Goal: Task Accomplishment & Management: Use online tool/utility

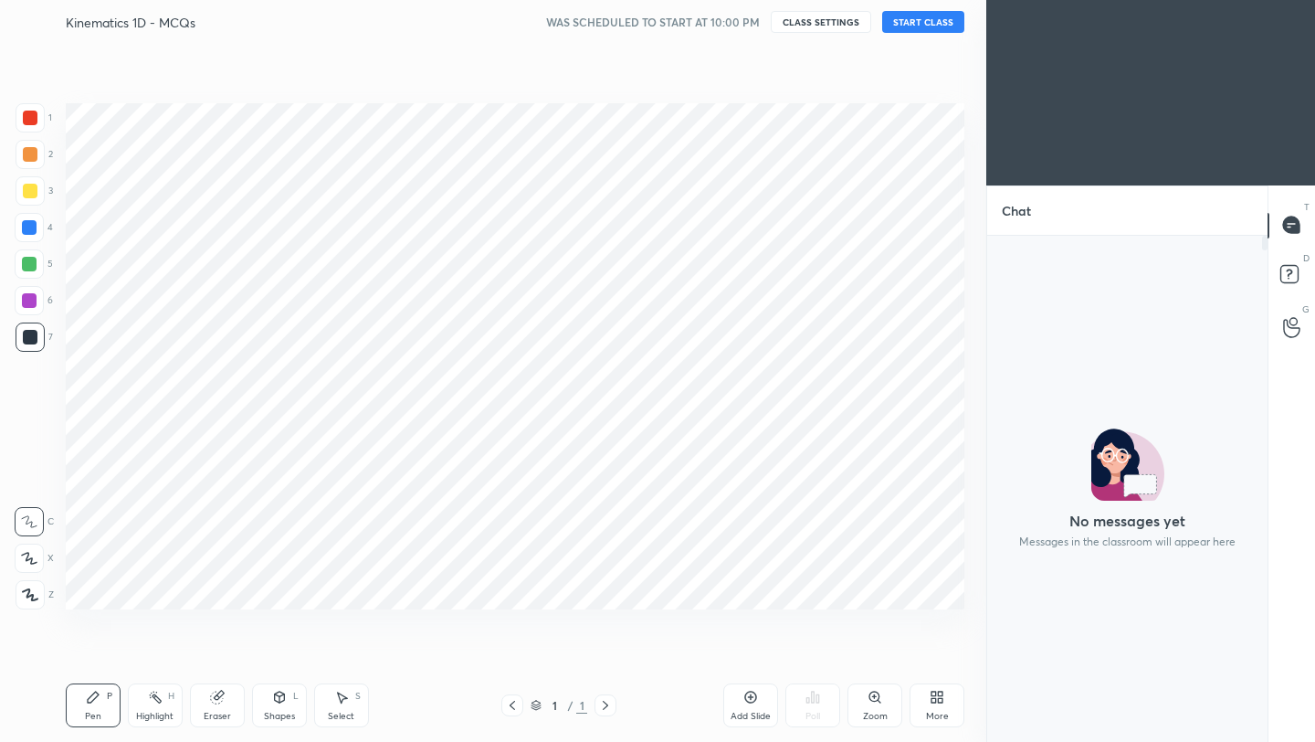
scroll to position [90708, 90419]
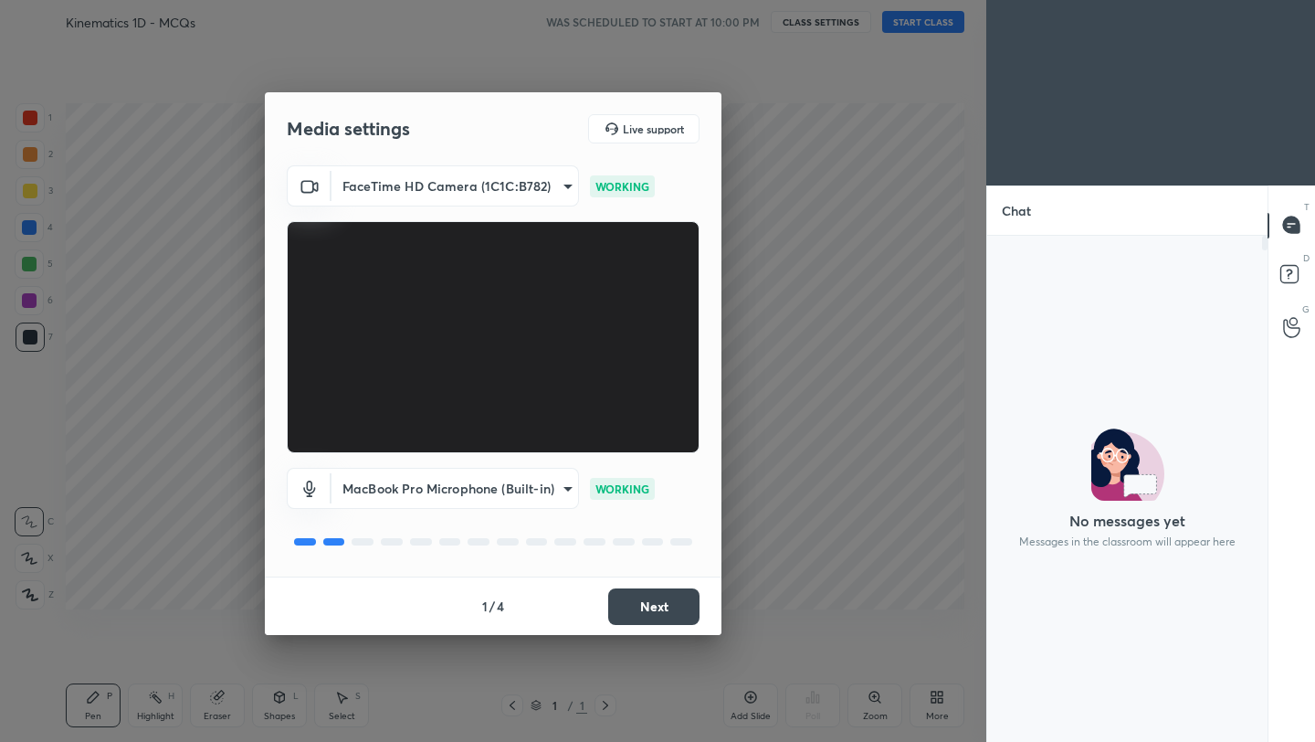
click at [662, 593] on button "Next" at bounding box center [653, 606] width 91 height 37
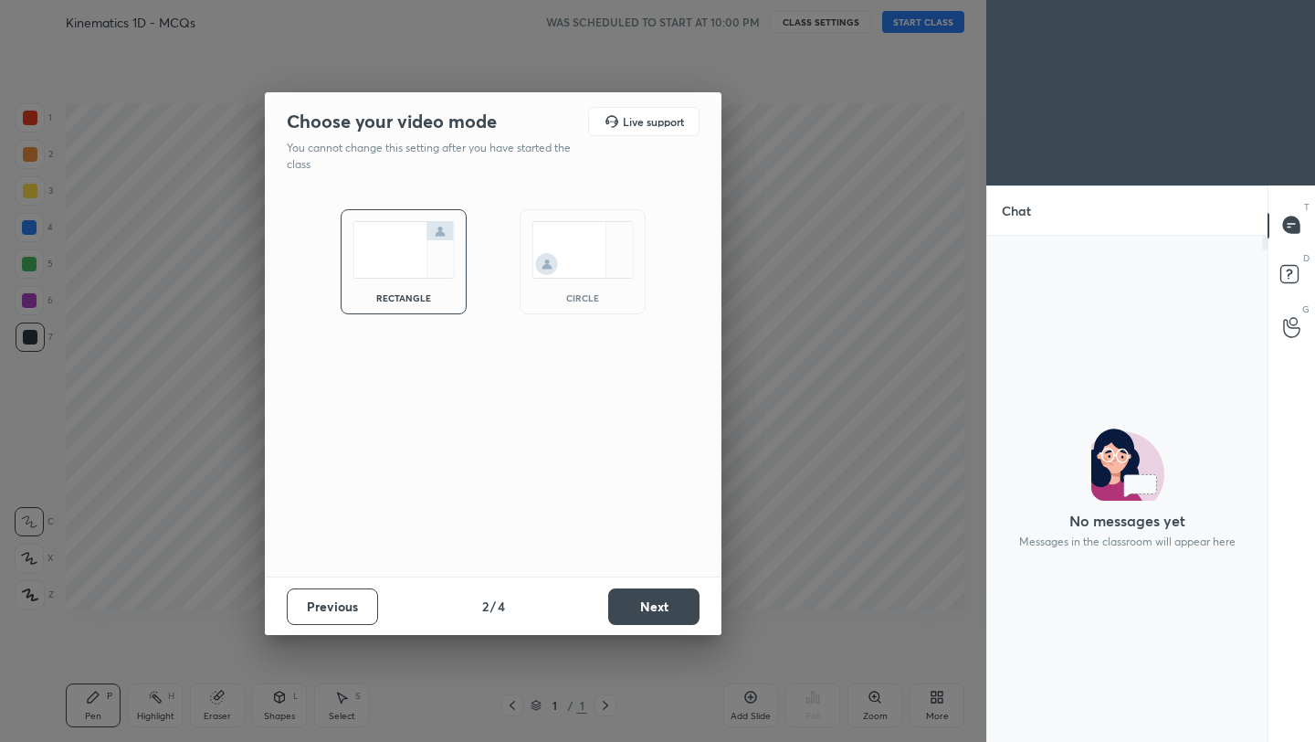
click at [662, 593] on button "Next" at bounding box center [653, 606] width 91 height 37
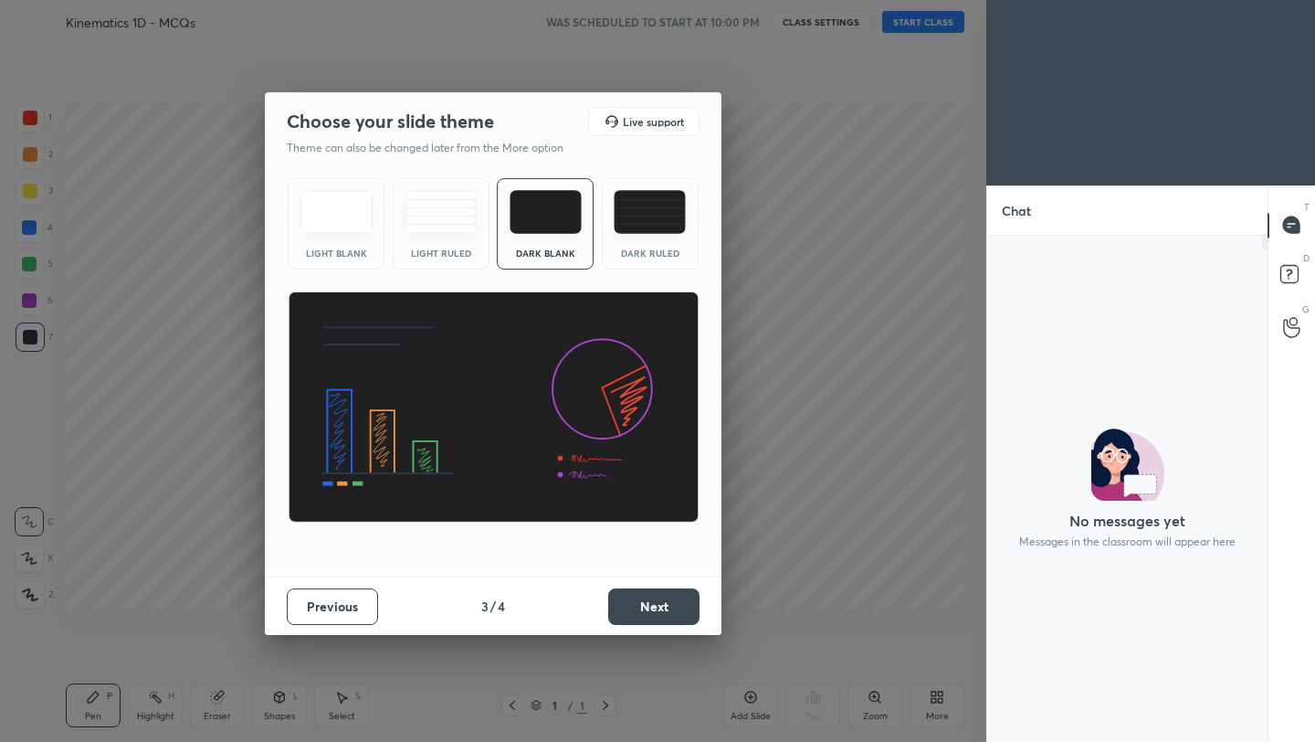
click at [662, 593] on button "Next" at bounding box center [653, 606] width 91 height 37
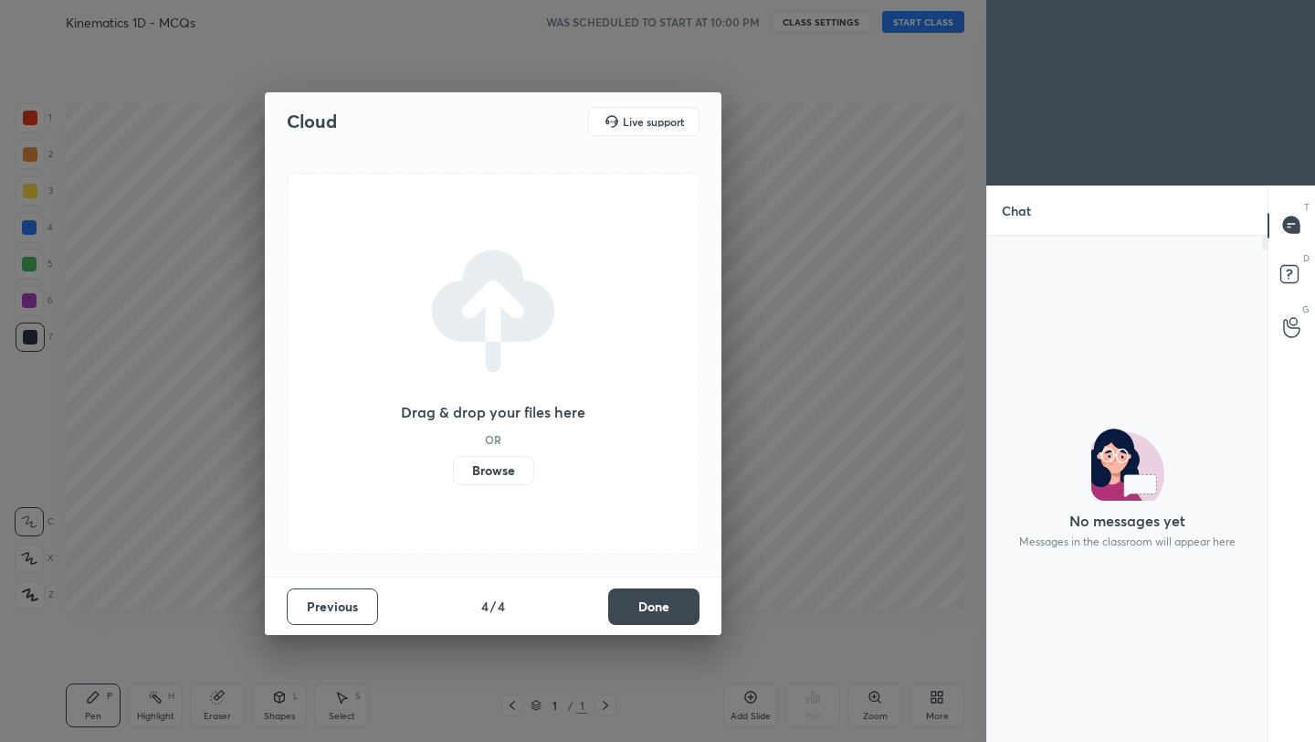
click at [662, 593] on button "Done" at bounding box center [653, 606] width 91 height 37
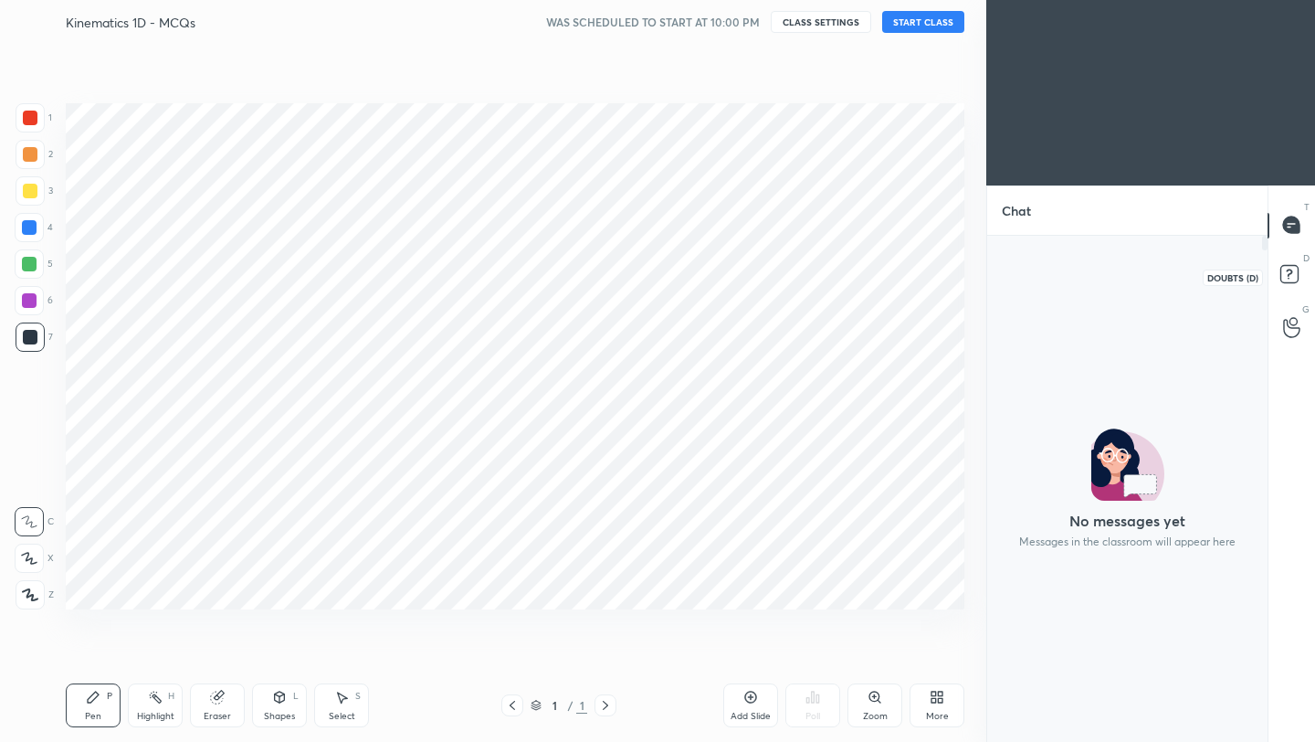
click at [1299, 269] on icon at bounding box center [1292, 276] width 33 height 33
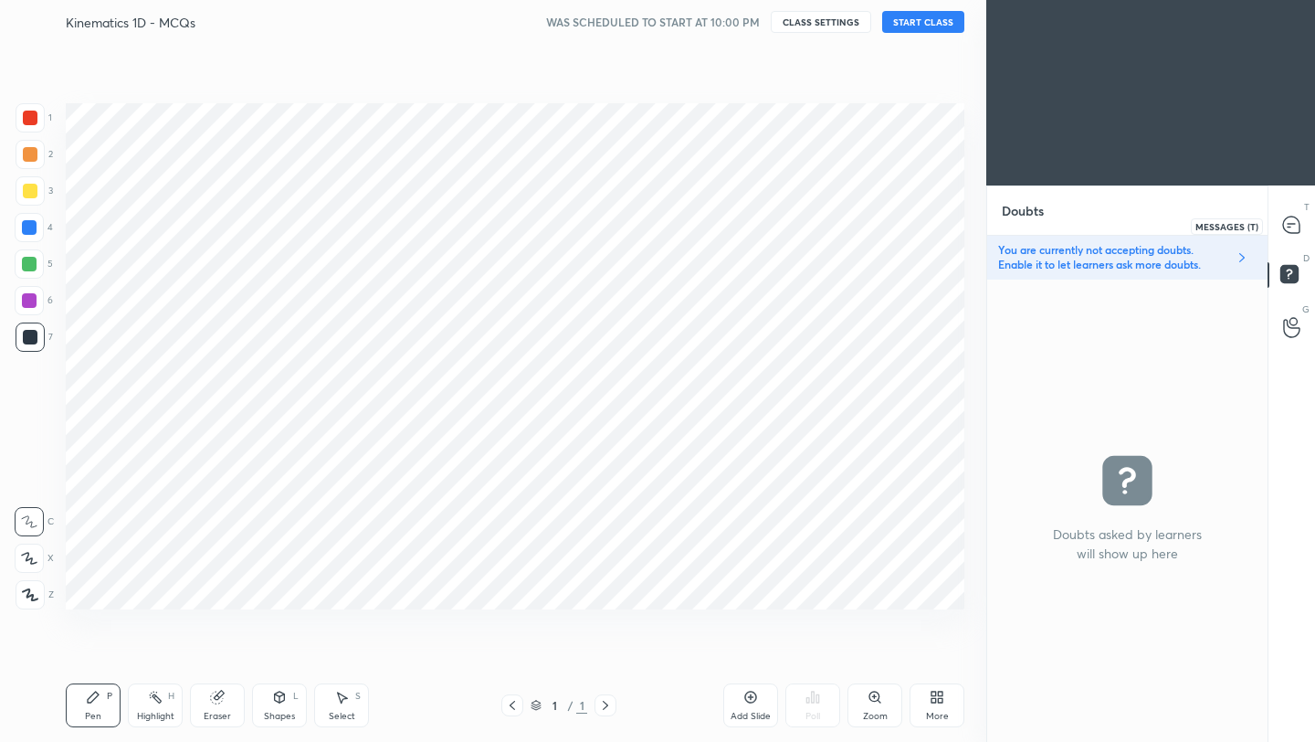
click at [1300, 220] on icon at bounding box center [1291, 225] width 19 height 19
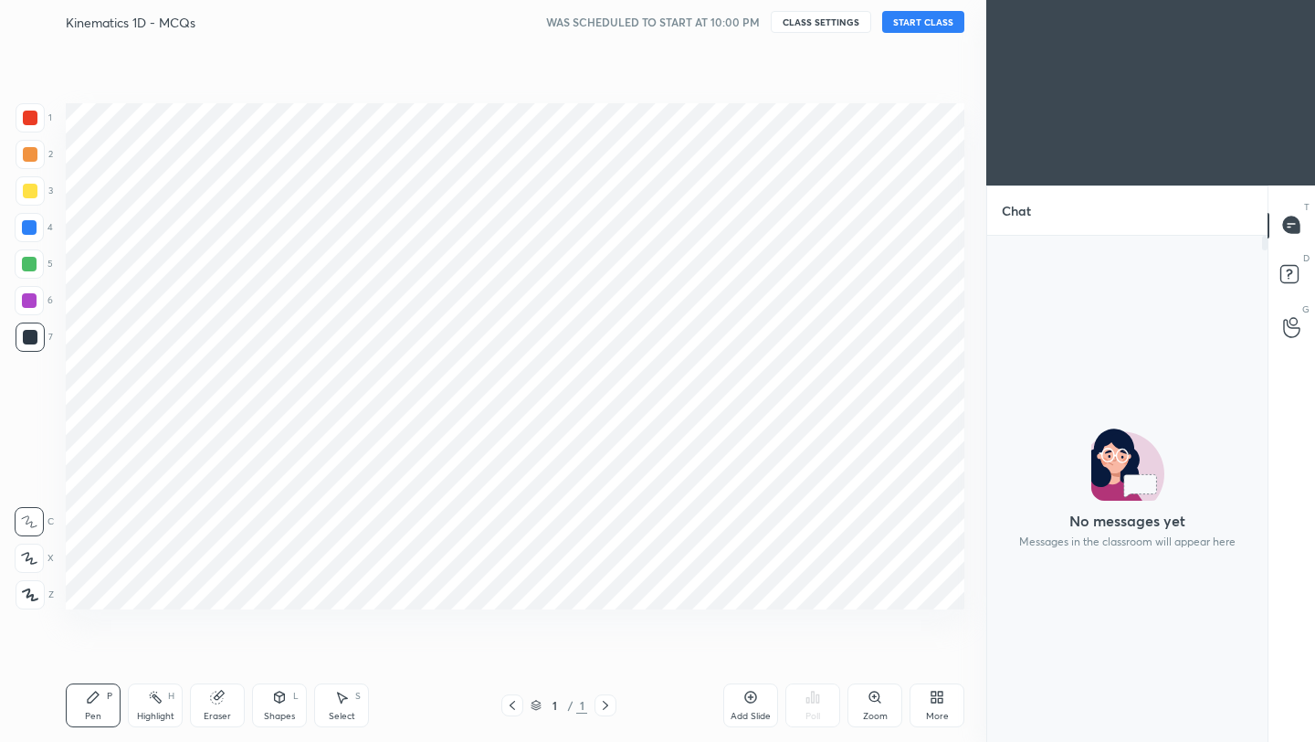
scroll to position [501, 275]
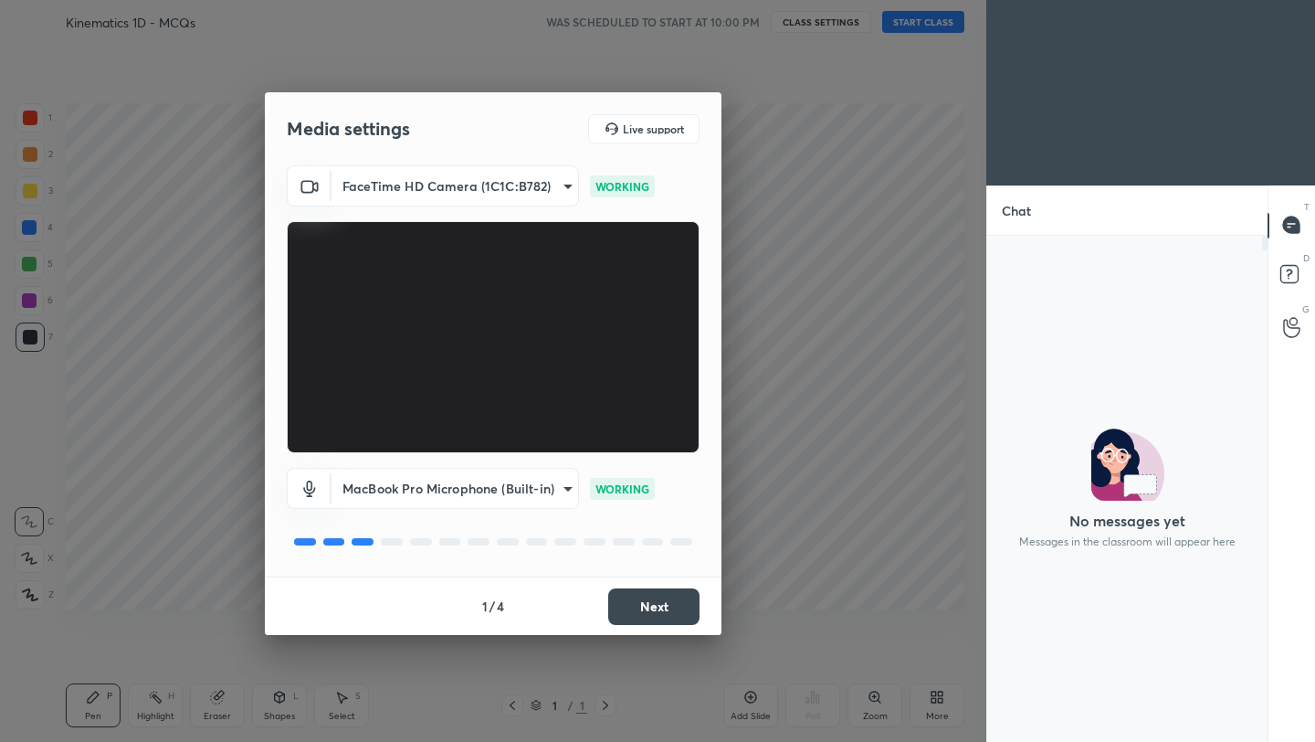
click at [671, 609] on button "Next" at bounding box center [653, 606] width 91 height 37
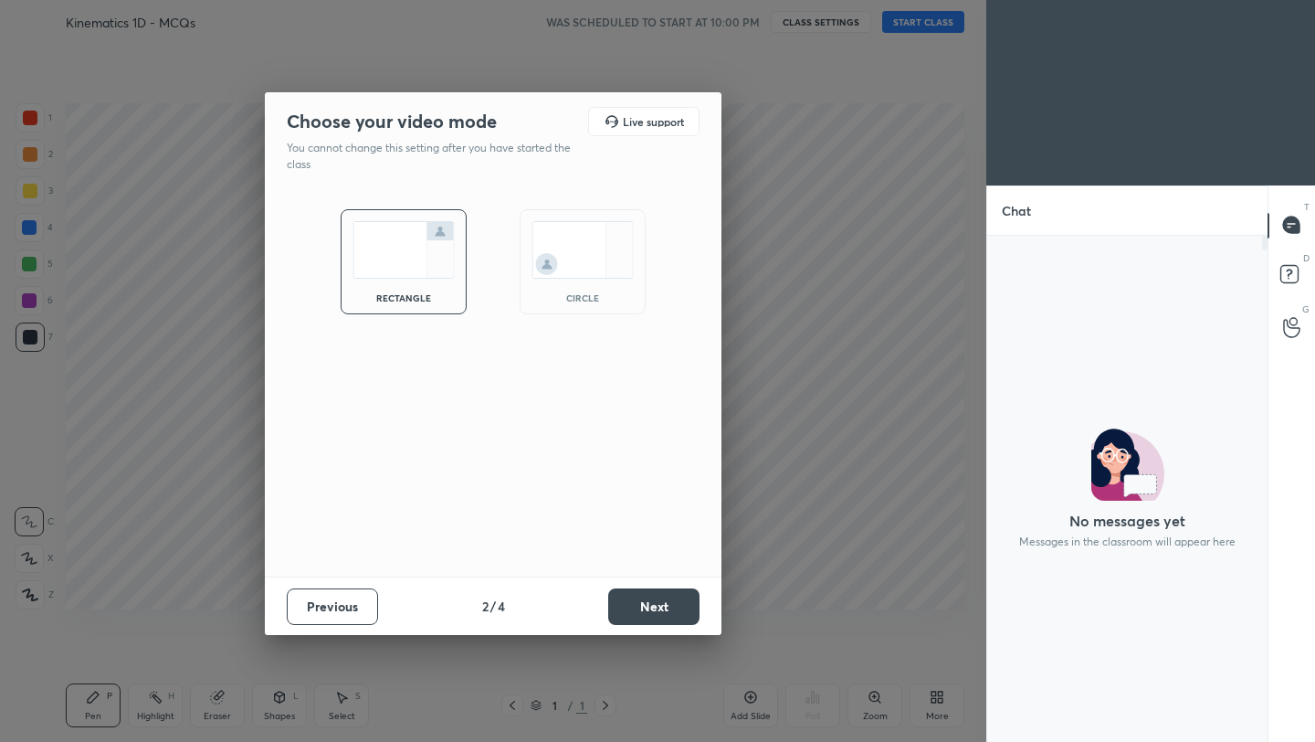
click at [671, 609] on button "Next" at bounding box center [653, 606] width 91 height 37
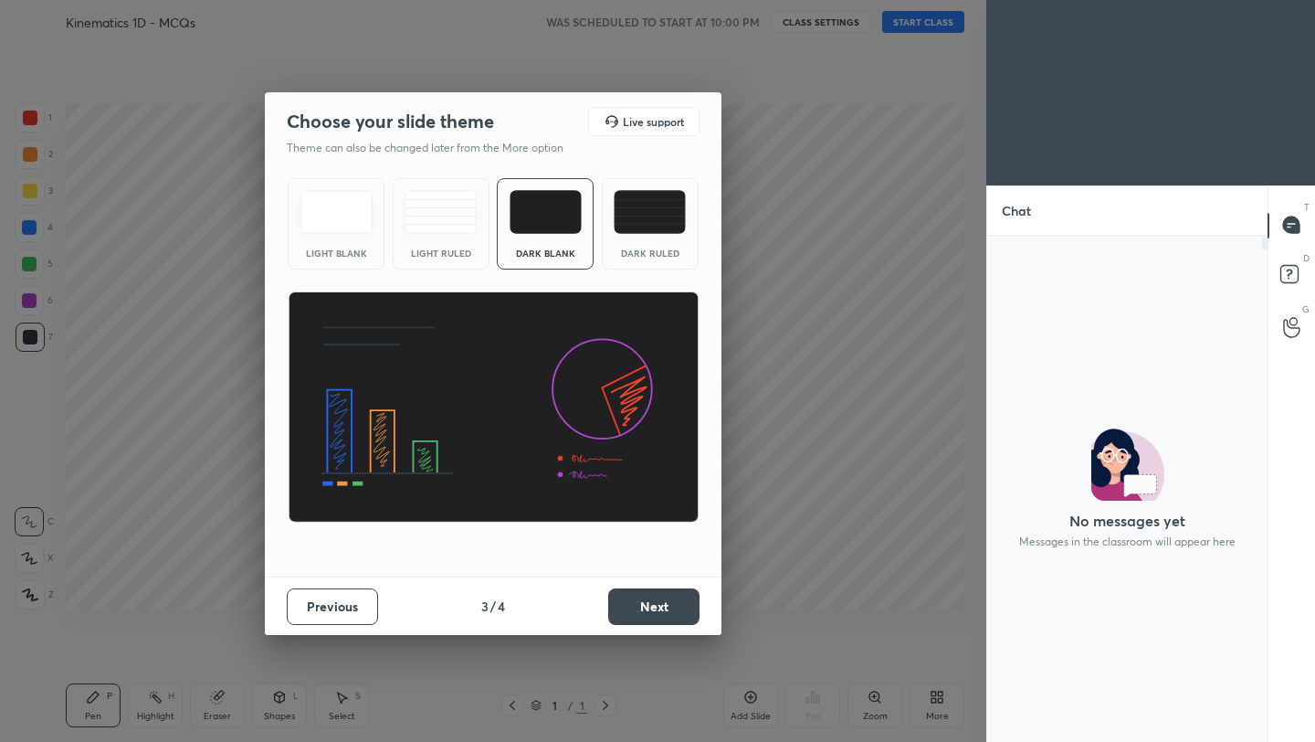
click at [671, 609] on button "Next" at bounding box center [653, 606] width 91 height 37
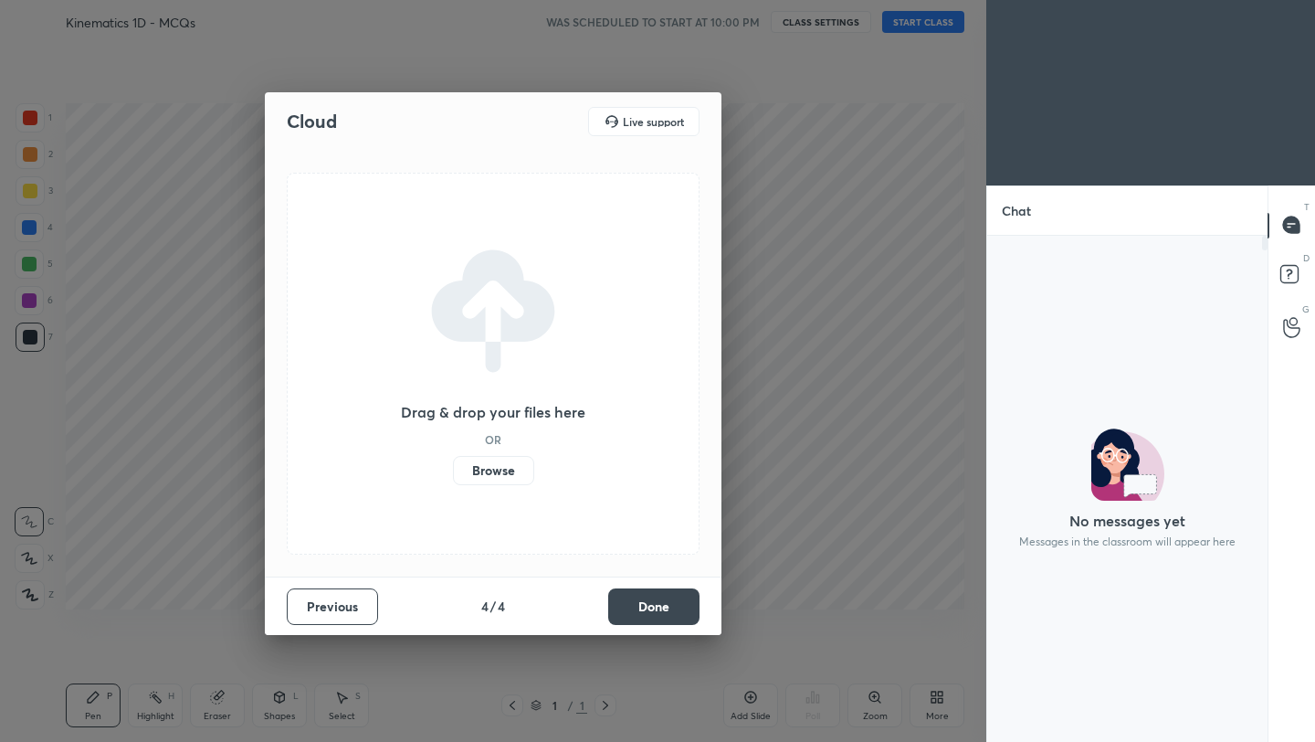
click at [671, 609] on button "Done" at bounding box center [653, 606] width 91 height 37
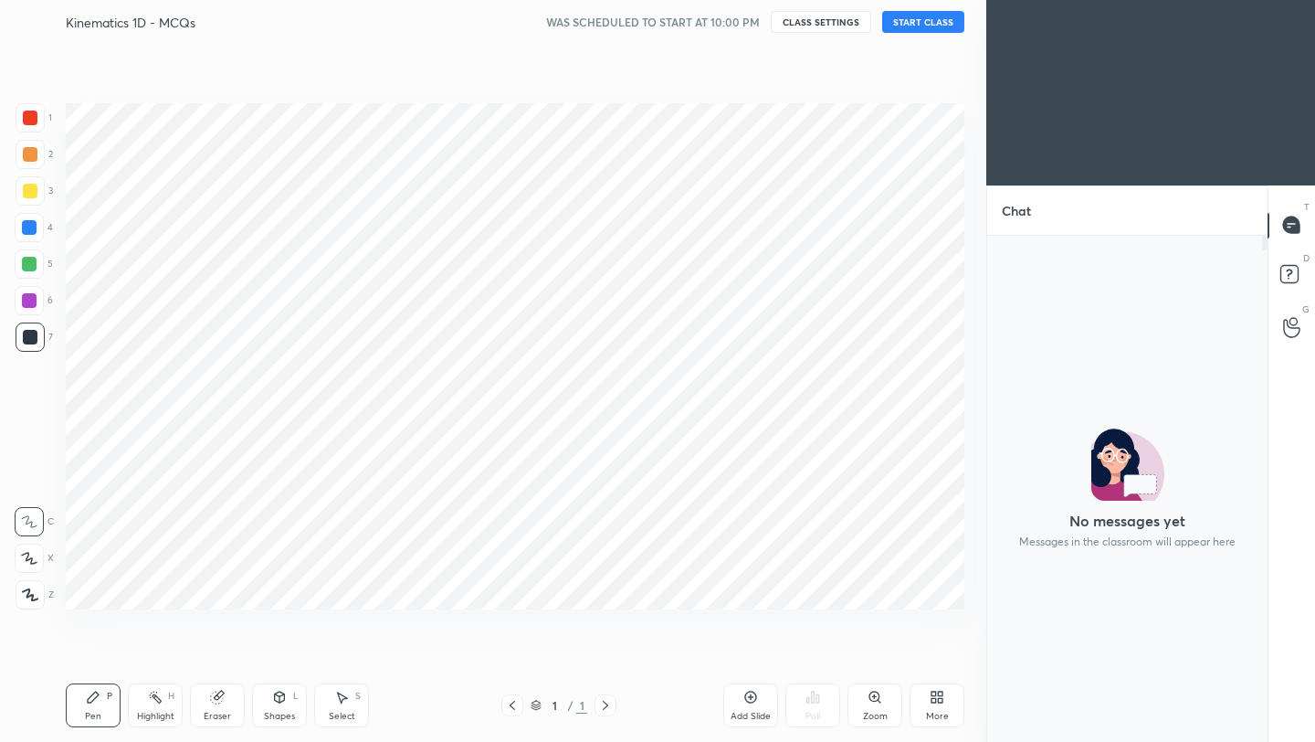
click at [26, 202] on div at bounding box center [30, 190] width 29 height 29
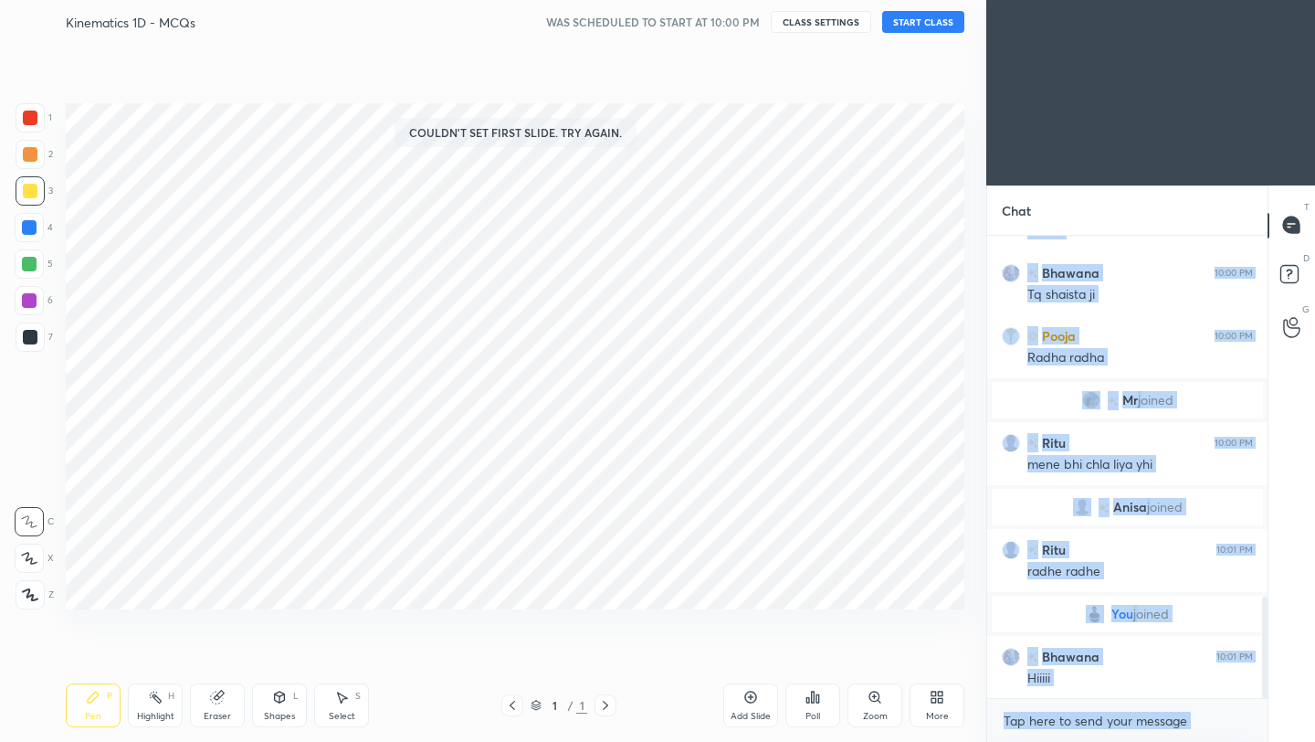
scroll to position [1650, 0]
click at [951, 26] on button "START CLASS" at bounding box center [923, 22] width 82 height 22
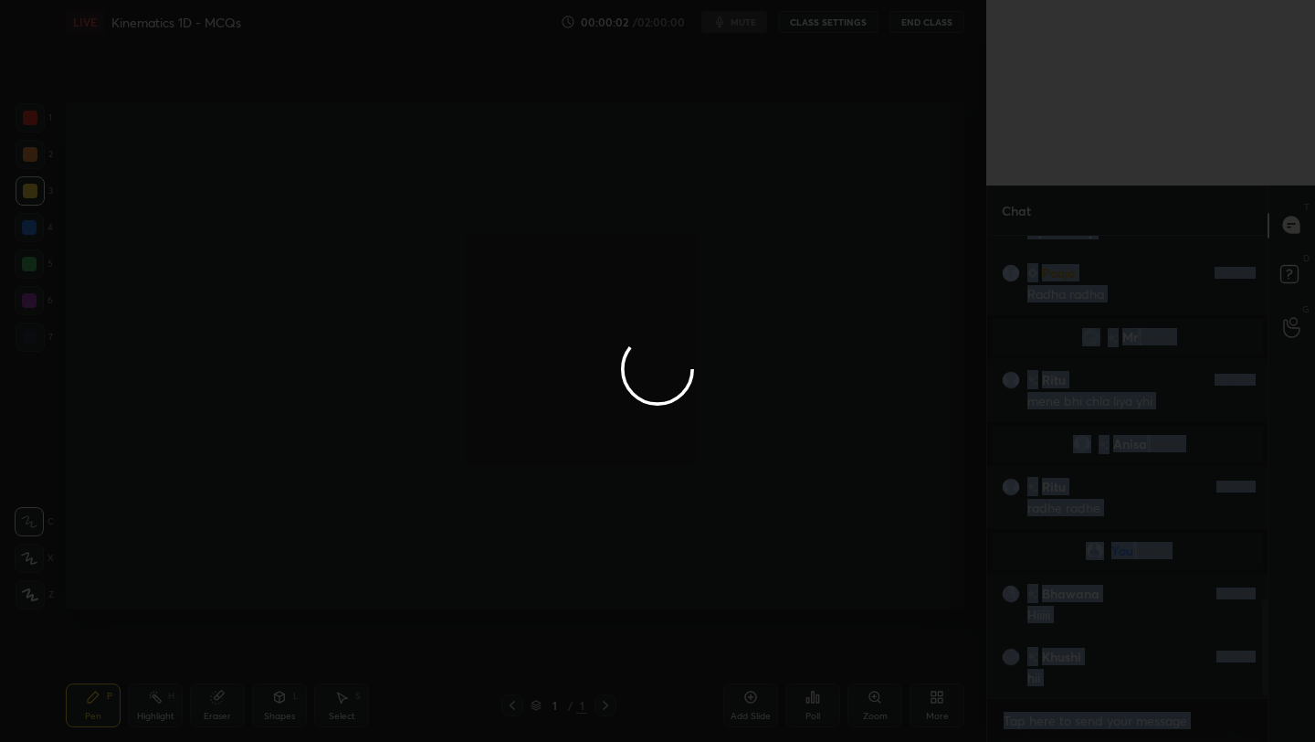
scroll to position [1776, 0]
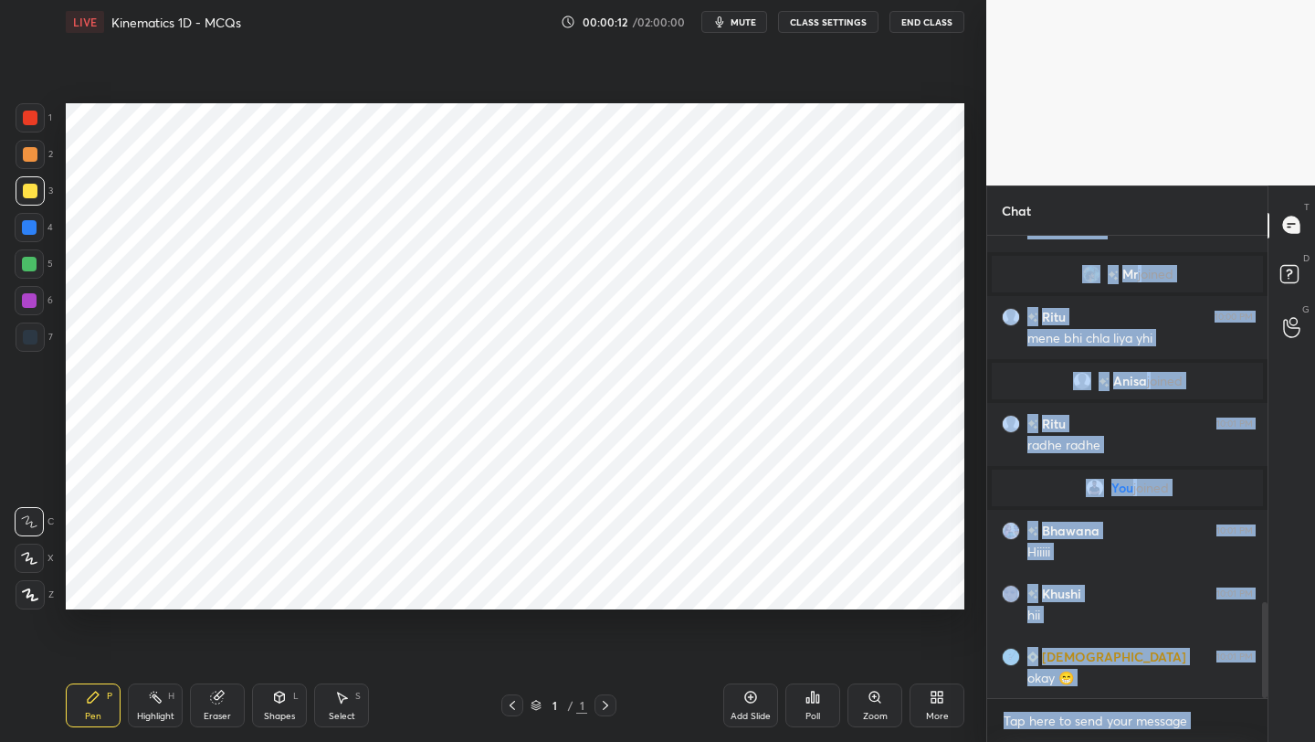
click at [688, 79] on div "Setting up your live class Poll for secs No correct answer Start poll" at bounding box center [514, 356] width 913 height 625
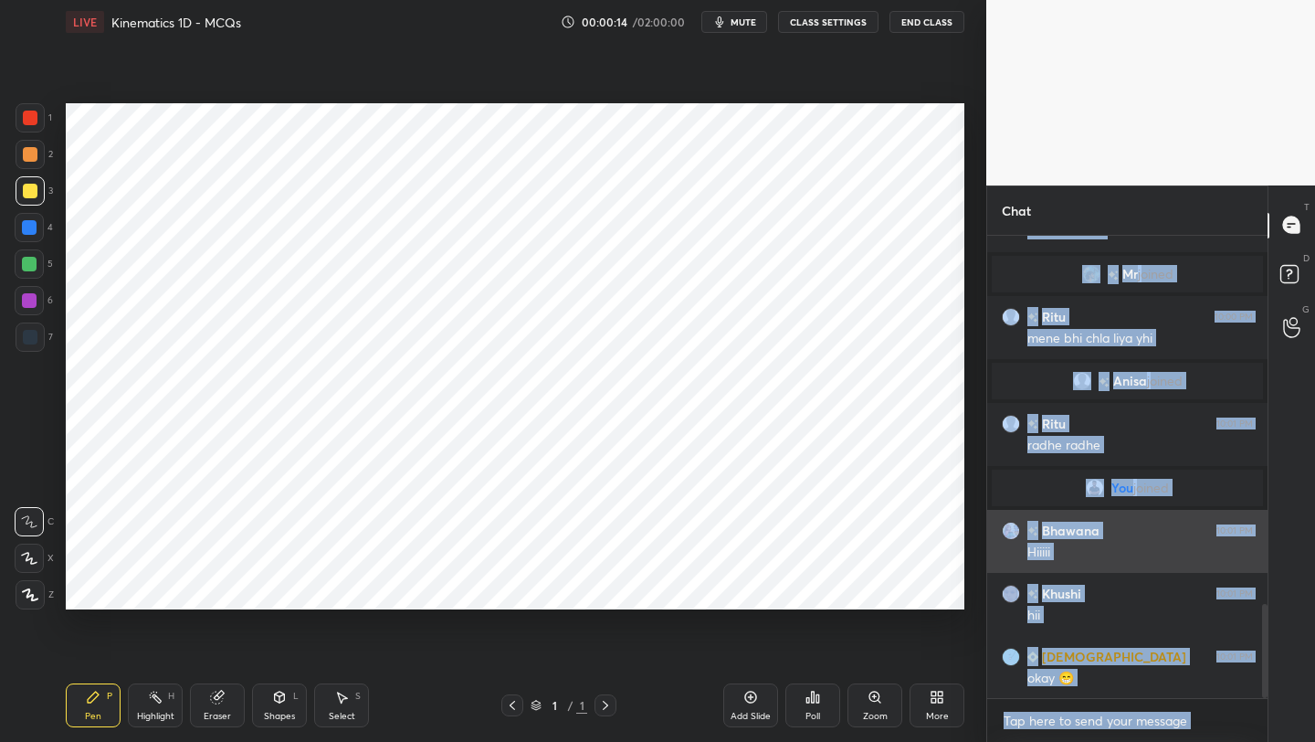
scroll to position [1820, 0]
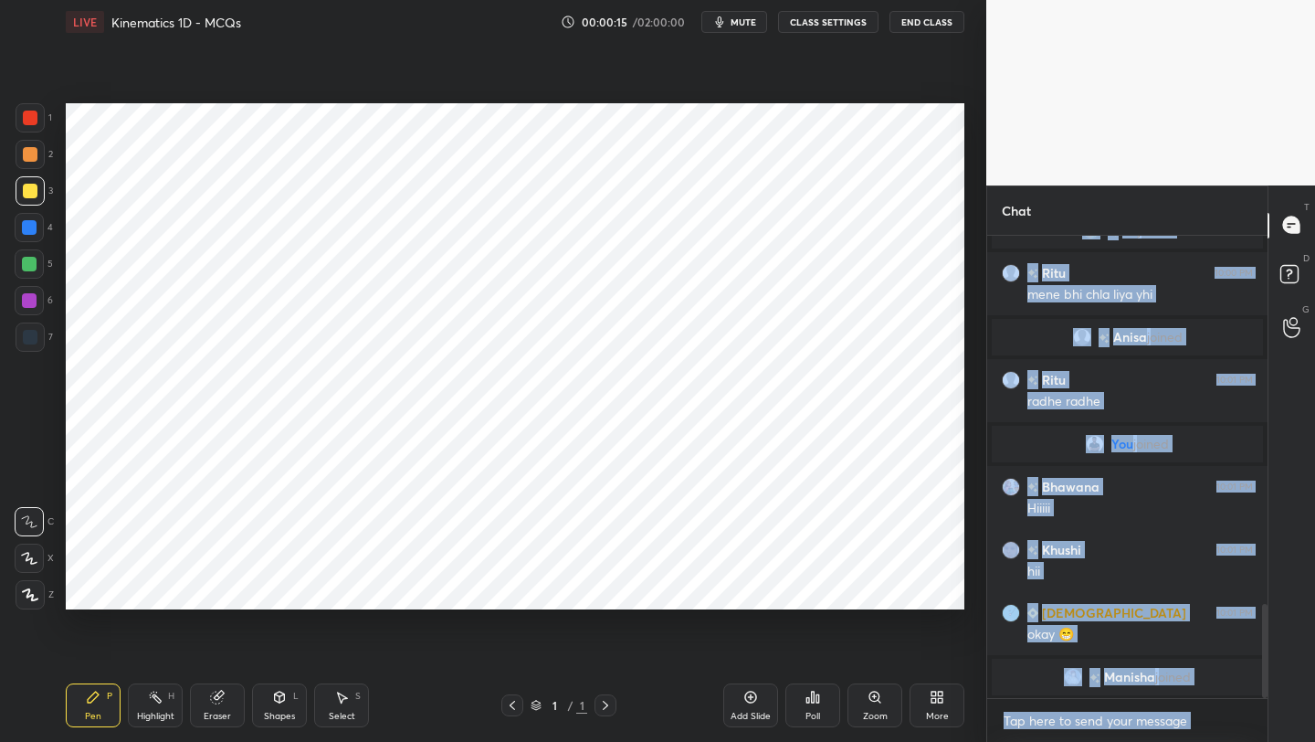
click at [925, 649] on div "Setting up your live class Poll for secs No correct answer Start poll" at bounding box center [514, 356] width 913 height 625
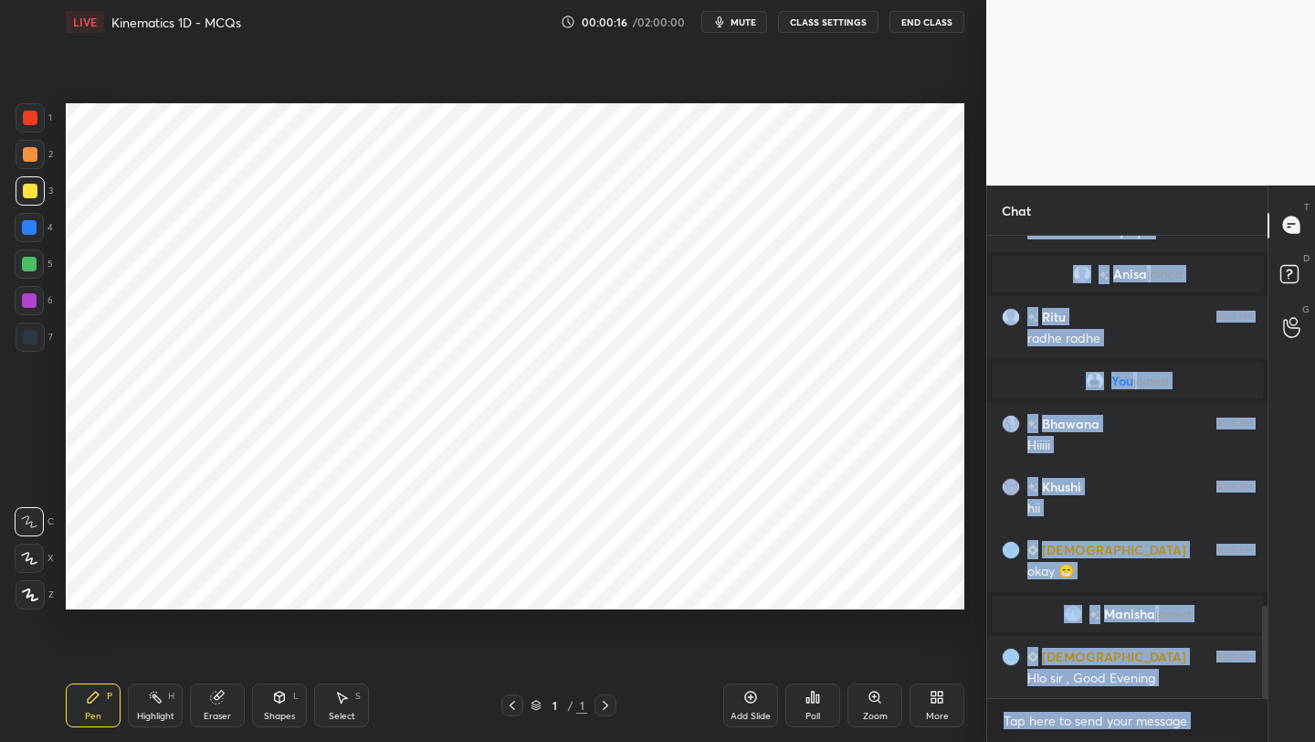
click at [23, 590] on icon at bounding box center [30, 594] width 15 height 11
click at [20, 185] on div at bounding box center [30, 190] width 29 height 29
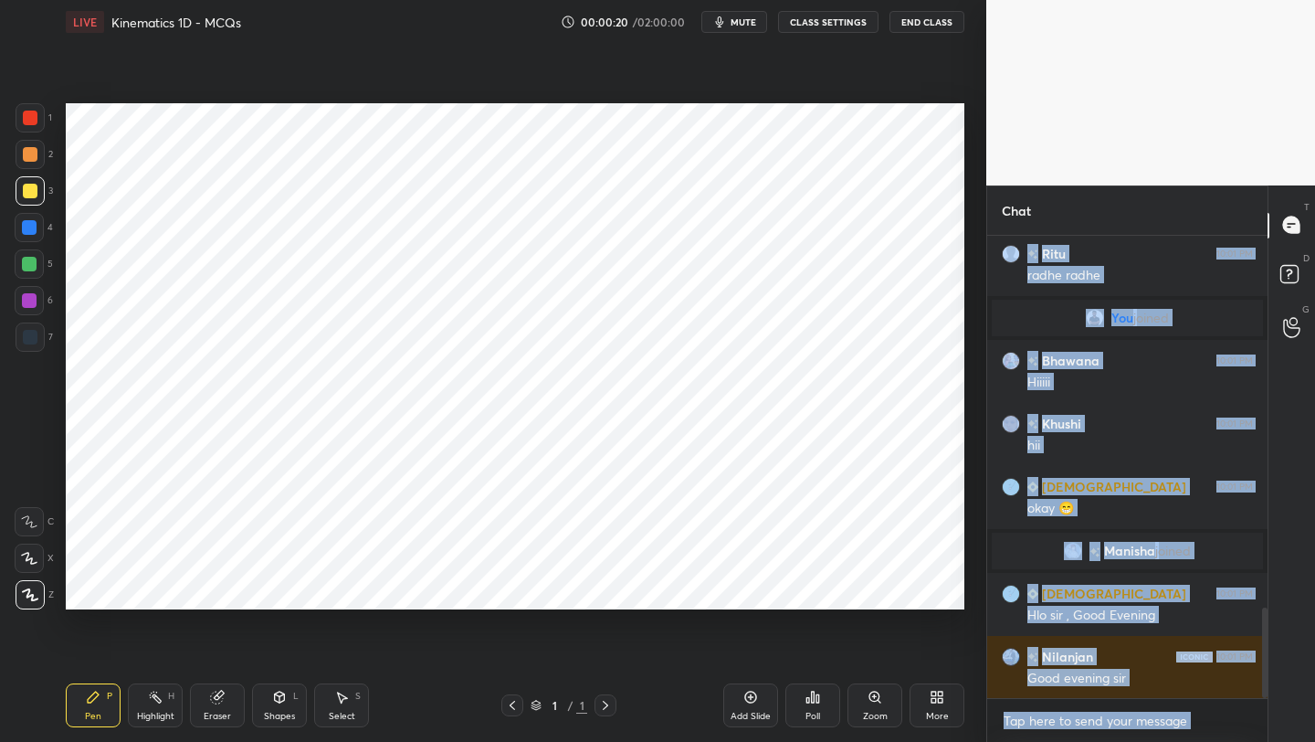
click at [965, 161] on div "Setting up your live class Poll for secs No correct answer Start poll" at bounding box center [514, 356] width 913 height 625
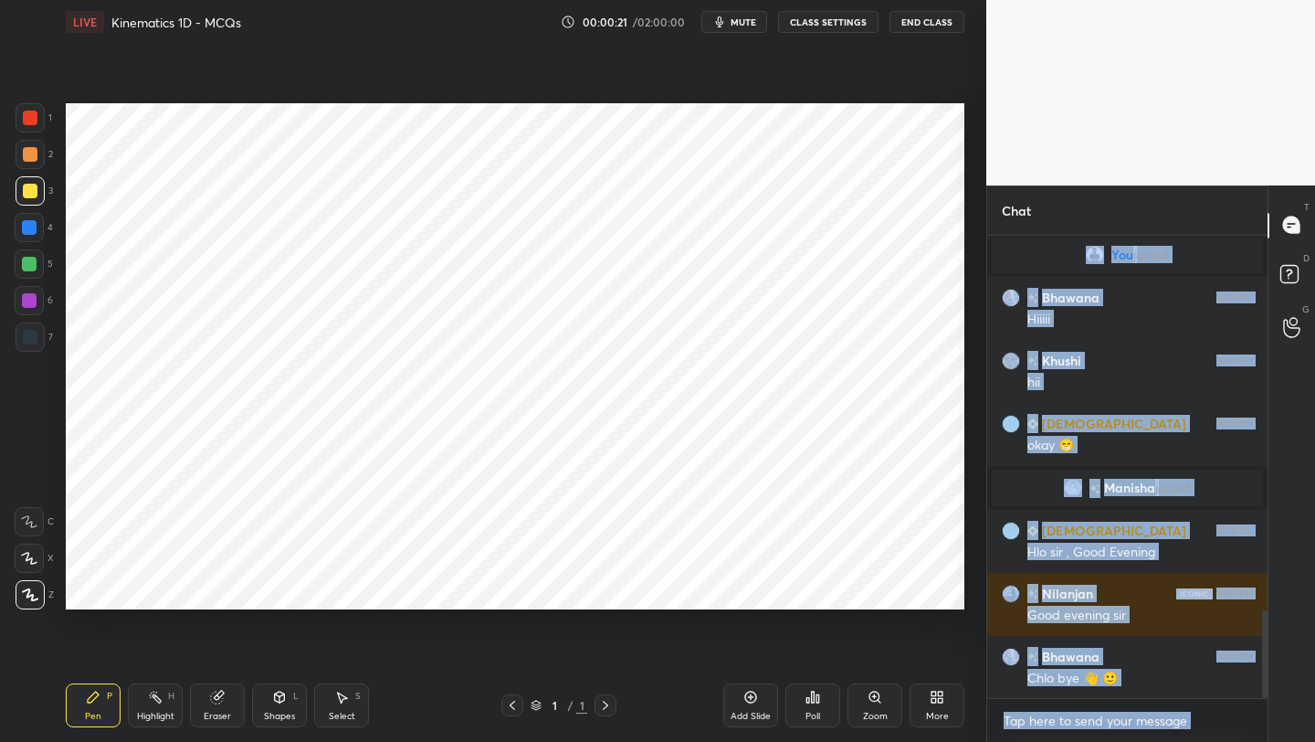
scroll to position [2020, 0]
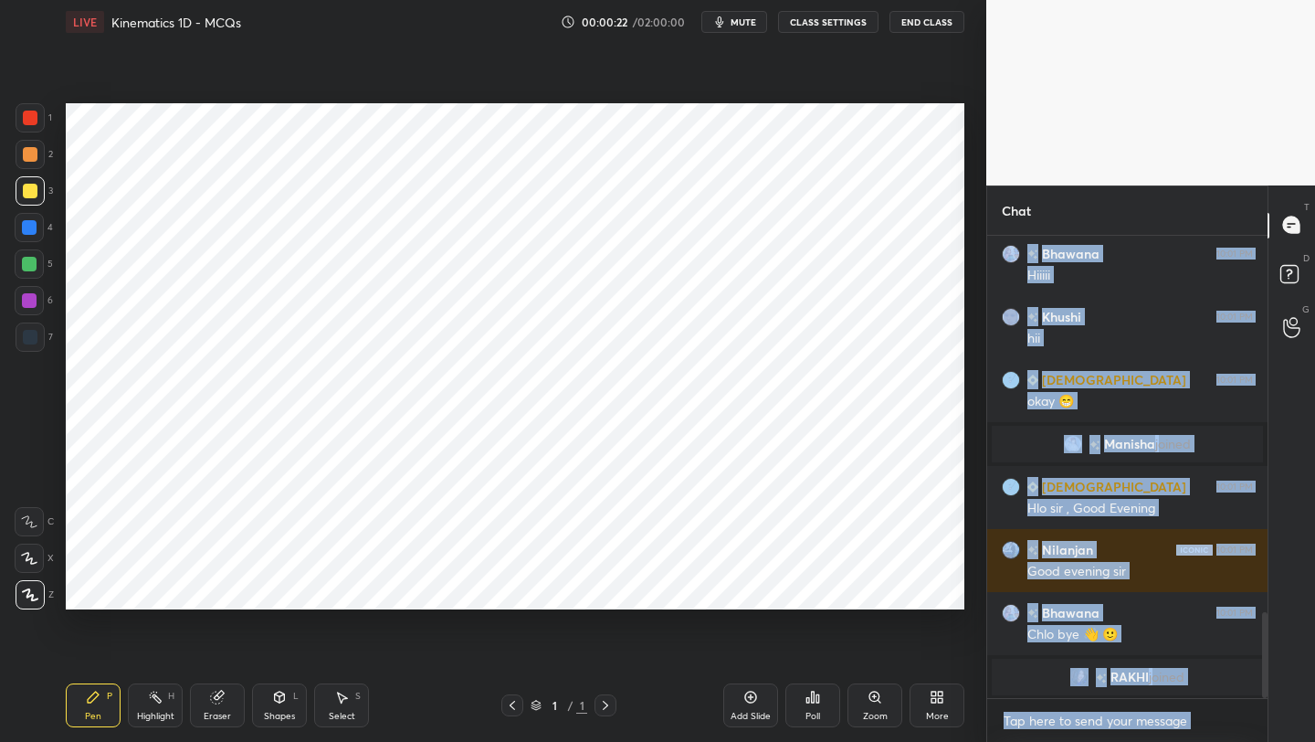
click at [828, 20] on button "CLASS SETTINGS" at bounding box center [828, 22] width 100 height 22
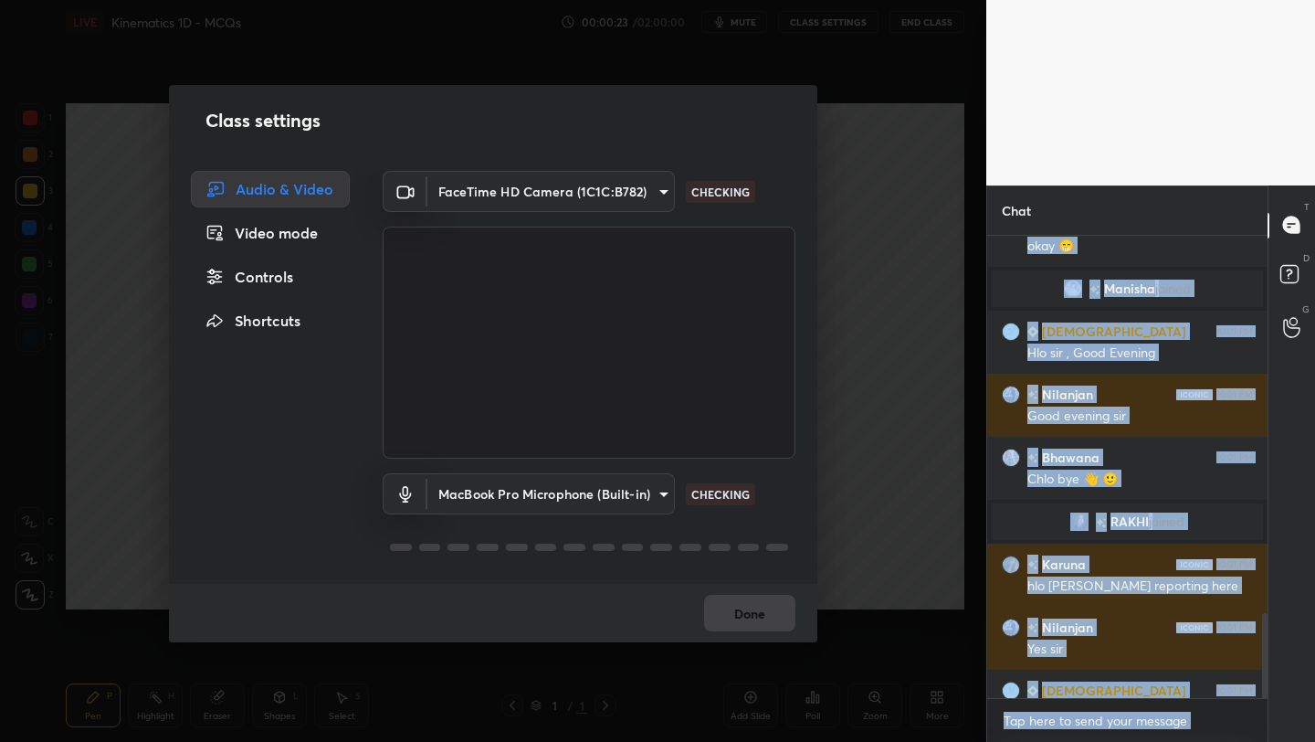
scroll to position [0, 0]
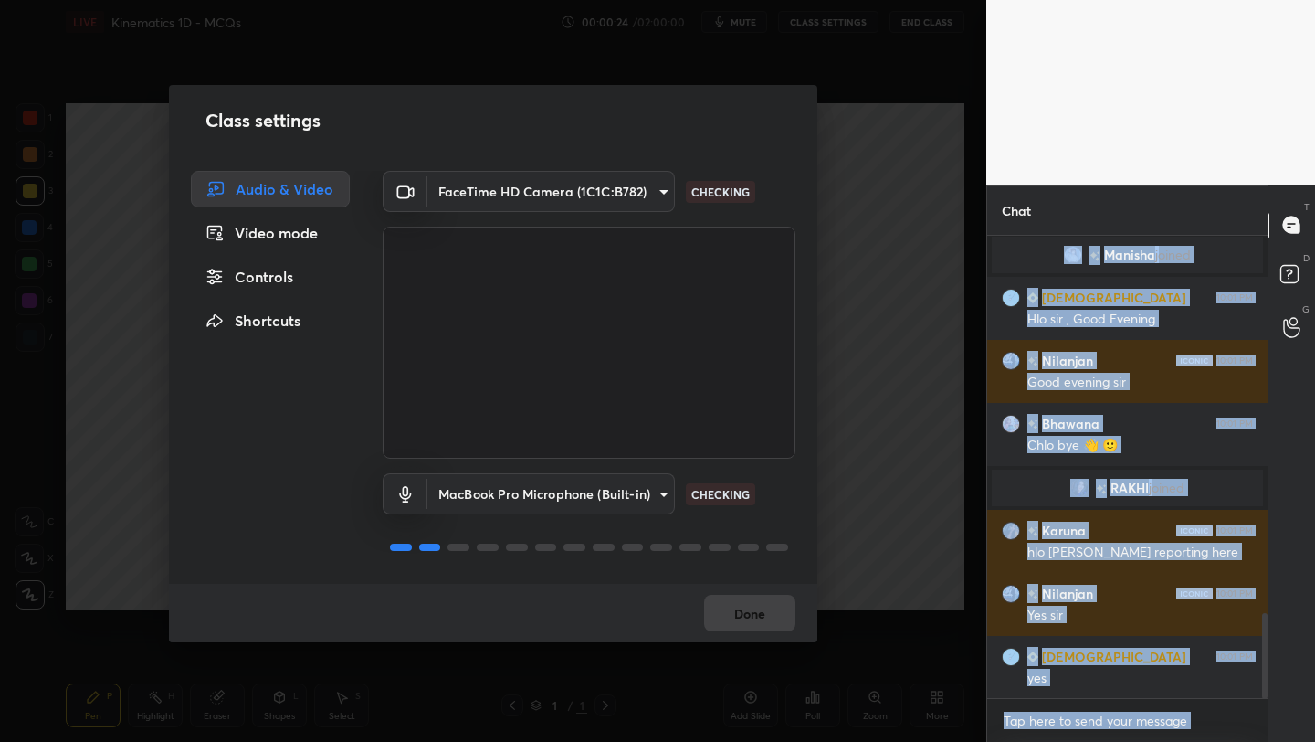
click at [793, 613] on button "Done" at bounding box center [749, 613] width 91 height 37
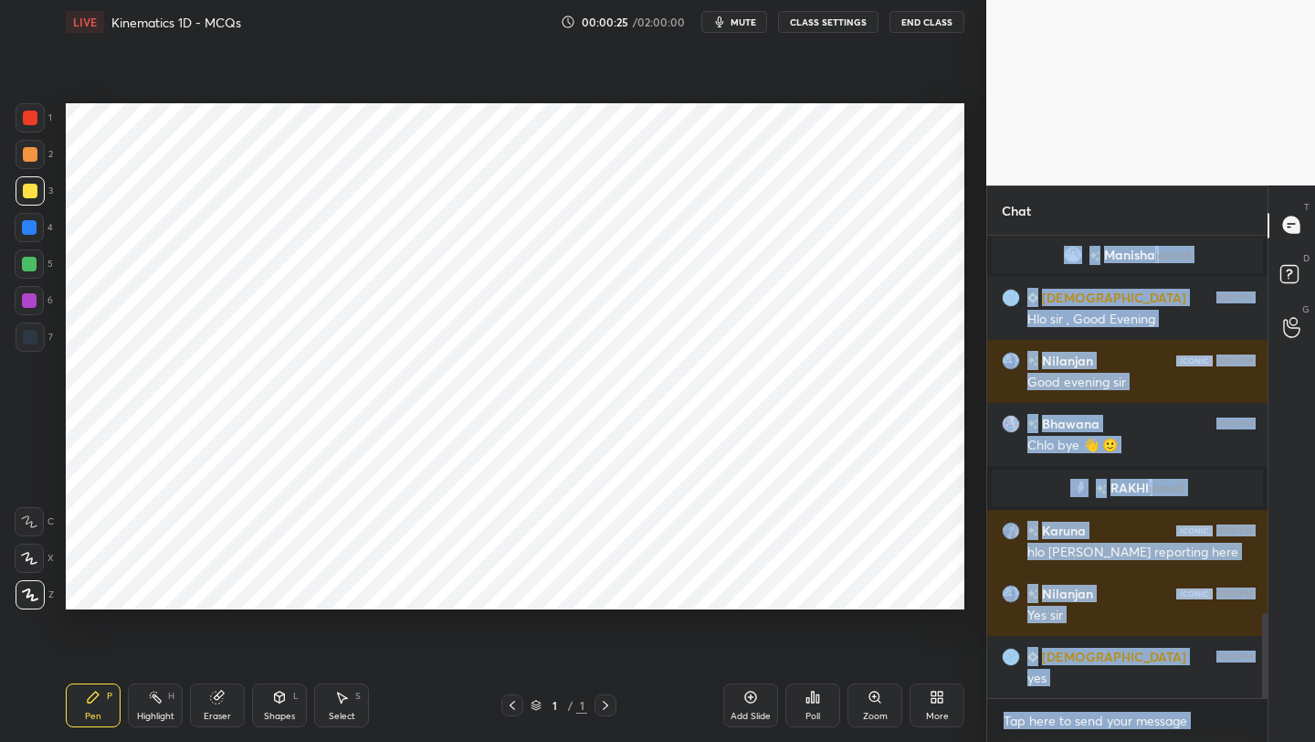
click at [832, 645] on div "Setting up your live class Poll for secs No correct answer Start poll" at bounding box center [514, 356] width 913 height 625
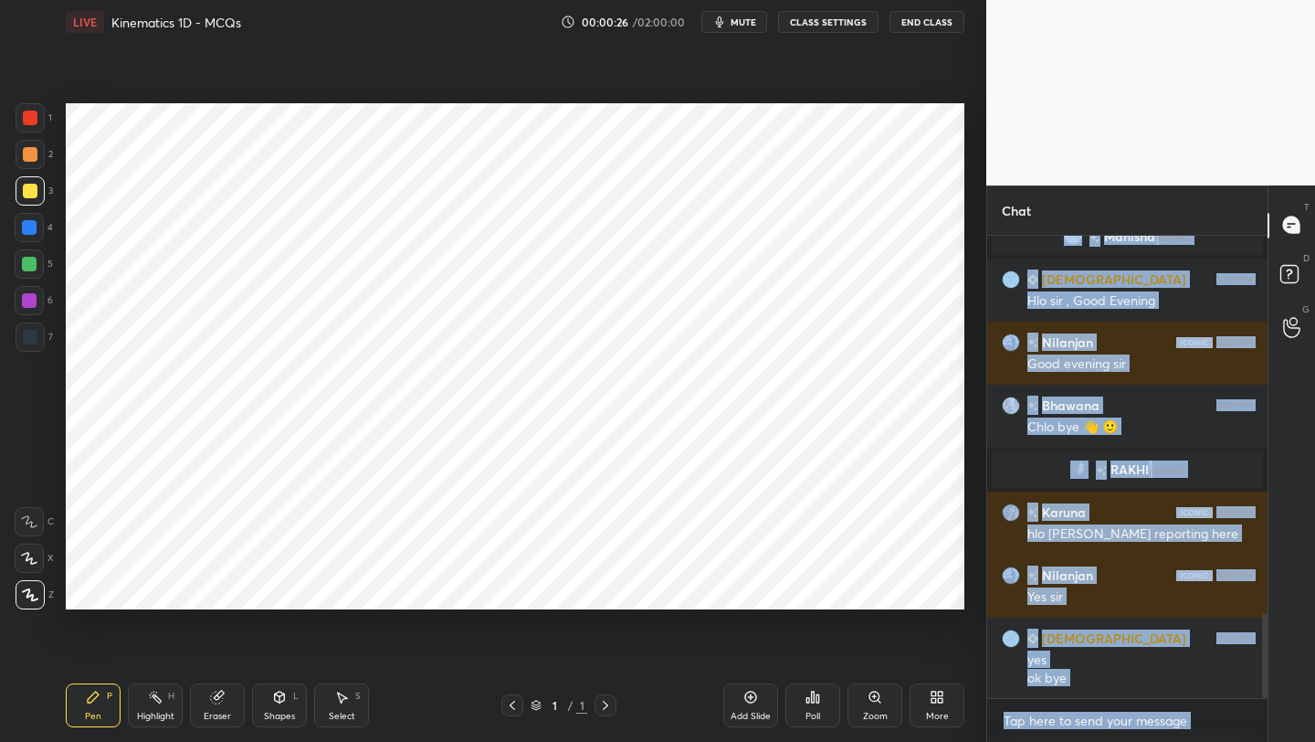
click at [934, 713] on div "More" at bounding box center [937, 715] width 23 height 9
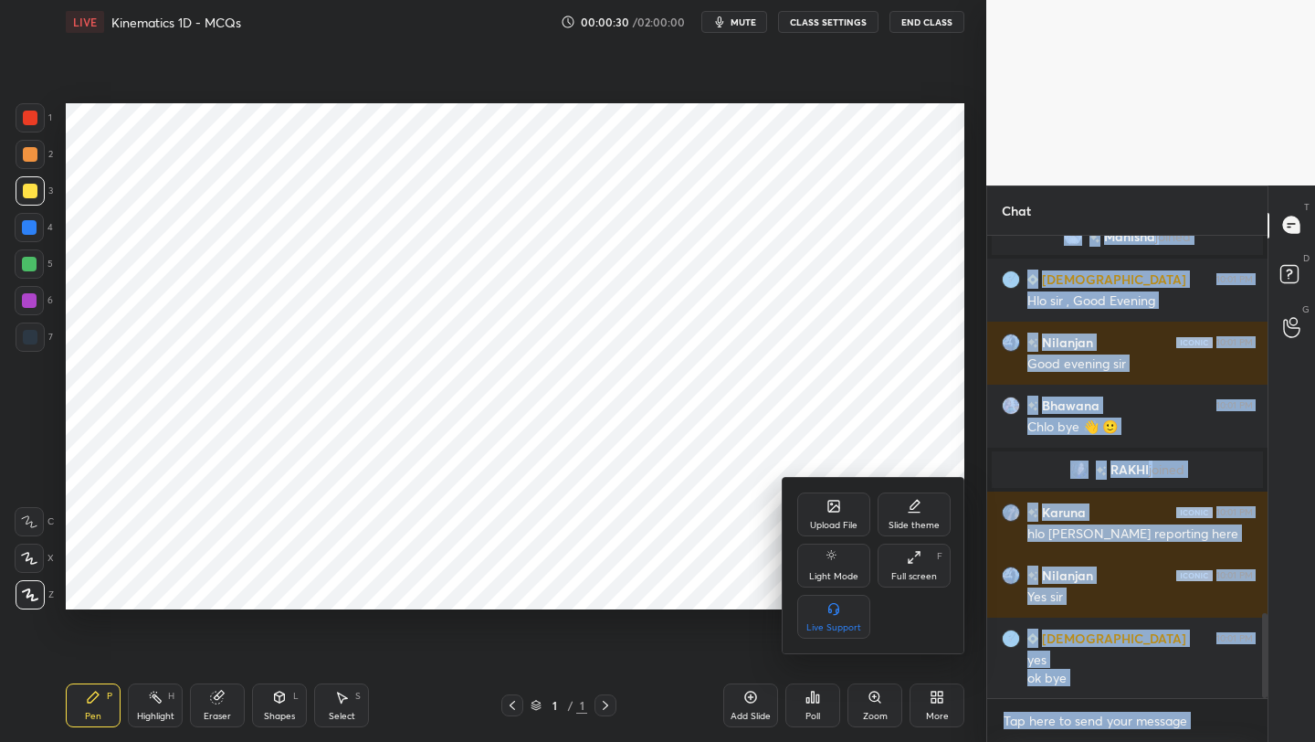
click at [846, 554] on div "Light Mode" at bounding box center [833, 565] width 73 height 44
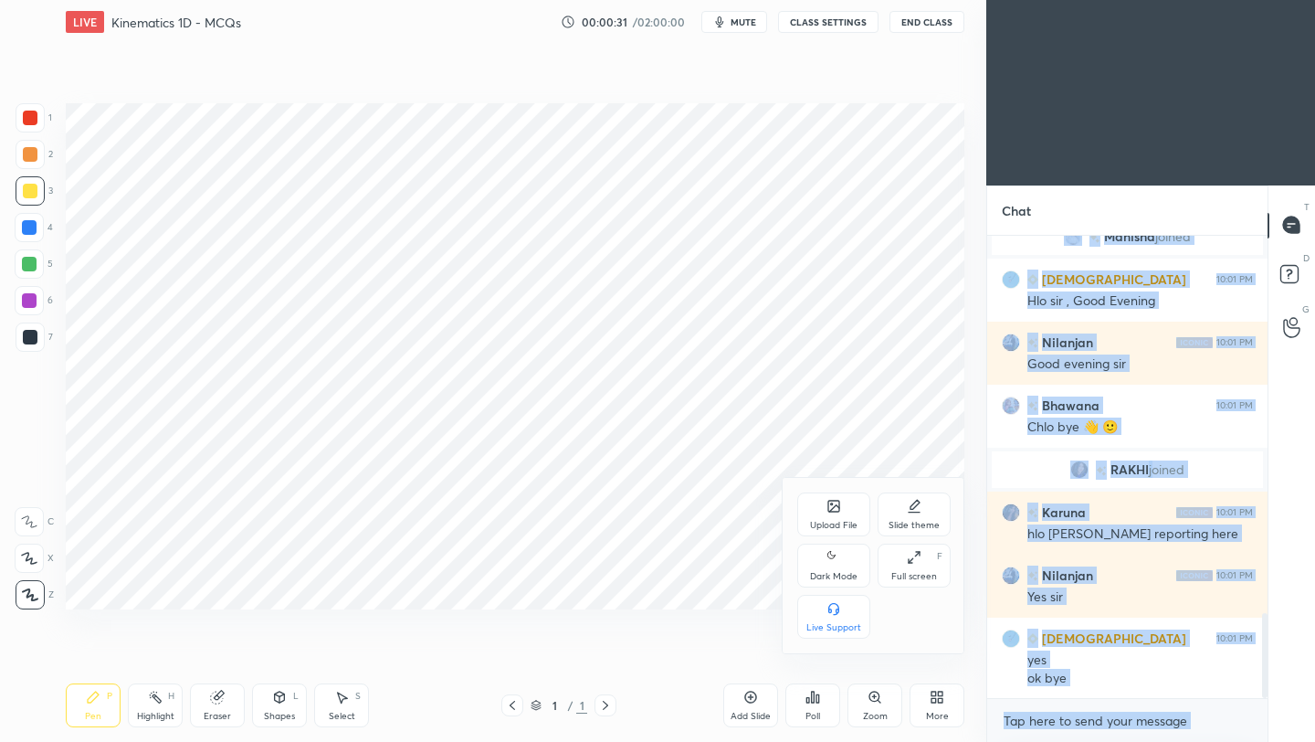
click at [846, 554] on div "Dark Mode" at bounding box center [833, 565] width 73 height 44
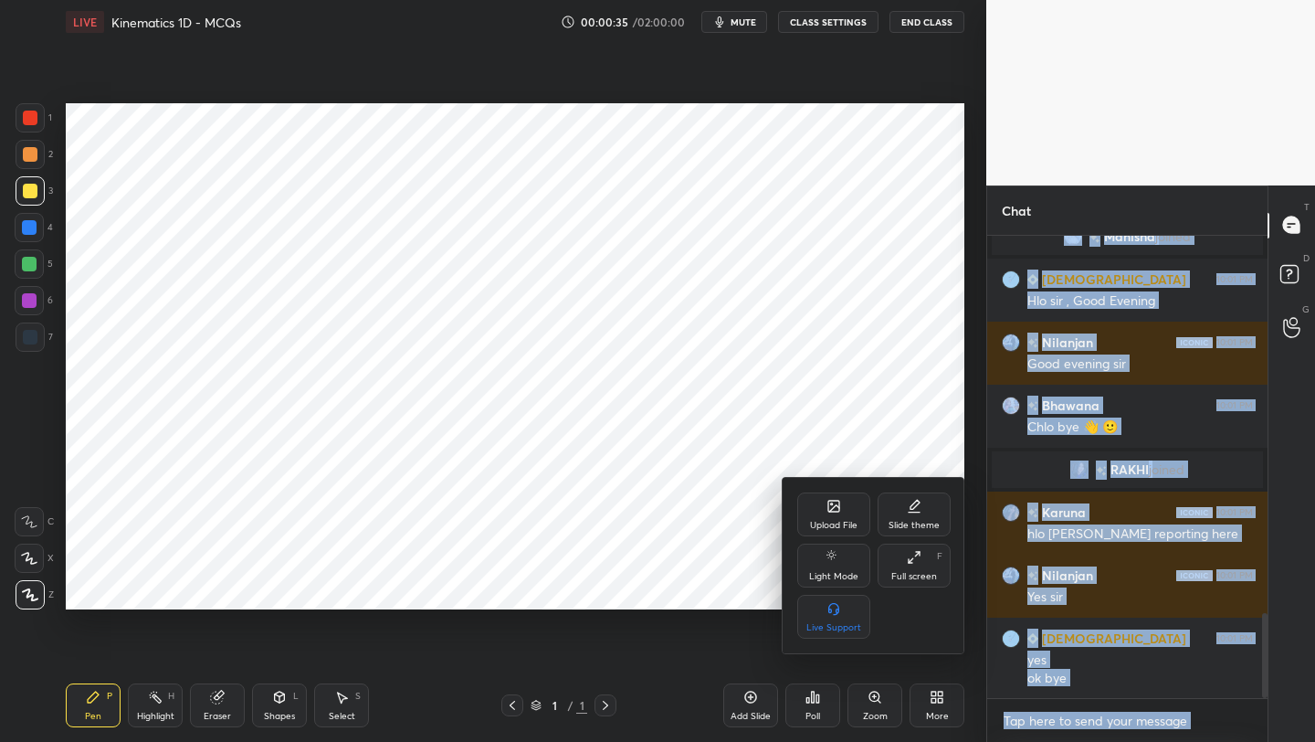
click at [901, 510] on div "Slide theme" at bounding box center [914, 514] width 73 height 44
click at [844, 614] on div "Dark Blank" at bounding box center [833, 617] width 73 height 44
click at [587, 413] on div at bounding box center [657, 371] width 1315 height 742
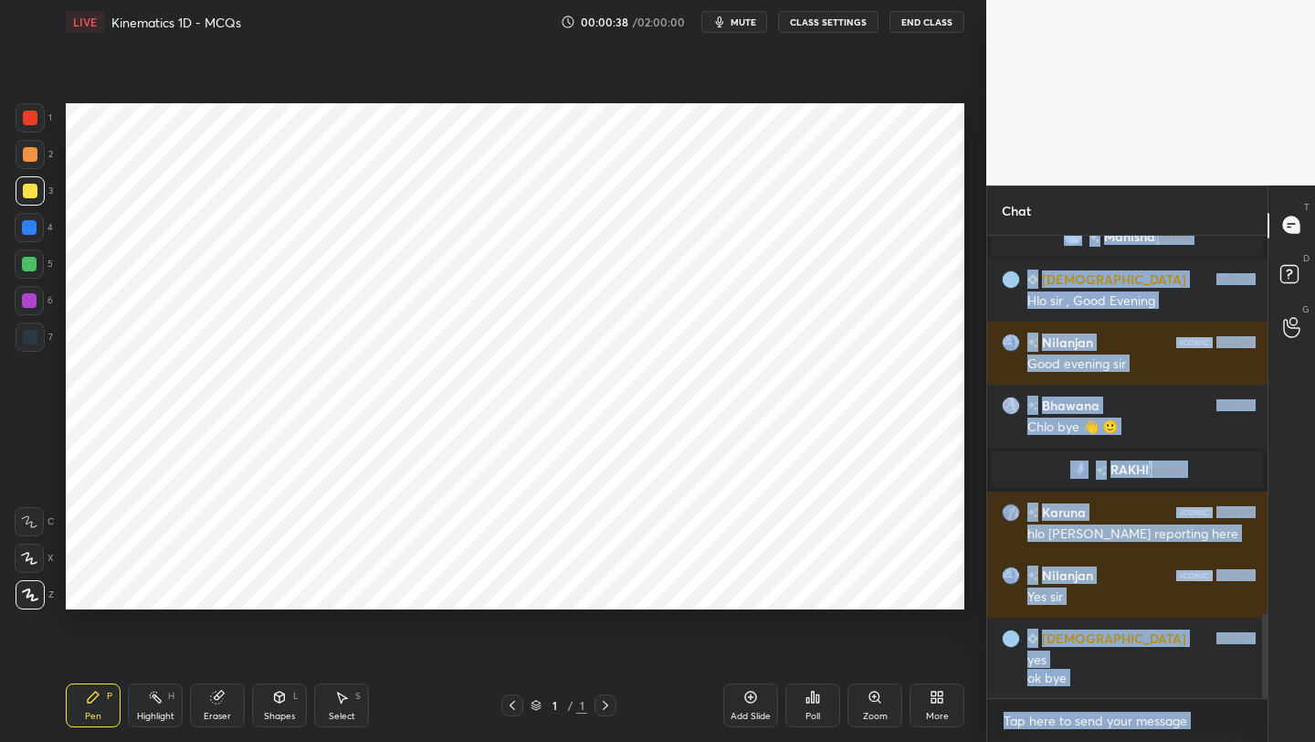
click at [515, 709] on icon at bounding box center [512, 705] width 15 height 15
click at [527, 709] on div "1 / 1" at bounding box center [558, 705] width 115 height 22
click at [532, 708] on icon at bounding box center [536, 705] width 11 height 11
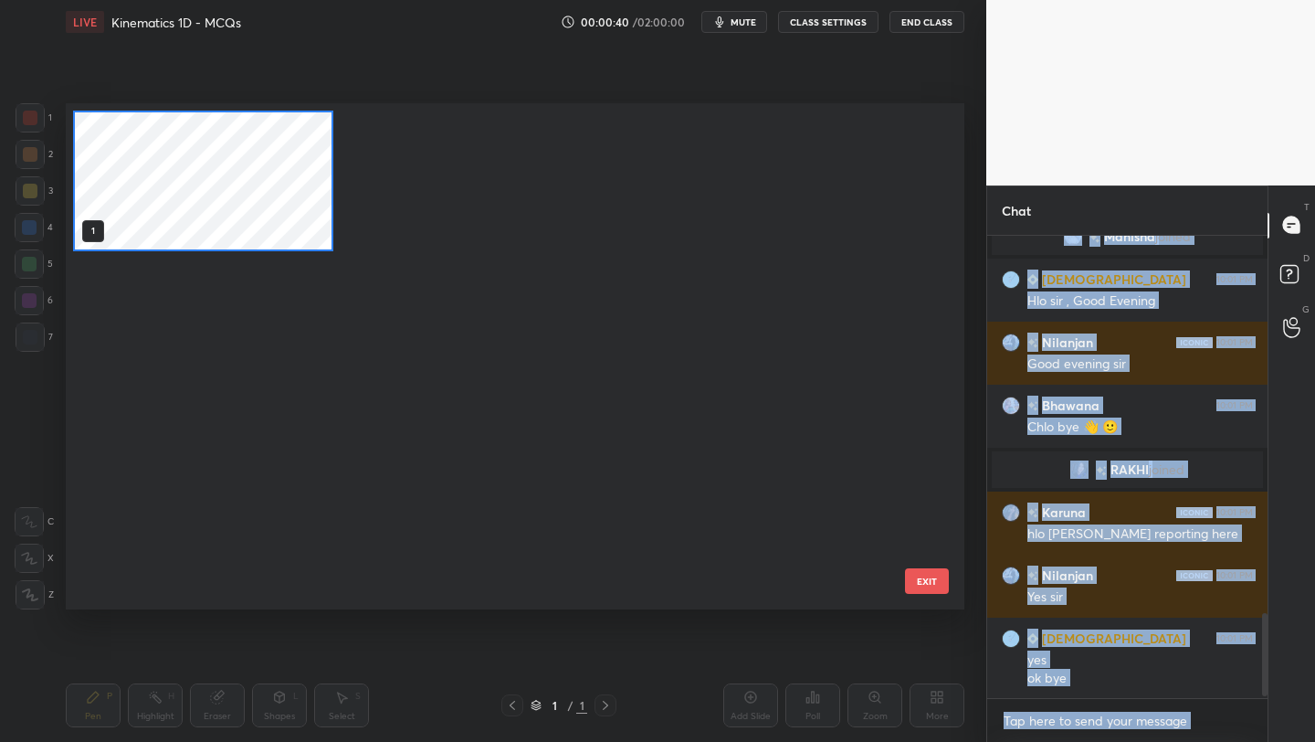
scroll to position [2135, 0]
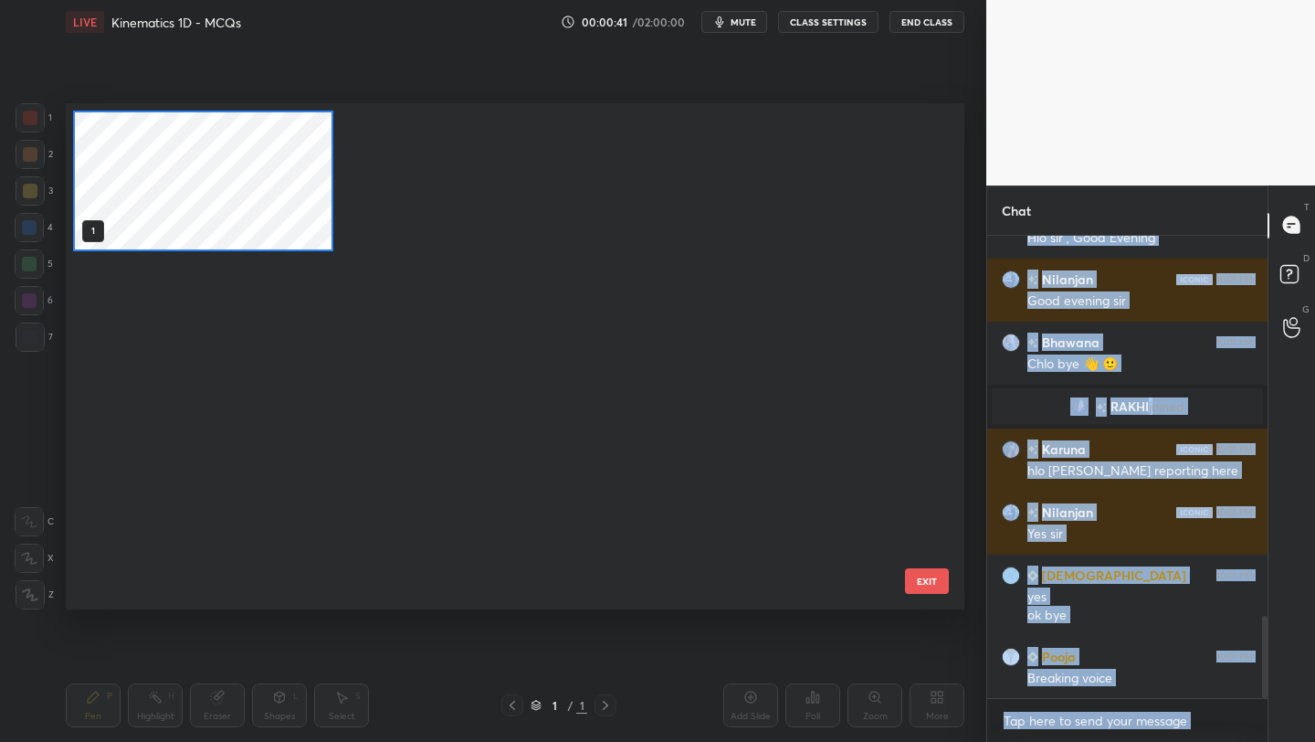
click at [927, 574] on button "EXIT" at bounding box center [927, 581] width 44 height 26
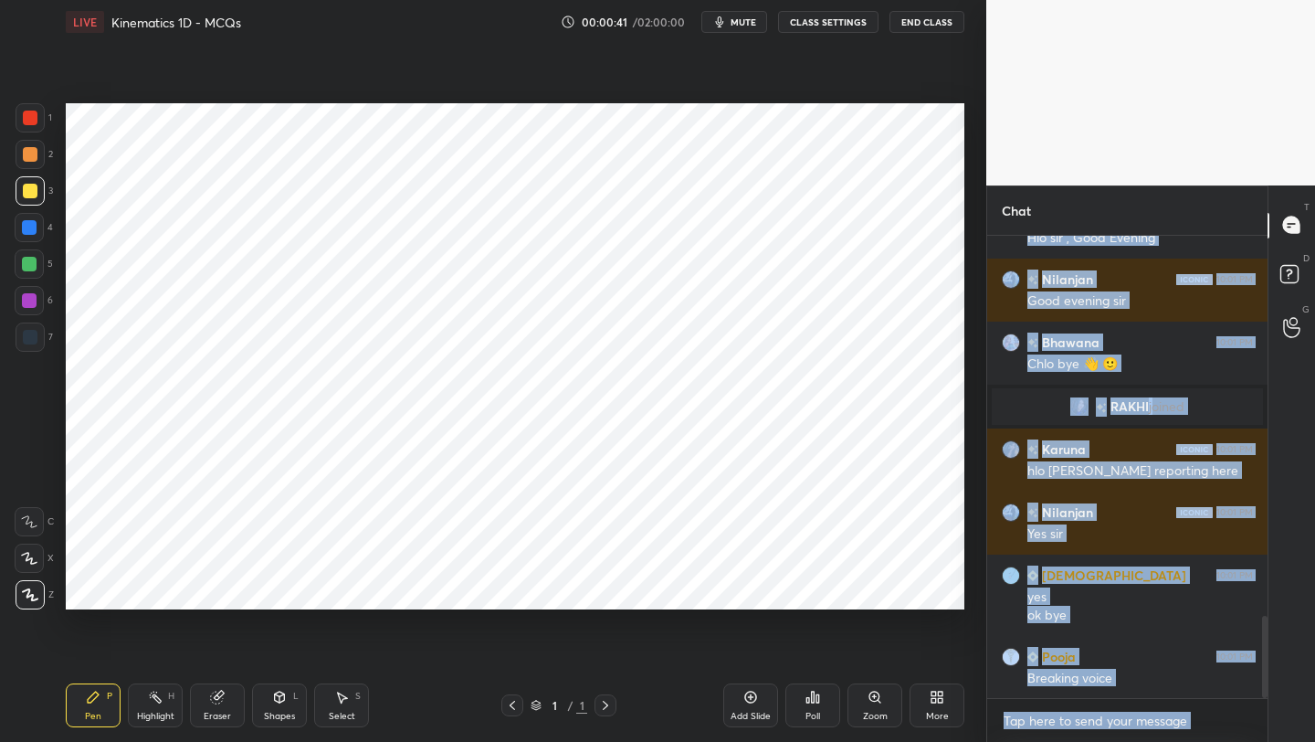
scroll to position [0, 0]
click at [766, 716] on div "Add Slide" at bounding box center [751, 715] width 40 height 9
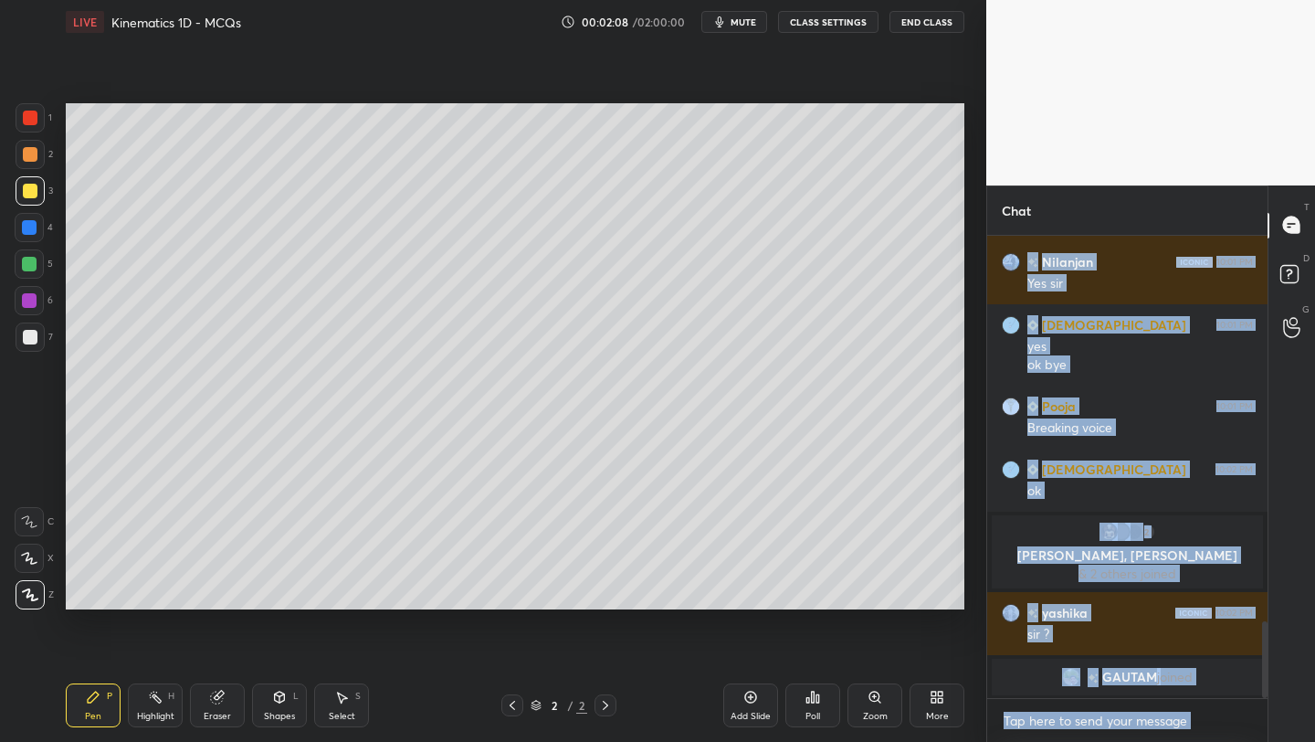
scroll to position [2358, 0]
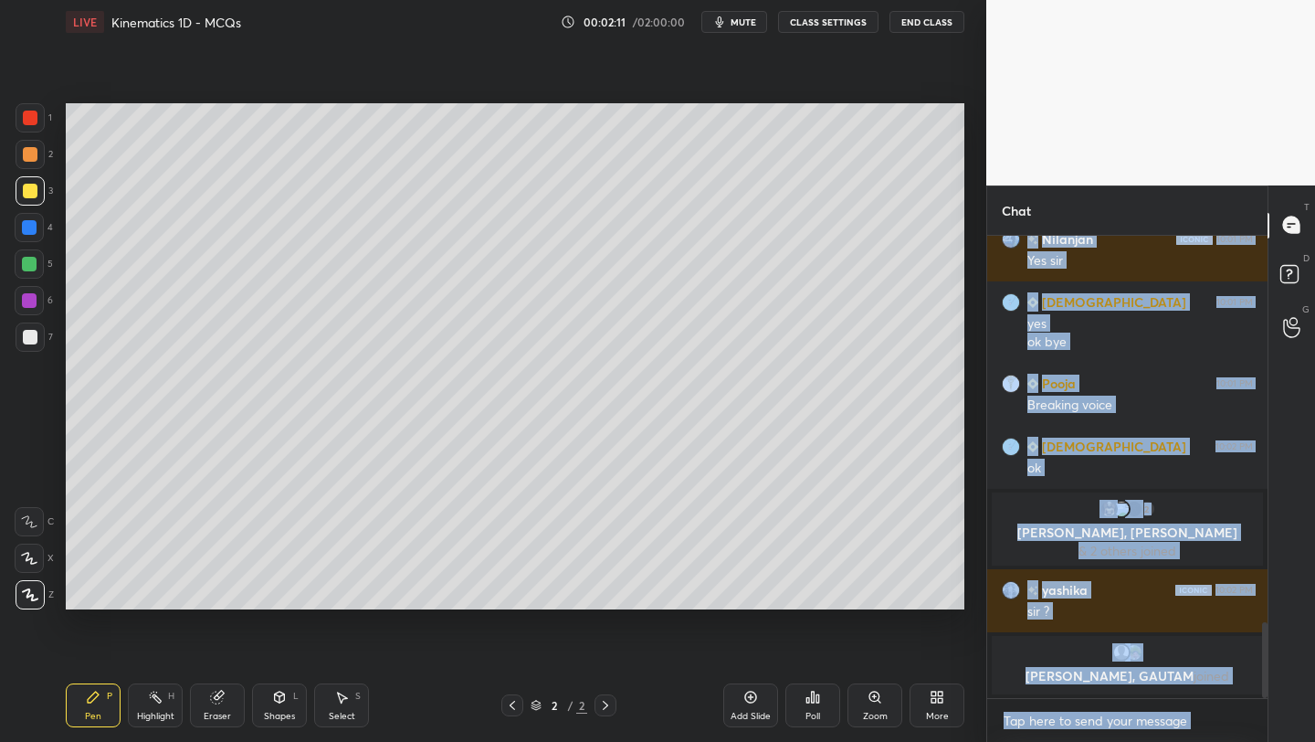
click at [879, 73] on div "Setting up your live class Poll for secs No correct answer Start poll" at bounding box center [514, 356] width 913 height 625
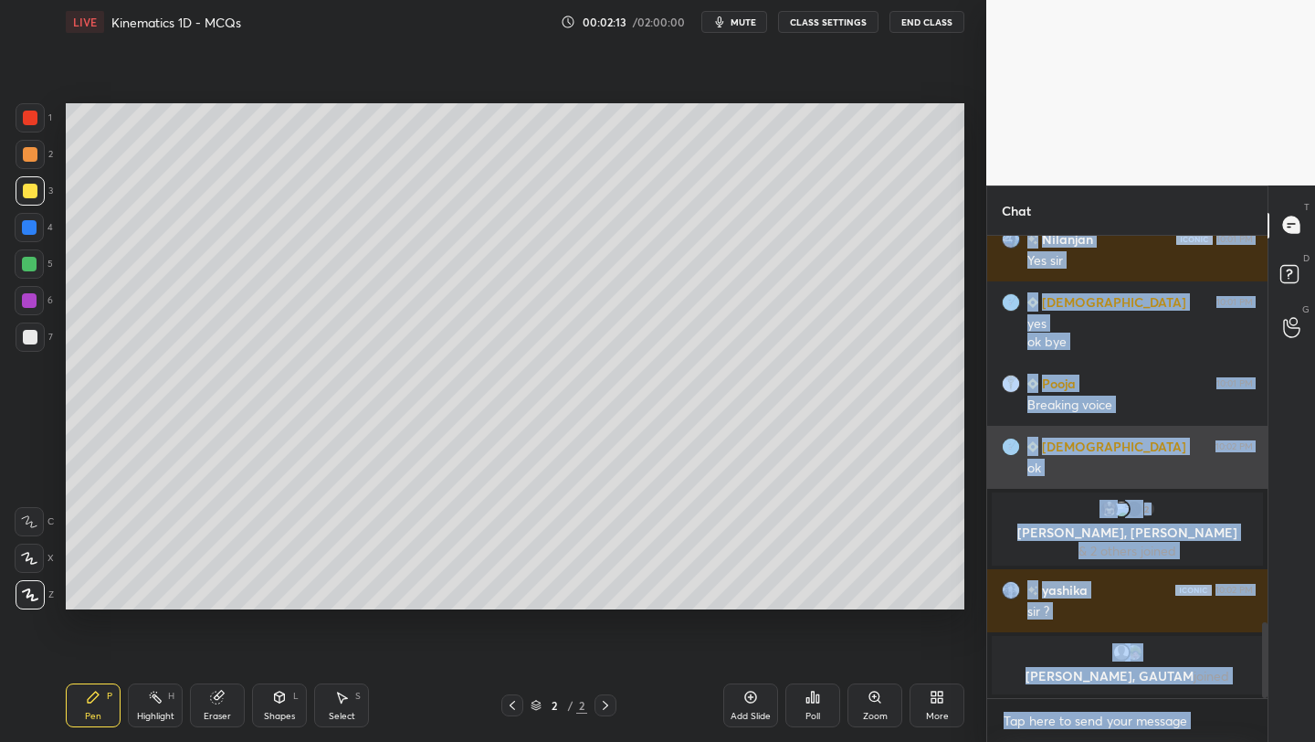
click at [1000, 471] on div "Shaista 10:02 PM ok" at bounding box center [1127, 457] width 280 height 63
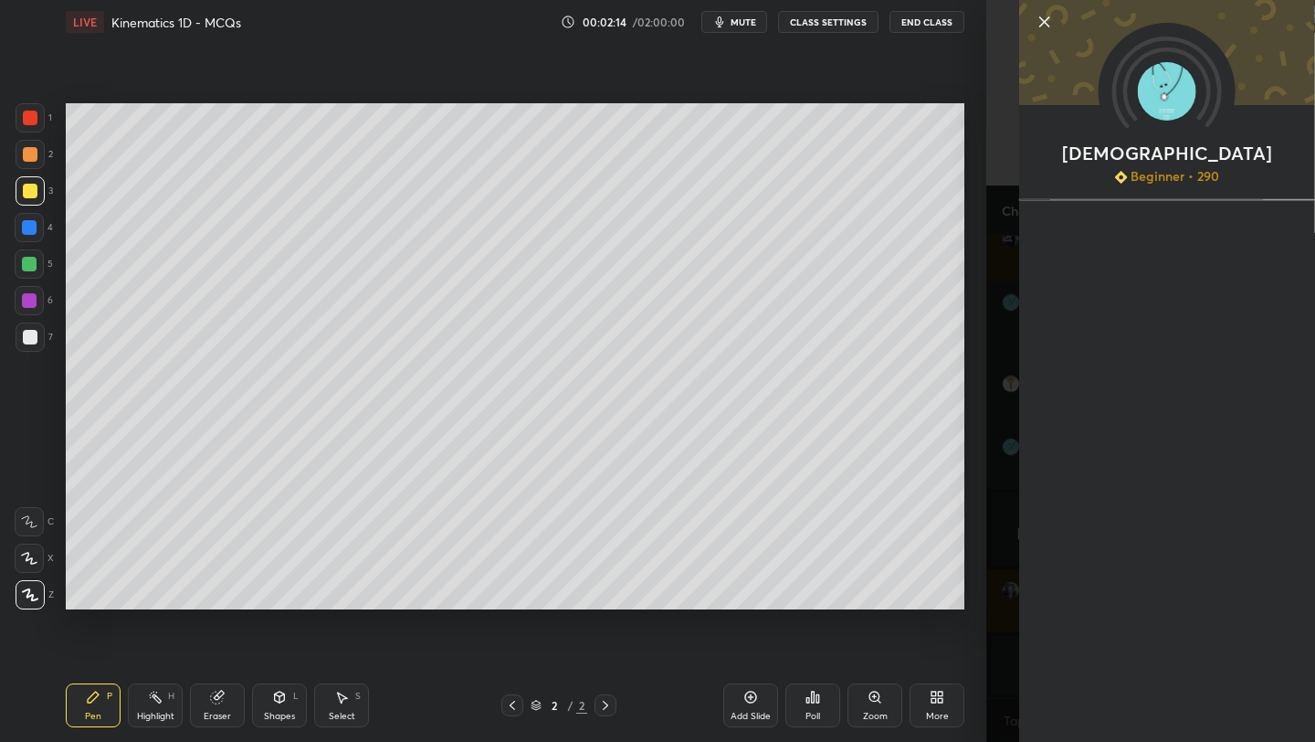
click at [998, 537] on div "Shaista Beginner • 290" at bounding box center [1150, 371] width 329 height 742
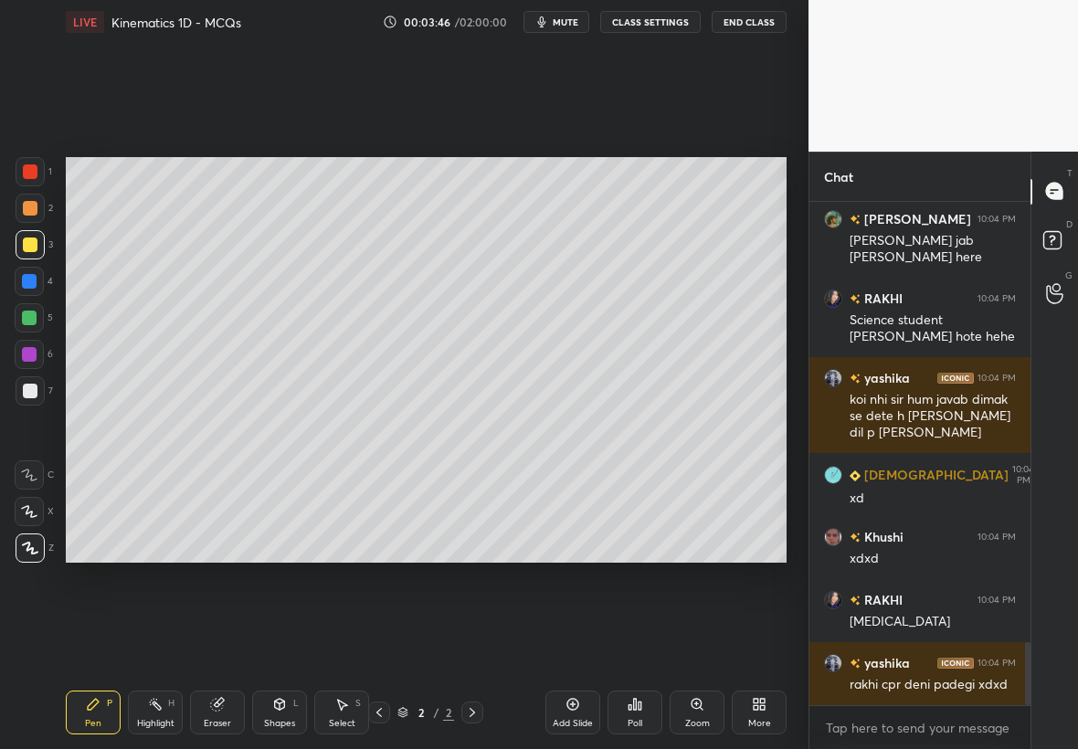
scroll to position [3602, 0]
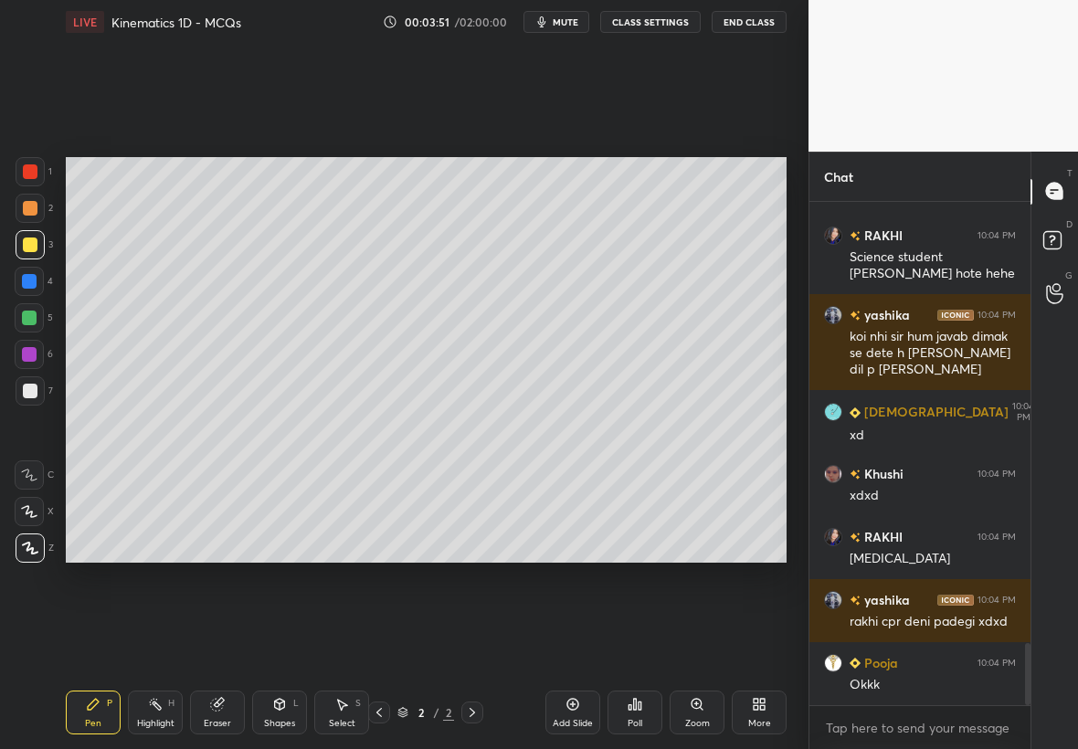
click at [754, 723] on div "More" at bounding box center [759, 723] width 23 height 9
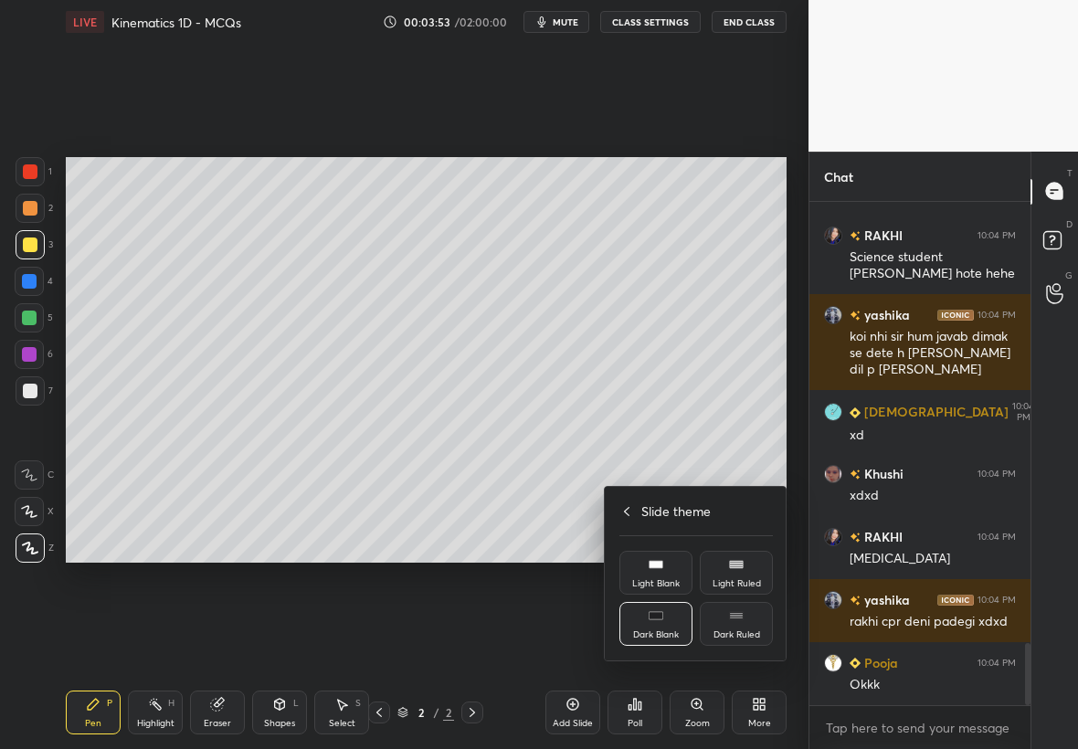
click at [532, 590] on div at bounding box center [539, 374] width 1078 height 749
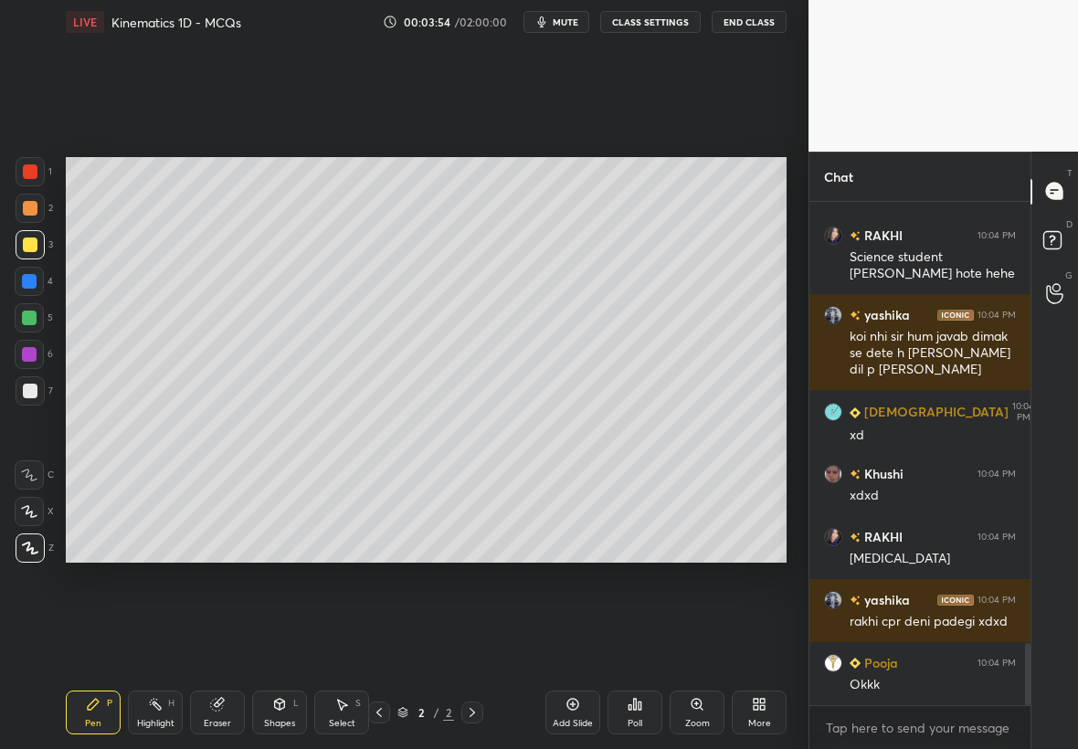
click at [772, 734] on div "Add Slide Poll Zoom More" at bounding box center [665, 712] width 241 height 102
click at [767, 693] on div "More" at bounding box center [759, 712] width 55 height 44
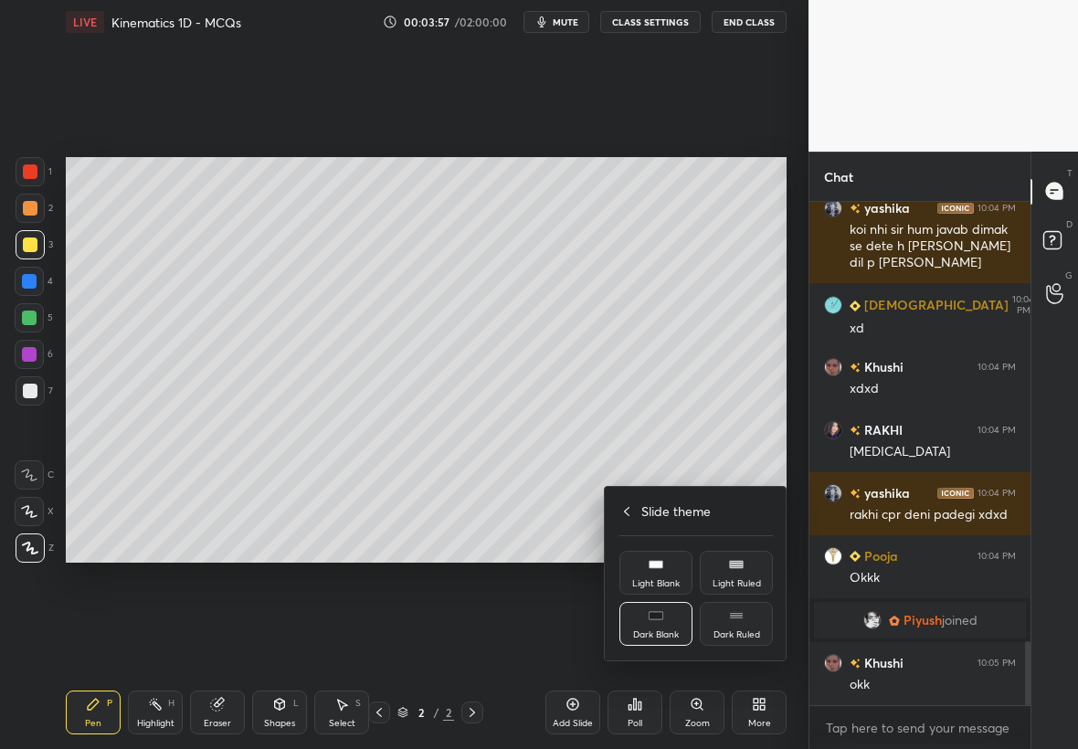
scroll to position [3447, 0]
click at [628, 510] on div "Slide theme" at bounding box center [695, 510] width 153 height 19
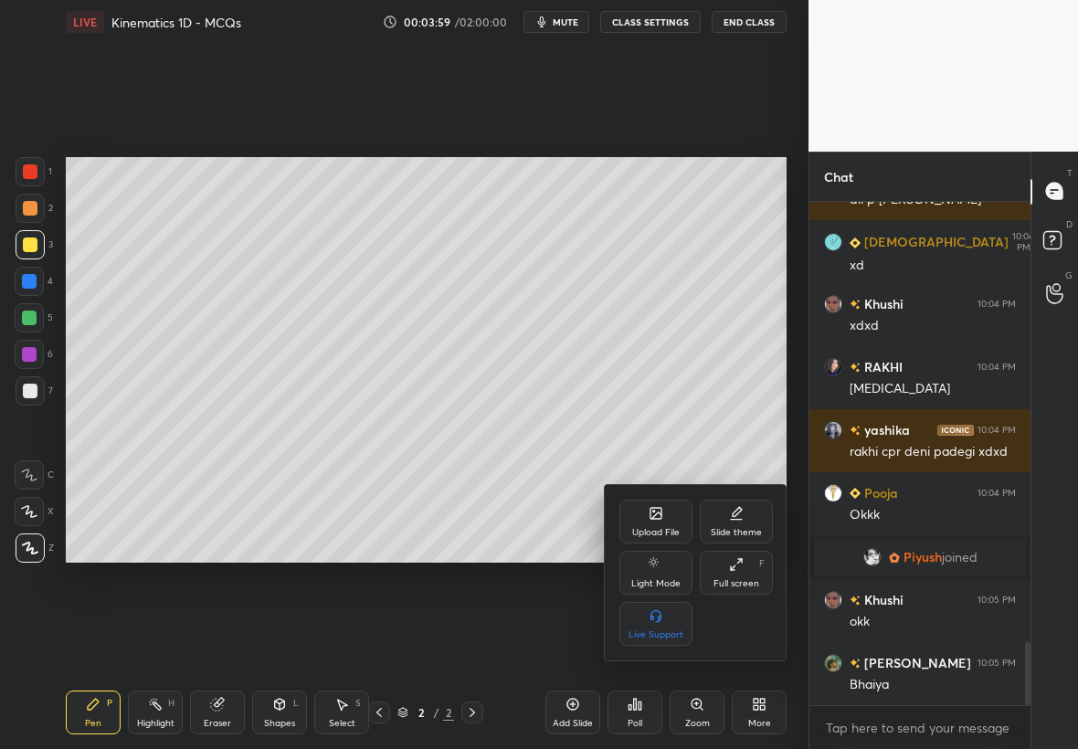
click at [653, 534] on div "Upload File" at bounding box center [655, 532] width 47 height 9
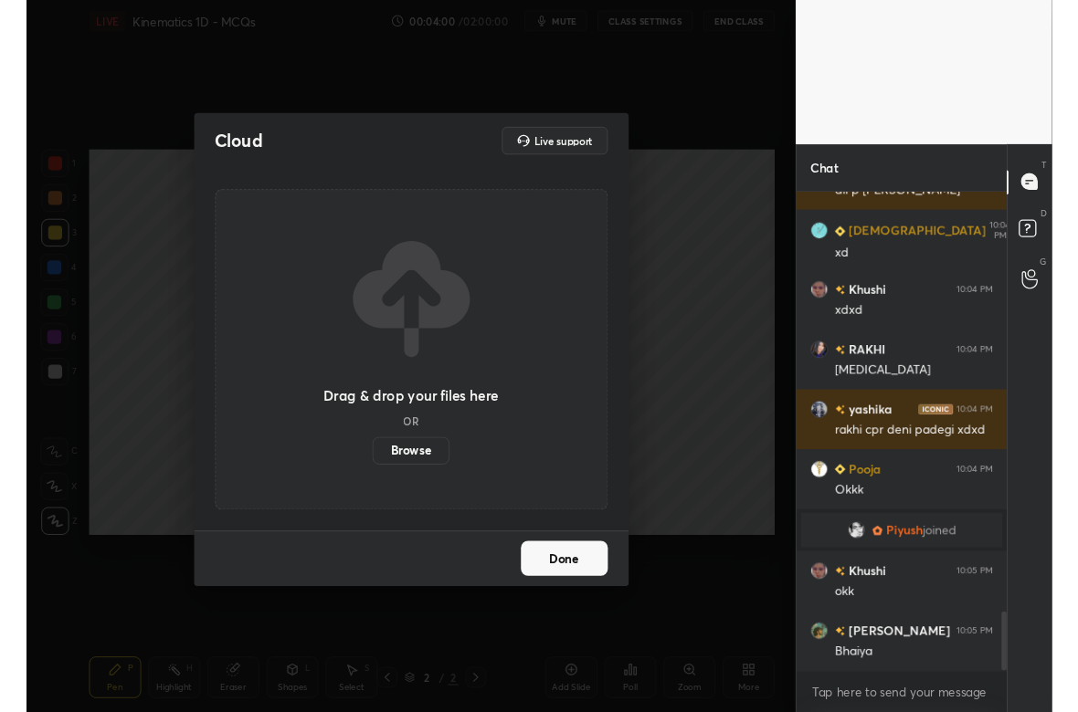
scroll to position [3554, 0]
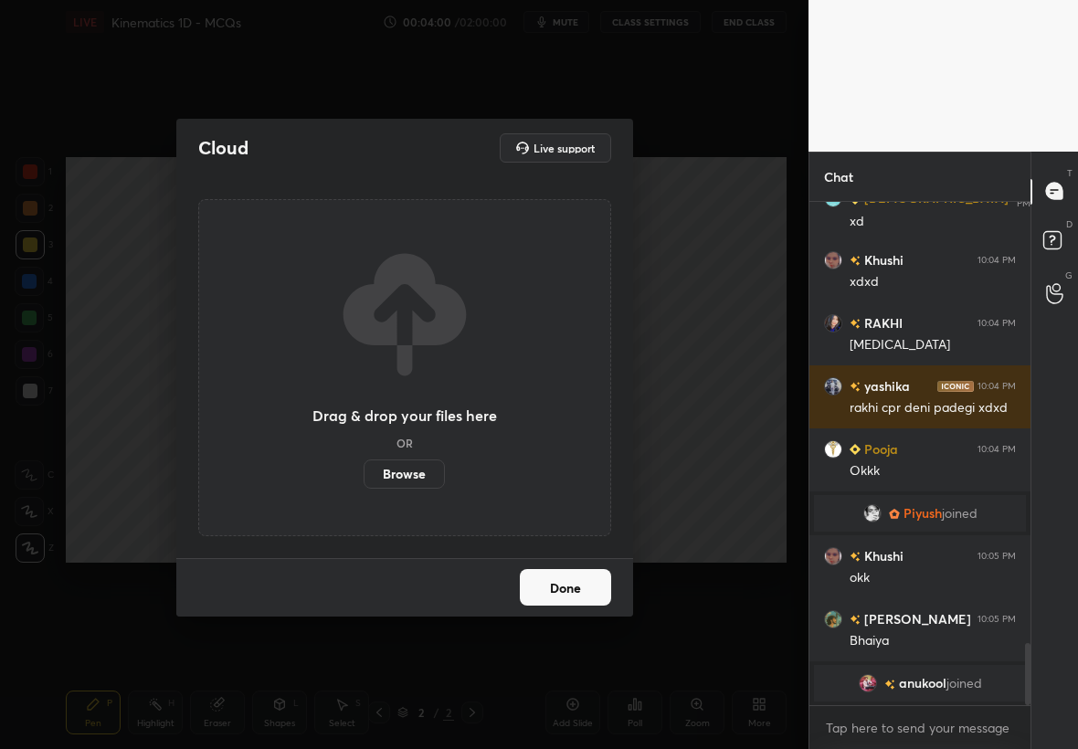
click at [427, 475] on label "Browse" at bounding box center [404, 473] width 81 height 29
click at [364, 475] on input "Browse" at bounding box center [364, 473] width 0 height 29
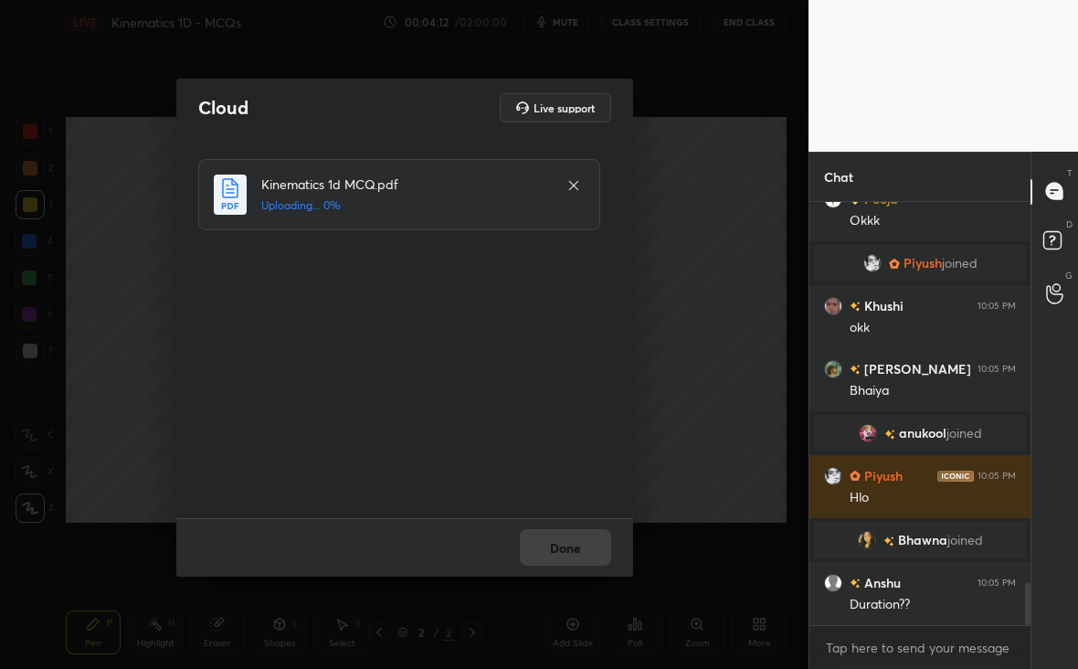
scroll to position [3834, 0]
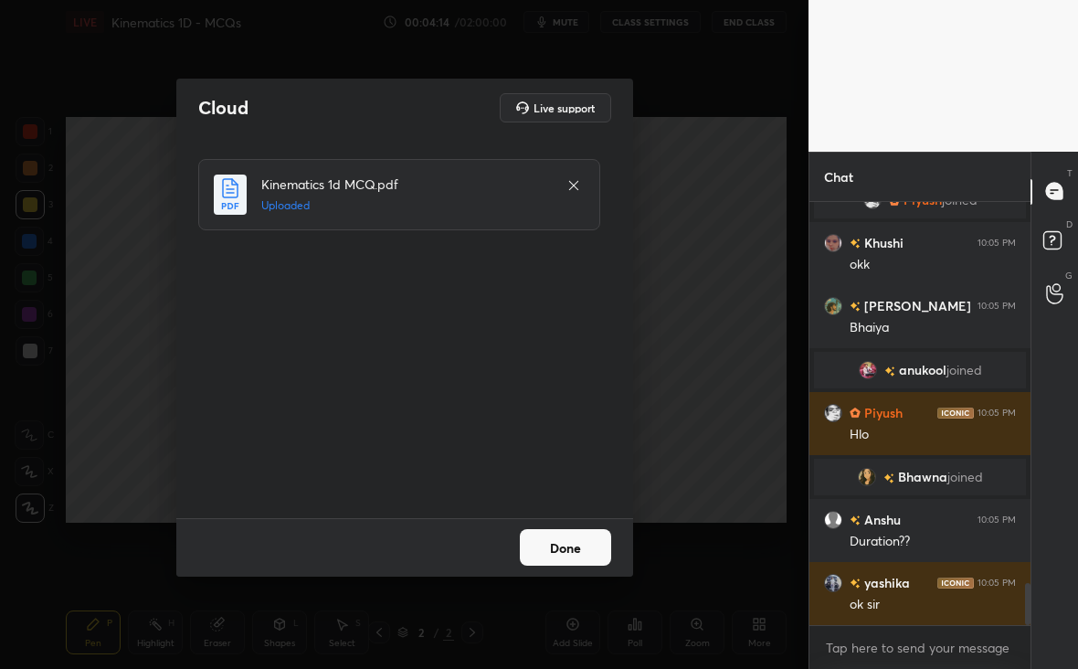
click at [606, 548] on button "Done" at bounding box center [565, 547] width 91 height 37
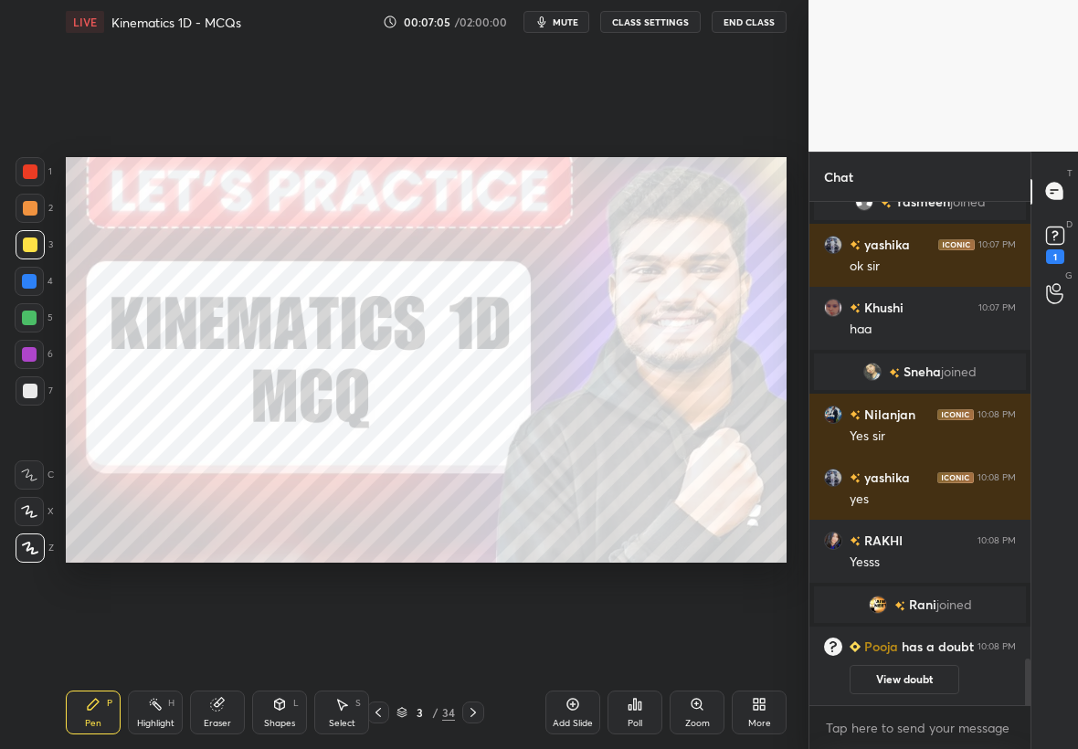
scroll to position [5057, 0]
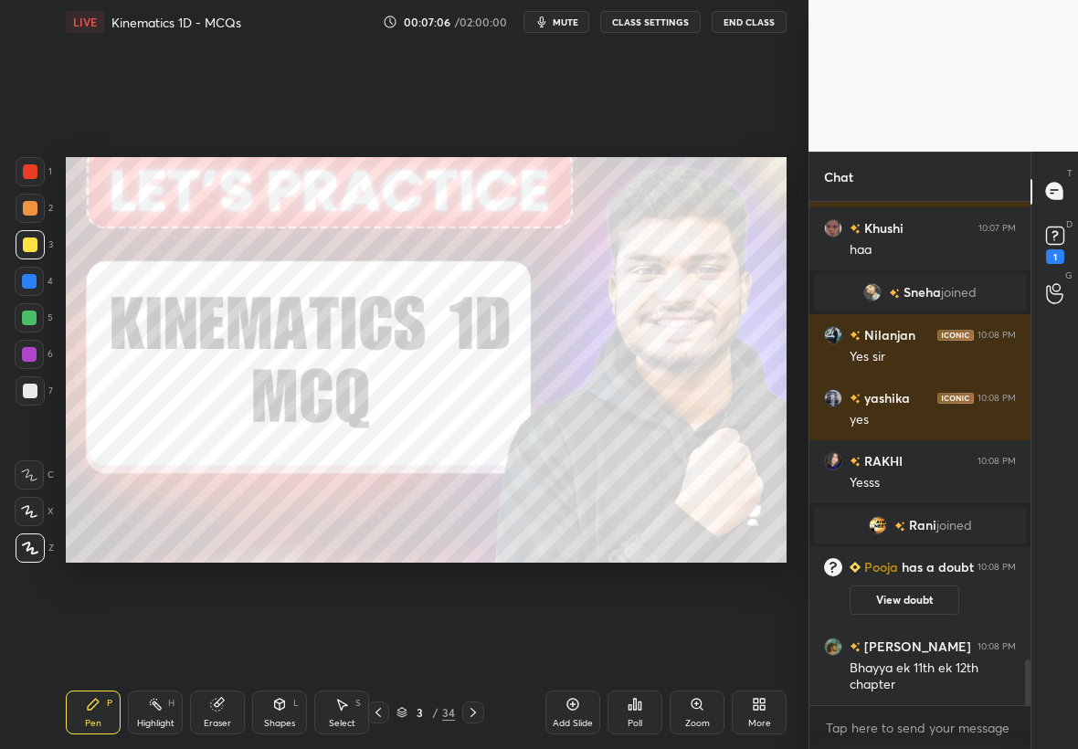
click at [1054, 229] on rect at bounding box center [1054, 235] width 17 height 17
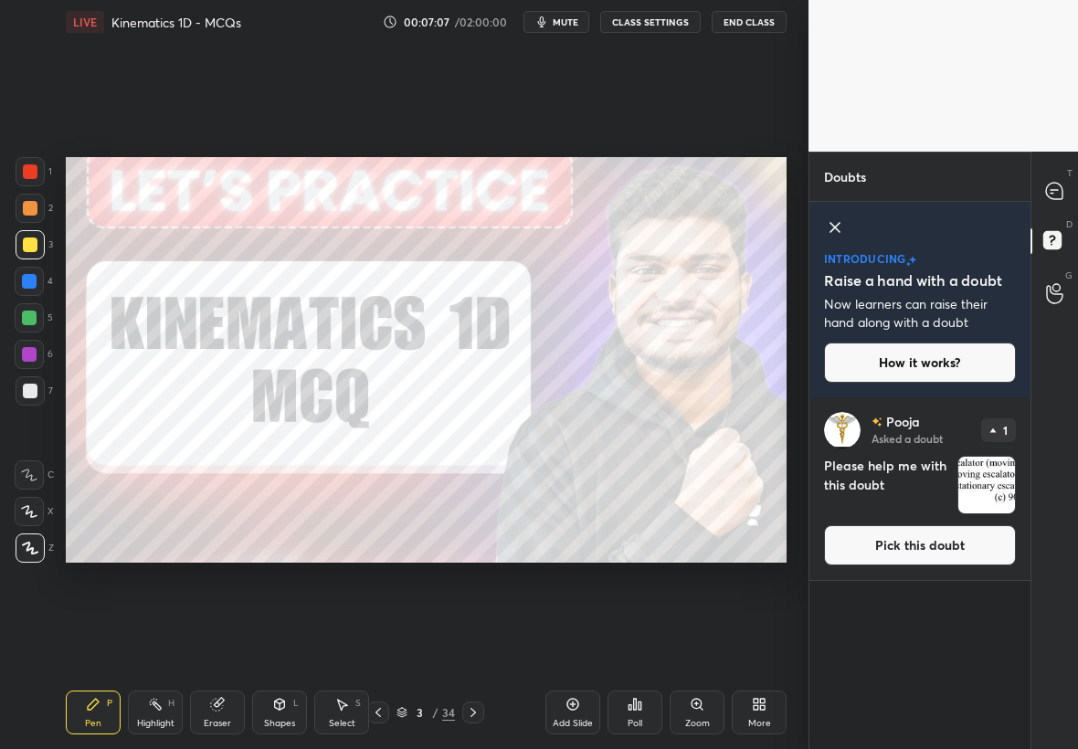
click at [975, 485] on img "grid" at bounding box center [986, 485] width 57 height 57
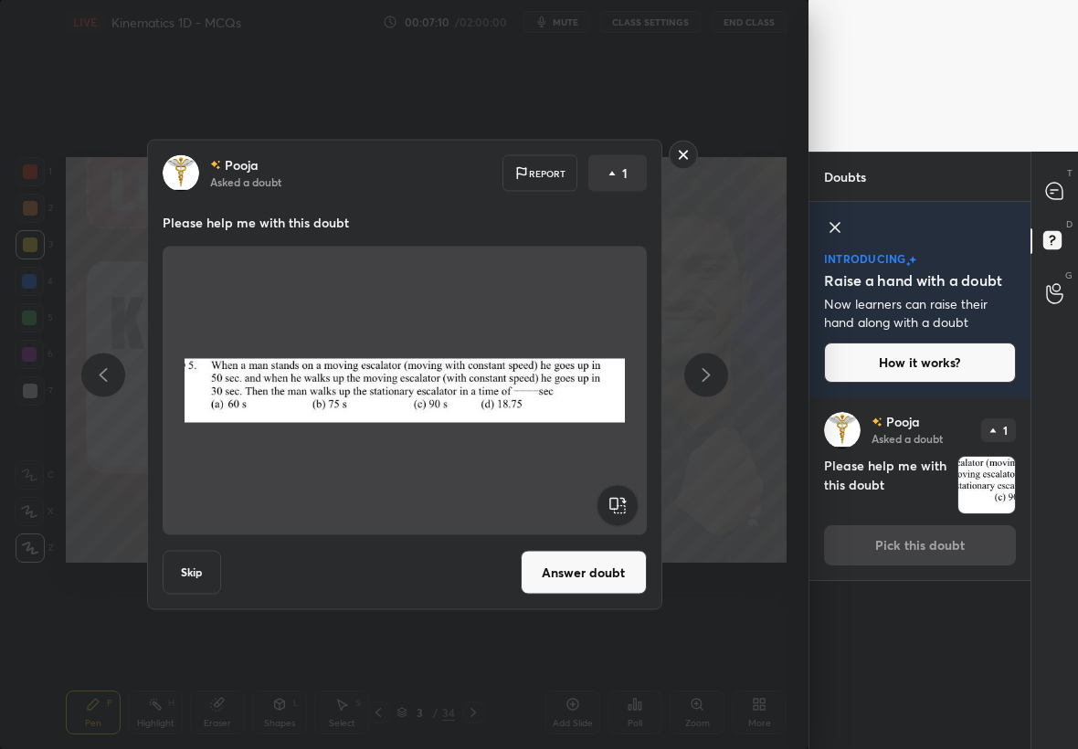
click at [682, 152] on rect at bounding box center [683, 155] width 28 height 28
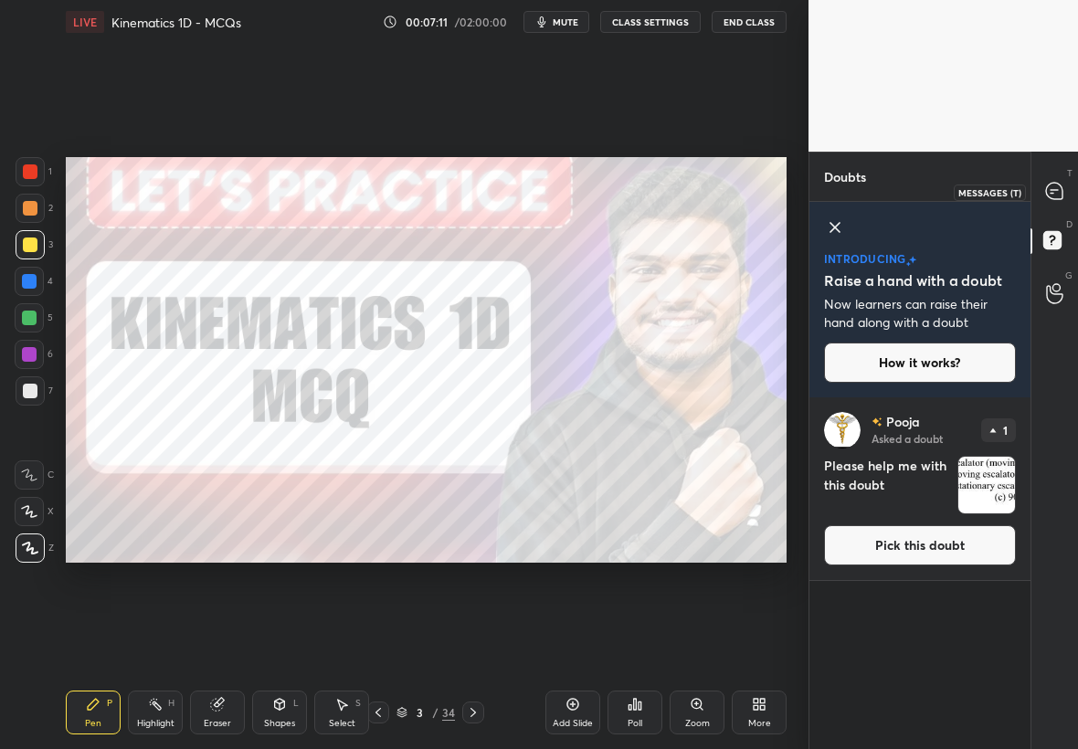
click at [1063, 188] on icon at bounding box center [1054, 191] width 19 height 19
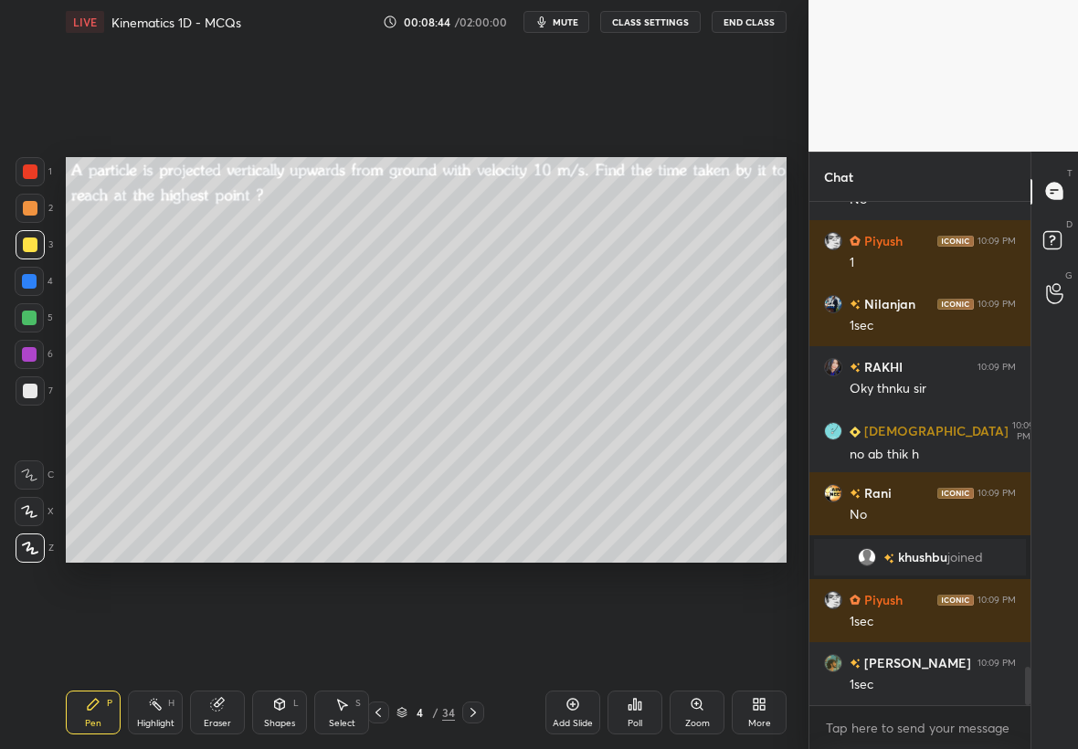
scroll to position [6208, 0]
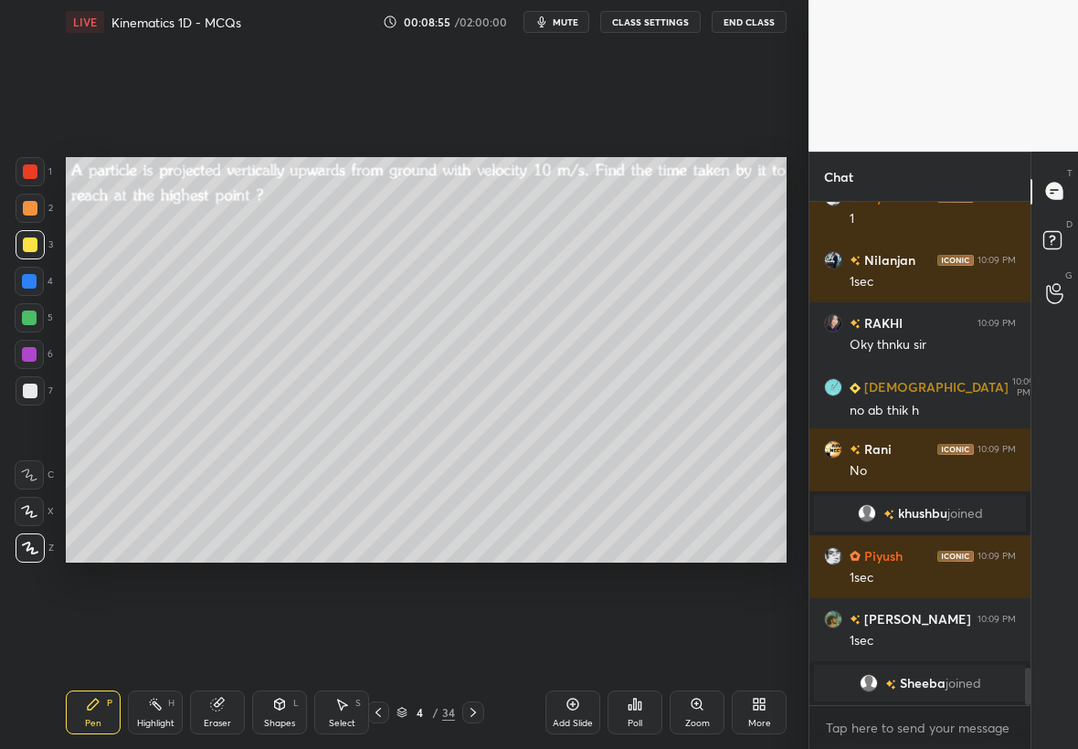
click at [35, 279] on div at bounding box center [29, 281] width 29 height 29
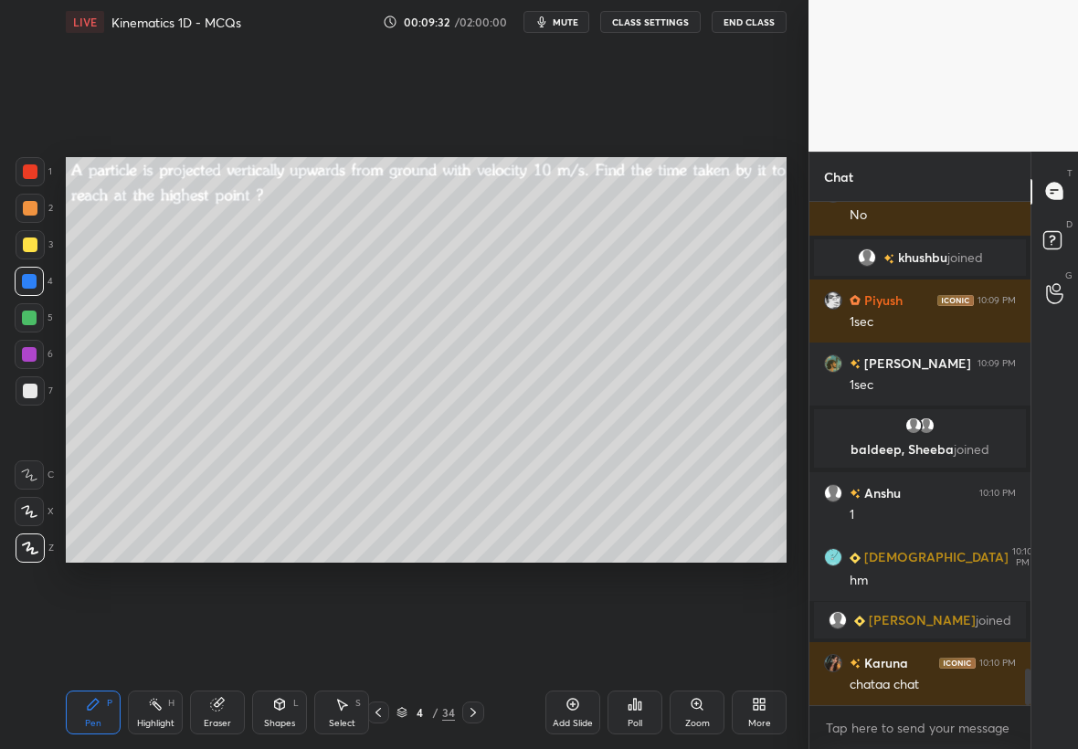
scroll to position [6405, 0]
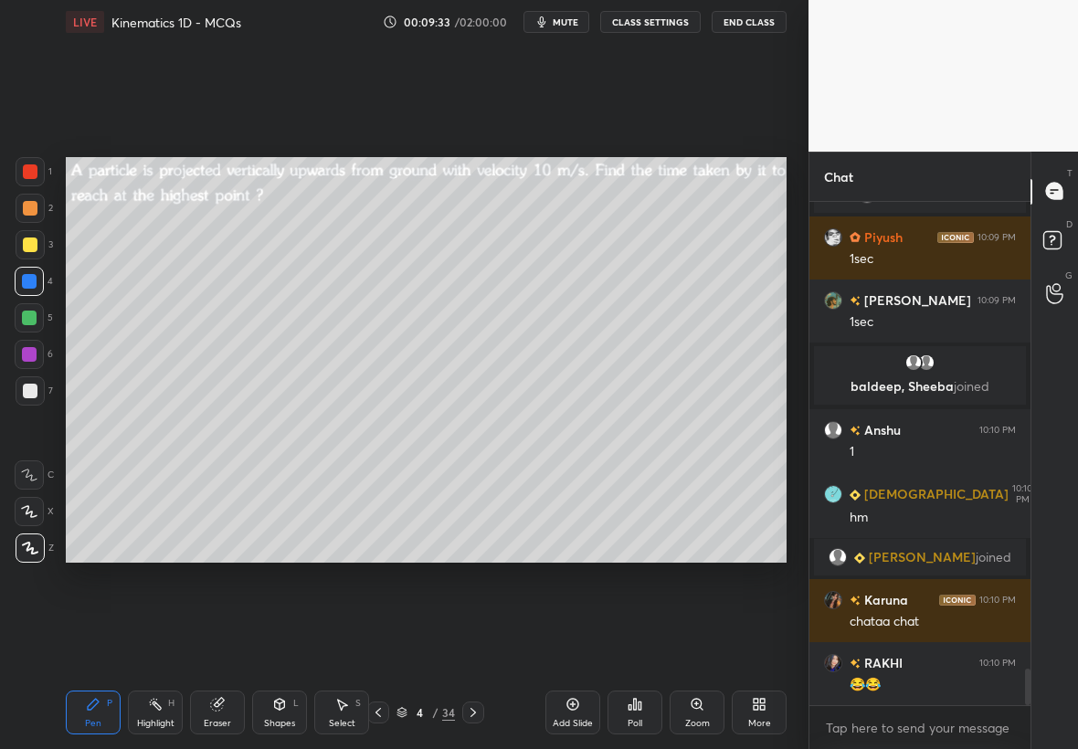
click at [476, 709] on icon at bounding box center [473, 712] width 15 height 15
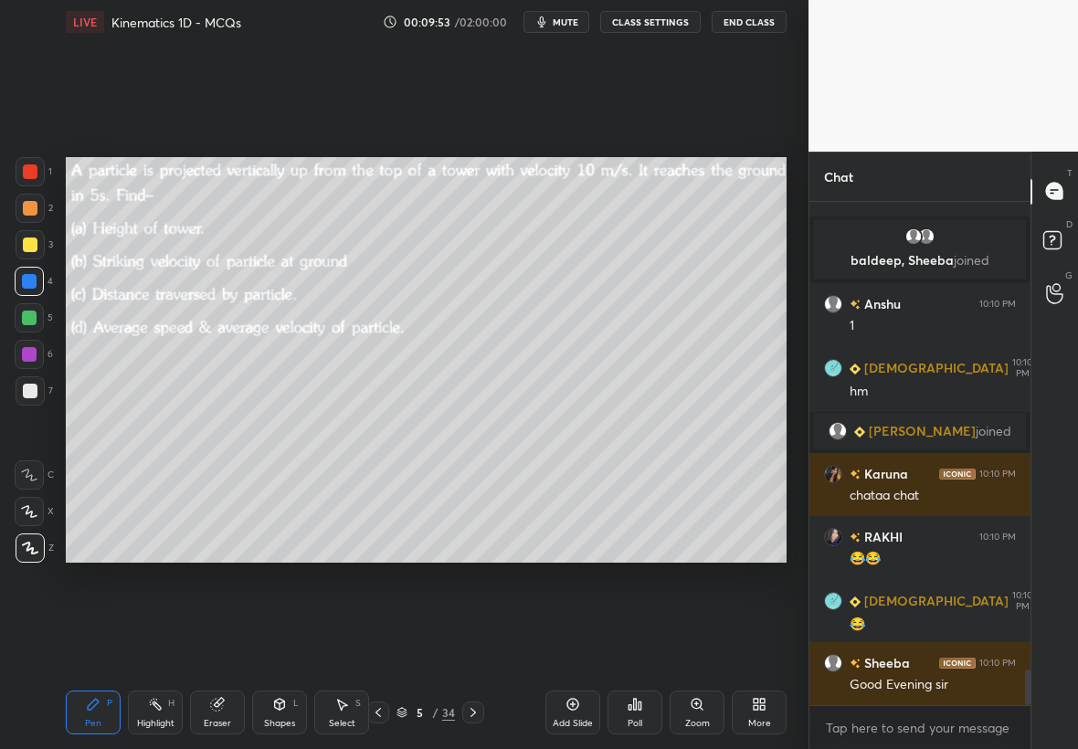
scroll to position [6575, 0]
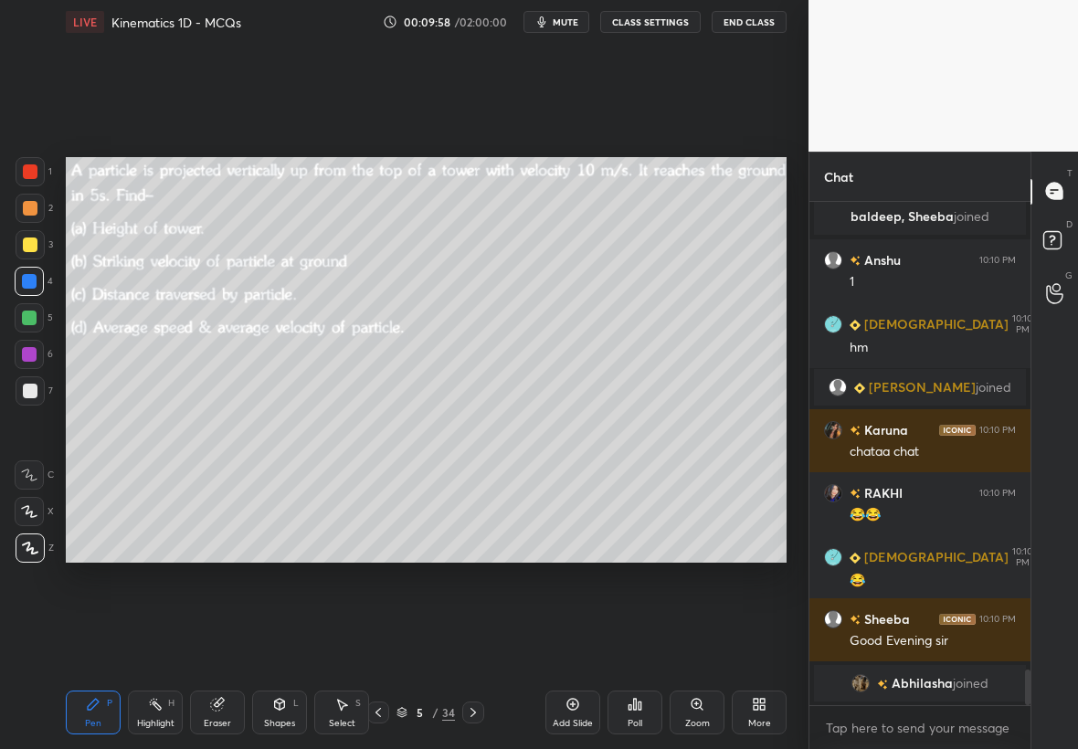
click at [33, 245] on div at bounding box center [30, 244] width 15 height 15
click at [38, 385] on div at bounding box center [30, 390] width 29 height 29
click at [31, 351] on div at bounding box center [29, 354] width 15 height 15
click at [37, 173] on div at bounding box center [30, 171] width 29 height 29
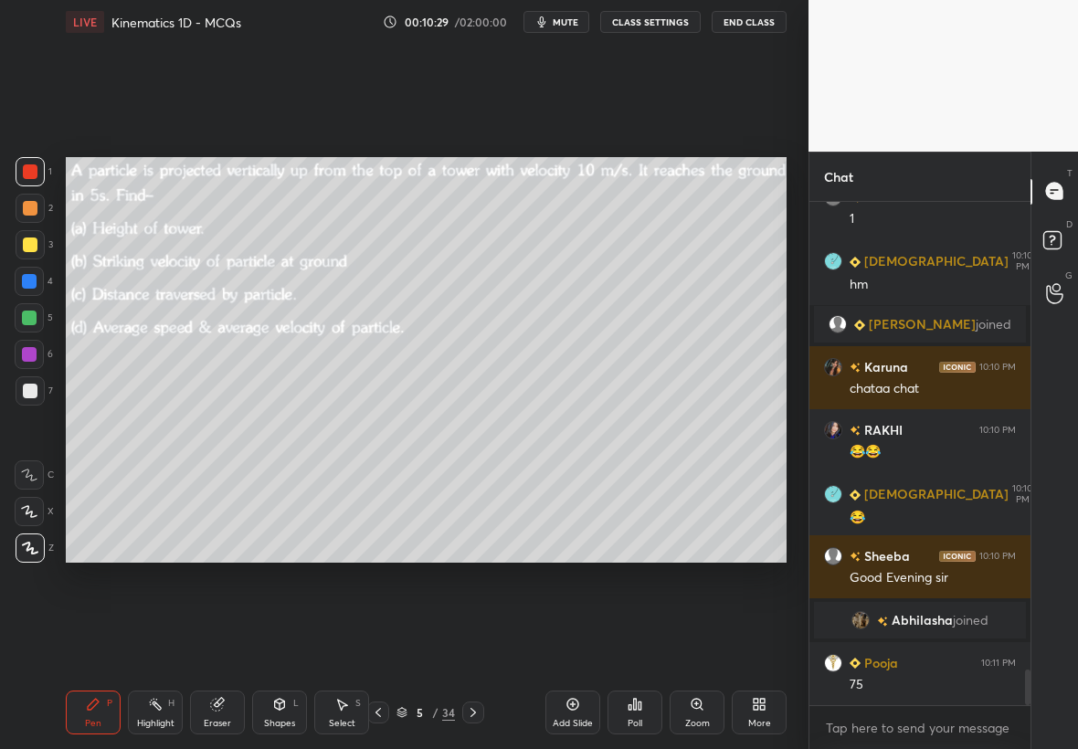
click at [33, 240] on div at bounding box center [30, 244] width 15 height 15
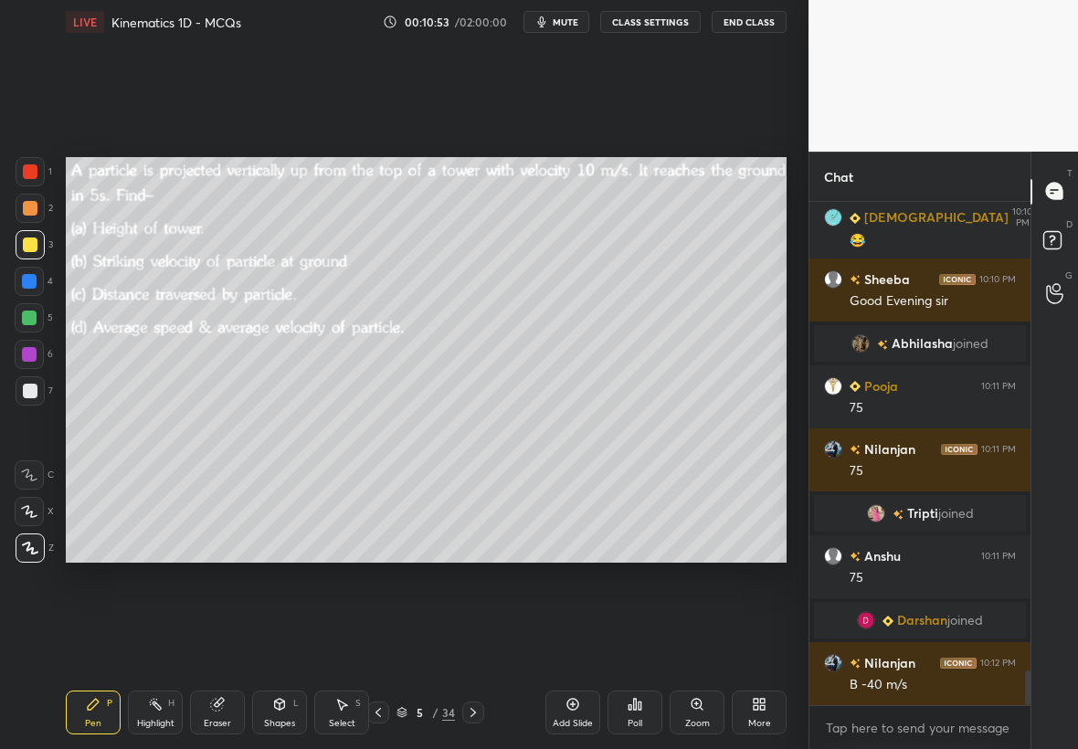
scroll to position [6807, 0]
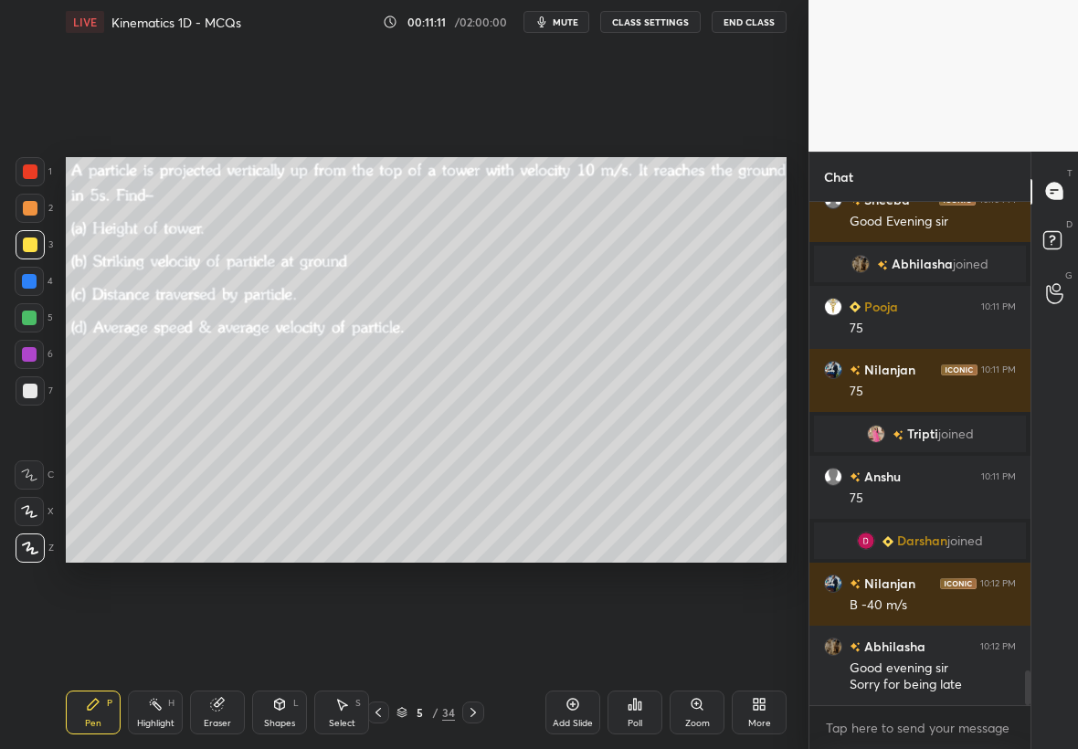
click at [26, 383] on div at bounding box center [30, 390] width 29 height 29
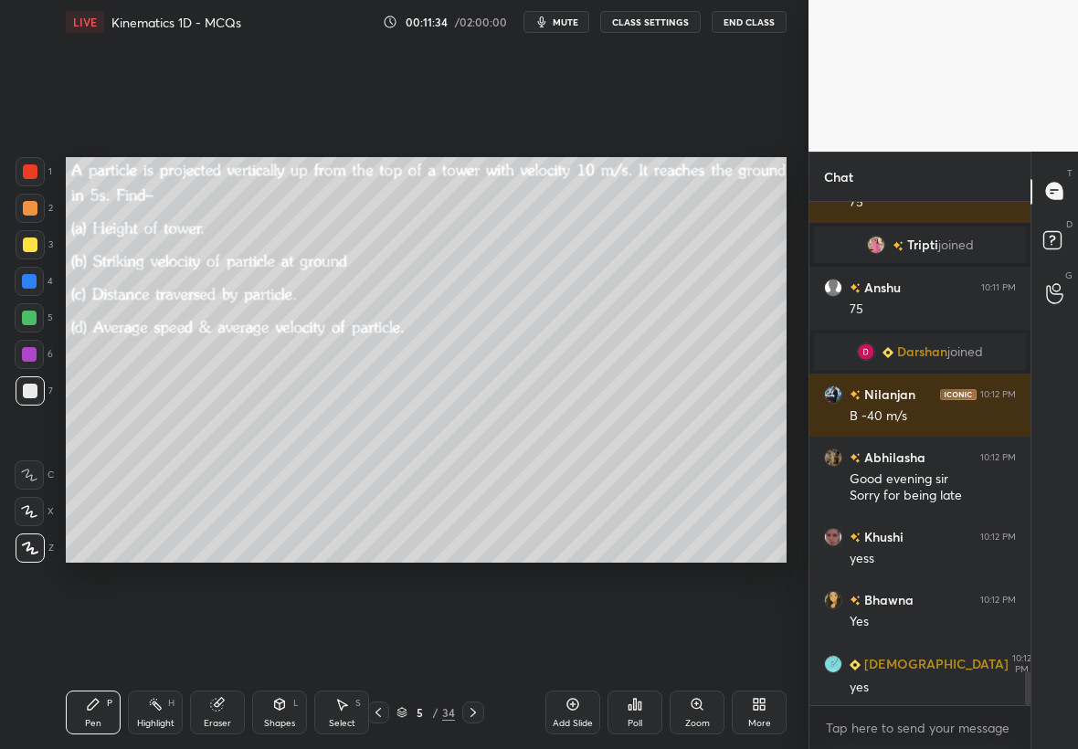
scroll to position [7059, 0]
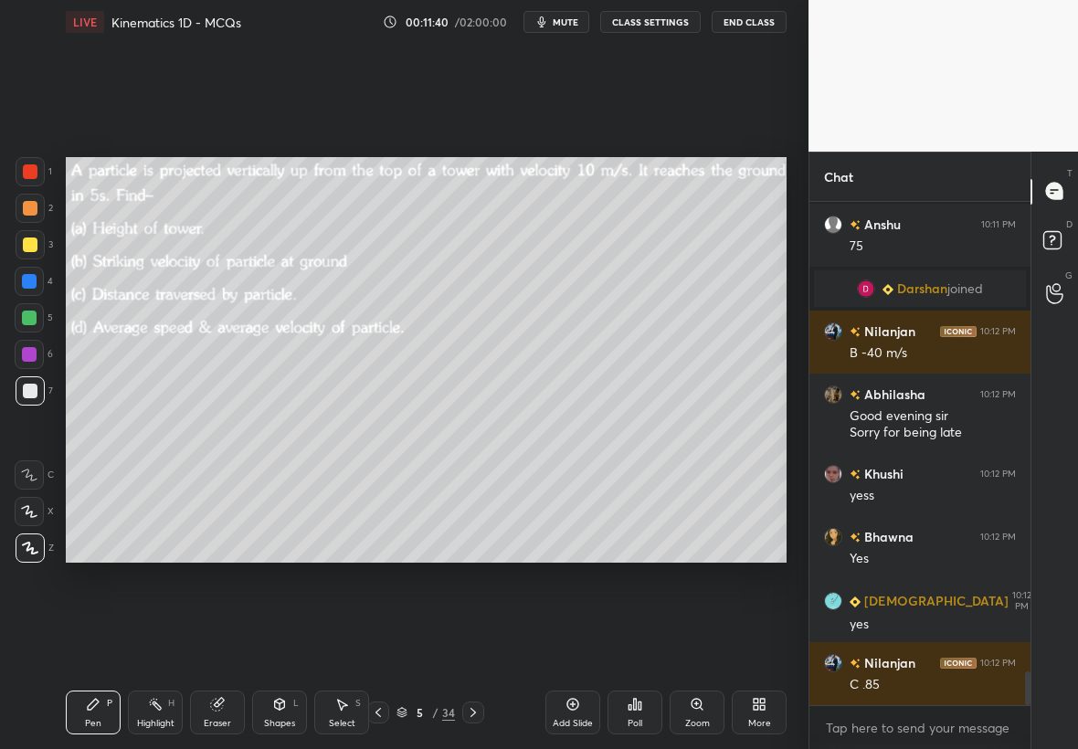
click at [31, 354] on div at bounding box center [29, 354] width 15 height 15
click at [23, 395] on div at bounding box center [30, 391] width 15 height 15
click at [95, 707] on icon at bounding box center [93, 704] width 15 height 15
click at [37, 255] on div at bounding box center [30, 244] width 29 height 29
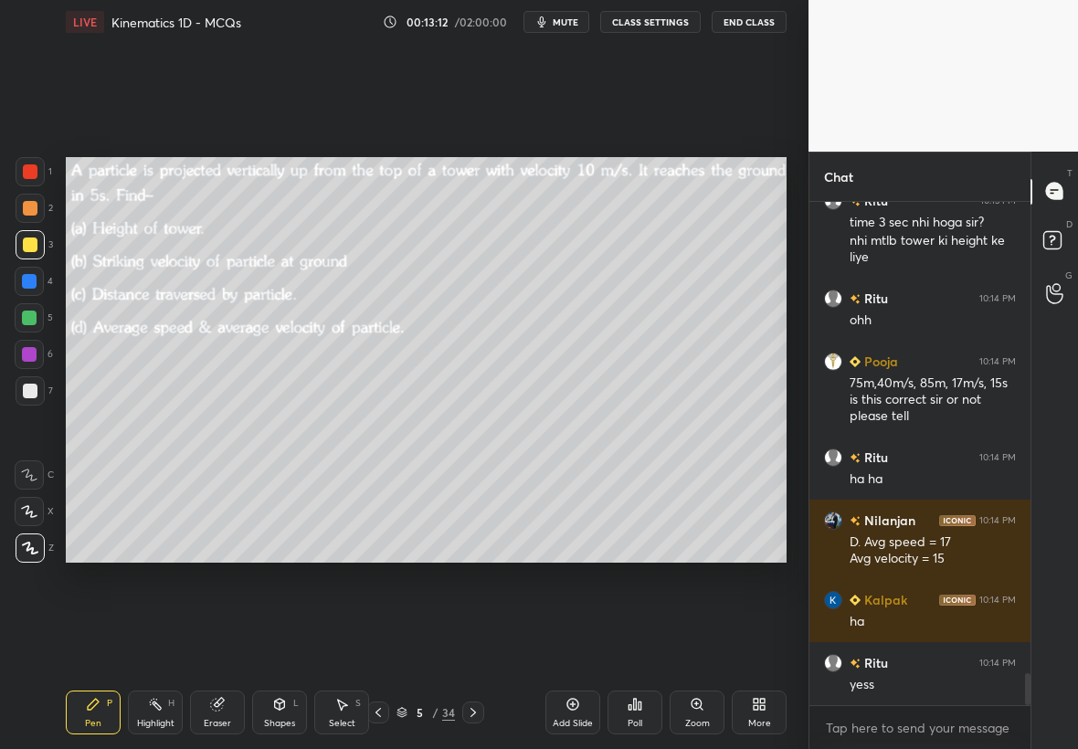
scroll to position [7531, 0]
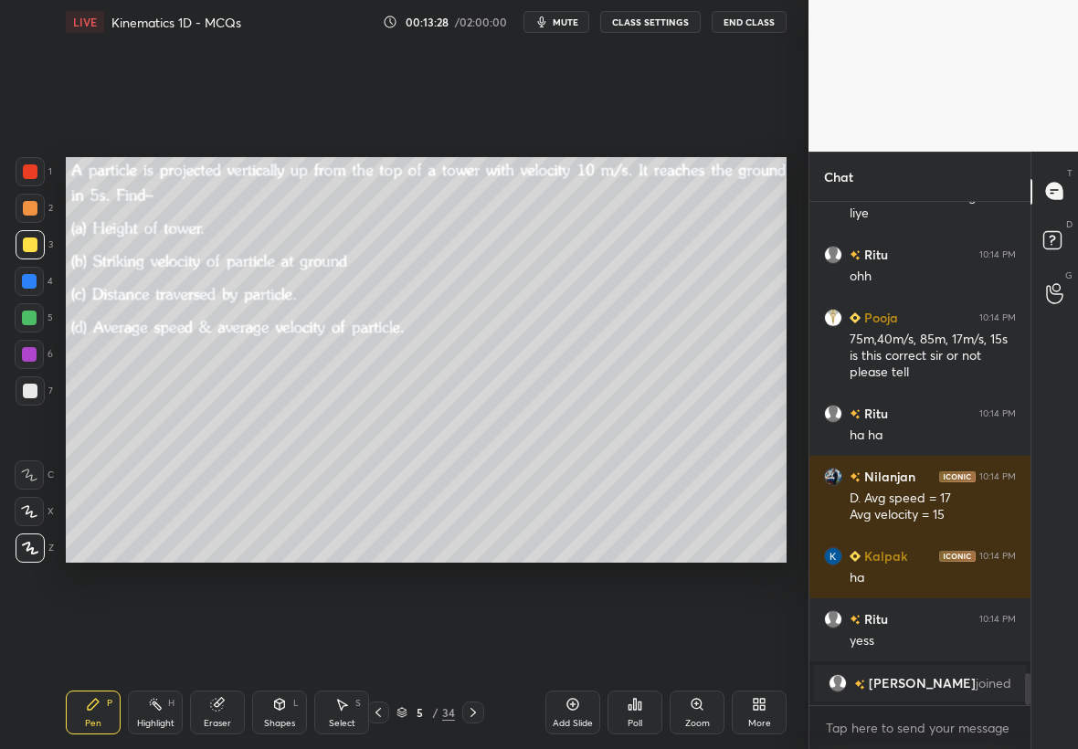
click at [342, 711] on div "Select S" at bounding box center [341, 712] width 55 height 44
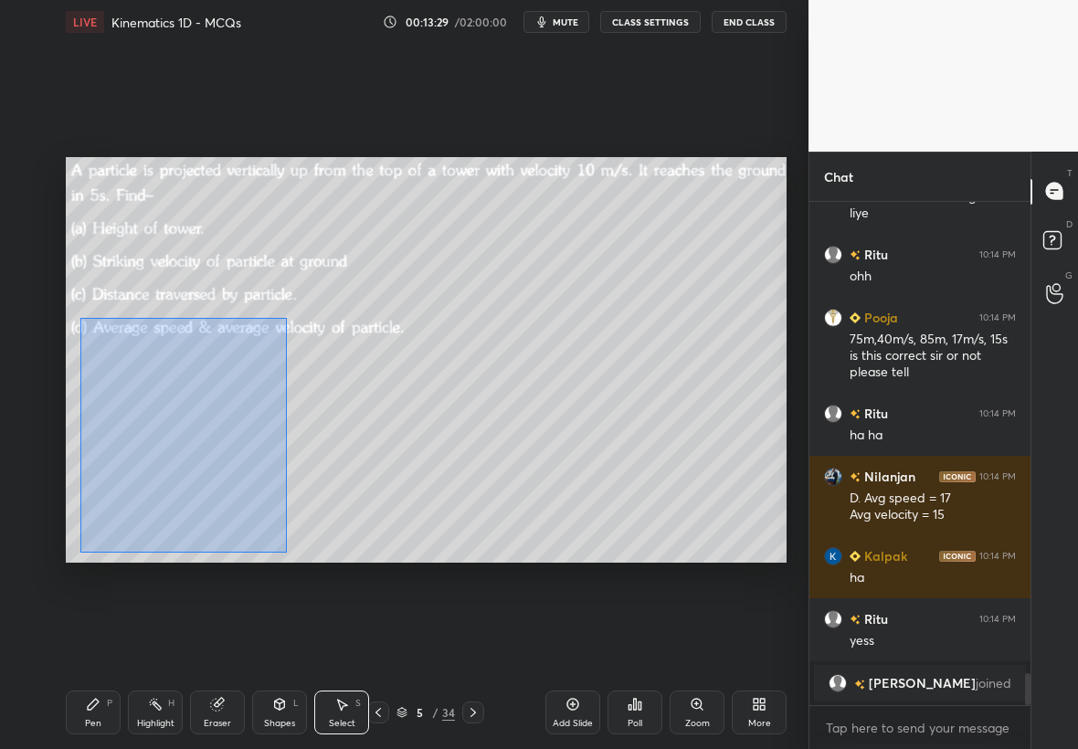
drag, startPoint x: 80, startPoint y: 317, endPoint x: 282, endPoint y: 553, distance: 311.0
click at [286, 558] on div "0 ° Undo Copy Duplicate Duplicate to new slide Delete" at bounding box center [426, 360] width 721 height 406
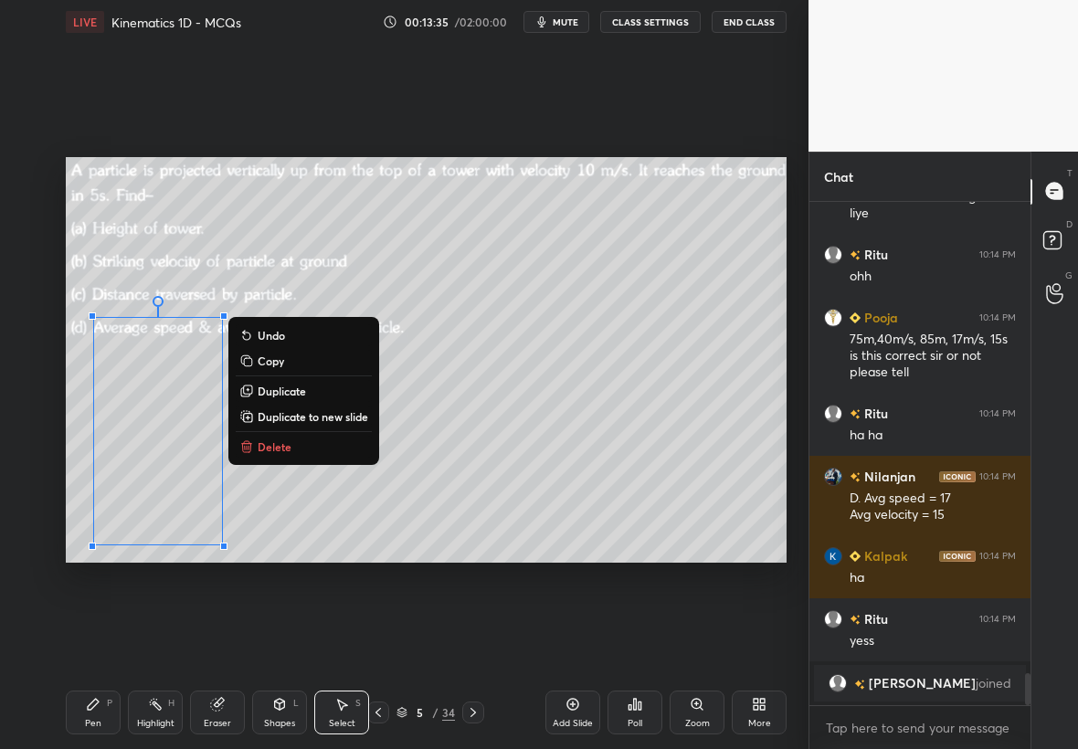
click at [276, 359] on p "Copy" at bounding box center [271, 360] width 26 height 15
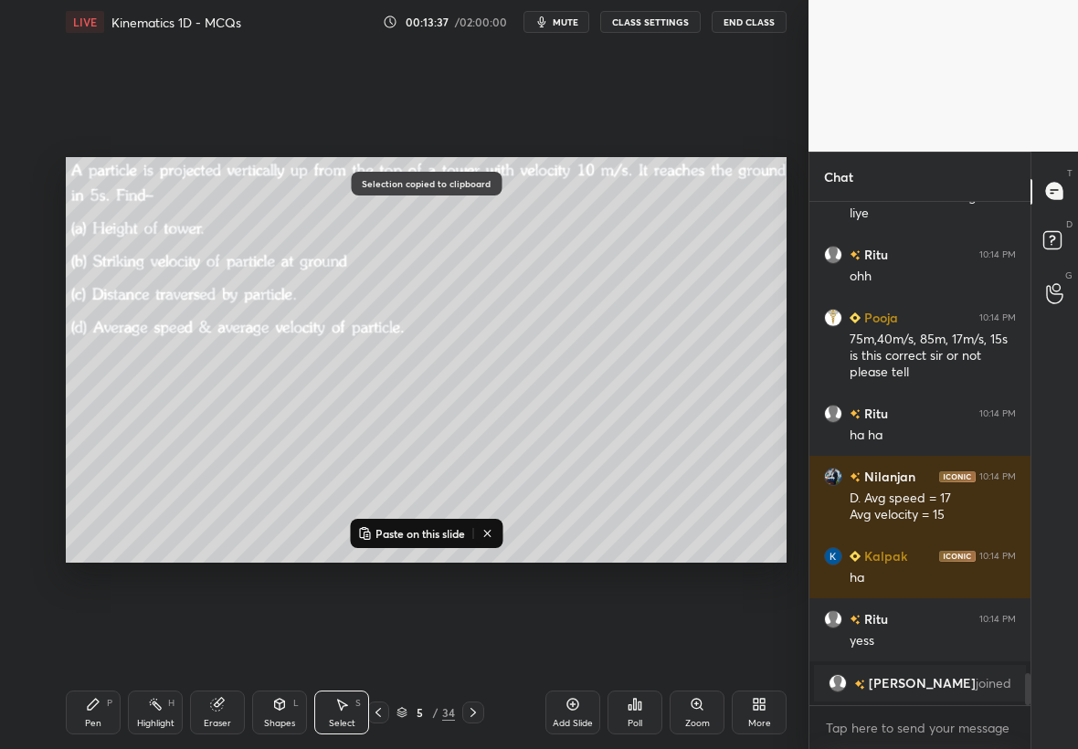
click at [577, 711] on icon at bounding box center [572, 704] width 15 height 15
click at [416, 532] on p "Paste on this slide" at bounding box center [420, 533] width 90 height 15
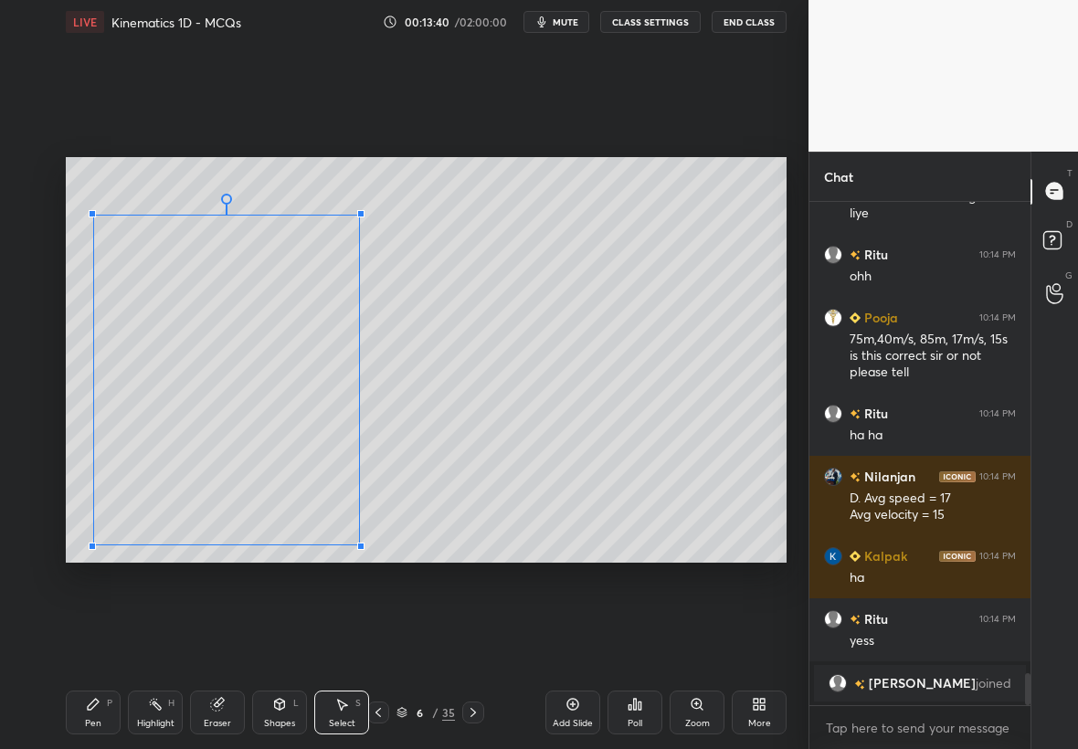
drag, startPoint x: 226, startPoint y: 314, endPoint x: 364, endPoint y: 195, distance: 182.6
click at [358, 210] on div at bounding box center [360, 213] width 7 height 7
click at [365, 194] on div at bounding box center [366, 192] width 7 height 7
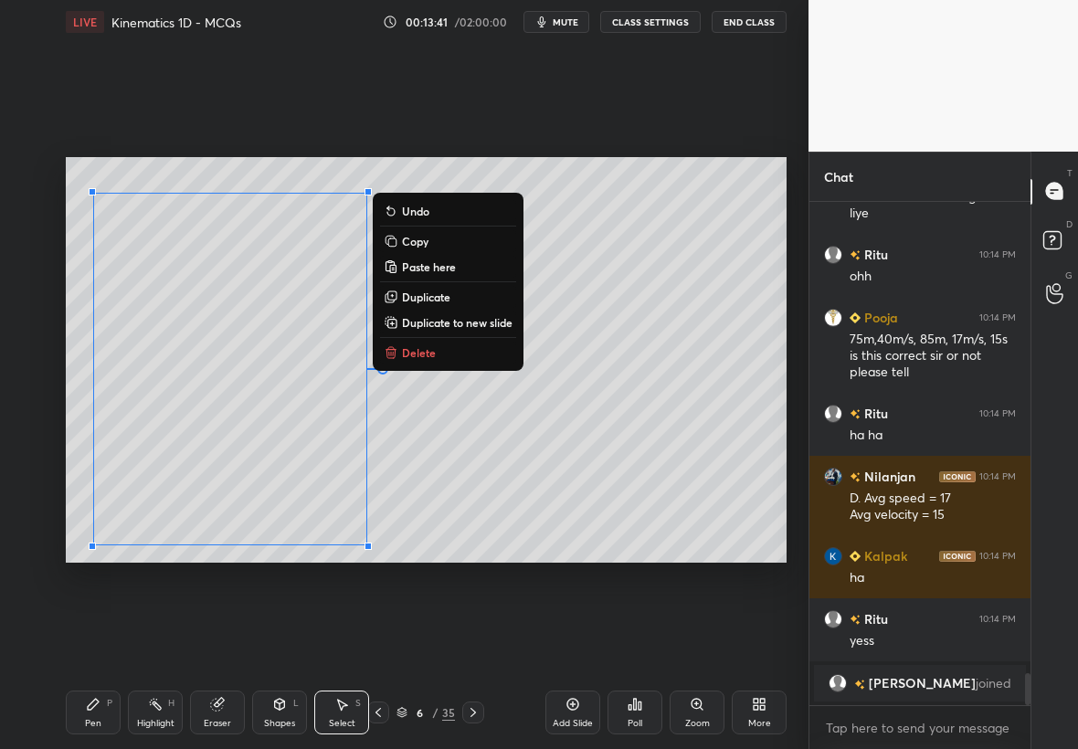
click at [97, 706] on icon at bounding box center [93, 704] width 15 height 15
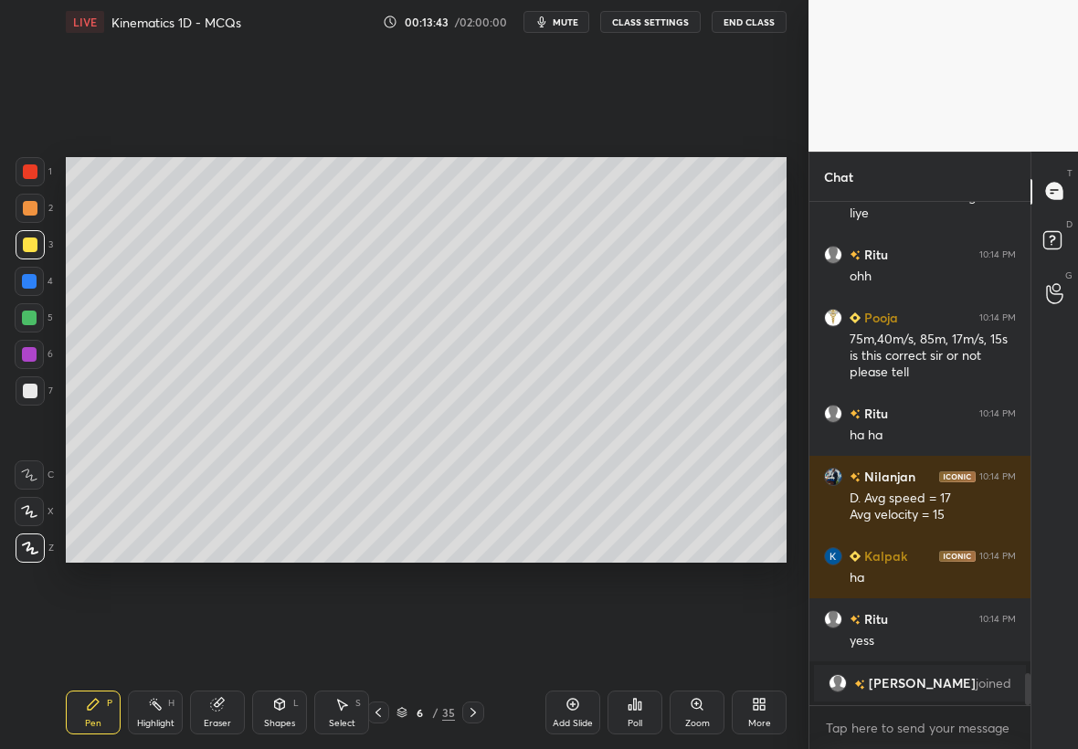
click at [40, 172] on div at bounding box center [30, 171] width 29 height 29
click at [24, 236] on div at bounding box center [30, 244] width 29 height 29
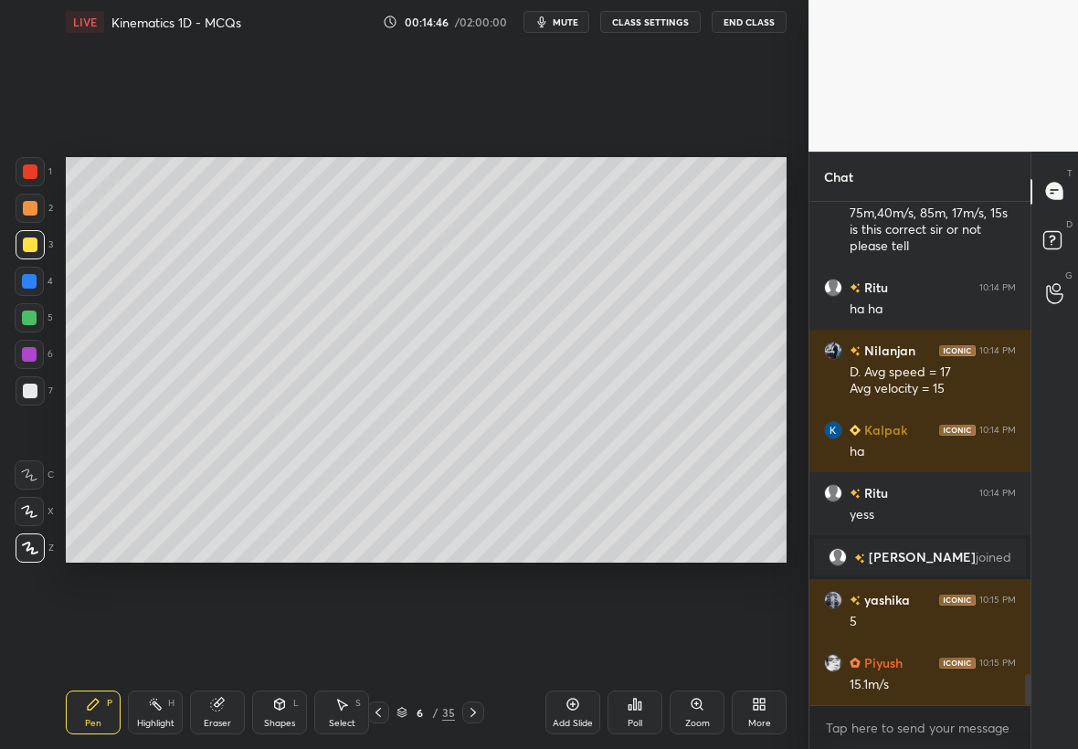
scroll to position [7620, 0]
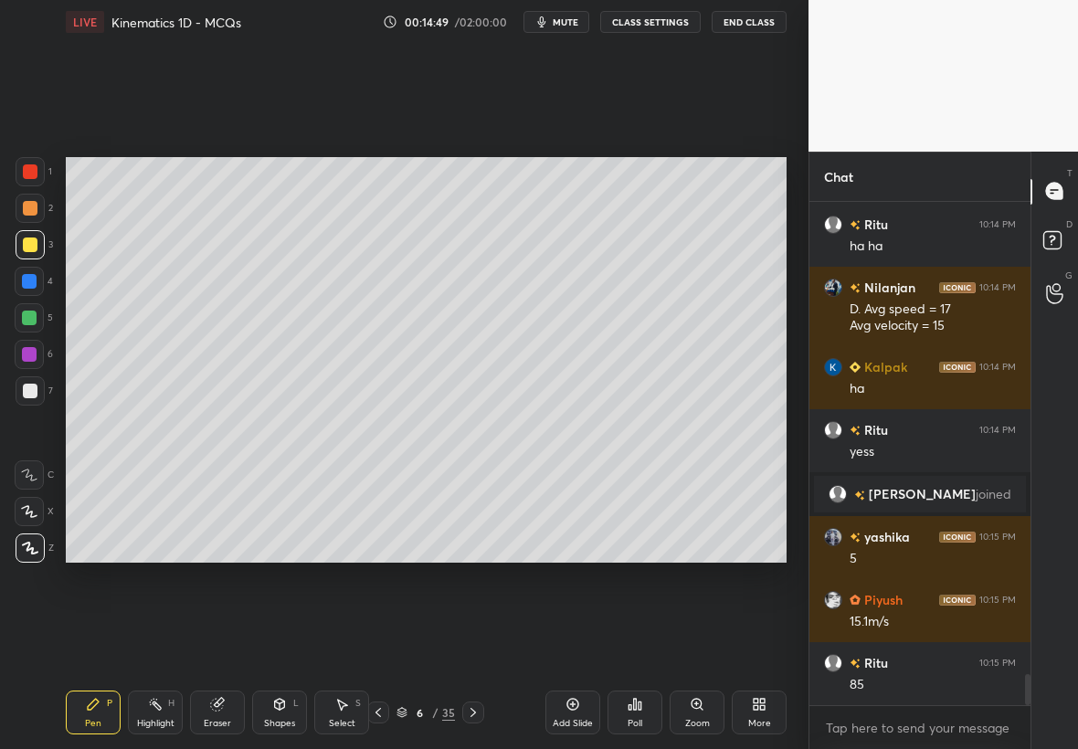
click at [382, 711] on icon at bounding box center [378, 712] width 15 height 15
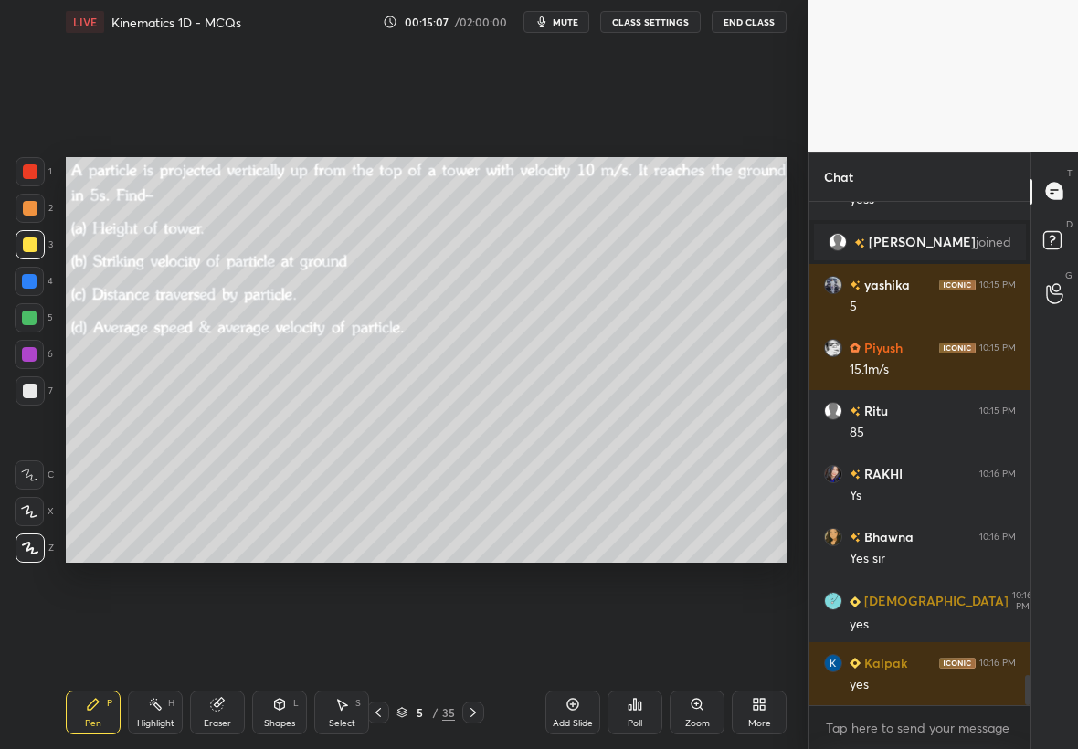
scroll to position [7916, 0]
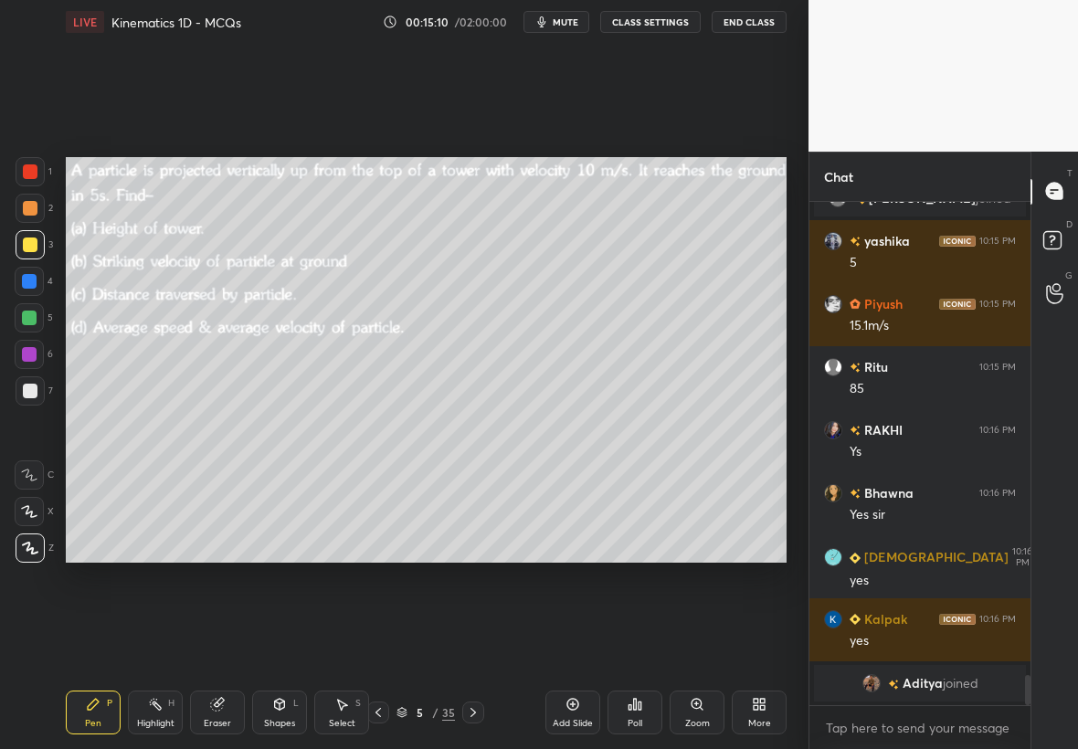
click at [37, 399] on div at bounding box center [30, 390] width 29 height 29
click at [28, 353] on div at bounding box center [29, 354] width 15 height 15
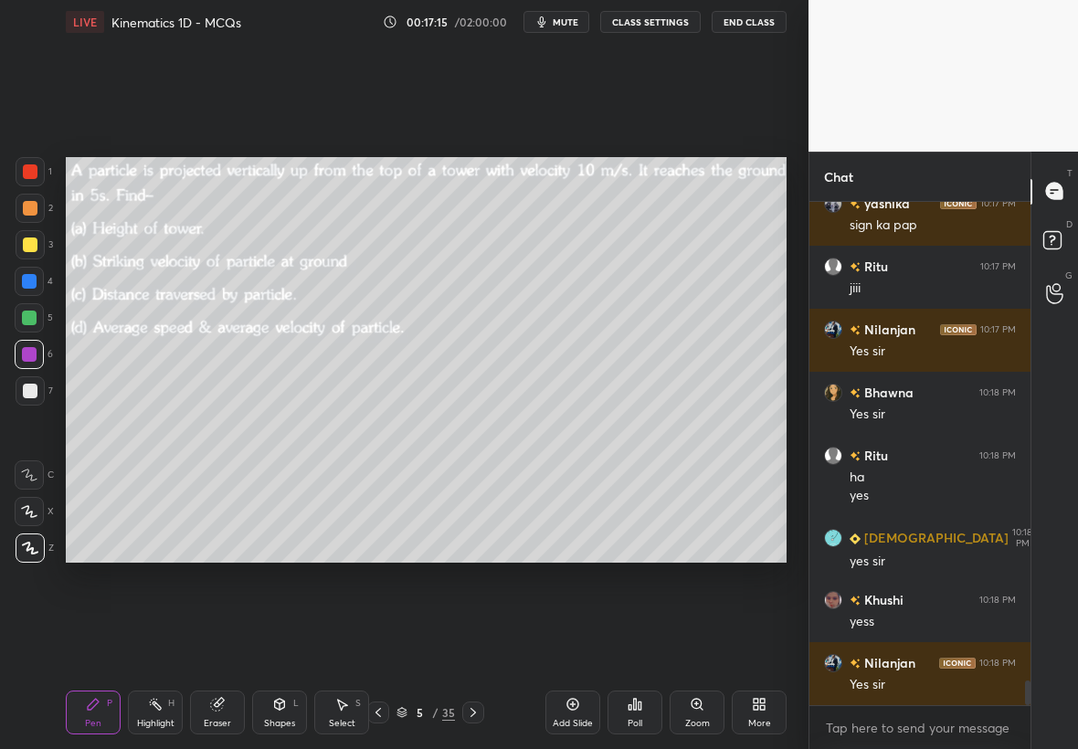
scroll to position [9730, 0]
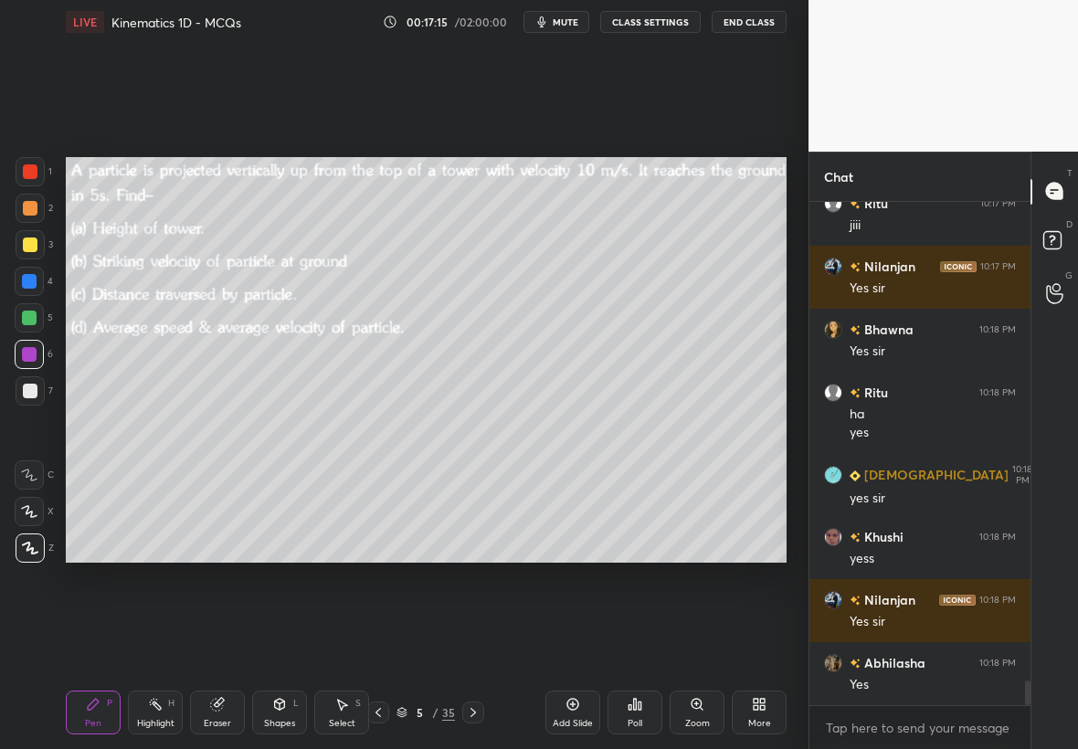
click at [475, 712] on icon at bounding box center [473, 712] width 15 height 15
click at [475, 718] on icon at bounding box center [473, 712] width 15 height 15
click at [41, 241] on div at bounding box center [30, 244] width 29 height 29
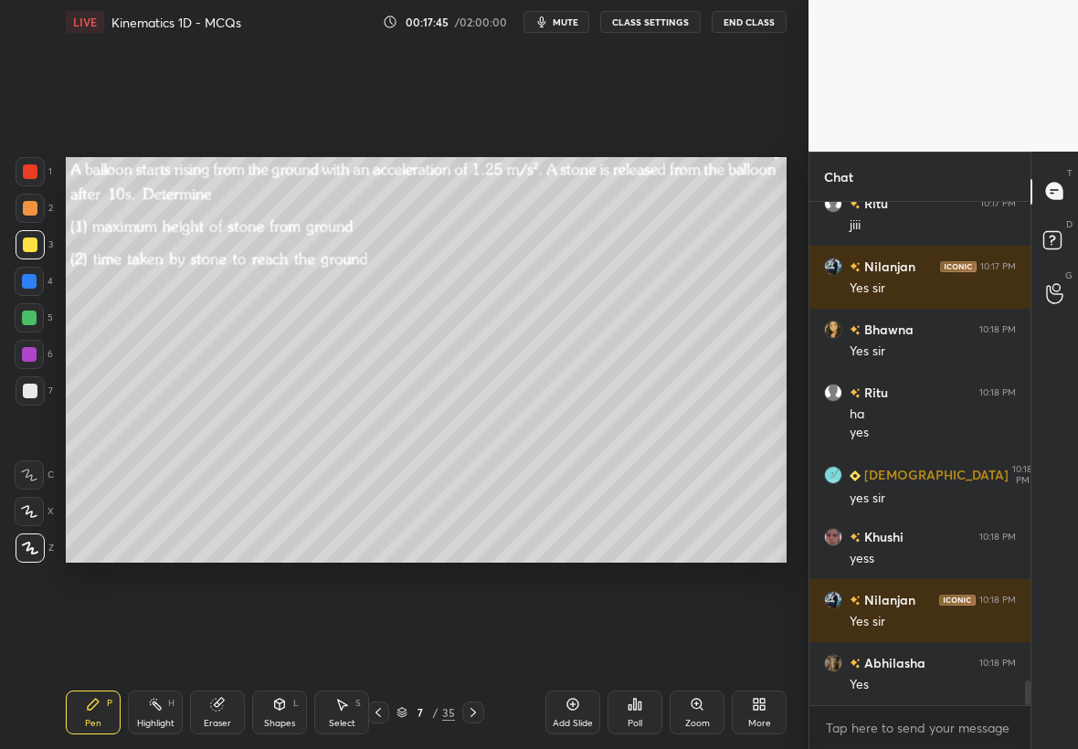
click at [37, 385] on div at bounding box center [30, 390] width 29 height 29
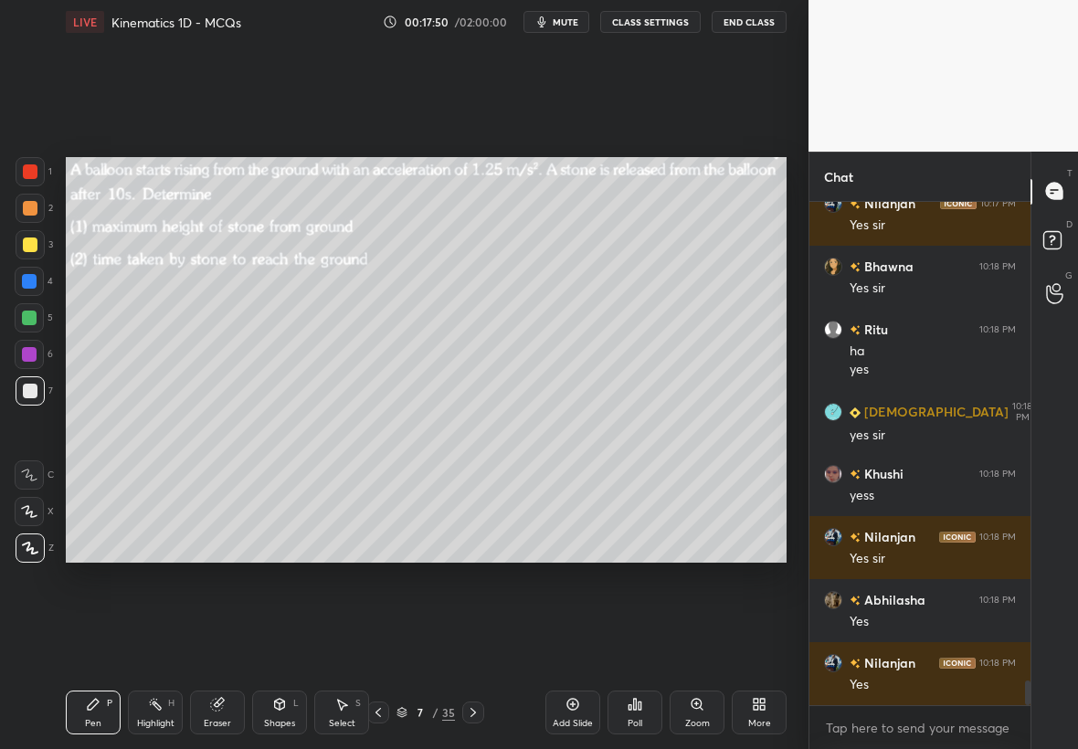
scroll to position [9856, 0]
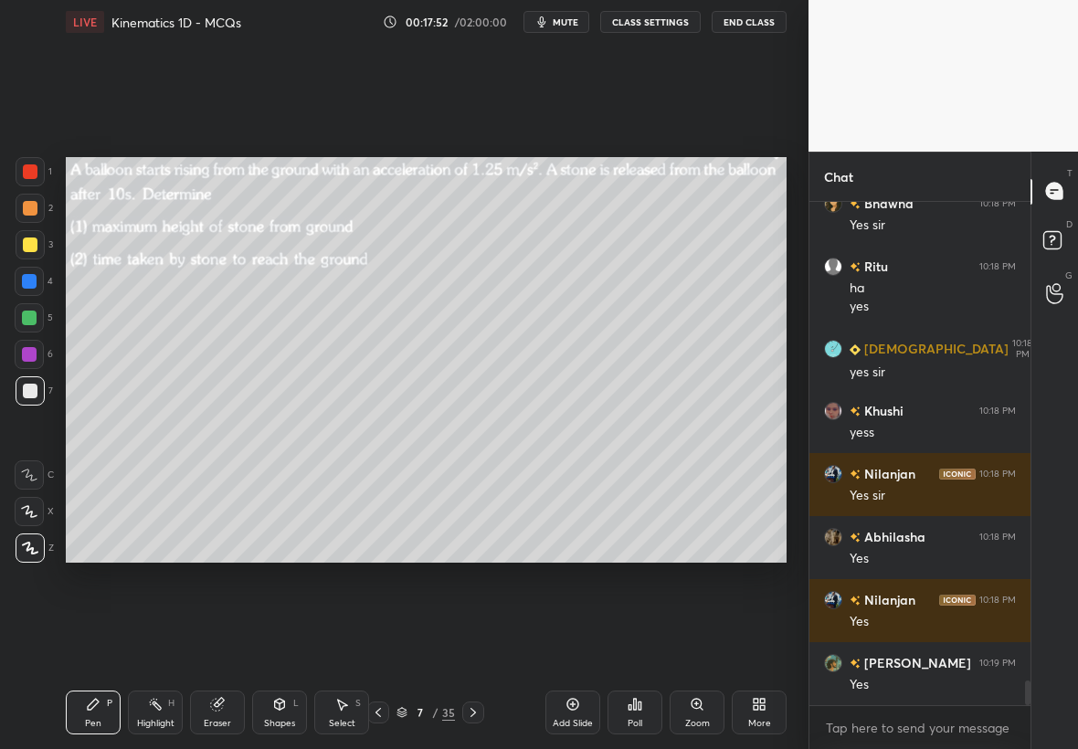
click at [23, 245] on div at bounding box center [30, 244] width 15 height 15
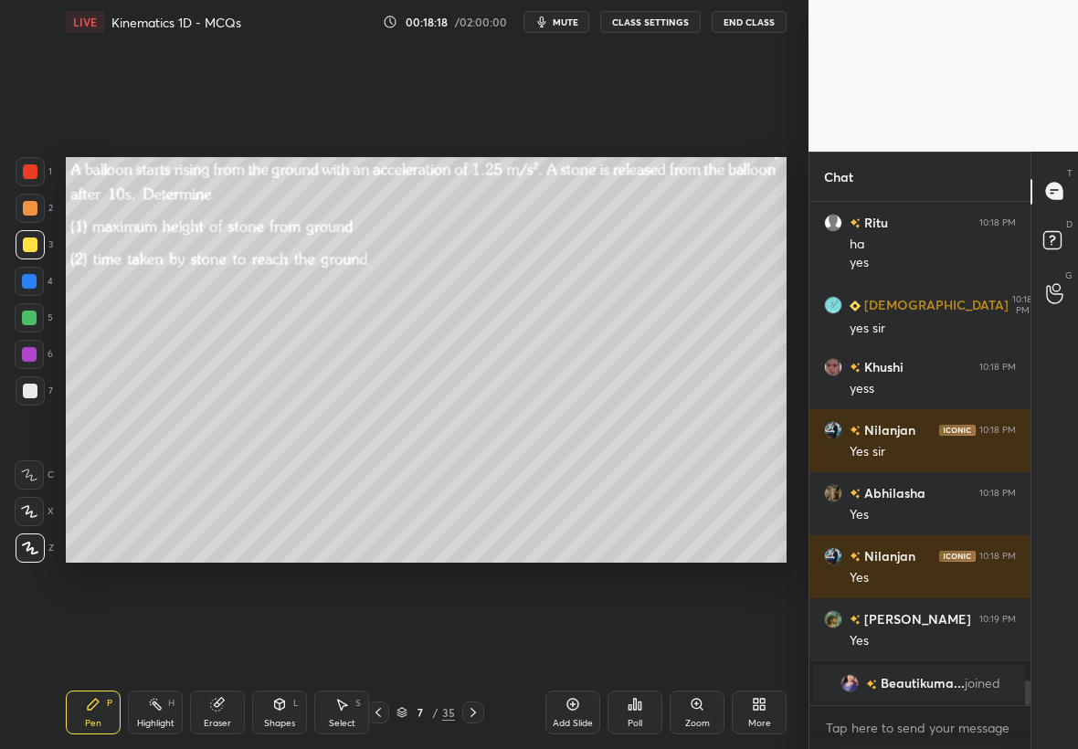
scroll to position [9313, 0]
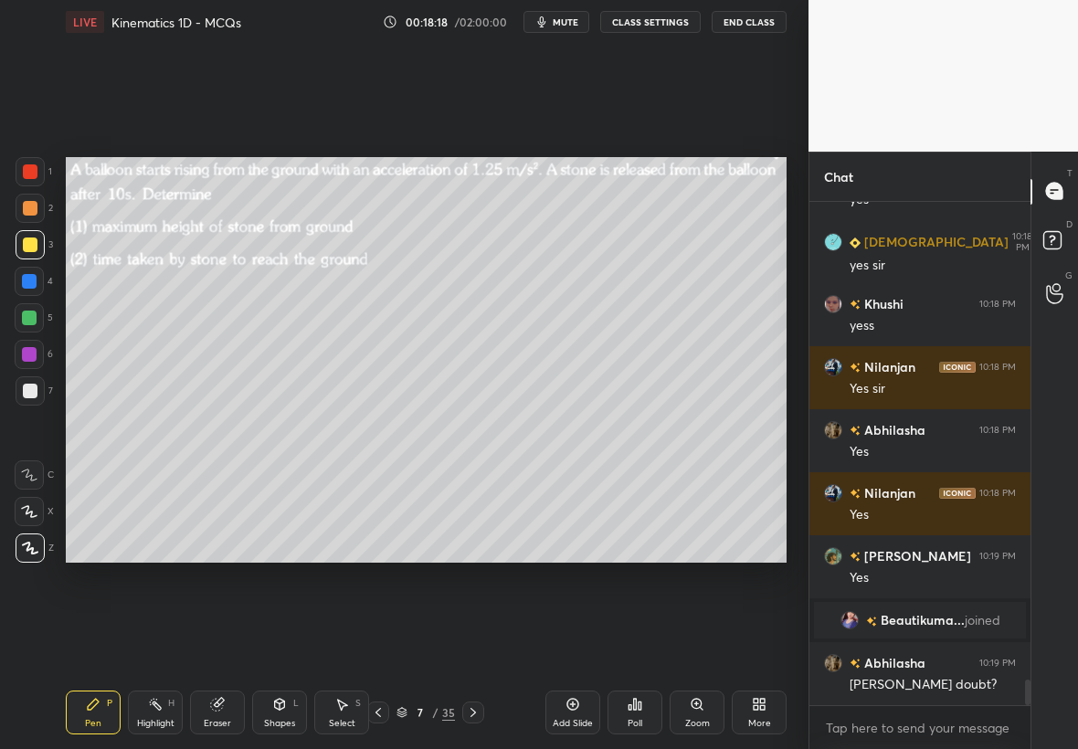
click at [30, 386] on div at bounding box center [30, 391] width 15 height 15
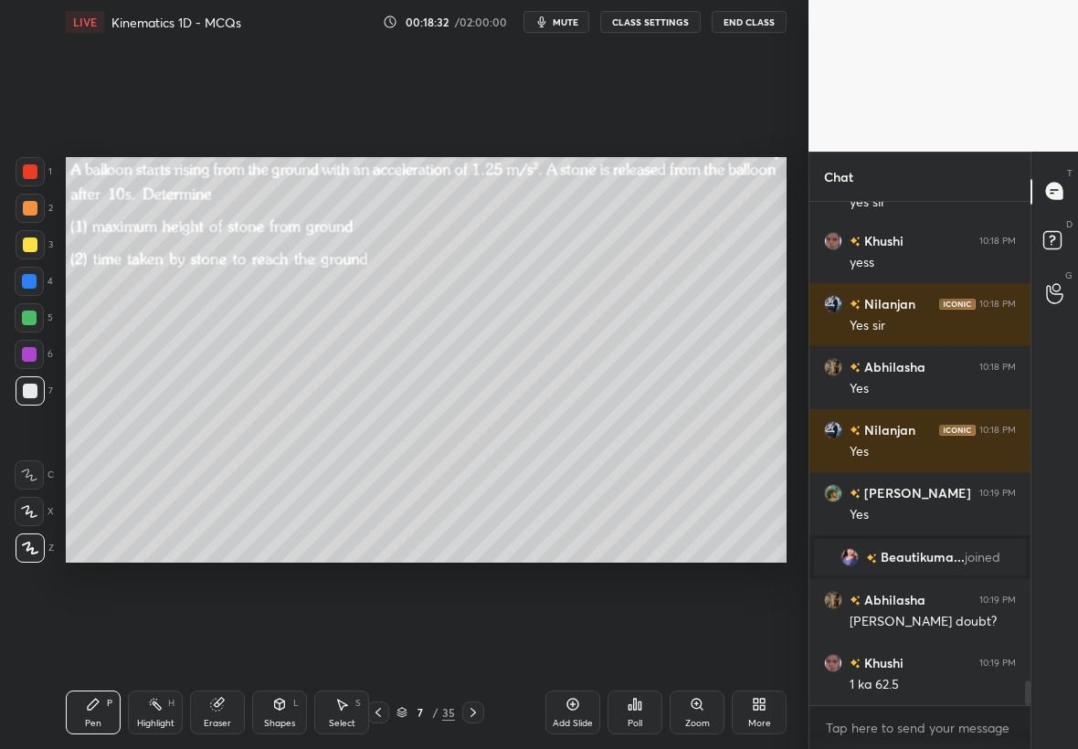
scroll to position [9935, 0]
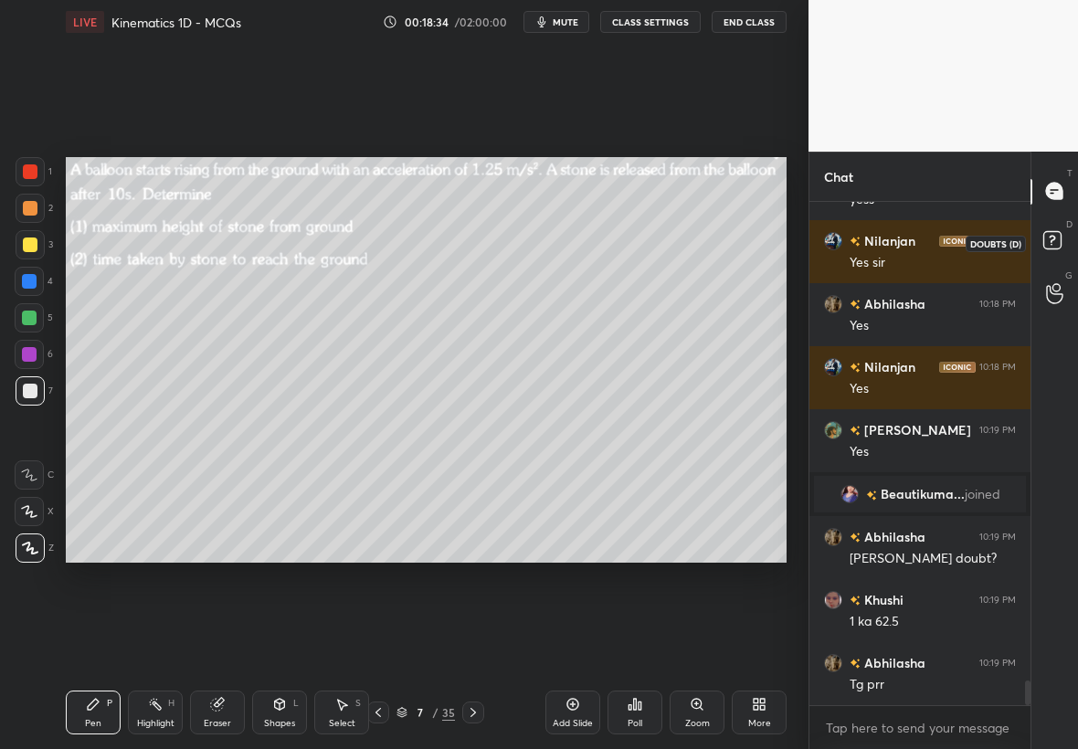
click at [1059, 234] on rect at bounding box center [1051, 239] width 17 height 17
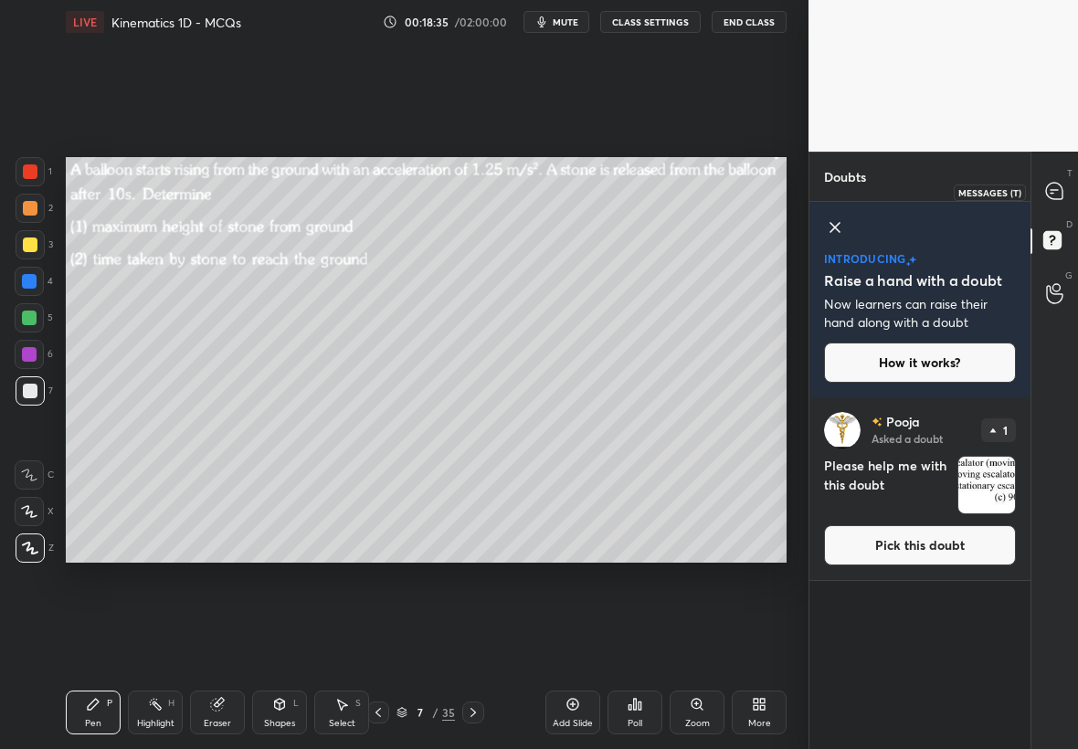
click at [1063, 182] on icon at bounding box center [1054, 191] width 19 height 19
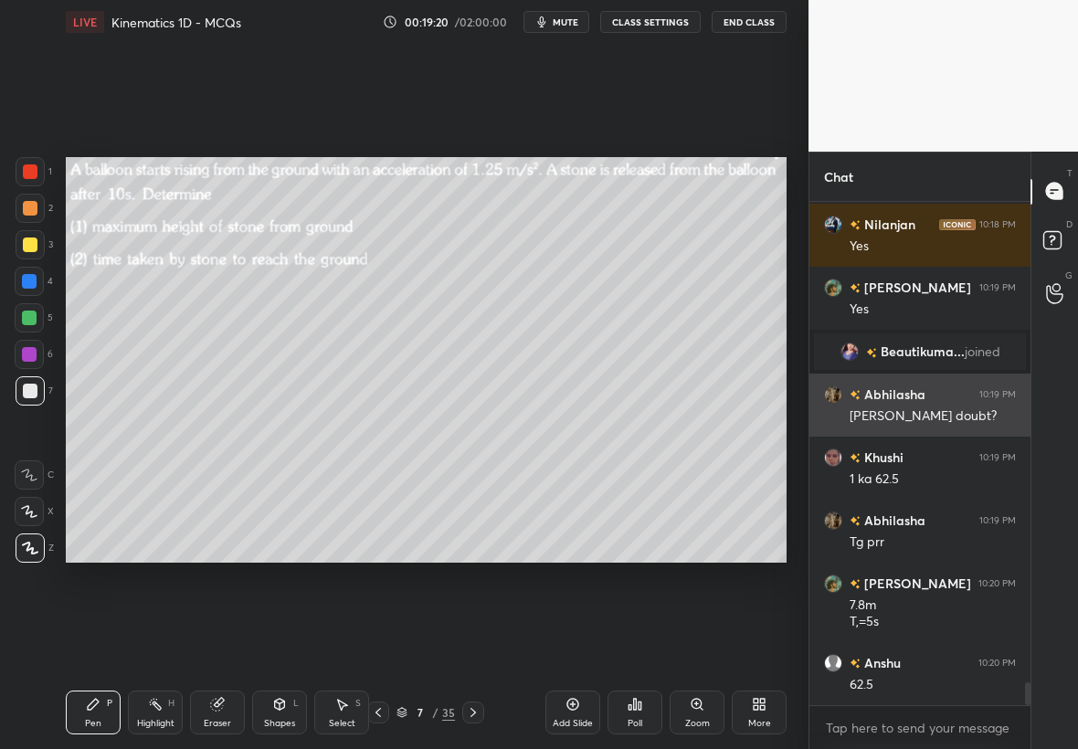
scroll to position [10448, 0]
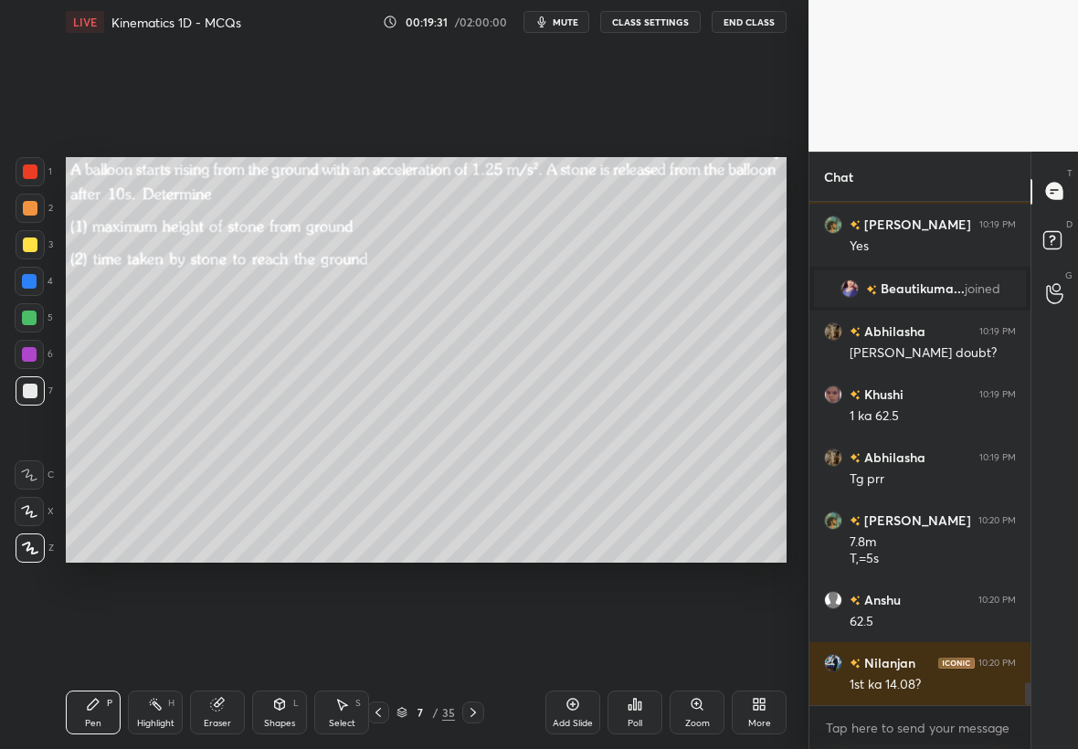
click at [32, 388] on div at bounding box center [30, 391] width 15 height 15
click at [30, 318] on div at bounding box center [29, 318] width 15 height 15
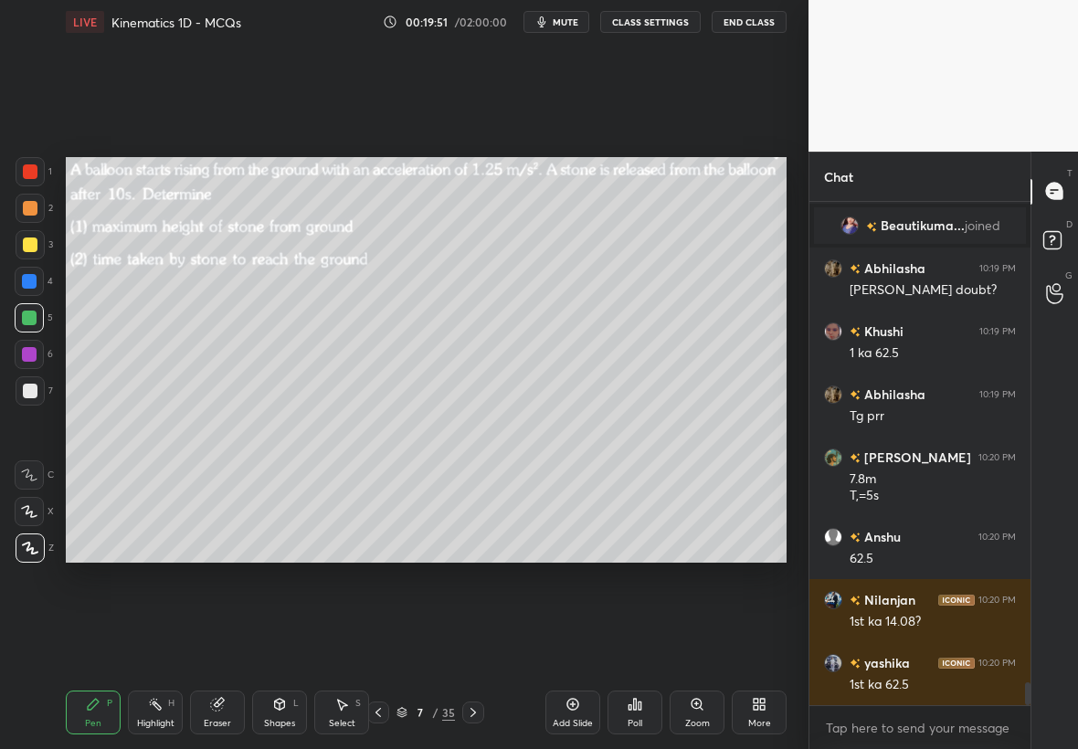
click at [342, 711] on div "Select S" at bounding box center [341, 712] width 55 height 44
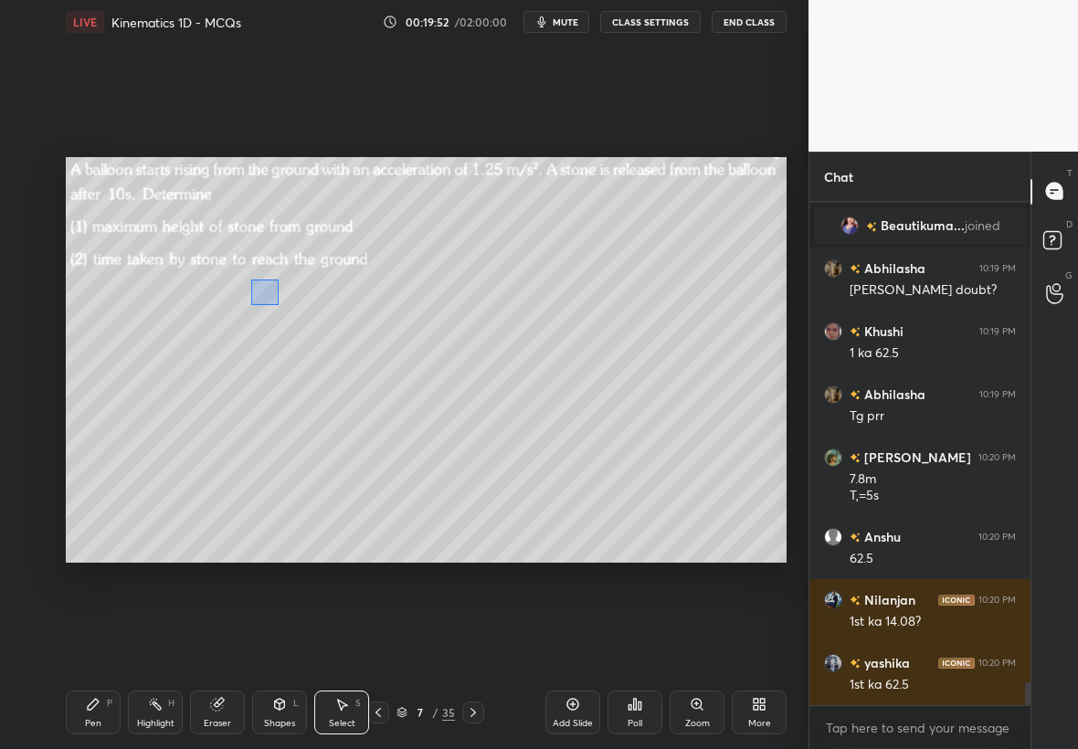
drag, startPoint x: 250, startPoint y: 279, endPoint x: 271, endPoint y: 302, distance: 31.0
click at [278, 304] on div "0 ° Undo Copy Paste here Duplicate Duplicate to new slide Delete" at bounding box center [426, 360] width 721 height 406
drag, startPoint x: 262, startPoint y: 290, endPoint x: 264, endPoint y: 308, distance: 17.4
click at [264, 310] on div "0 ° Undo Copy Paste here Duplicate Duplicate to new slide Delete" at bounding box center [426, 360] width 721 height 406
click at [264, 315] on div "0 ° Undo Copy Paste here Duplicate Duplicate to new slide Delete" at bounding box center [426, 360] width 721 height 406
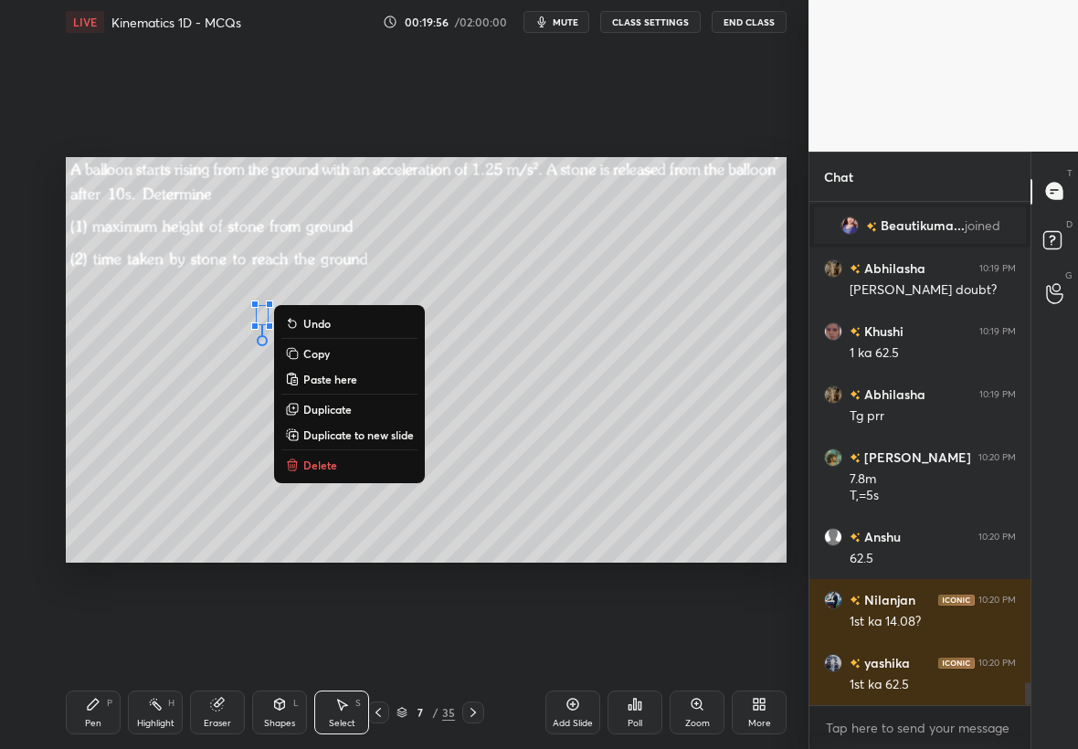
click at [100, 706] on div "Pen P" at bounding box center [93, 712] width 55 height 44
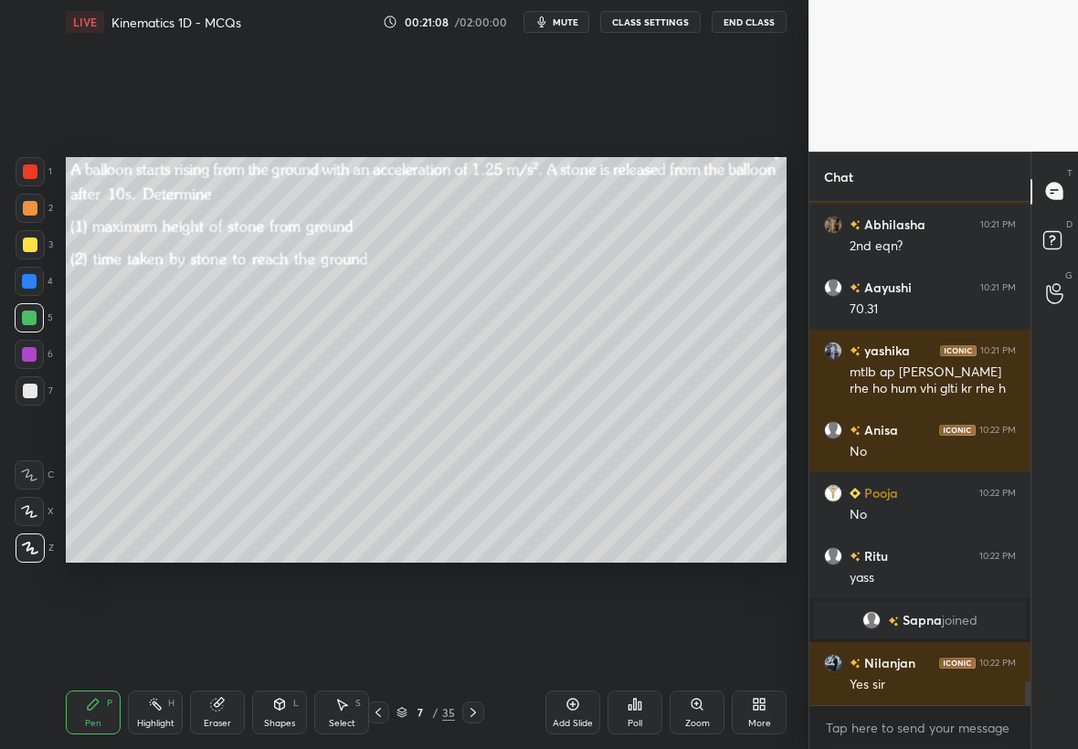
scroll to position [10174, 0]
click at [30, 353] on div at bounding box center [29, 354] width 15 height 15
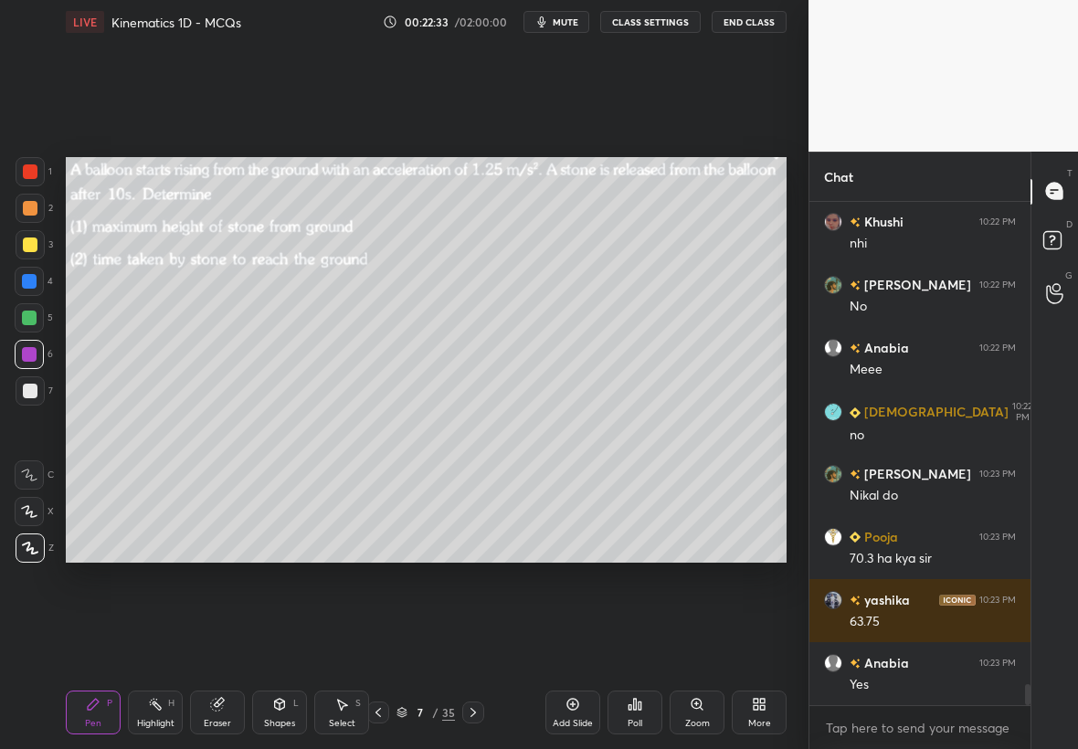
scroll to position [11324, 0]
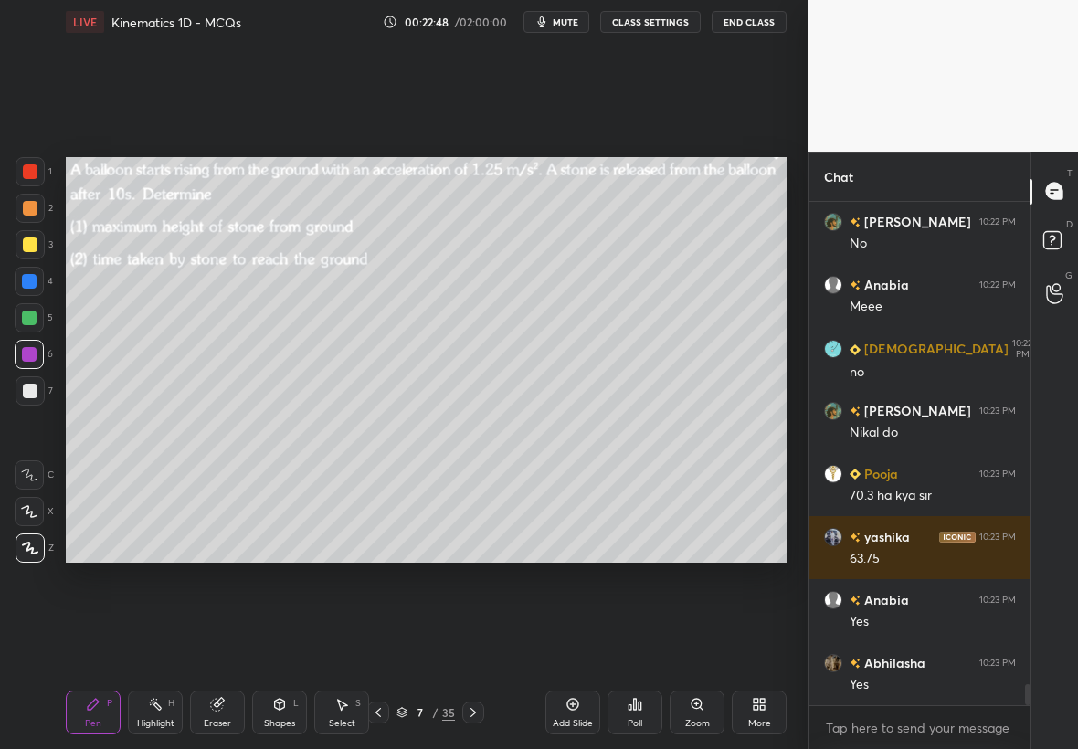
click at [20, 318] on div at bounding box center [29, 317] width 29 height 29
click at [25, 240] on div at bounding box center [30, 244] width 15 height 15
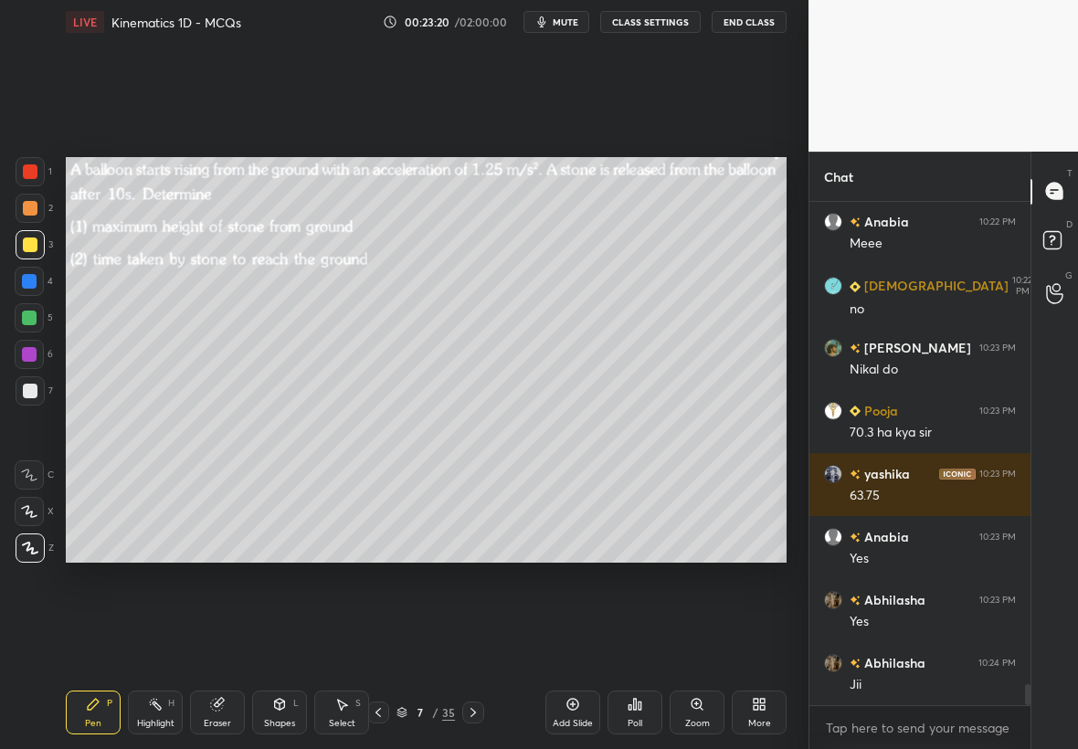
scroll to position [11431, 0]
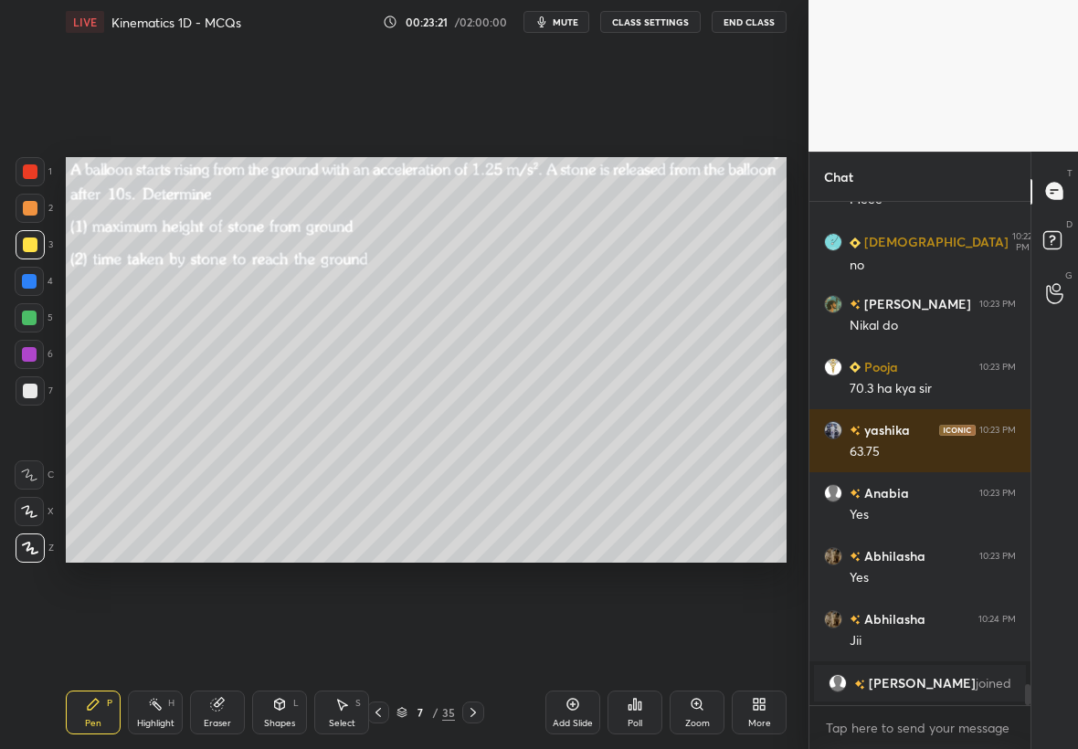
click at [32, 287] on div at bounding box center [29, 281] width 15 height 15
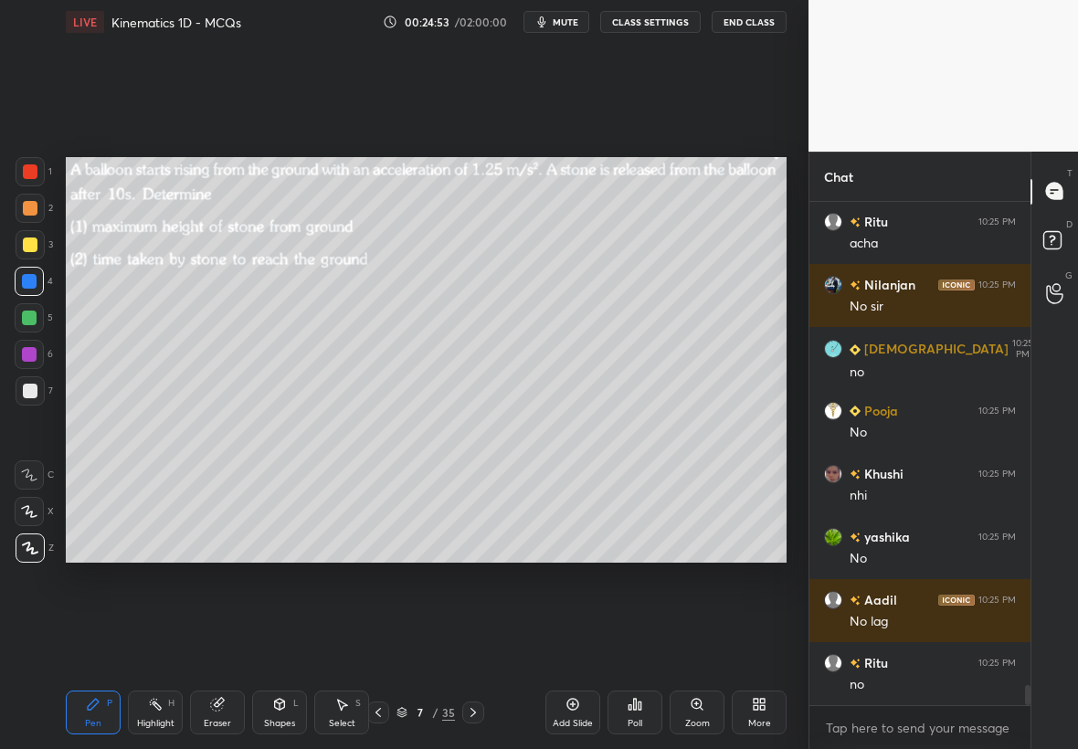
scroll to position [12133, 0]
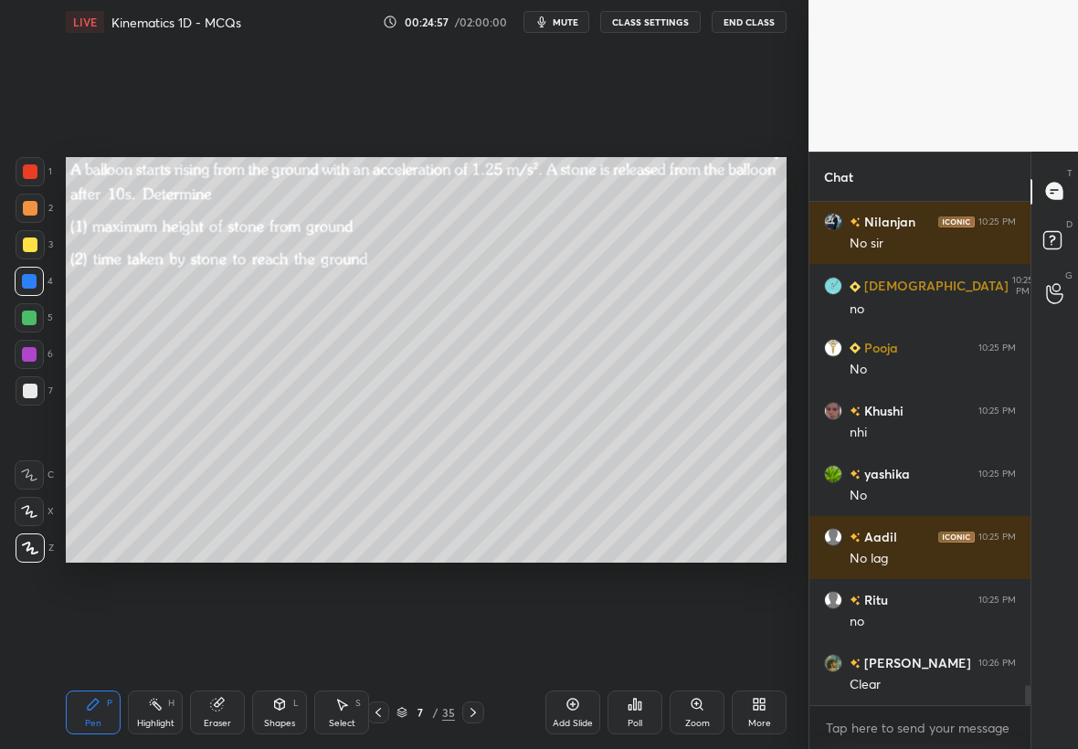
click at [349, 712] on div "Select S" at bounding box center [341, 712] width 55 height 44
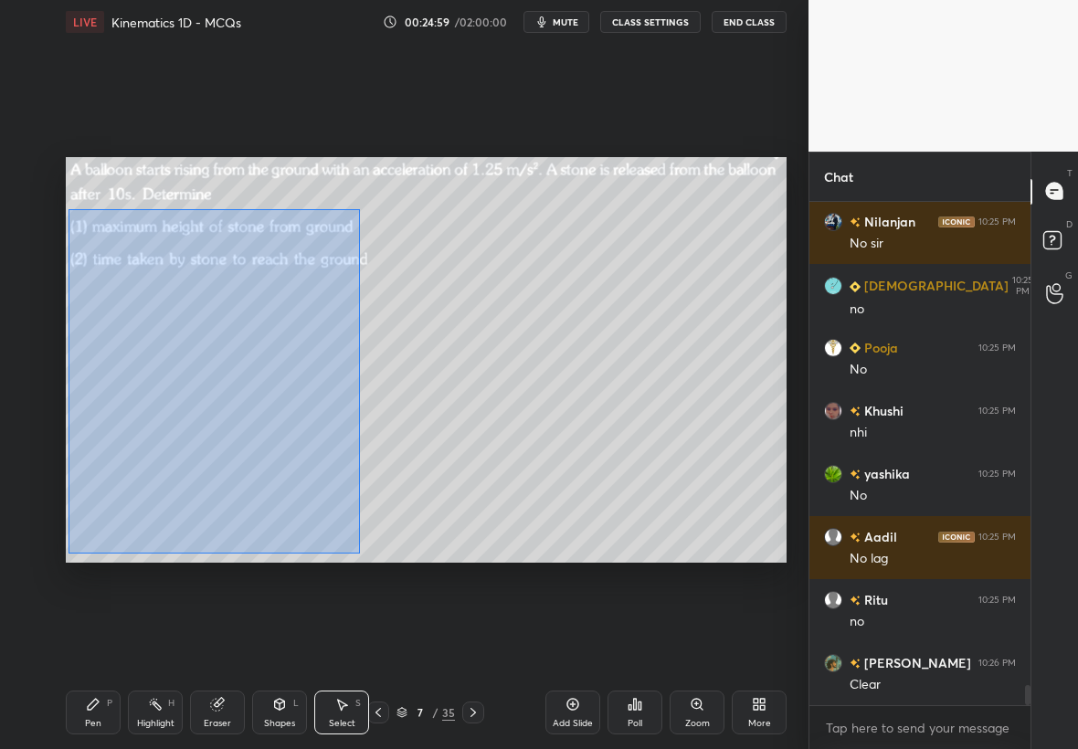
scroll to position [12196, 0]
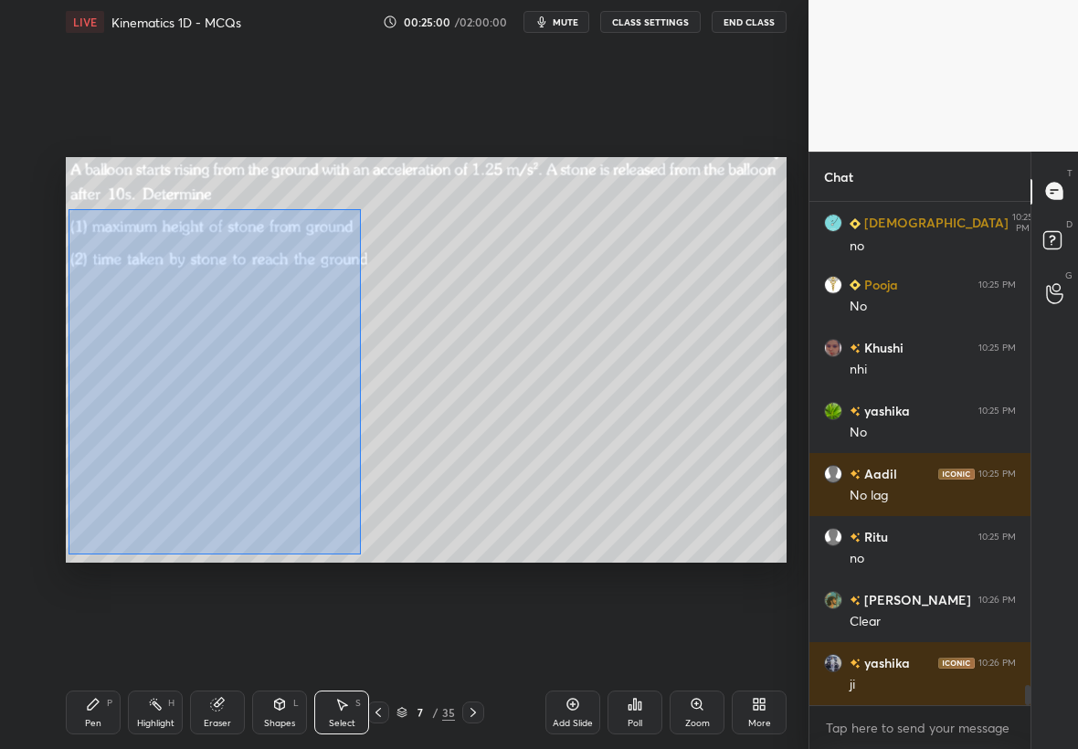
drag, startPoint x: 68, startPoint y: 207, endPoint x: 358, endPoint y: 552, distance: 449.9
click at [360, 553] on div "0 ° Undo Copy Paste here Duplicate Duplicate to new slide Delete" at bounding box center [426, 360] width 721 height 406
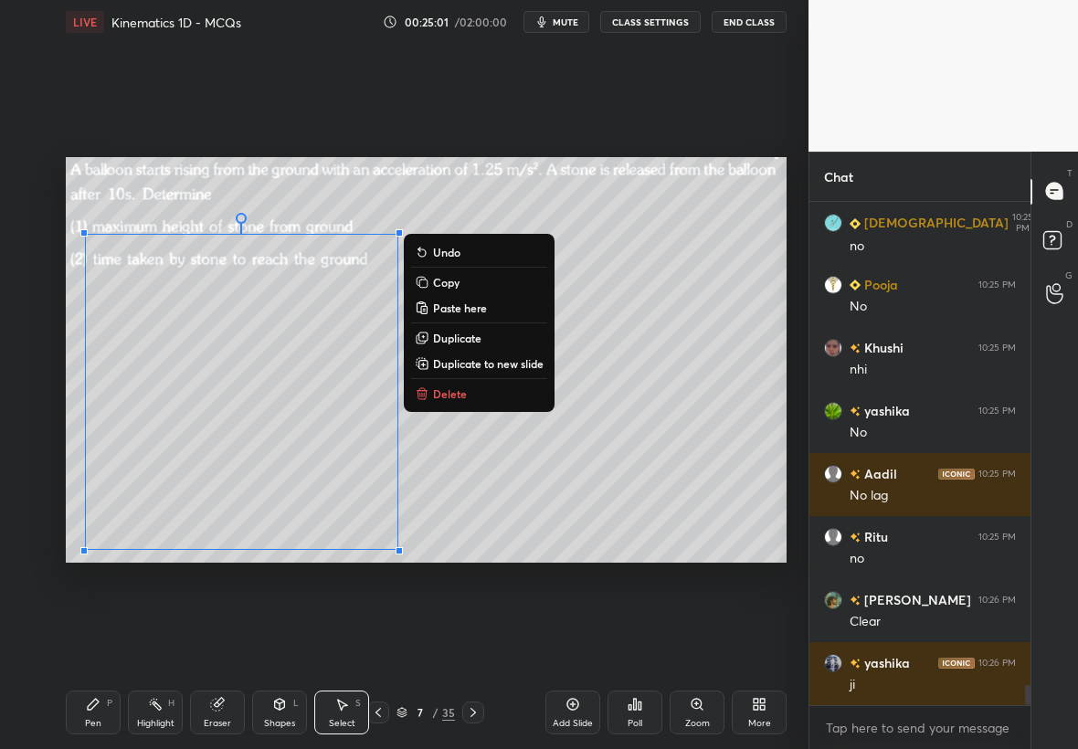
click at [457, 284] on p "Copy" at bounding box center [446, 282] width 26 height 15
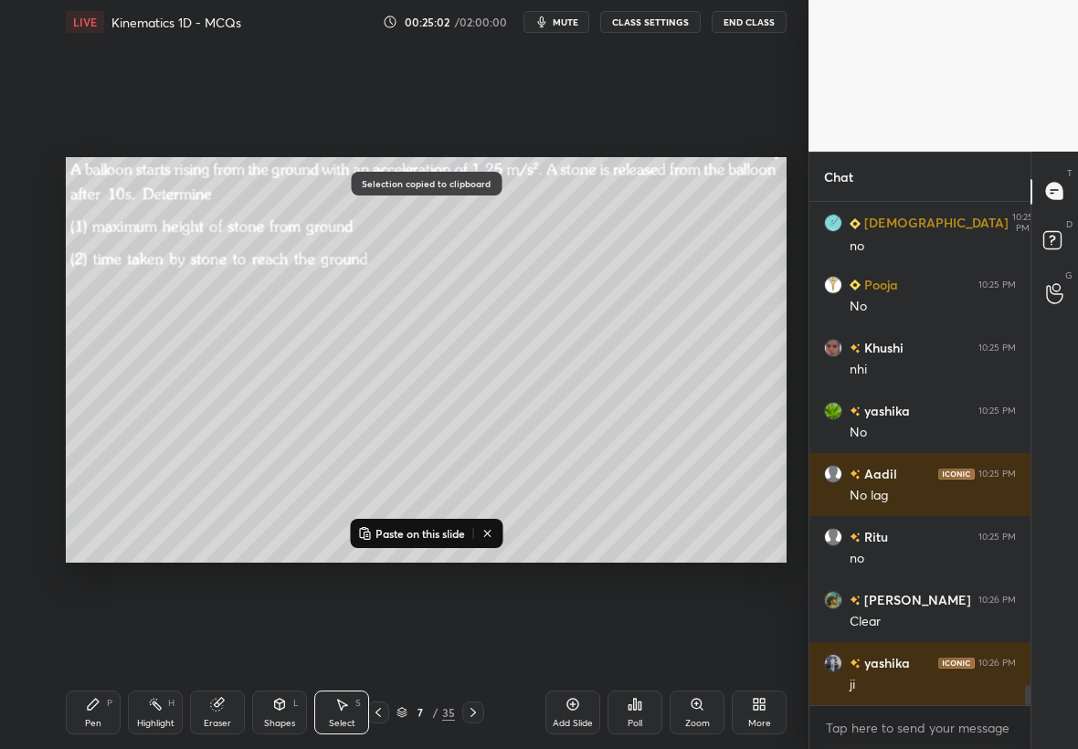
click at [472, 708] on icon at bounding box center [473, 712] width 15 height 15
click at [376, 711] on icon at bounding box center [378, 712] width 15 height 15
click at [578, 707] on icon at bounding box center [572, 704] width 15 height 15
click at [428, 529] on p "Paste on this slide" at bounding box center [420, 533] width 90 height 15
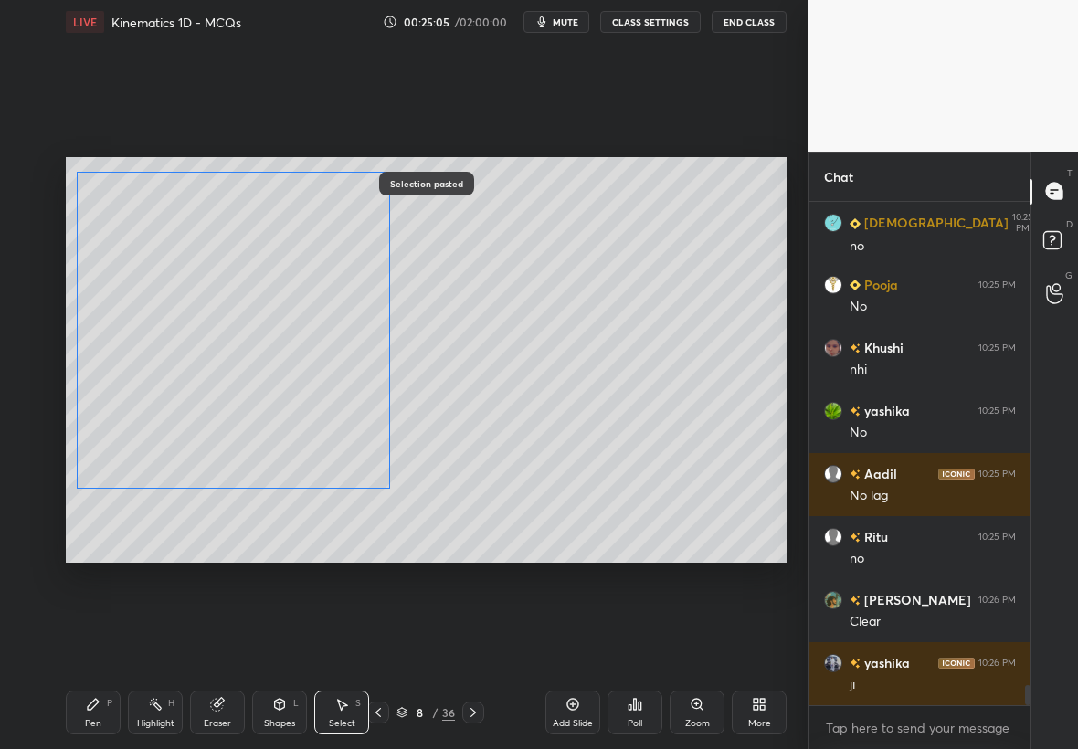
drag, startPoint x: 315, startPoint y: 452, endPoint x: 309, endPoint y: 395, distance: 57.0
click at [310, 395] on div "0 ° Undo Copy Paste here Duplicate Duplicate to new slide Delete" at bounding box center [426, 360] width 721 height 406
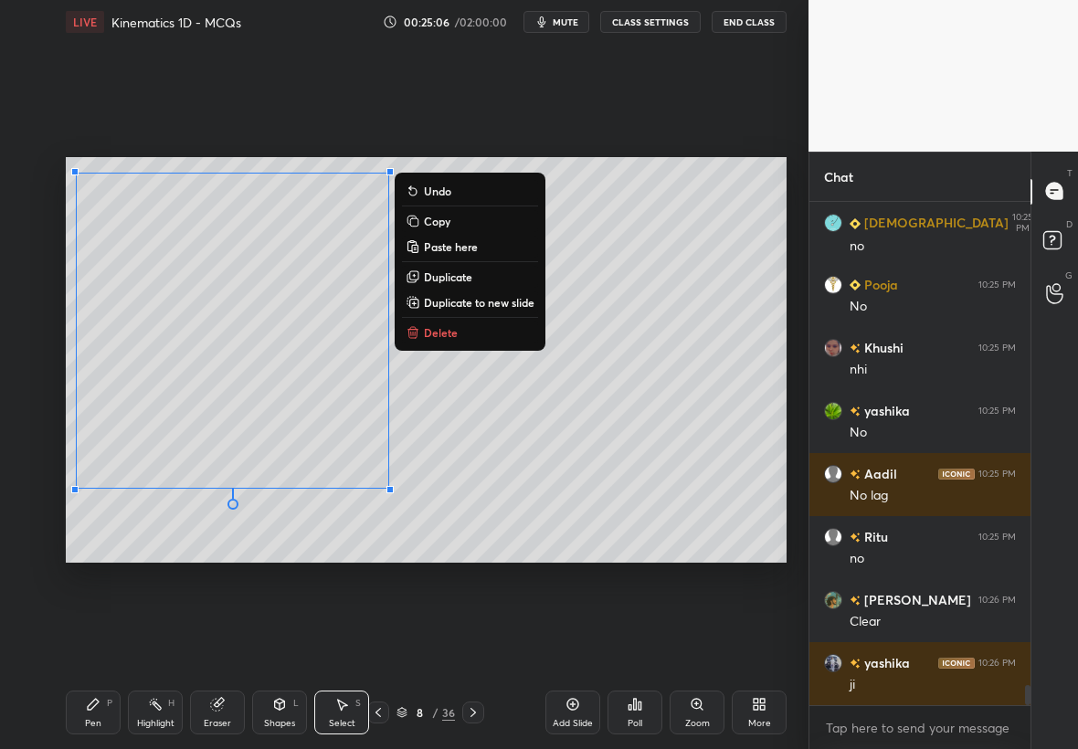
click at [448, 460] on div "0 ° Undo Copy Paste here Duplicate Duplicate to new slide Delete" at bounding box center [426, 360] width 721 height 406
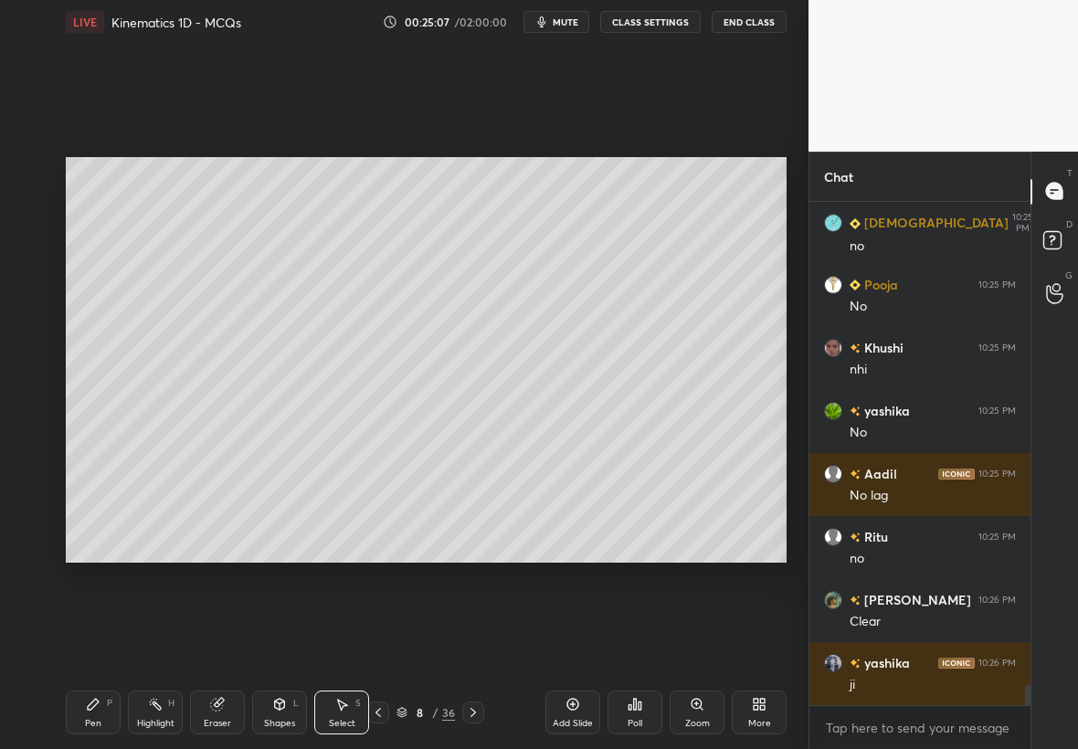
click at [234, 705] on div "Eraser" at bounding box center [217, 712] width 55 height 44
click at [30, 509] on icon at bounding box center [29, 511] width 15 height 16
click at [92, 703] on icon at bounding box center [93, 704] width 15 height 15
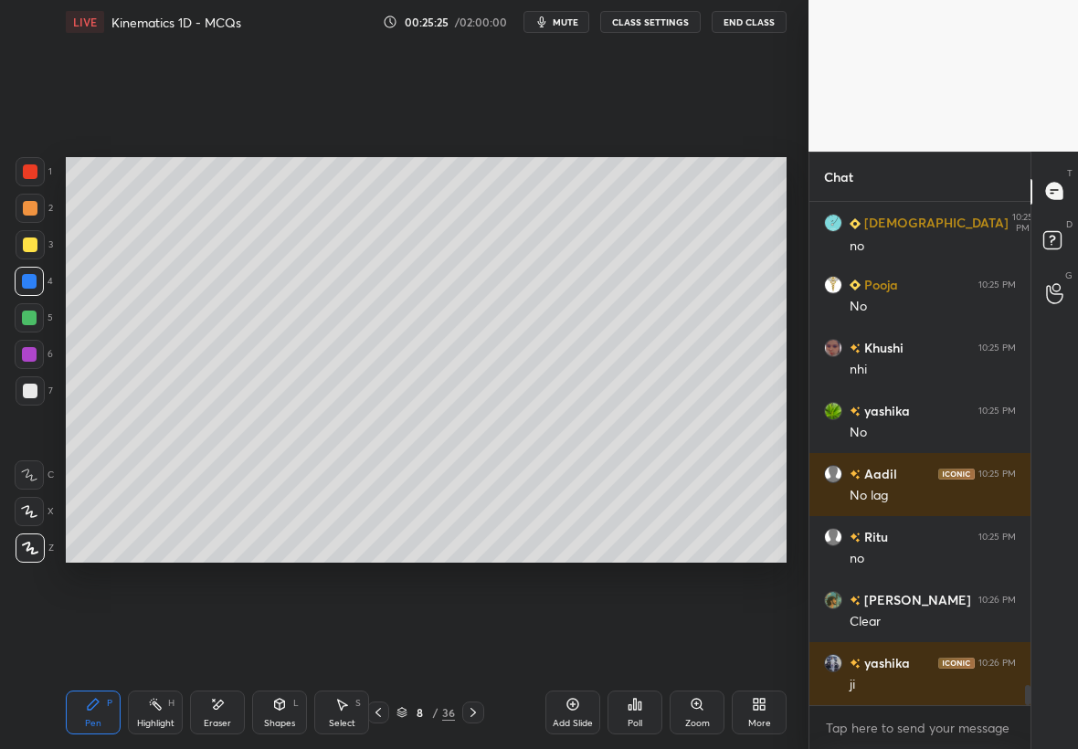
click at [36, 386] on div at bounding box center [30, 391] width 15 height 15
click at [33, 314] on div at bounding box center [29, 318] width 15 height 15
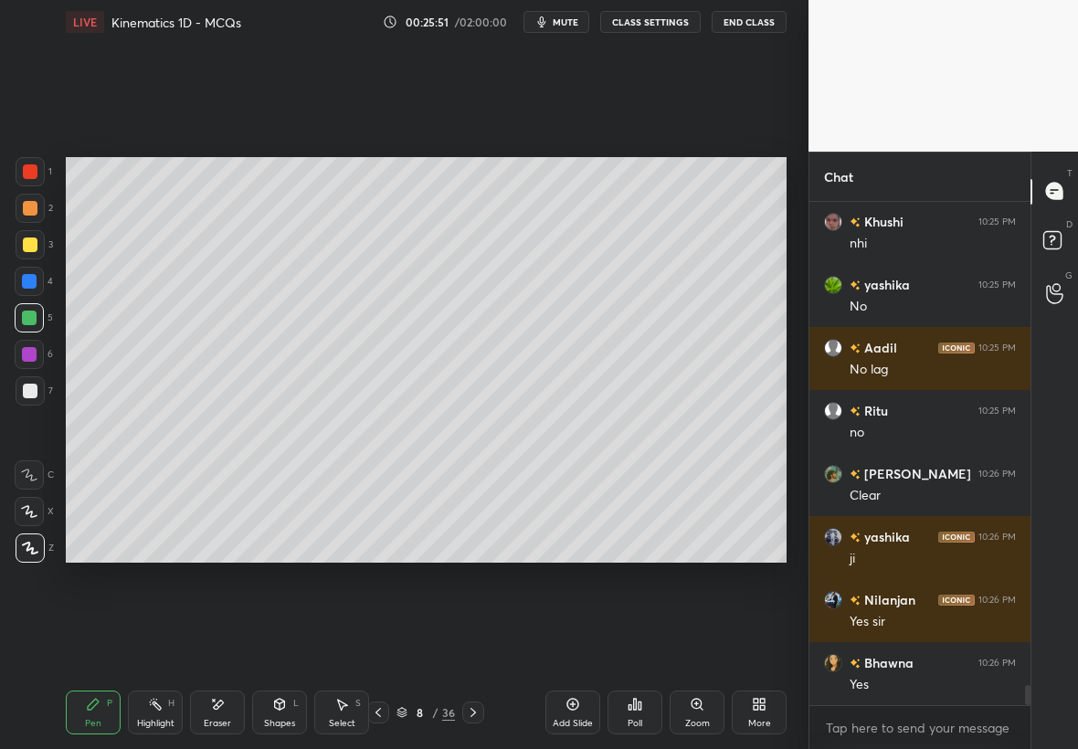
scroll to position [12385, 0]
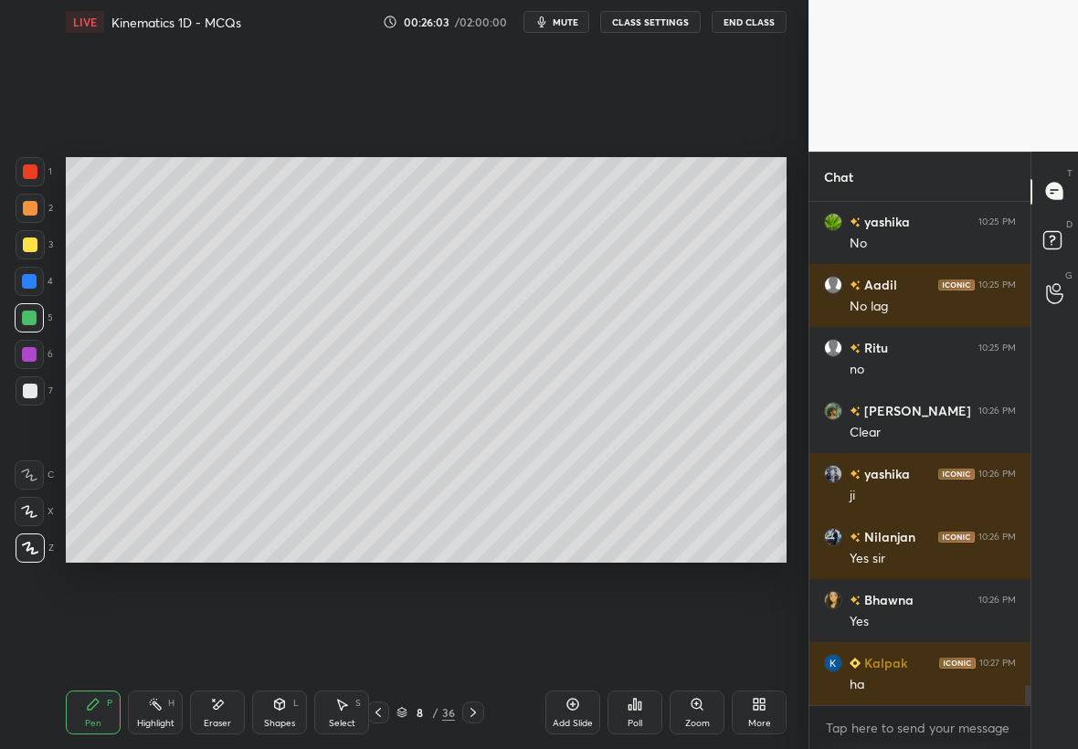
click at [218, 716] on div "Eraser" at bounding box center [217, 712] width 55 height 44
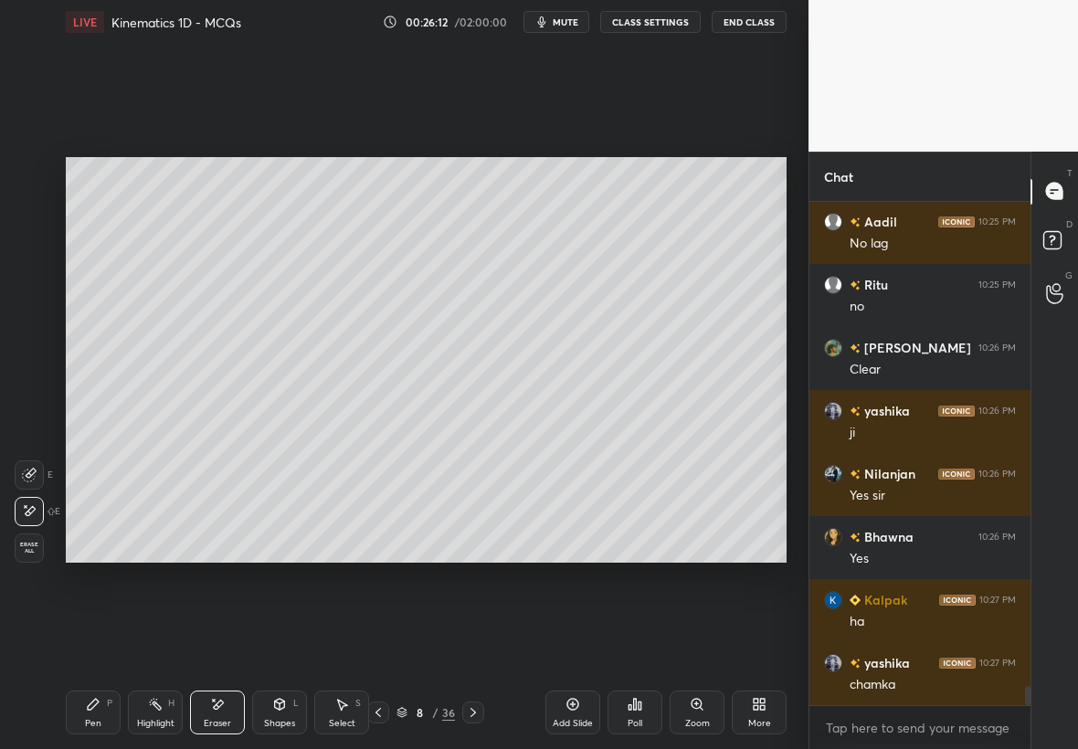
scroll to position [12511, 0]
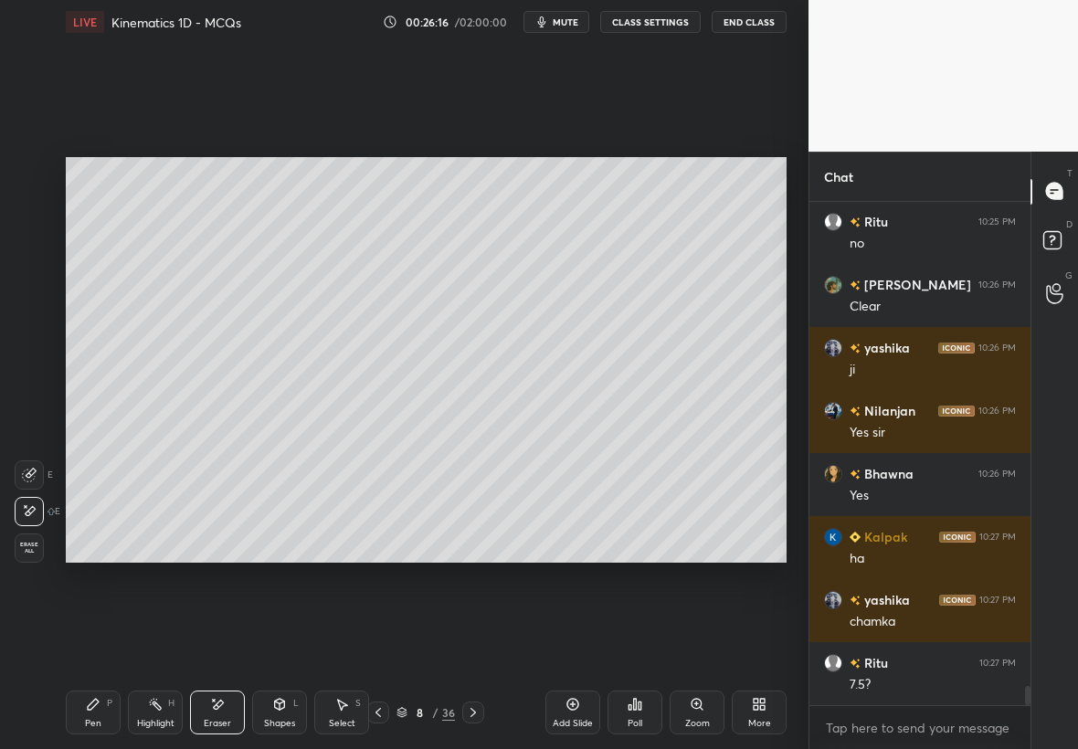
click at [88, 712] on div "Pen P" at bounding box center [93, 712] width 55 height 44
click at [20, 312] on div at bounding box center [29, 317] width 29 height 29
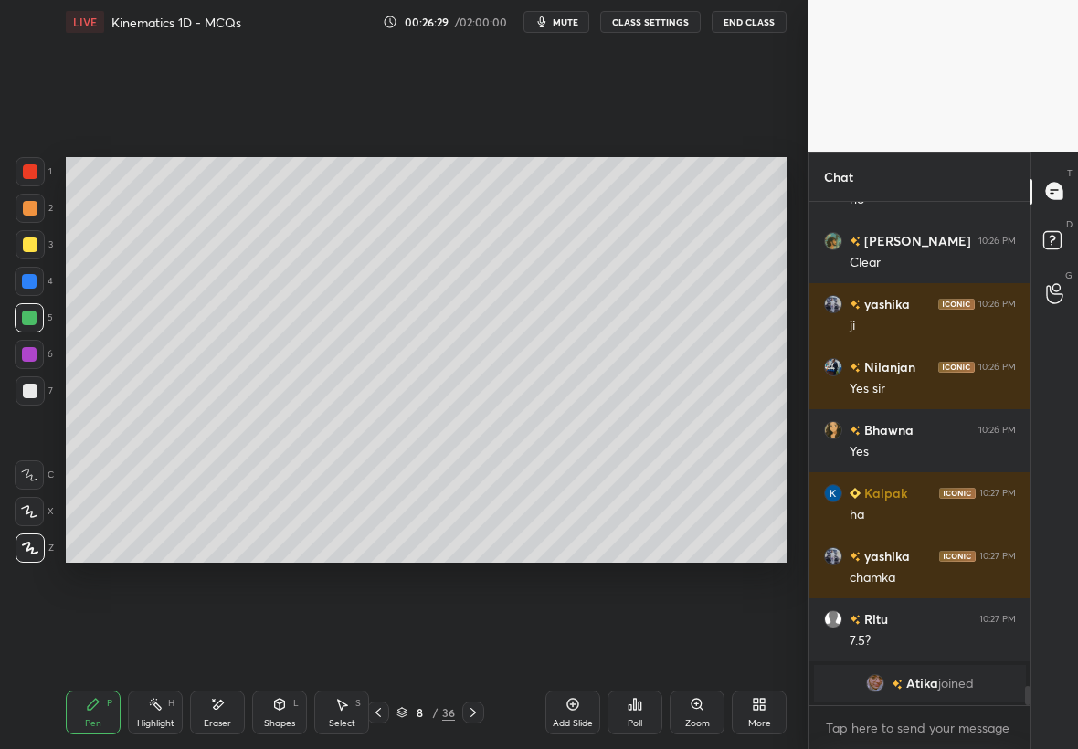
click at [93, 720] on div "Pen" at bounding box center [93, 723] width 16 height 9
click at [26, 246] on div at bounding box center [30, 244] width 15 height 15
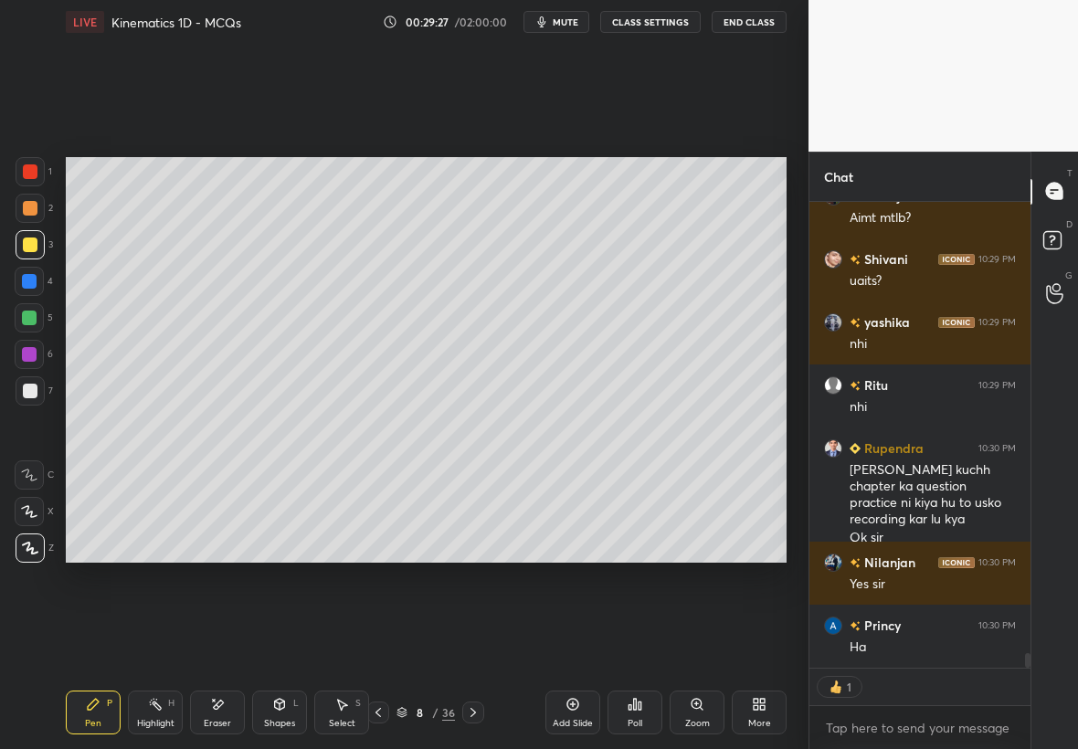
scroll to position [13979, 0]
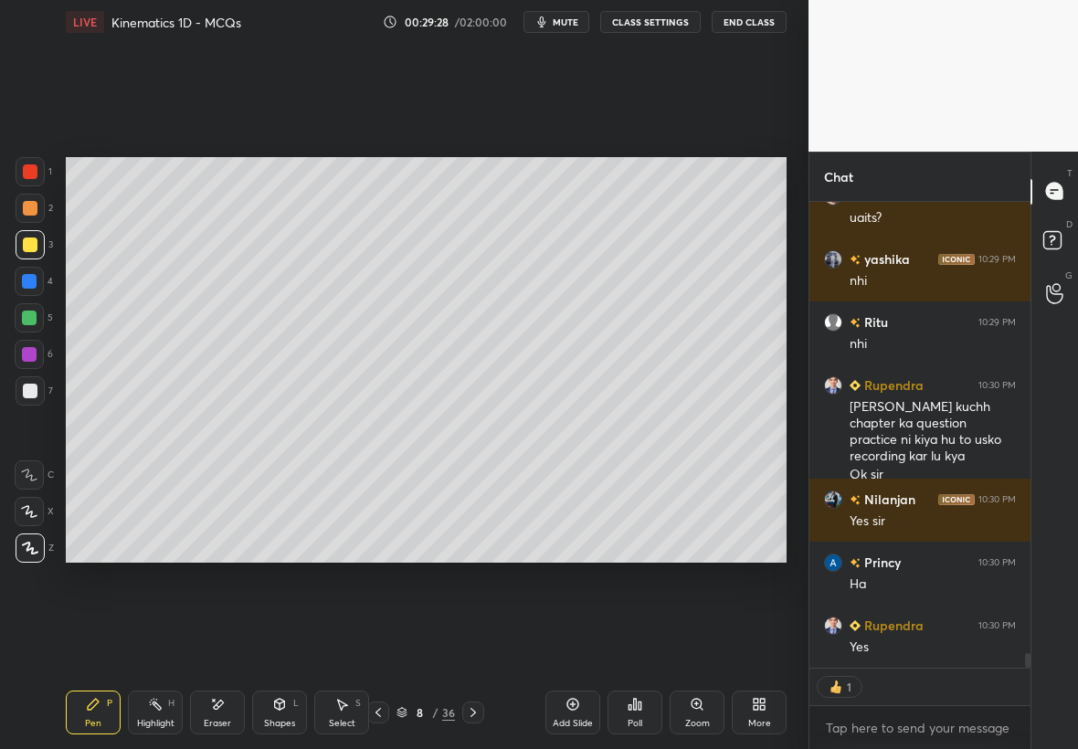
click at [468, 713] on icon at bounding box center [473, 712] width 15 height 15
click at [26, 248] on div at bounding box center [30, 244] width 15 height 15
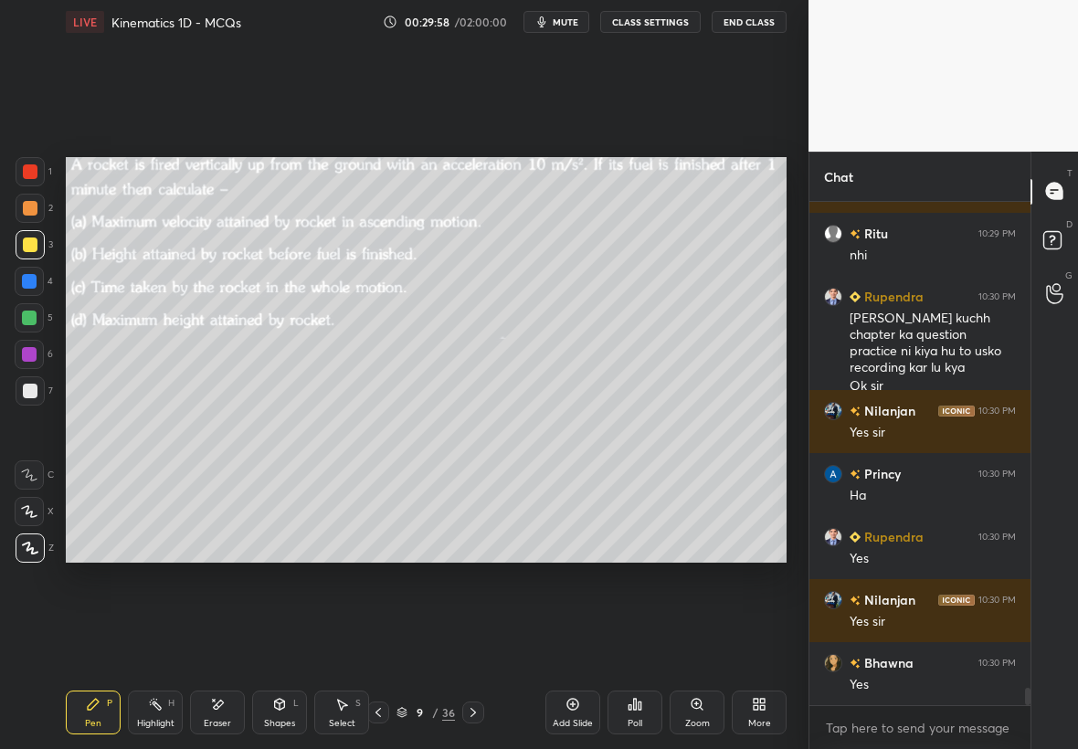
scroll to position [14131, 0]
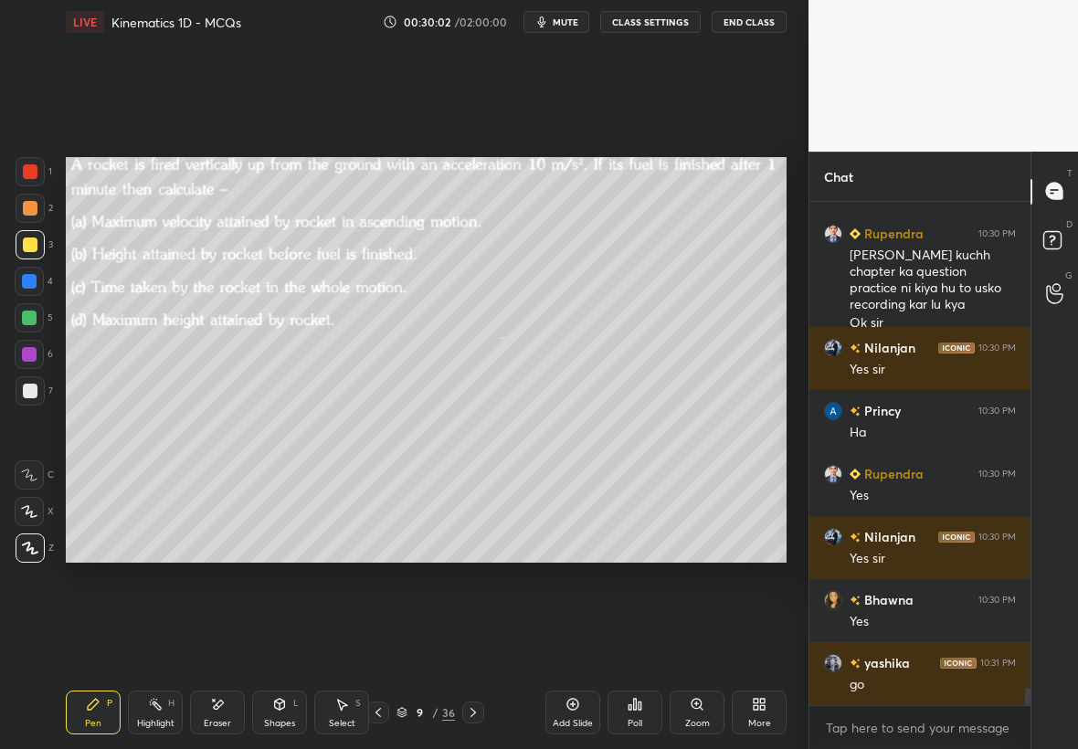
click at [475, 711] on icon at bounding box center [472, 712] width 5 height 9
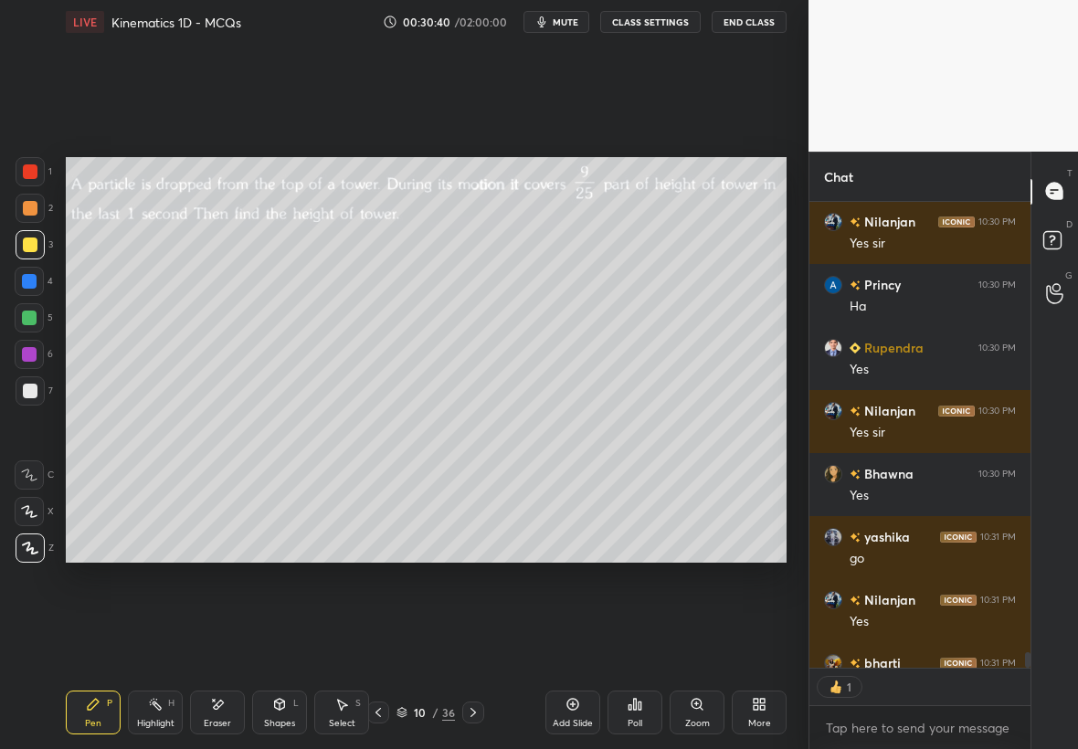
scroll to position [460, 216]
click at [474, 711] on icon at bounding box center [473, 712] width 15 height 15
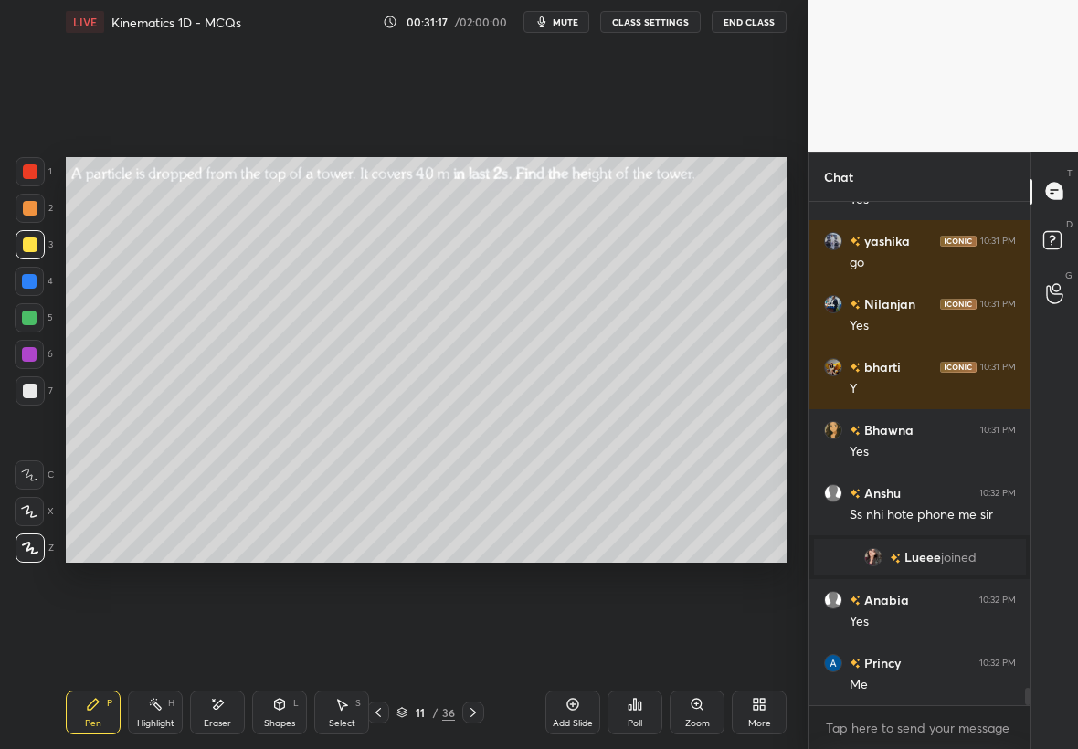
scroll to position [14265, 0]
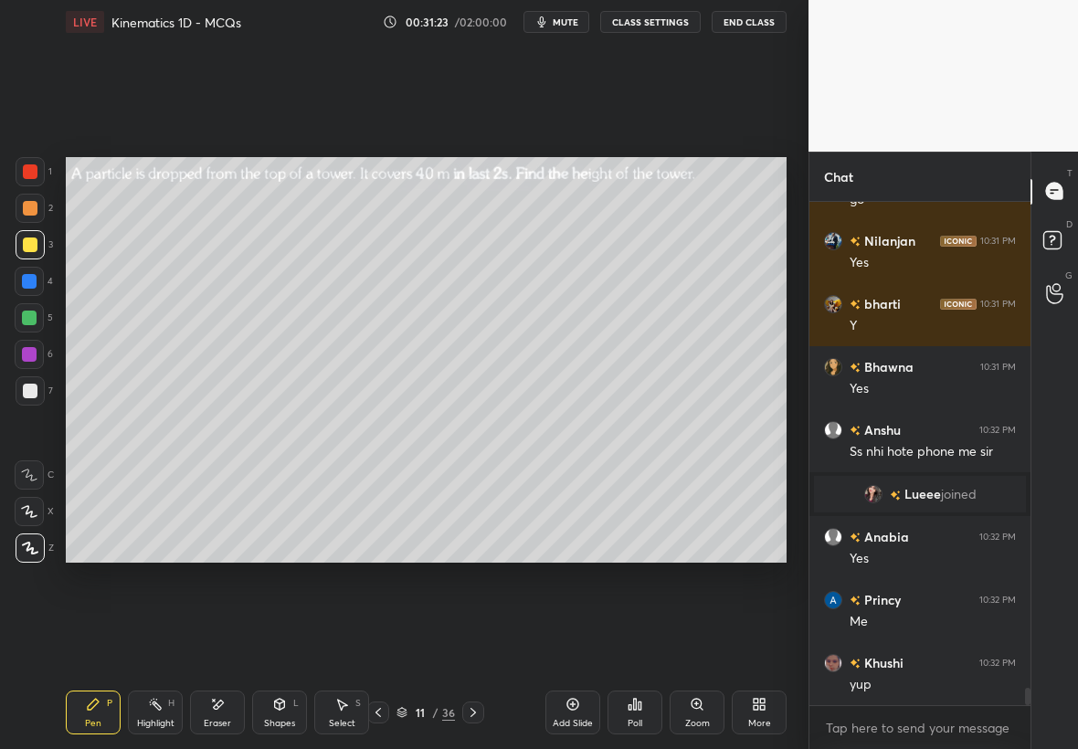
click at [280, 712] on div "Shapes L" at bounding box center [279, 712] width 55 height 44
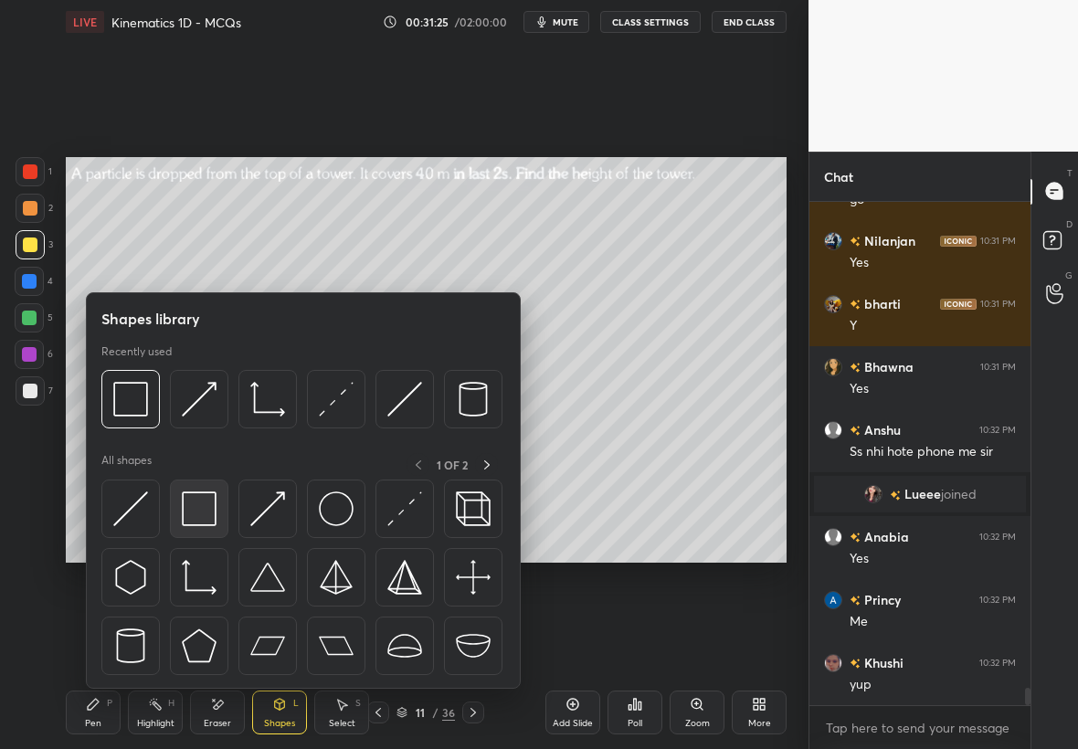
click at [207, 514] on img at bounding box center [199, 508] width 35 height 35
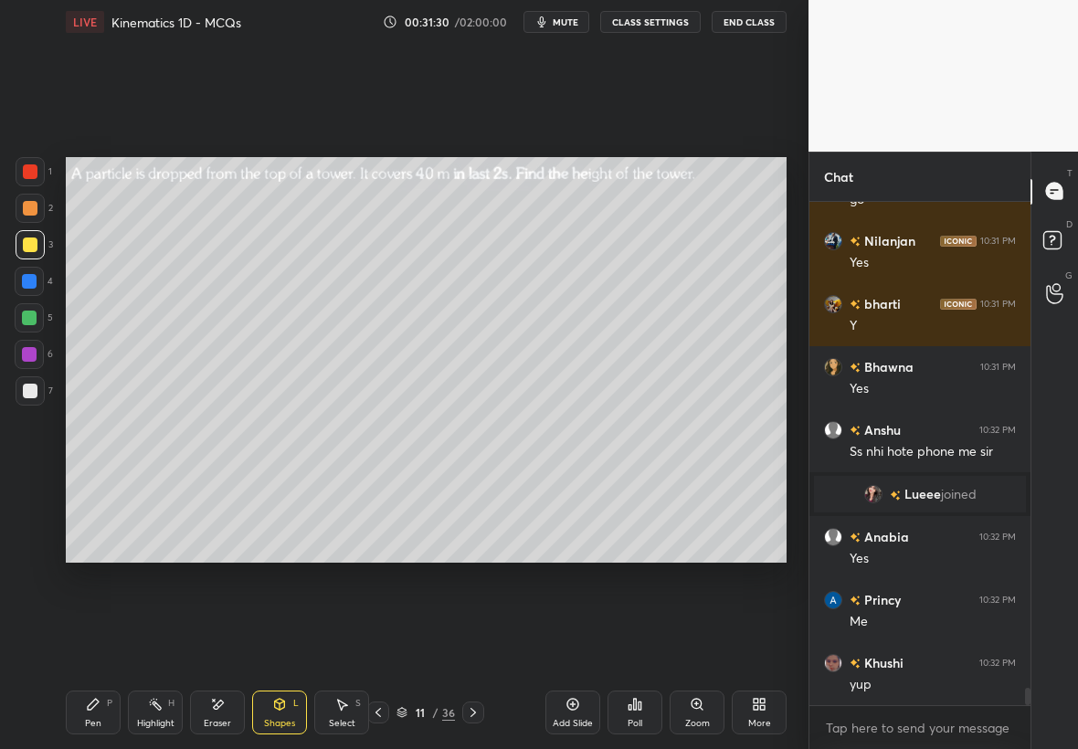
click at [29, 249] on div at bounding box center [30, 244] width 29 height 29
click at [101, 709] on div "Pen P" at bounding box center [93, 712] width 55 height 44
click at [23, 385] on div at bounding box center [30, 391] width 15 height 15
click at [35, 345] on div at bounding box center [29, 354] width 29 height 29
click at [395, 565] on div "Setting up your live class Poll for secs No correct answer Start poll" at bounding box center [425, 360] width 735 height 632
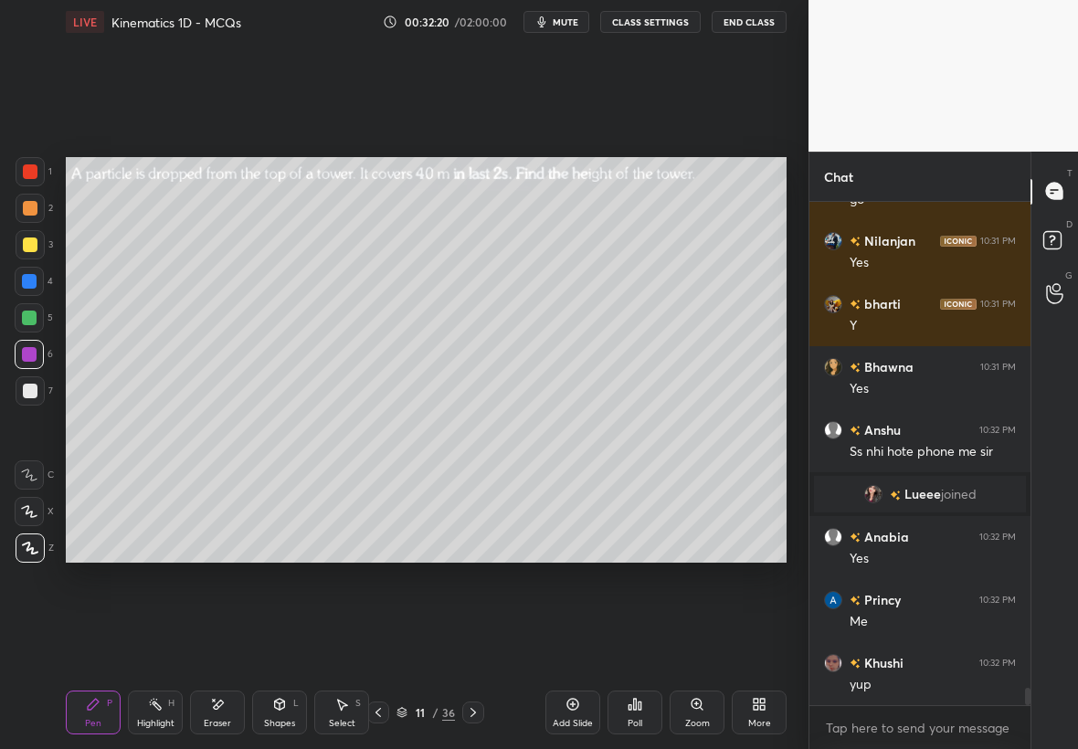
click at [364, 562] on div "Setting up your live class Poll for secs No correct answer Start poll" at bounding box center [425, 360] width 735 height 632
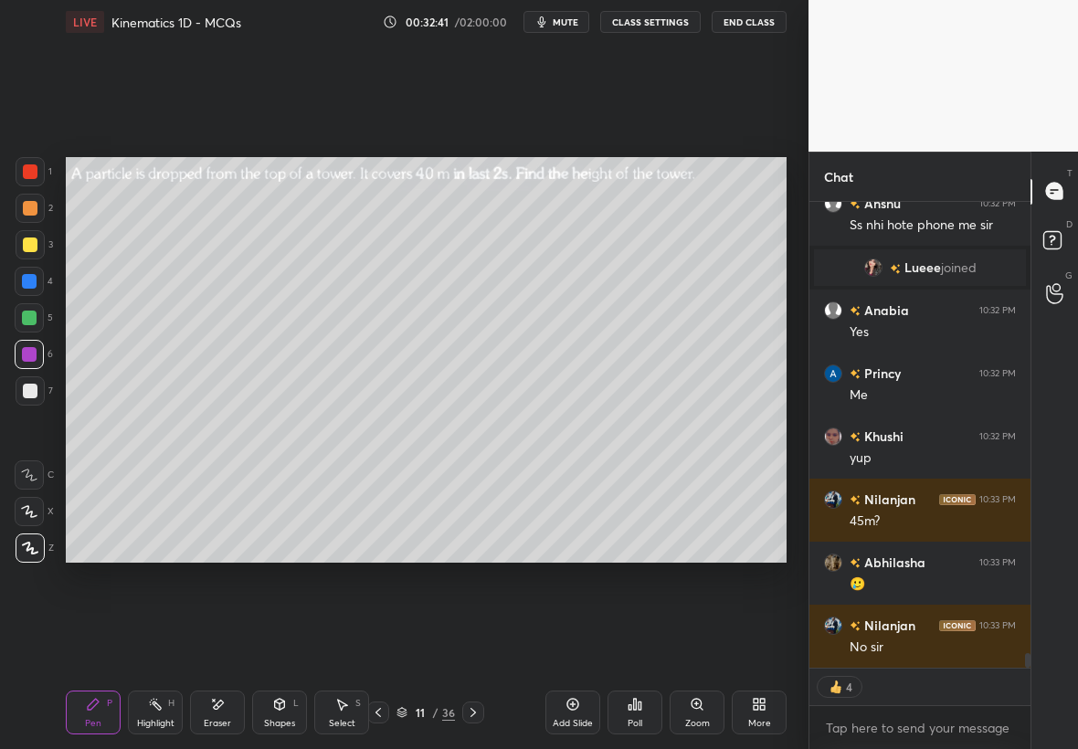
scroll to position [14555, 0]
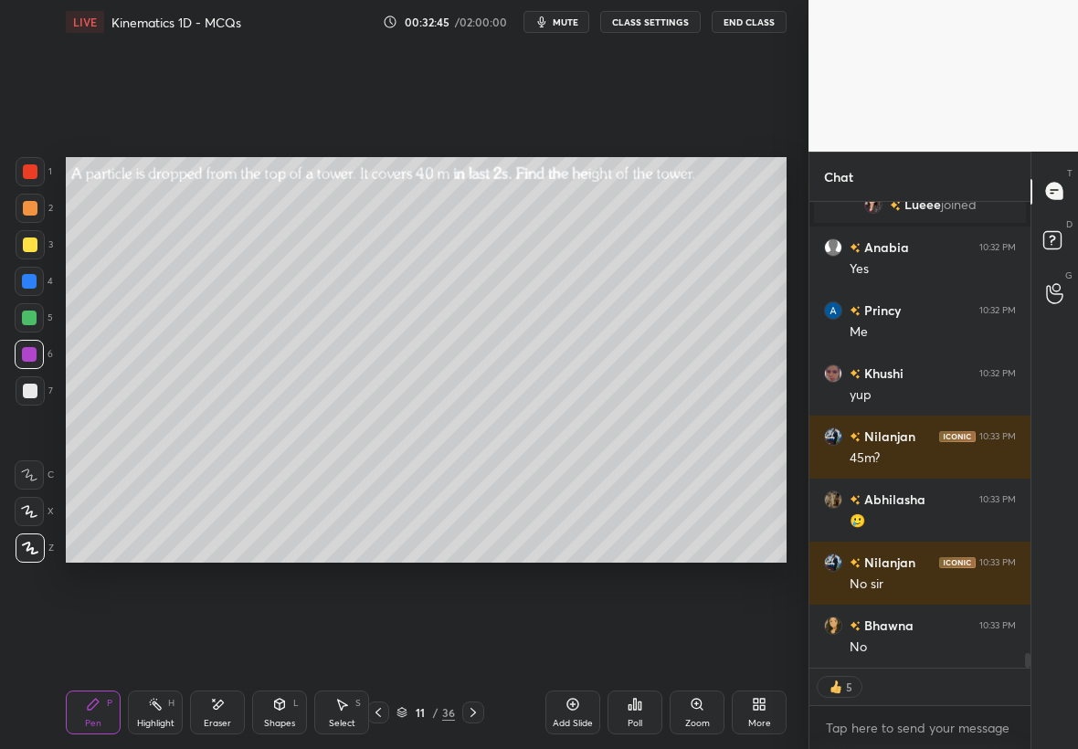
click at [34, 390] on div at bounding box center [30, 391] width 15 height 15
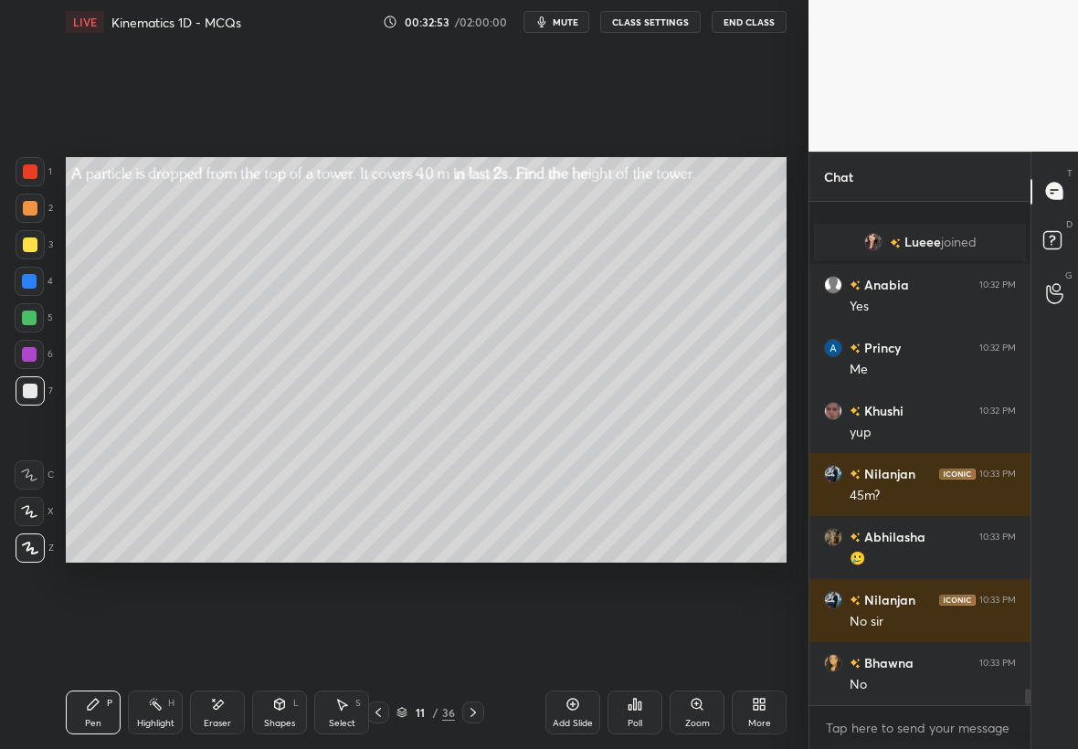
scroll to position [14580, 0]
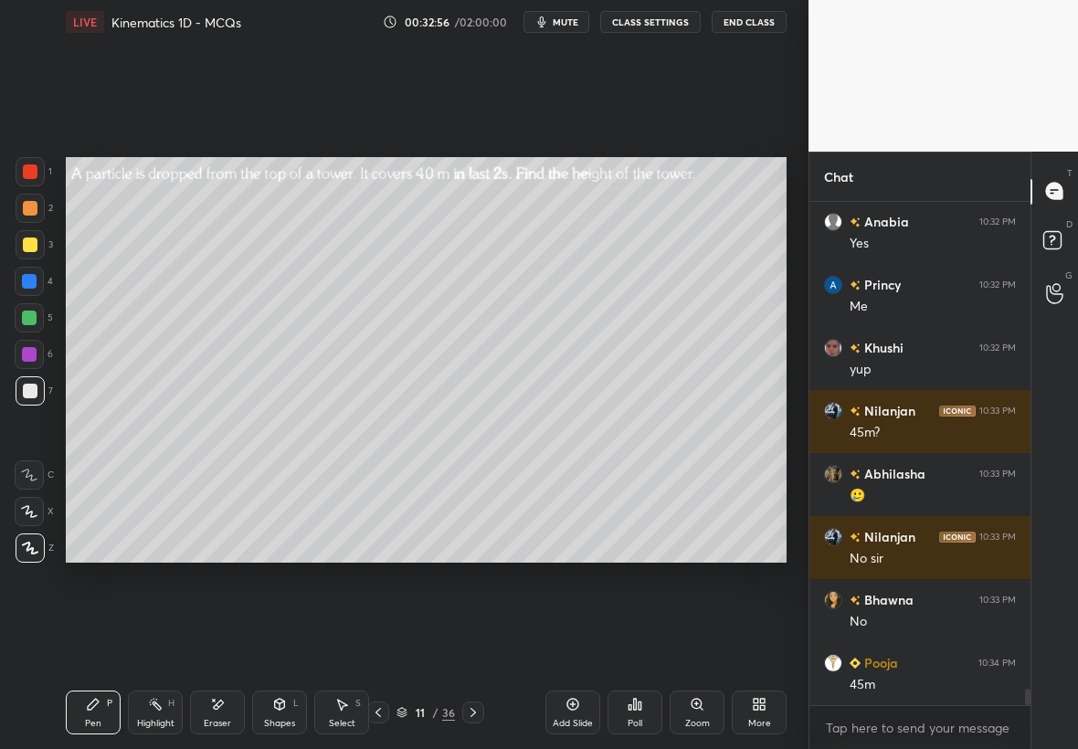
click at [29, 237] on div at bounding box center [30, 244] width 15 height 15
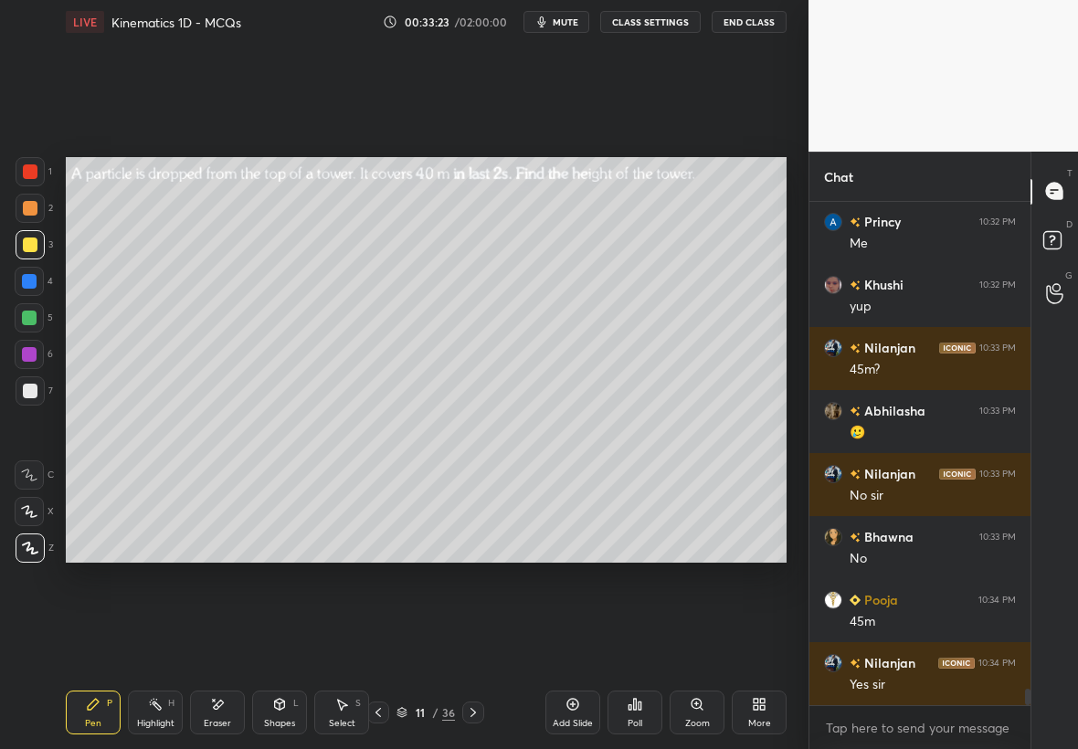
click at [21, 313] on div at bounding box center [29, 317] width 29 height 29
click at [28, 390] on div at bounding box center [30, 391] width 15 height 15
click at [28, 314] on div at bounding box center [29, 318] width 15 height 15
click at [26, 388] on div at bounding box center [30, 391] width 15 height 15
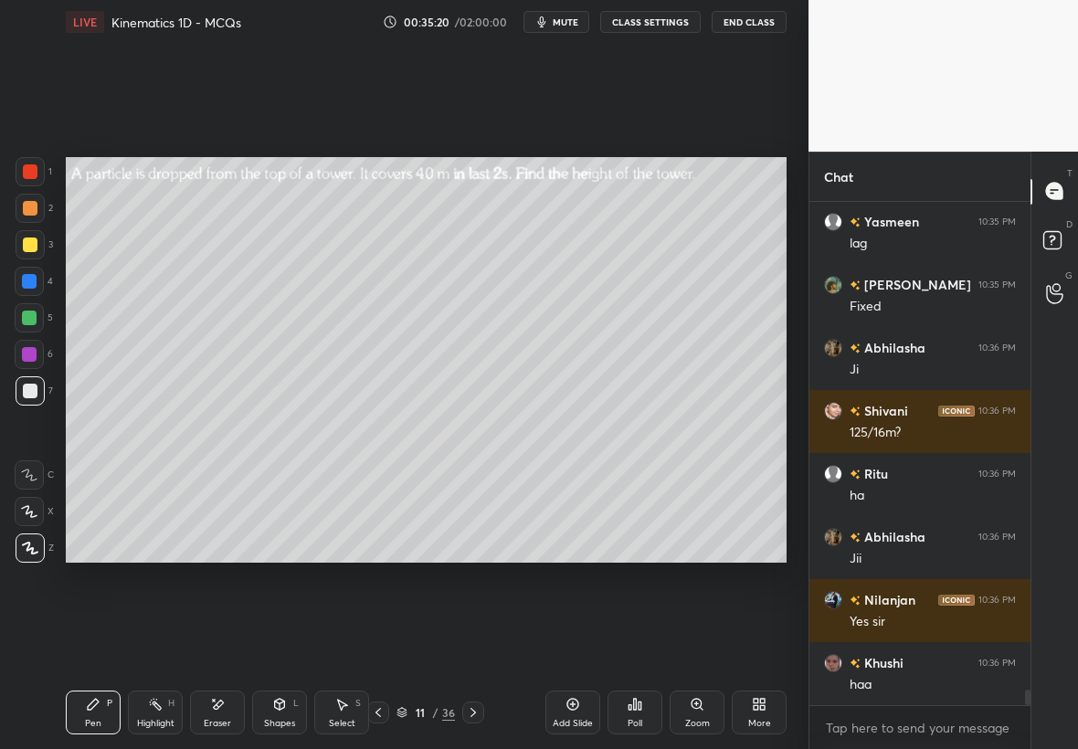
scroll to position [15581, 0]
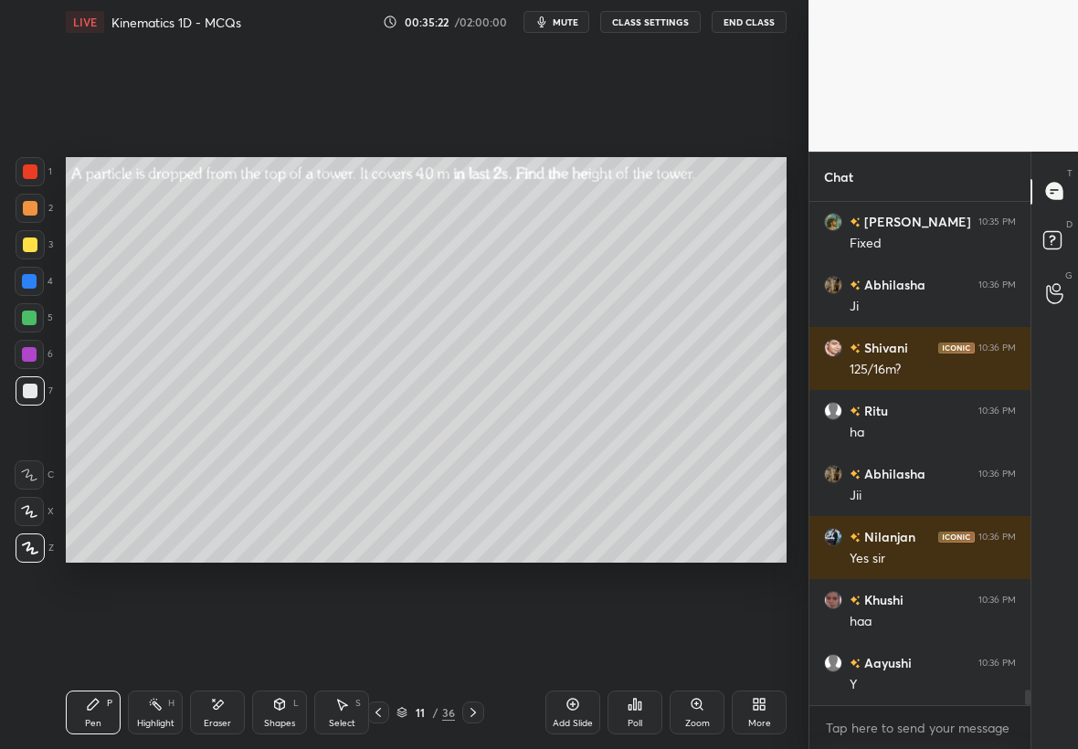
click at [33, 318] on div at bounding box center [29, 318] width 15 height 15
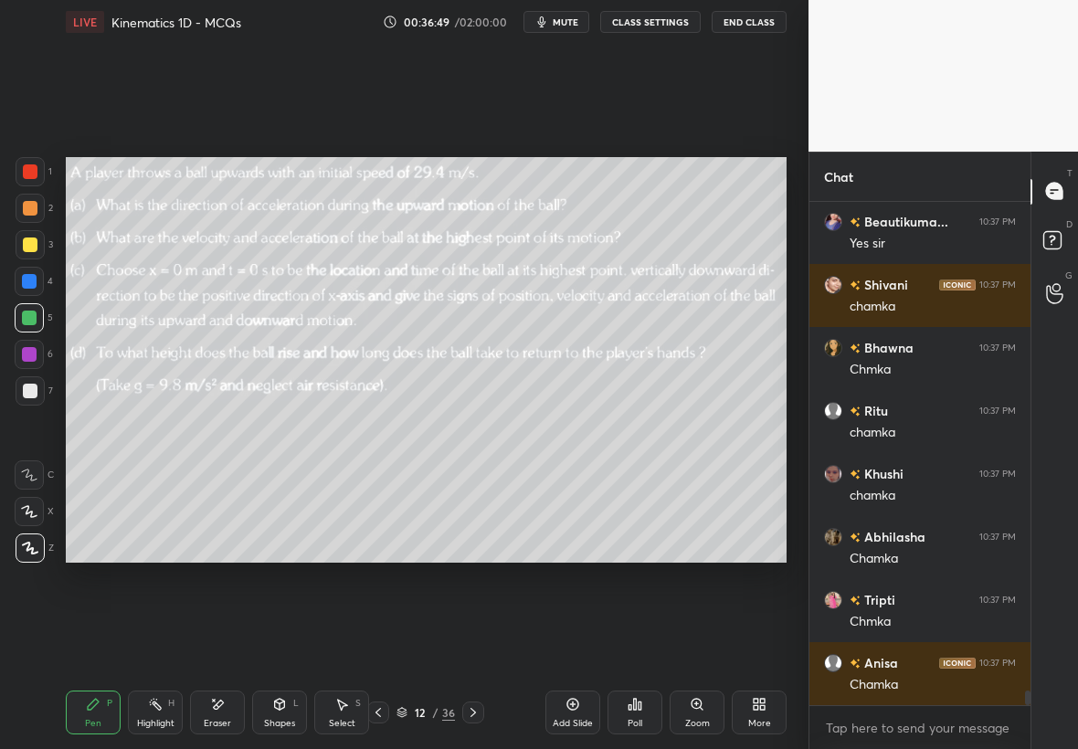
scroll to position [17019, 0]
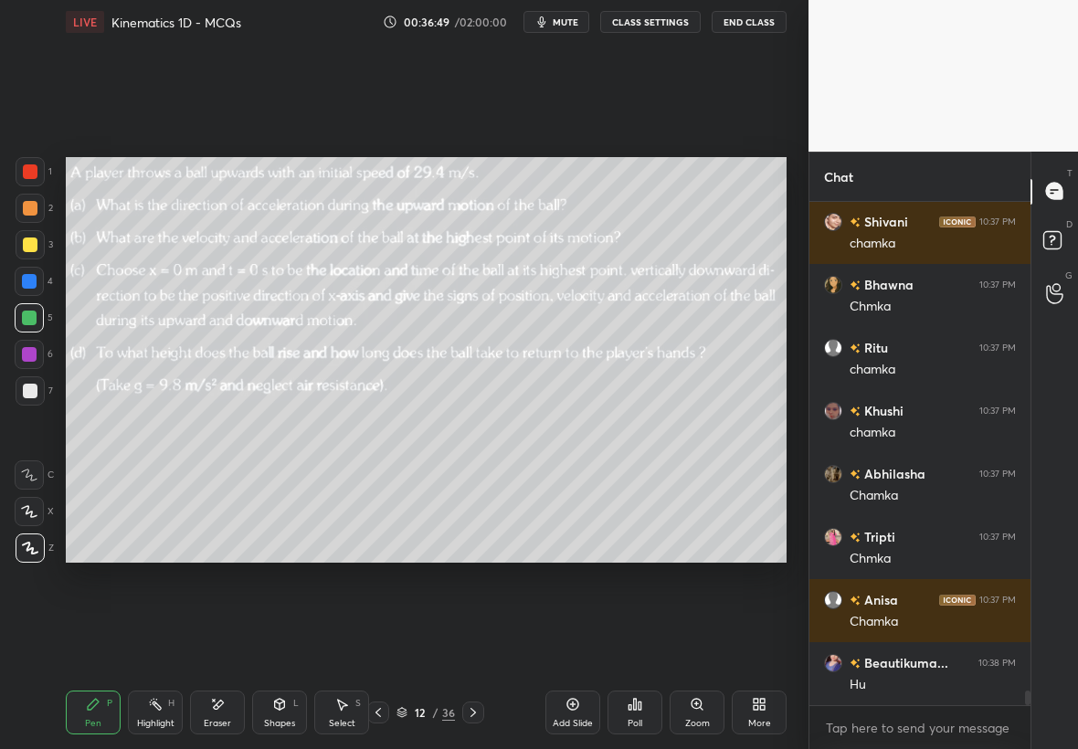
click at [30, 251] on div at bounding box center [30, 244] width 15 height 15
click at [38, 244] on div at bounding box center [30, 244] width 29 height 29
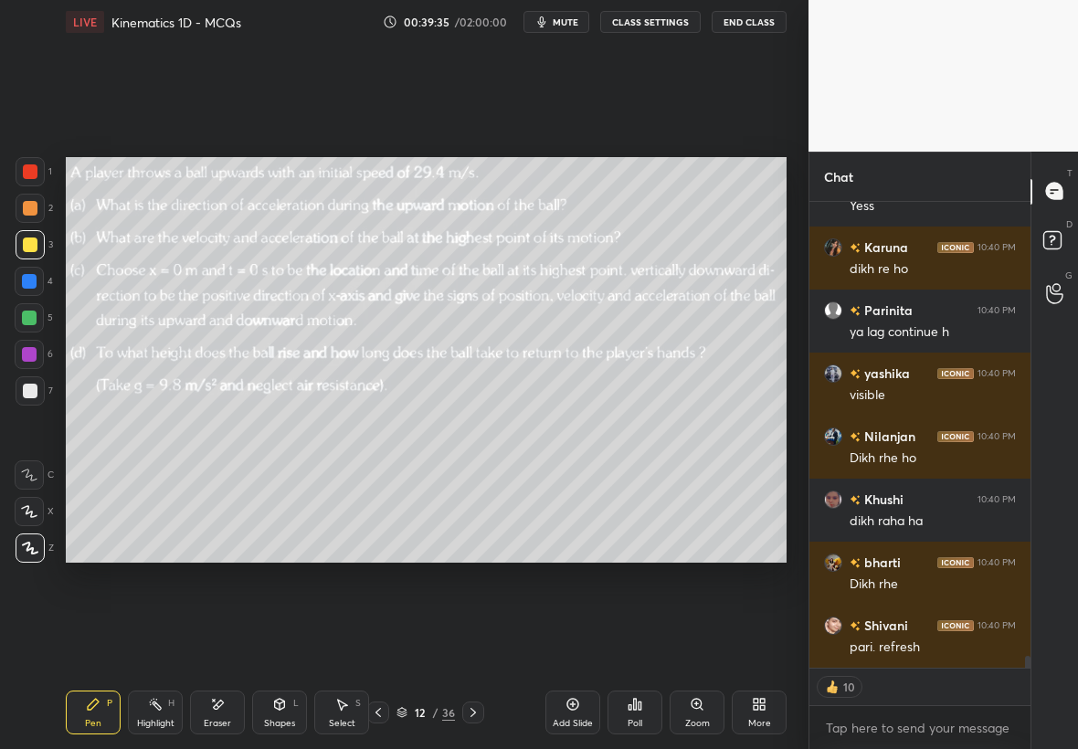
scroll to position [17615, 0]
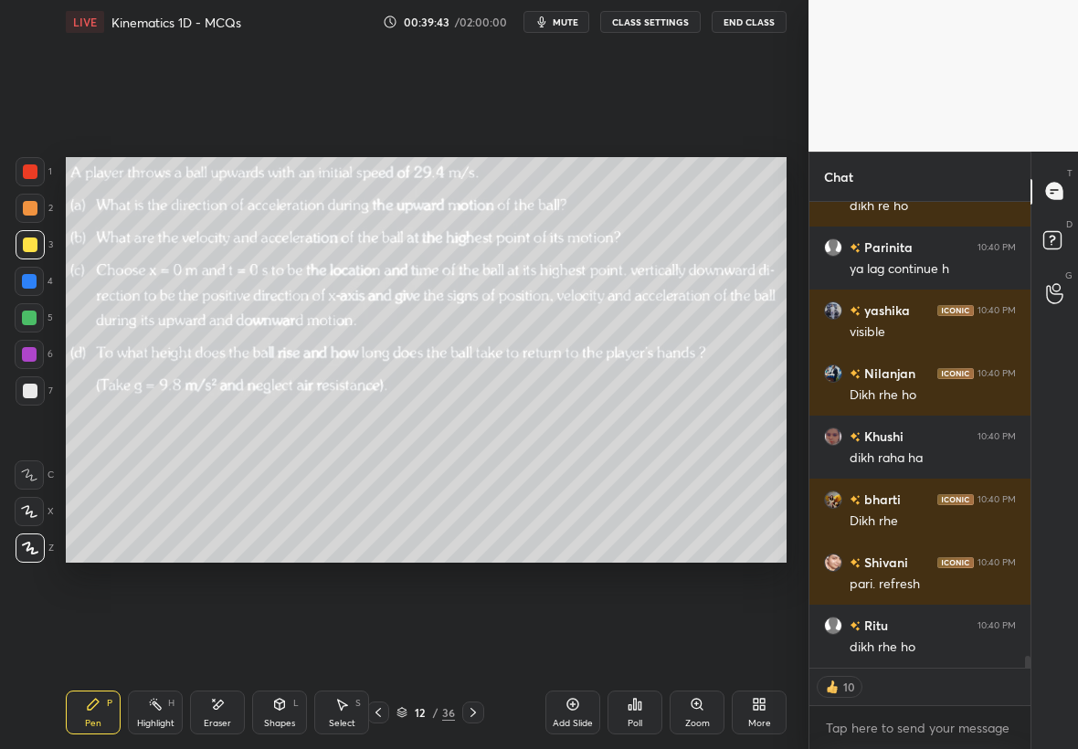
click at [26, 244] on div at bounding box center [30, 244] width 15 height 15
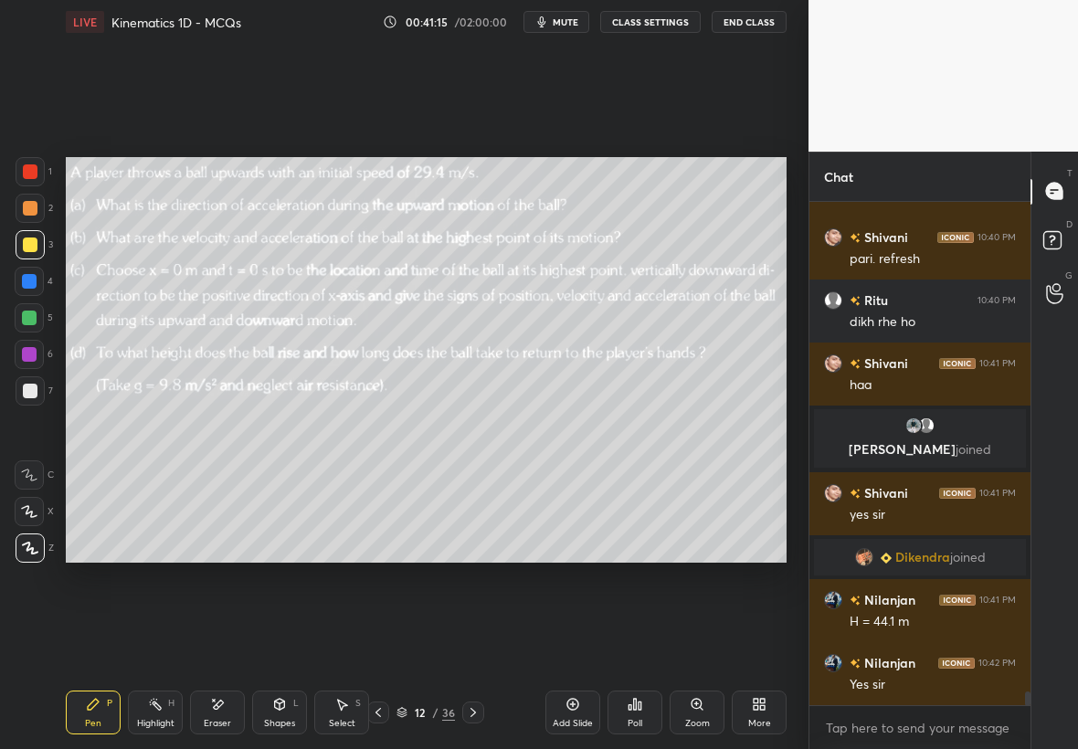
scroll to position [17678, 0]
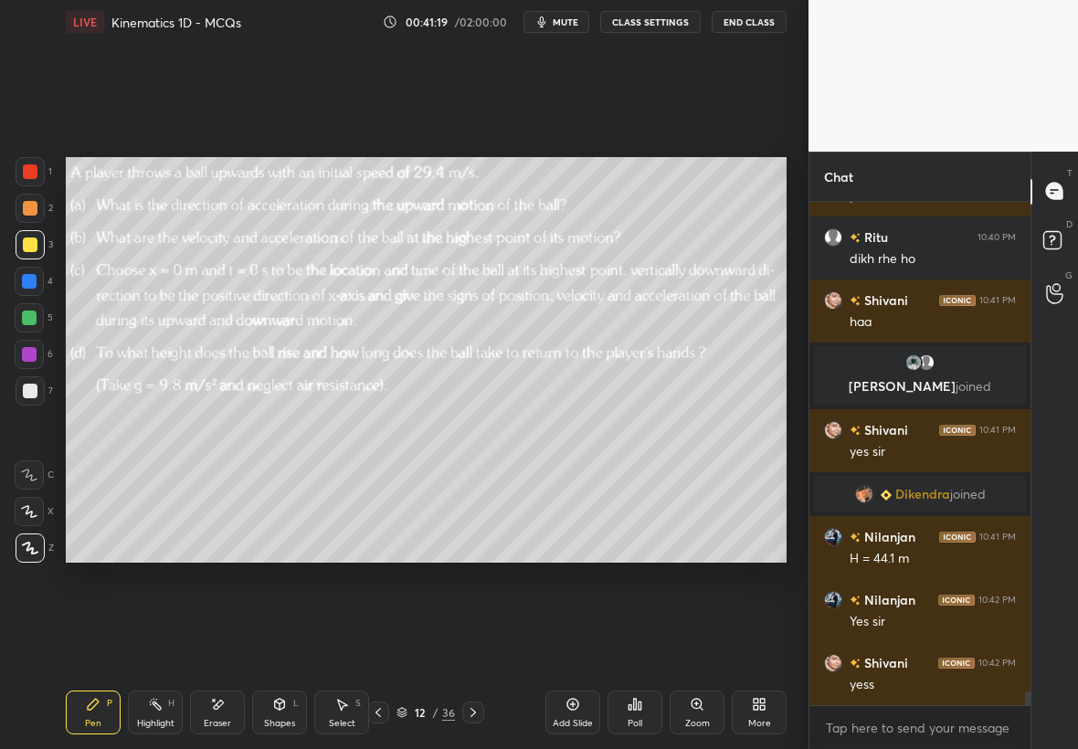
click at [467, 712] on icon at bounding box center [473, 712] width 15 height 15
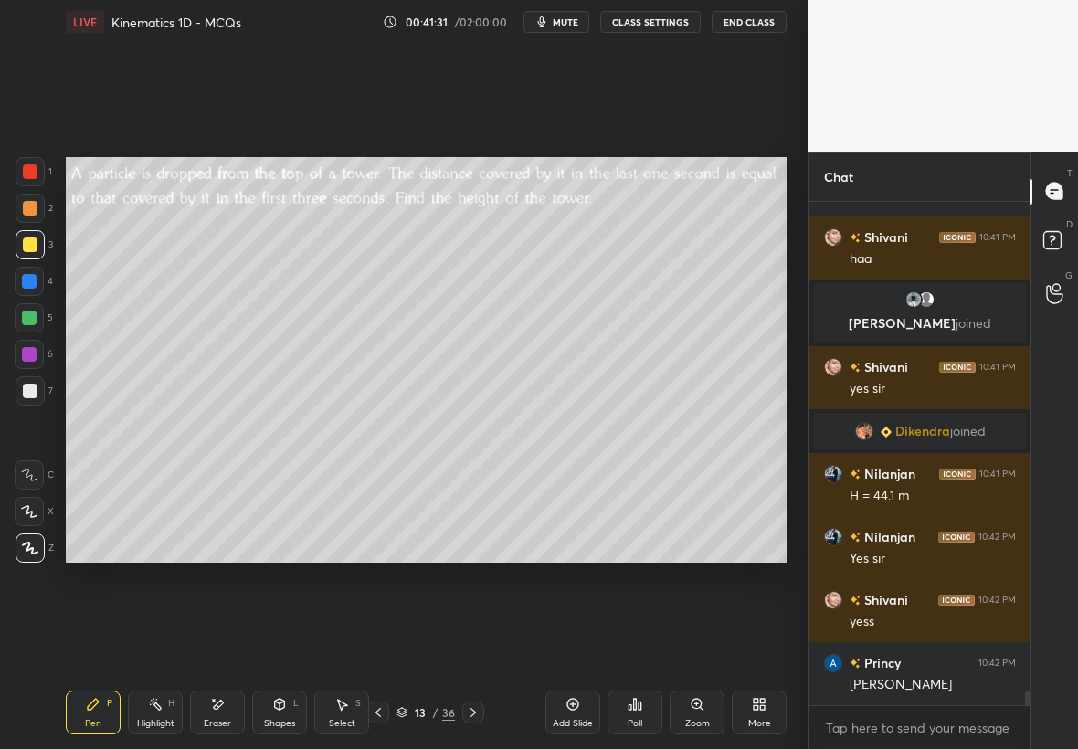
scroll to position [17820, 0]
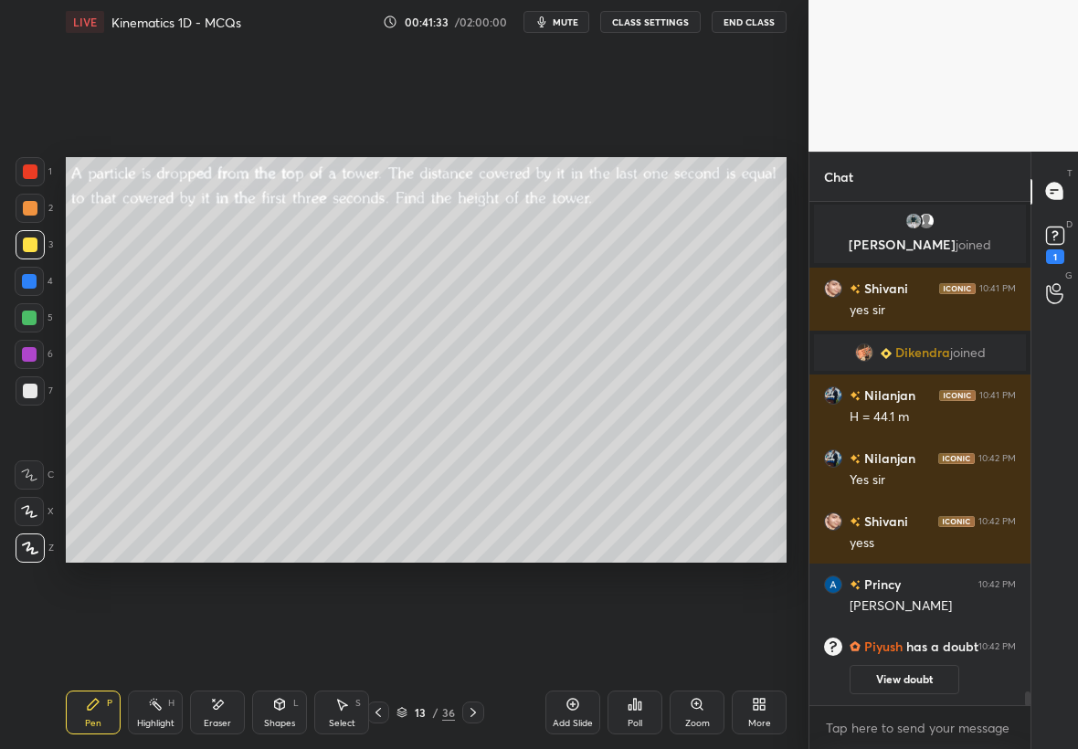
click at [1050, 236] on rect at bounding box center [1054, 235] width 17 height 17
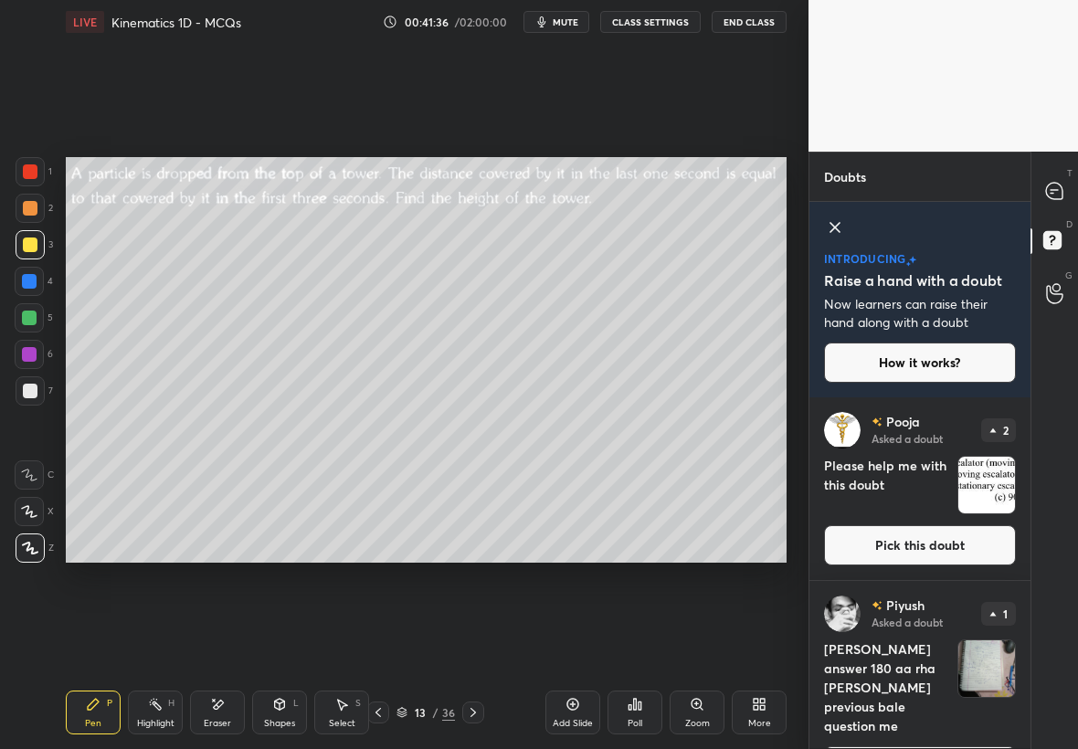
click at [981, 675] on img "grid" at bounding box center [986, 668] width 57 height 57
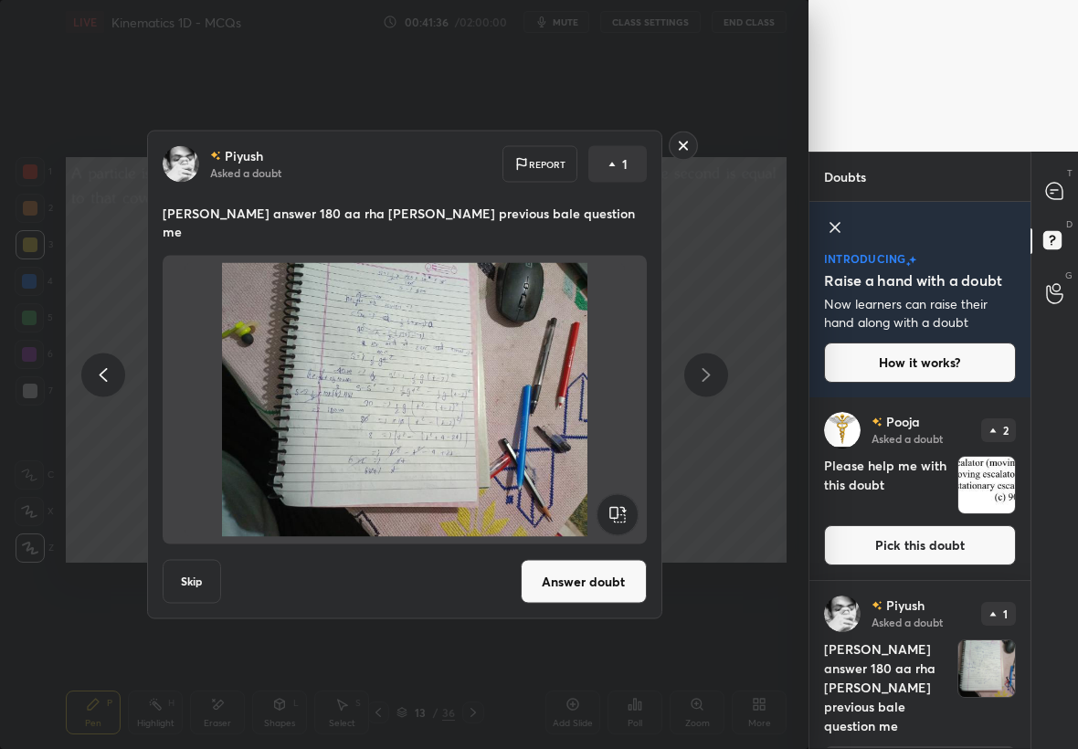
scroll to position [35, 0]
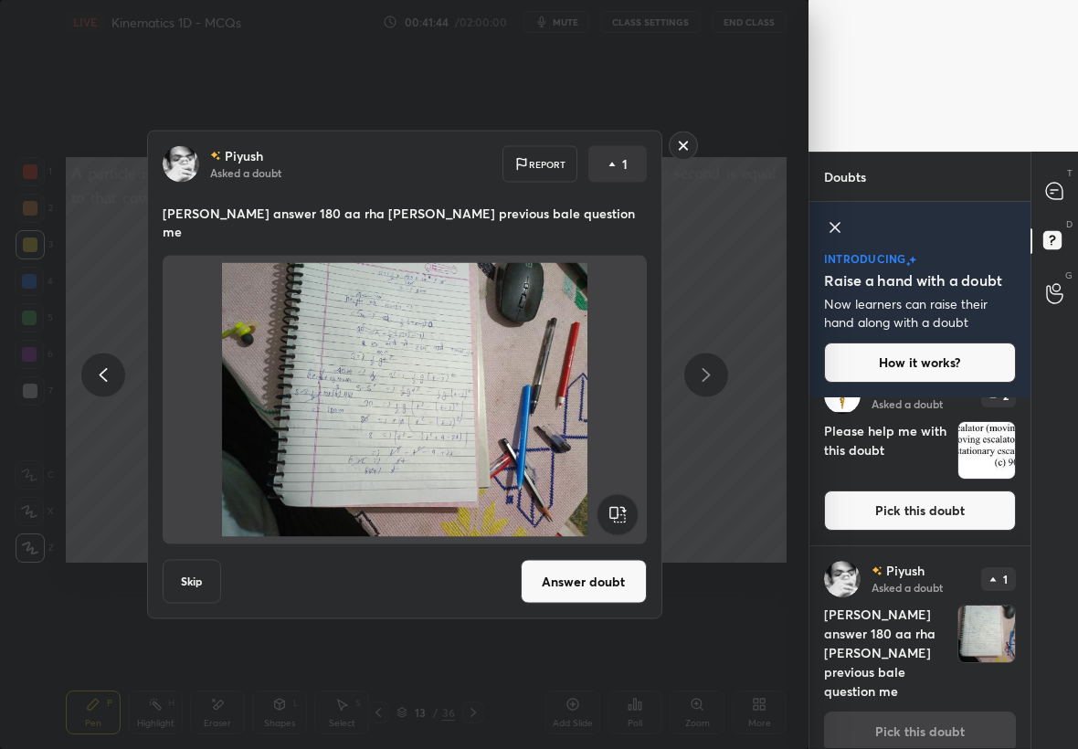
click at [680, 154] on rect at bounding box center [683, 146] width 28 height 28
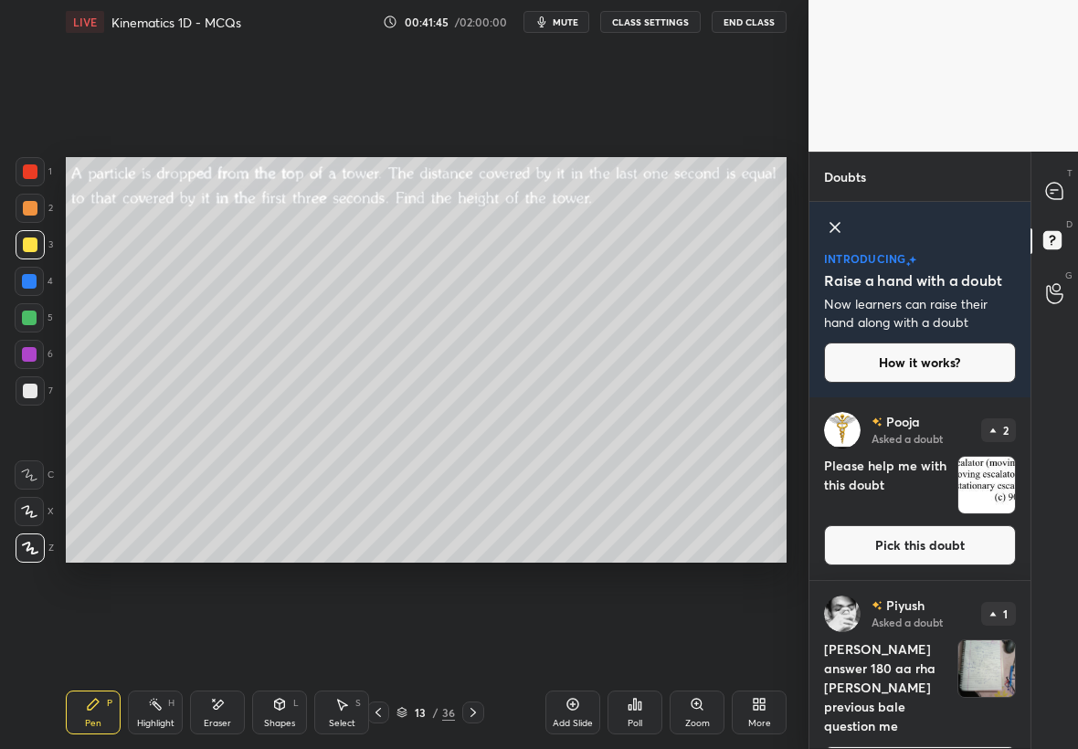
click at [1060, 188] on icon at bounding box center [1054, 191] width 16 height 16
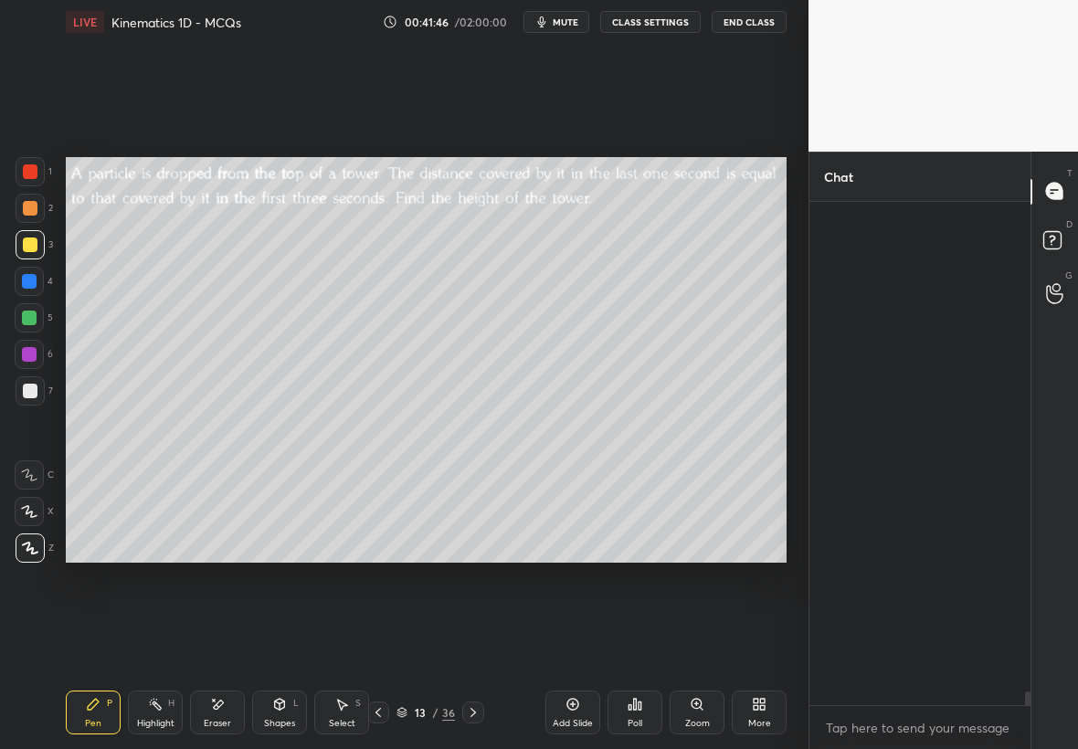
scroll to position [498, 216]
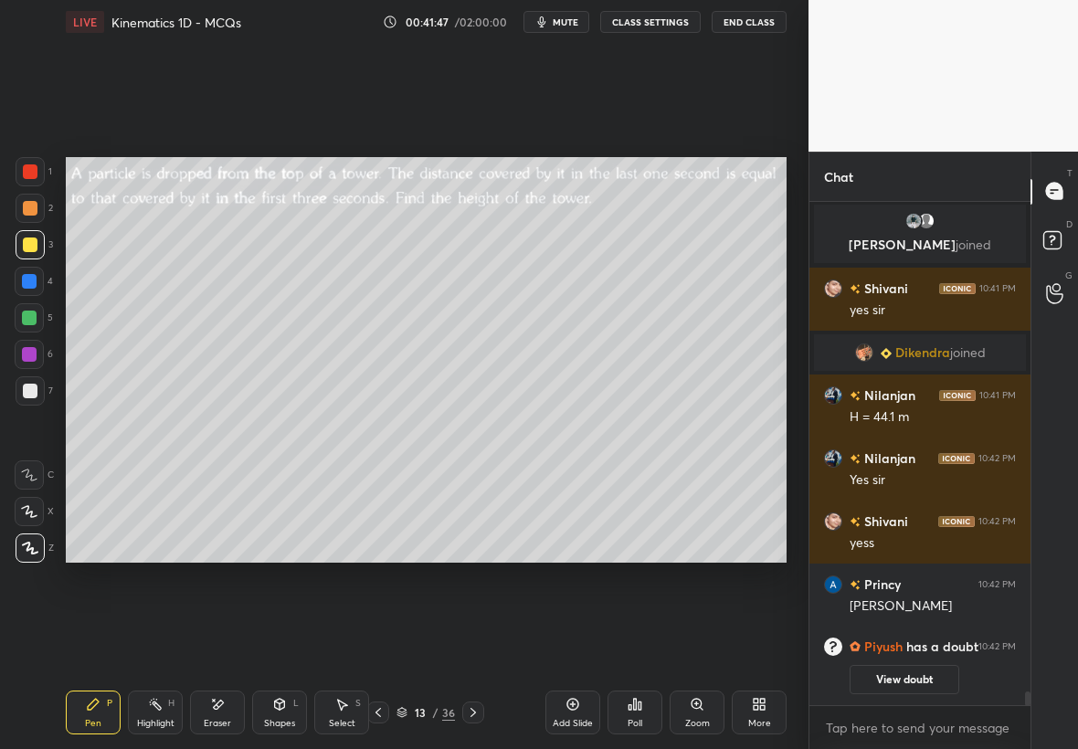
click at [380, 702] on div at bounding box center [378, 712] width 22 height 22
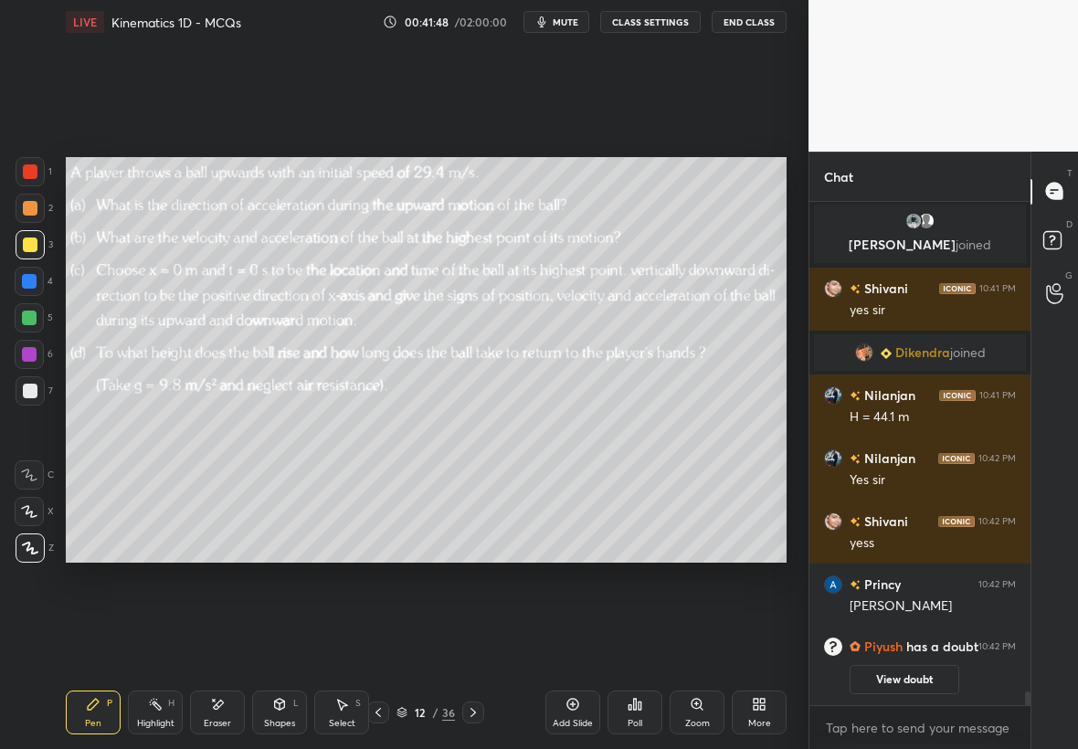
click at [380, 711] on icon at bounding box center [378, 712] width 15 height 15
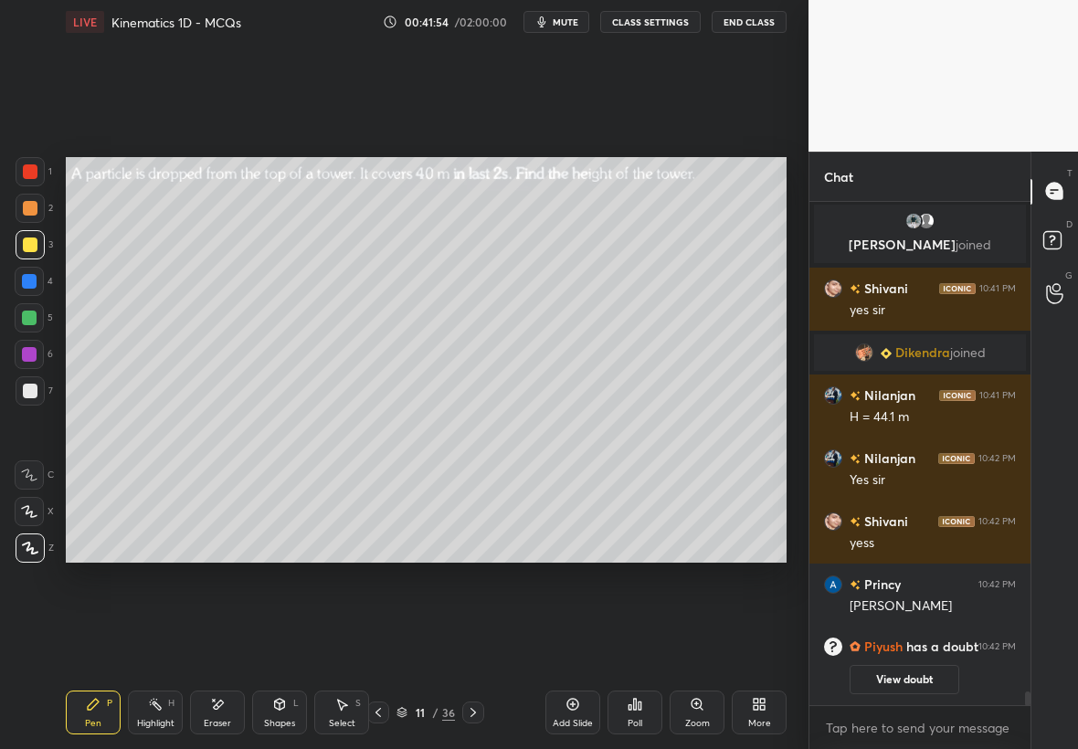
click at [1059, 227] on icon at bounding box center [1054, 243] width 33 height 33
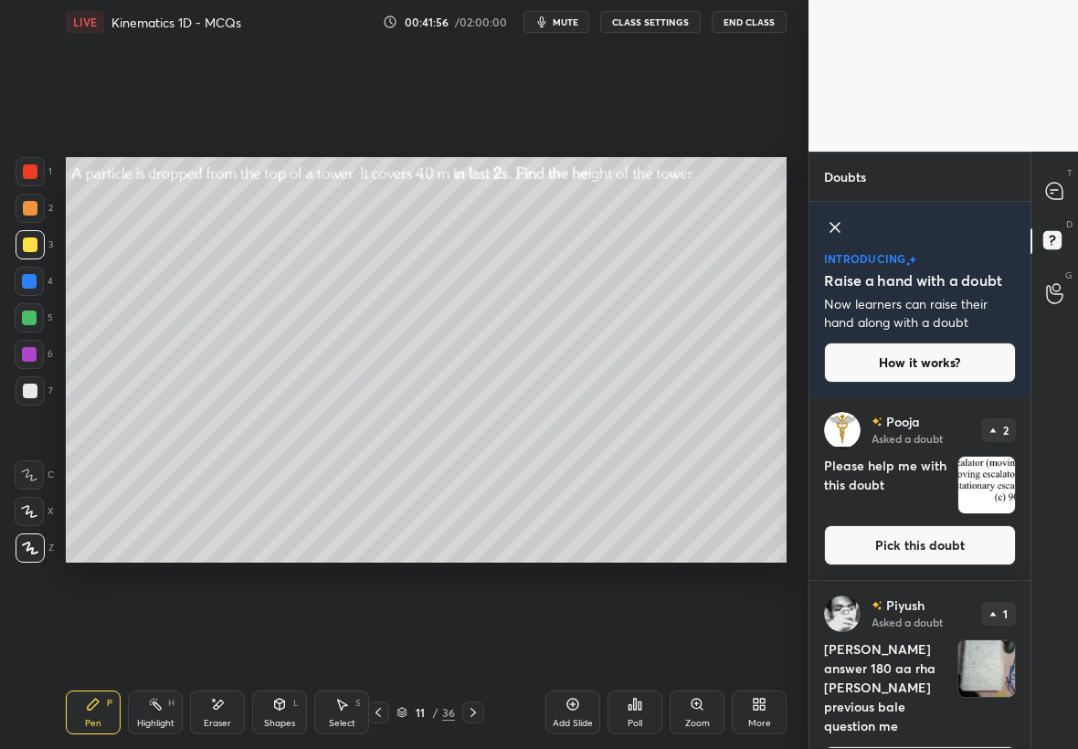
drag, startPoint x: 978, startPoint y: 668, endPoint x: 973, endPoint y: 654, distance: 14.8
click at [976, 665] on img "grid" at bounding box center [986, 668] width 57 height 57
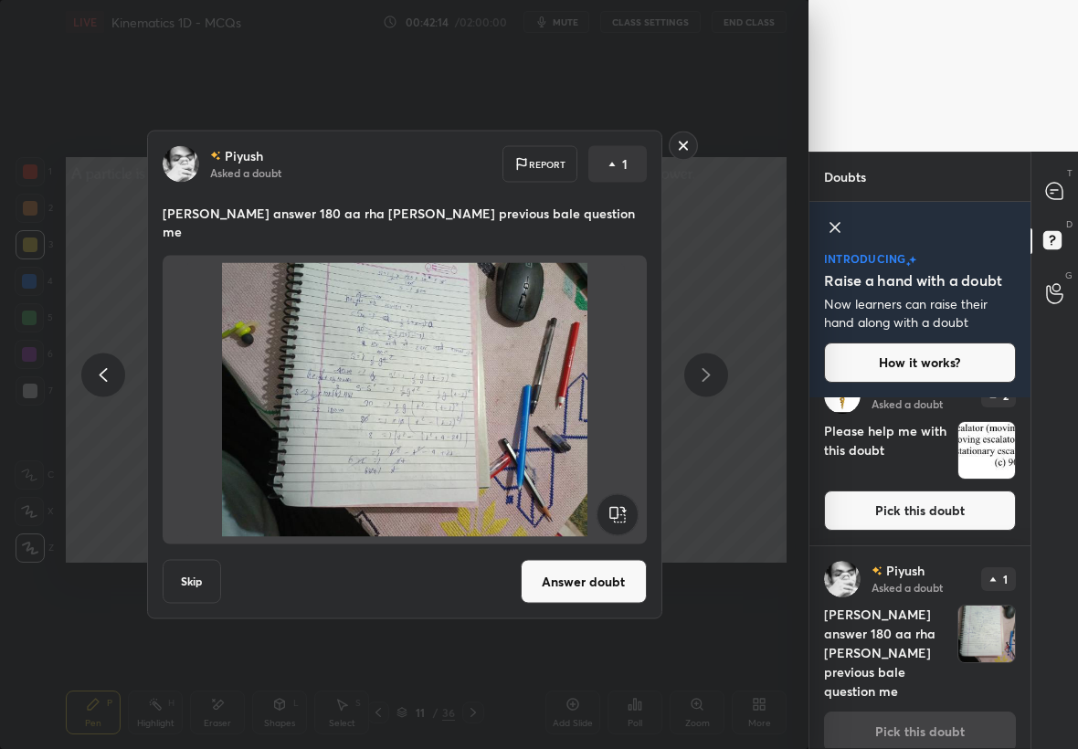
click at [1061, 201] on div at bounding box center [1055, 191] width 37 height 33
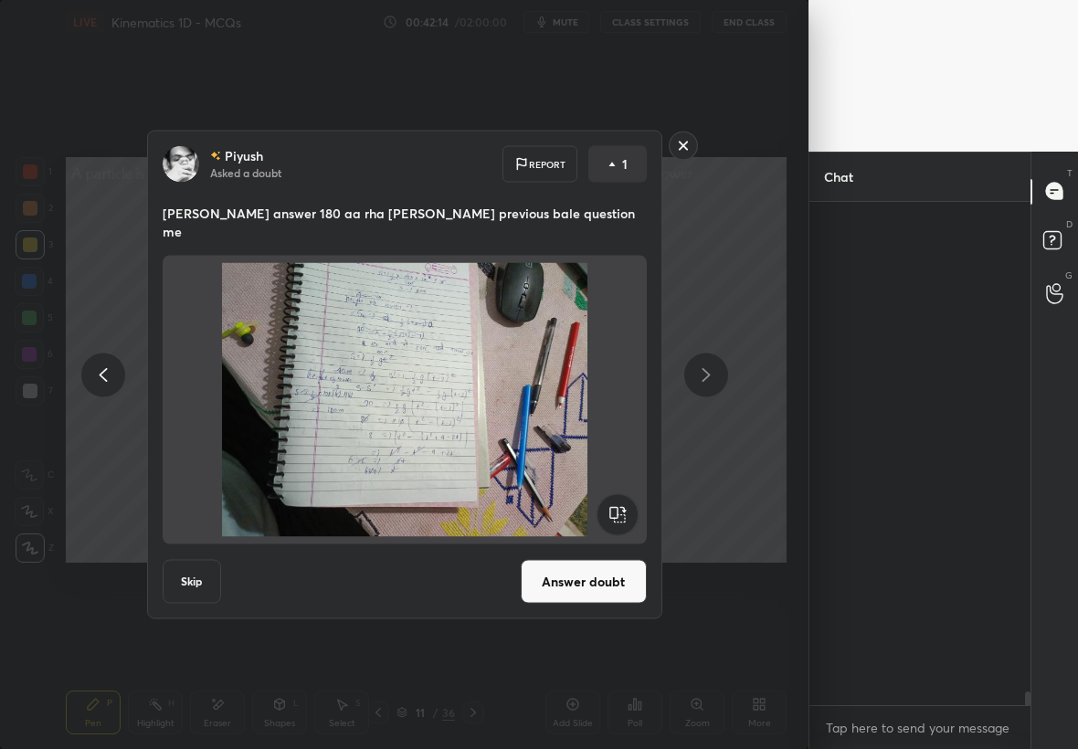
scroll to position [498, 216]
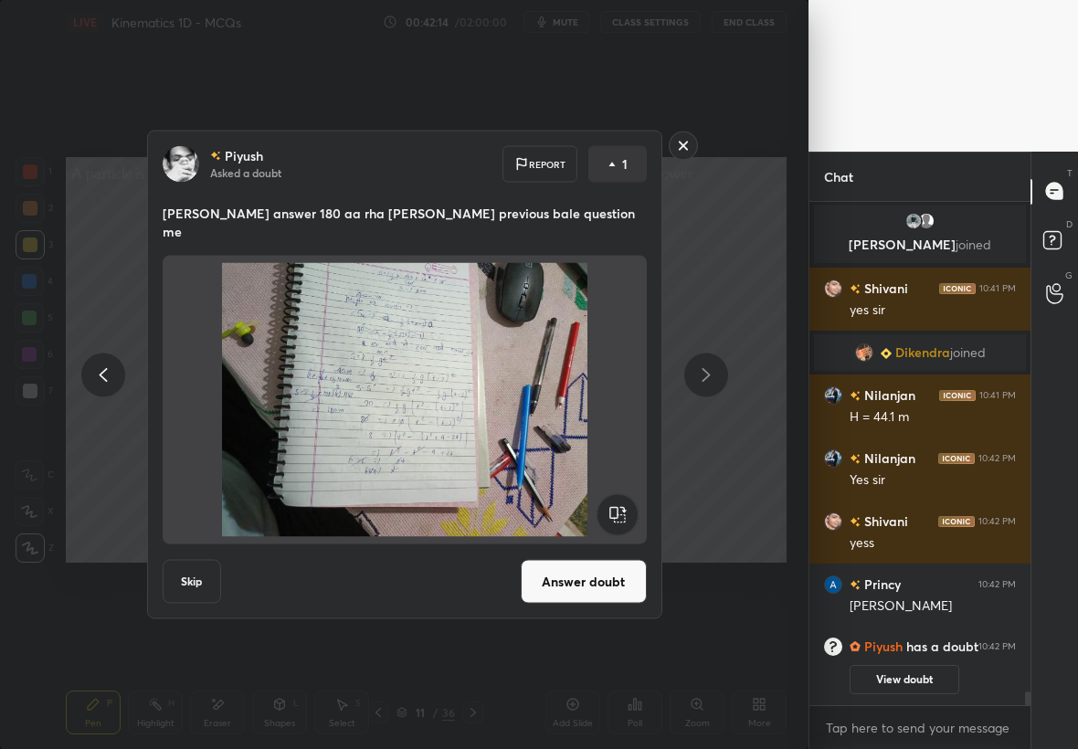
click at [1061, 196] on icon at bounding box center [1054, 191] width 19 height 19
click at [690, 143] on rect at bounding box center [683, 146] width 28 height 28
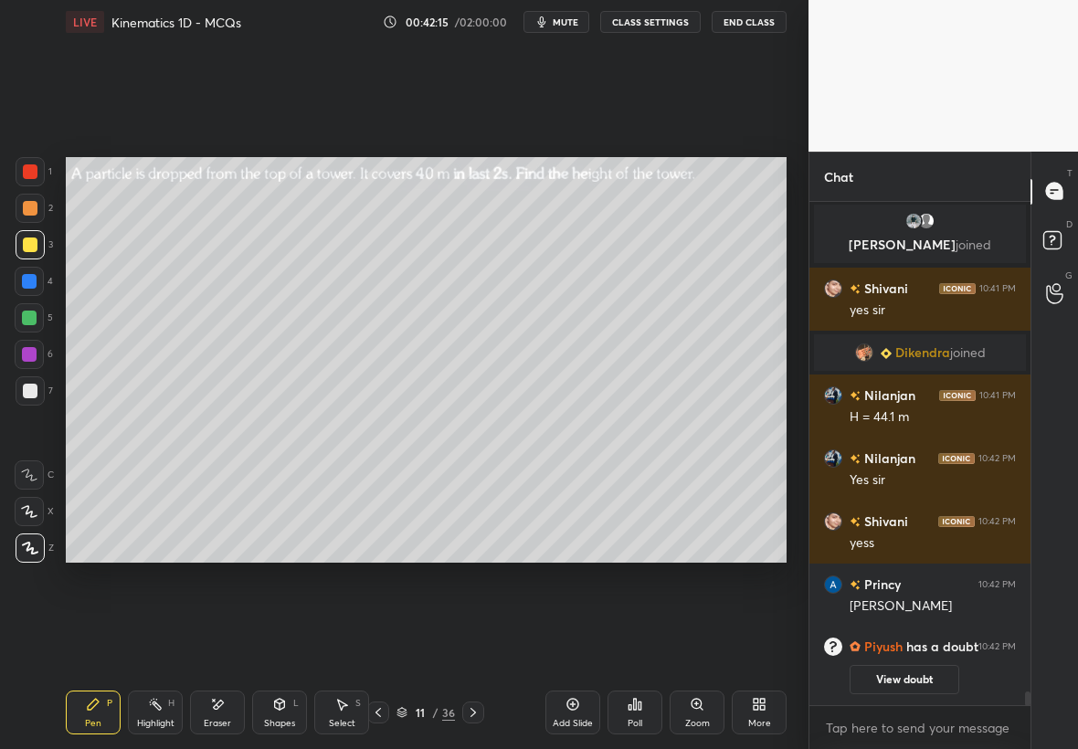
scroll to position [0, 0]
click at [1052, 183] on icon at bounding box center [1054, 191] width 16 height 16
click at [167, 702] on div "Highlight H" at bounding box center [155, 712] width 55 height 44
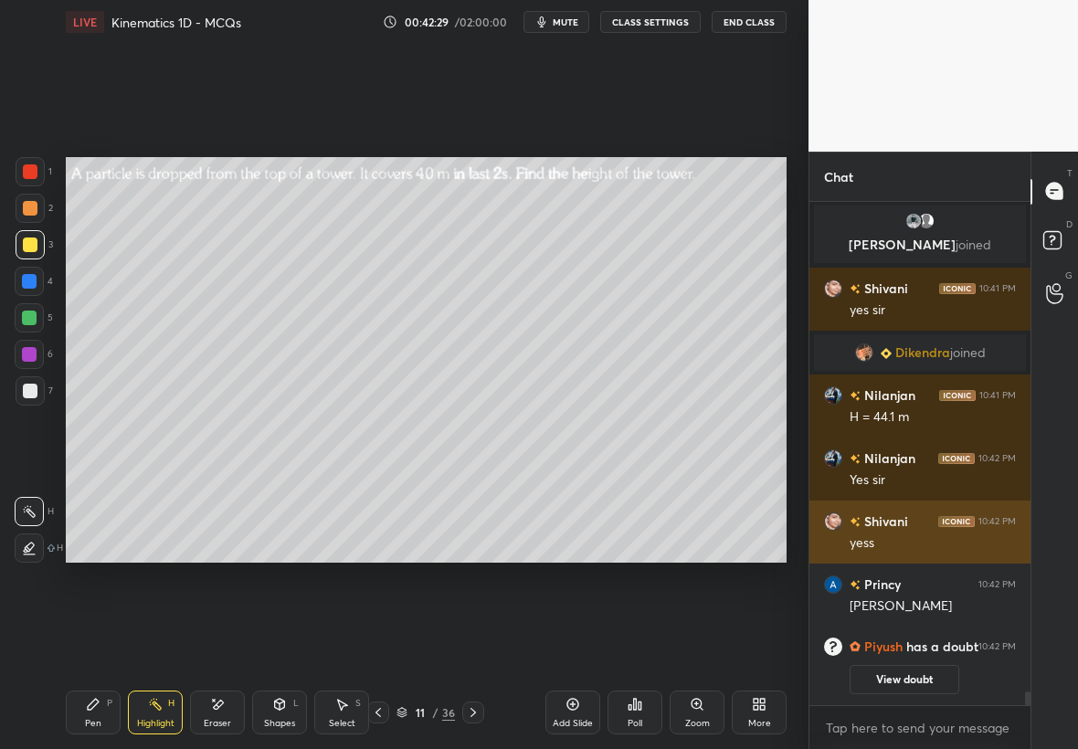
scroll to position [17913, 0]
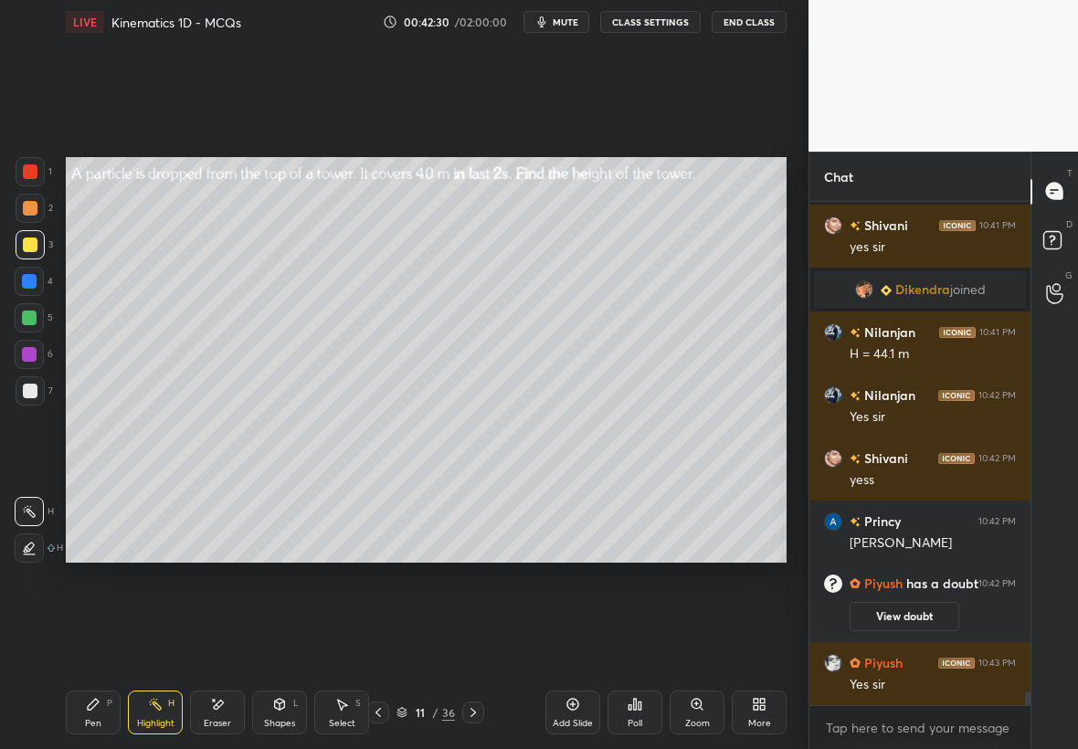
click at [1061, 228] on div "D Doubts (D)" at bounding box center [1054, 242] width 47 height 51
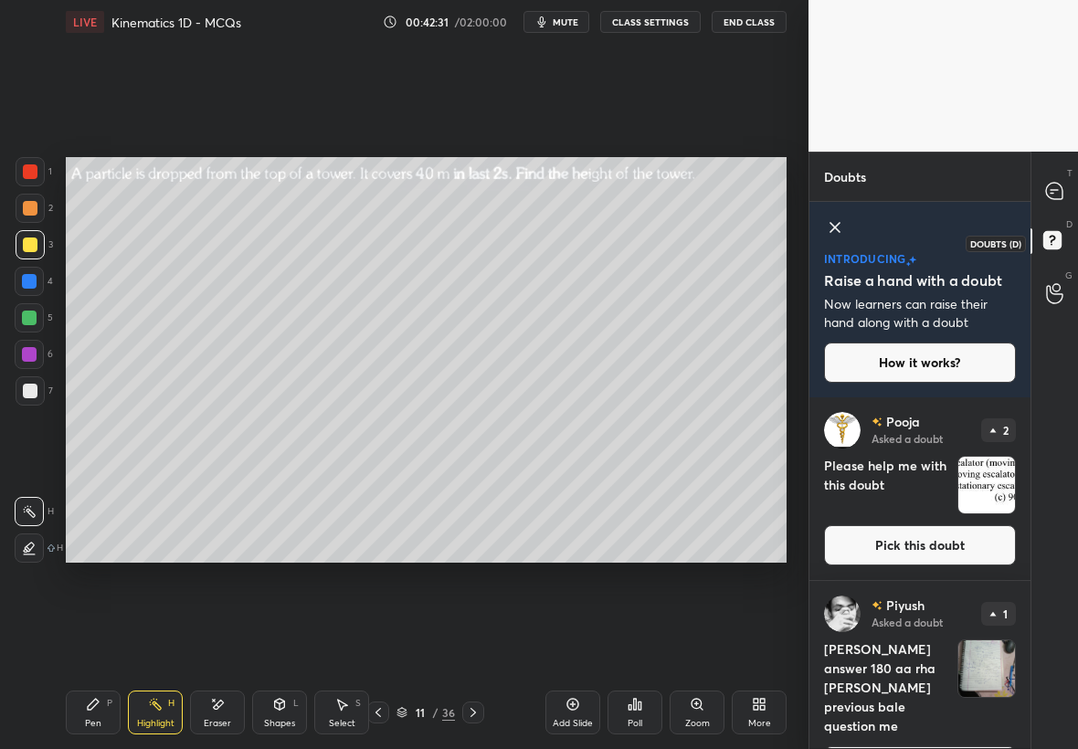
click at [1063, 201] on div at bounding box center [1055, 191] width 37 height 33
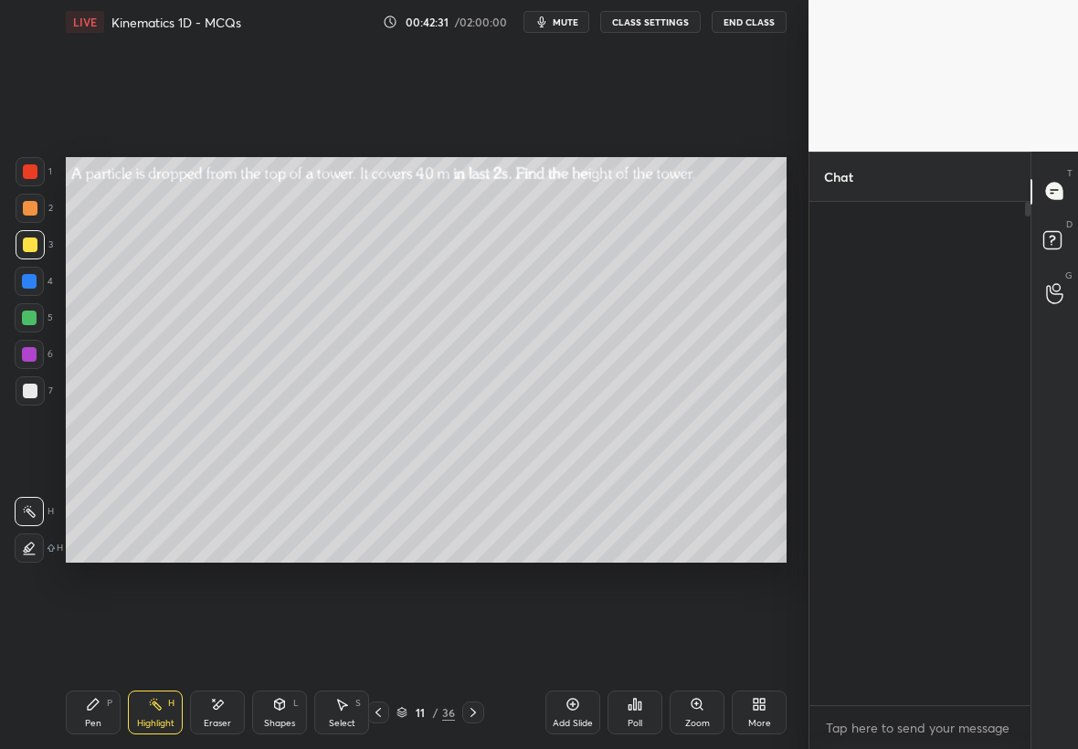
scroll to position [498, 216]
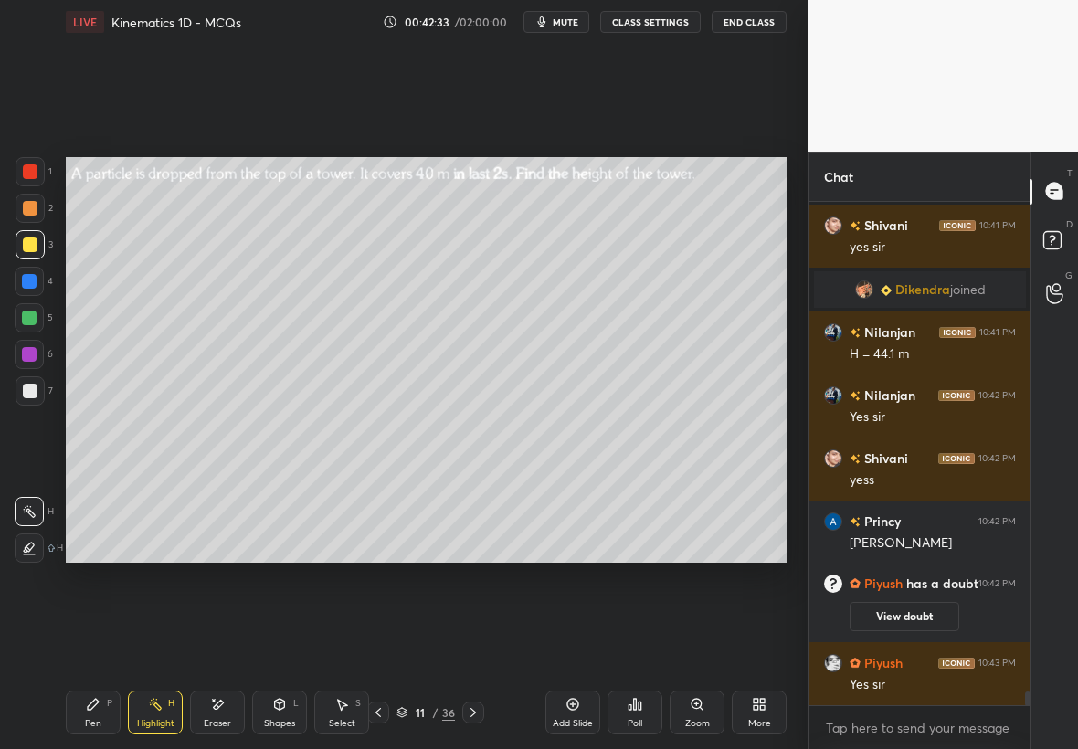
click at [473, 708] on icon at bounding box center [473, 712] width 15 height 15
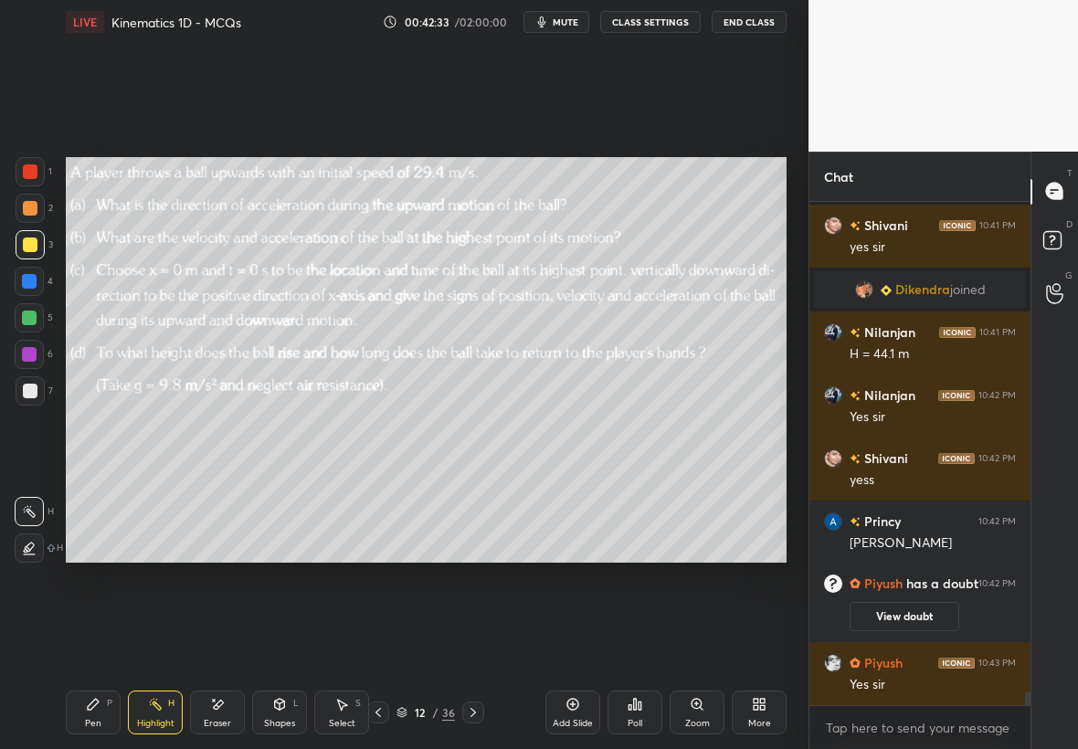
click at [475, 711] on icon at bounding box center [473, 712] width 15 height 15
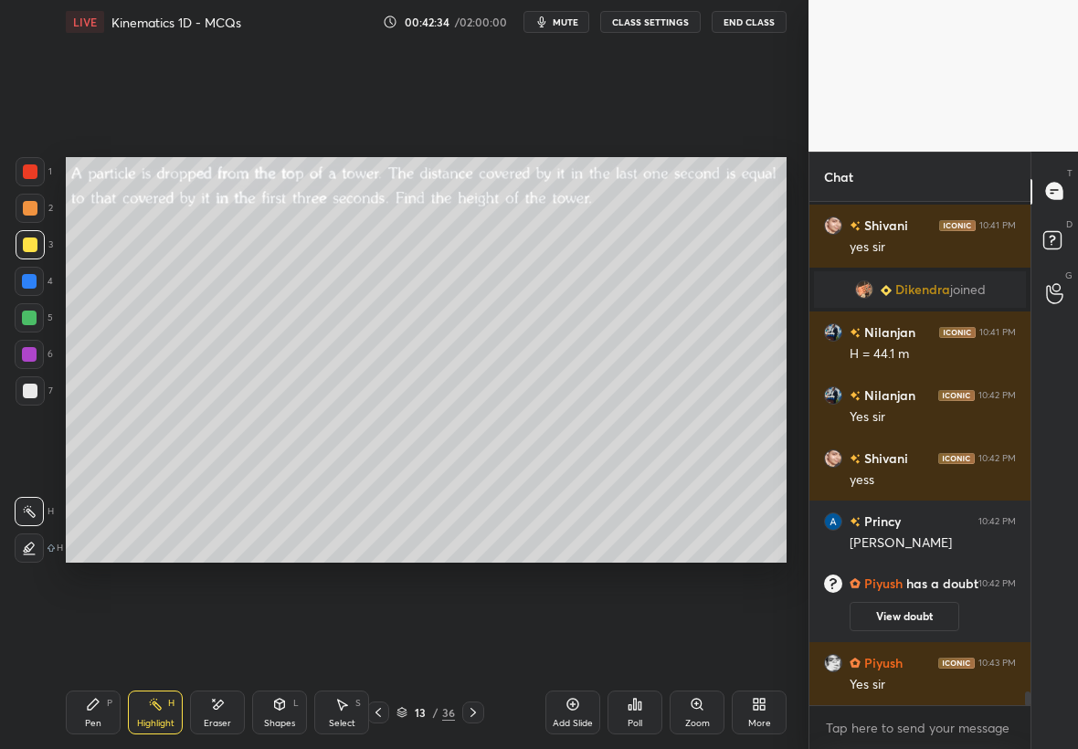
click at [372, 712] on icon at bounding box center [378, 712] width 15 height 15
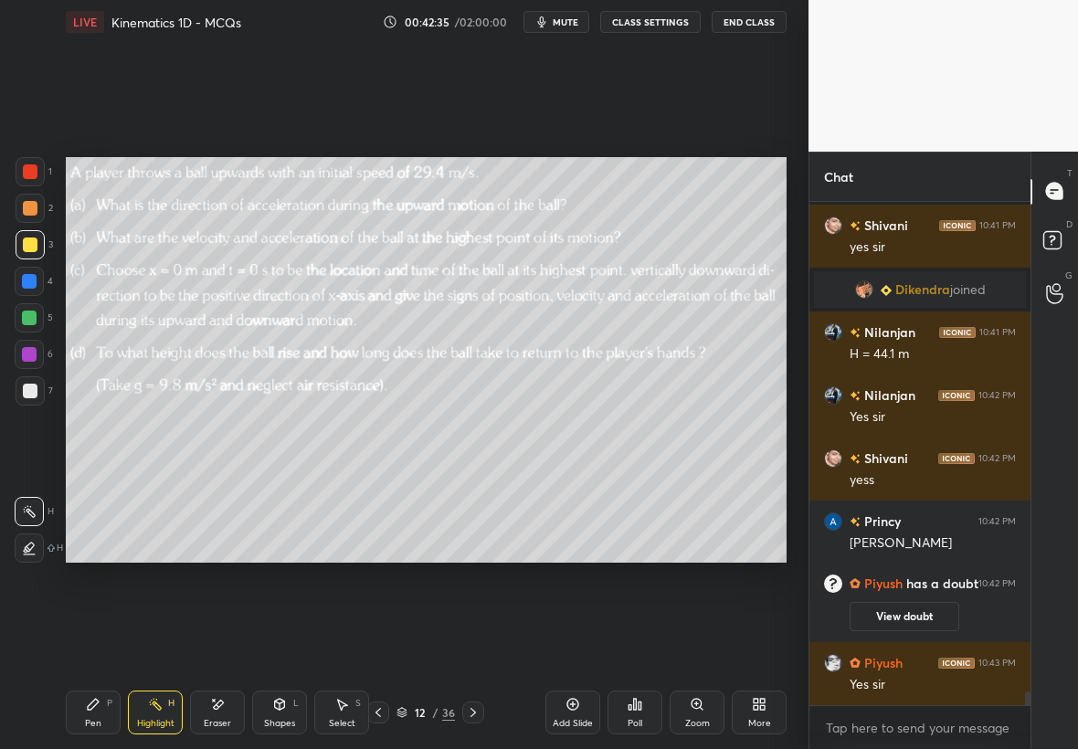
click at [475, 711] on icon at bounding box center [473, 712] width 15 height 15
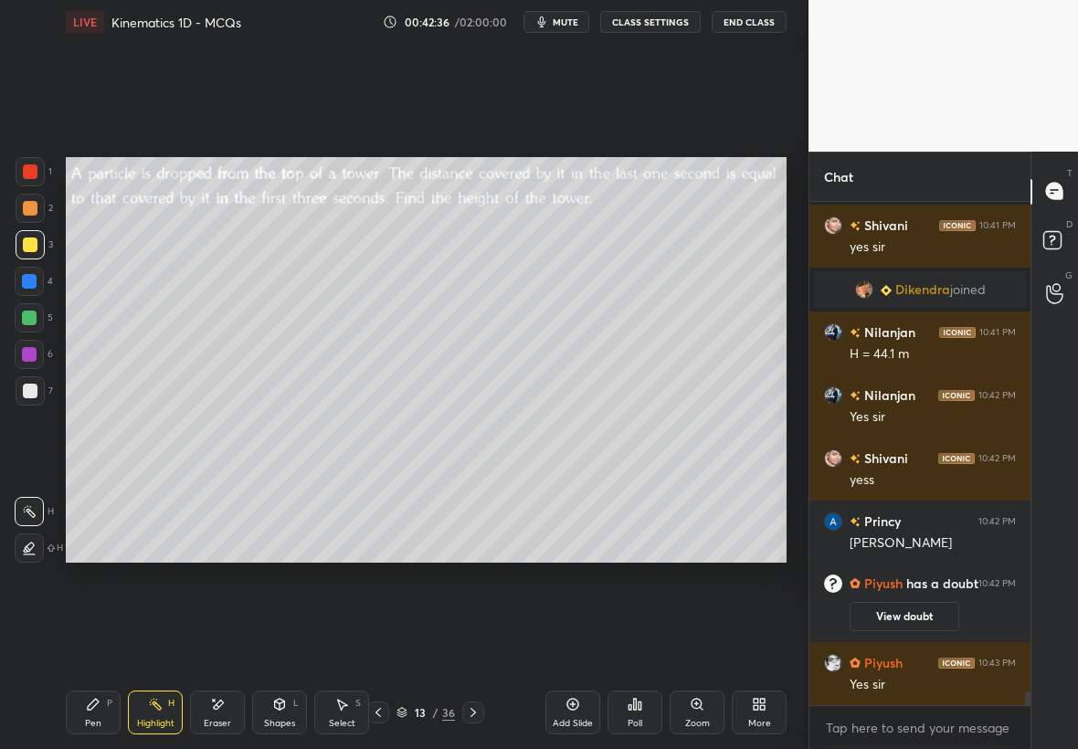
click at [33, 395] on div at bounding box center [30, 390] width 29 height 29
click at [33, 311] on div at bounding box center [29, 318] width 15 height 15
click at [23, 238] on div at bounding box center [30, 244] width 15 height 15
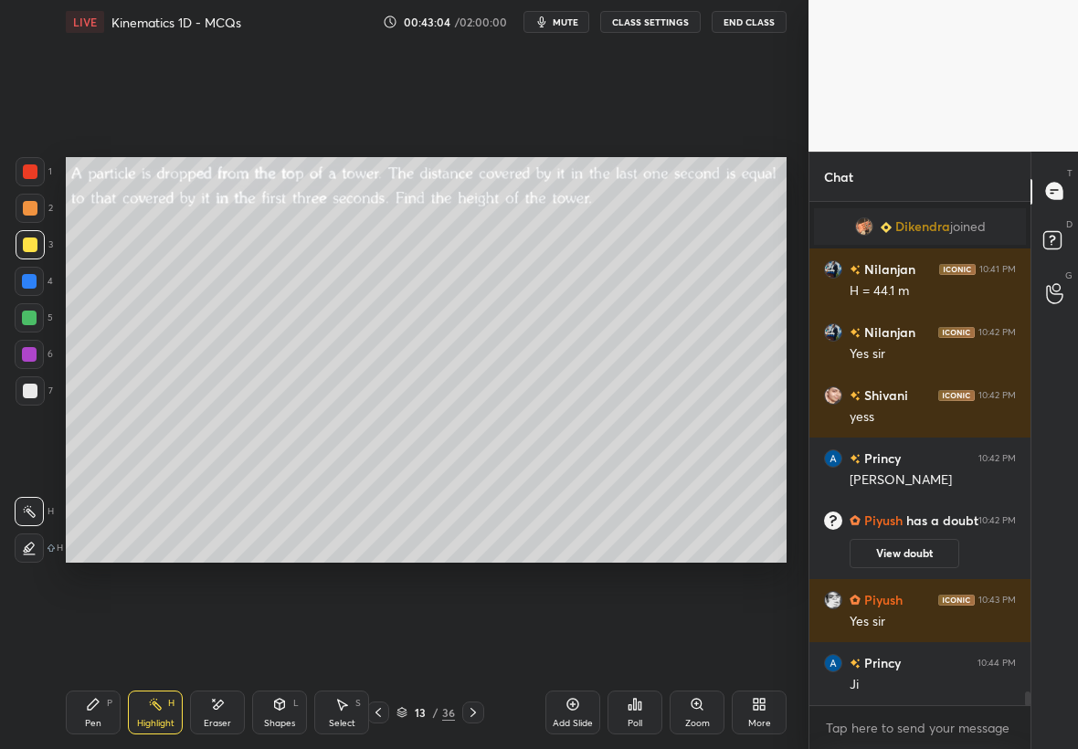
scroll to position [18039, 0]
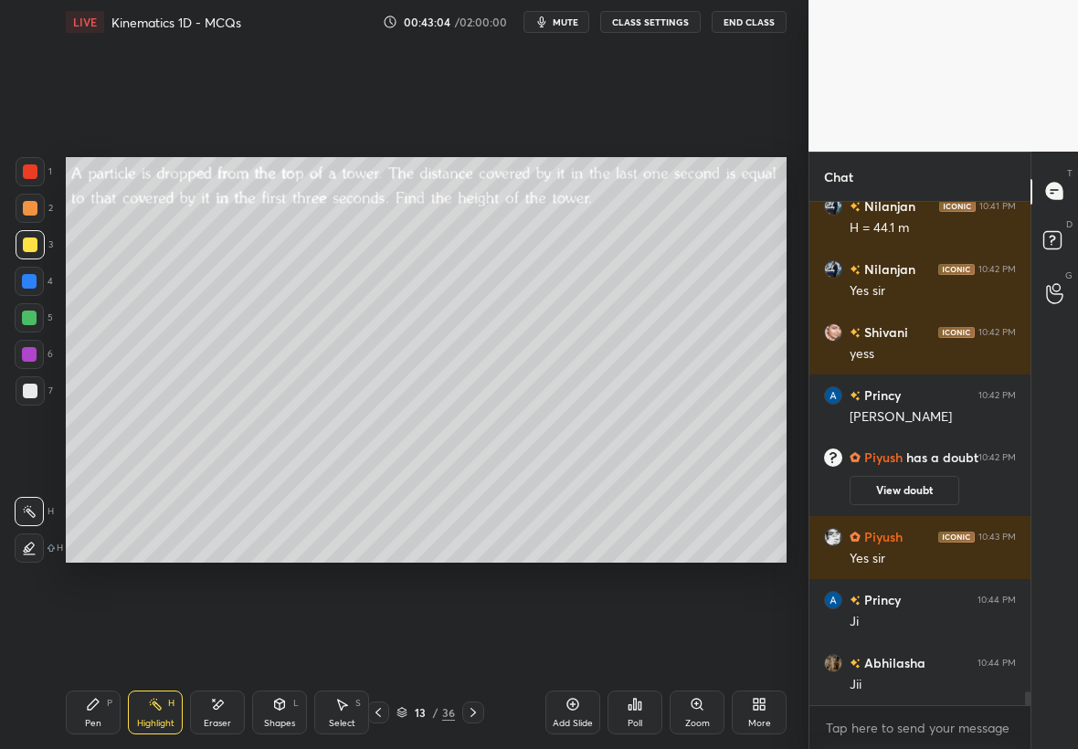
click at [29, 242] on div at bounding box center [30, 244] width 15 height 15
click at [97, 693] on div "Pen P" at bounding box center [93, 712] width 55 height 44
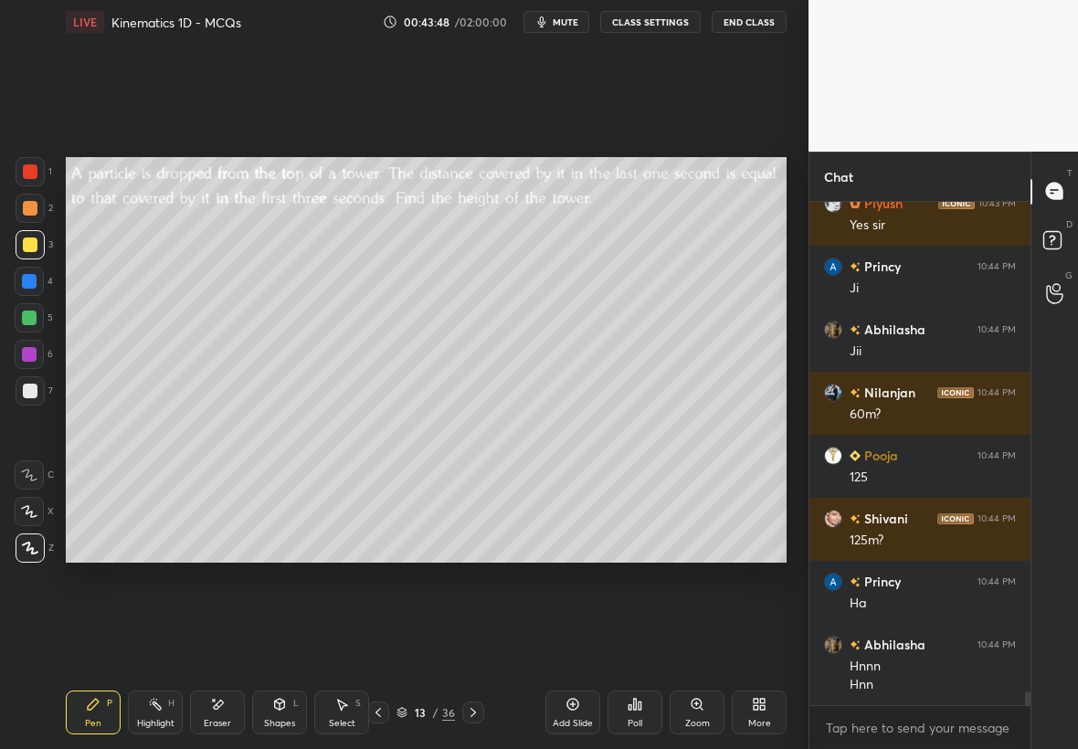
scroll to position [18435, 0]
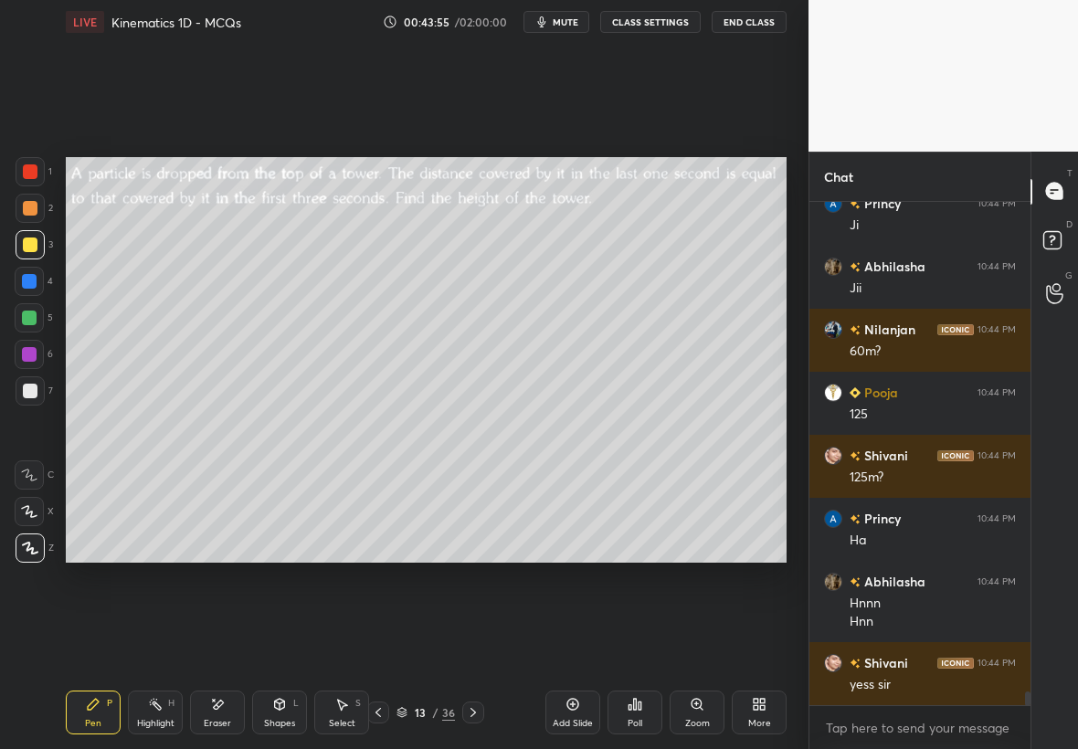
click at [29, 314] on div at bounding box center [29, 318] width 15 height 15
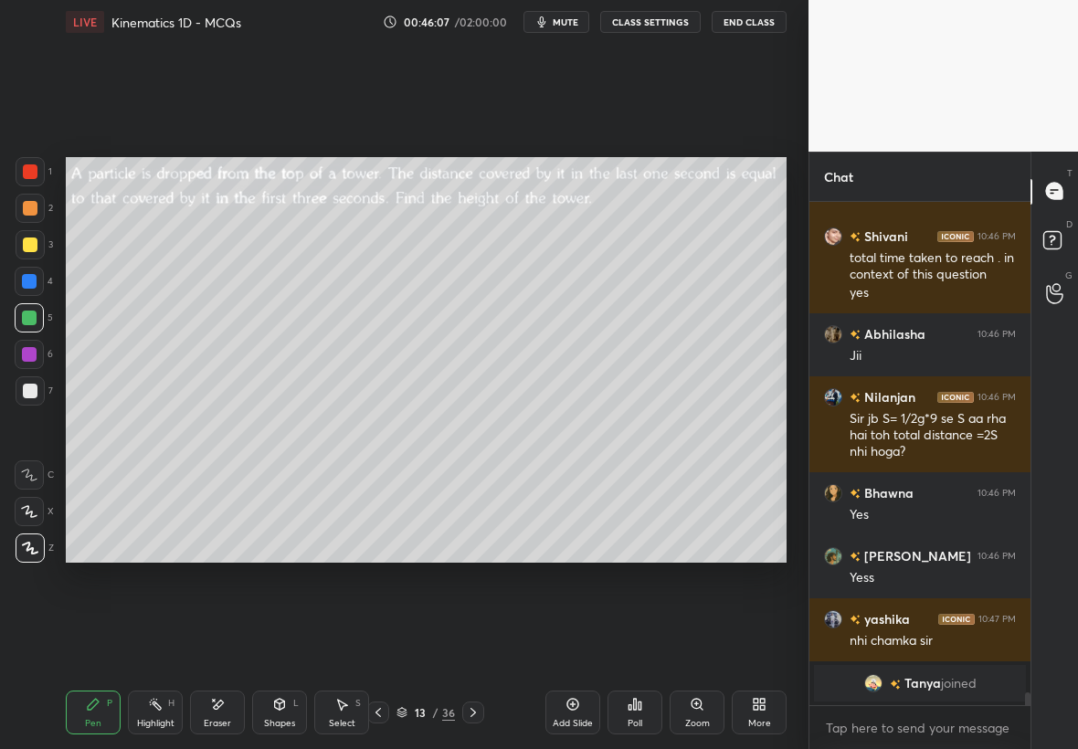
scroll to position [18879, 0]
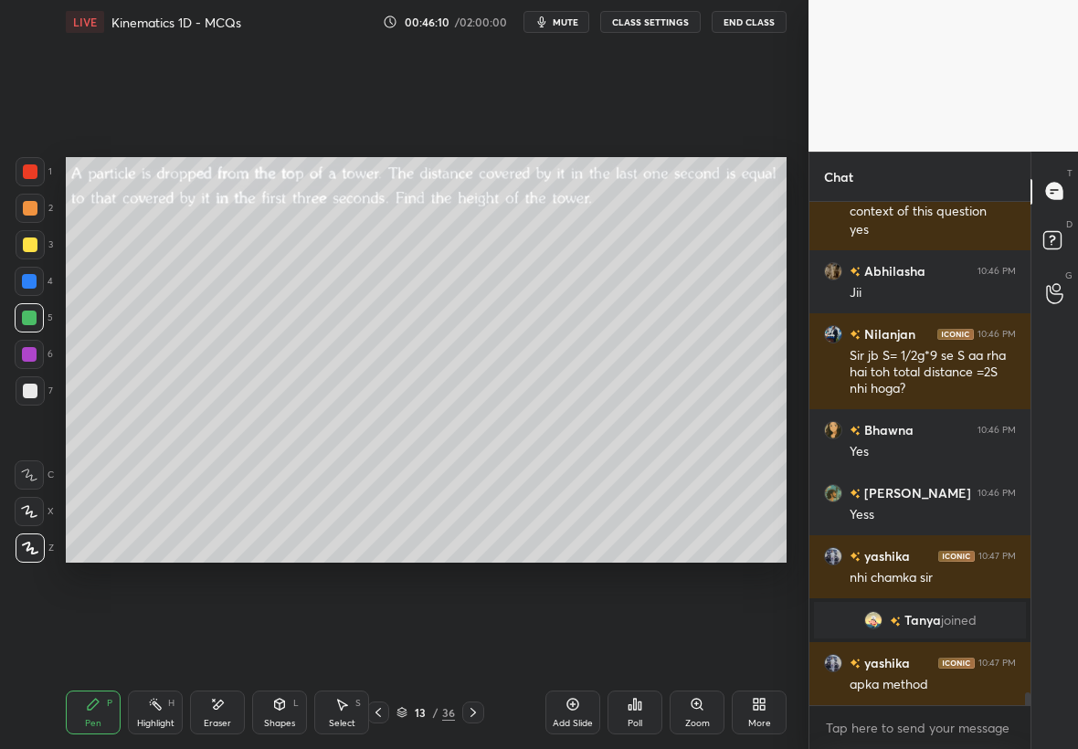
click at [33, 353] on div at bounding box center [29, 354] width 15 height 15
click at [148, 702] on div "Highlight H" at bounding box center [155, 712] width 55 height 44
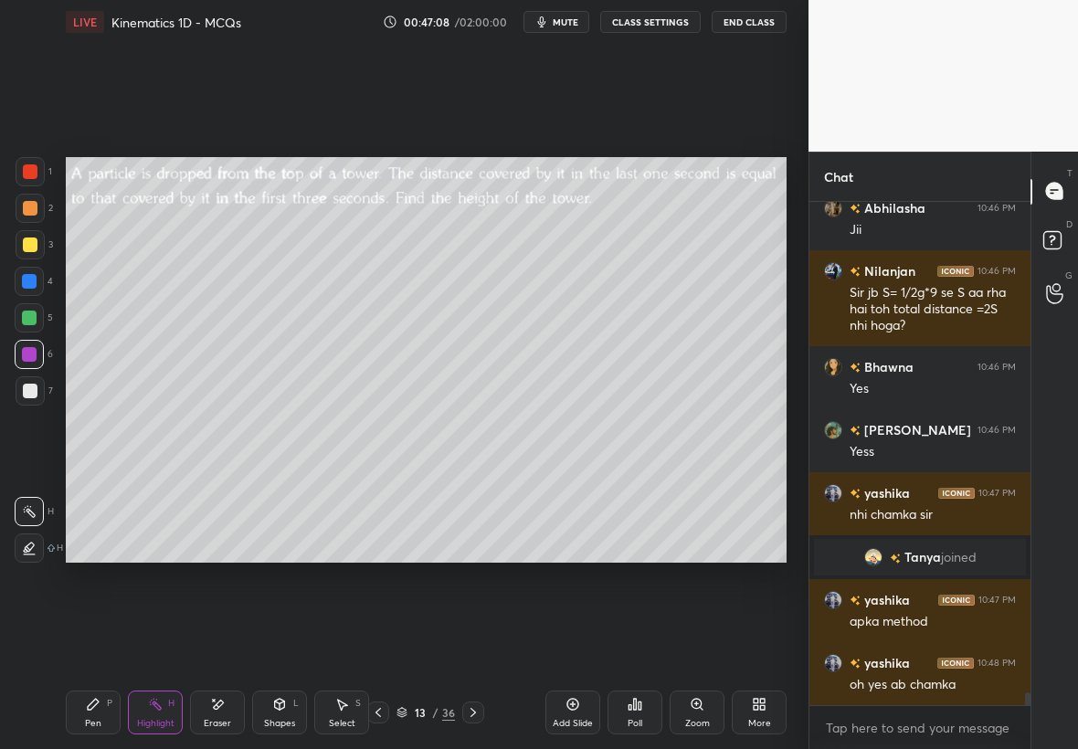
click at [466, 709] on icon at bounding box center [473, 712] width 15 height 15
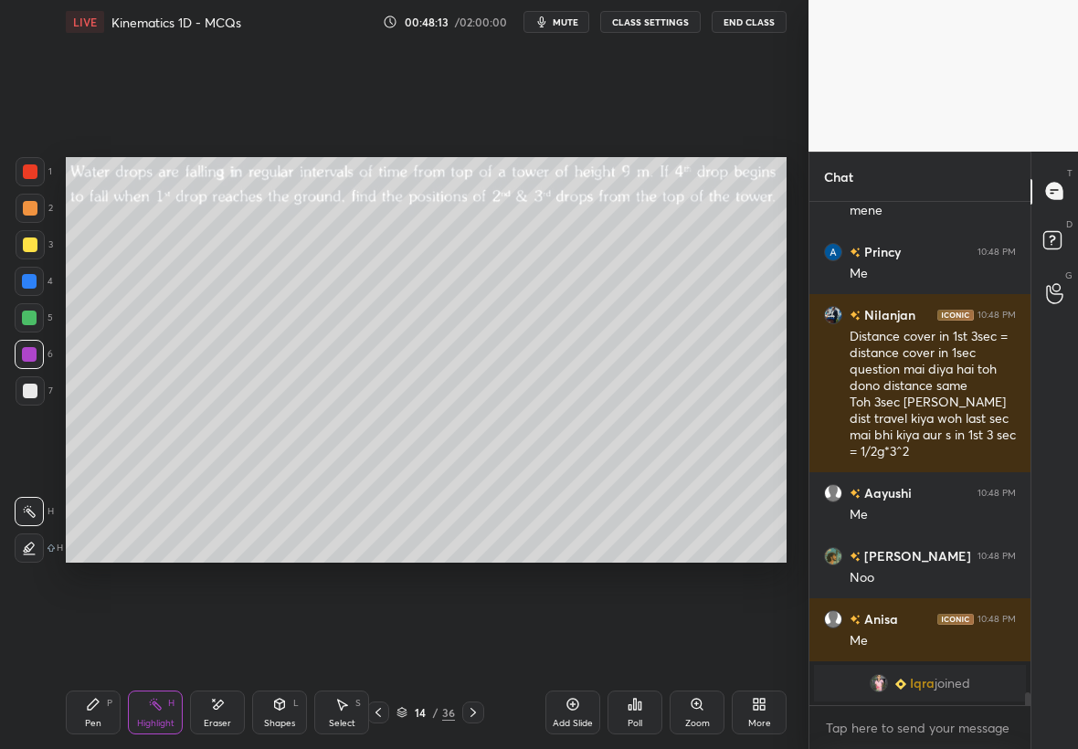
scroll to position [19396, 0]
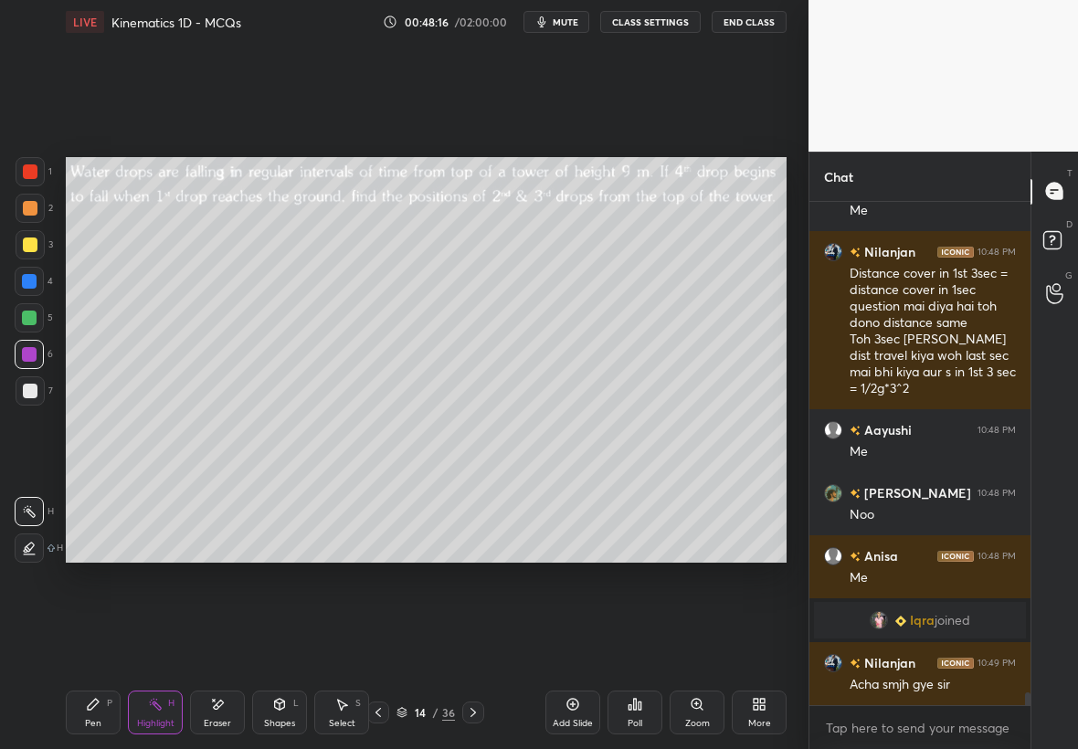
click at [97, 703] on icon at bounding box center [93, 704] width 15 height 15
click at [37, 248] on div at bounding box center [30, 244] width 29 height 29
click at [227, 713] on div "Eraser" at bounding box center [217, 712] width 55 height 44
click at [277, 714] on div "Shapes L" at bounding box center [279, 712] width 55 height 44
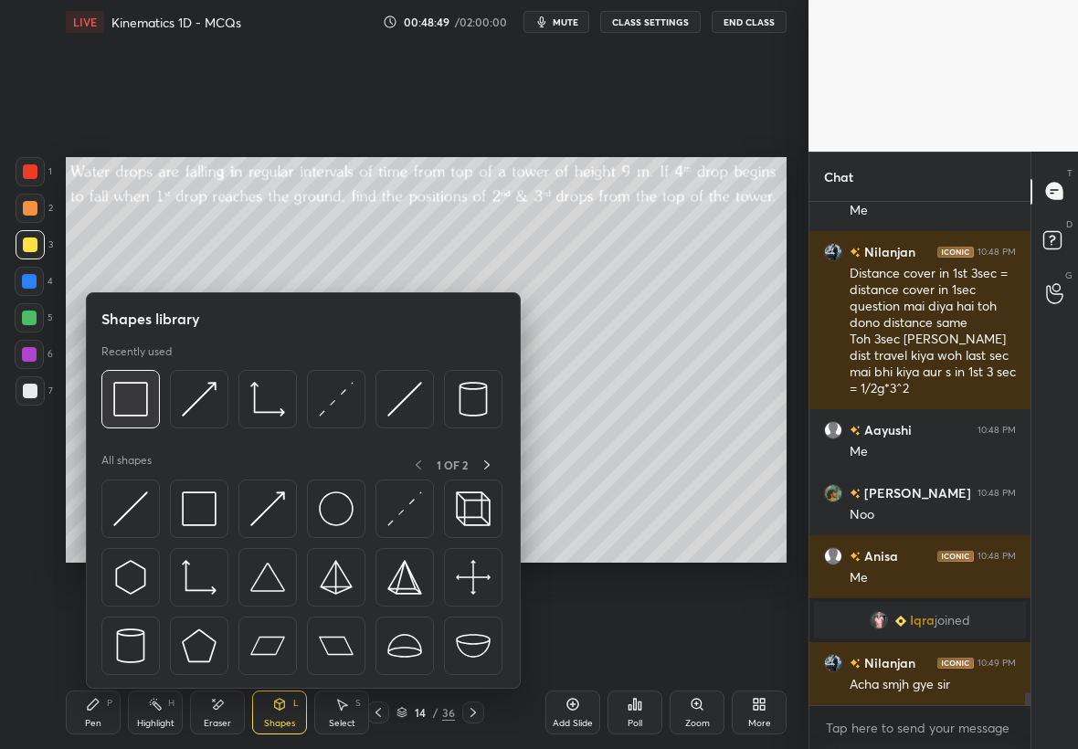
drag, startPoint x: 136, startPoint y: 410, endPoint x: 127, endPoint y: 406, distance: 10.2
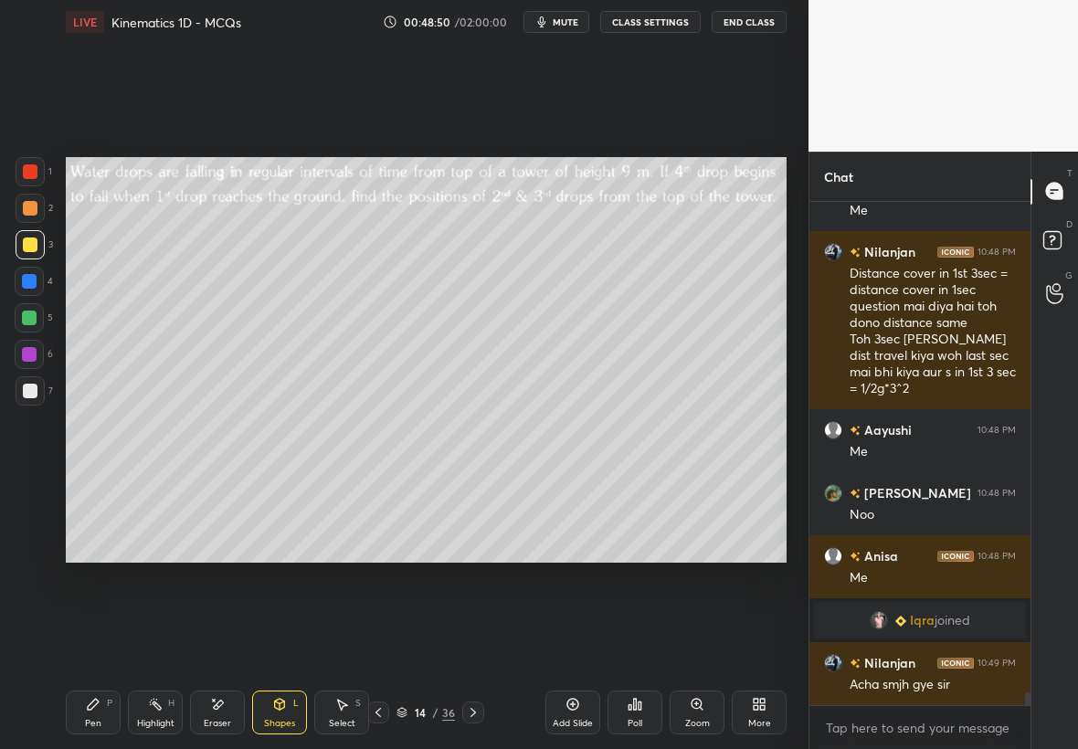
click at [26, 247] on div at bounding box center [30, 244] width 15 height 15
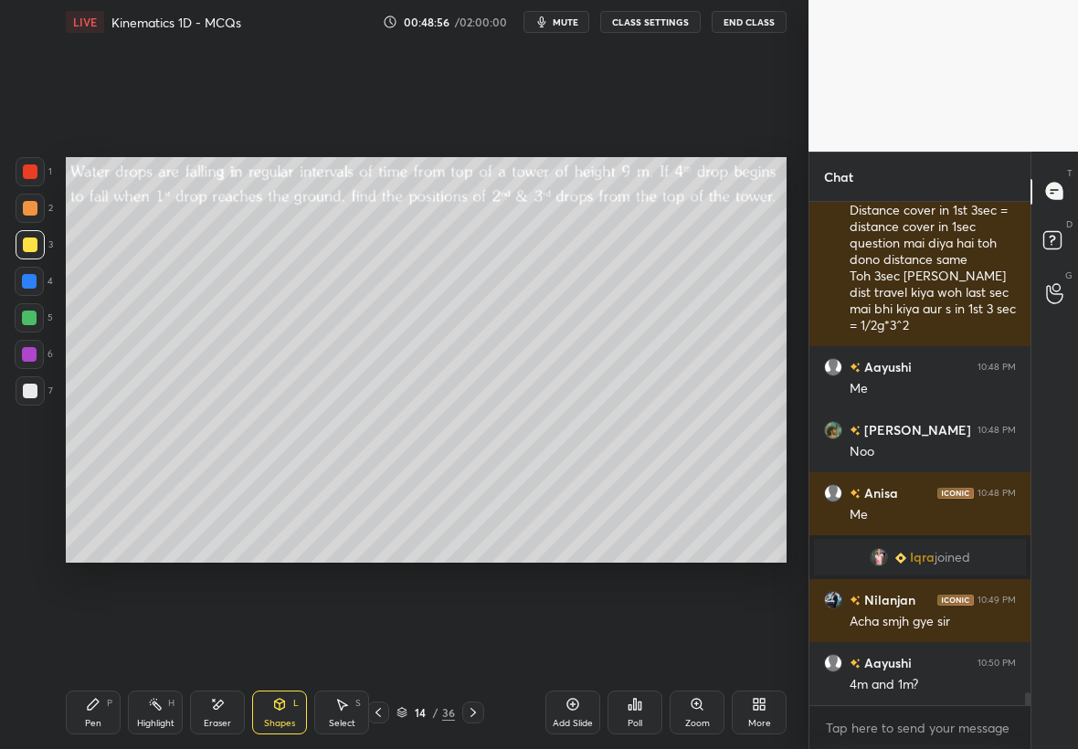
click at [33, 252] on div at bounding box center [30, 244] width 29 height 29
click at [73, 705] on div "Pen P" at bounding box center [93, 712] width 55 height 44
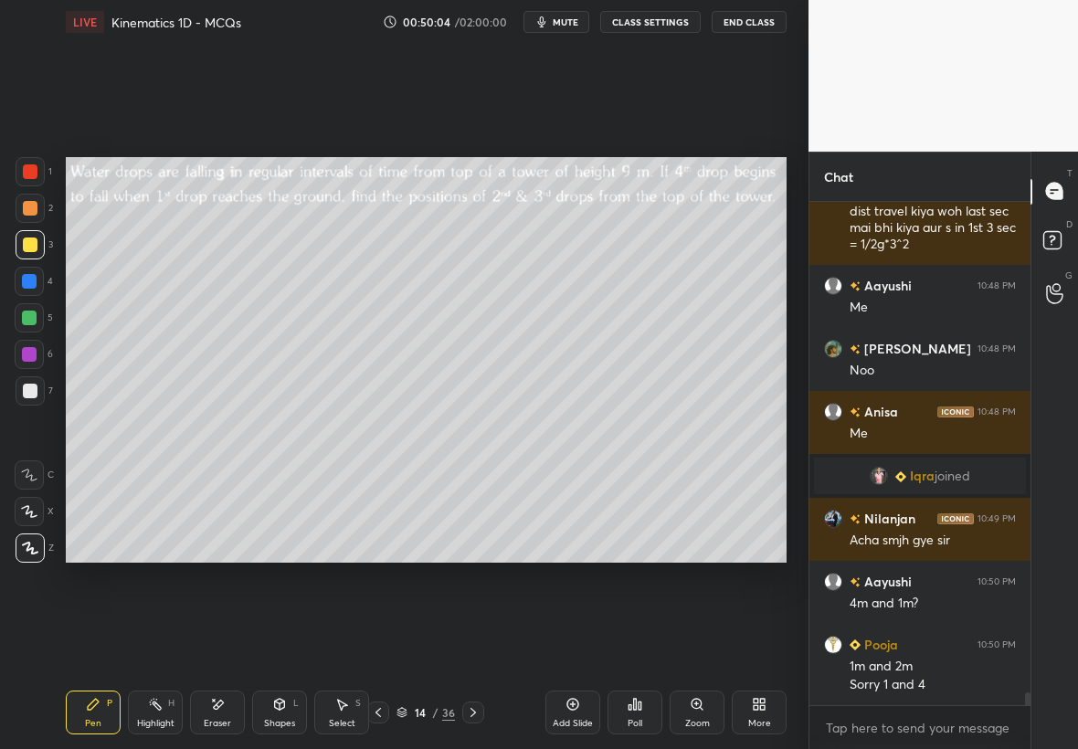
scroll to position [19604, 0]
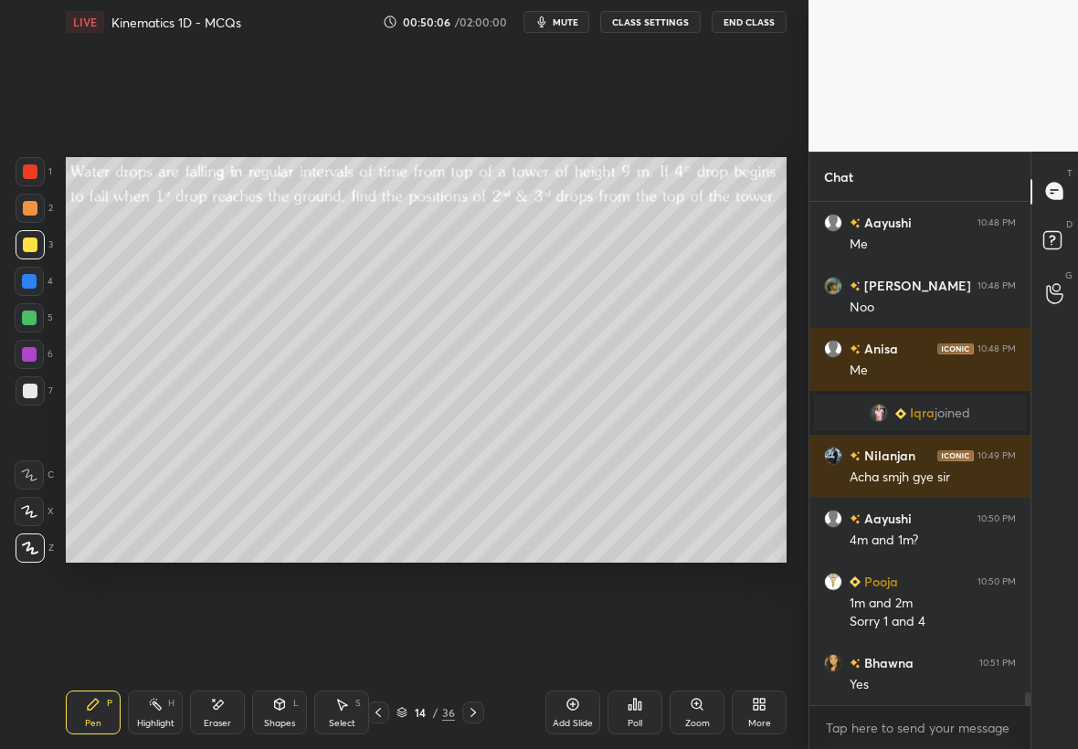
click at [25, 393] on div at bounding box center [30, 391] width 15 height 15
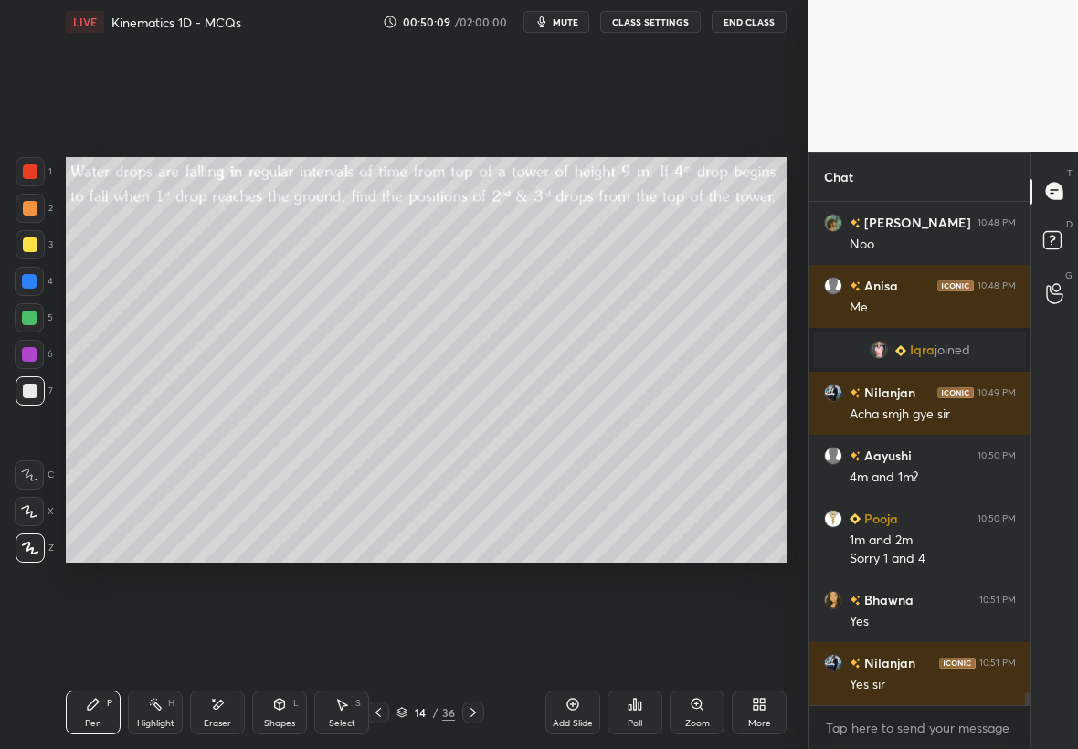
scroll to position [19730, 0]
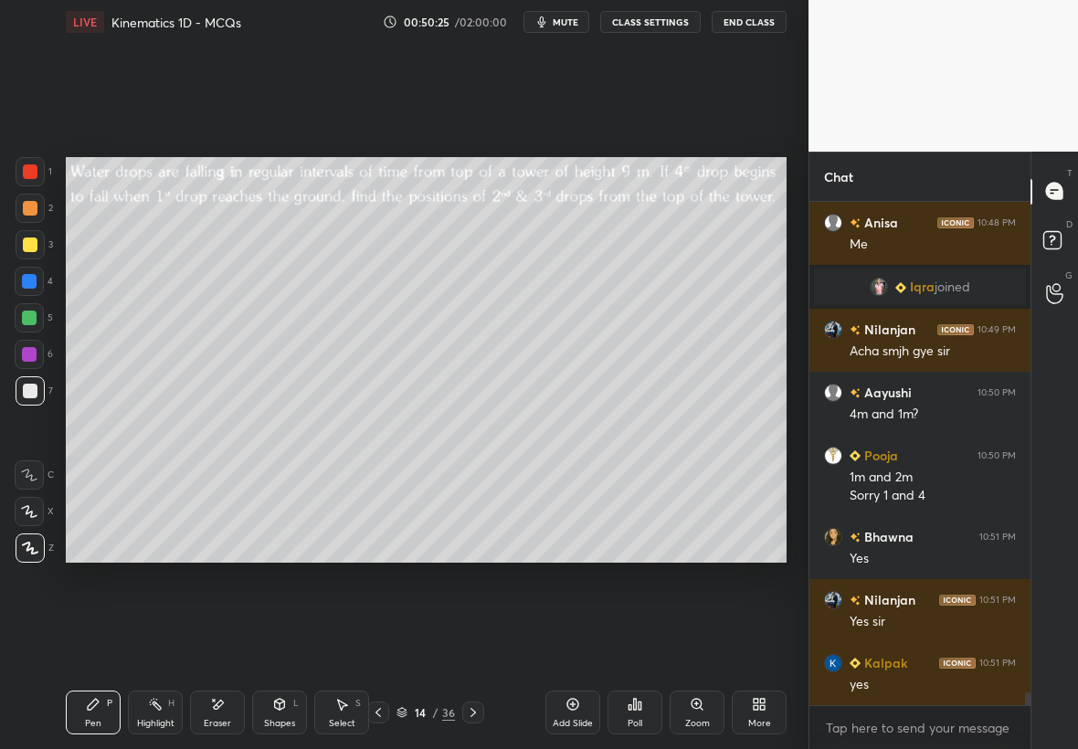
click at [28, 281] on div at bounding box center [29, 281] width 15 height 15
click at [21, 396] on div at bounding box center [30, 390] width 29 height 29
click at [29, 287] on div at bounding box center [29, 281] width 29 height 29
click at [26, 243] on div at bounding box center [30, 244] width 15 height 15
click at [37, 174] on div at bounding box center [30, 171] width 29 height 29
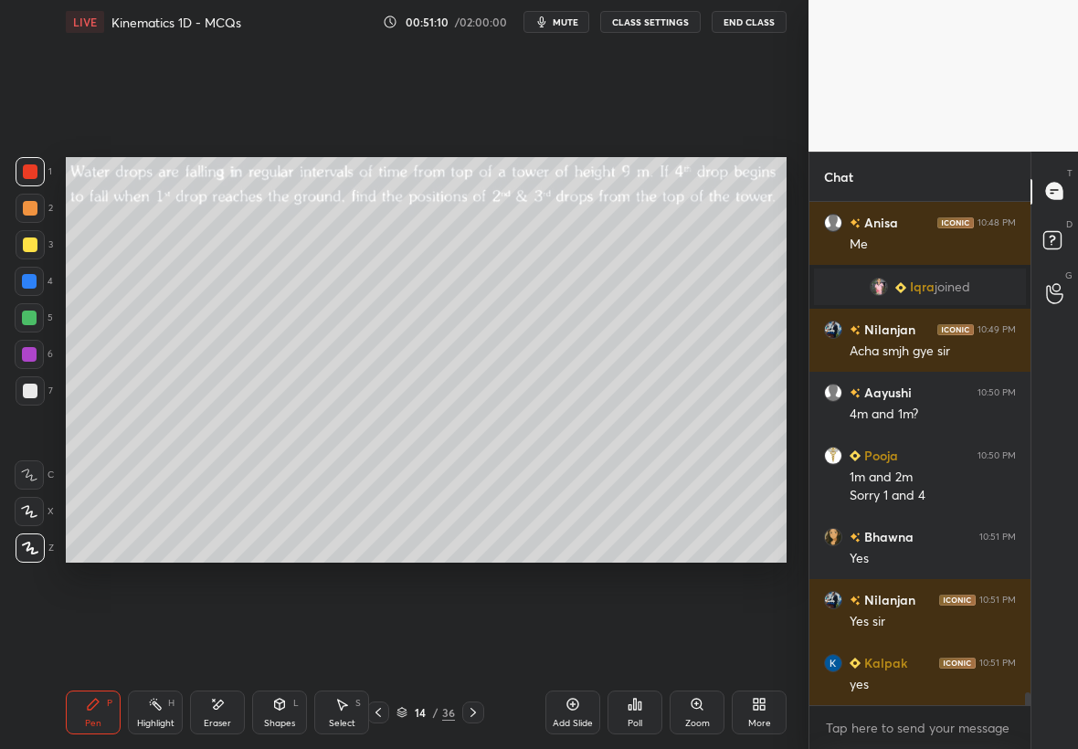
click at [29, 172] on div at bounding box center [30, 171] width 15 height 15
click at [26, 390] on div at bounding box center [30, 391] width 15 height 15
click at [37, 280] on div at bounding box center [29, 281] width 29 height 29
click at [20, 395] on div at bounding box center [30, 390] width 29 height 29
click at [29, 316] on div at bounding box center [29, 318] width 15 height 15
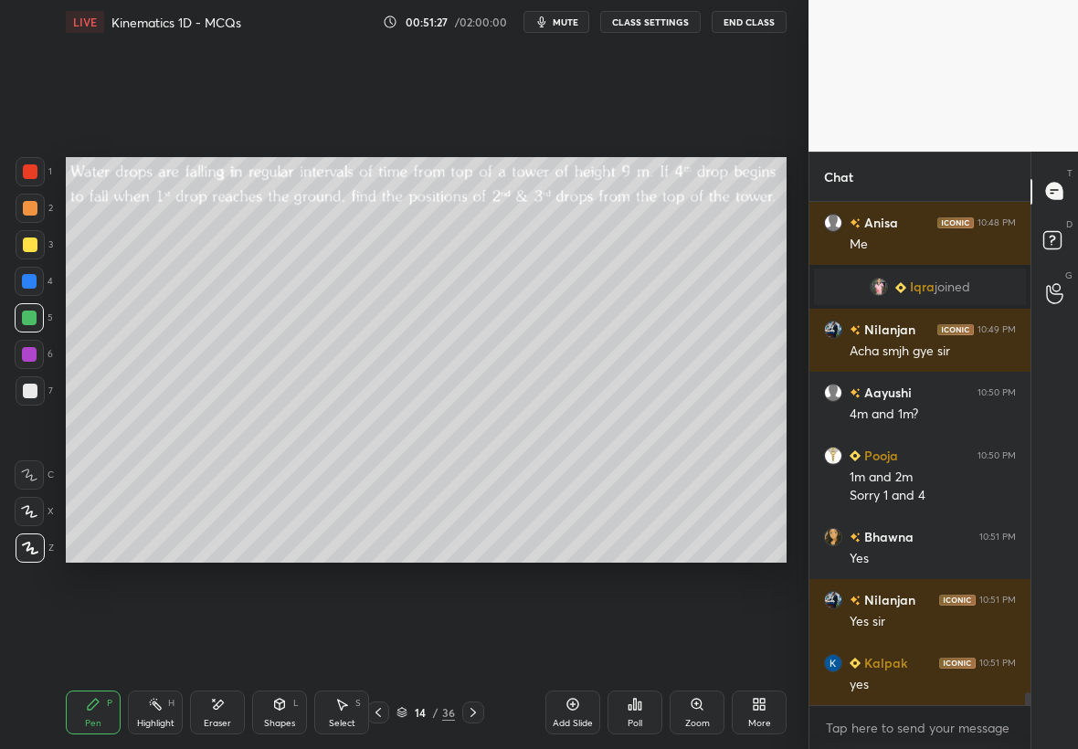
click at [26, 274] on div at bounding box center [29, 281] width 15 height 15
click at [31, 390] on div at bounding box center [30, 391] width 15 height 15
click at [33, 174] on div at bounding box center [30, 171] width 15 height 15
click at [33, 250] on div at bounding box center [30, 244] width 15 height 15
click at [148, 725] on div "Highlight" at bounding box center [155, 723] width 37 height 9
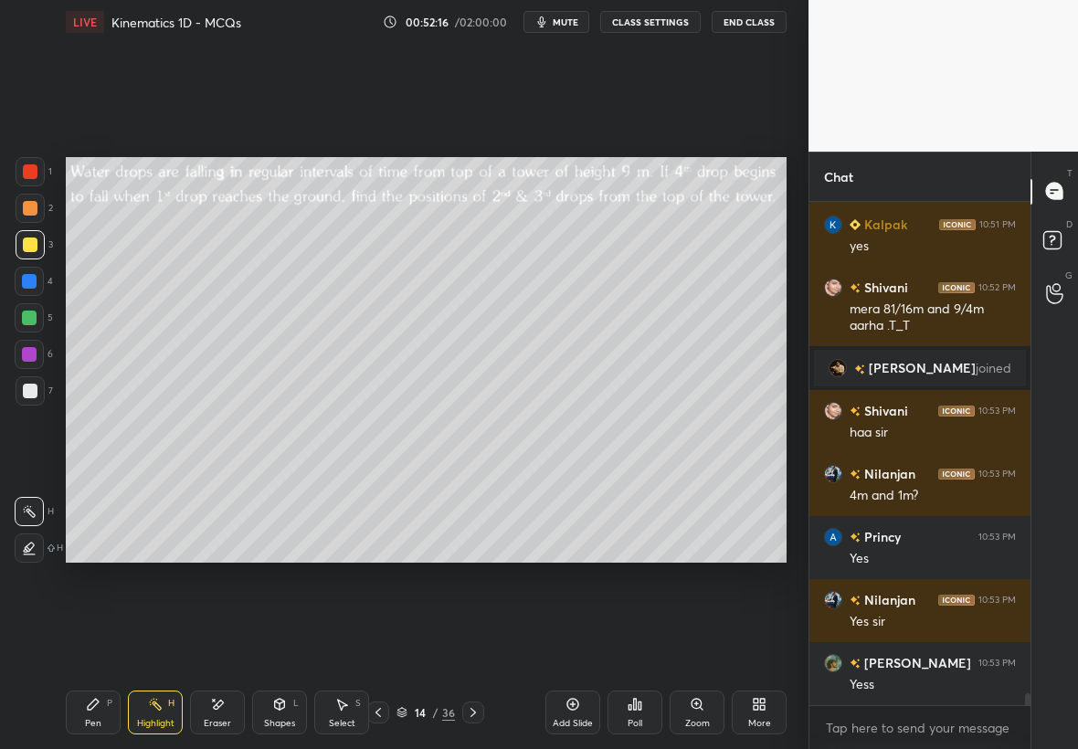
scroll to position [20077, 0]
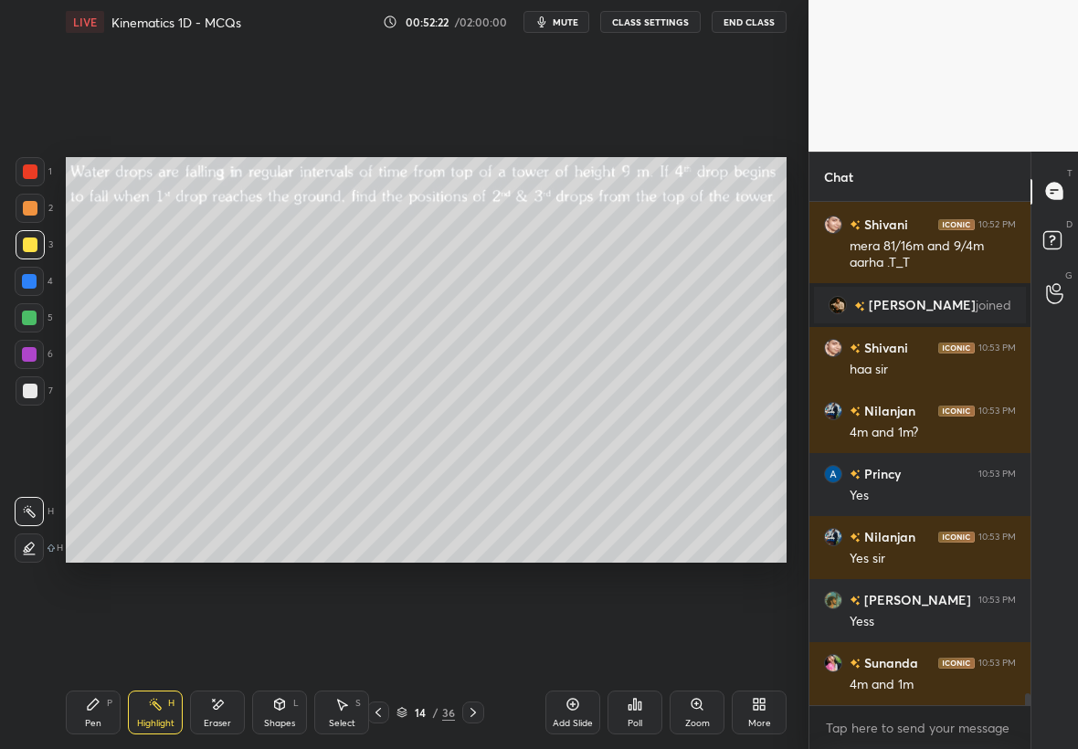
click at [34, 392] on div at bounding box center [30, 391] width 15 height 15
click at [100, 709] on div "Pen P" at bounding box center [93, 712] width 55 height 44
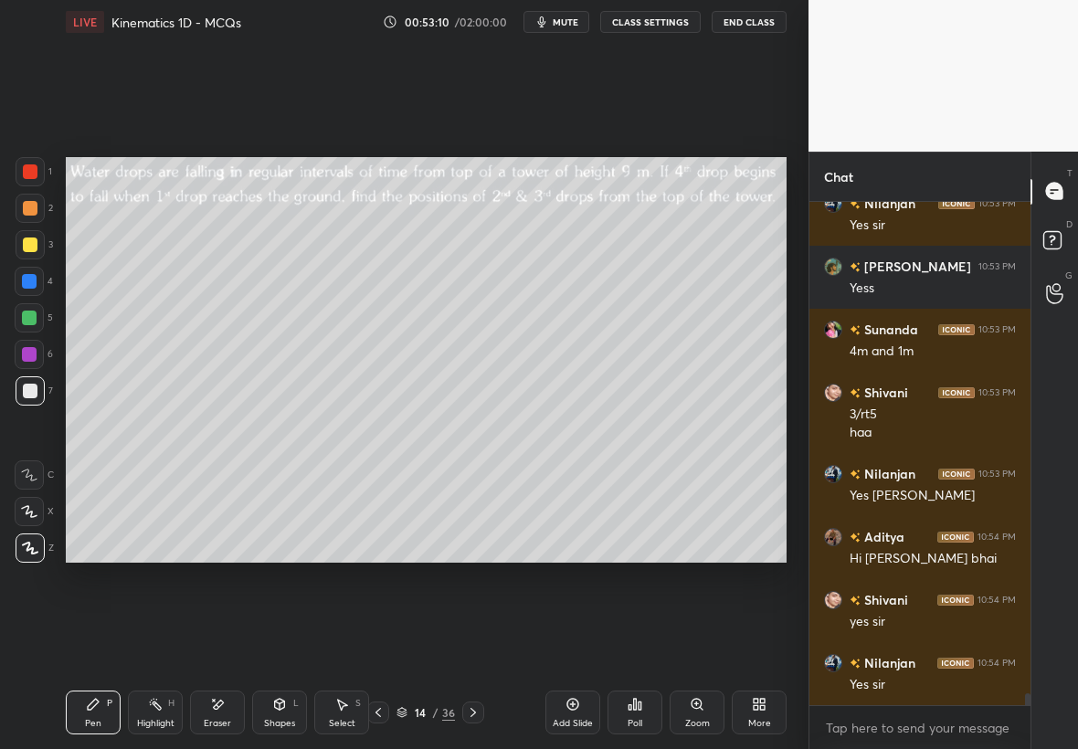
scroll to position [20473, 0]
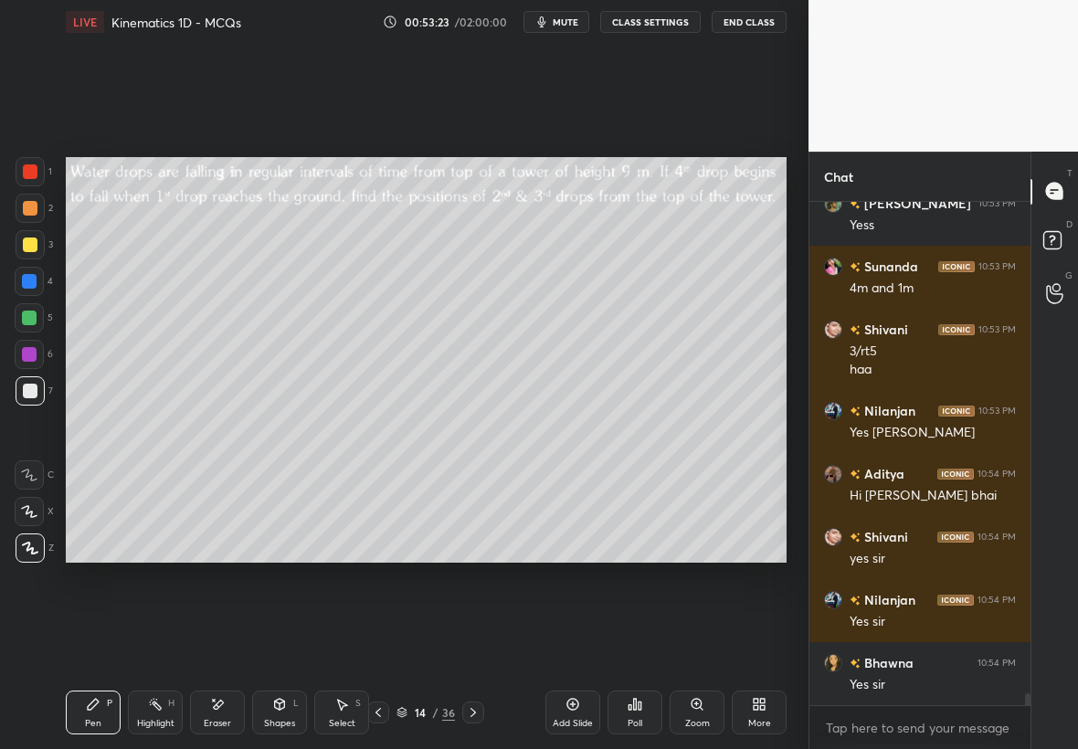
click at [158, 712] on div "Highlight H" at bounding box center [155, 712] width 55 height 44
click at [34, 290] on div at bounding box center [29, 281] width 29 height 29
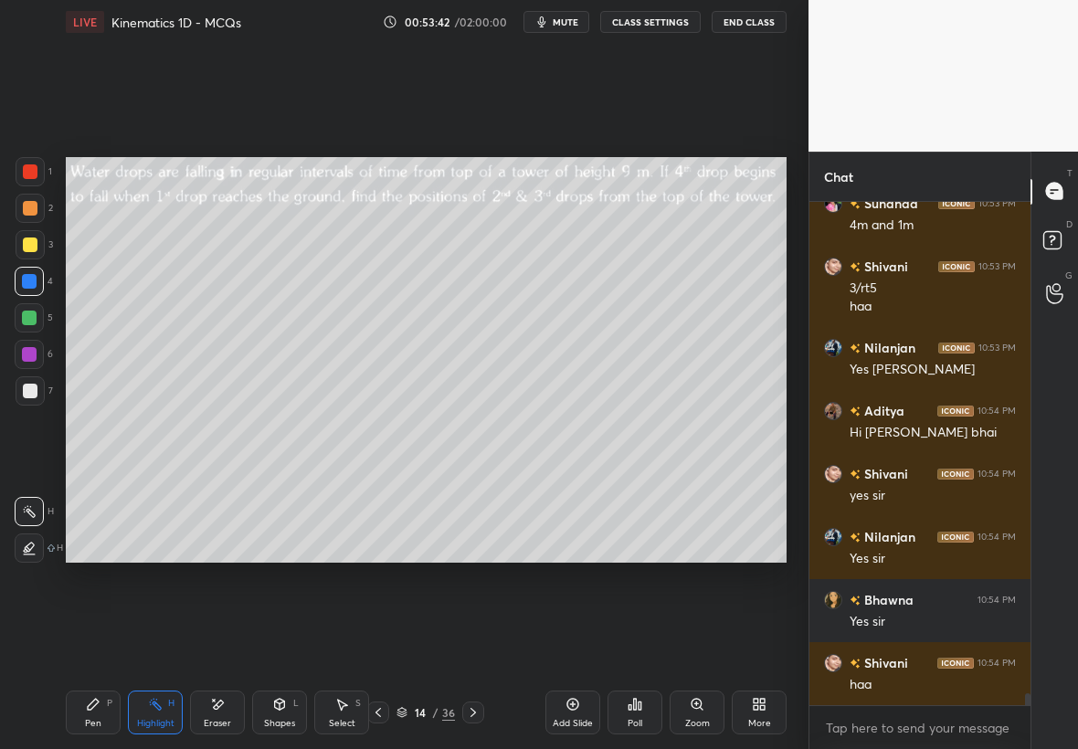
click at [33, 168] on div at bounding box center [30, 171] width 15 height 15
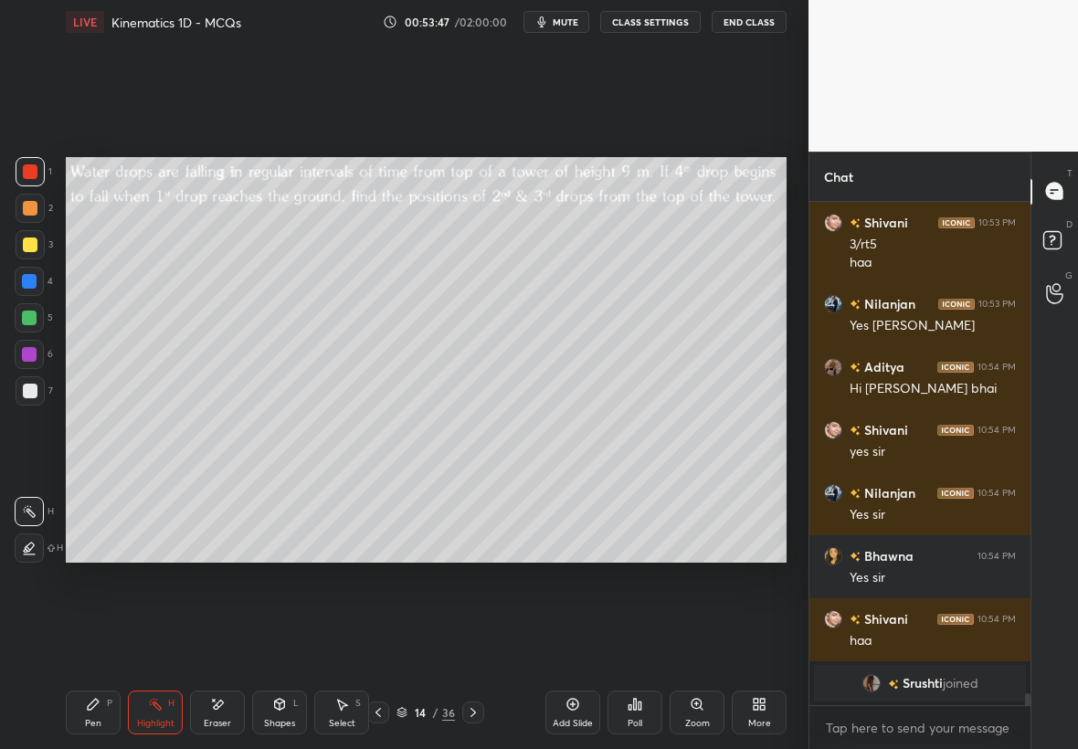
click at [100, 709] on div "Pen P" at bounding box center [93, 712] width 55 height 44
click at [35, 169] on div at bounding box center [30, 171] width 15 height 15
click at [28, 315] on div at bounding box center [29, 318] width 15 height 15
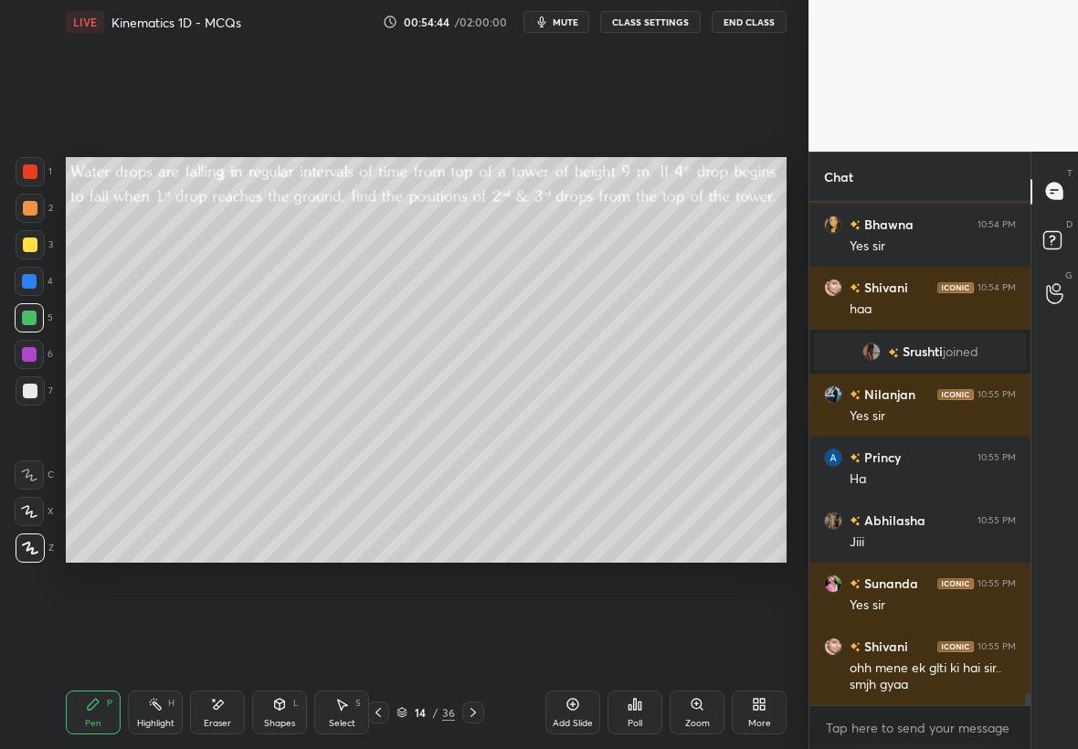
scroll to position [20575, 0]
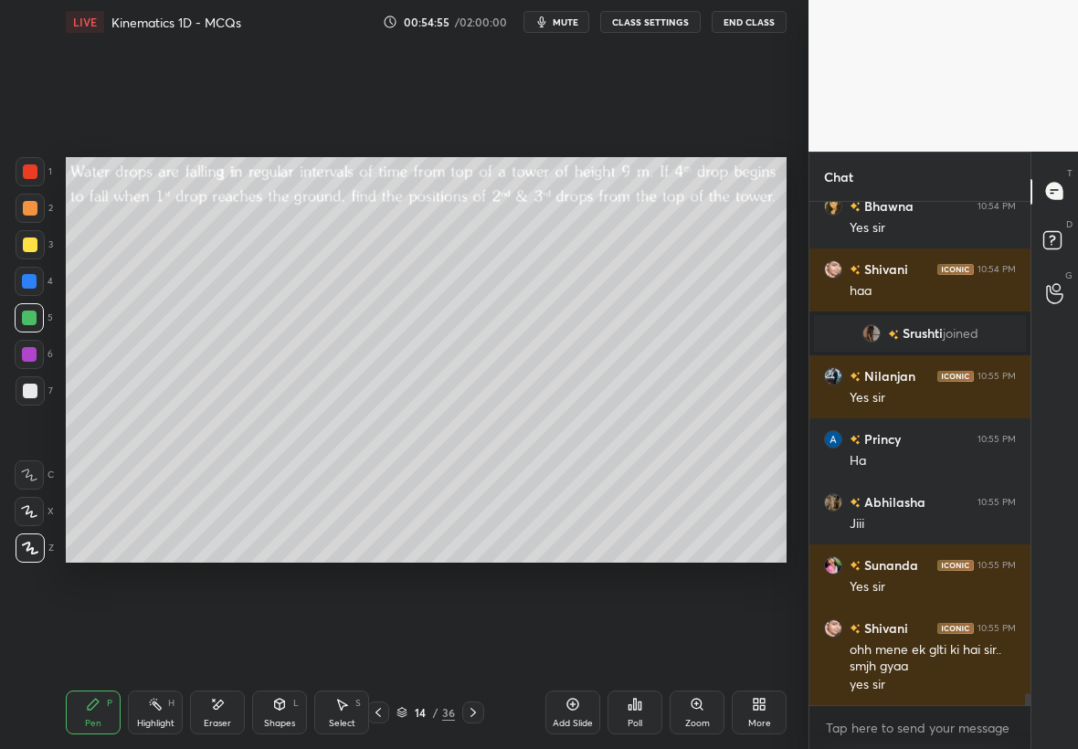
click at [34, 289] on div at bounding box center [29, 281] width 29 height 29
click at [33, 246] on div at bounding box center [30, 244] width 15 height 15
click at [37, 202] on div at bounding box center [30, 208] width 29 height 29
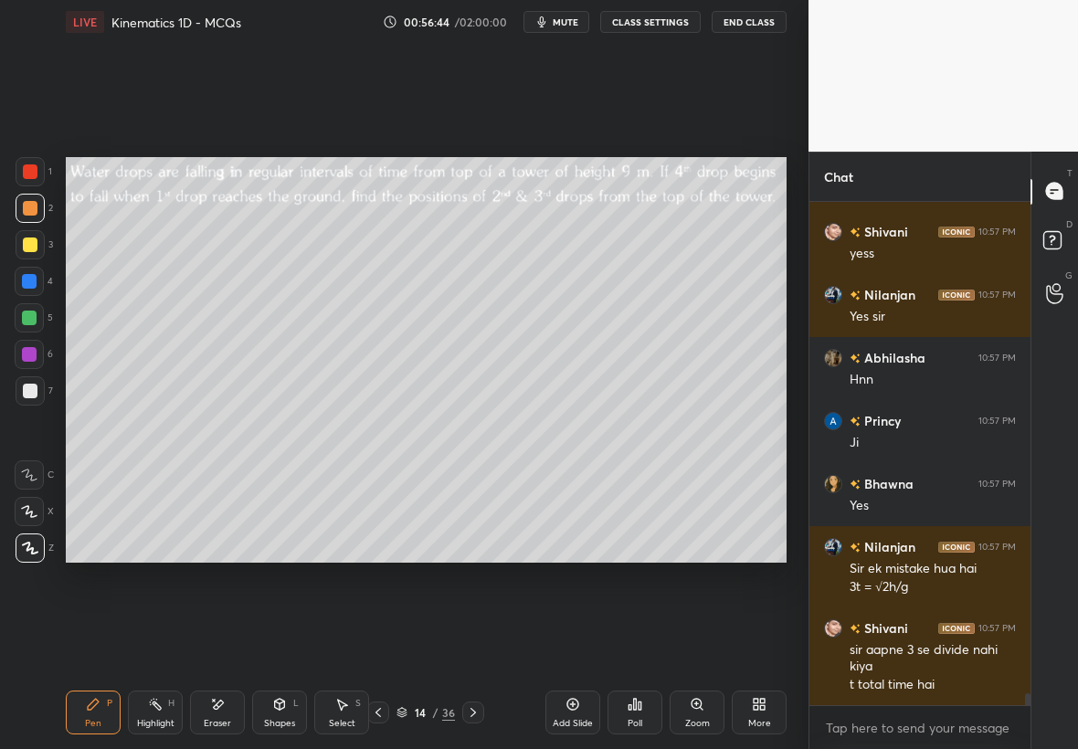
scroll to position [21403, 0]
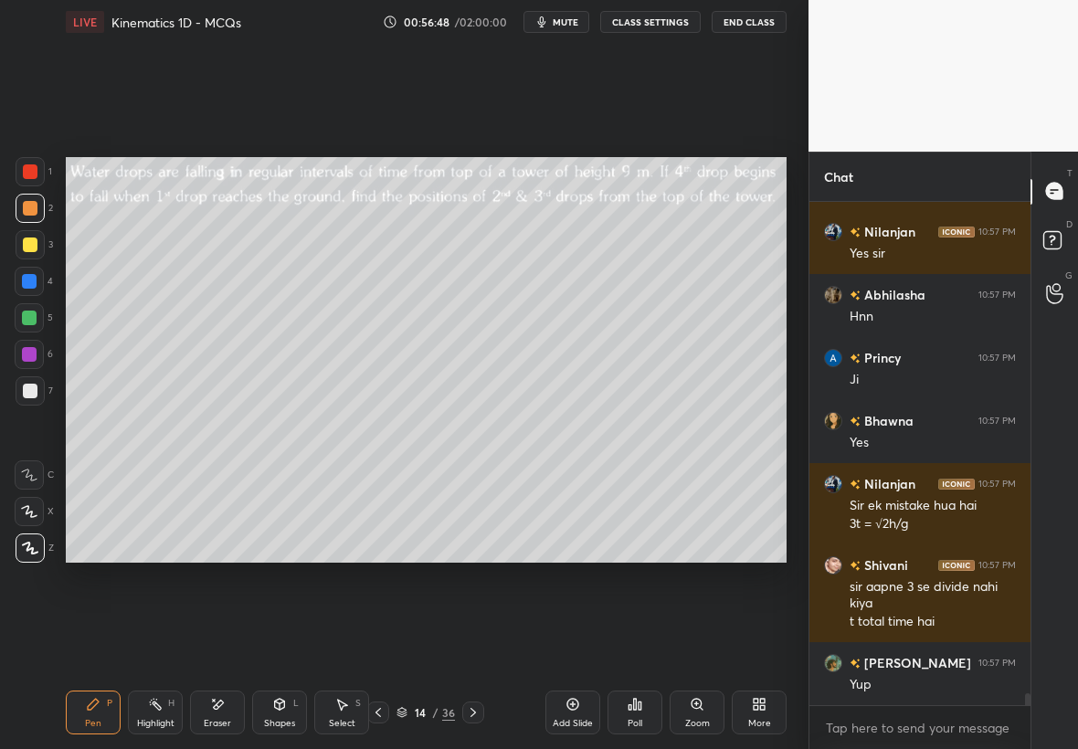
click at [225, 724] on div "Eraser" at bounding box center [217, 723] width 27 height 9
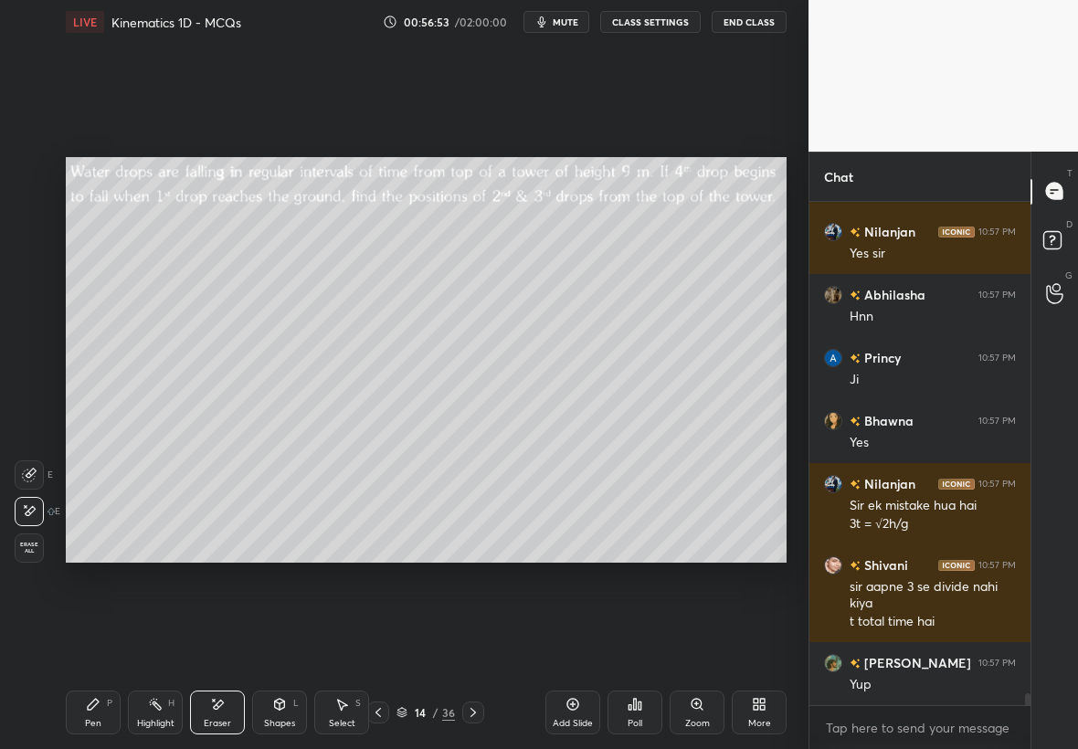
click at [96, 704] on icon at bounding box center [93, 704] width 15 height 15
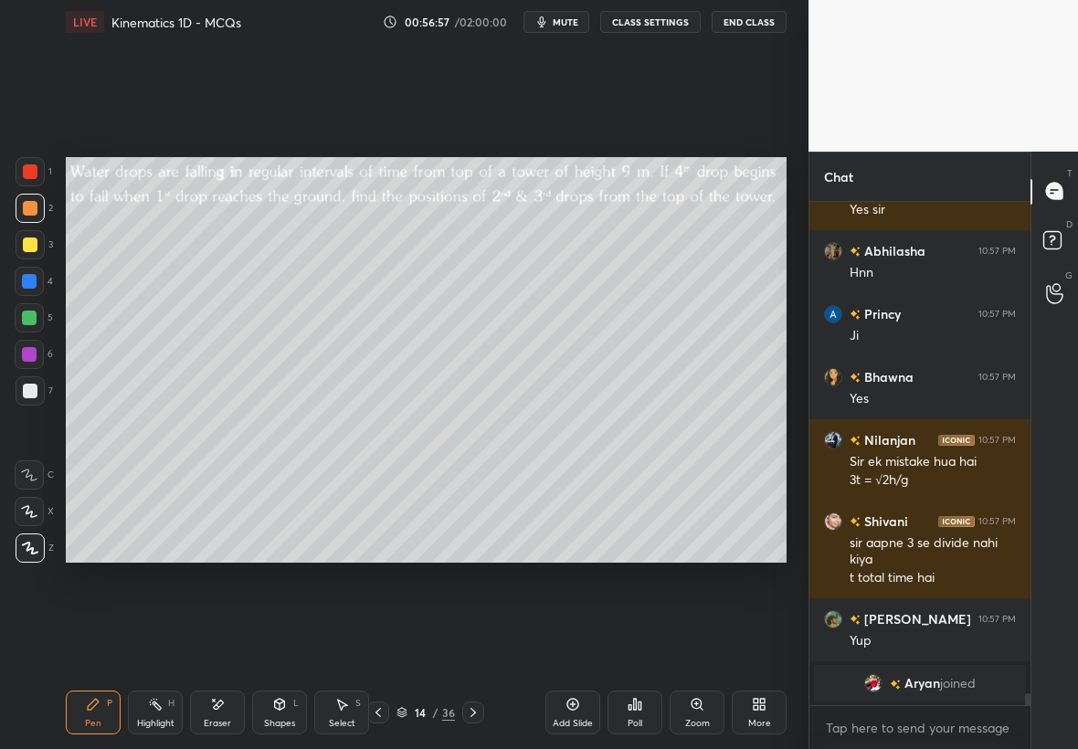
scroll to position [21164, 0]
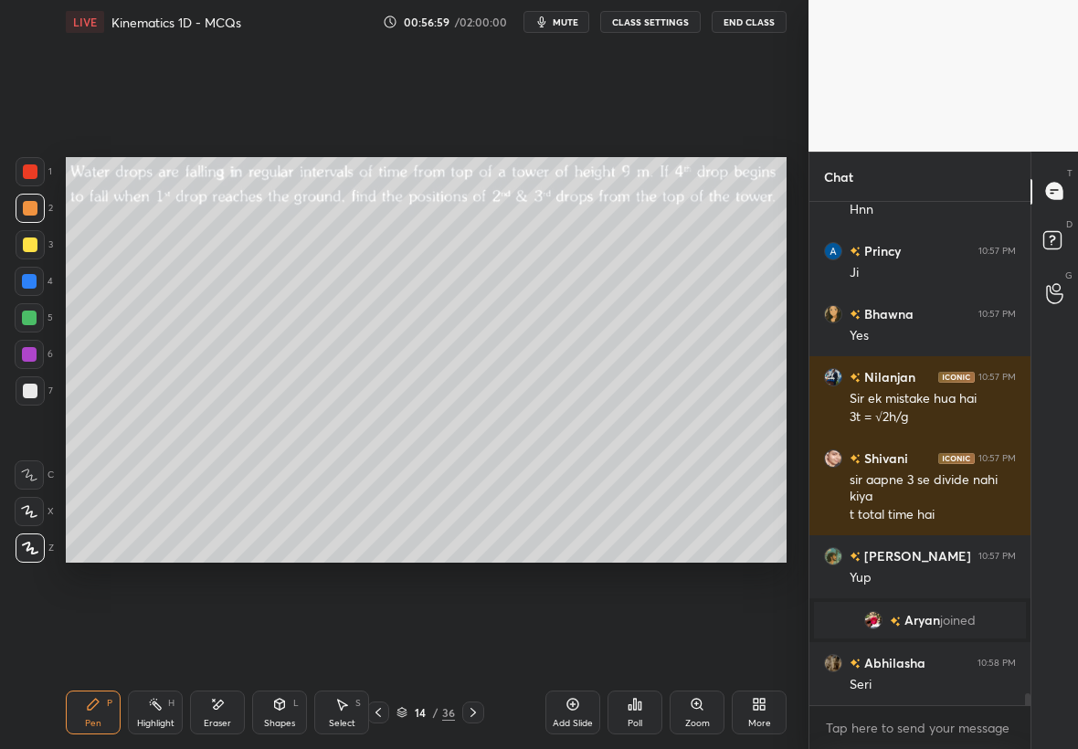
click at [37, 247] on div at bounding box center [30, 244] width 29 height 29
click at [177, 709] on div "Highlight H" at bounding box center [155, 712] width 55 height 44
click at [217, 715] on div "Eraser" at bounding box center [217, 712] width 55 height 44
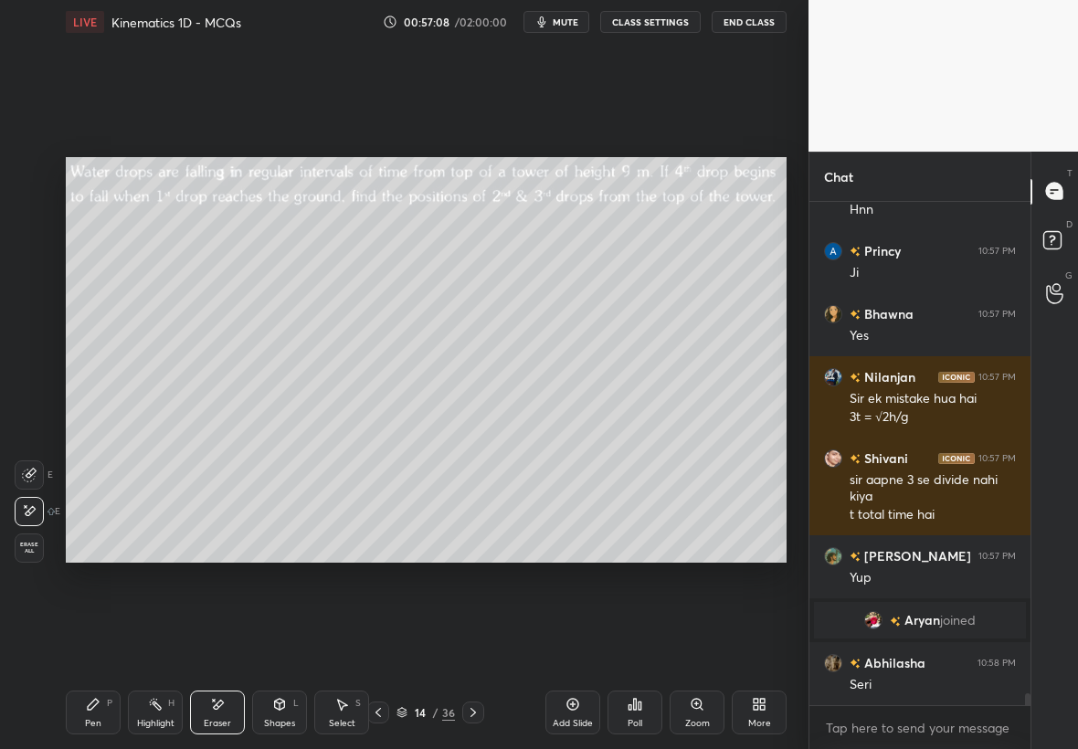
click at [89, 720] on div "Pen" at bounding box center [93, 723] width 16 height 9
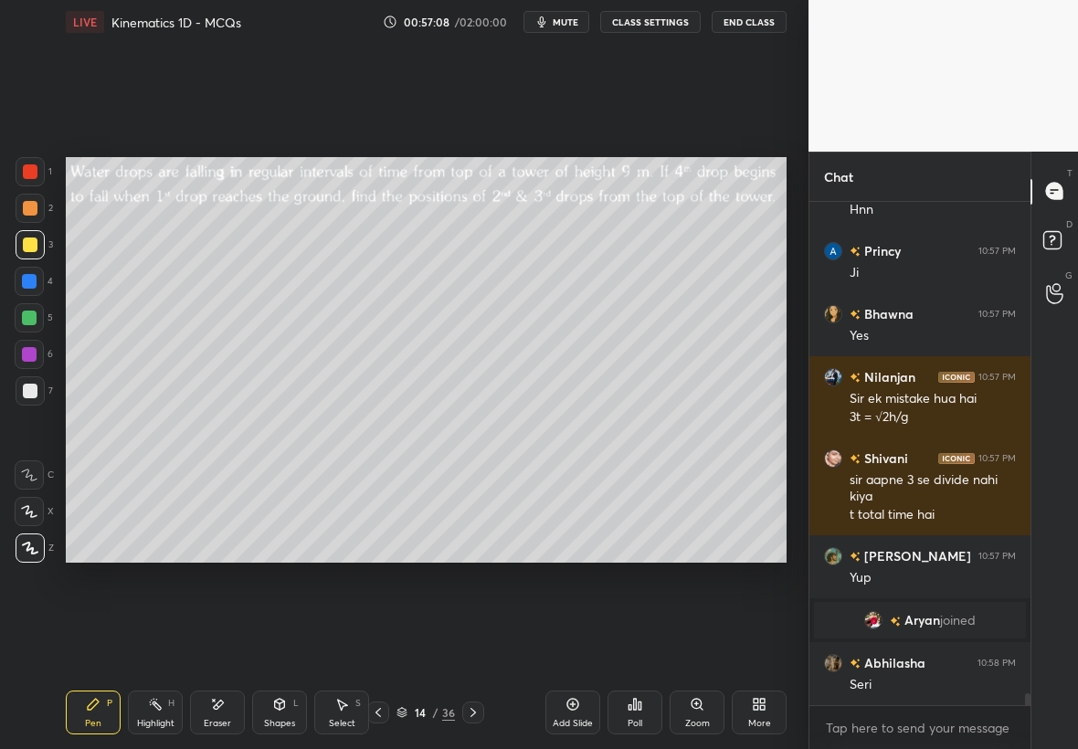
click at [26, 276] on div at bounding box center [29, 281] width 15 height 15
click at [208, 712] on div "Eraser" at bounding box center [217, 712] width 55 height 44
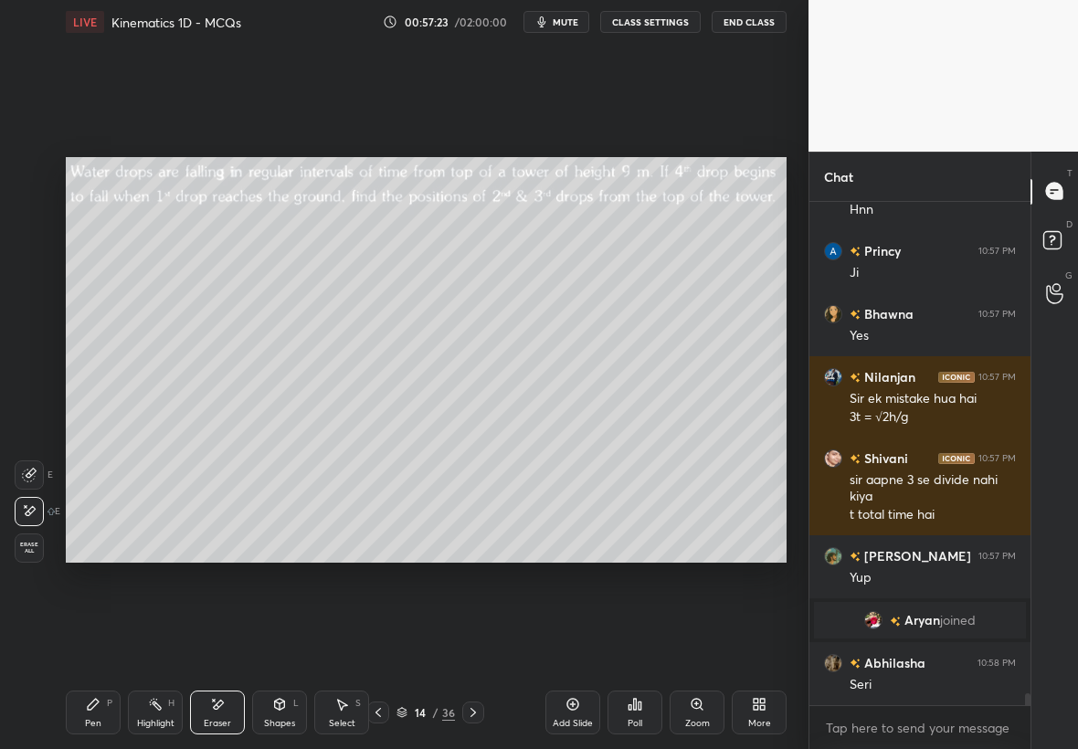
click at [104, 696] on div "Pen P" at bounding box center [93, 712] width 55 height 44
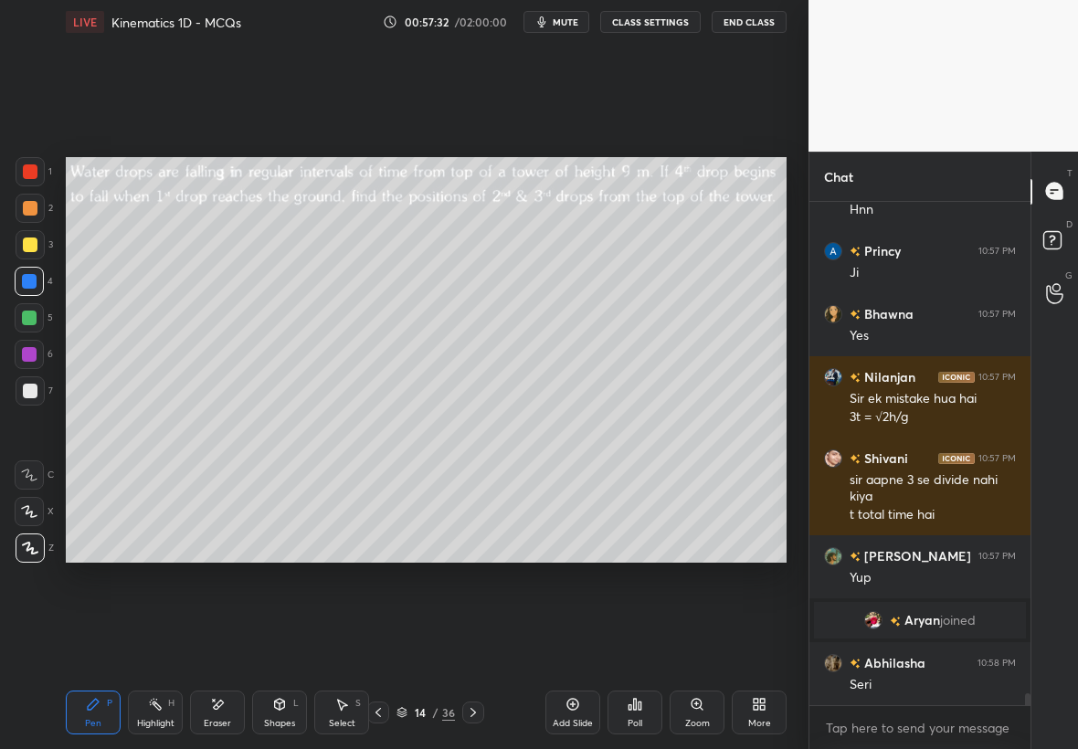
scroll to position [21227, 0]
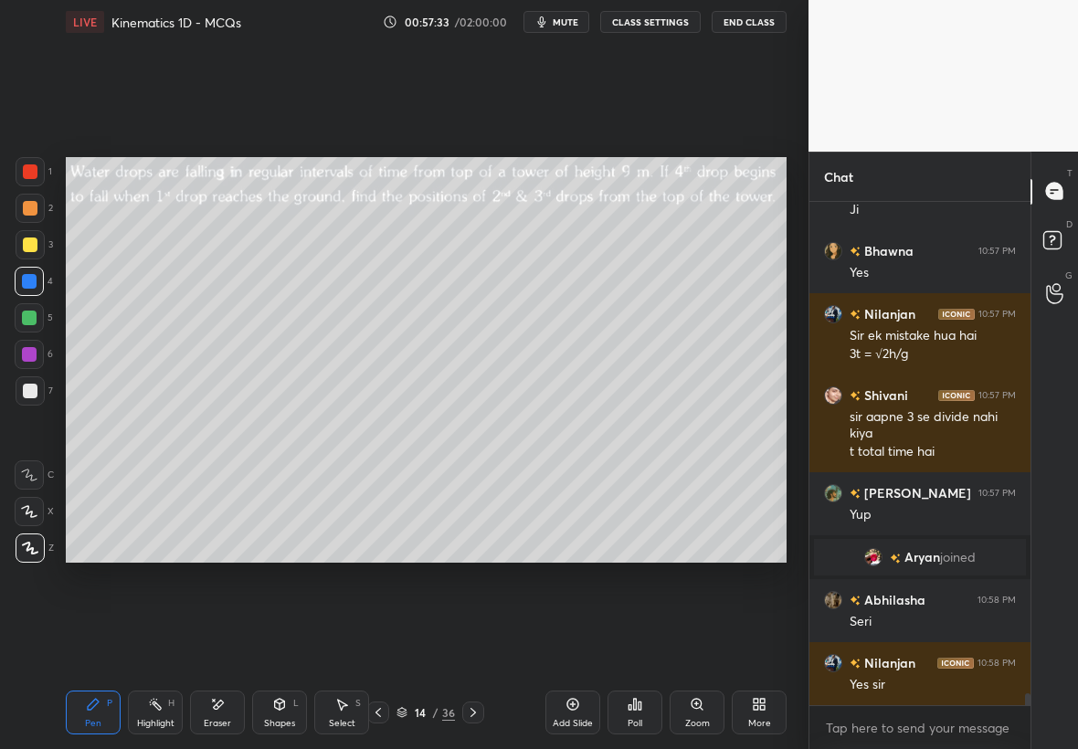
click at [29, 387] on div at bounding box center [30, 391] width 15 height 15
click at [32, 247] on div at bounding box center [30, 244] width 15 height 15
click at [25, 244] on div at bounding box center [30, 244] width 15 height 15
click at [20, 250] on div at bounding box center [30, 244] width 29 height 29
click at [96, 709] on div "Pen P" at bounding box center [93, 712] width 55 height 44
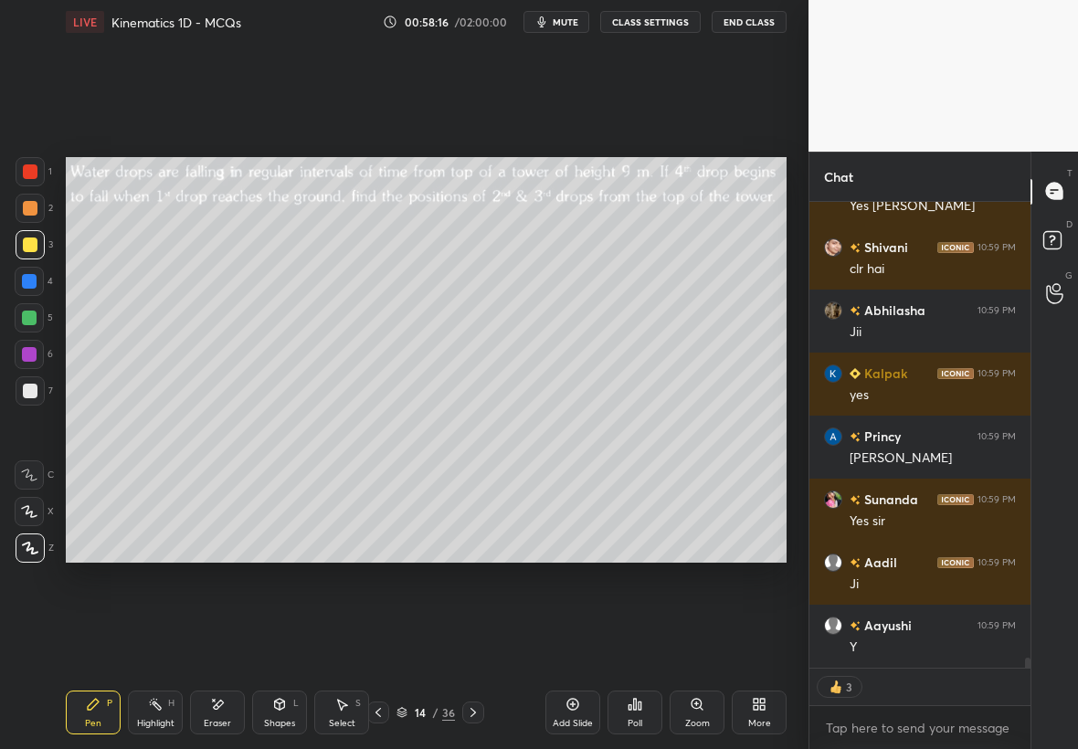
scroll to position [21957, 0]
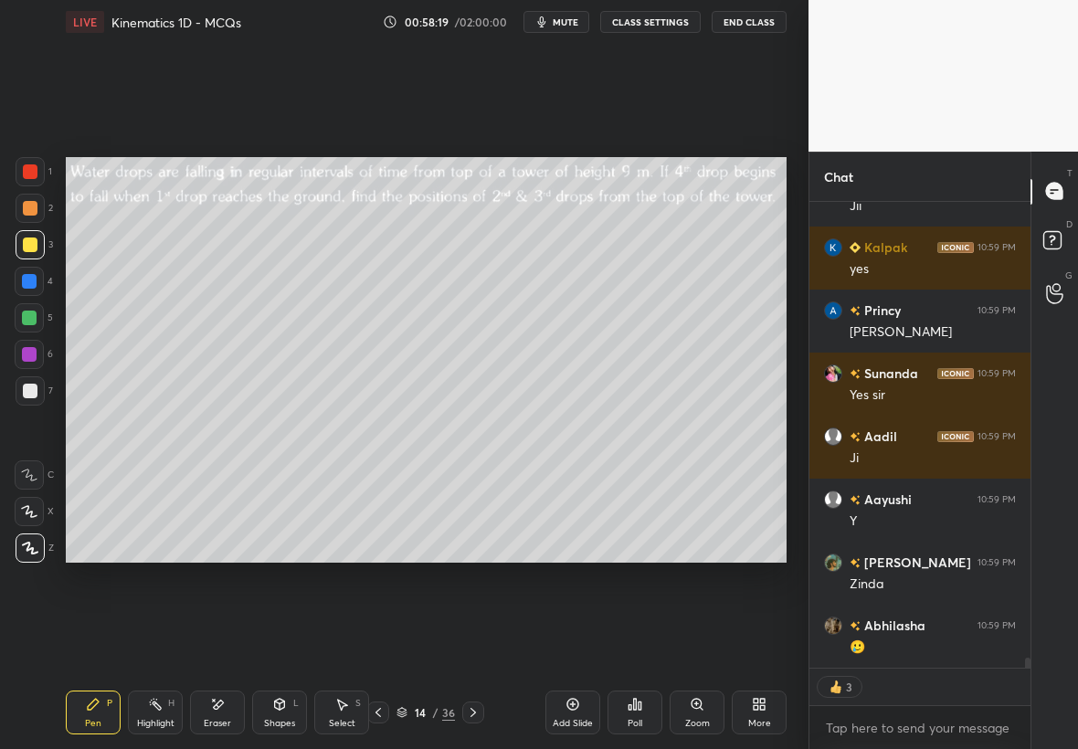
click at [467, 711] on icon at bounding box center [473, 712] width 15 height 15
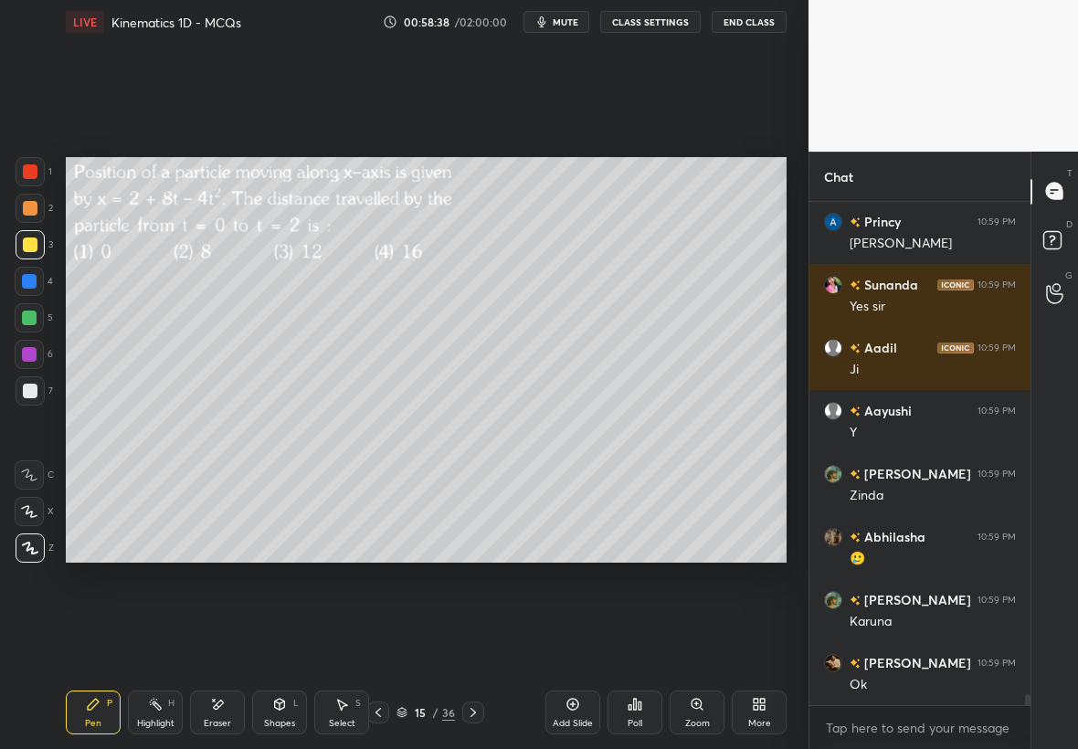
scroll to position [22109, 0]
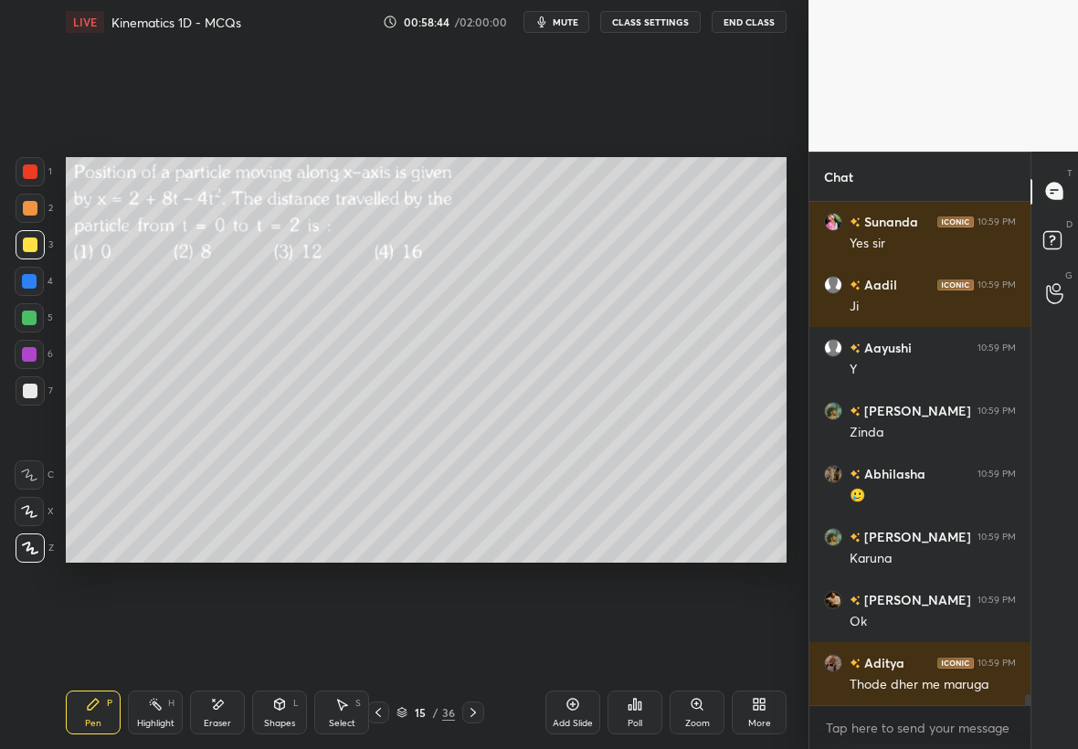
click at [636, 711] on icon at bounding box center [634, 704] width 15 height 15
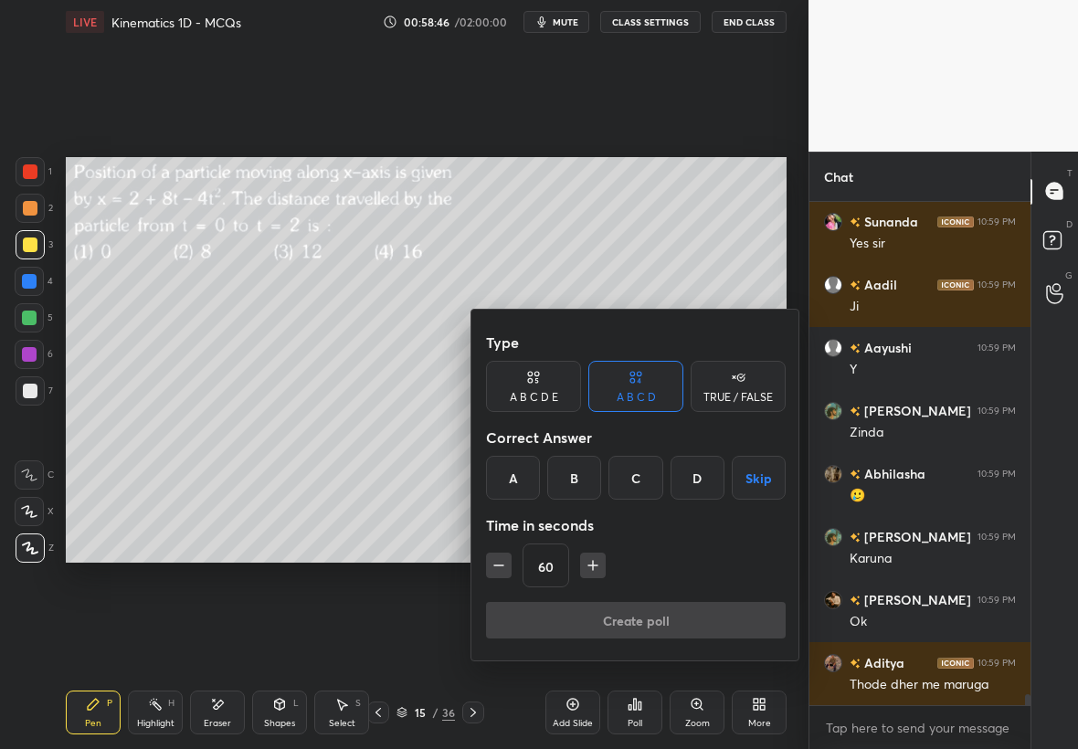
click at [579, 470] on div "B" at bounding box center [574, 478] width 54 height 44
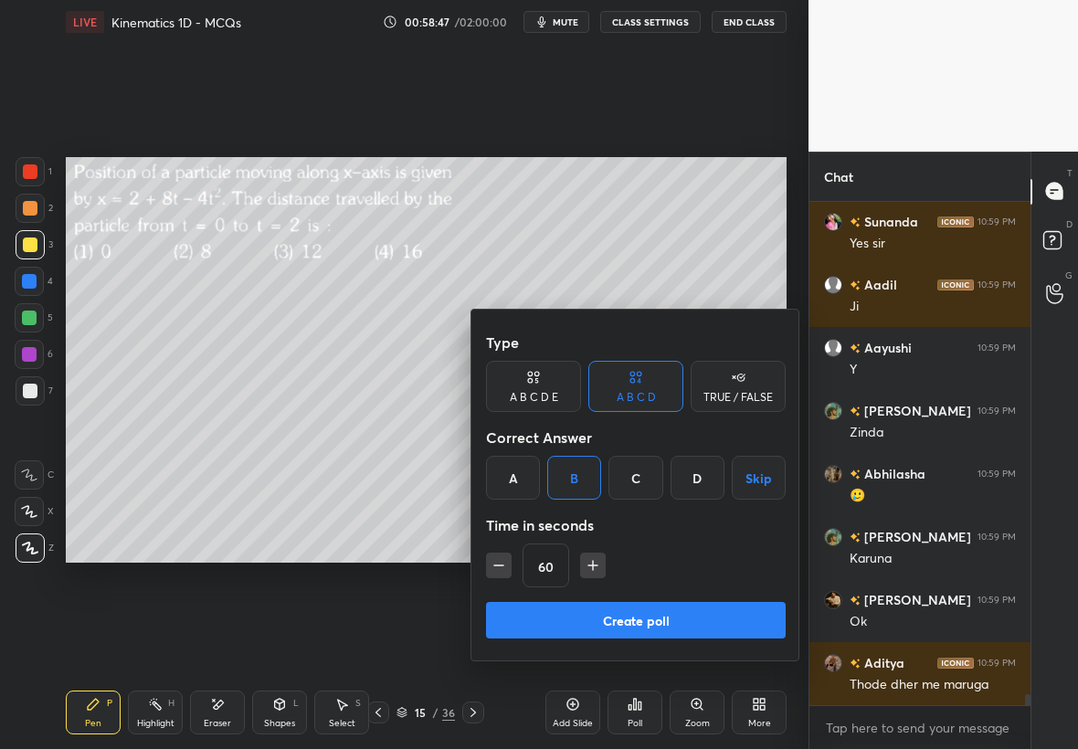
click at [668, 615] on button "Create poll" at bounding box center [636, 620] width 300 height 37
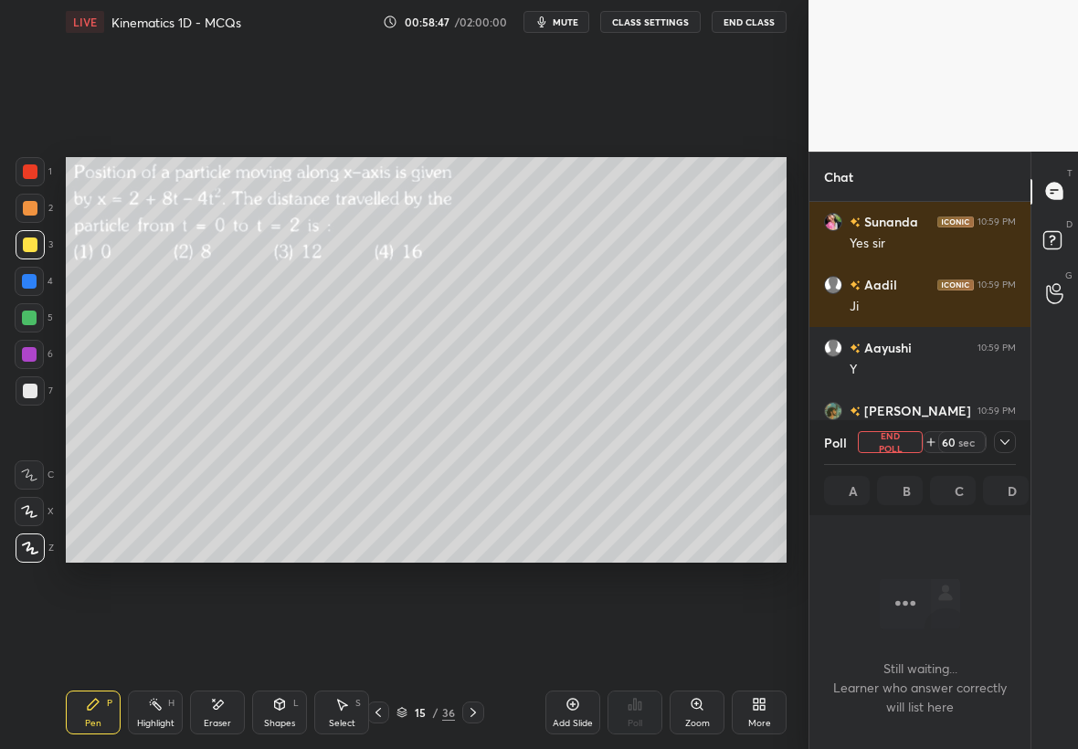
scroll to position [5, 6]
click at [1006, 438] on icon at bounding box center [1004, 442] width 15 height 15
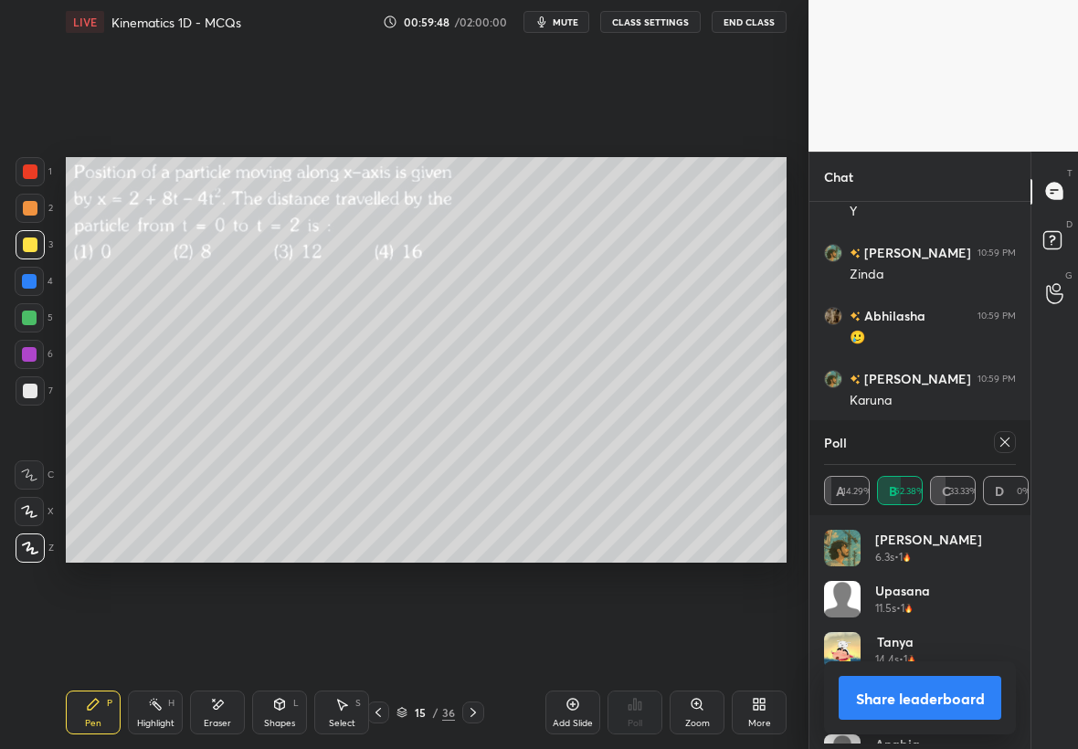
scroll to position [214, 186]
click at [1004, 437] on icon at bounding box center [1004, 442] width 15 height 15
type textarea "x"
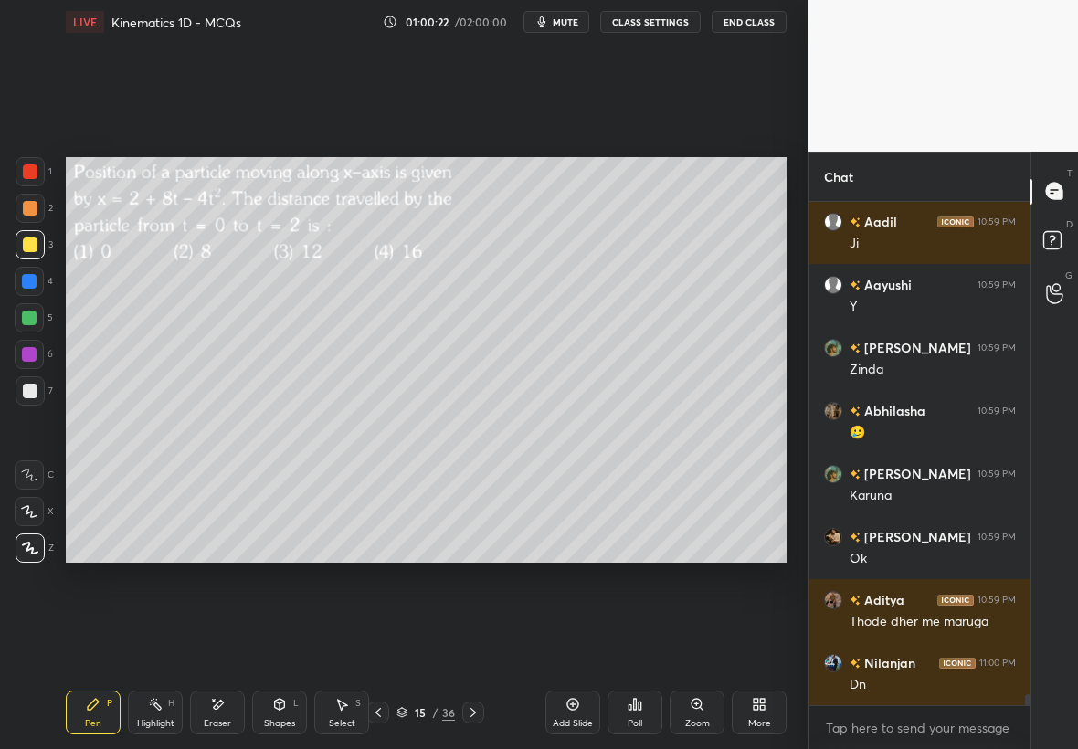
scroll to position [22235, 0]
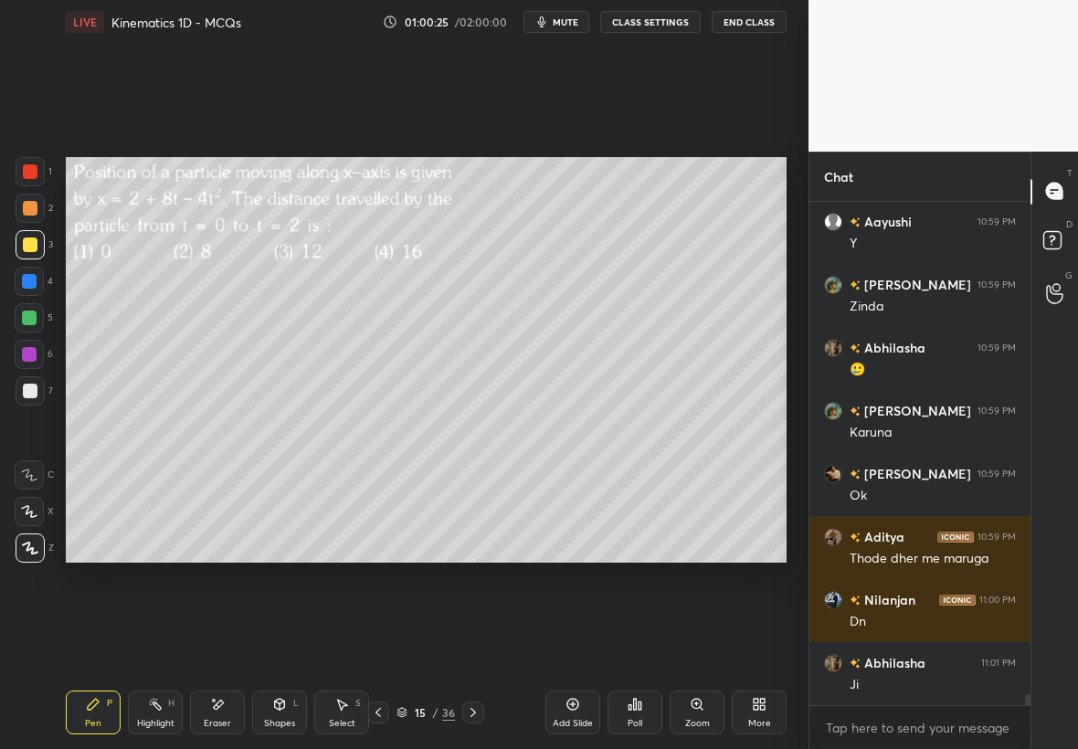
click at [32, 284] on div at bounding box center [29, 281] width 15 height 15
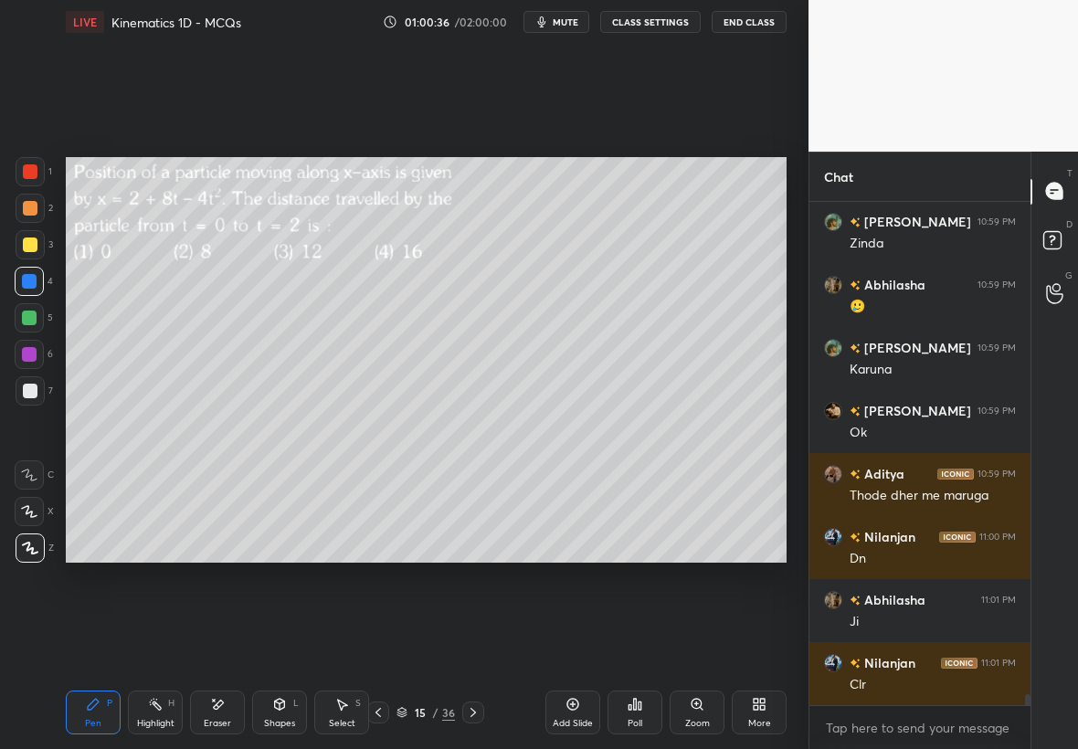
scroll to position [22361, 0]
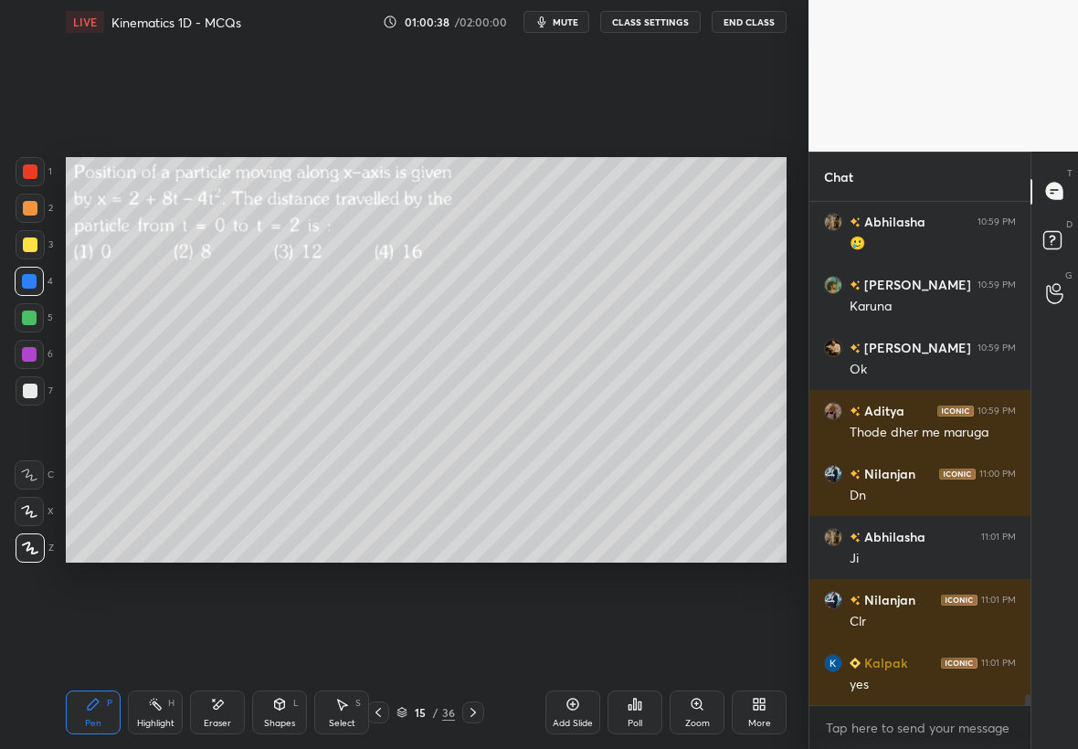
click at [469, 718] on icon at bounding box center [473, 712] width 15 height 15
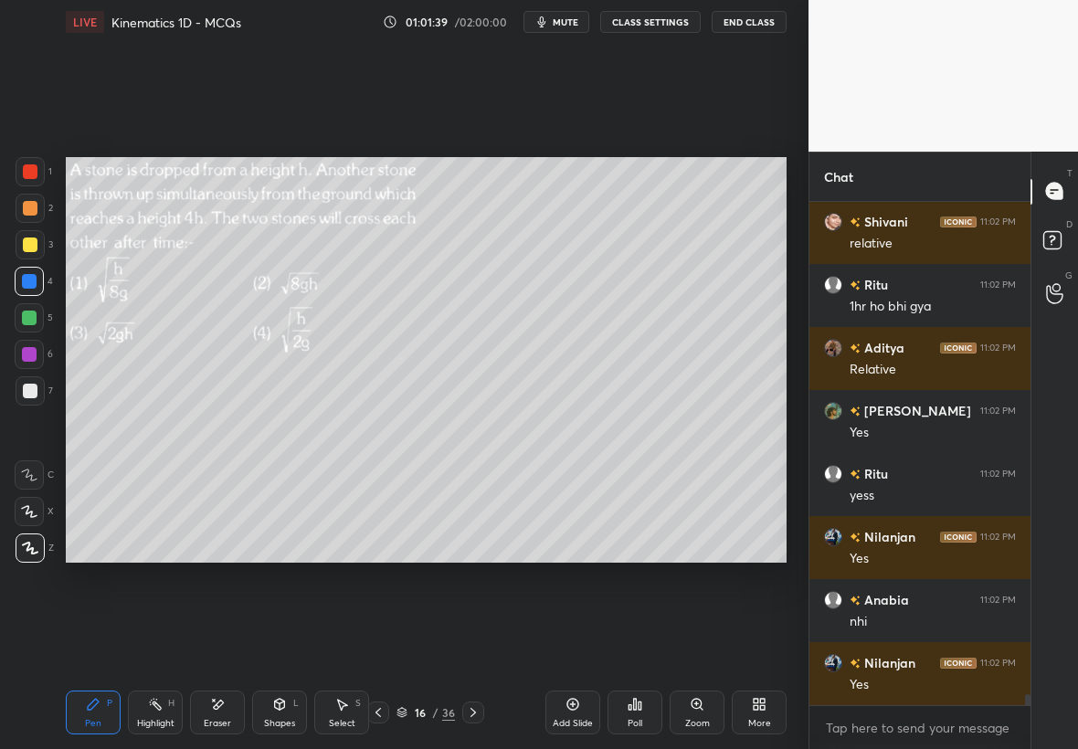
scroll to position [23117, 0]
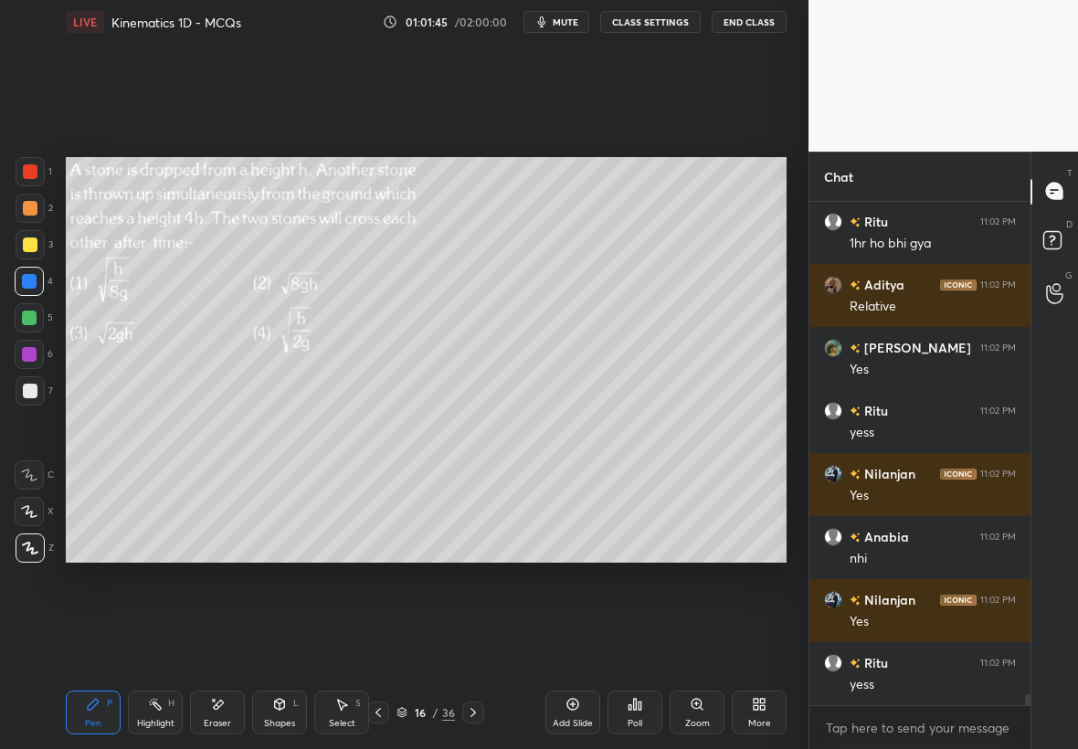
click at [631, 698] on div "Poll" at bounding box center [634, 712] width 55 height 44
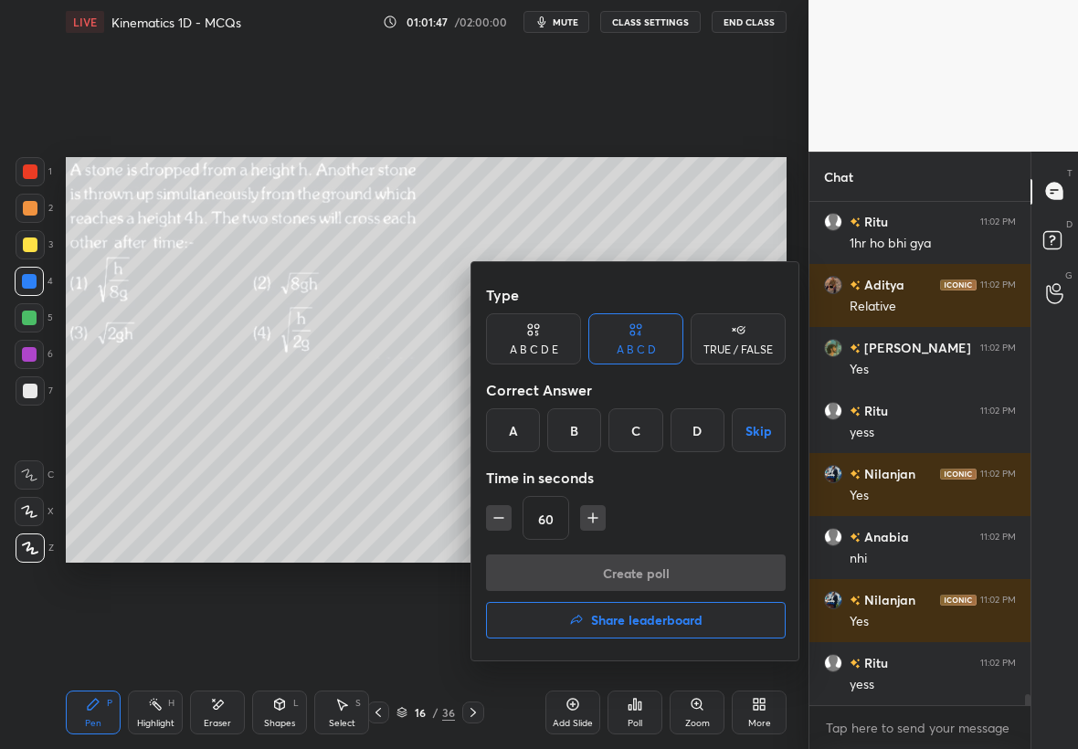
click at [594, 515] on icon "button" at bounding box center [593, 518] width 18 height 18
type input "75"
click at [511, 434] on div "A" at bounding box center [513, 430] width 54 height 44
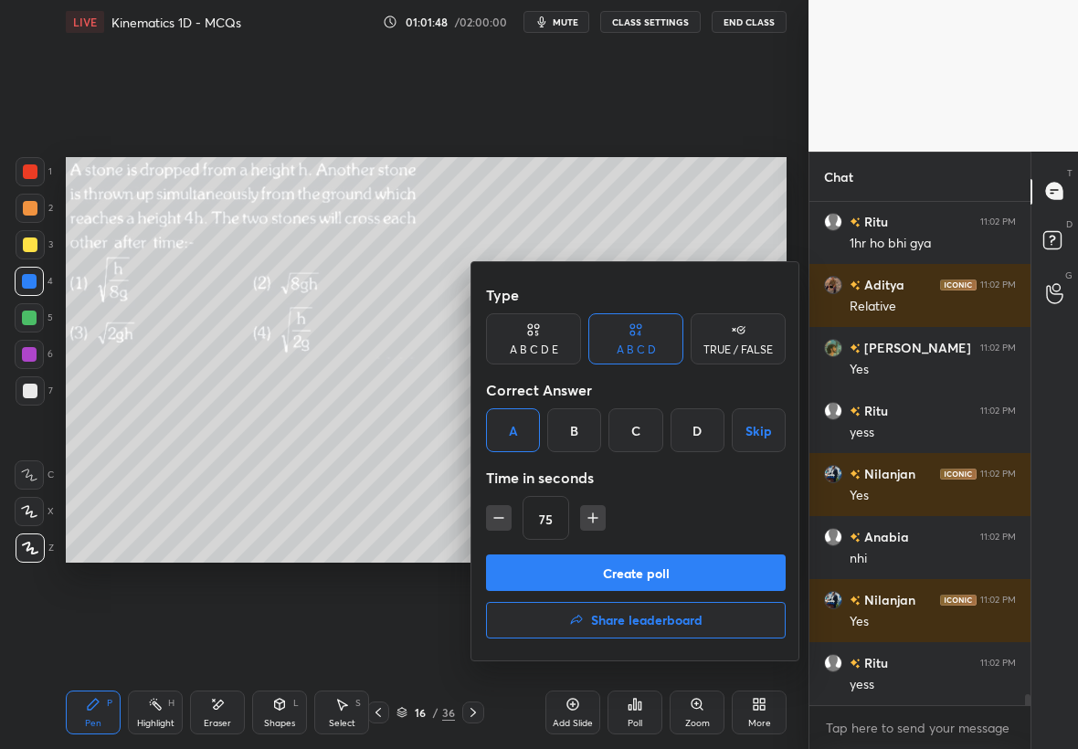
click at [689, 570] on button "Create poll" at bounding box center [636, 572] width 300 height 37
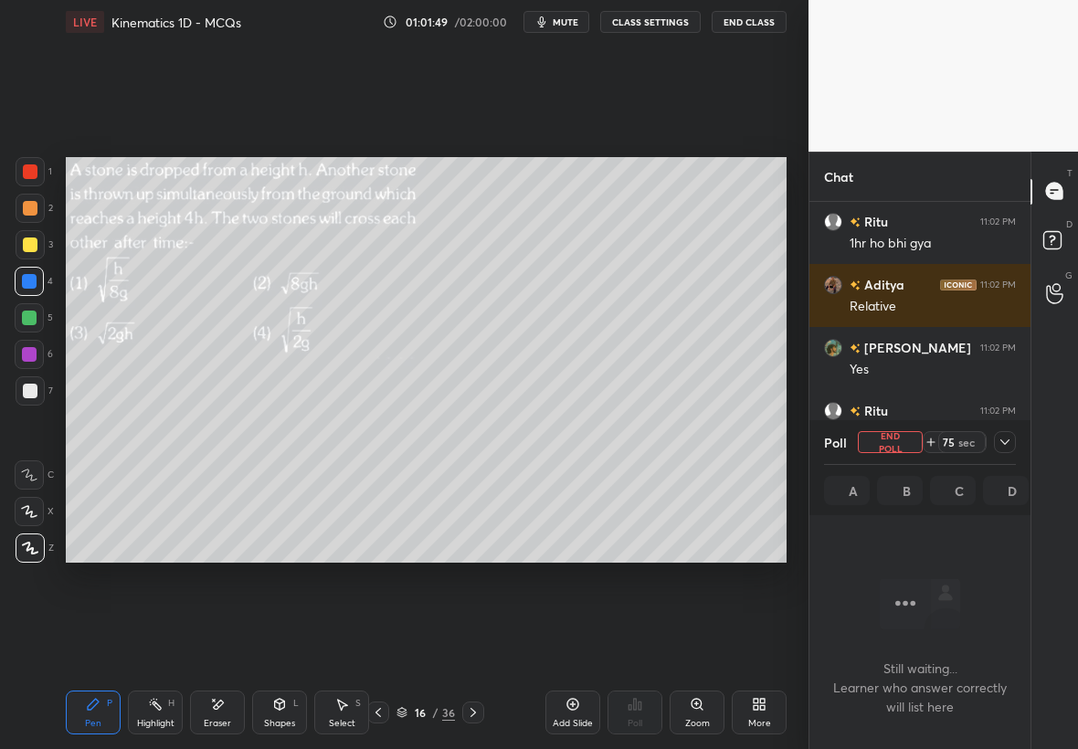
scroll to position [5, 6]
click at [999, 445] on icon at bounding box center [1004, 442] width 15 height 15
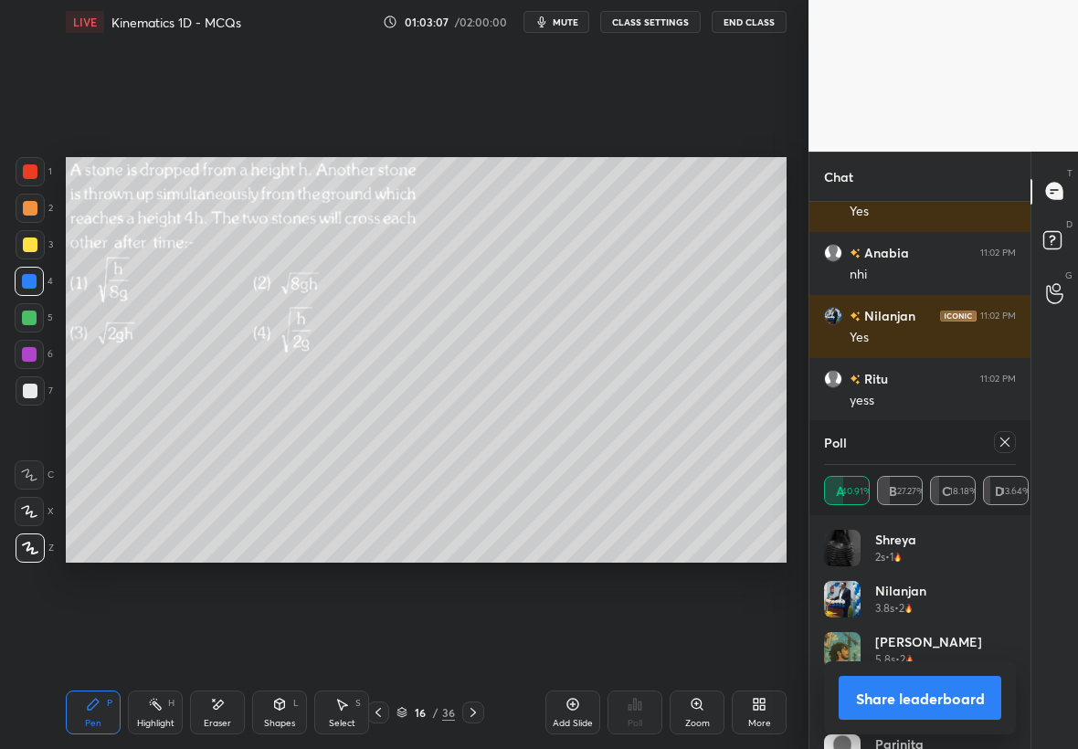
scroll to position [23445, 0]
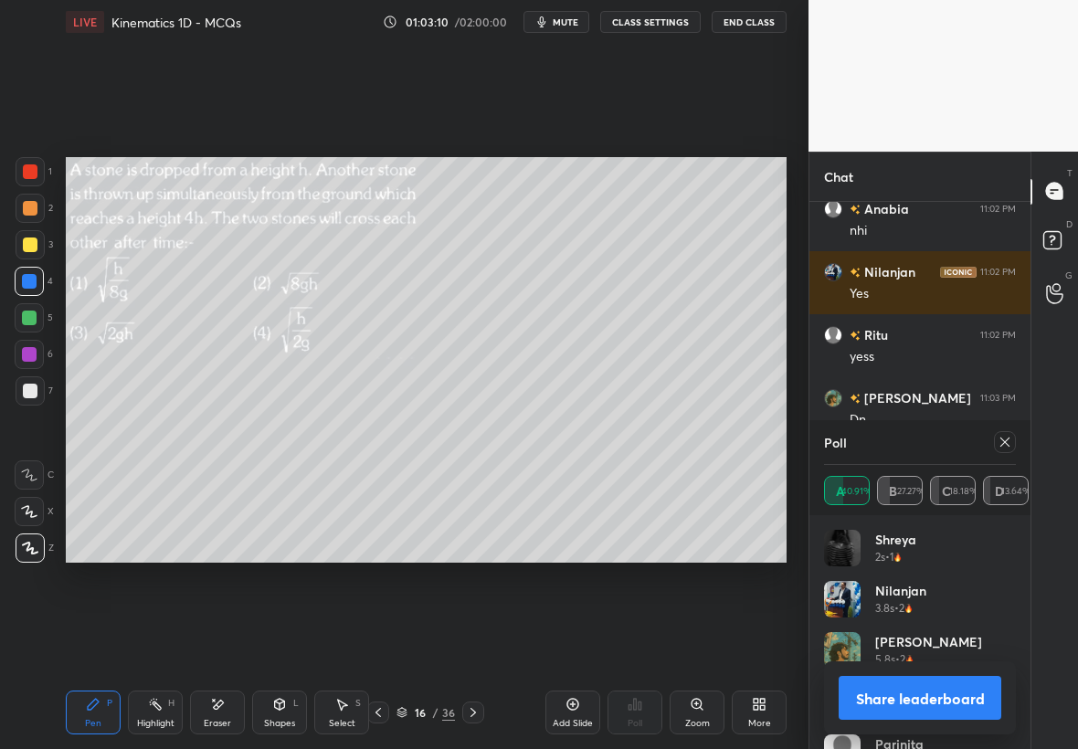
click at [1012, 434] on div at bounding box center [1005, 442] width 22 height 22
type textarea "x"
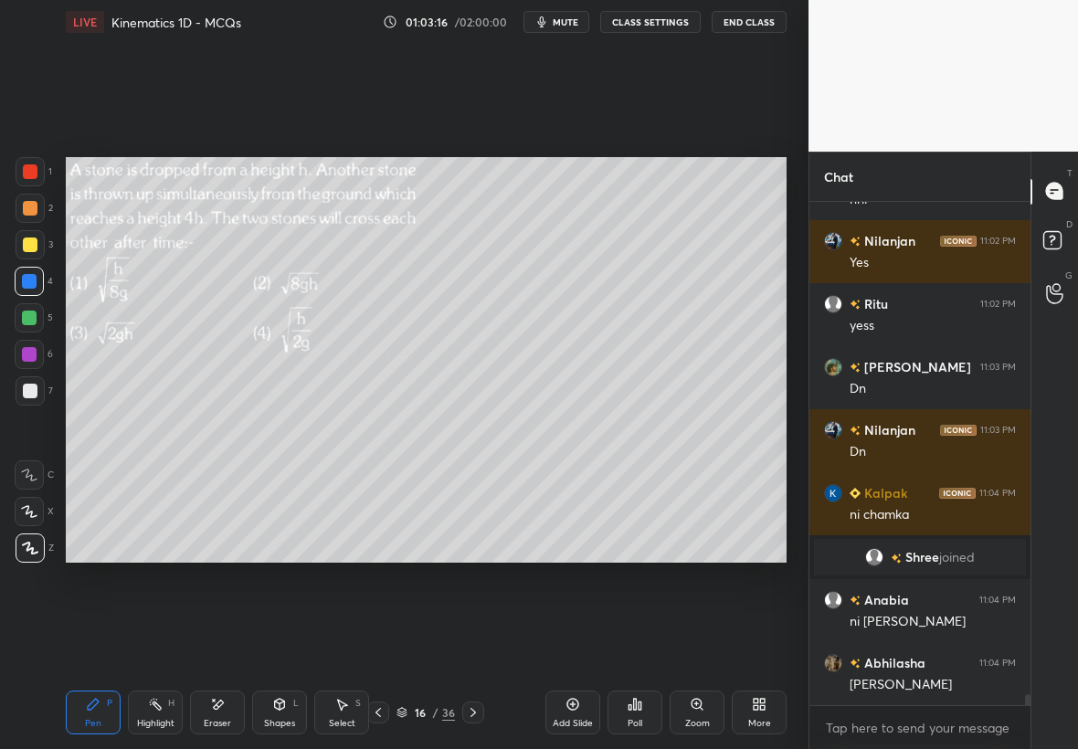
scroll to position [22830, 0]
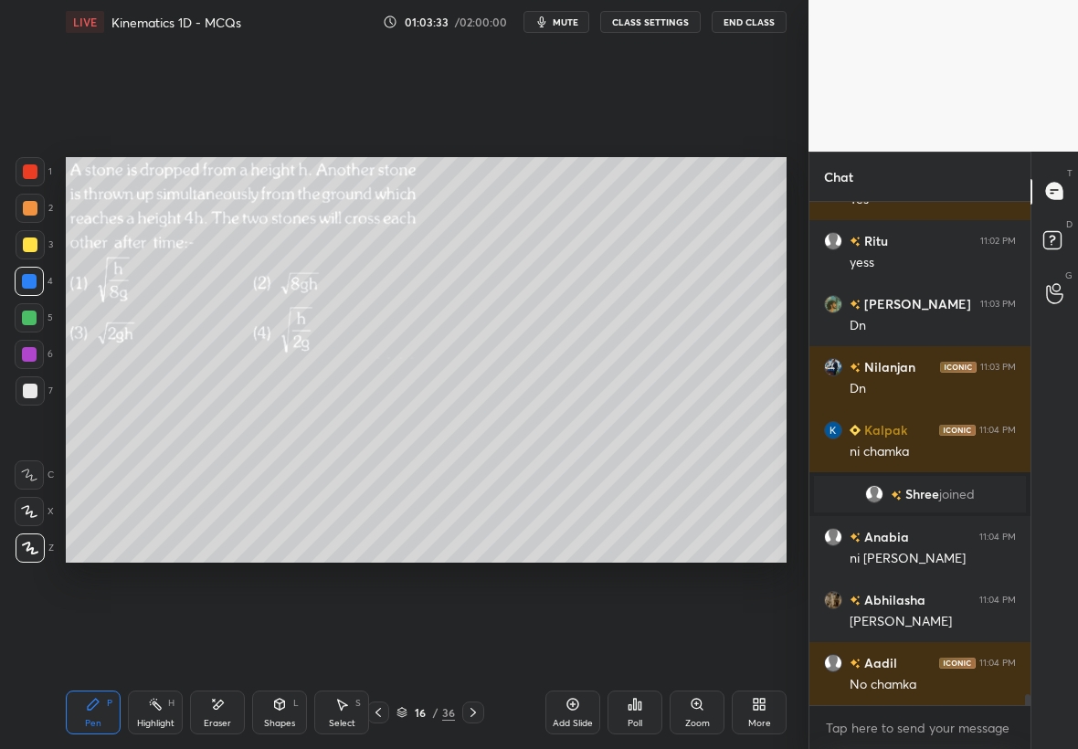
click at [28, 244] on div at bounding box center [30, 244] width 15 height 15
click at [276, 714] on div "Shapes L" at bounding box center [279, 712] width 55 height 44
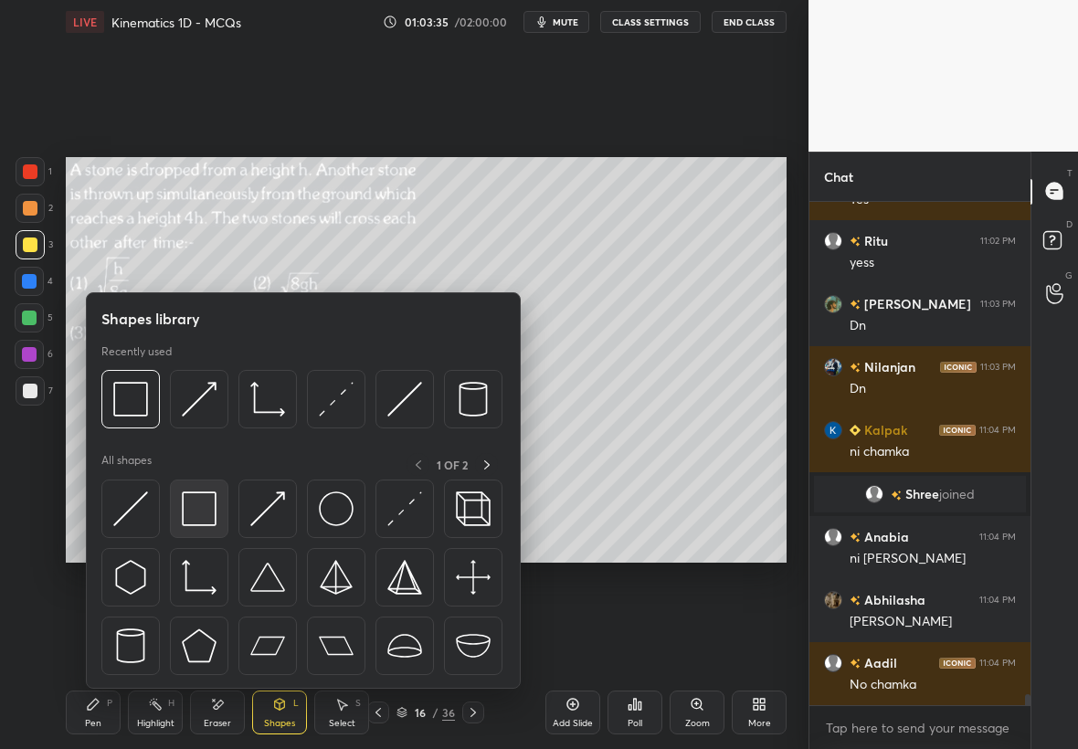
click at [215, 503] on img at bounding box center [199, 508] width 35 height 35
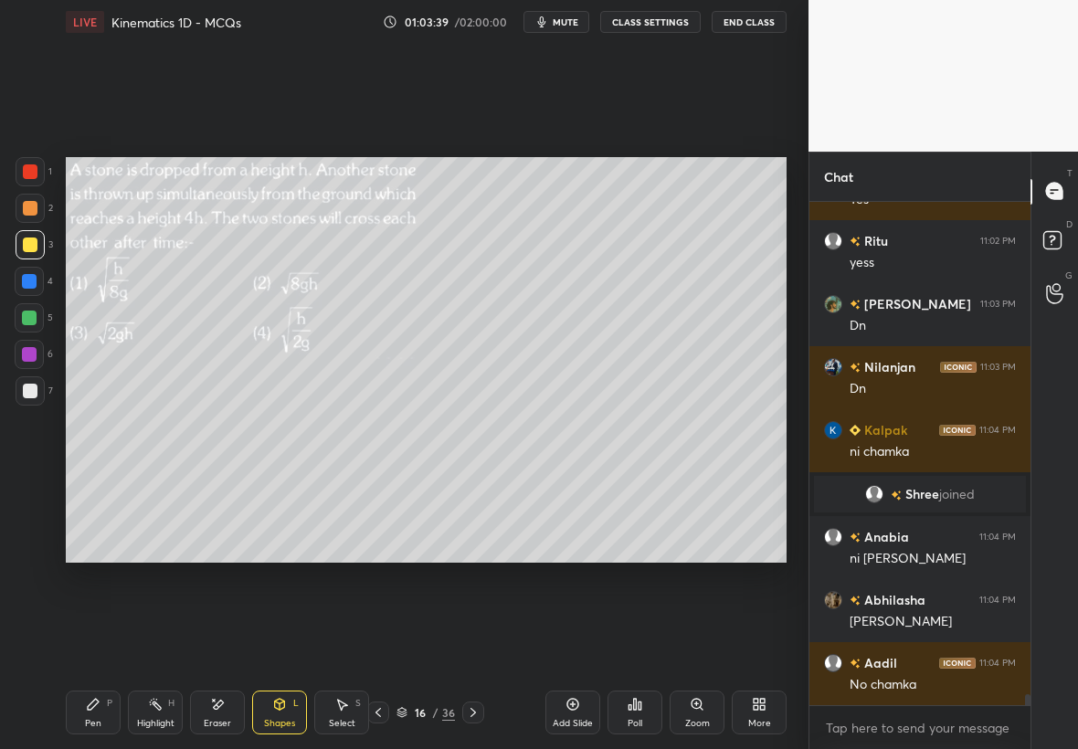
drag, startPoint x: 342, startPoint y: 706, endPoint x: 346, endPoint y: 697, distance: 9.8
click at [342, 702] on icon at bounding box center [343, 705] width 10 height 11
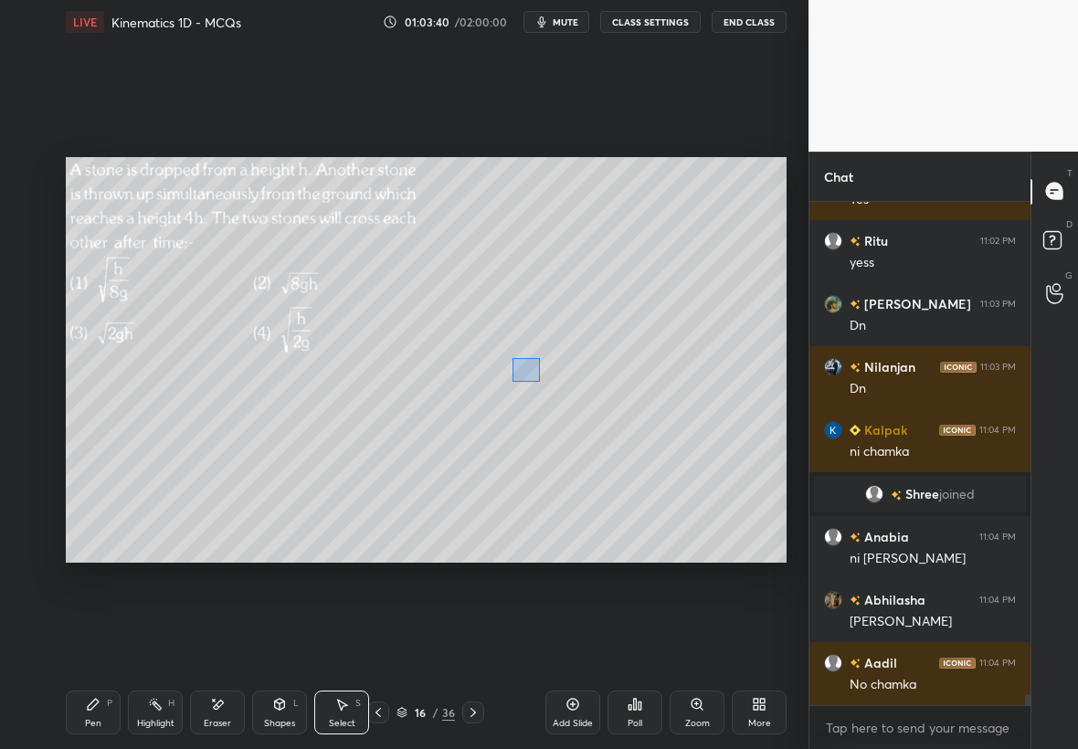
drag, startPoint x: 540, startPoint y: 381, endPoint x: 578, endPoint y: 418, distance: 53.6
click at [585, 426] on div "0 ° Undo Copy Paste here Duplicate Duplicate to new slide Delete" at bounding box center [426, 360] width 721 height 406
drag, startPoint x: 533, startPoint y: 395, endPoint x: 528, endPoint y: 405, distance: 10.7
click at [531, 406] on div "0 ° Undo Copy Paste here Duplicate Duplicate to new slide Delete" at bounding box center [426, 360] width 721 height 406
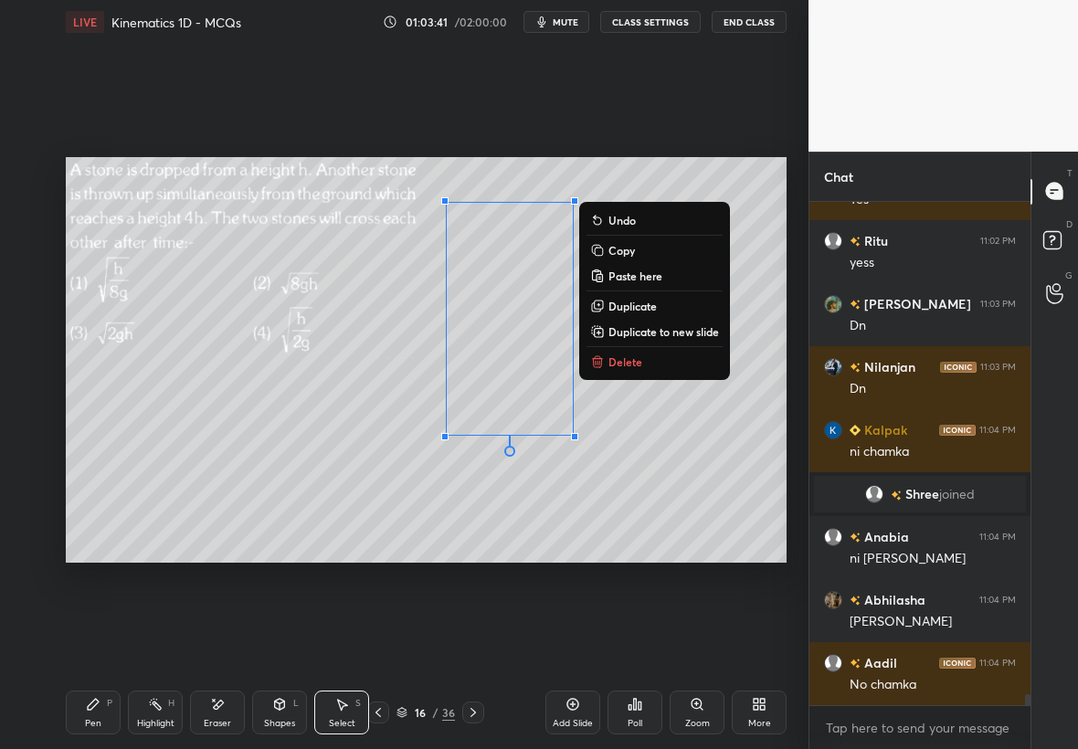
click at [334, 719] on div "Select" at bounding box center [342, 723] width 26 height 9
click at [282, 706] on icon at bounding box center [279, 704] width 15 height 15
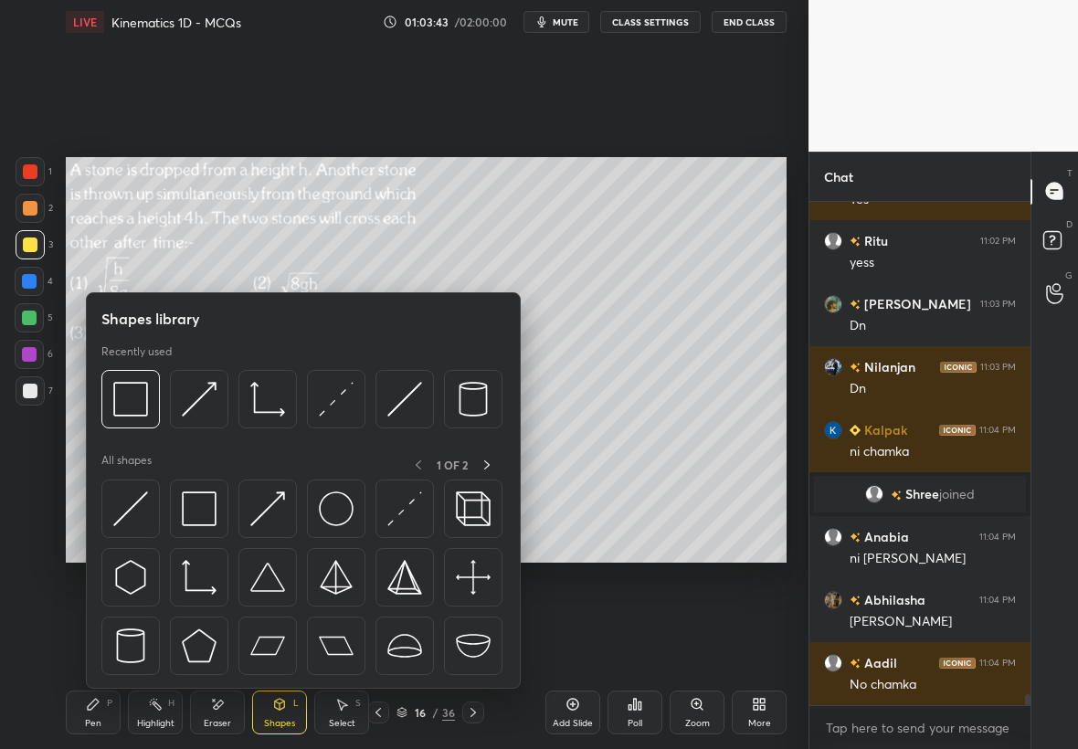
click at [109, 694] on div "Pen P" at bounding box center [93, 712] width 55 height 44
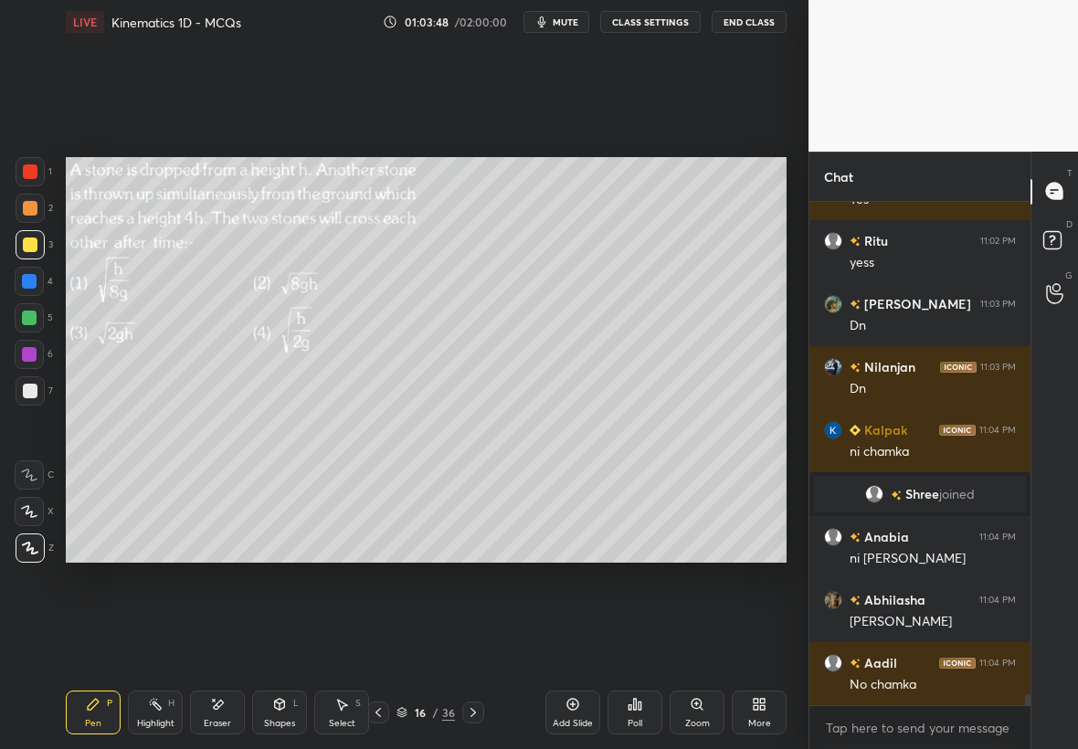
click at [34, 392] on div at bounding box center [30, 391] width 15 height 15
click at [32, 277] on div at bounding box center [29, 281] width 15 height 15
click at [37, 393] on div at bounding box center [30, 390] width 29 height 29
click at [30, 279] on div at bounding box center [29, 281] width 15 height 15
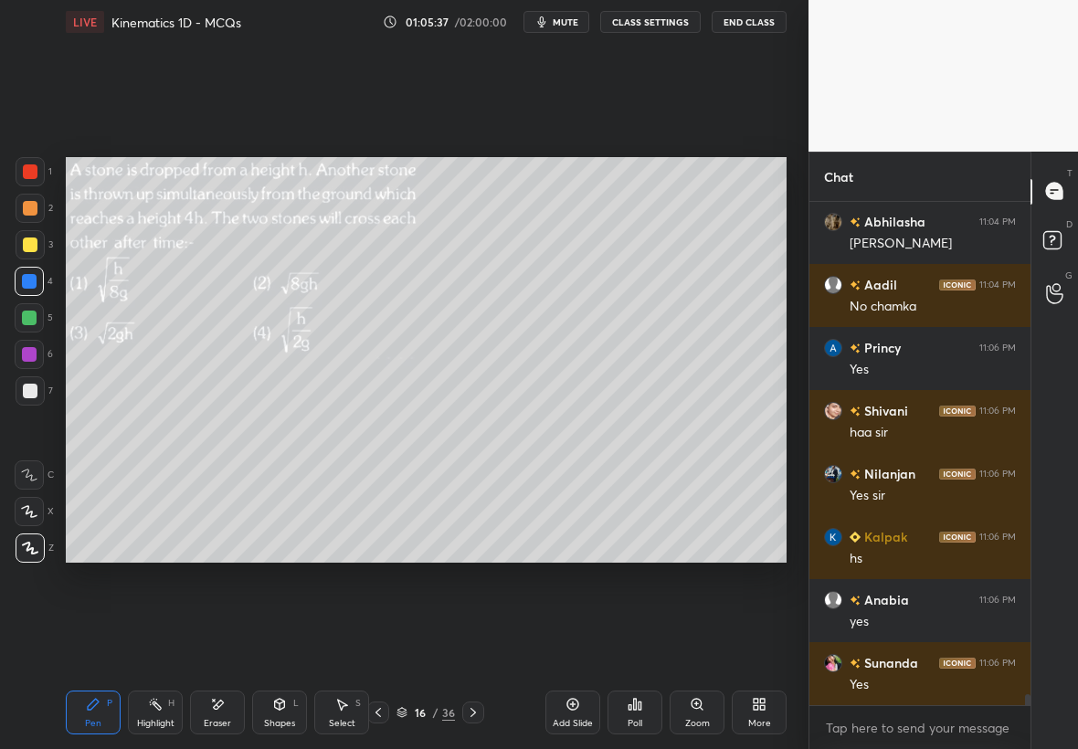
scroll to position [23271, 0]
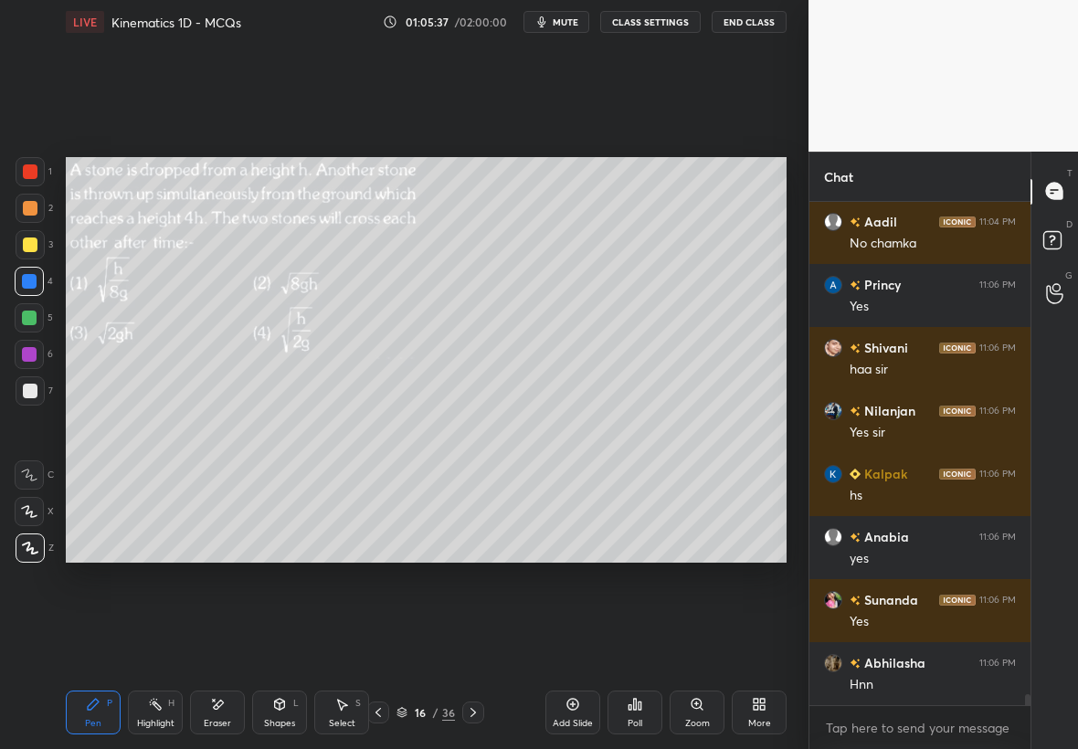
click at [237, 704] on div "Eraser" at bounding box center [217, 712] width 55 height 44
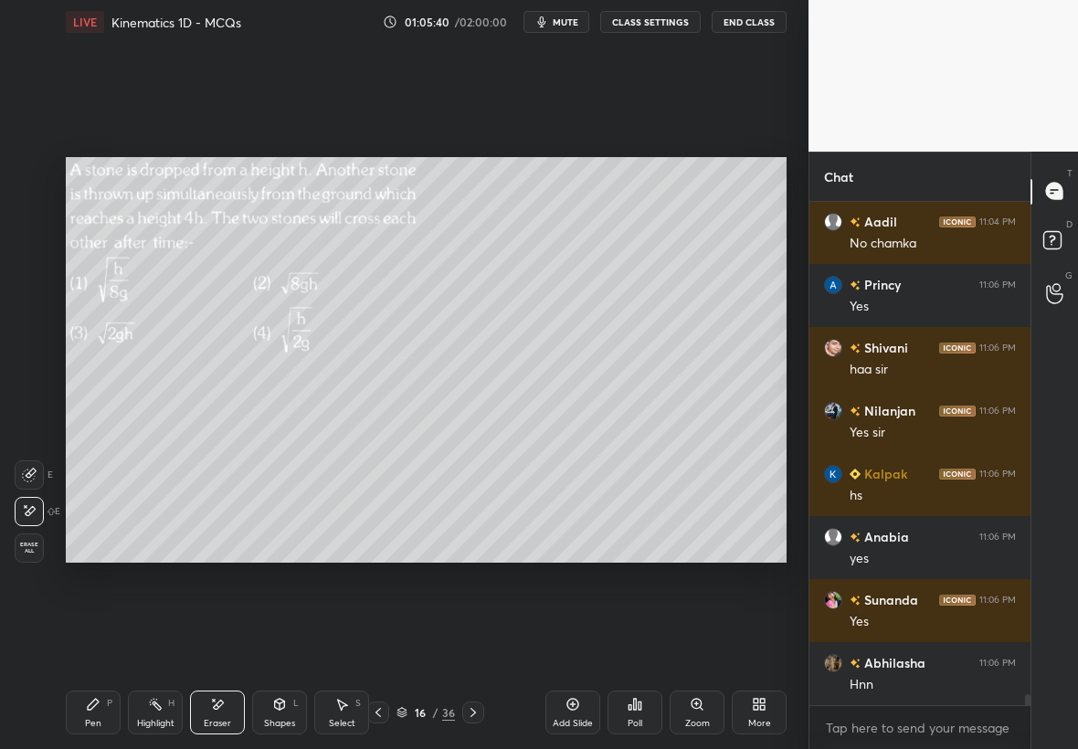
click at [92, 701] on icon at bounding box center [93, 704] width 11 height 11
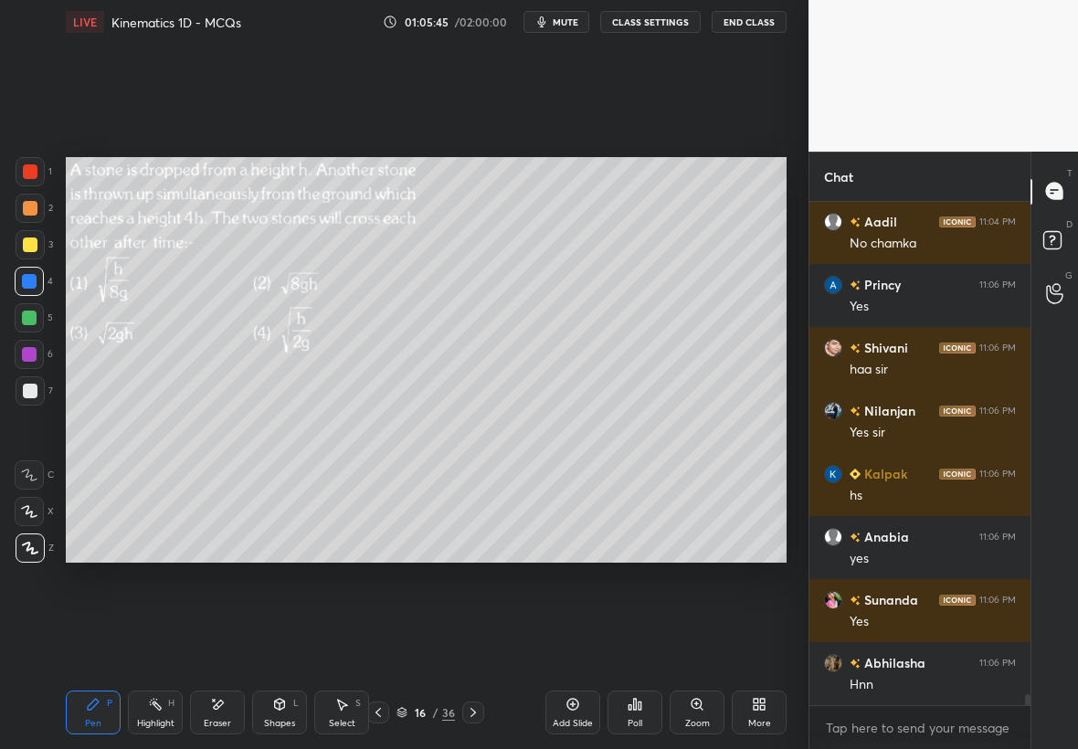
scroll to position [23334, 0]
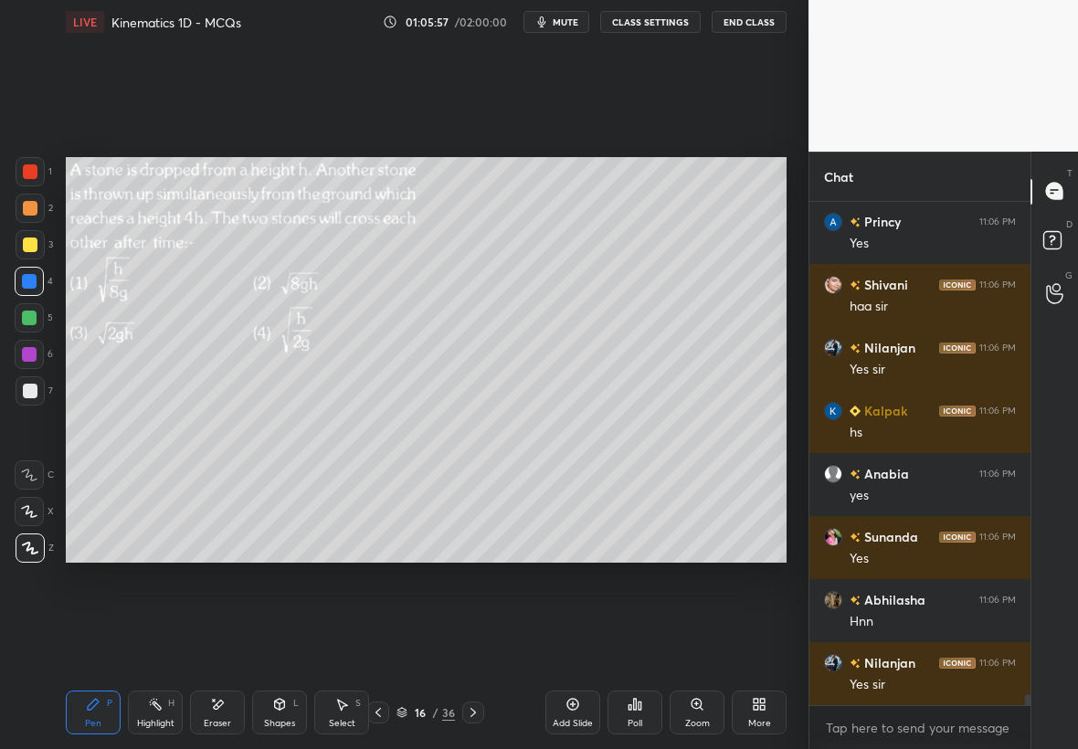
click at [26, 177] on div at bounding box center [30, 171] width 29 height 29
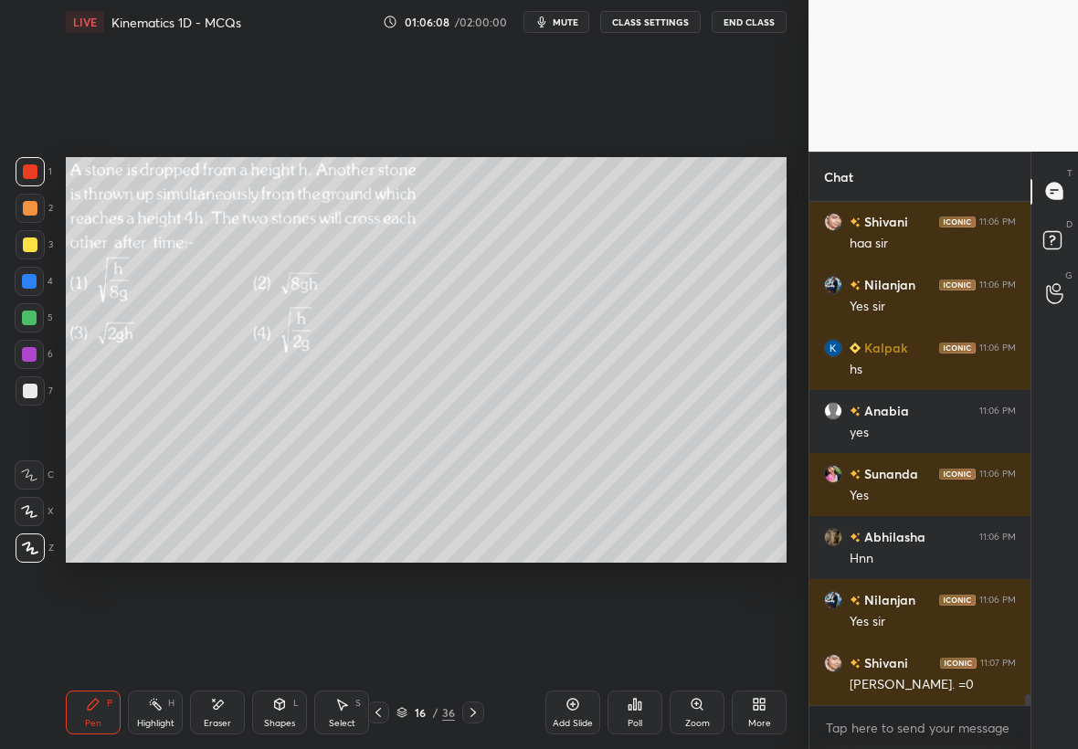
click at [28, 354] on div at bounding box center [29, 354] width 15 height 15
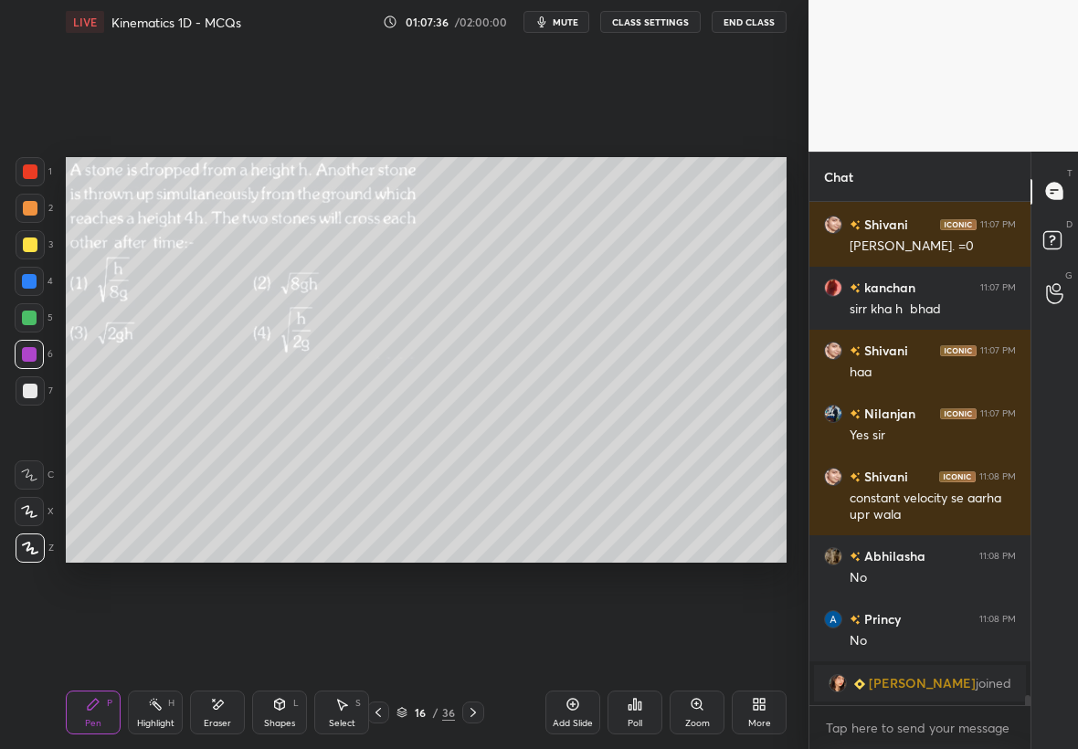
scroll to position [23586, 0]
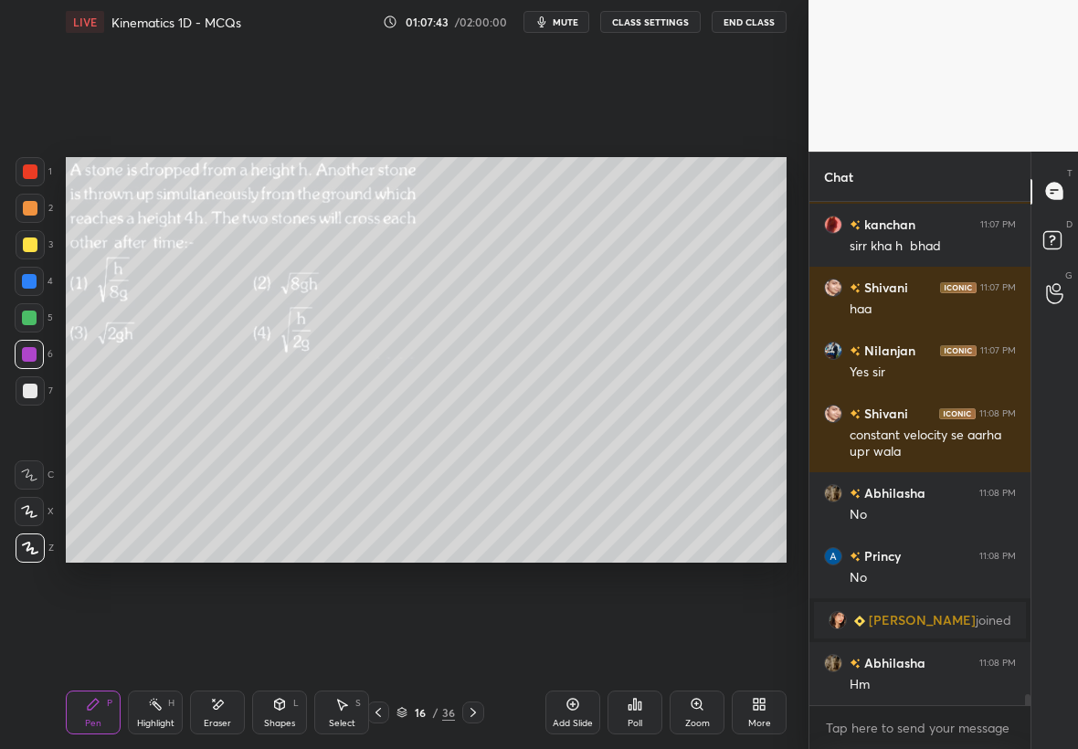
click at [29, 252] on div at bounding box center [30, 244] width 29 height 29
click at [37, 253] on div at bounding box center [30, 244] width 29 height 29
click at [35, 296] on div "4" at bounding box center [34, 285] width 38 height 37
click at [22, 284] on div at bounding box center [29, 281] width 29 height 29
click at [29, 284] on div at bounding box center [29, 281] width 15 height 15
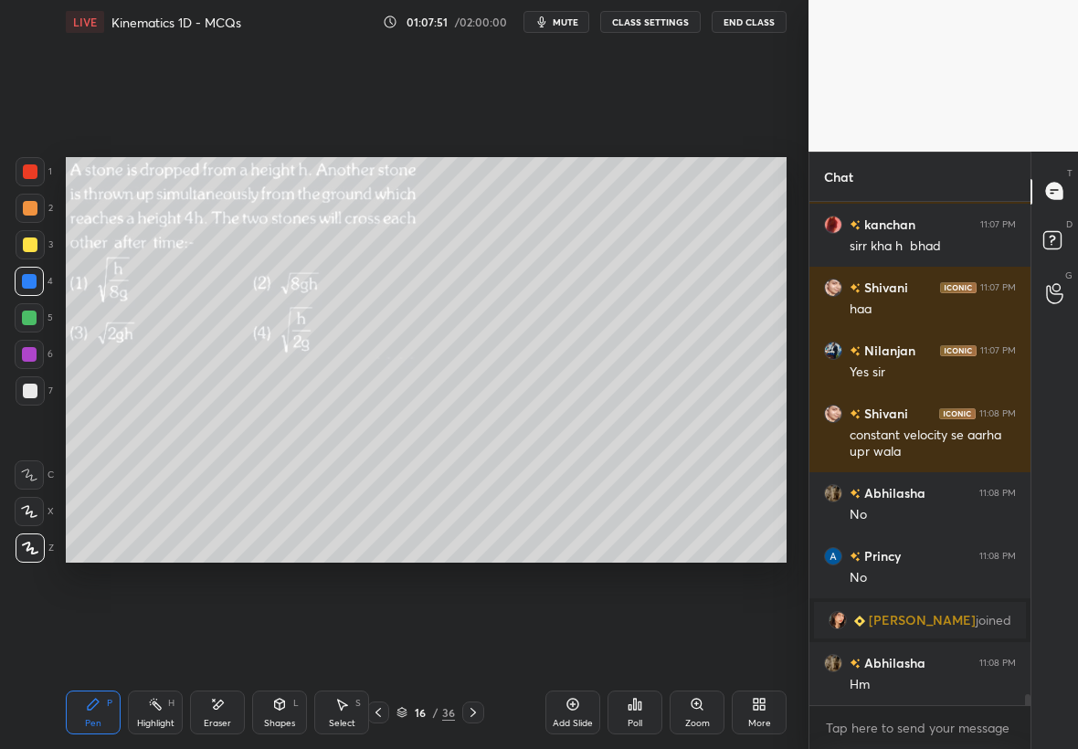
click at [135, 722] on div "Highlight H" at bounding box center [155, 712] width 55 height 44
click at [158, 722] on div "Highlight" at bounding box center [155, 723] width 37 height 9
click at [152, 724] on div "Highlight" at bounding box center [155, 723] width 37 height 9
click at [103, 711] on div "Pen P" at bounding box center [93, 712] width 55 height 44
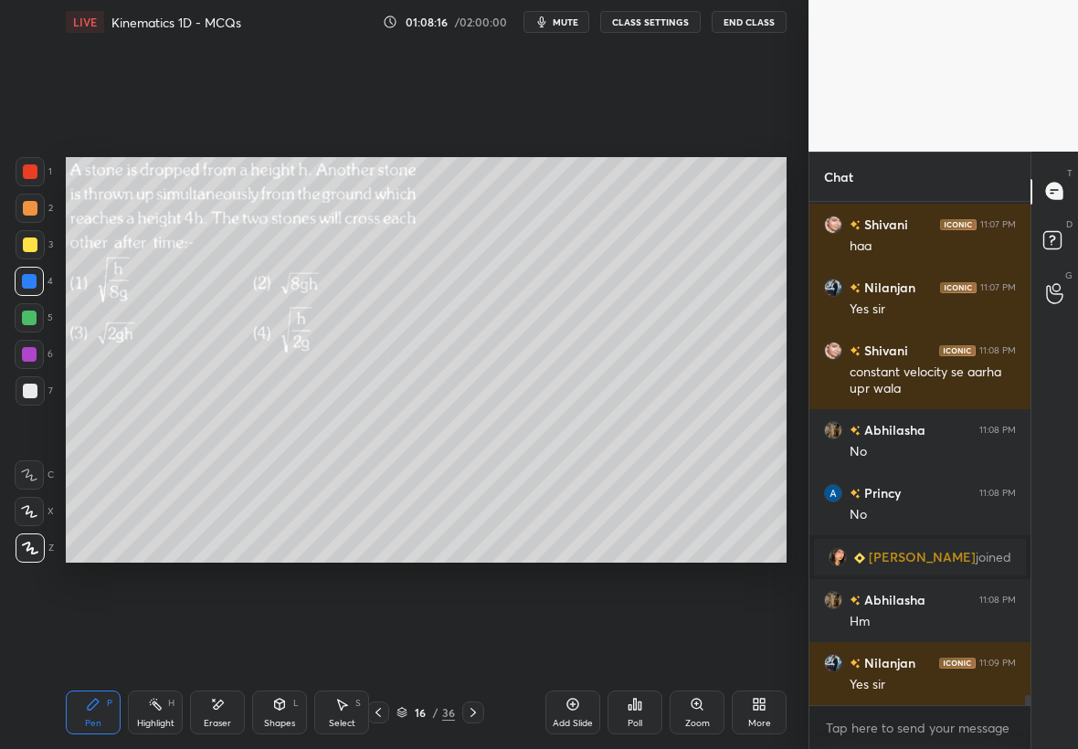
click at [37, 240] on div at bounding box center [30, 244] width 29 height 29
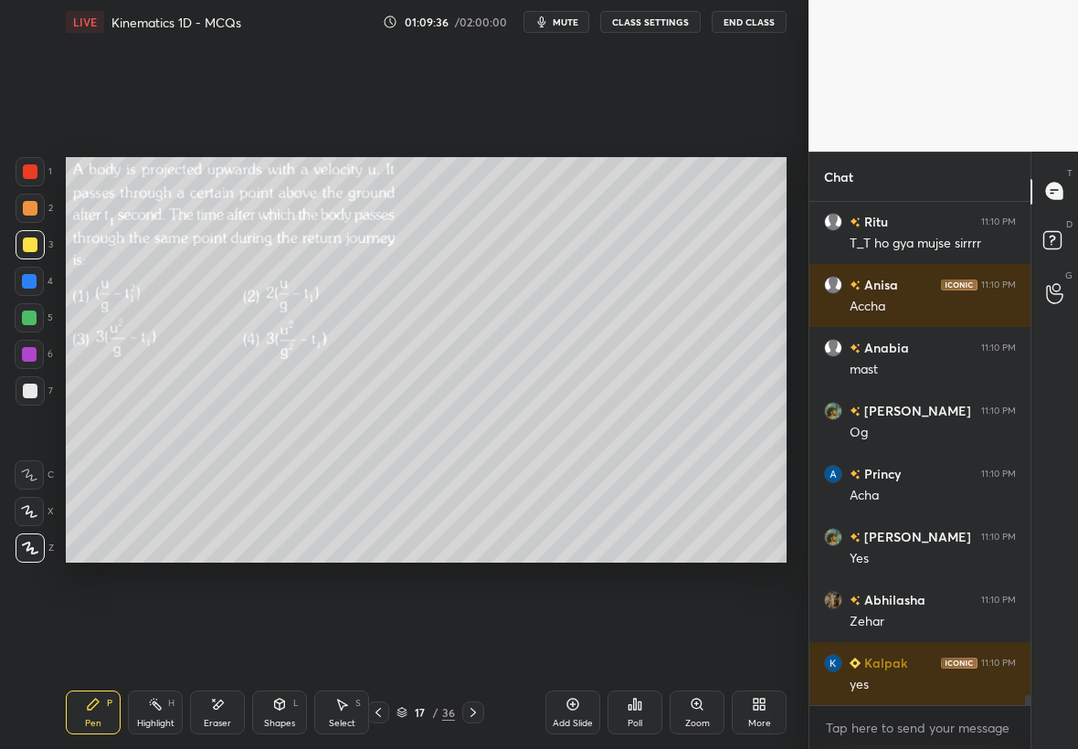
scroll to position [24353, 0]
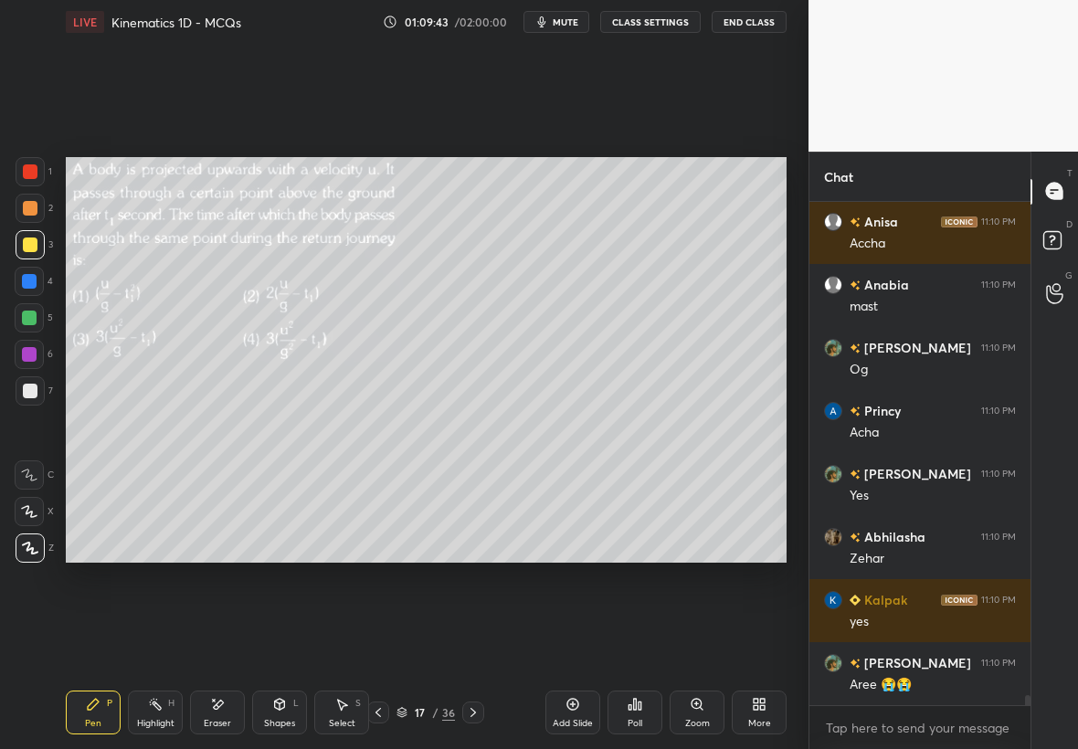
click at [638, 711] on div "Poll" at bounding box center [634, 712] width 55 height 44
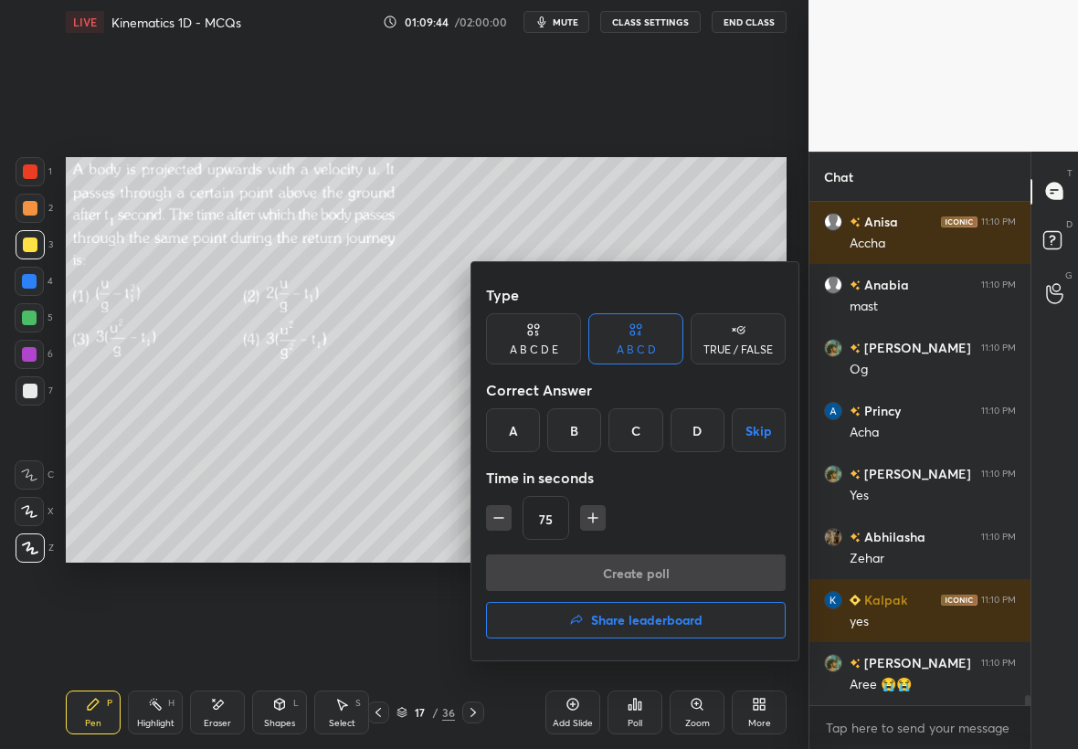
click at [585, 525] on button "button" at bounding box center [593, 518] width 26 height 26
click at [591, 519] on icon "button" at bounding box center [593, 518] width 18 height 18
click at [605, 516] on icon "button" at bounding box center [601, 518] width 18 height 18
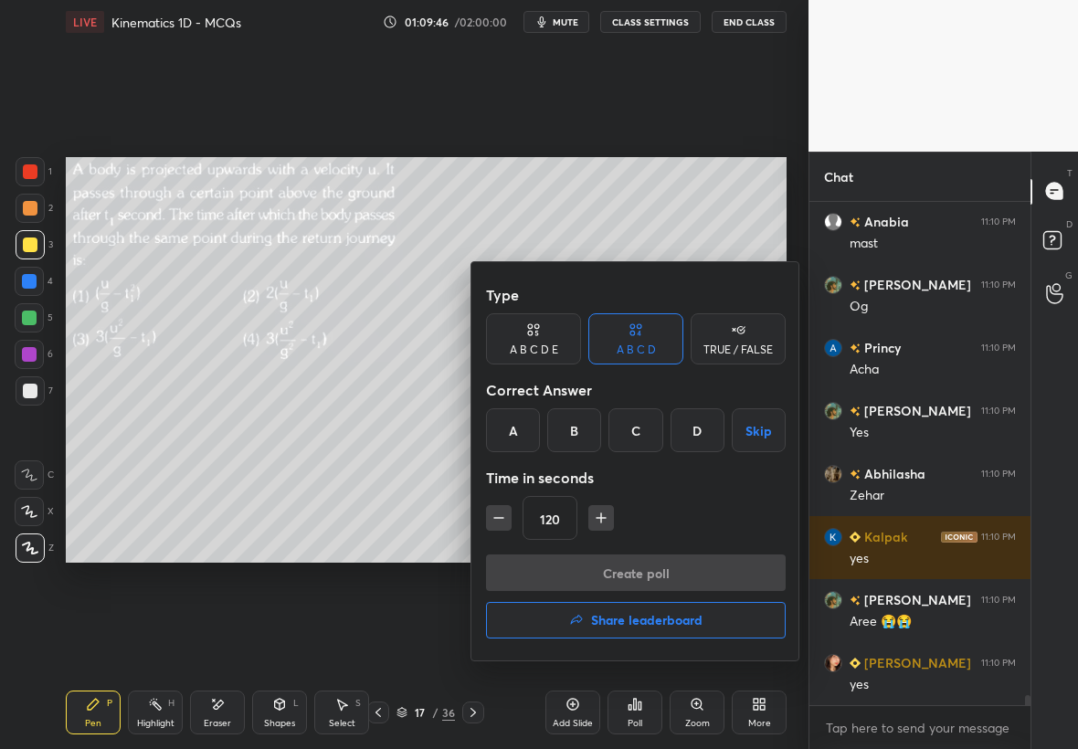
click at [597, 517] on icon "button" at bounding box center [601, 518] width 18 height 18
type input "135"
click at [567, 434] on div "B" at bounding box center [574, 430] width 54 height 44
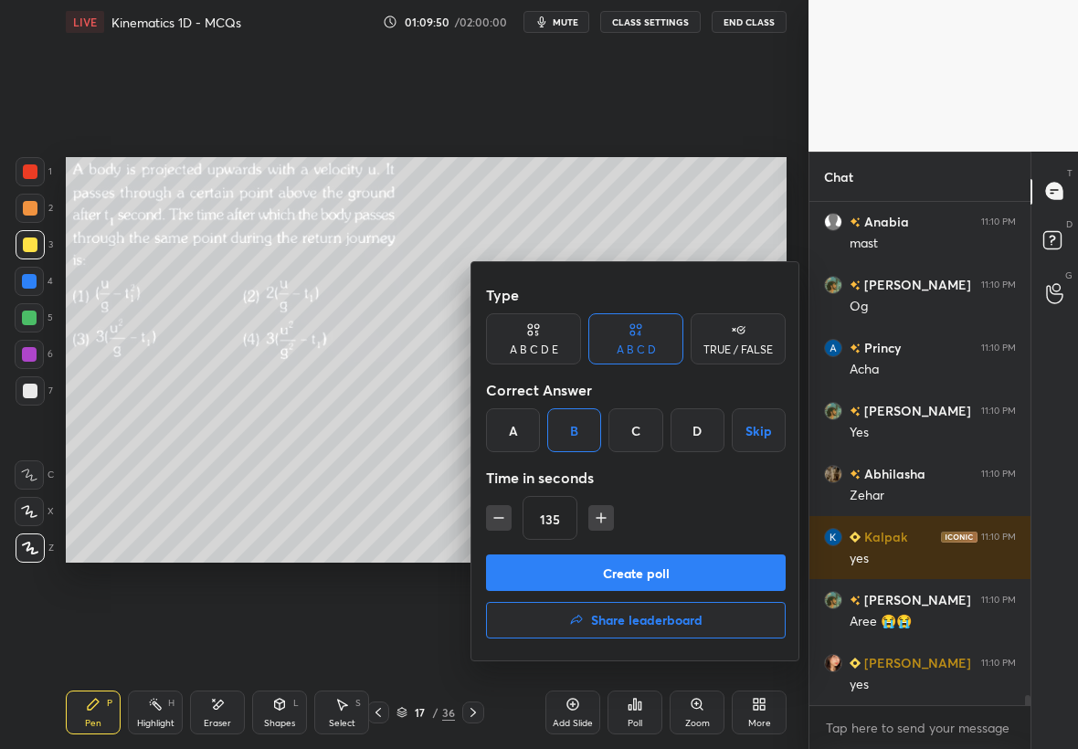
scroll to position [24479, 0]
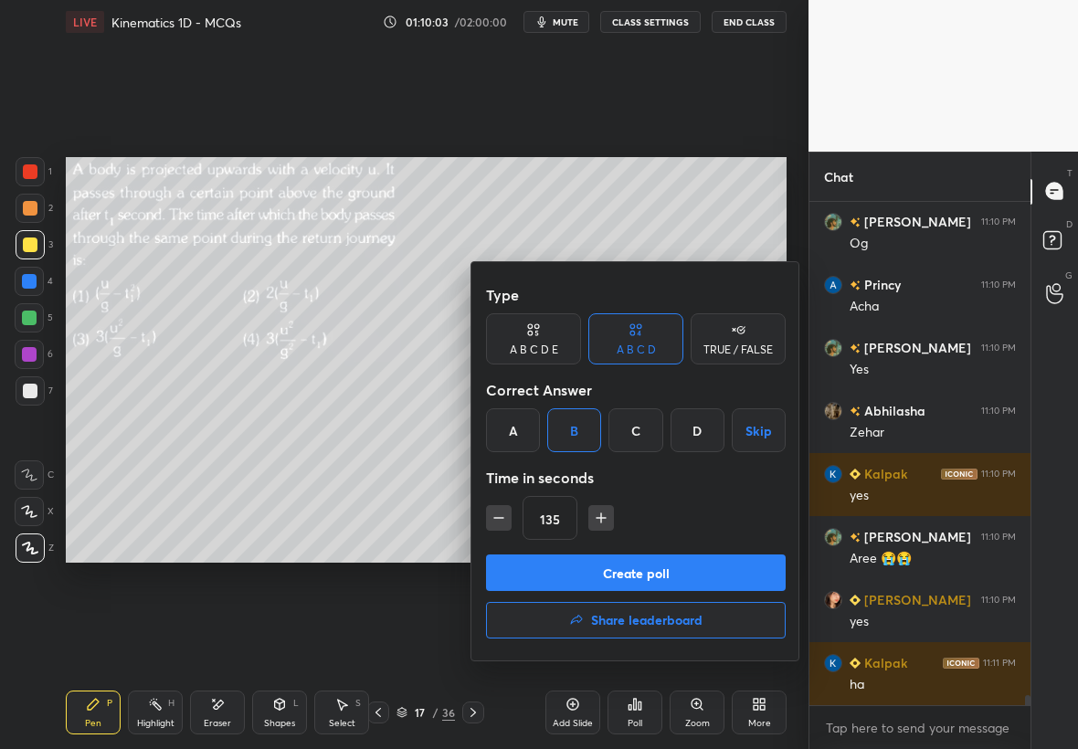
click at [416, 583] on div at bounding box center [539, 374] width 1078 height 749
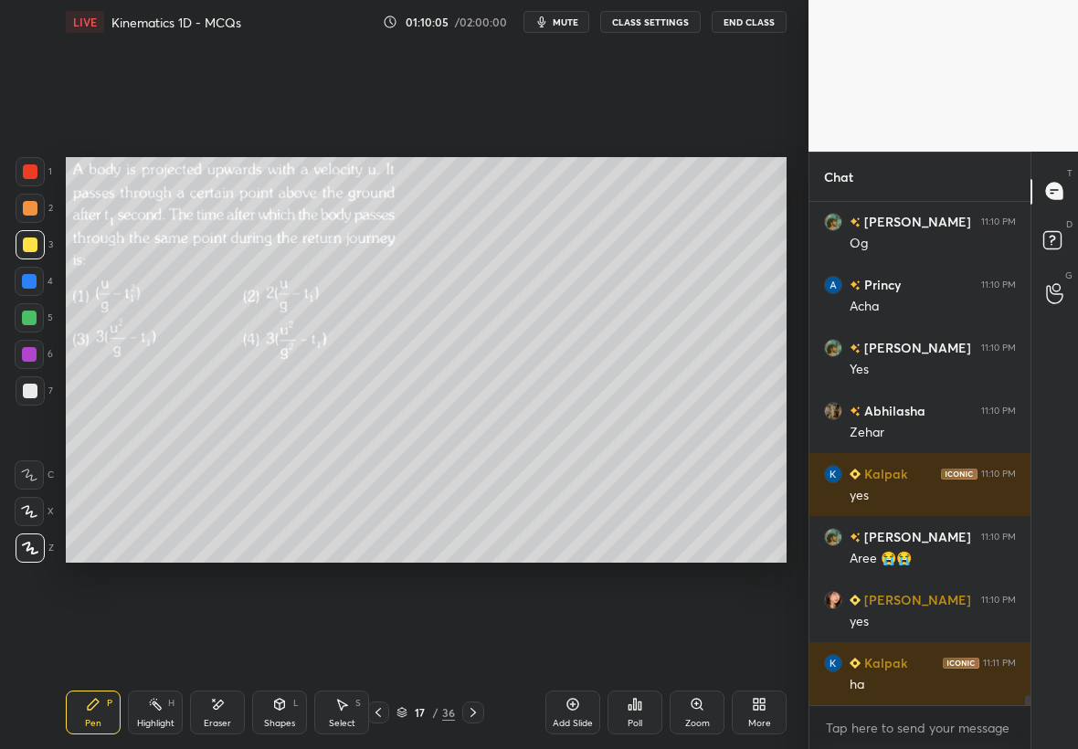
click at [25, 388] on div at bounding box center [30, 391] width 15 height 15
click at [24, 281] on div at bounding box center [29, 281] width 15 height 15
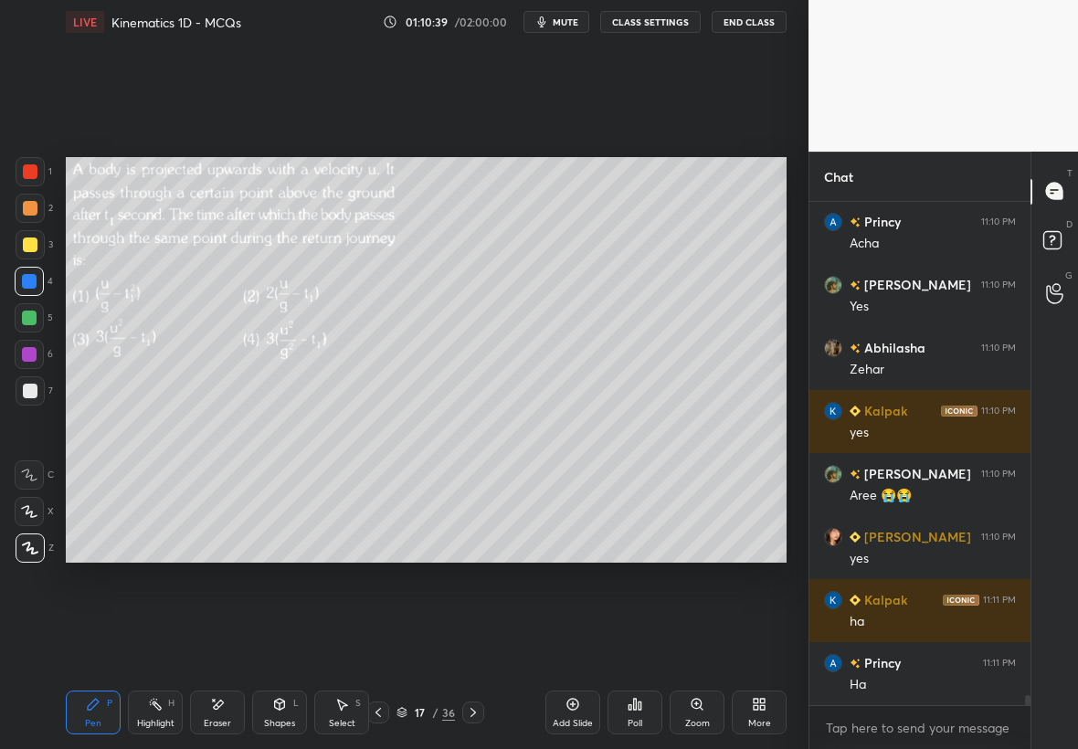
scroll to position [24605, 0]
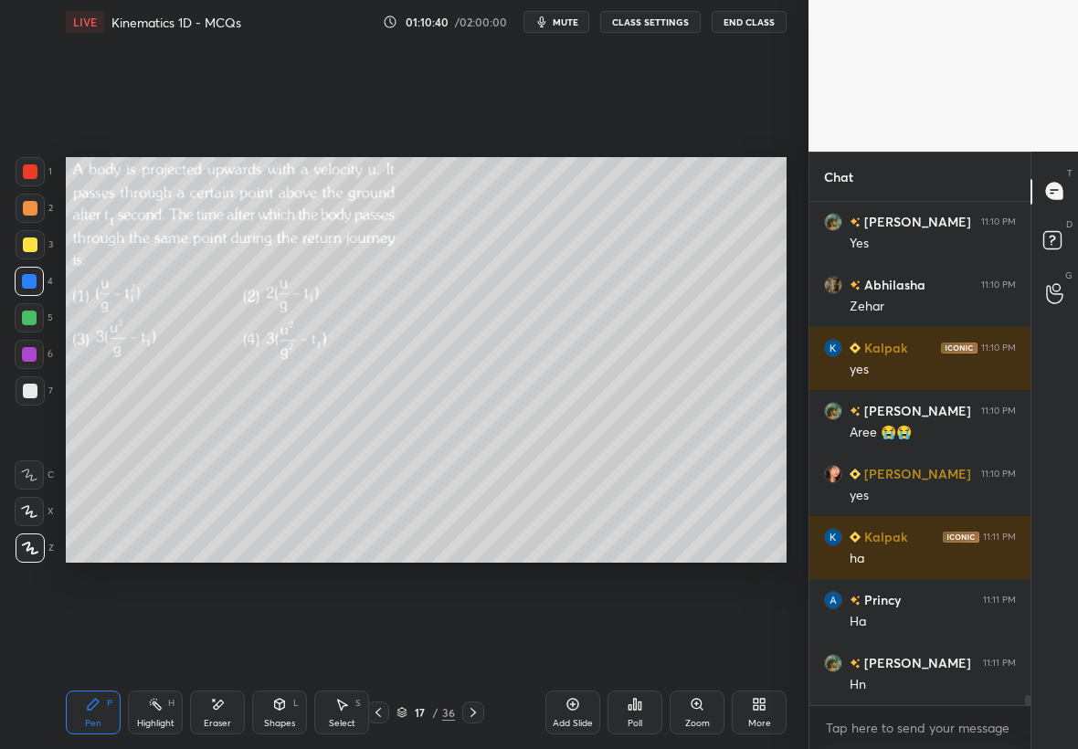
click at [642, 714] on div "Poll" at bounding box center [634, 712] width 55 height 44
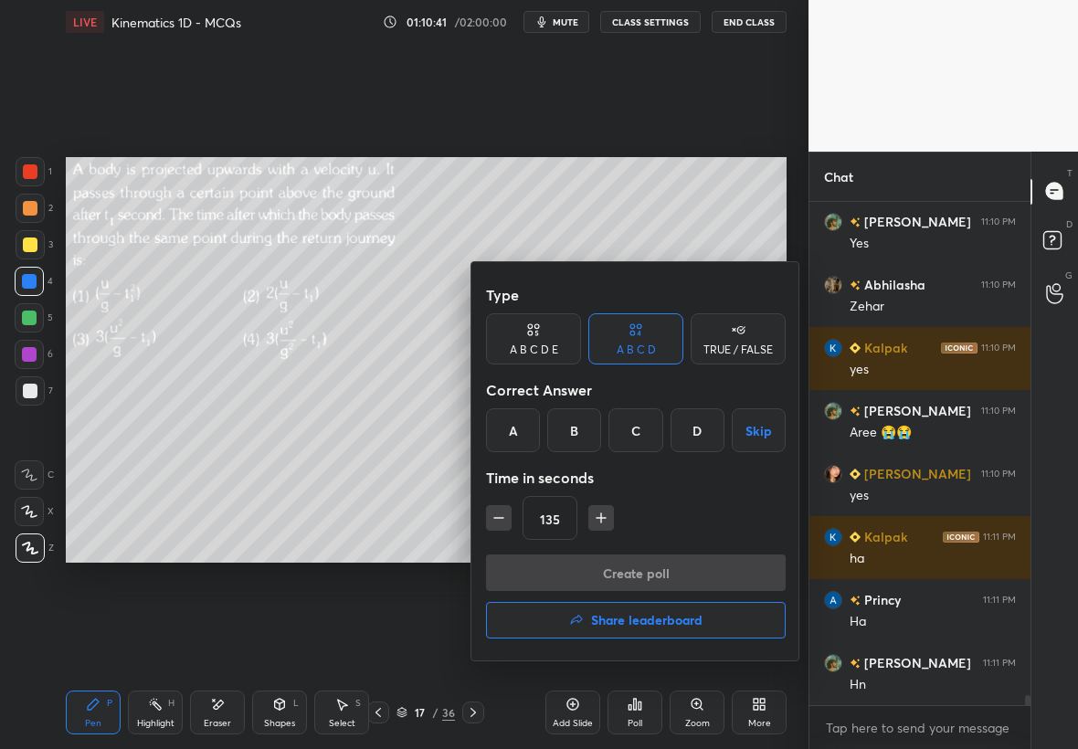
scroll to position [24668, 0]
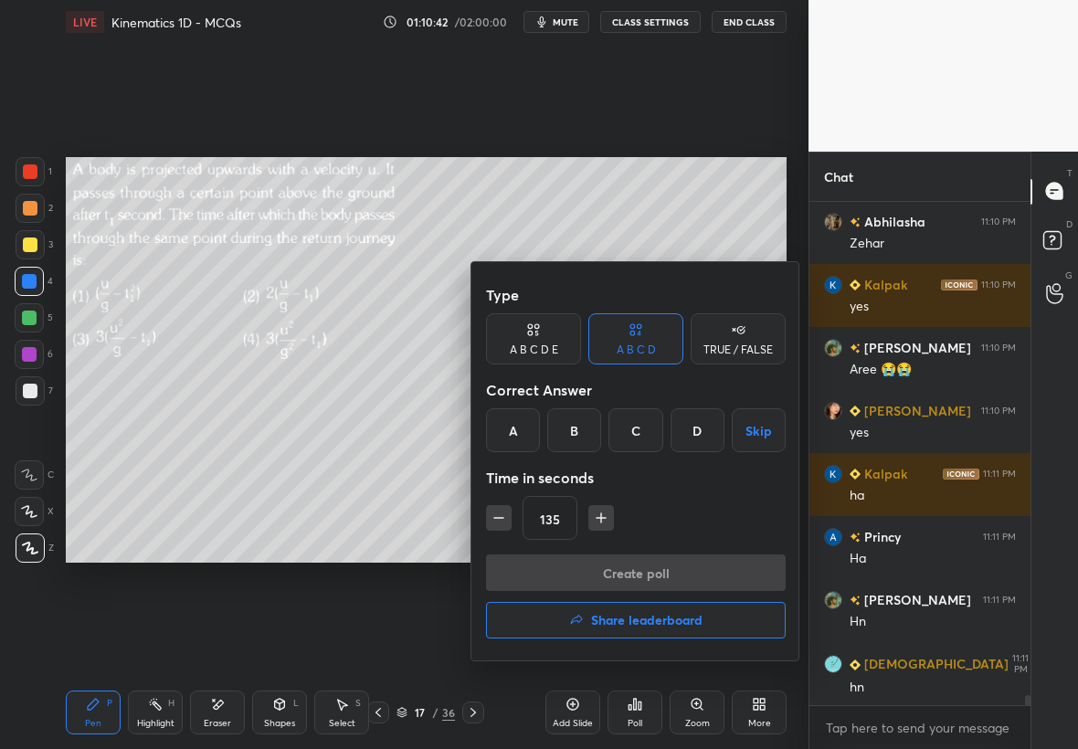
drag, startPoint x: 567, startPoint y: 423, endPoint x: 577, endPoint y: 426, distance: 10.4
click at [573, 425] on div "B" at bounding box center [574, 430] width 54 height 44
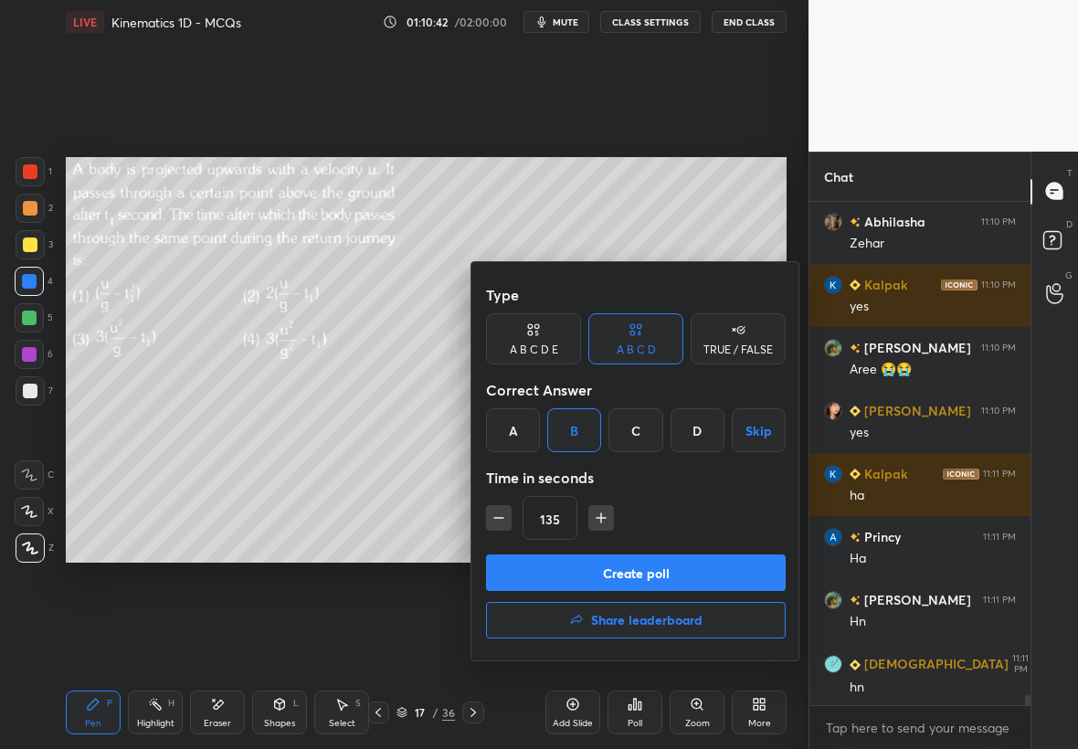
click at [614, 570] on button "Create poll" at bounding box center [636, 572] width 300 height 37
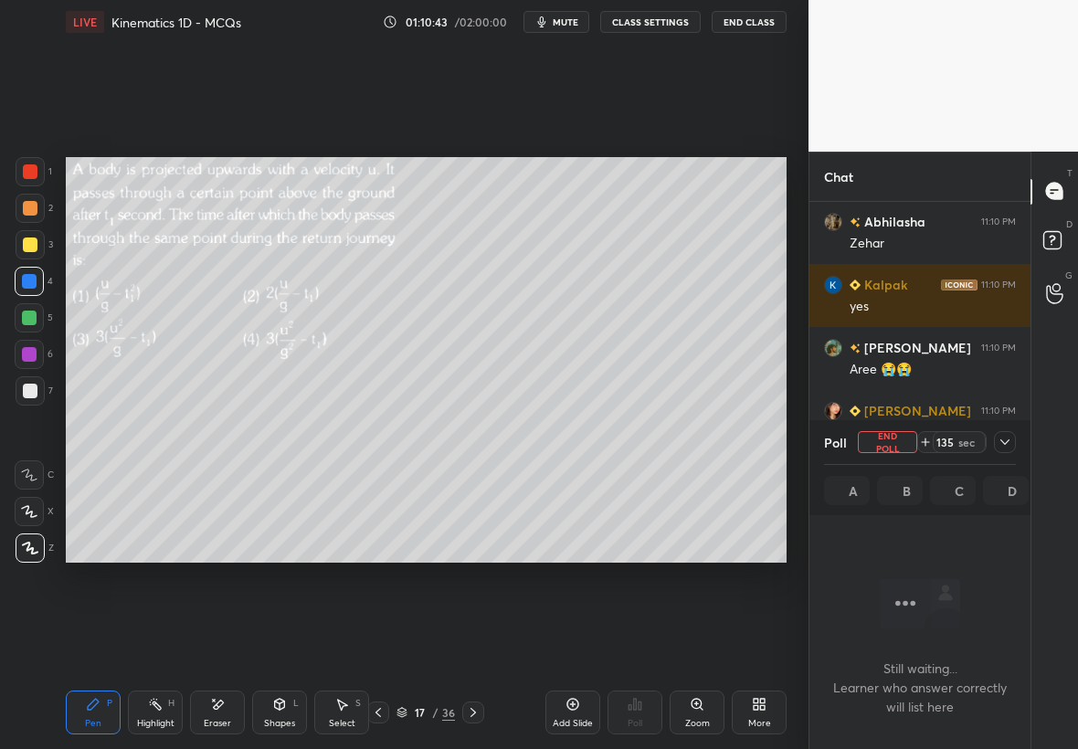
scroll to position [5, 6]
click at [1008, 437] on icon at bounding box center [1004, 442] width 15 height 15
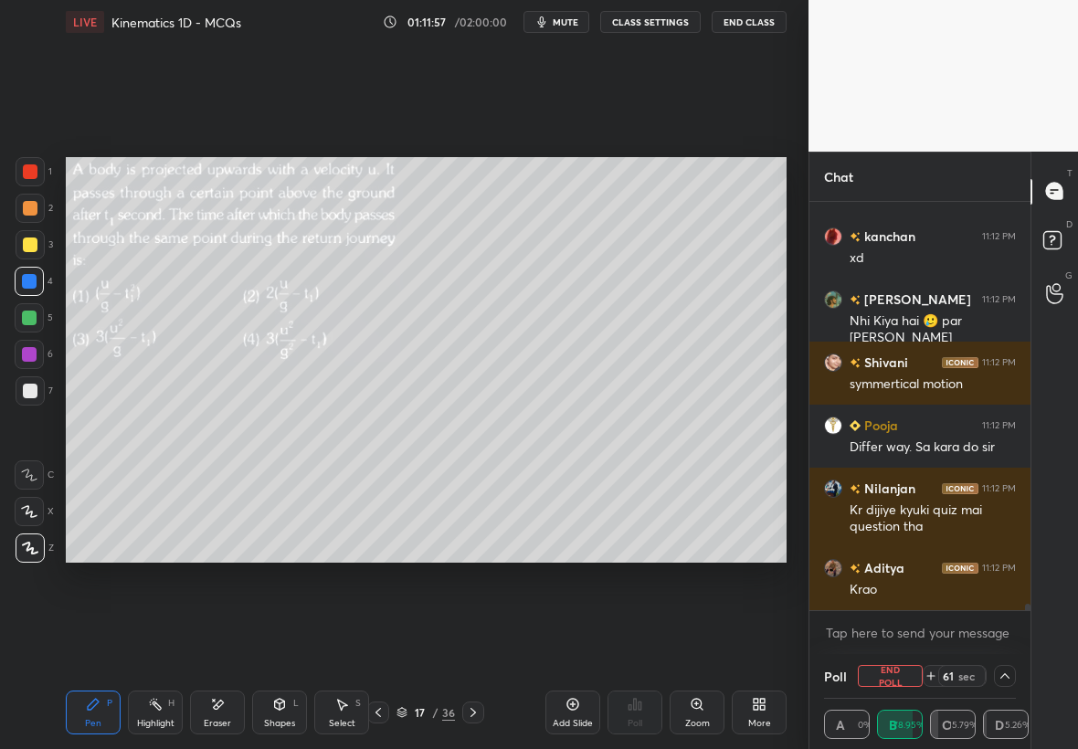
scroll to position [25554, 0]
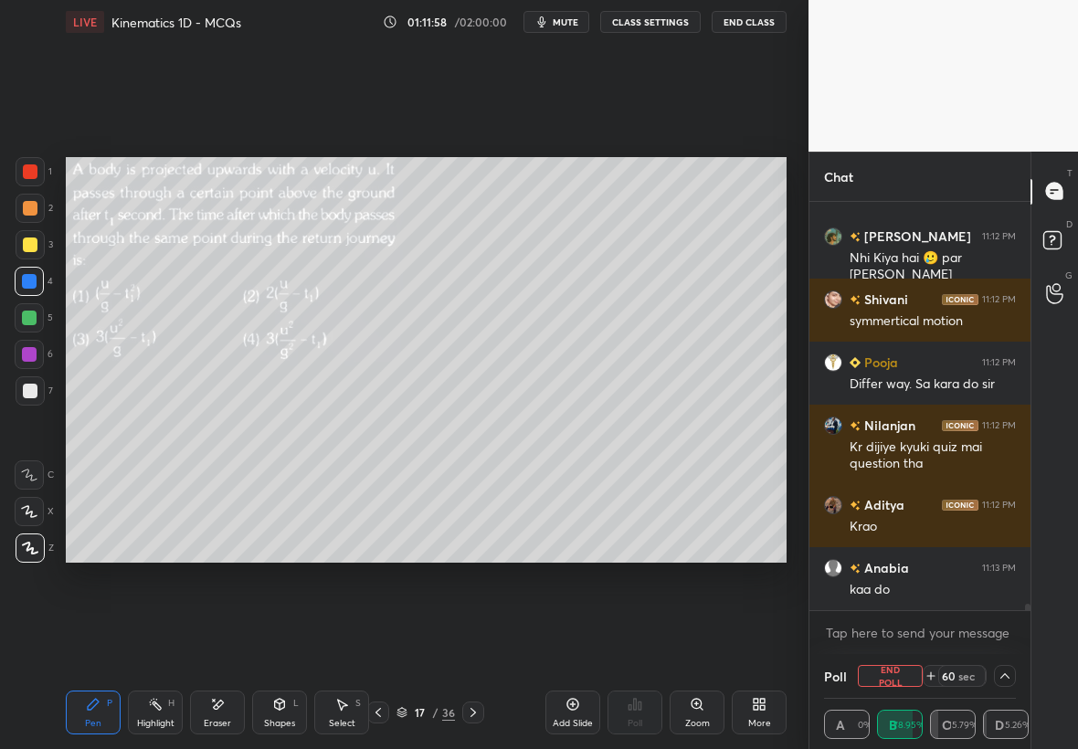
click at [344, 714] on div "Select S" at bounding box center [341, 712] width 55 height 44
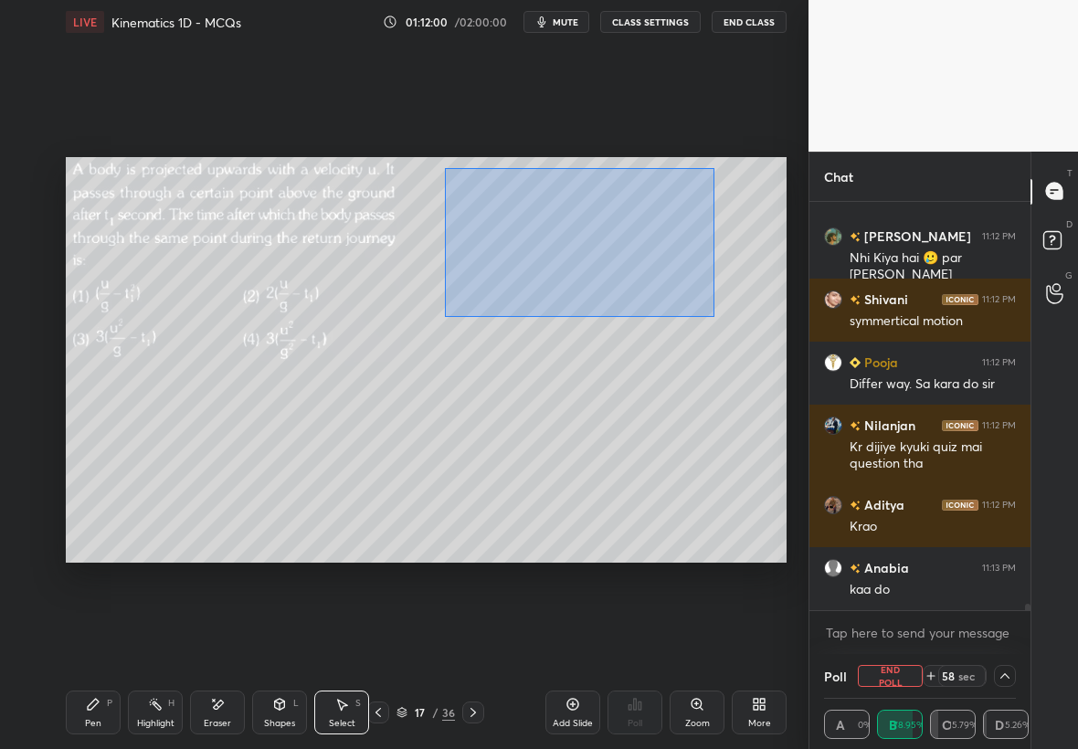
drag, startPoint x: 479, startPoint y: 201, endPoint x: 719, endPoint y: 311, distance: 263.6
click at [722, 314] on div "0 ° Undo Copy Paste here Duplicate Duplicate to new slide Delete" at bounding box center [426, 360] width 721 height 406
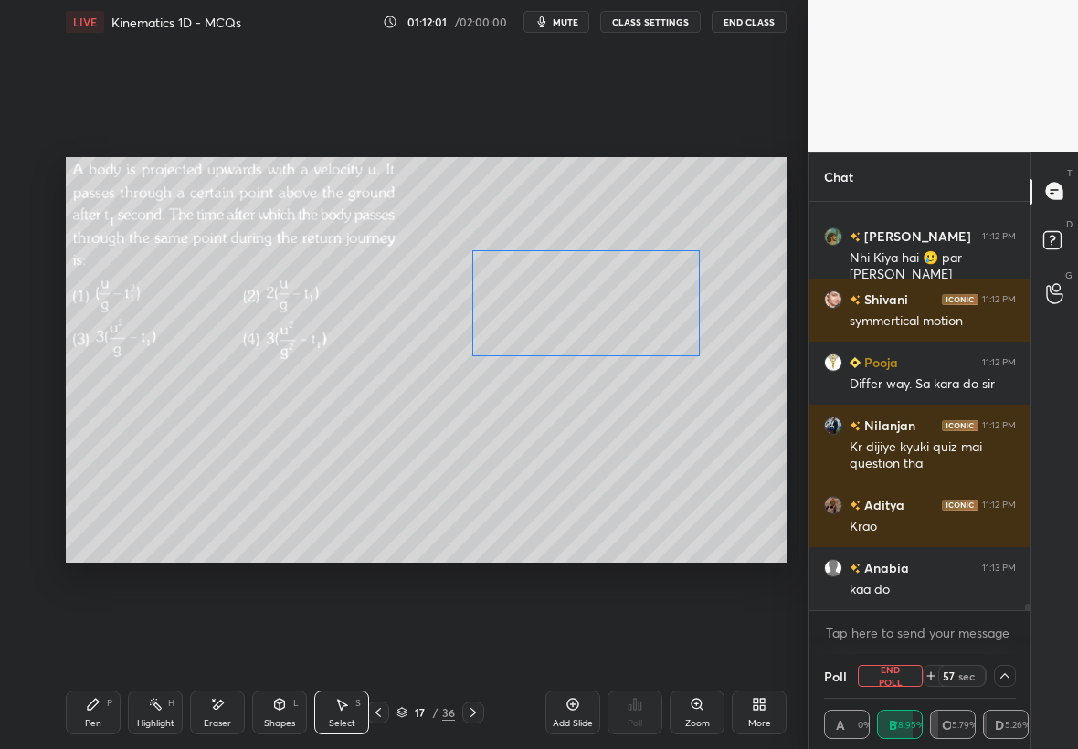
drag, startPoint x: 575, startPoint y: 240, endPoint x: 581, endPoint y: 335, distance: 95.1
click at [585, 336] on div "0 ° Undo Copy Paste here Duplicate Duplicate to new slide Delete" at bounding box center [426, 360] width 721 height 406
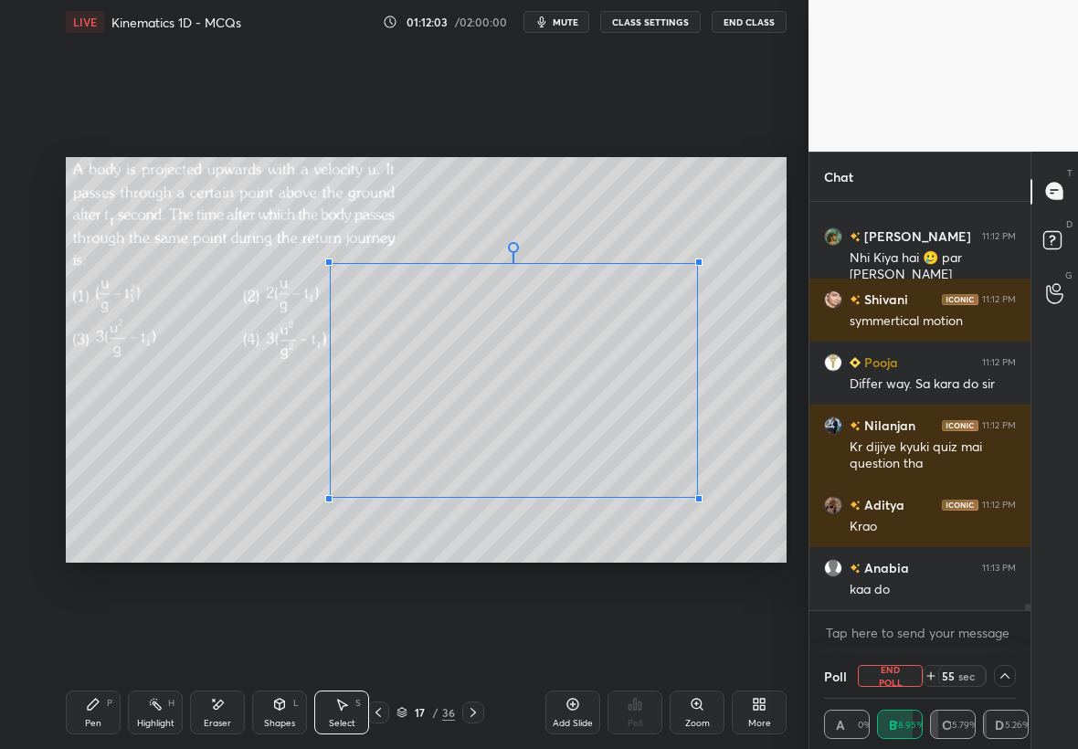
drag, startPoint x: 459, startPoint y: 377, endPoint x: 344, endPoint y: 486, distance: 158.3
click at [332, 495] on div at bounding box center [328, 498] width 7 height 7
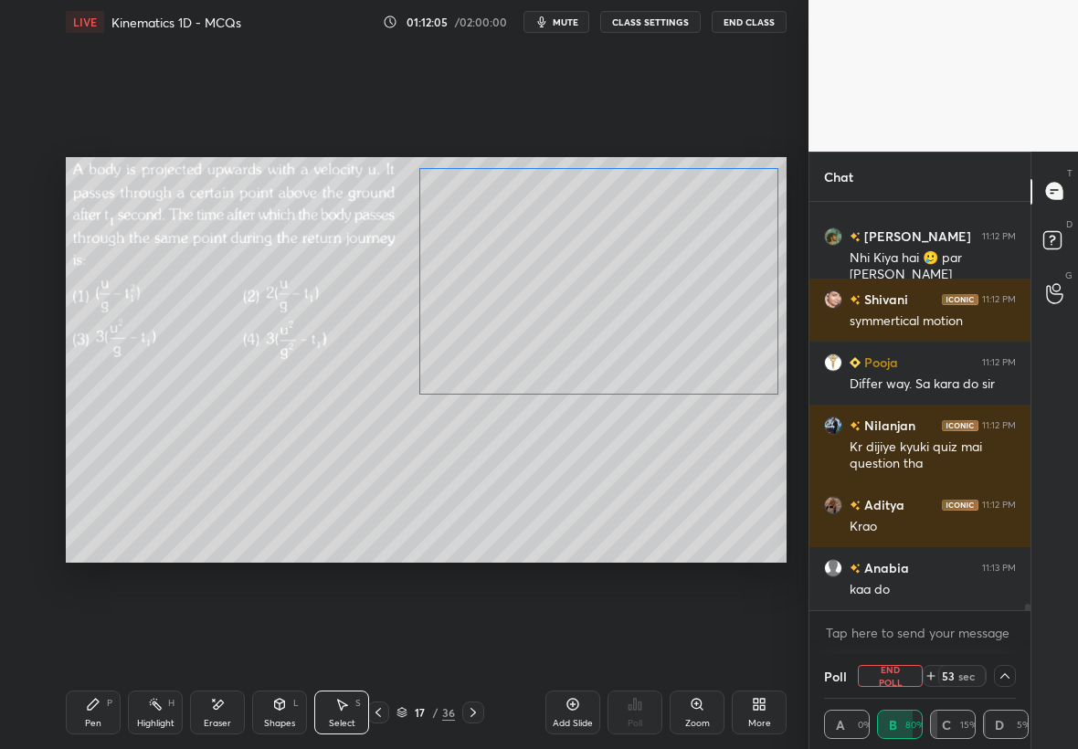
scroll to position [25633, 0]
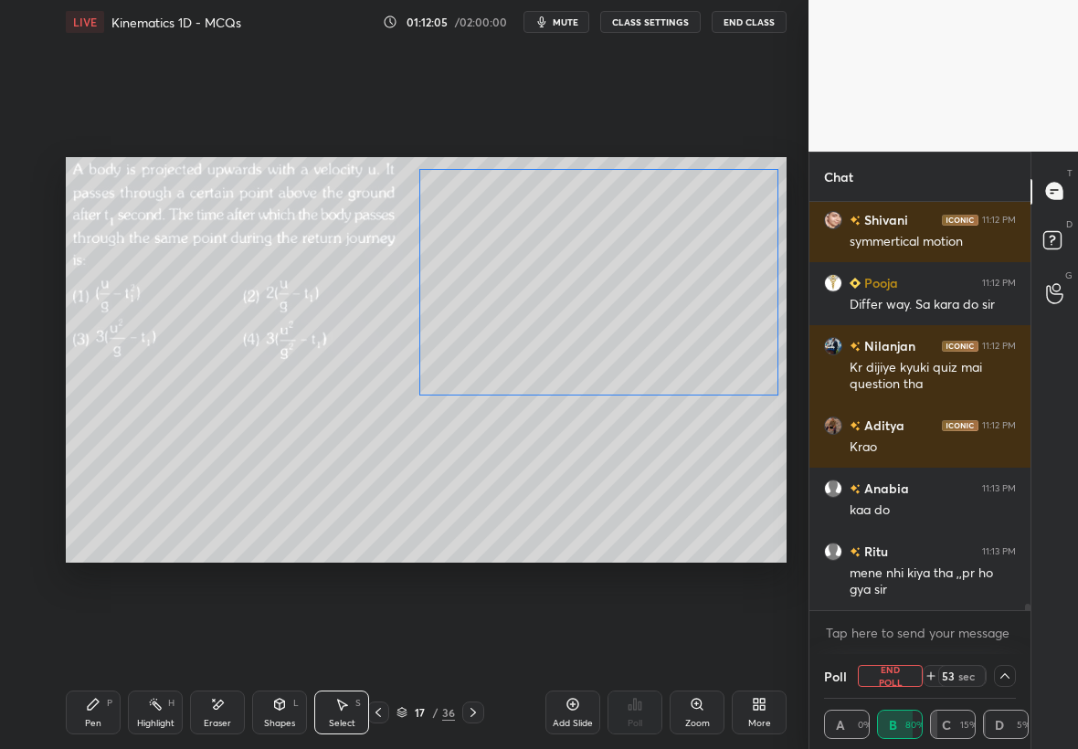
drag, startPoint x: 519, startPoint y: 416, endPoint x: 600, endPoint y: 322, distance: 123.6
click at [600, 322] on div "0 ° Undo Copy Paste here Duplicate Duplicate to new slide Delete" at bounding box center [426, 360] width 721 height 406
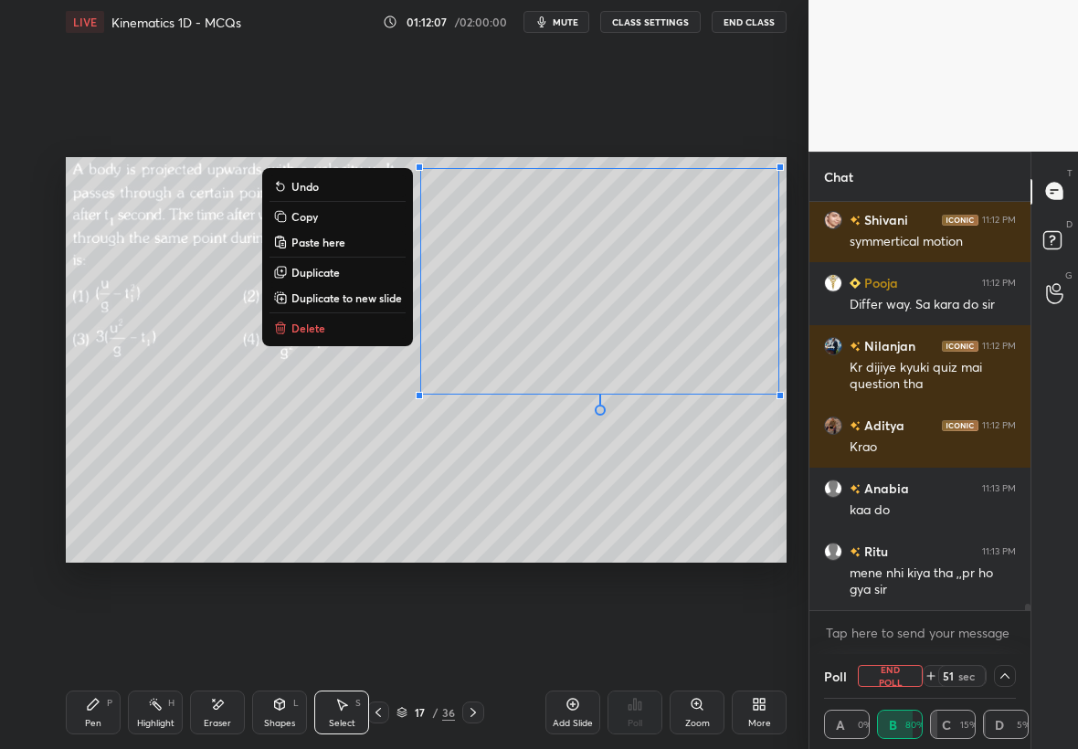
click at [90, 719] on div "Pen" at bounding box center [93, 723] width 16 height 9
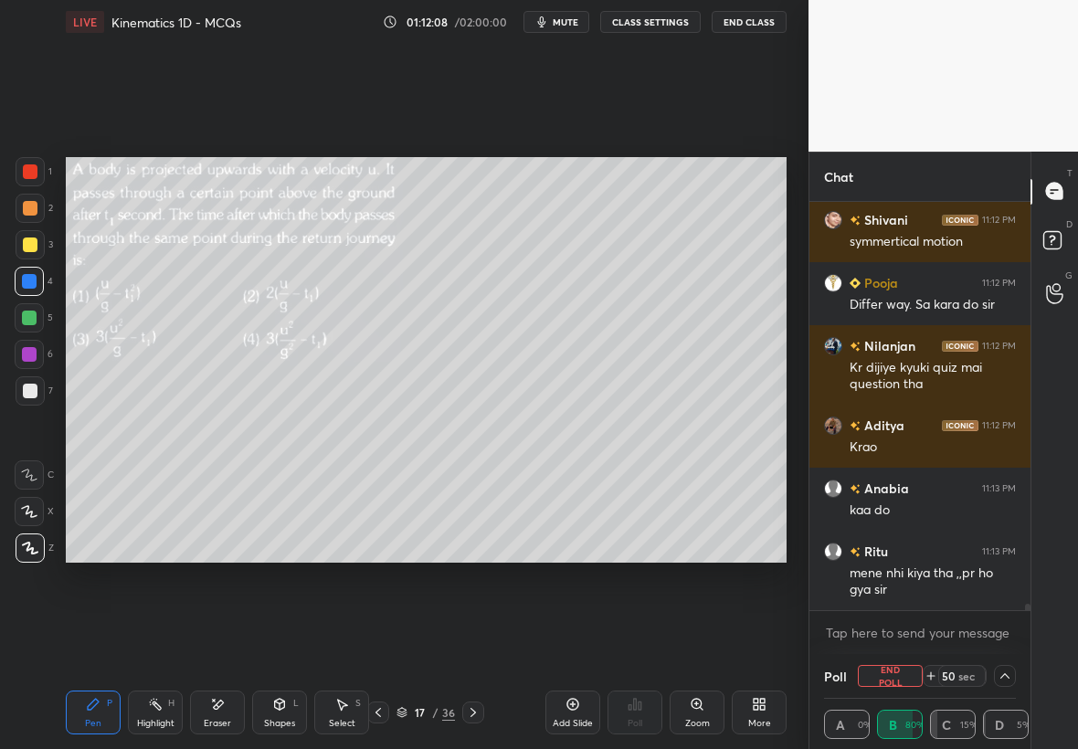
click at [50, 236] on div "3" at bounding box center [34, 244] width 37 height 29
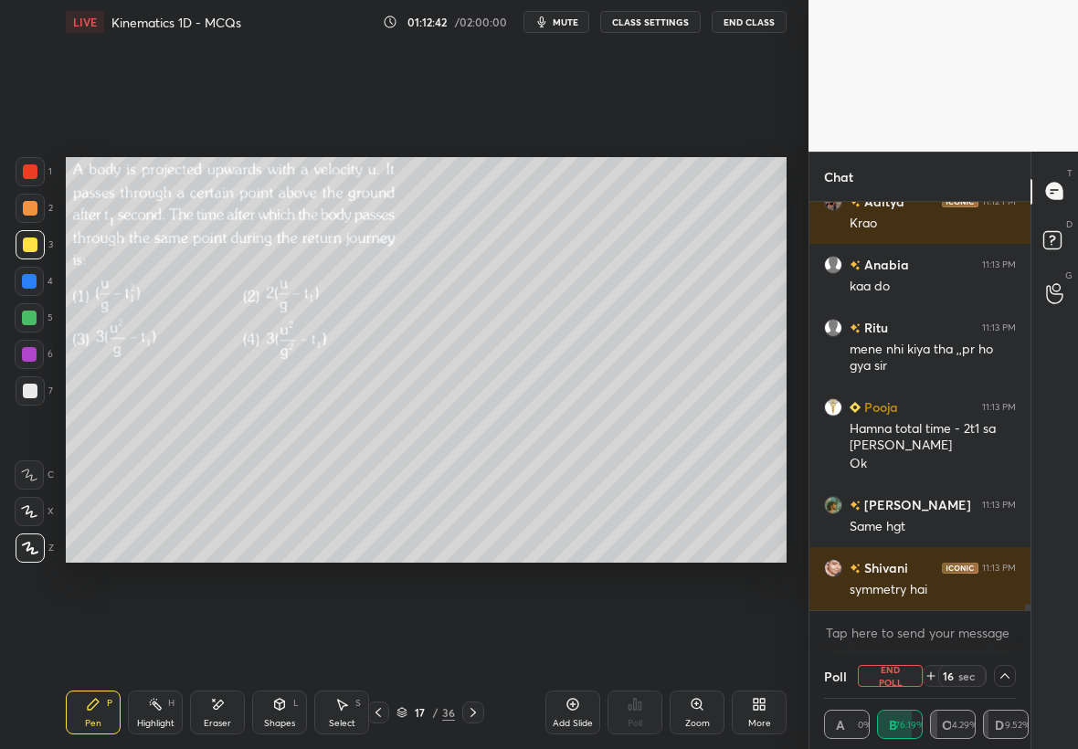
scroll to position [25920, 0]
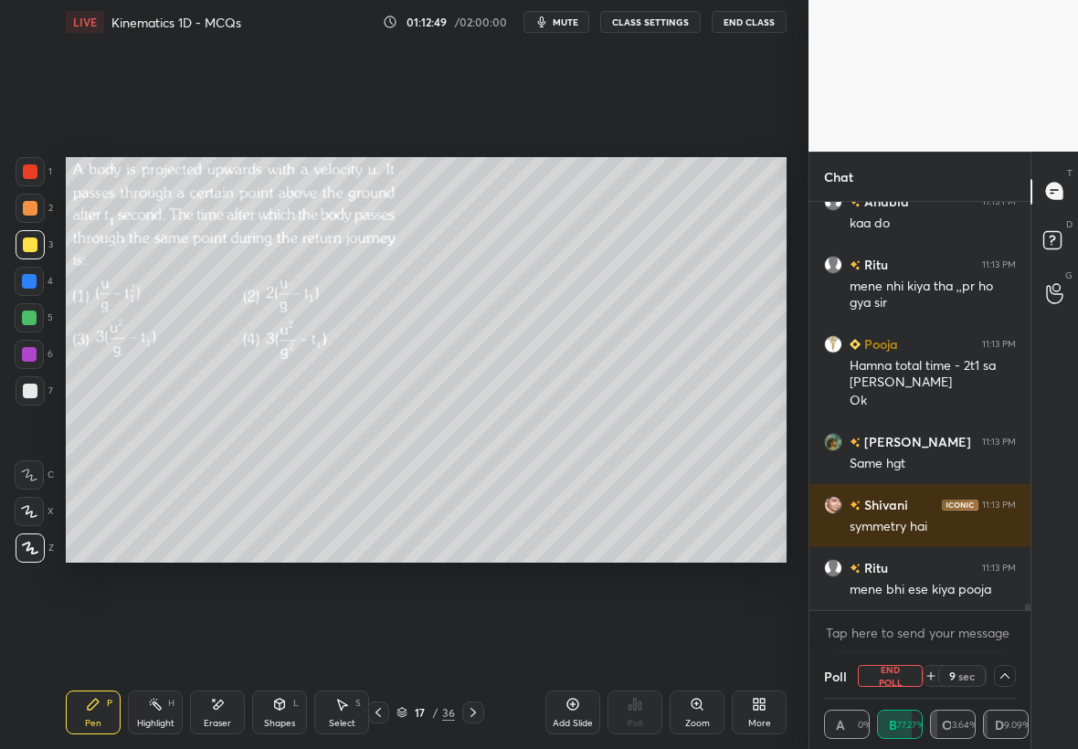
click at [26, 353] on div at bounding box center [29, 354] width 15 height 15
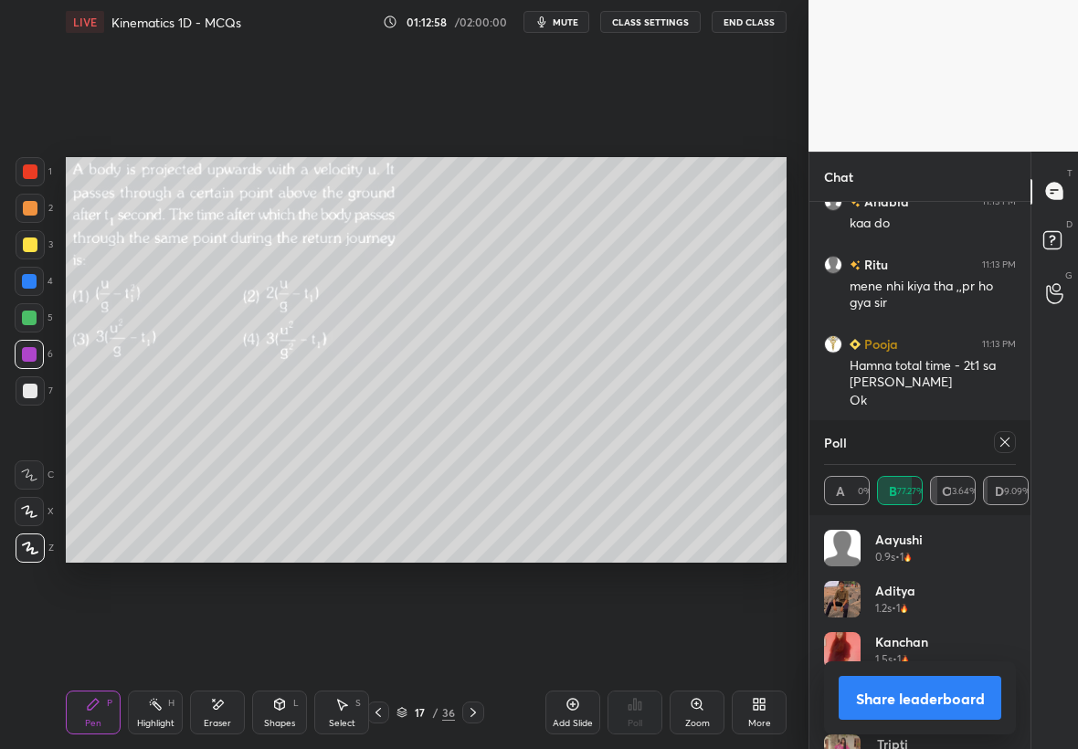
scroll to position [214, 186]
click at [1006, 441] on icon at bounding box center [1004, 442] width 15 height 15
type textarea "x"
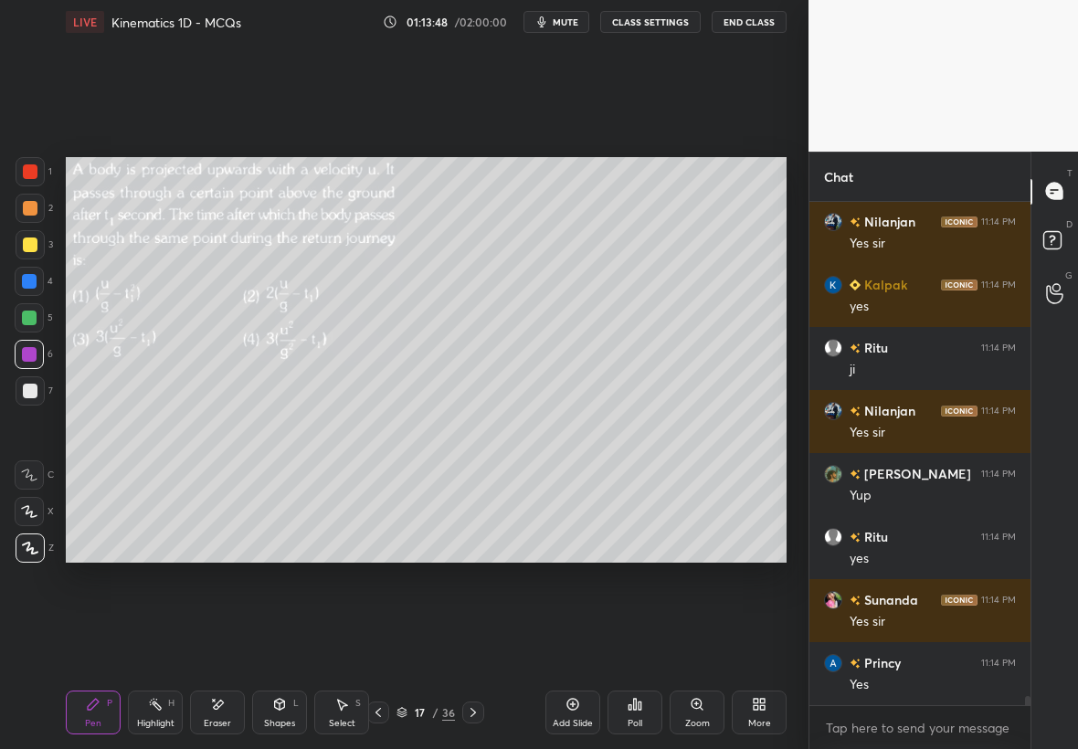
scroll to position [26392, 0]
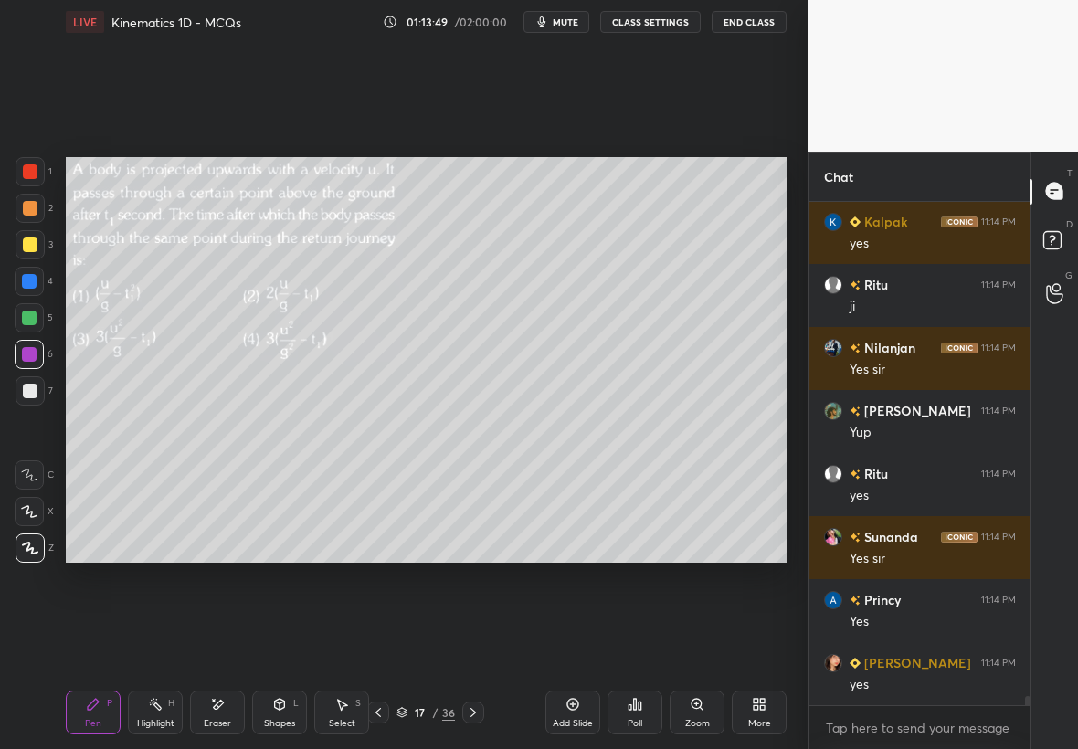
click at [33, 240] on div at bounding box center [30, 244] width 15 height 15
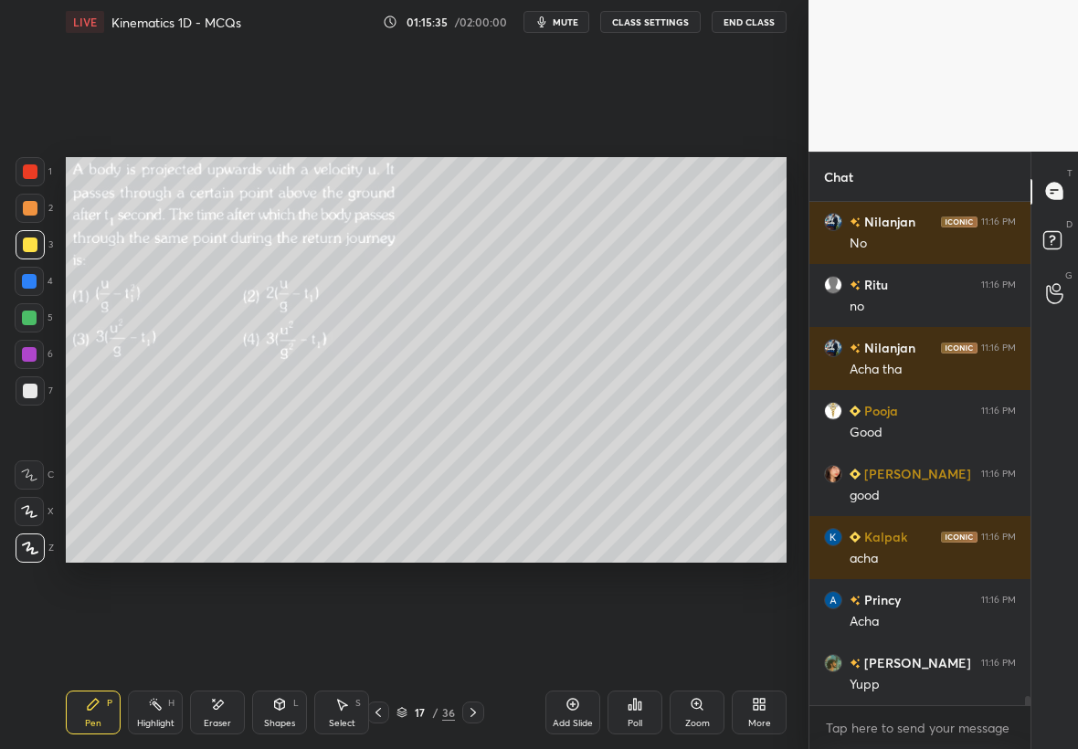
scroll to position [27165, 0]
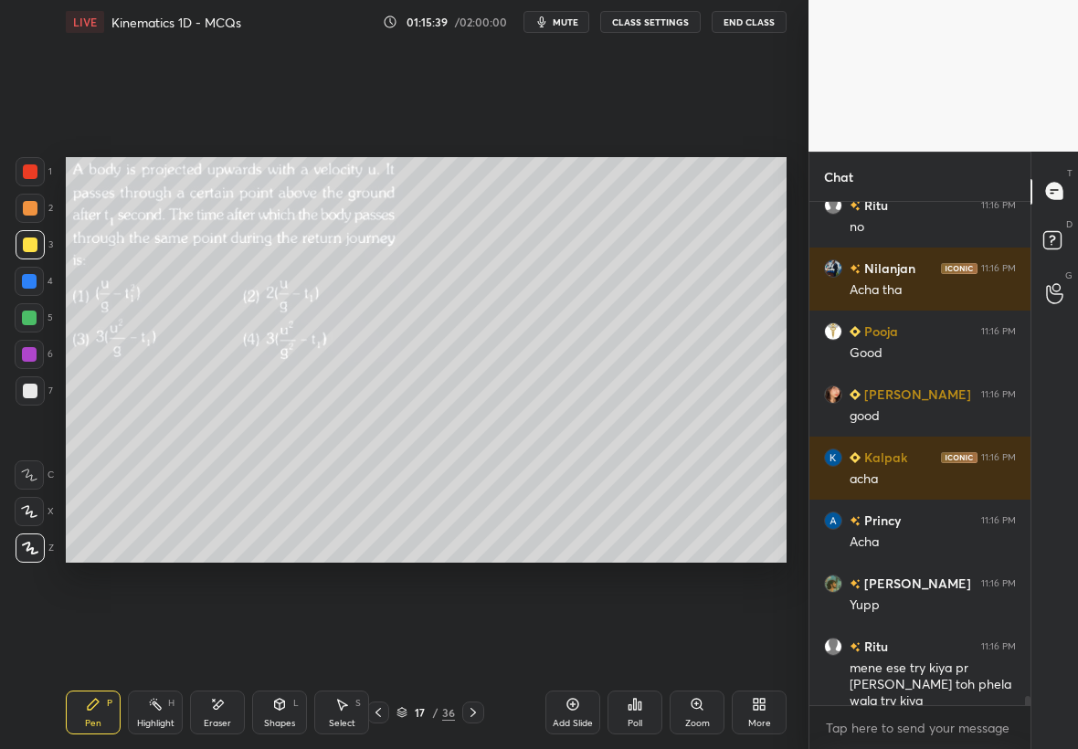
click at [484, 706] on div "17 / 36" at bounding box center [426, 712] width 240 height 22
click at [476, 709] on icon at bounding box center [473, 712] width 15 height 15
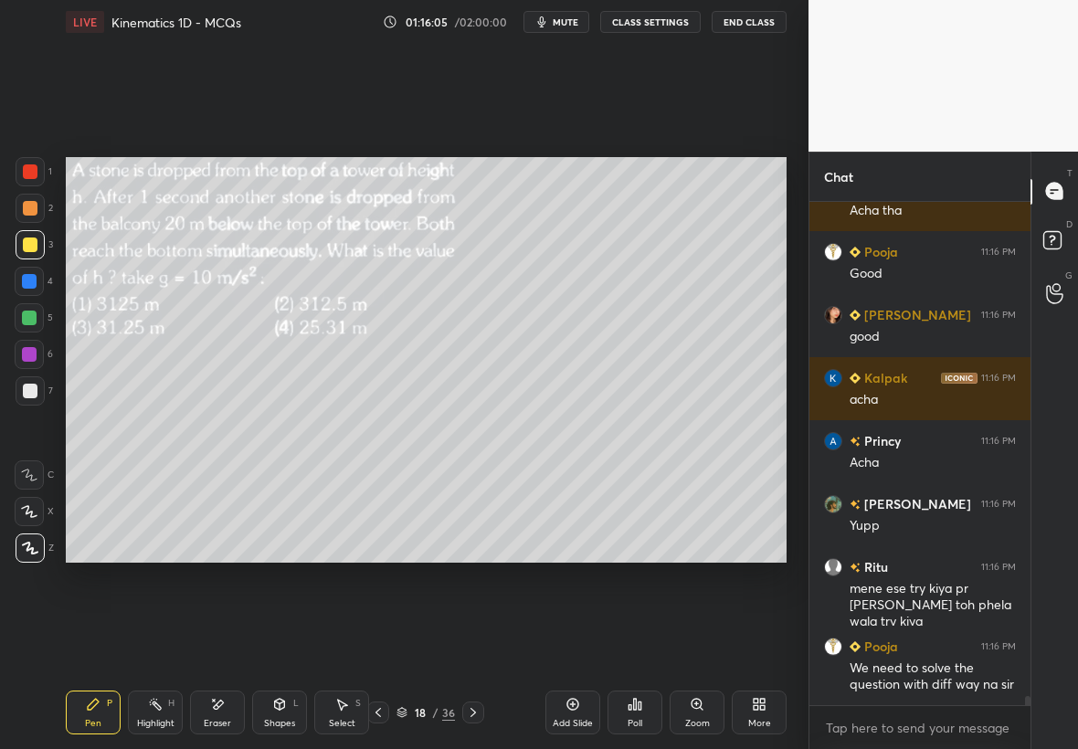
click at [642, 712] on div "Poll" at bounding box center [634, 712] width 55 height 44
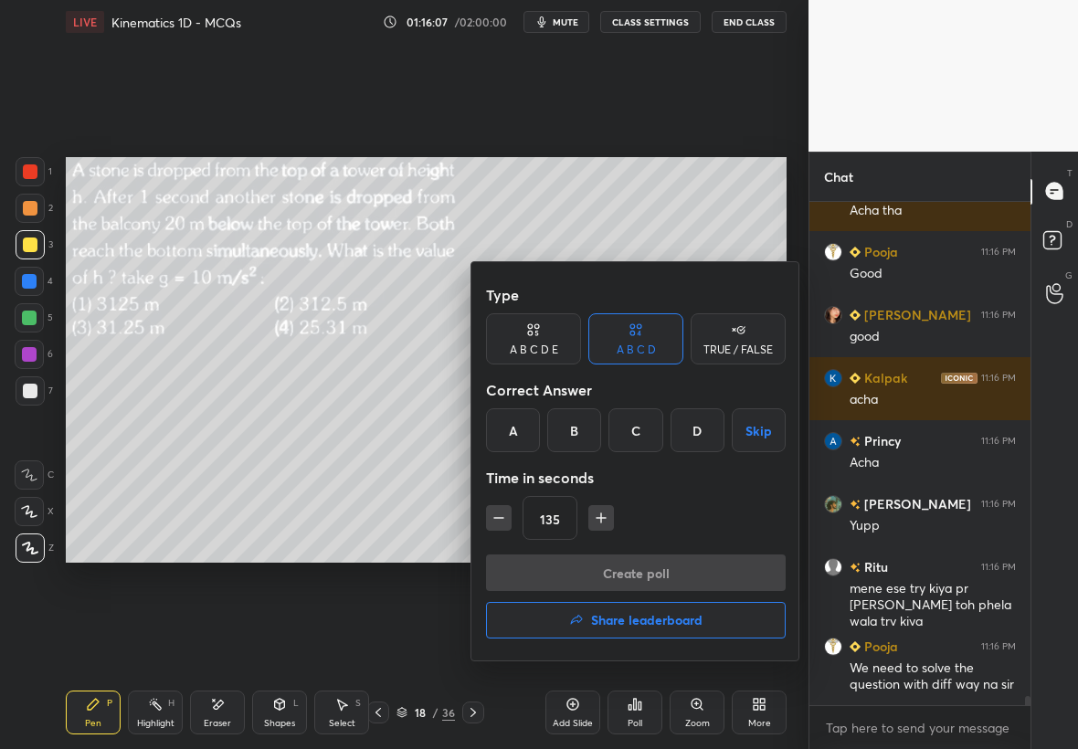
click at [488, 526] on button "button" at bounding box center [499, 518] width 26 height 26
type input "120"
click at [649, 442] on div "C" at bounding box center [635, 430] width 54 height 44
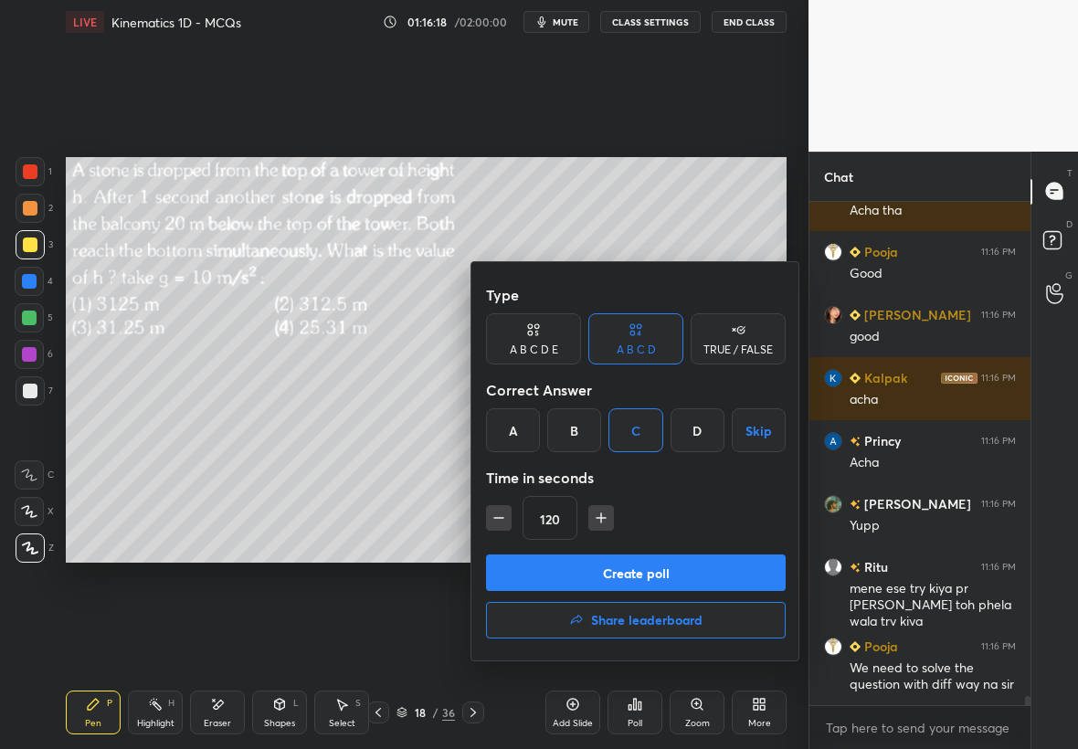
click at [685, 579] on button "Create poll" at bounding box center [636, 572] width 300 height 37
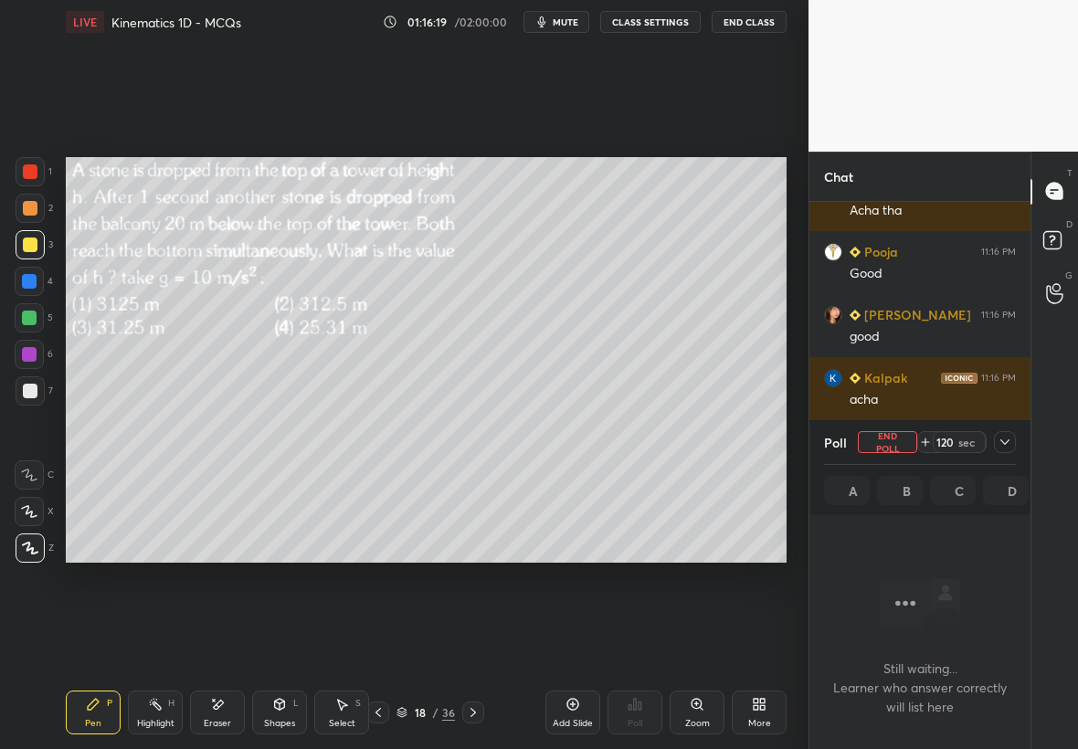
scroll to position [250, 216]
click at [1006, 437] on icon at bounding box center [1004, 442] width 15 height 15
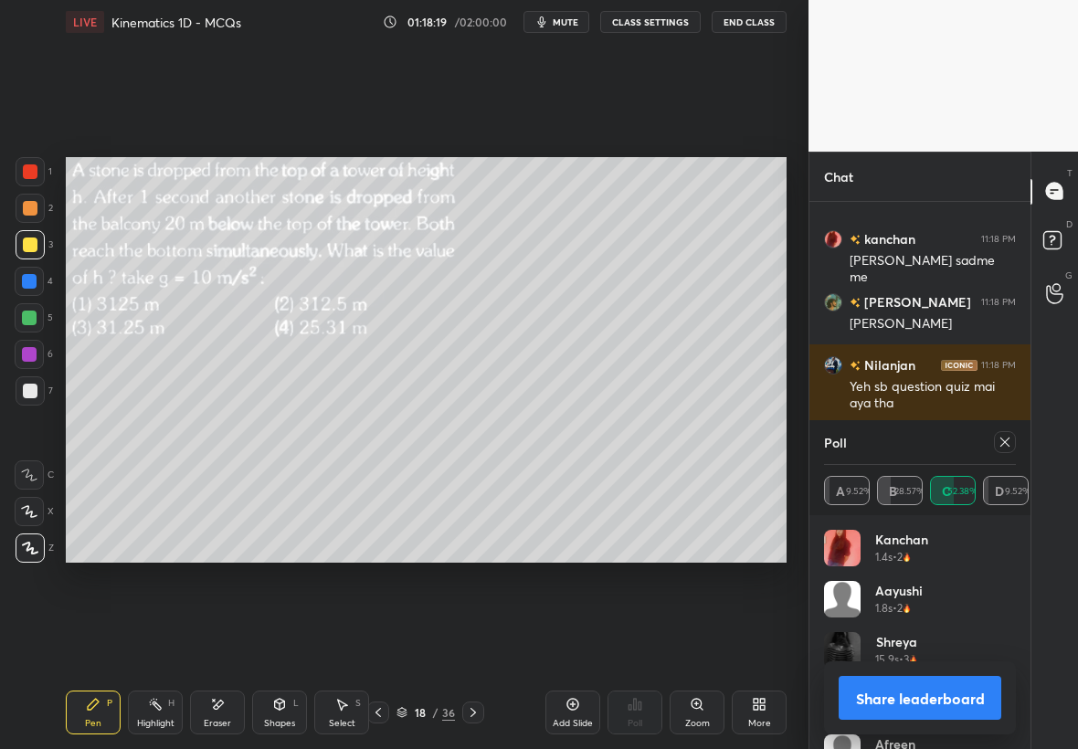
scroll to position [214, 186]
click at [1006, 450] on div at bounding box center [1005, 442] width 22 height 22
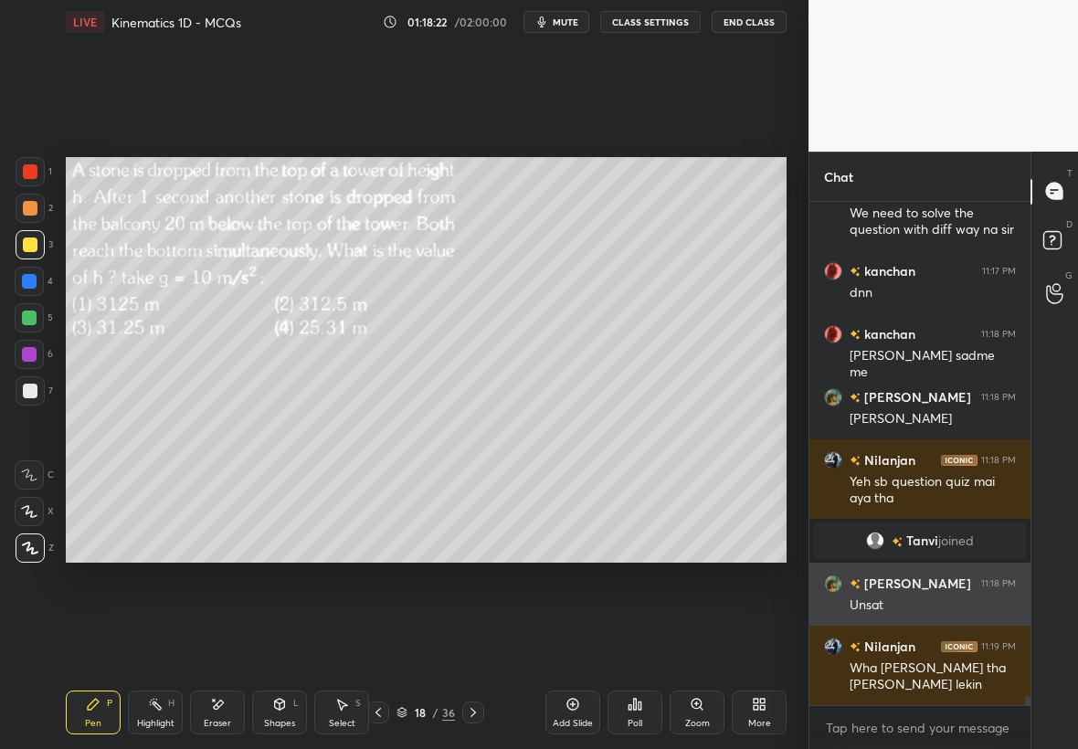
scroll to position [345, 216]
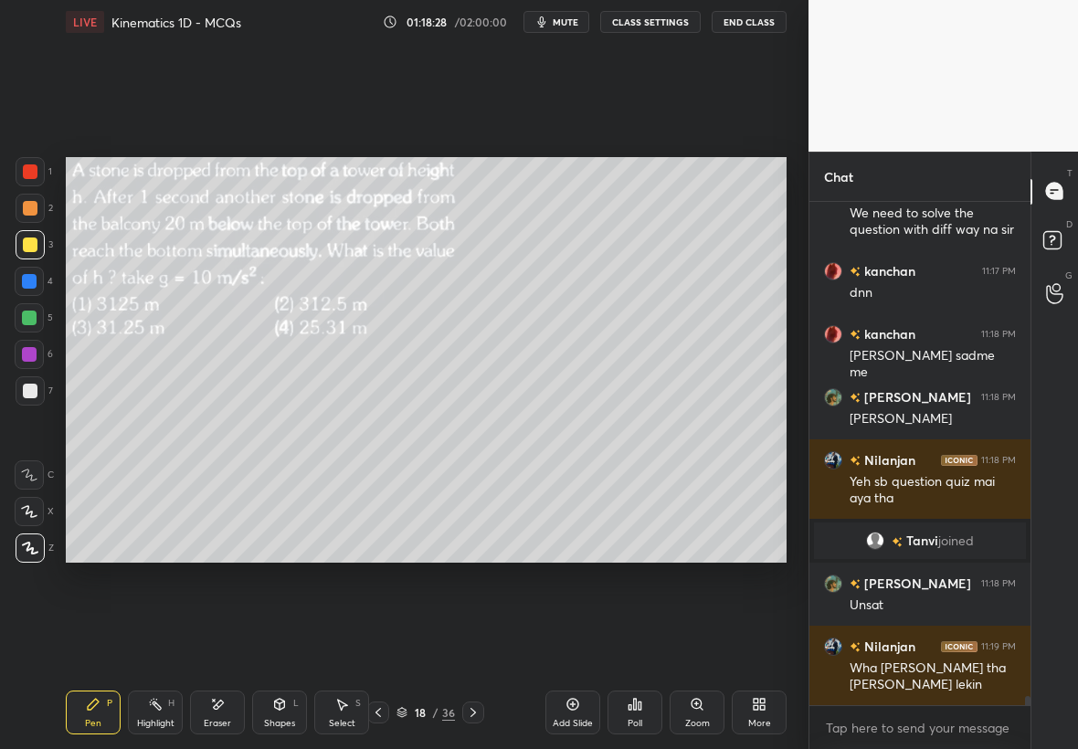
click at [282, 719] on div "Shapes" at bounding box center [279, 723] width 31 height 9
click at [34, 395] on div at bounding box center [30, 391] width 15 height 15
click at [80, 714] on div "Pen P" at bounding box center [93, 712] width 55 height 44
click at [17, 245] on div at bounding box center [30, 244] width 29 height 29
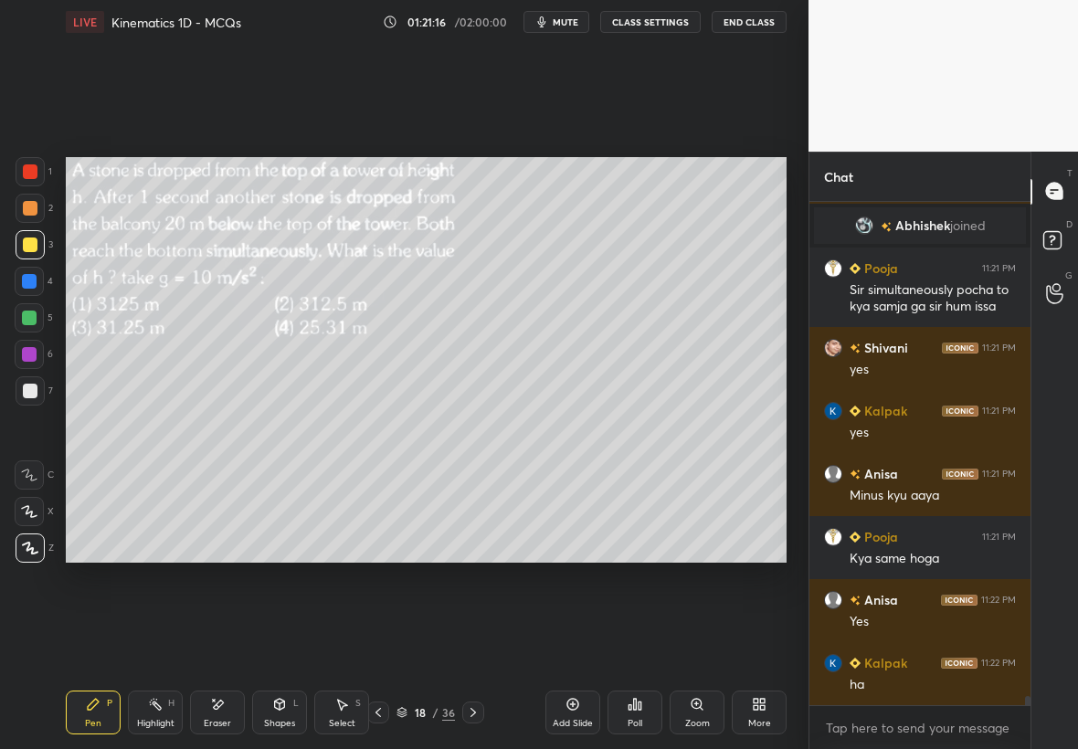
scroll to position [27152, 0]
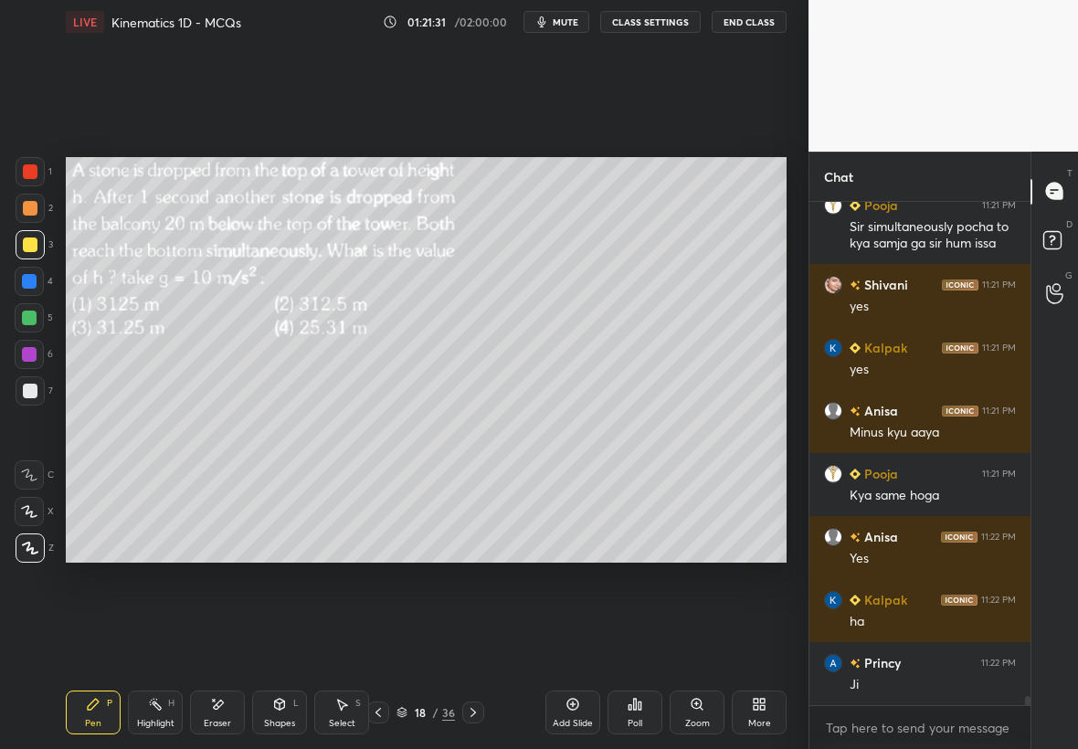
click at [29, 322] on div at bounding box center [29, 318] width 15 height 15
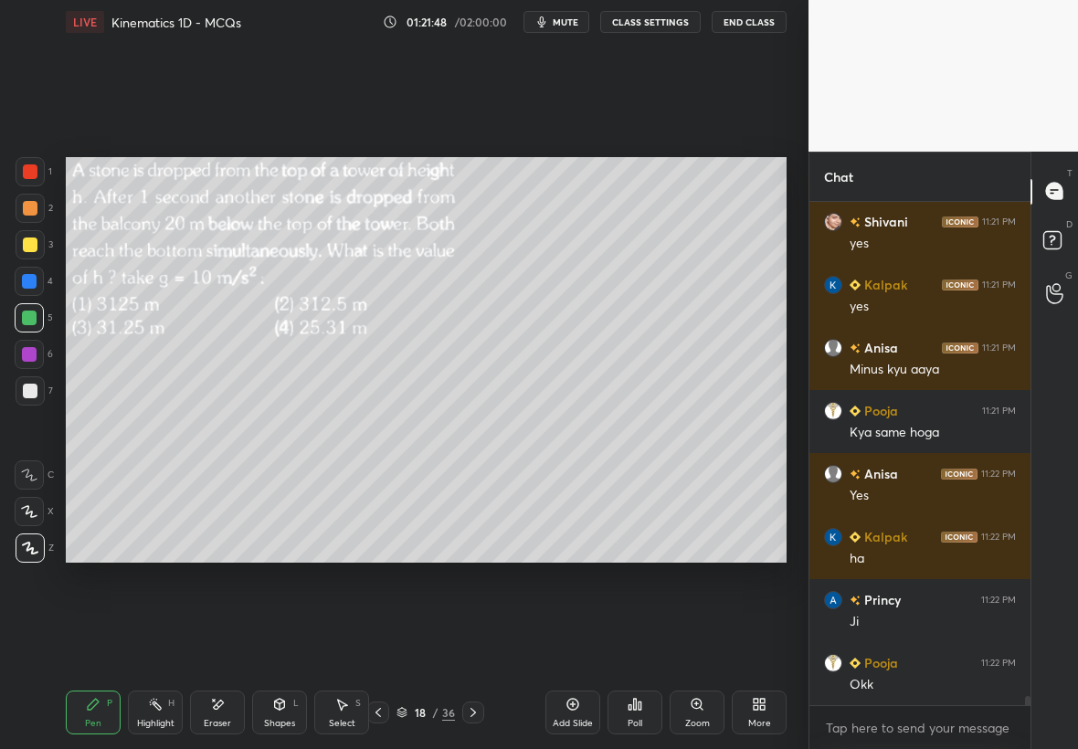
click at [37, 240] on div at bounding box center [30, 244] width 29 height 29
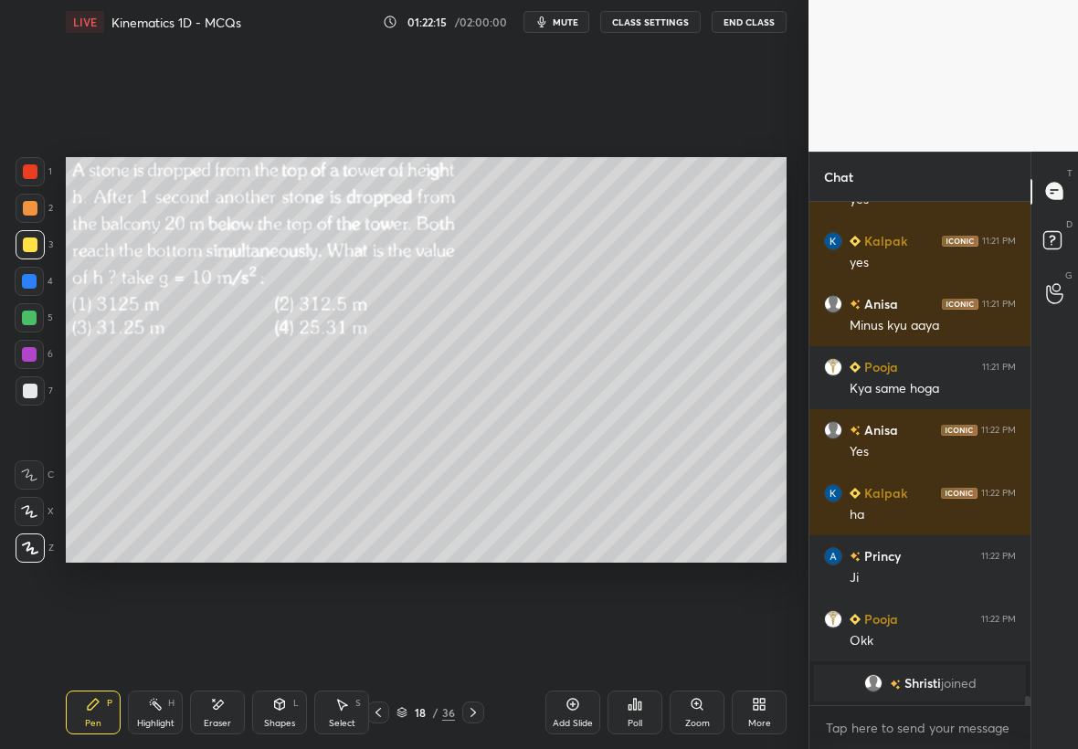
click at [43, 358] on div "6" at bounding box center [34, 354] width 38 height 29
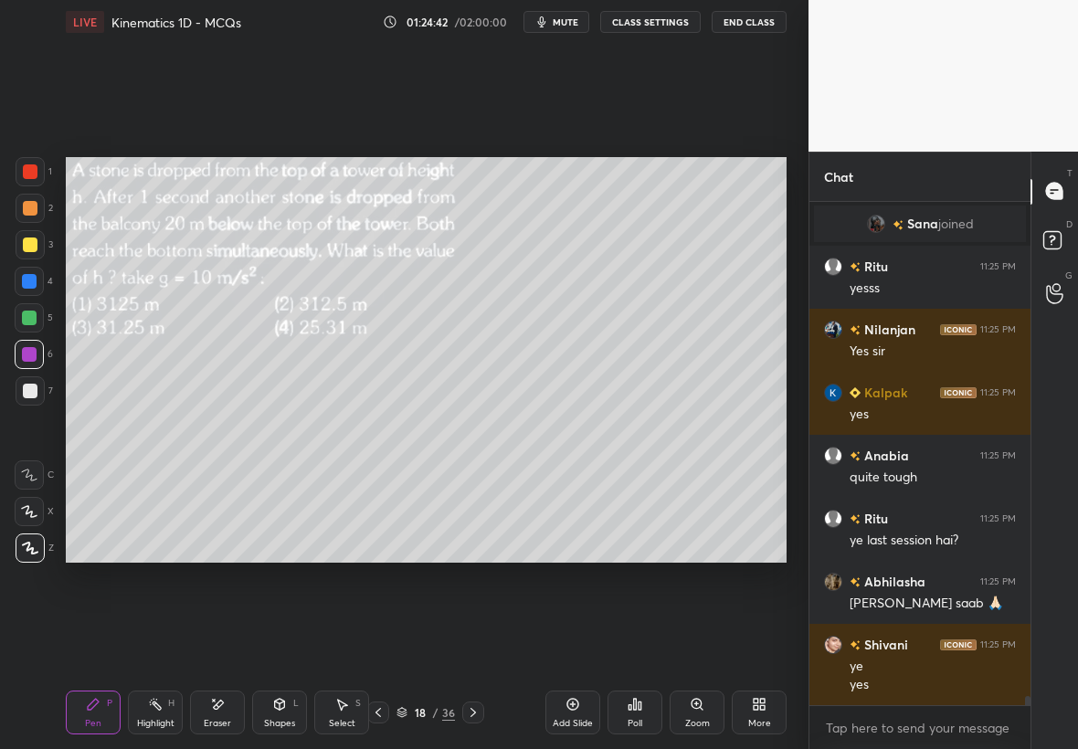
scroll to position [27977, 0]
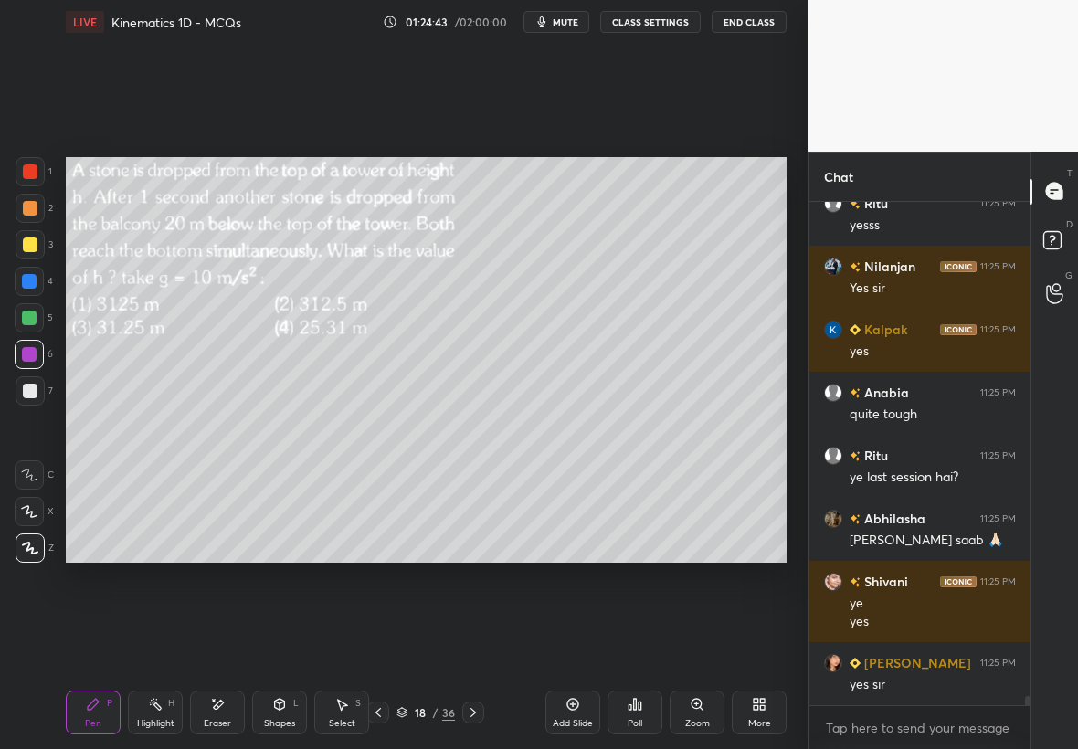
click at [473, 711] on icon at bounding box center [473, 712] width 15 height 15
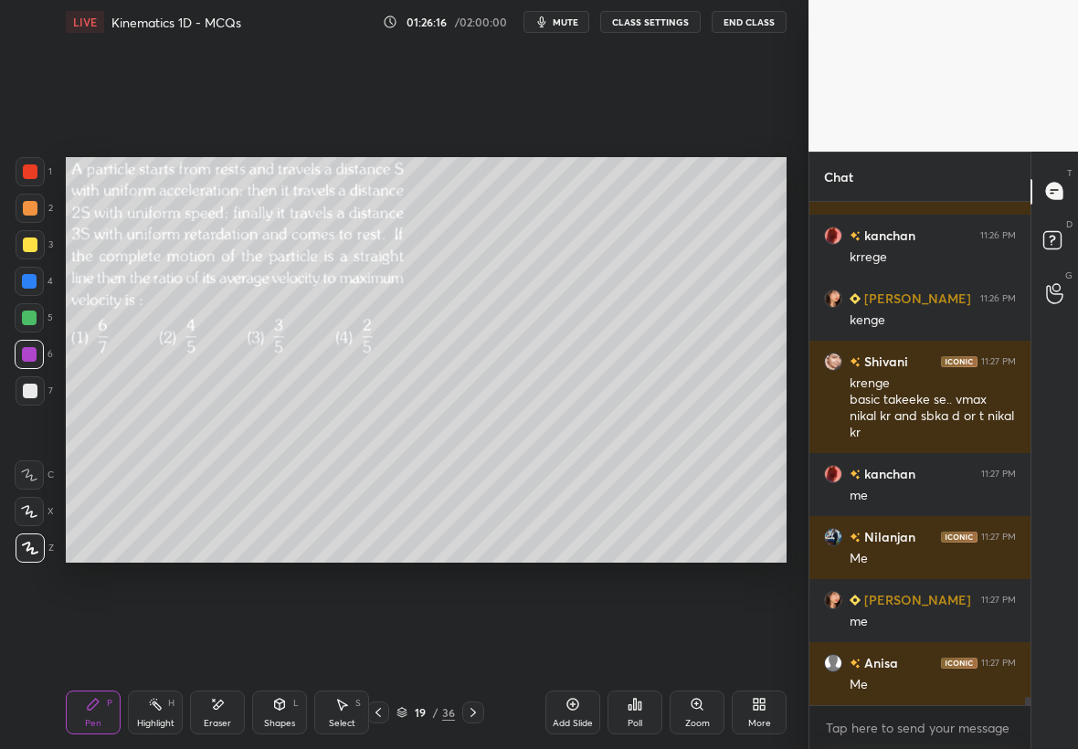
scroll to position [28783, 0]
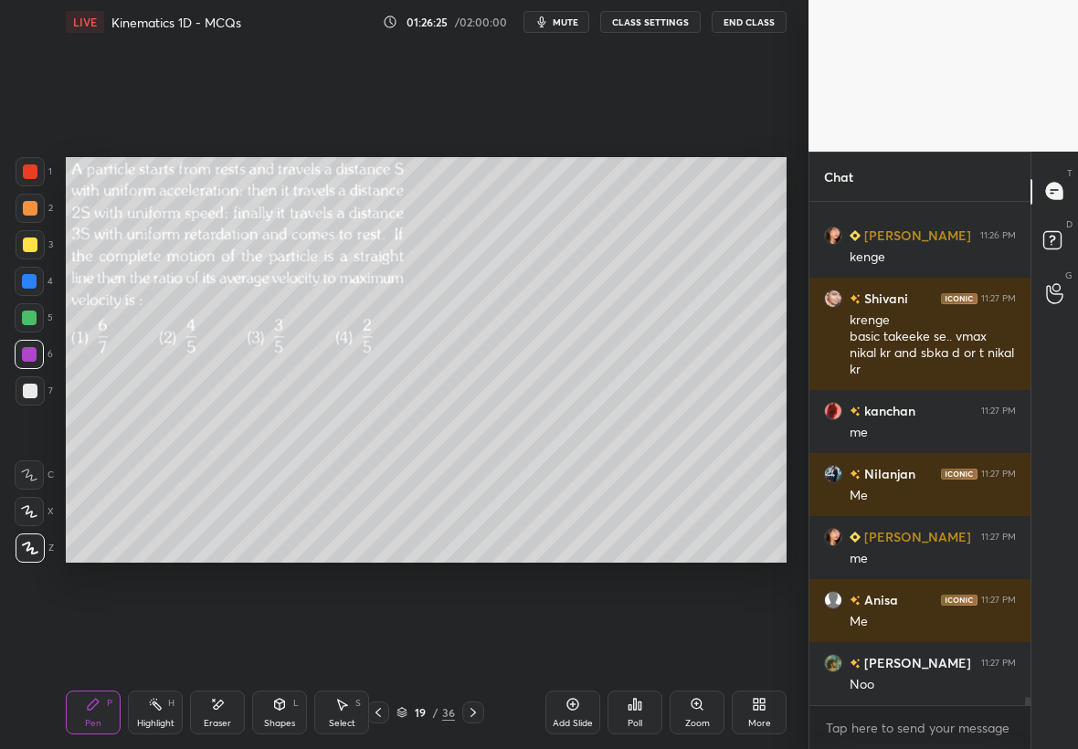
click at [40, 241] on div at bounding box center [30, 244] width 29 height 29
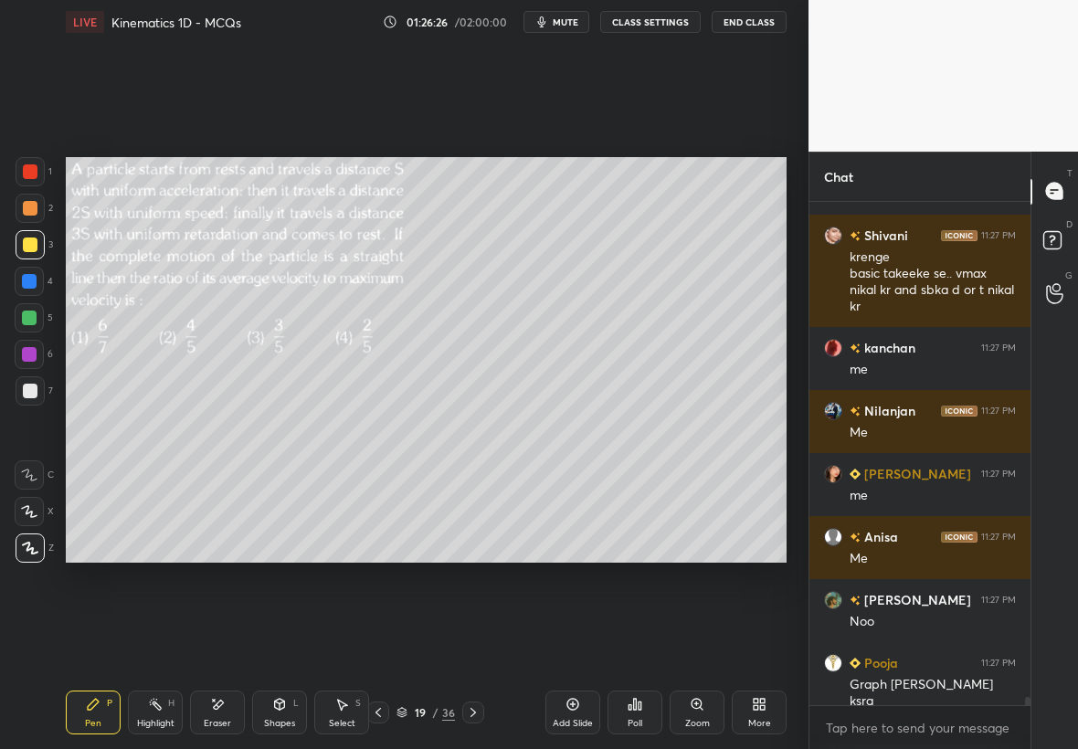
click at [83, 714] on div "Pen P" at bounding box center [93, 712] width 55 height 44
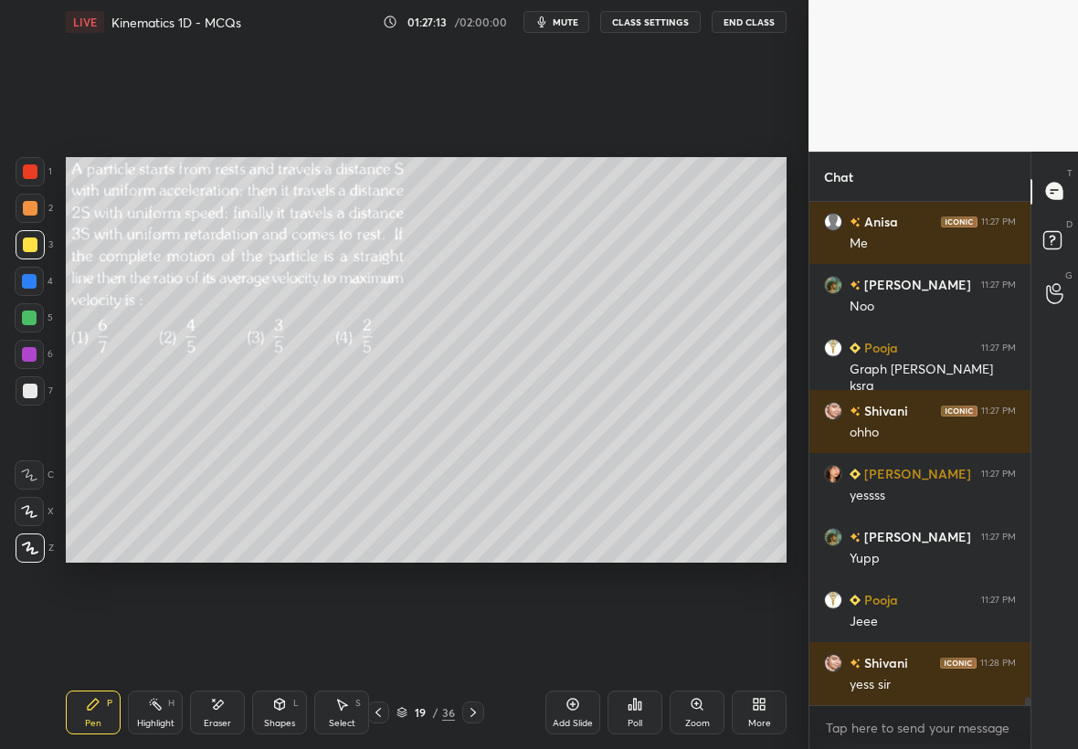
scroll to position [29205, 0]
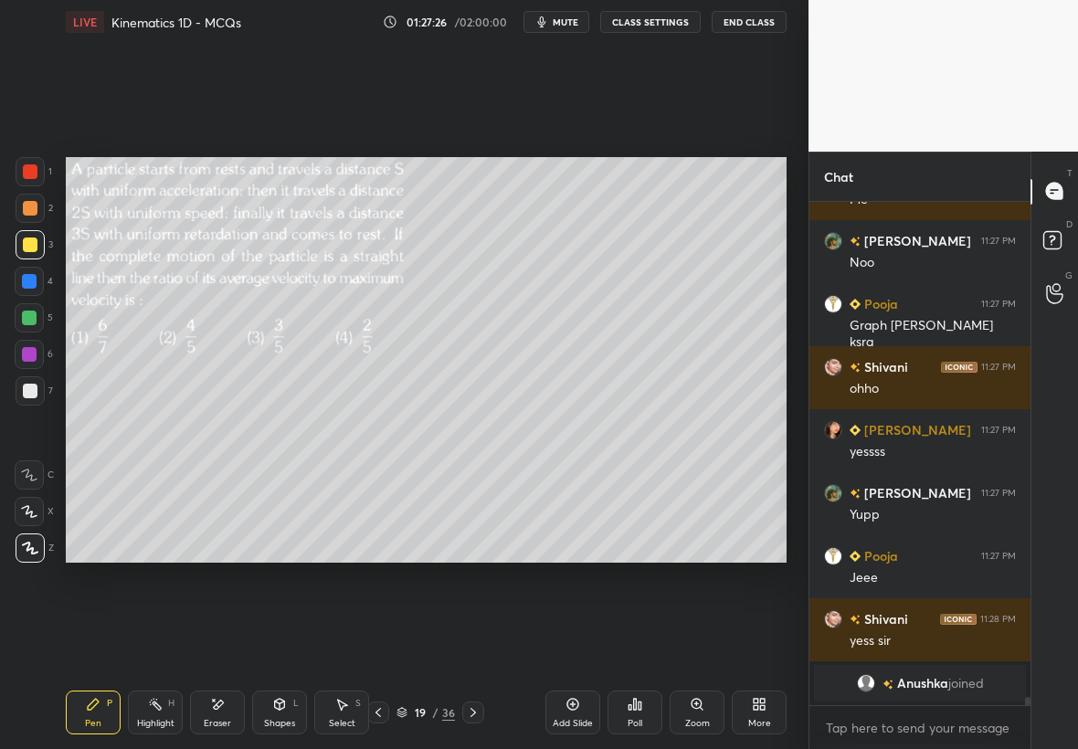
click at [292, 710] on div "Shapes L" at bounding box center [279, 712] width 55 height 44
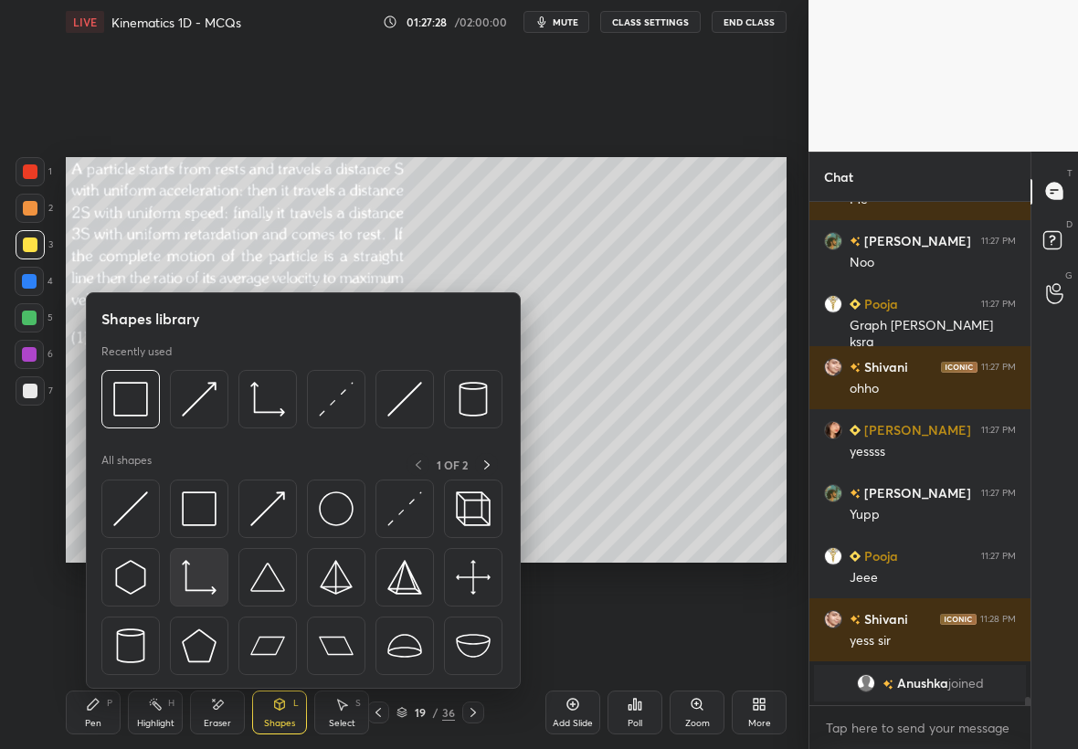
click at [206, 575] on img at bounding box center [199, 577] width 35 height 35
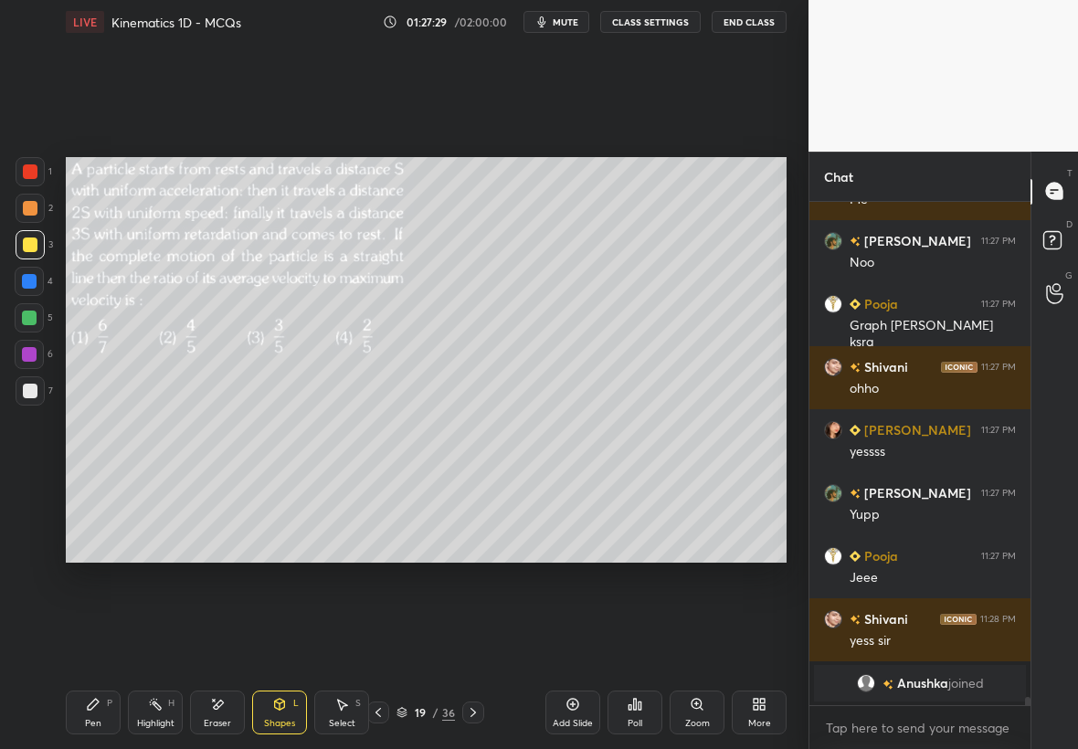
click at [34, 391] on div at bounding box center [30, 391] width 15 height 15
click at [117, 712] on div "Pen P" at bounding box center [93, 712] width 55 height 44
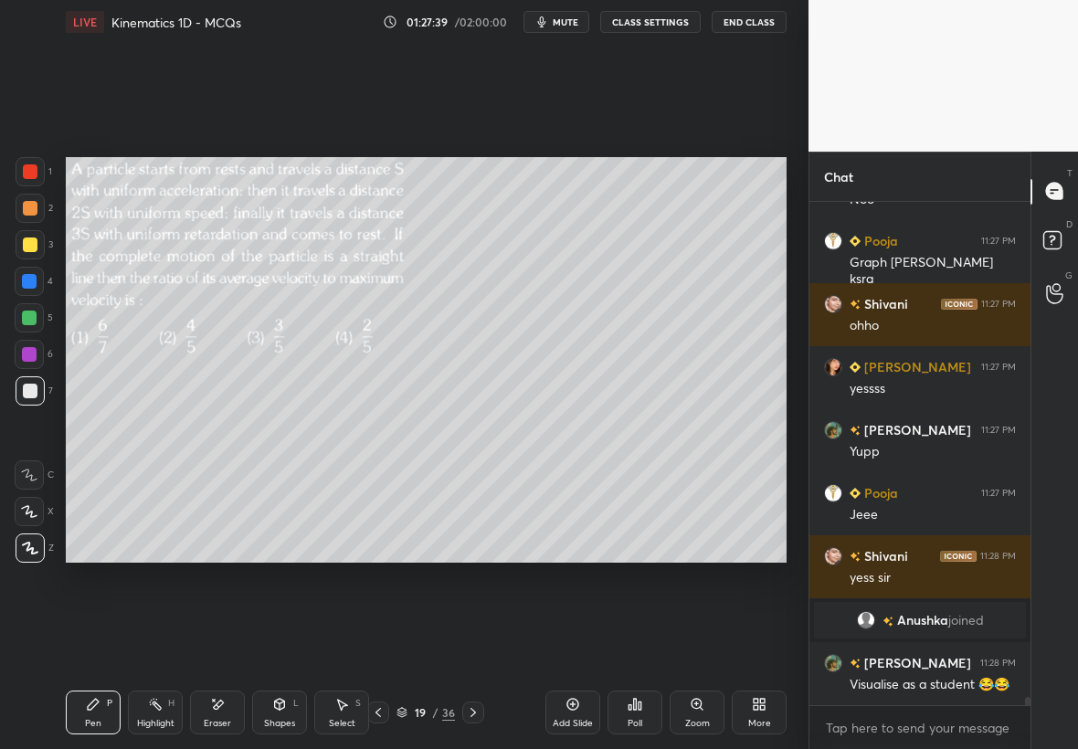
scroll to position [28805, 0]
click at [39, 241] on div at bounding box center [30, 244] width 29 height 29
click at [281, 711] on div "Shapes L" at bounding box center [279, 712] width 55 height 44
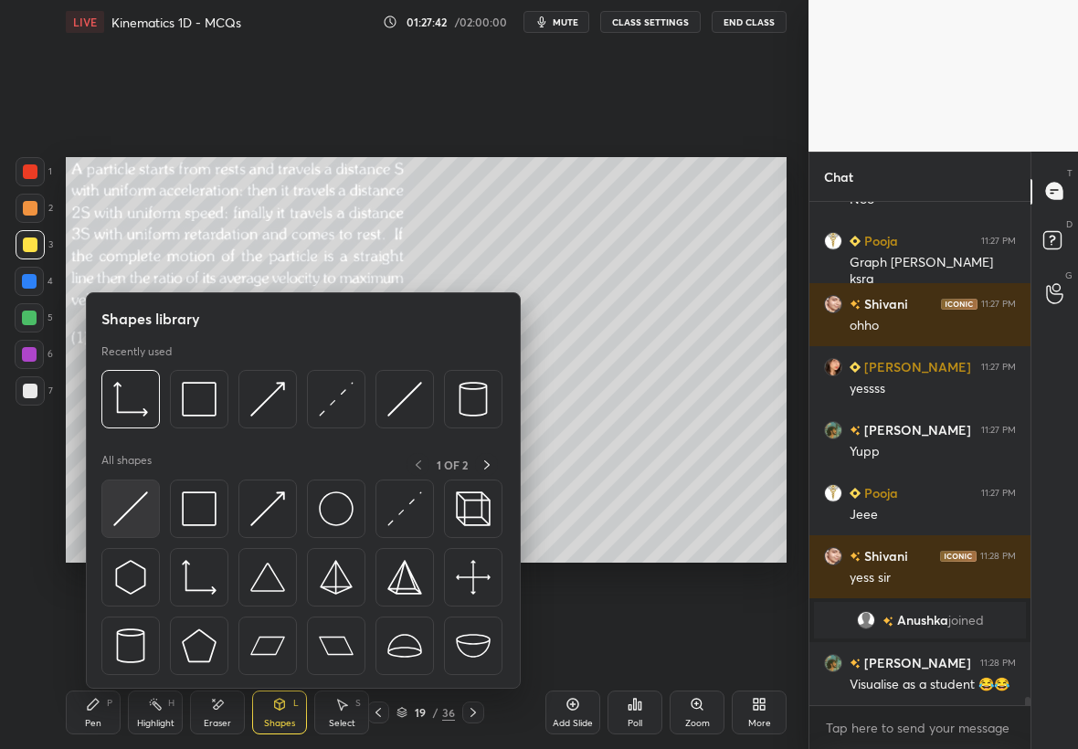
click at [140, 511] on img at bounding box center [130, 508] width 35 height 35
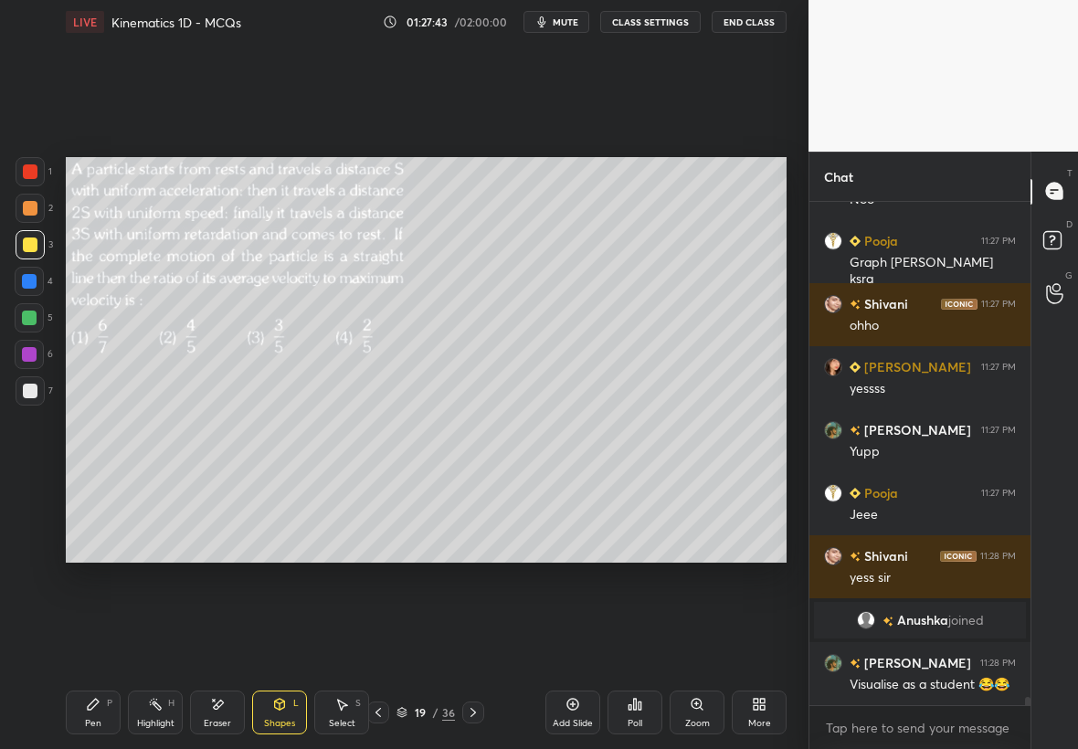
click at [22, 315] on div at bounding box center [29, 318] width 15 height 15
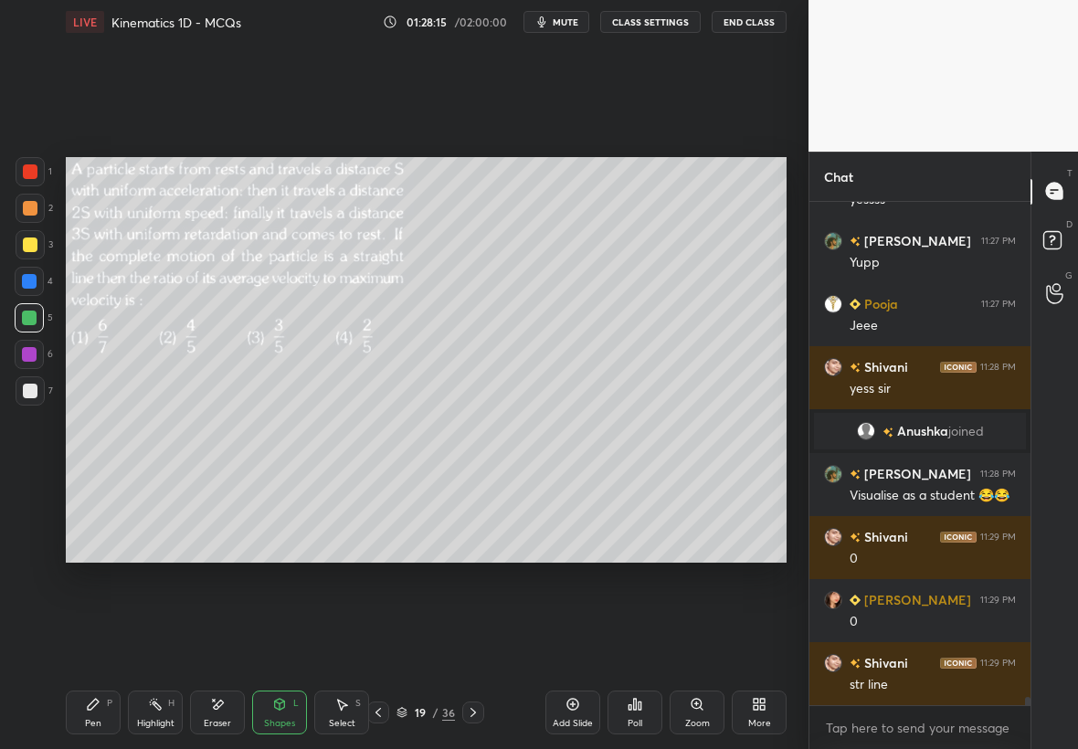
scroll to position [29057, 0]
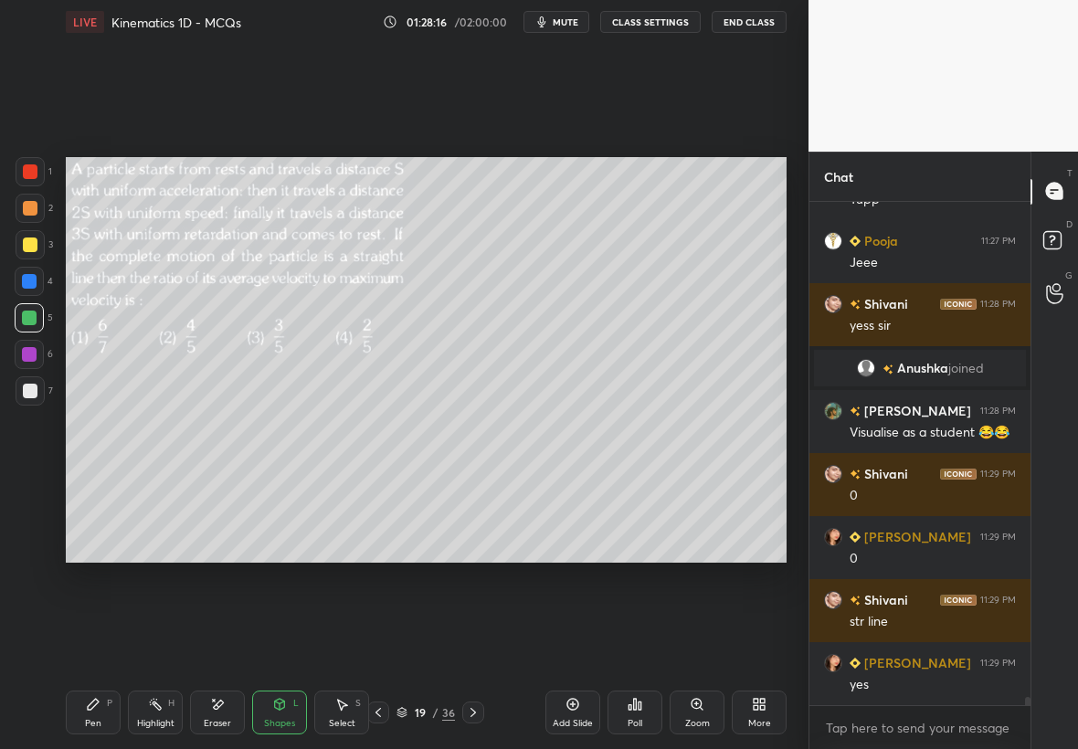
click at [297, 714] on div "Shapes L" at bounding box center [279, 712] width 55 height 44
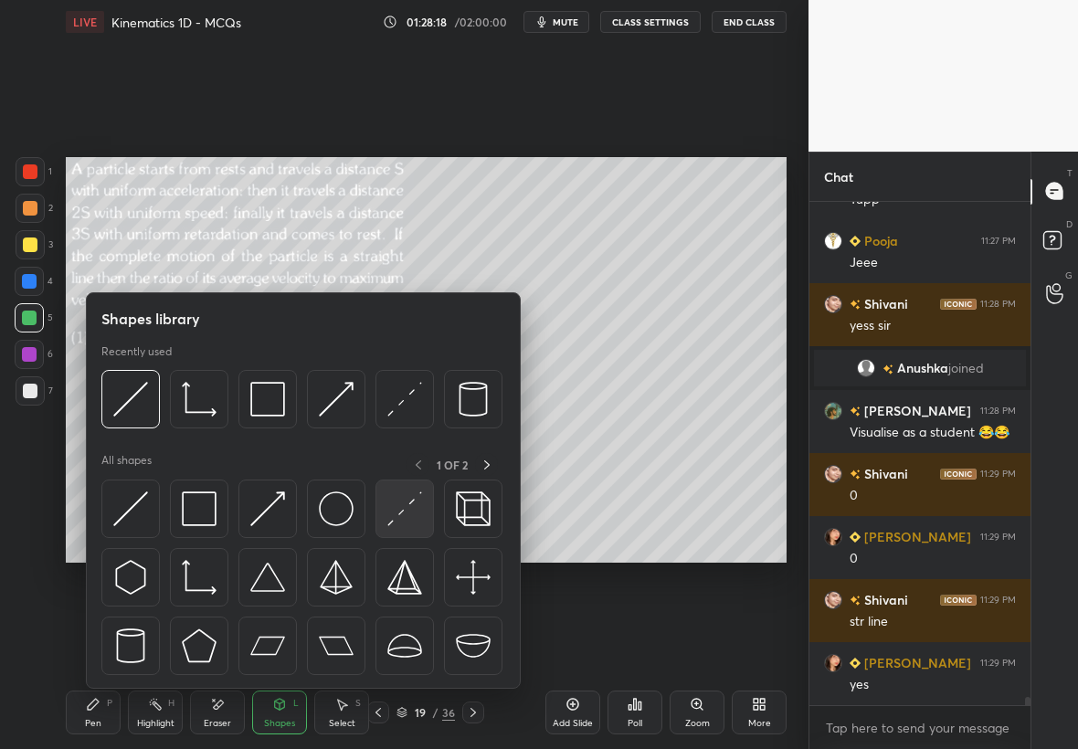
click at [418, 506] on img at bounding box center [404, 508] width 35 height 35
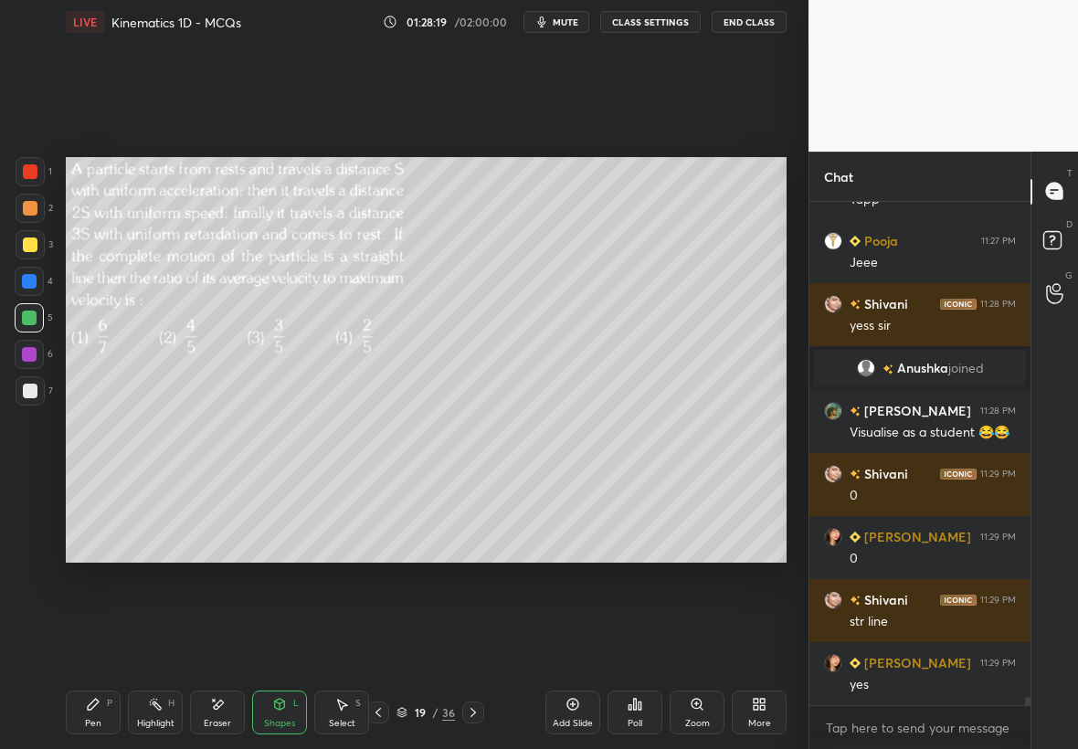
click at [25, 283] on div at bounding box center [29, 281] width 15 height 15
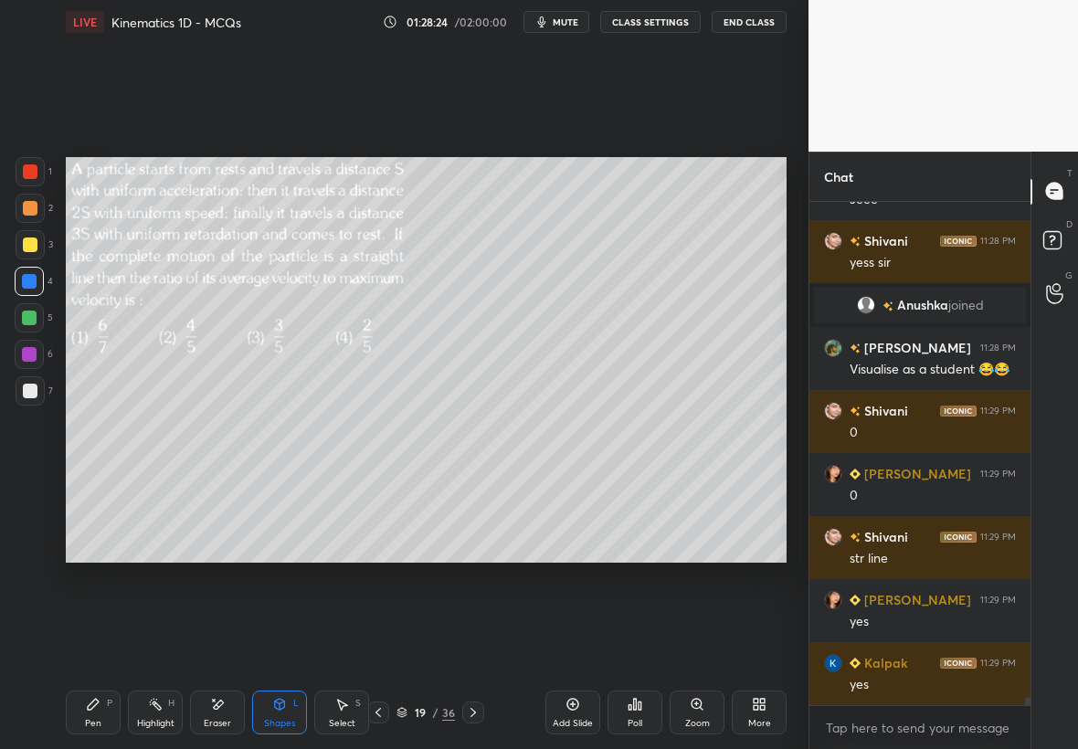
click at [103, 709] on div "Pen P" at bounding box center [93, 712] width 55 height 44
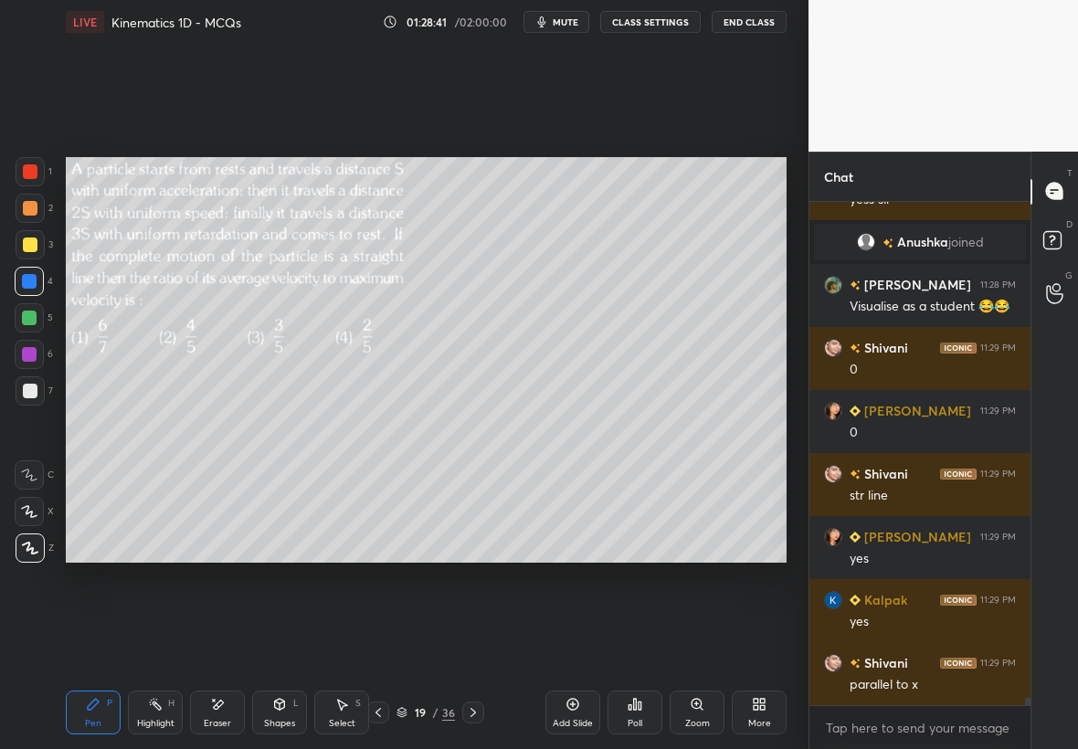
click at [35, 322] on div at bounding box center [29, 317] width 29 height 29
click at [286, 709] on div "Shapes L" at bounding box center [279, 712] width 55 height 44
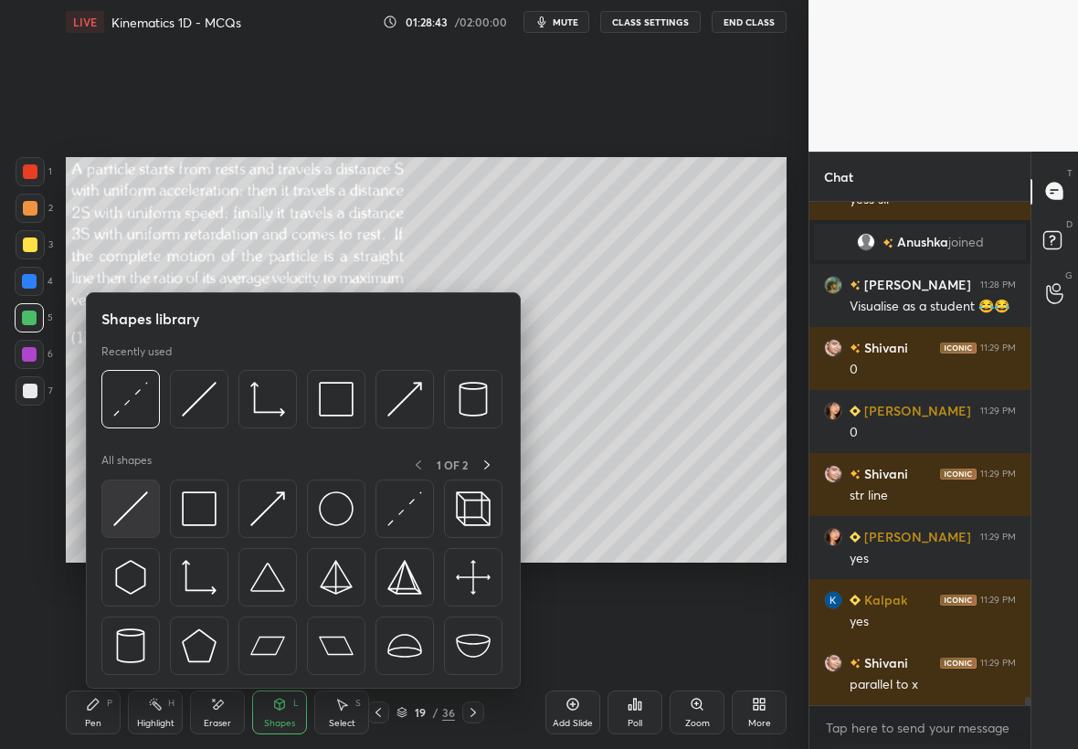
click at [144, 519] on img at bounding box center [130, 508] width 35 height 35
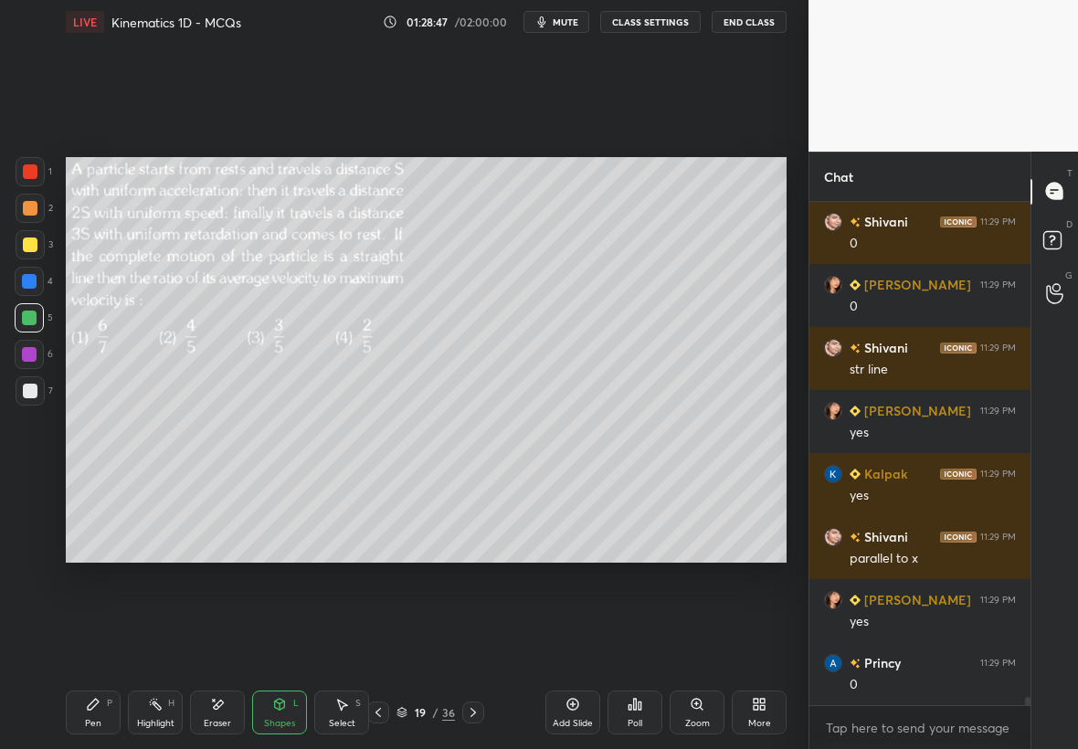
scroll to position [29373, 0]
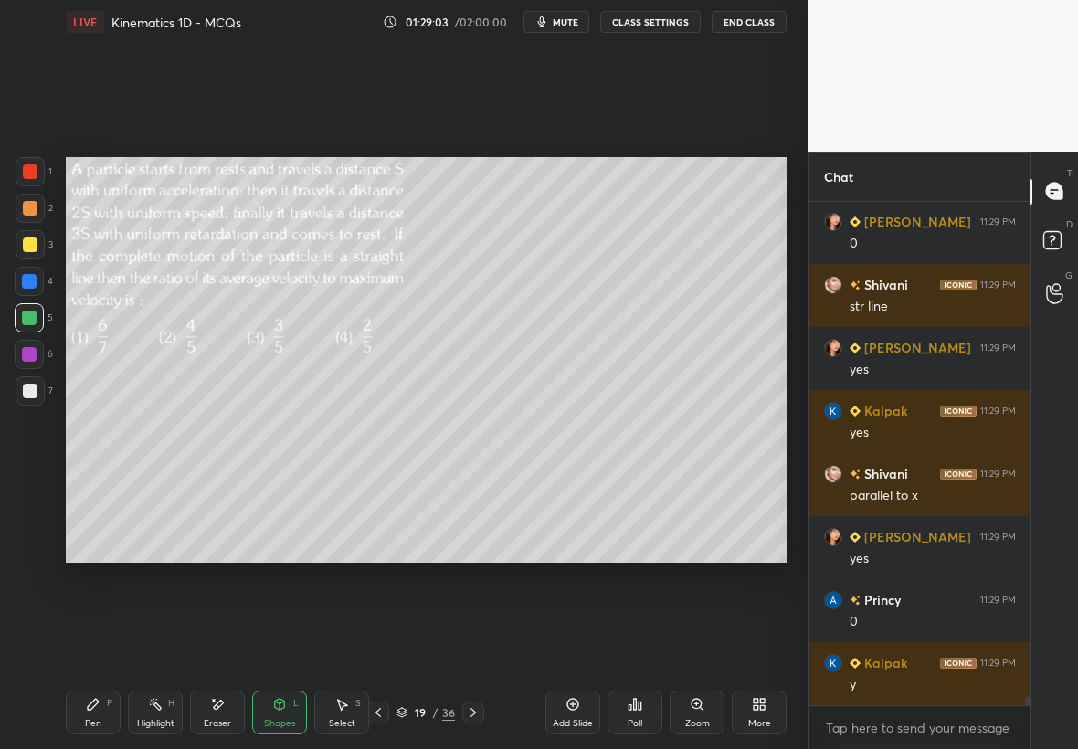
click at [286, 712] on div "Shapes L" at bounding box center [279, 712] width 55 height 44
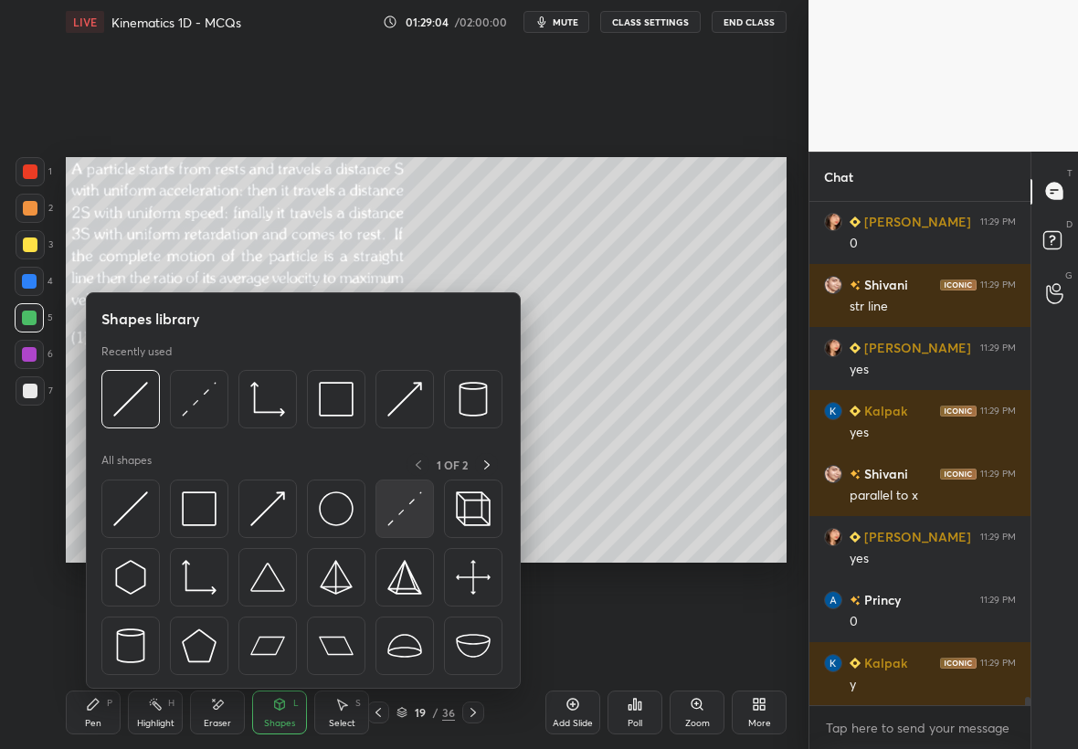
click at [411, 512] on img at bounding box center [404, 508] width 35 height 35
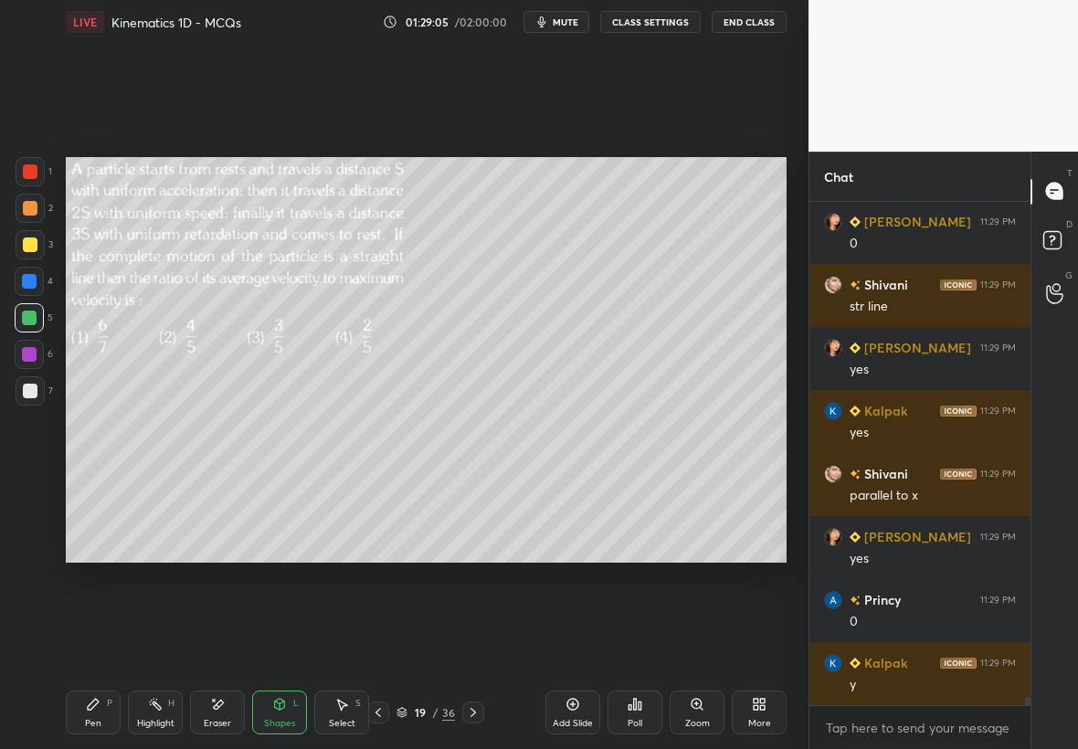
click at [25, 283] on div at bounding box center [29, 281] width 15 height 15
click at [101, 709] on div "Pen P" at bounding box center [93, 712] width 55 height 44
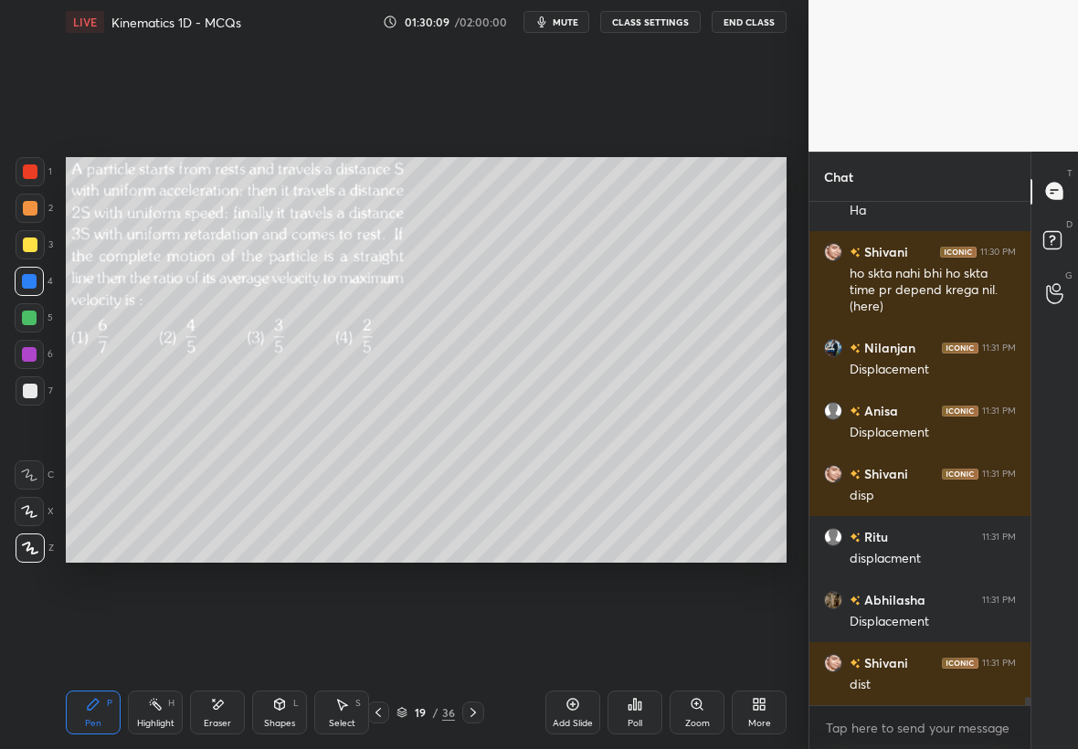
scroll to position [30304, 0]
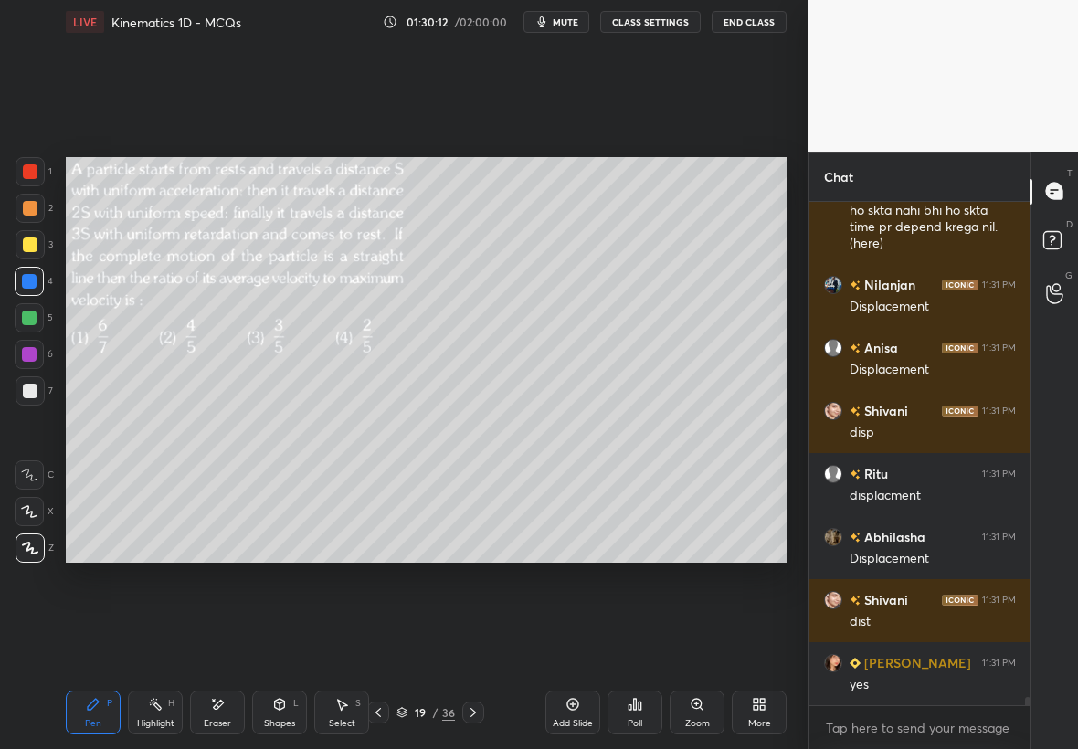
click at [79, 717] on div "Pen P" at bounding box center [93, 712] width 55 height 44
click at [32, 243] on div at bounding box center [30, 244] width 15 height 15
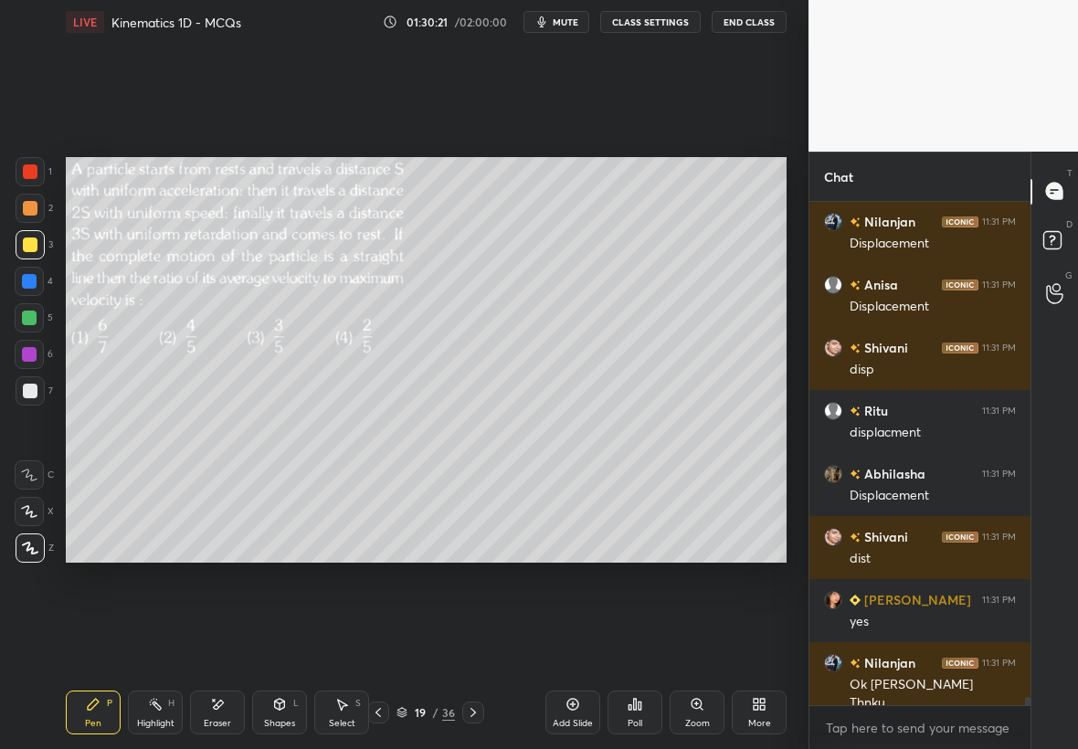
scroll to position [30385, 0]
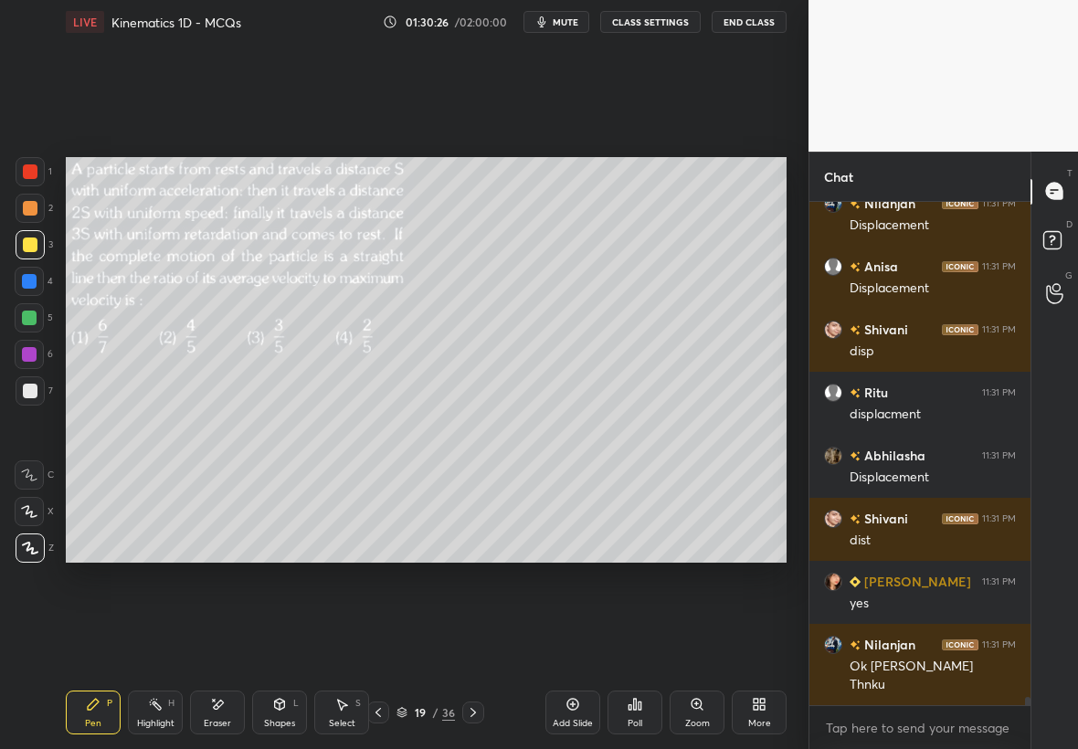
click at [99, 719] on div "Pen" at bounding box center [93, 723] width 16 height 9
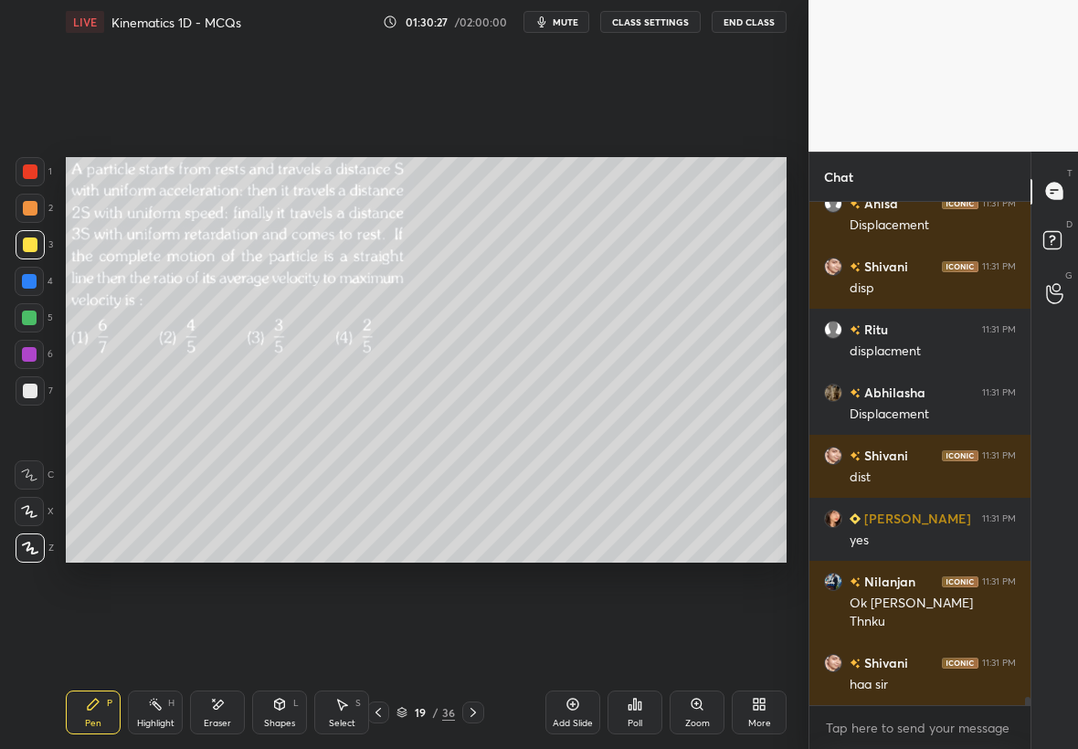
click at [33, 396] on div at bounding box center [30, 391] width 15 height 15
click at [30, 354] on div at bounding box center [29, 354] width 15 height 15
click at [29, 320] on div at bounding box center [29, 318] width 15 height 15
click at [26, 283] on div at bounding box center [29, 281] width 15 height 15
click at [26, 253] on div at bounding box center [30, 244] width 29 height 29
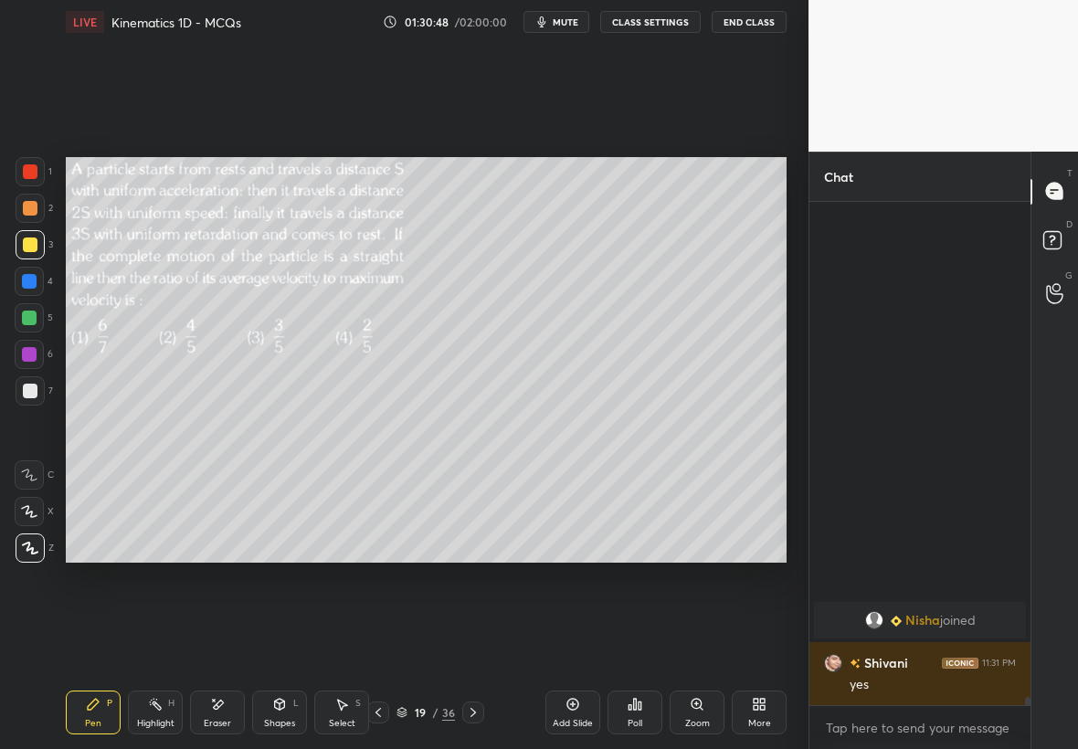
scroll to position [30067, 0]
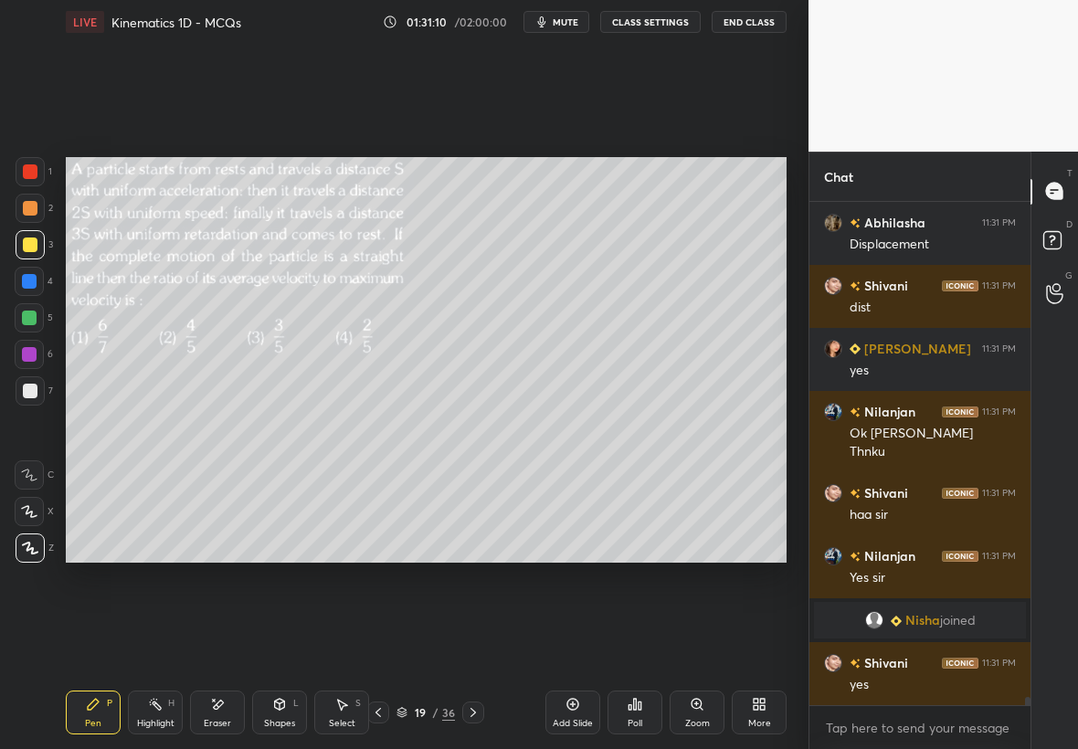
click at [220, 711] on icon at bounding box center [217, 705] width 15 height 16
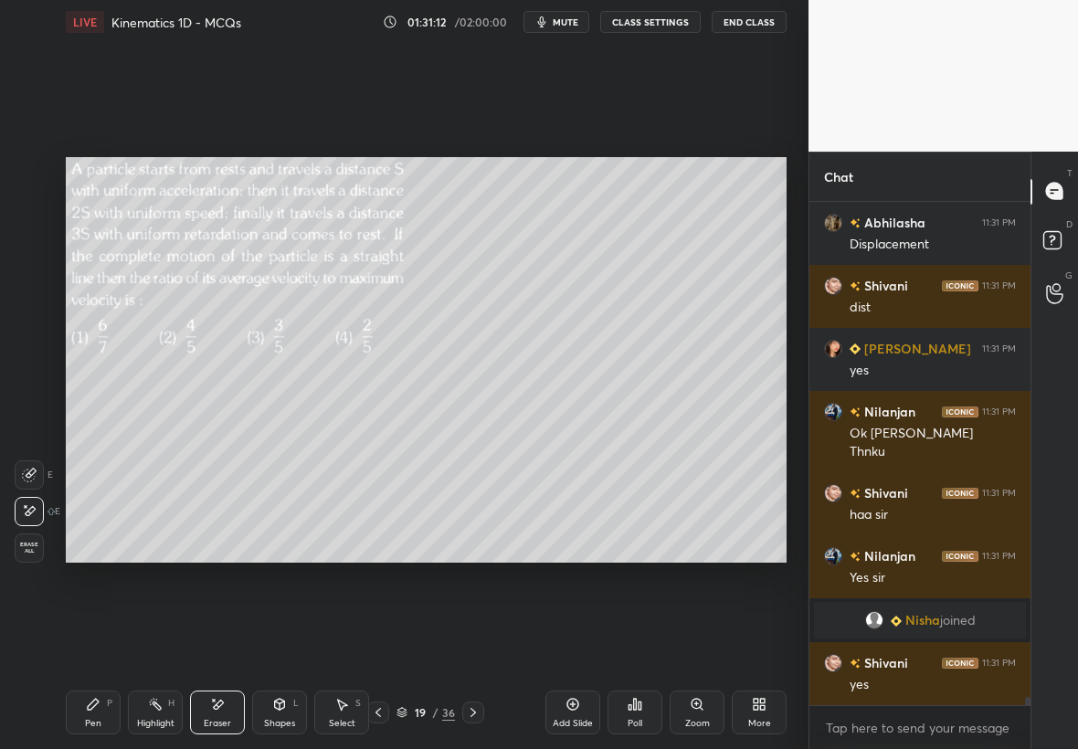
scroll to position [30130, 0]
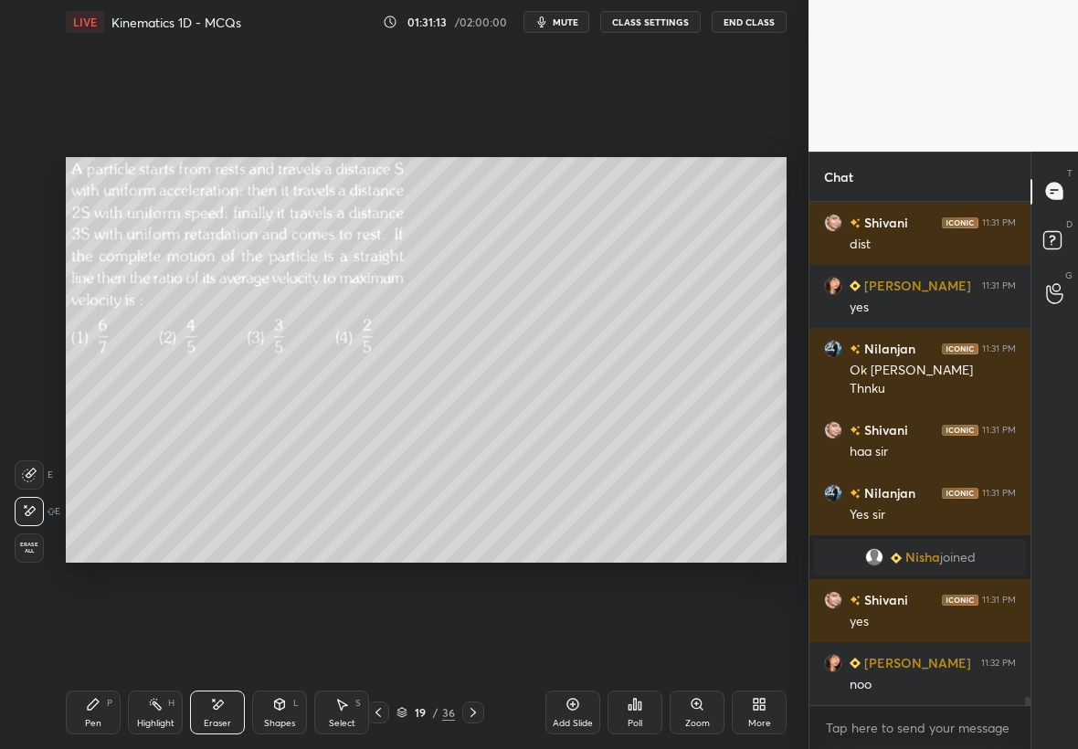
click at [100, 713] on div "Pen P" at bounding box center [93, 712] width 55 height 44
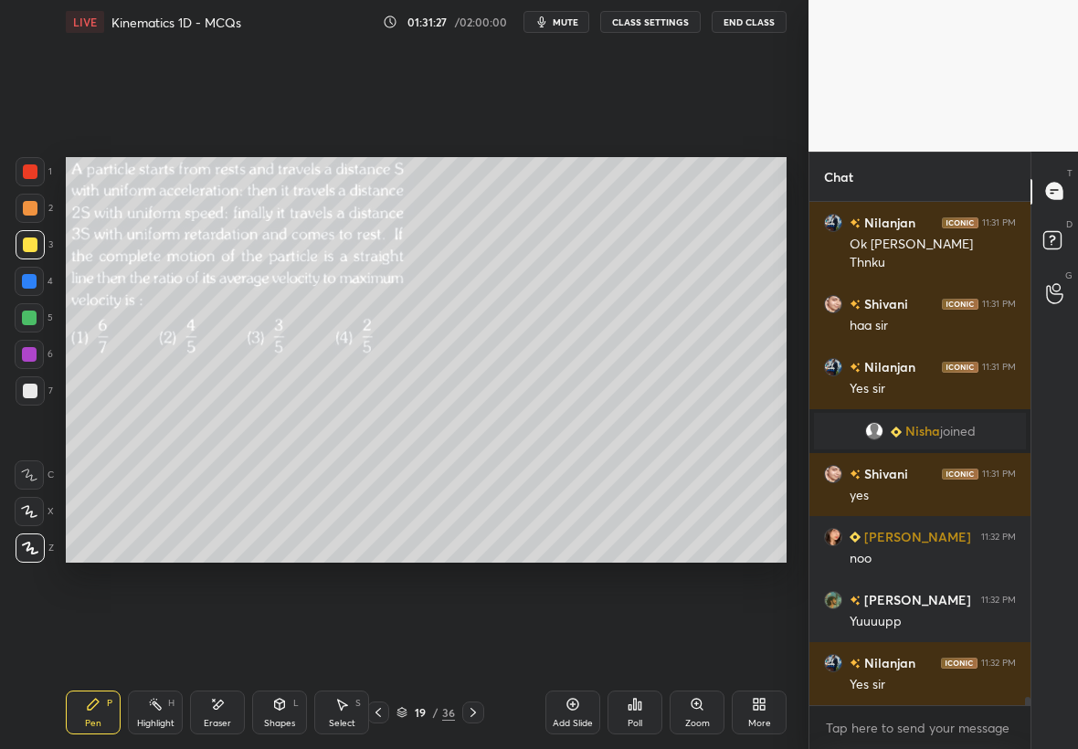
scroll to position [30319, 0]
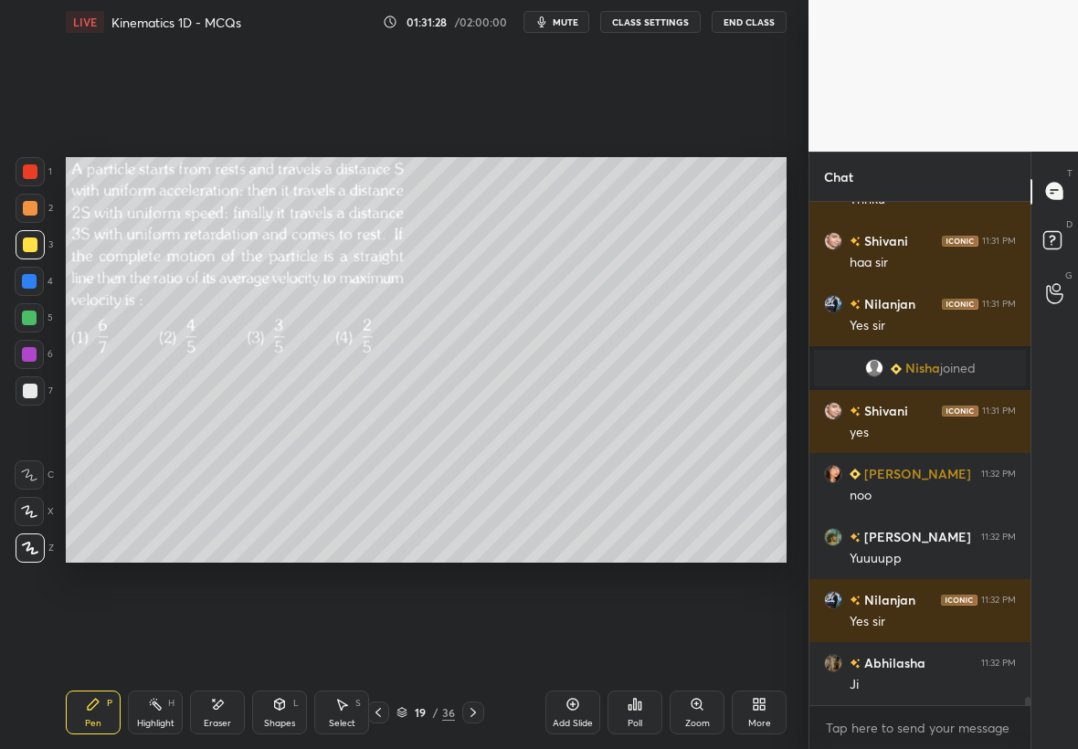
click at [32, 395] on div at bounding box center [30, 391] width 15 height 15
click at [24, 246] on div at bounding box center [30, 244] width 15 height 15
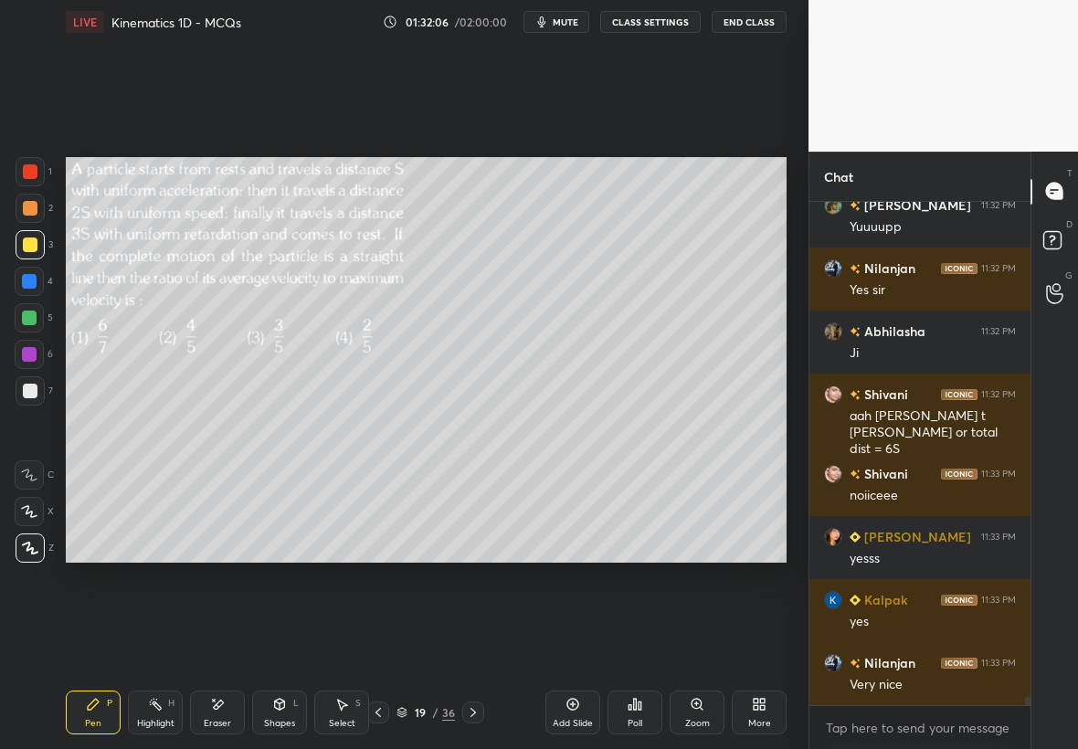
scroll to position [30713, 0]
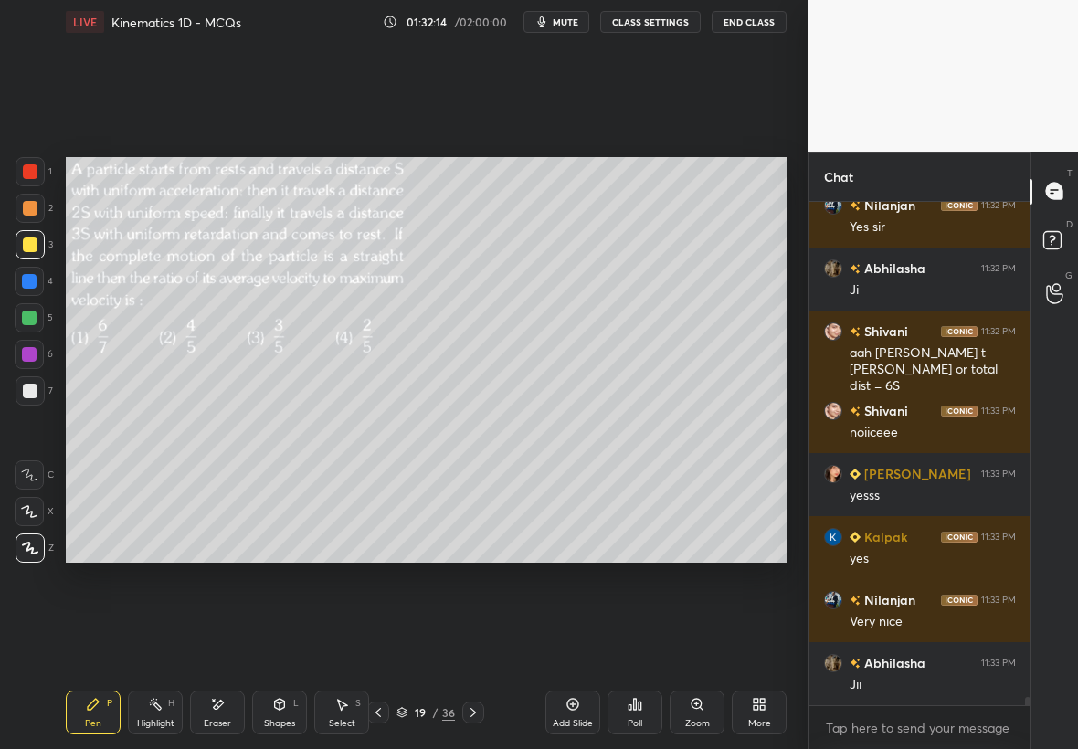
click at [40, 315] on div "5" at bounding box center [34, 317] width 38 height 29
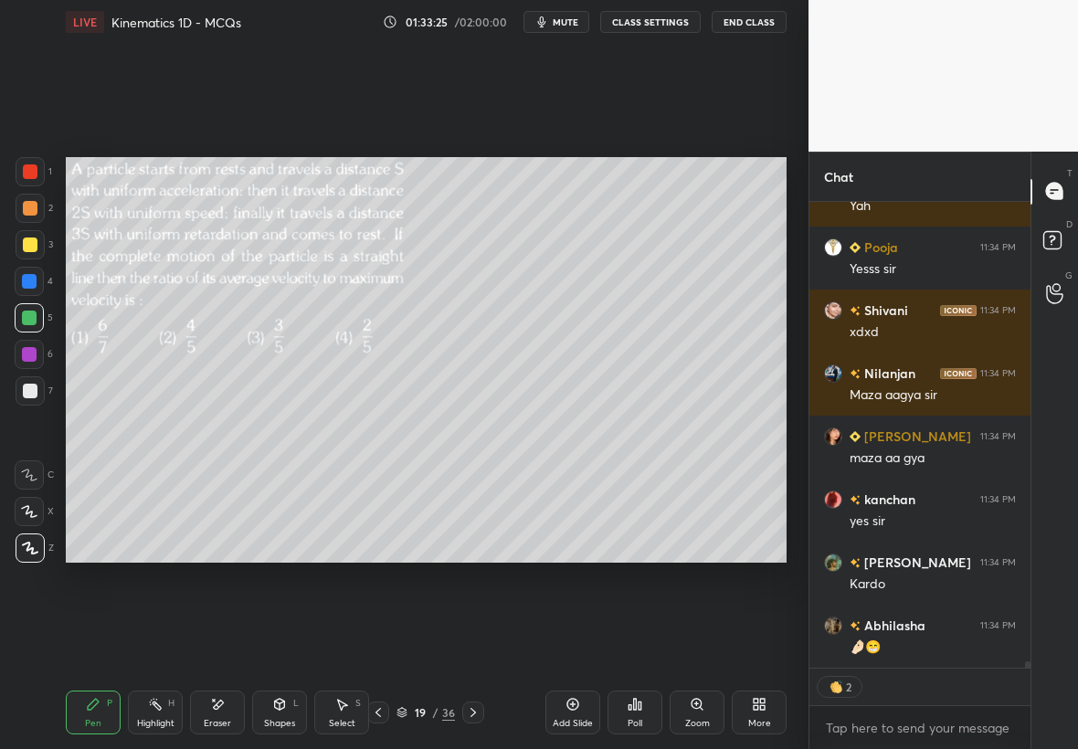
scroll to position [31570, 0]
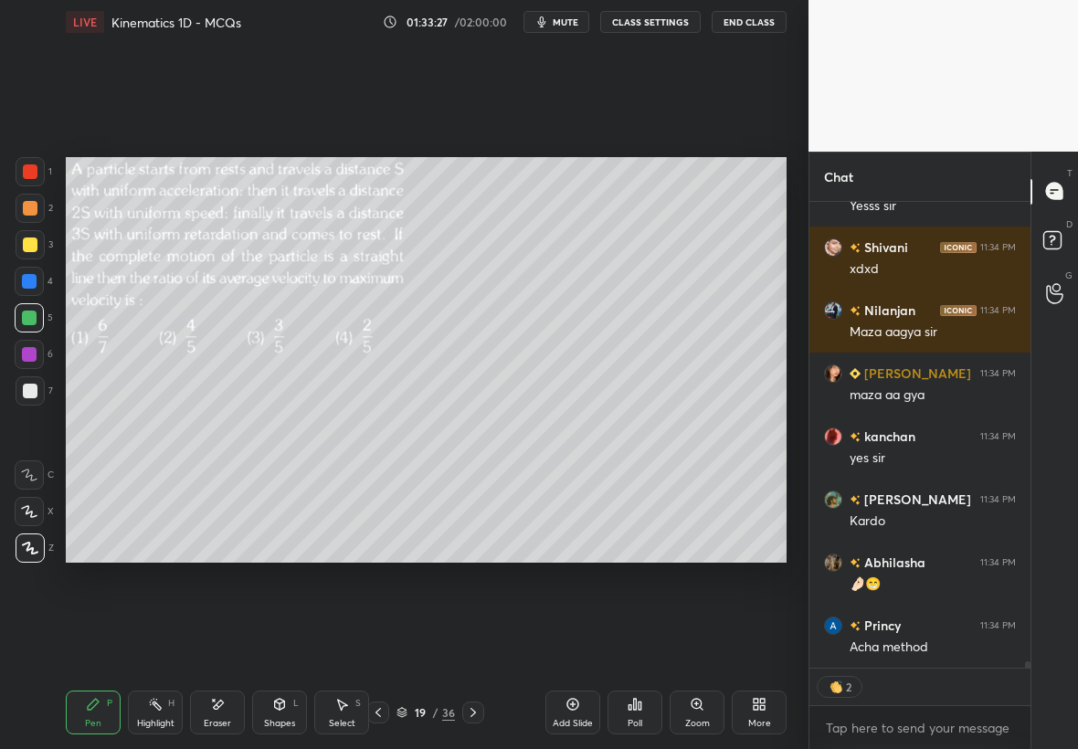
type textarea "x"
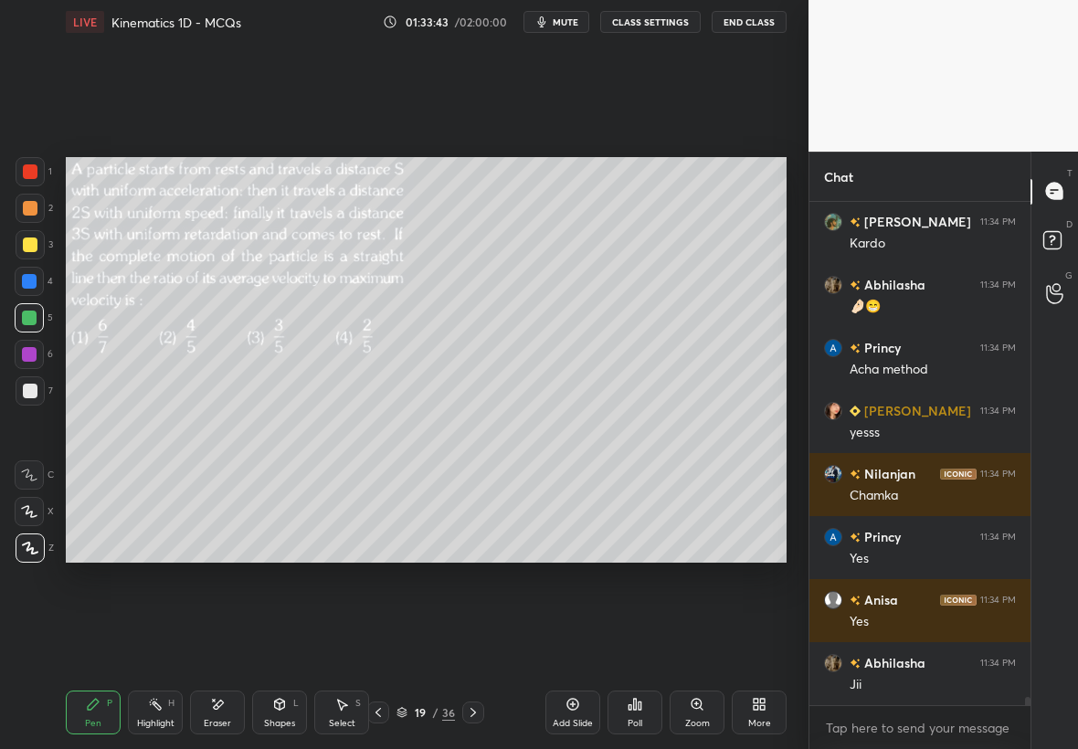
scroll to position [31974, 0]
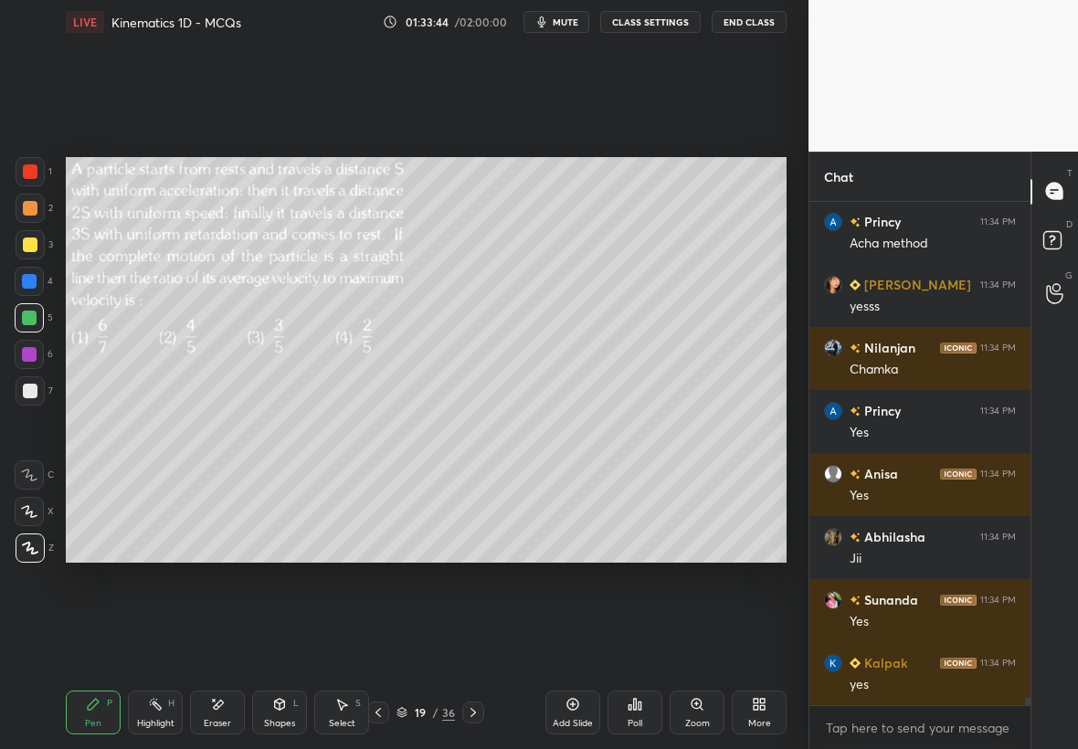
click at [475, 712] on icon at bounding box center [473, 712] width 15 height 15
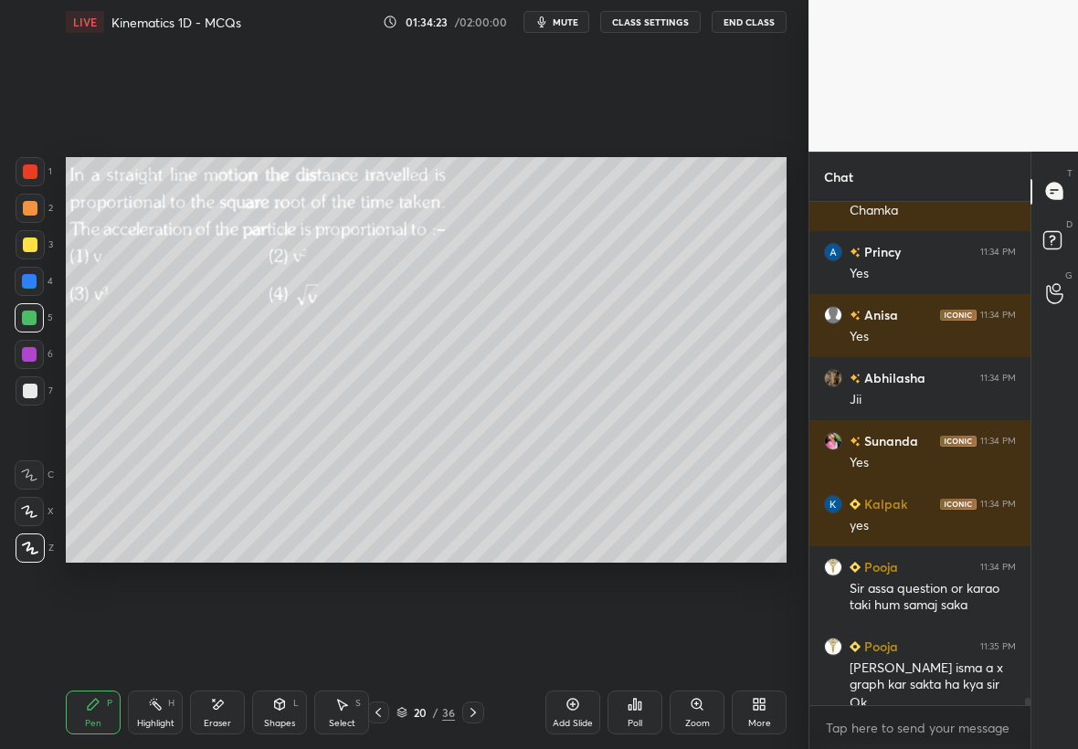
scroll to position [32151, 0]
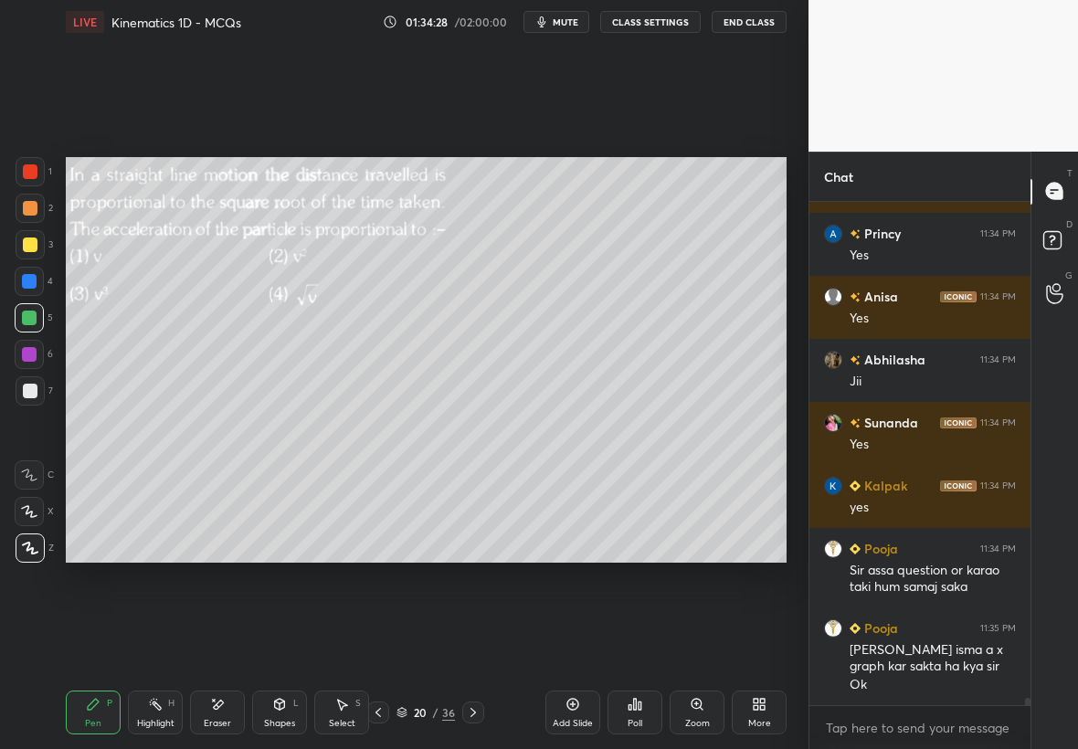
click at [36, 244] on div at bounding box center [30, 244] width 15 height 15
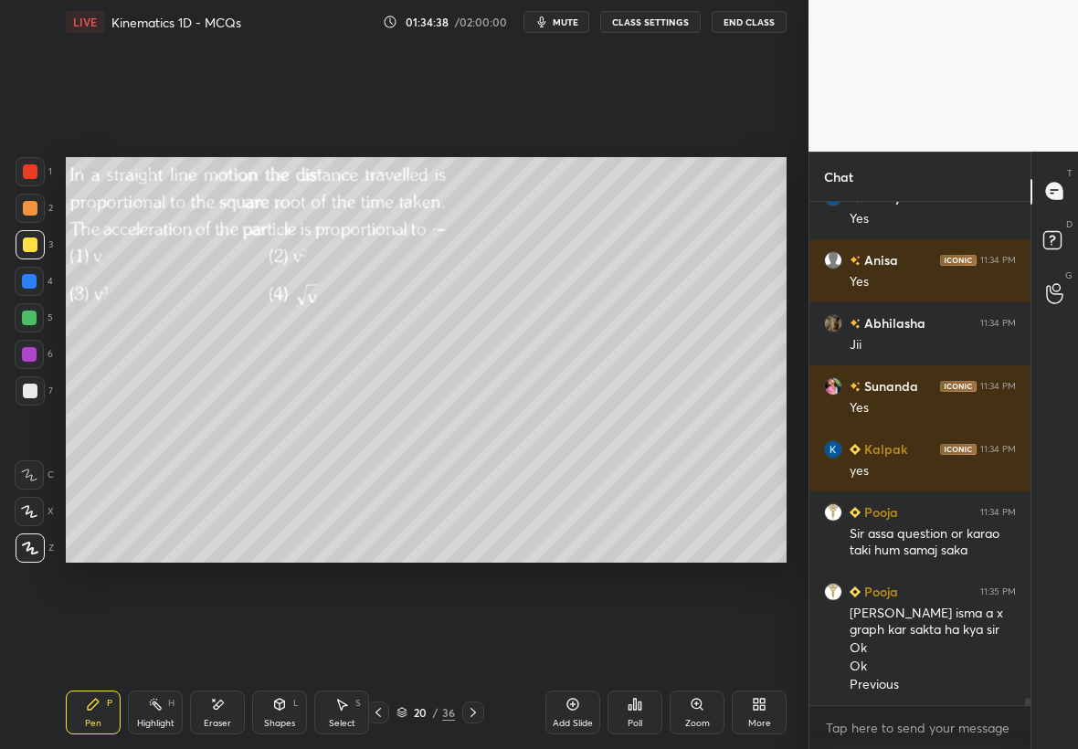
scroll to position [32250, 0]
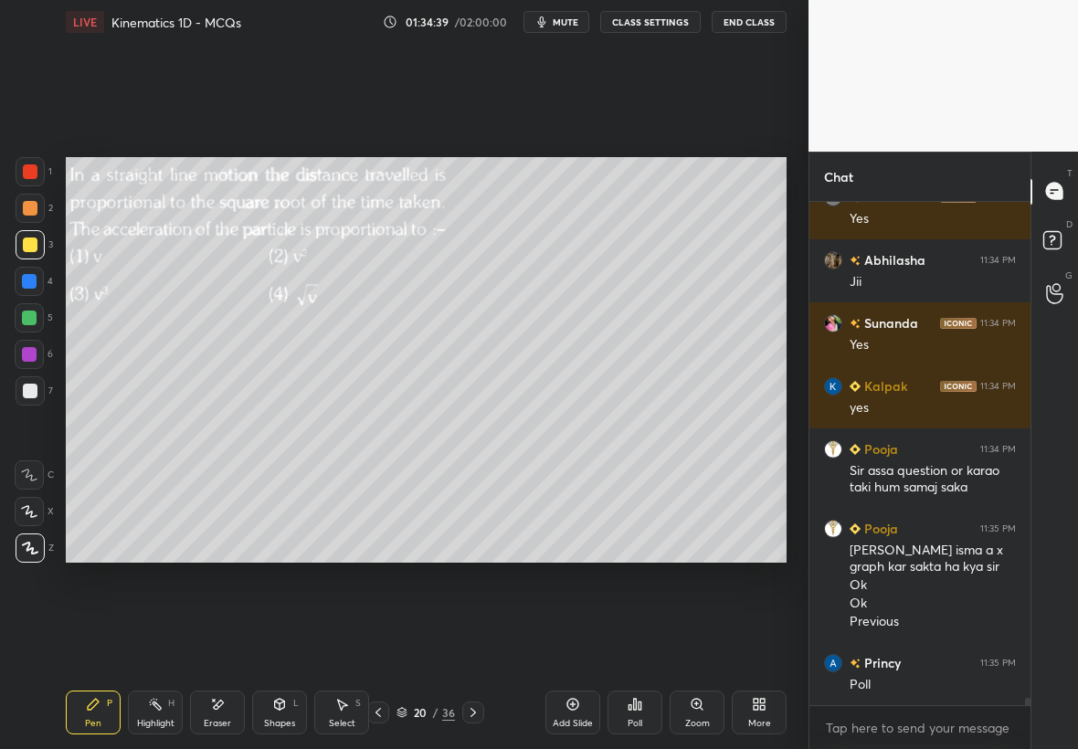
click at [633, 719] on div "Poll" at bounding box center [634, 723] width 15 height 9
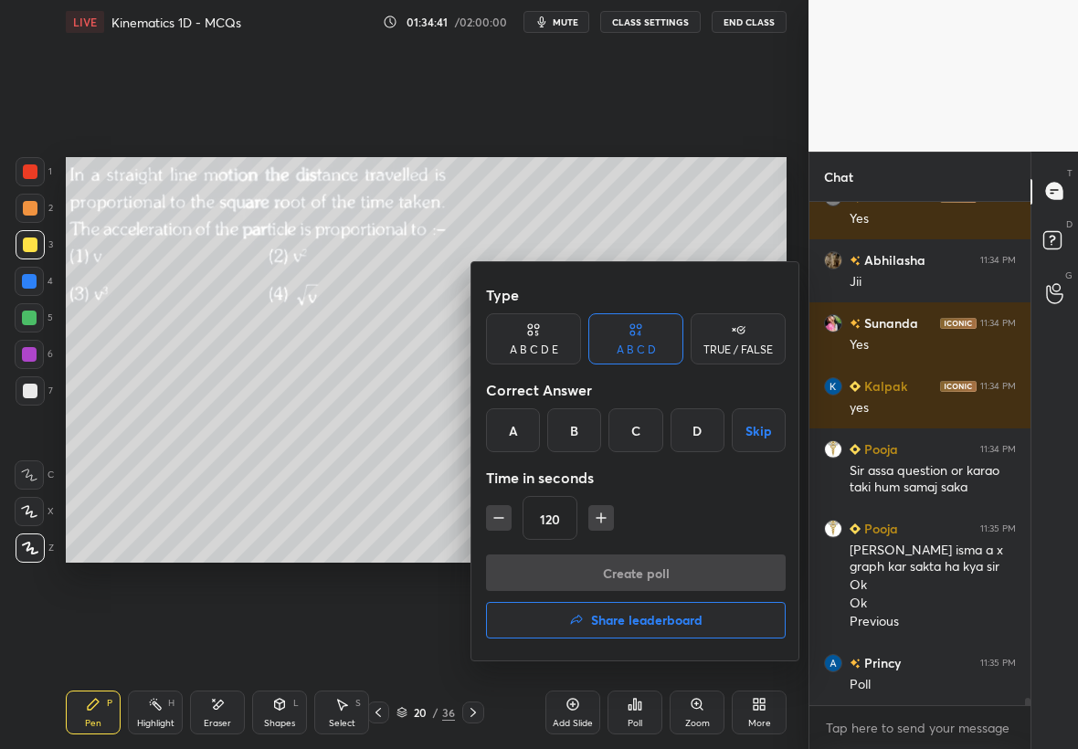
click at [491, 521] on icon "button" at bounding box center [499, 518] width 18 height 18
click at [491, 518] on icon "button" at bounding box center [499, 518] width 18 height 18
click at [496, 520] on icon "button" at bounding box center [499, 518] width 18 height 18
type input "75"
click at [633, 435] on div "C" at bounding box center [635, 430] width 54 height 44
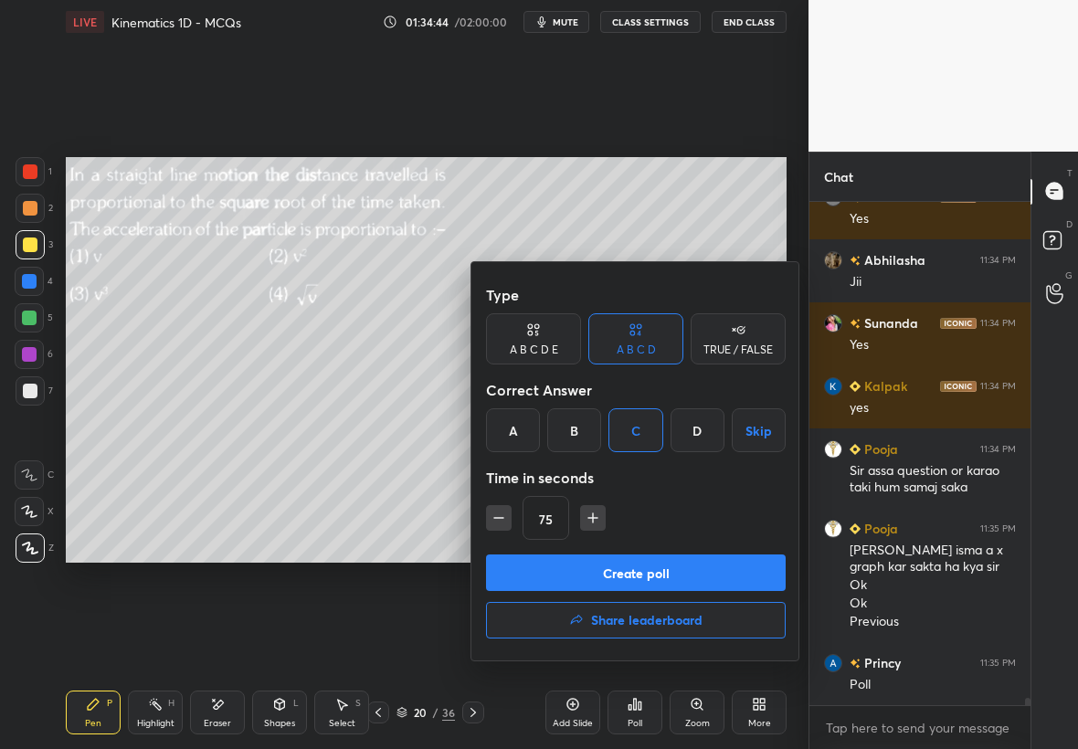
click at [651, 573] on button "Create poll" at bounding box center [636, 572] width 300 height 37
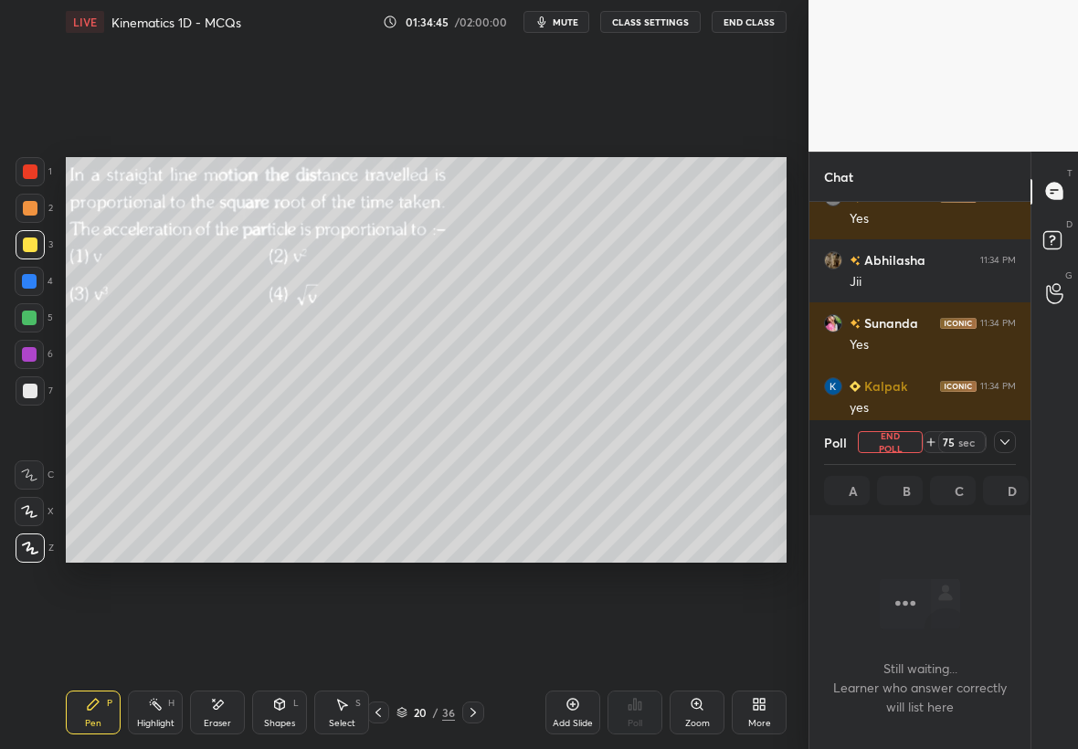
scroll to position [250, 216]
click at [1003, 445] on icon at bounding box center [1004, 442] width 15 height 15
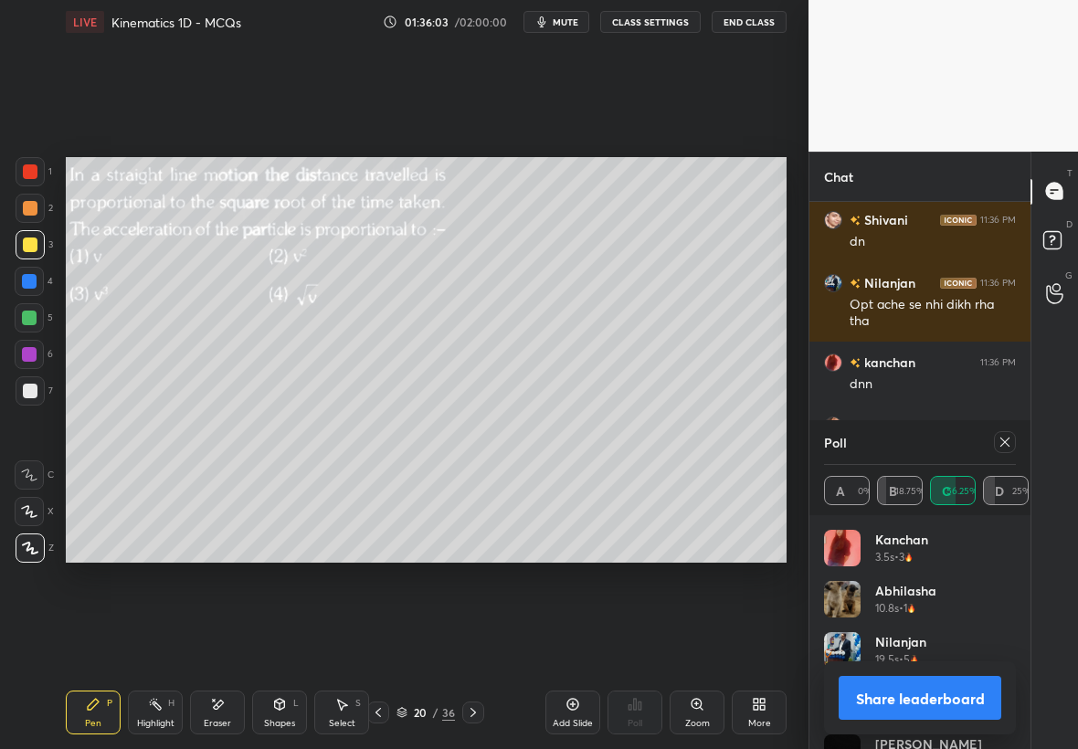
scroll to position [32964, 0]
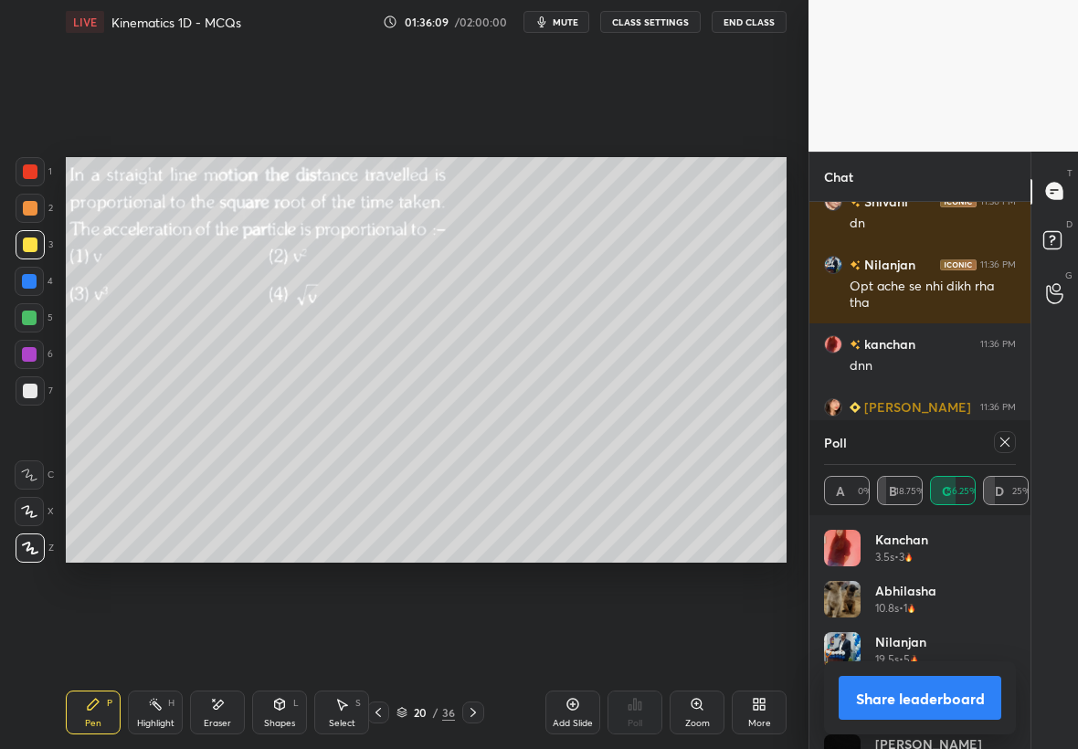
click at [1018, 448] on div "Poll A 0% B 18.75% C 56.25% D 25%" at bounding box center [919, 467] width 221 height 95
click at [1005, 442] on icon at bounding box center [1004, 441] width 9 height 9
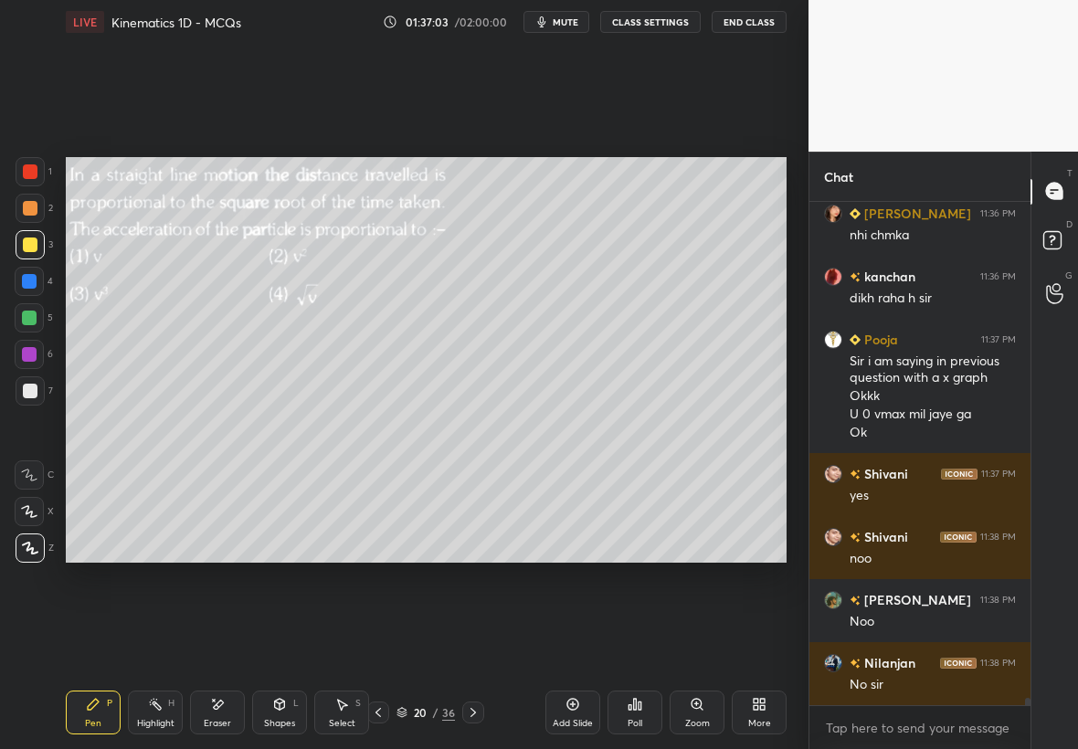
scroll to position [33220, 0]
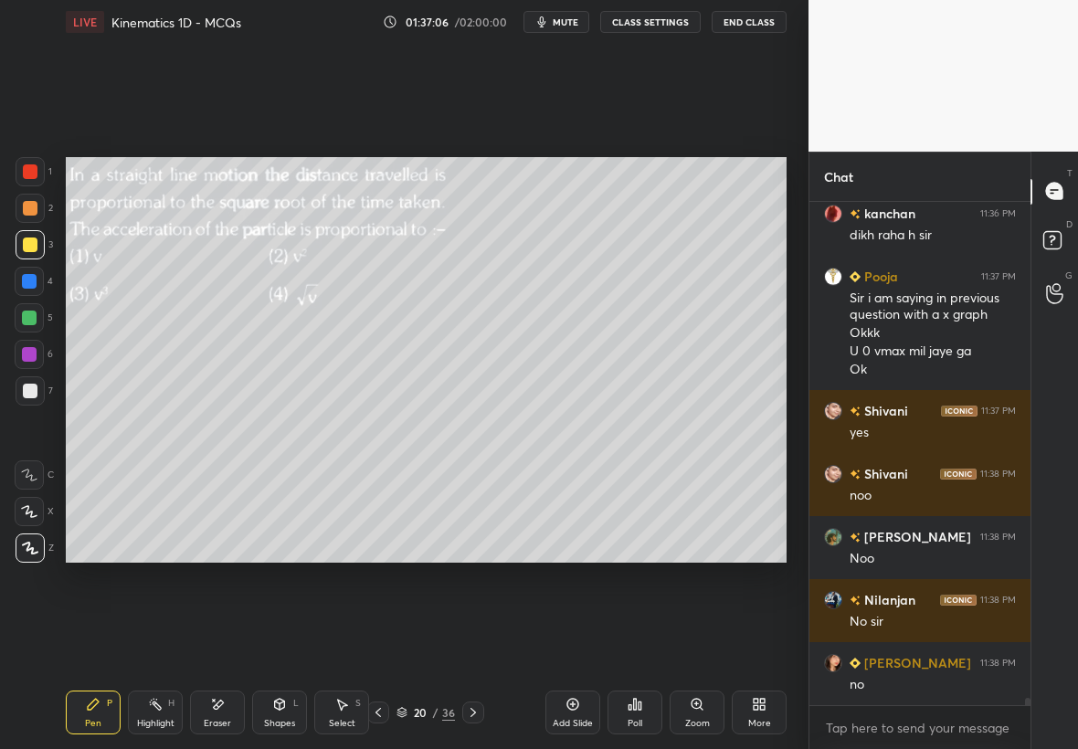
click at [349, 711] on div "Select S" at bounding box center [341, 712] width 55 height 44
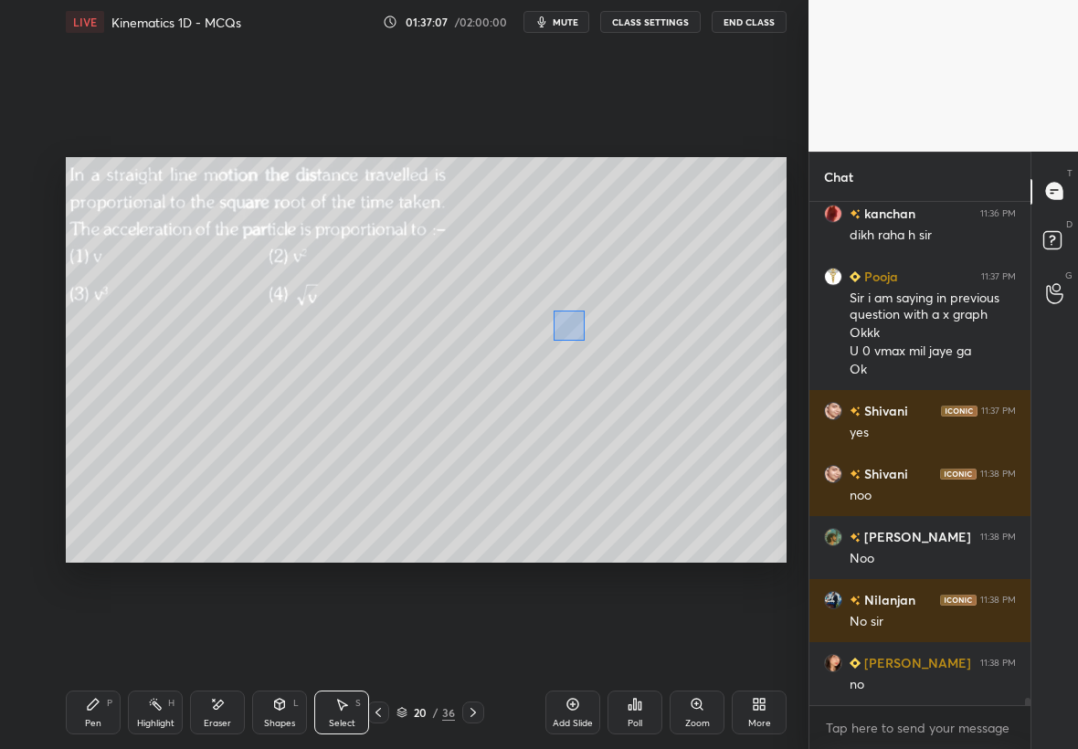
drag, startPoint x: 553, startPoint y: 310, endPoint x: 585, endPoint y: 341, distance: 44.6
click at [584, 341] on div "0 ° Undo Copy Paste here Duplicate Duplicate to new slide Delete" at bounding box center [426, 360] width 721 height 406
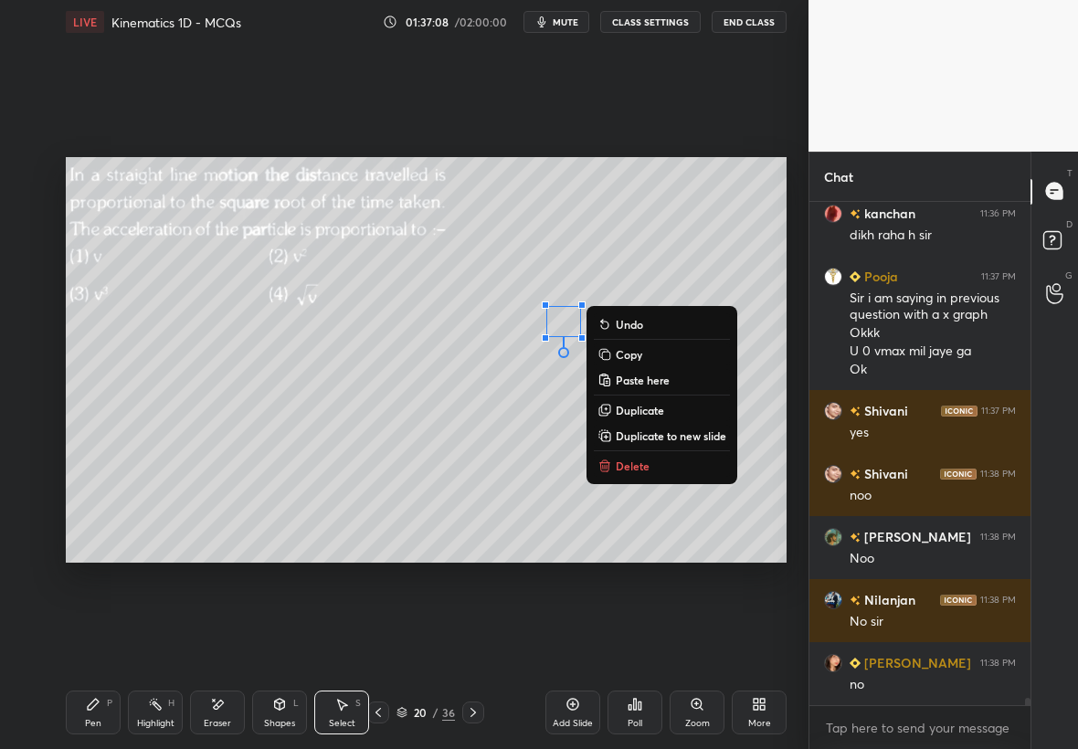
click at [656, 463] on button "Delete" at bounding box center [662, 466] width 136 height 22
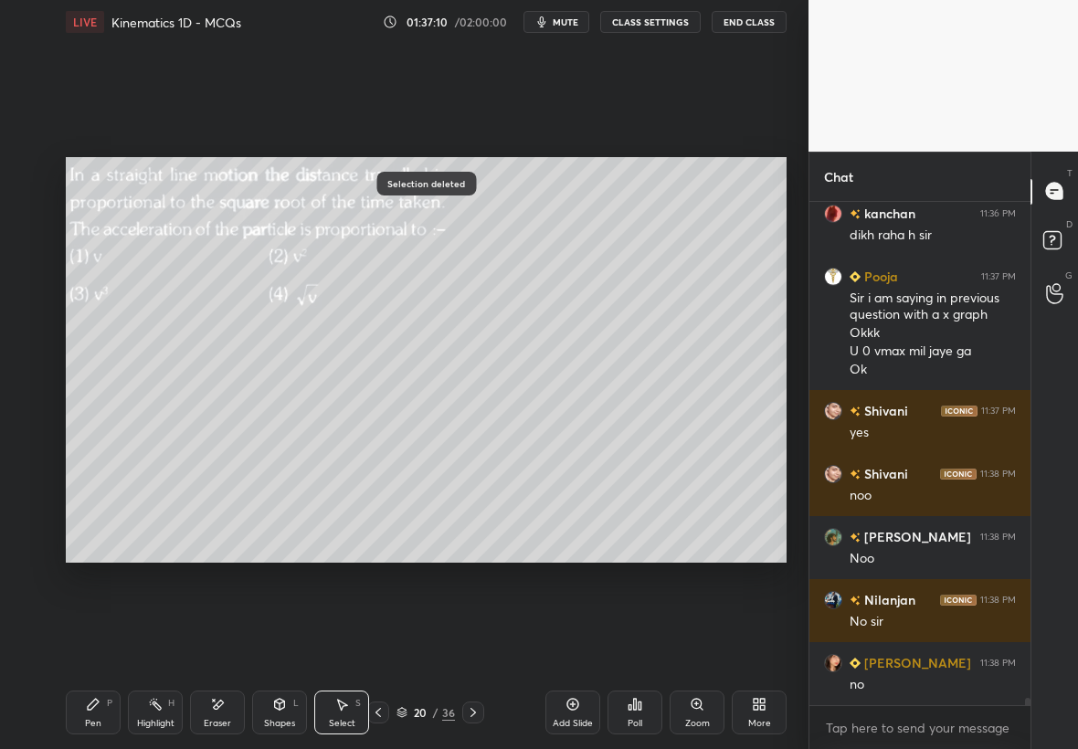
click at [103, 707] on div "Pen P" at bounding box center [93, 712] width 55 height 44
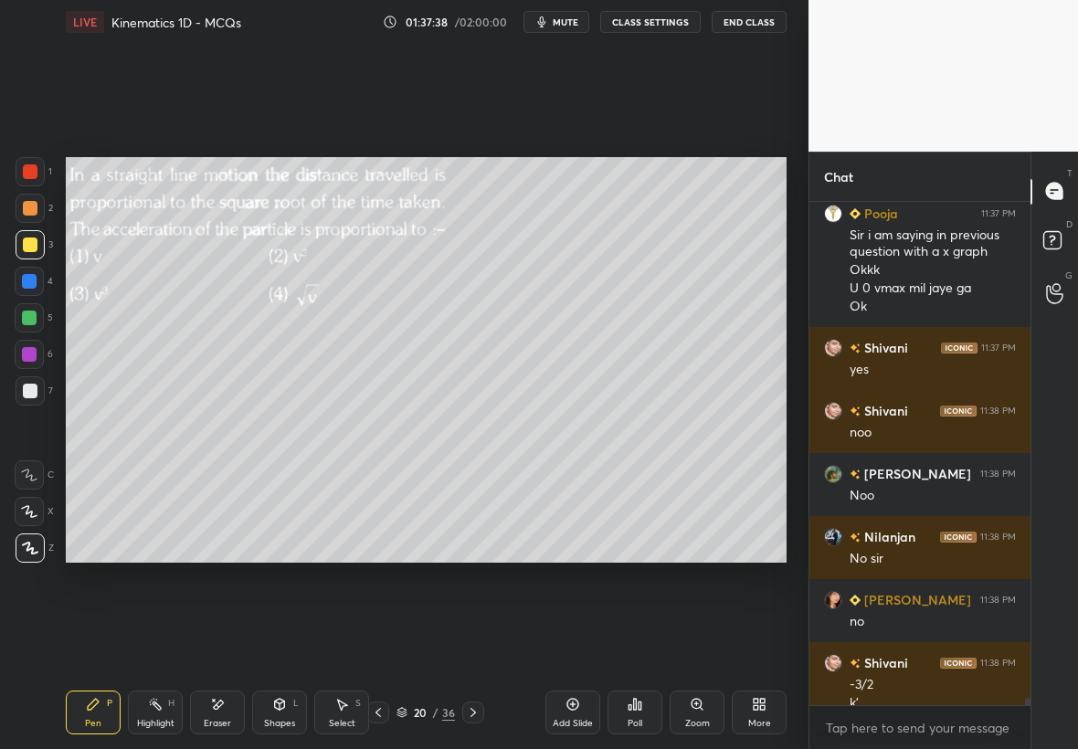
scroll to position [33302, 0]
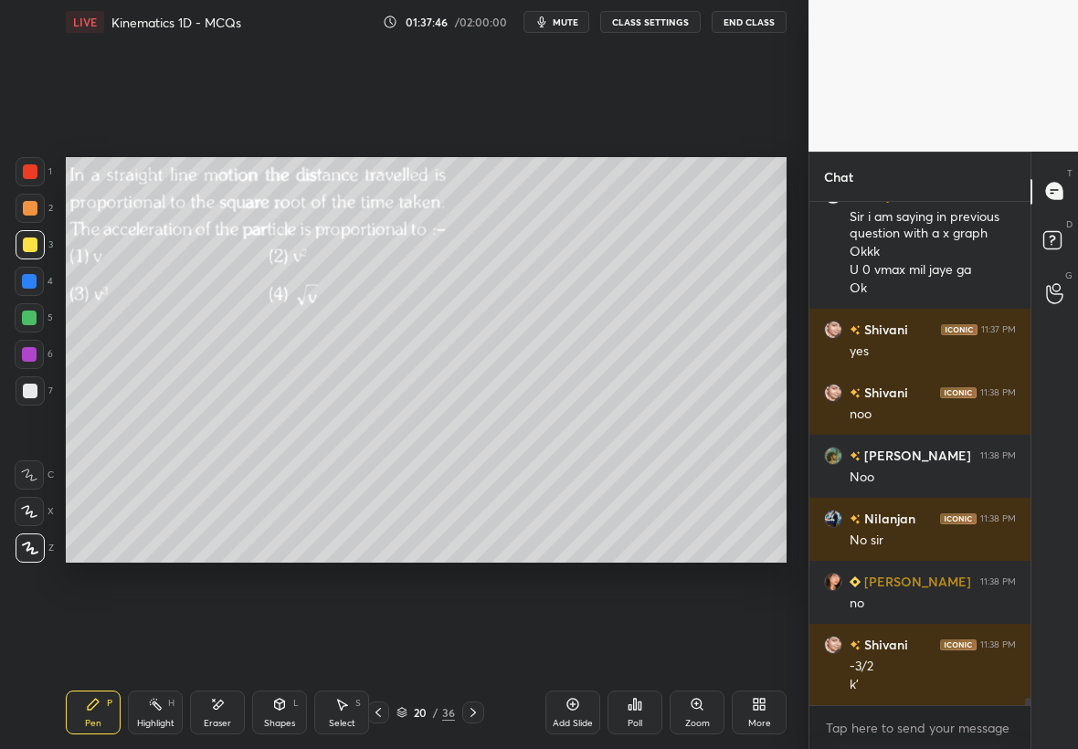
click at [29, 316] on div at bounding box center [29, 318] width 15 height 15
click at [32, 313] on div at bounding box center [29, 318] width 15 height 15
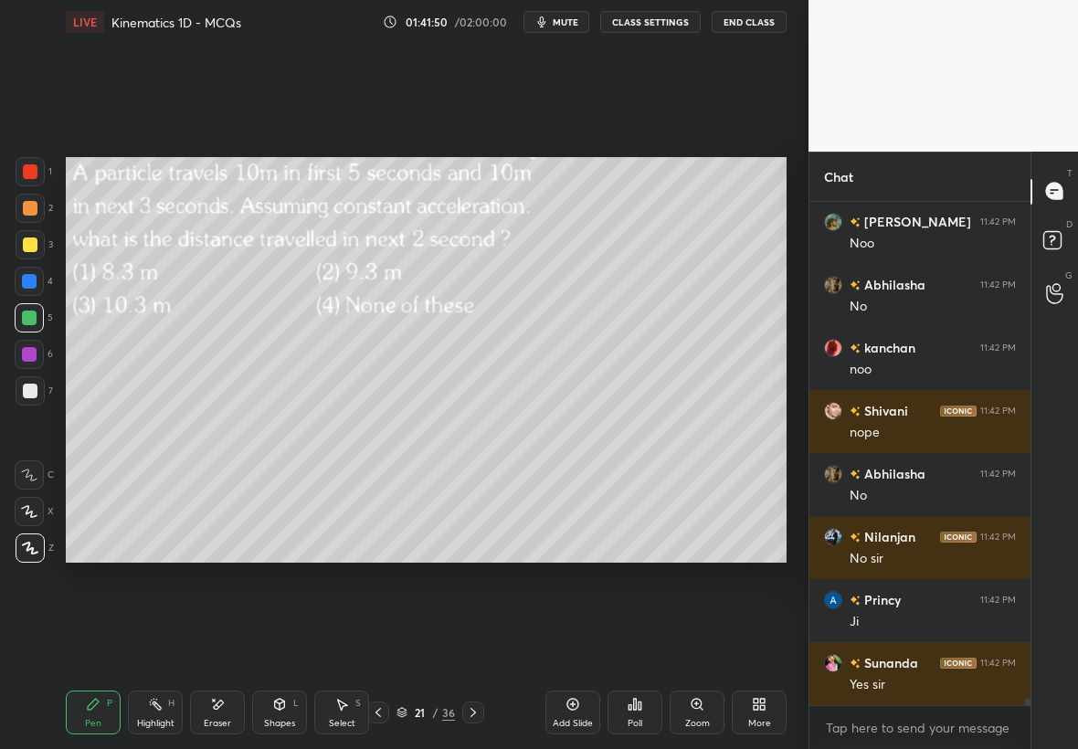
scroll to position [34250, 0]
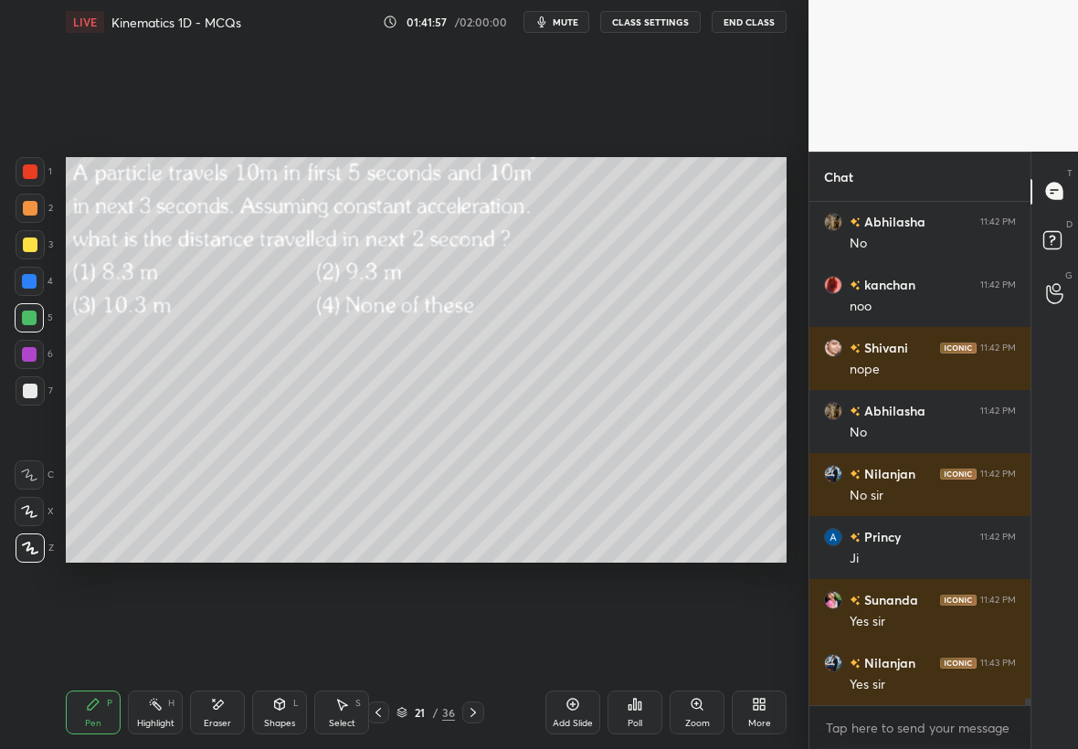
click at [26, 319] on div at bounding box center [29, 318] width 15 height 15
click at [33, 247] on div at bounding box center [30, 244] width 15 height 15
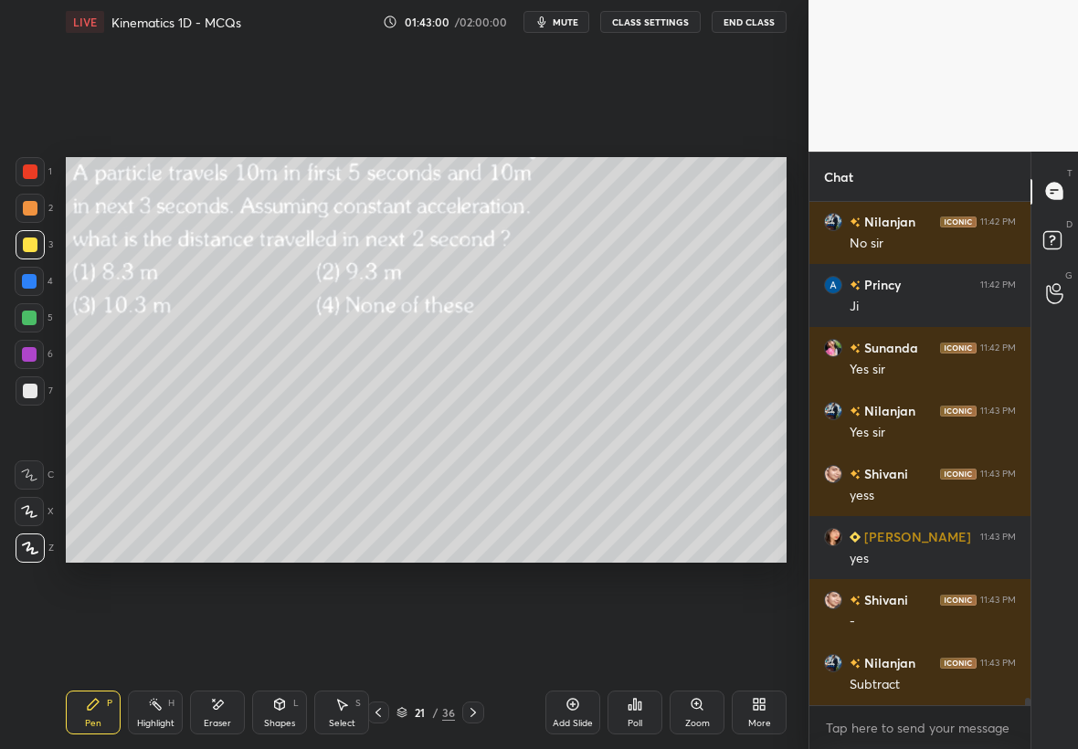
scroll to position [34565, 0]
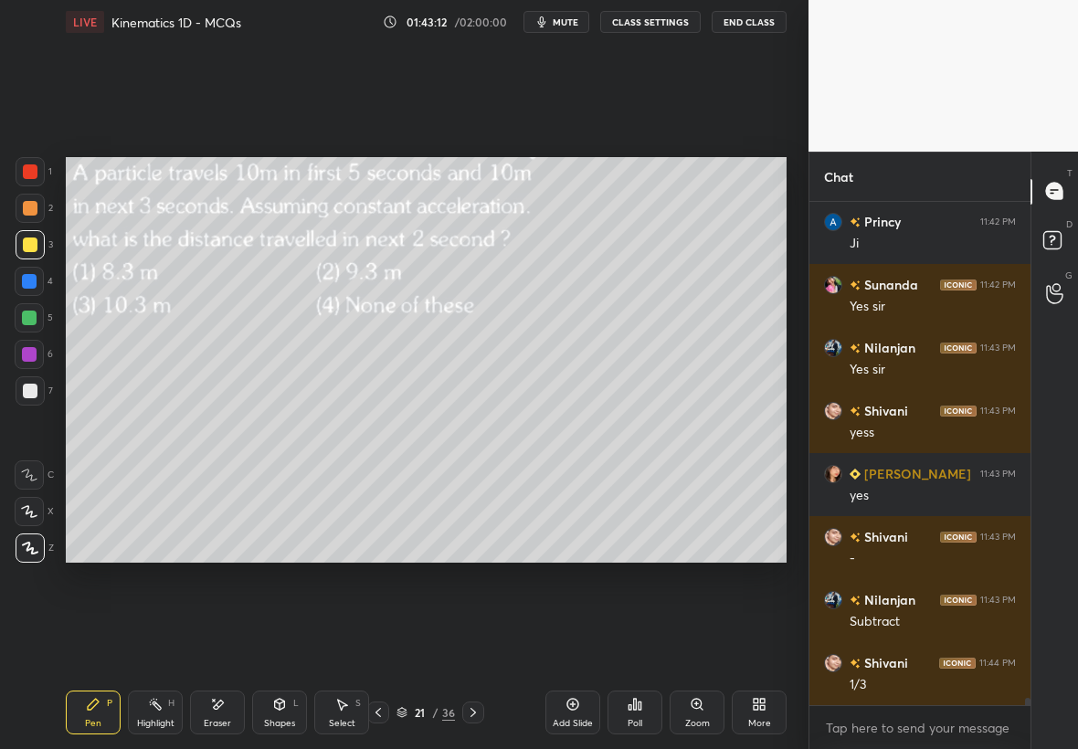
click at [33, 395] on div at bounding box center [30, 390] width 29 height 29
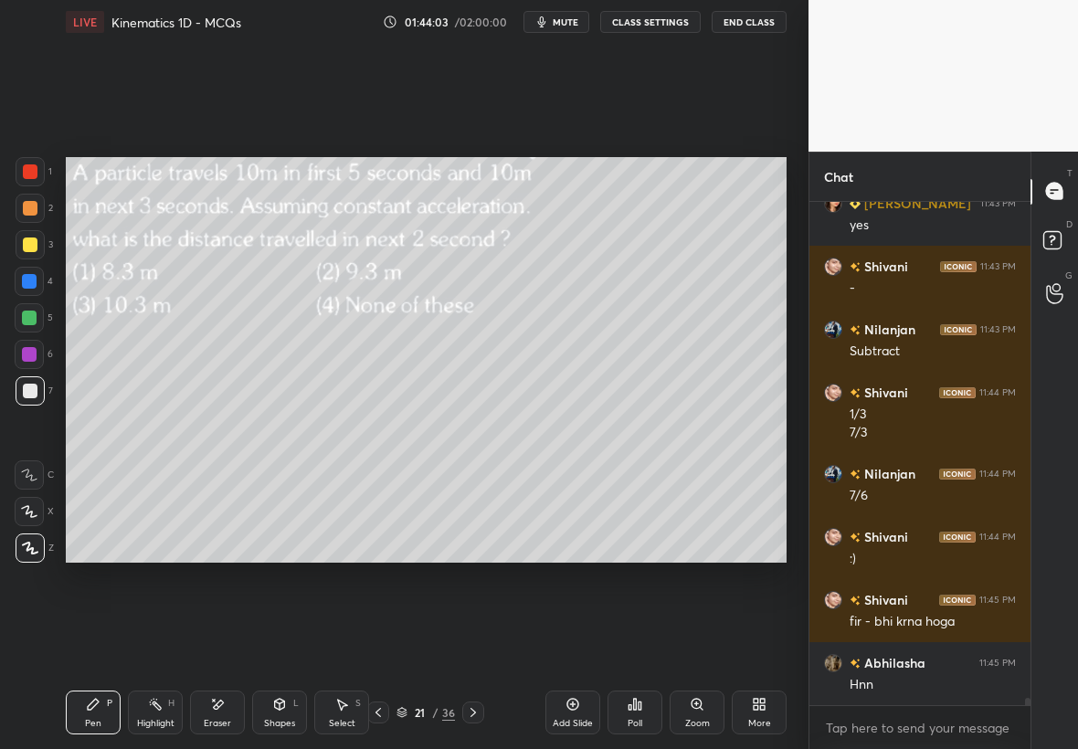
scroll to position [34898, 0]
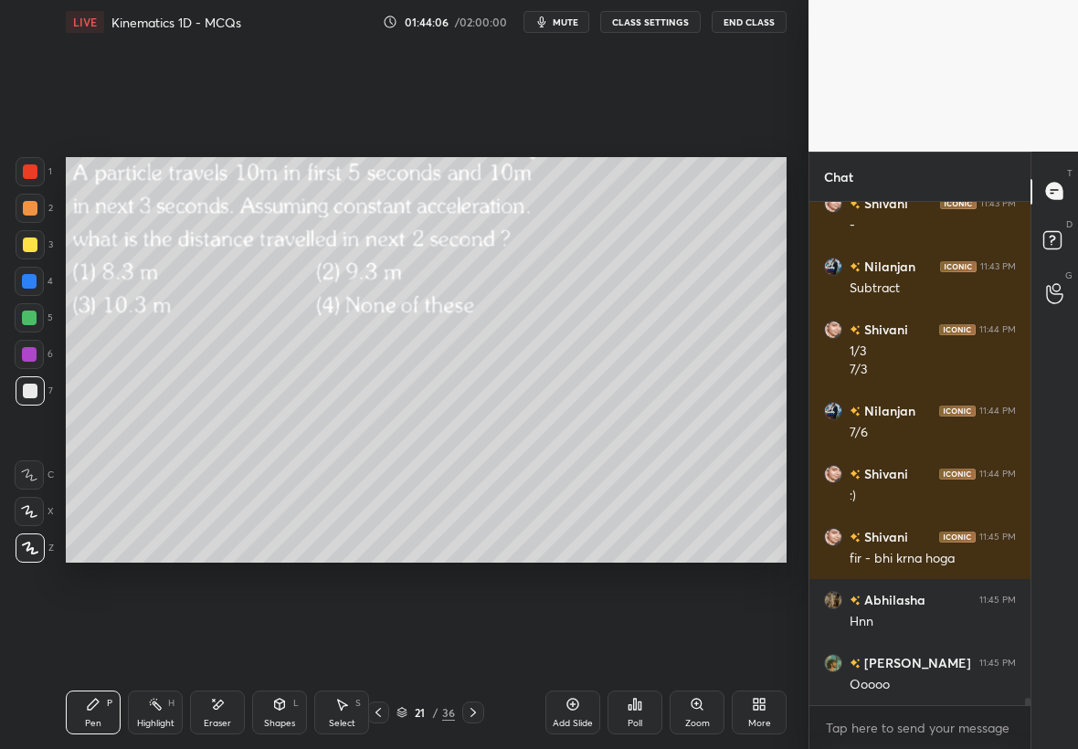
click at [578, 713] on div "Add Slide" at bounding box center [572, 712] width 55 height 44
click at [20, 246] on div at bounding box center [30, 244] width 29 height 29
click at [375, 712] on icon at bounding box center [378, 712] width 15 height 15
click at [472, 711] on icon at bounding box center [472, 712] width 15 height 15
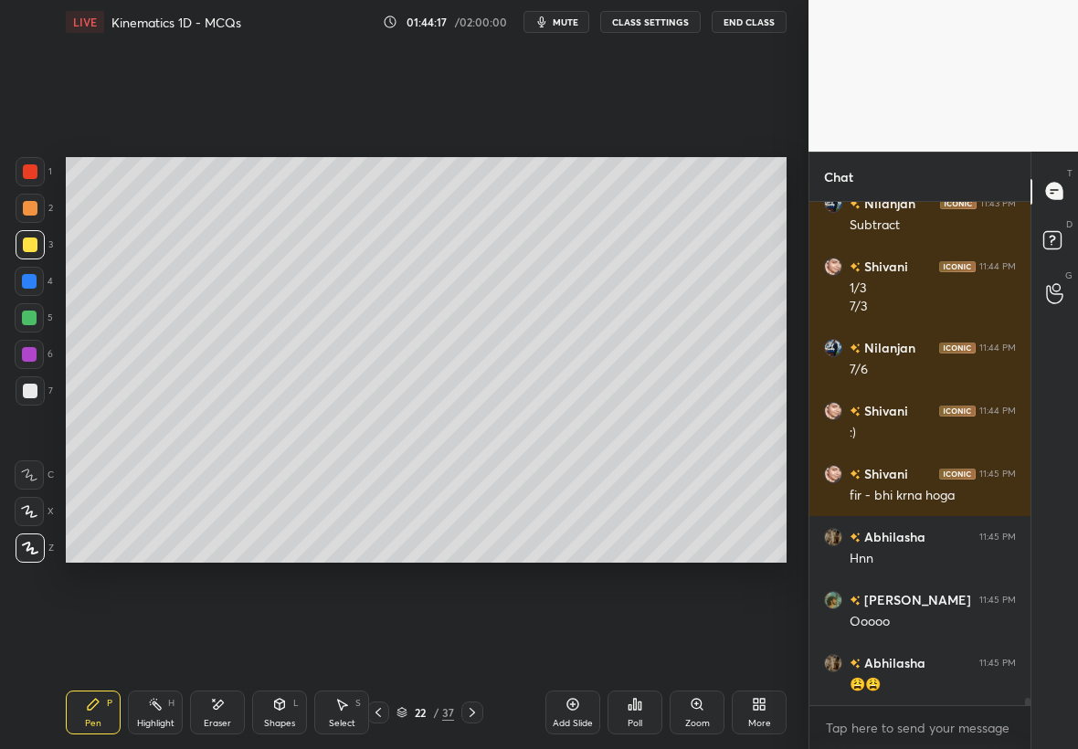
scroll to position [35024, 0]
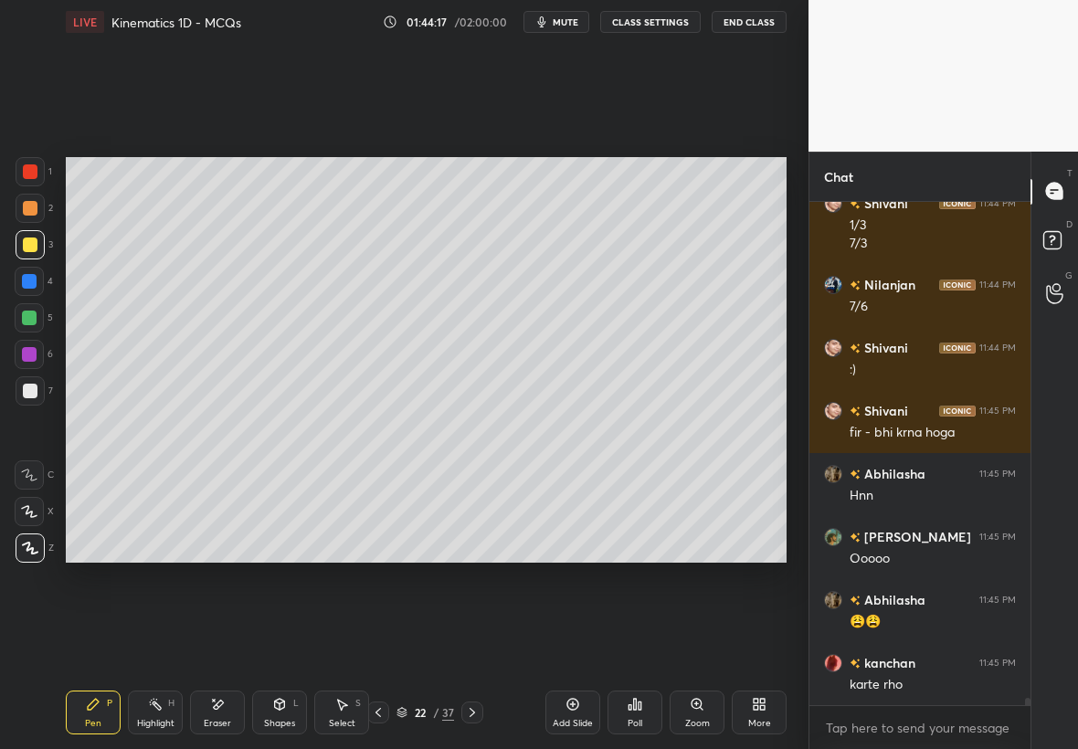
click at [37, 306] on div at bounding box center [29, 317] width 29 height 29
drag, startPoint x: 30, startPoint y: 248, endPoint x: 37, endPoint y: 256, distance: 10.4
click at [34, 254] on div at bounding box center [30, 244] width 29 height 29
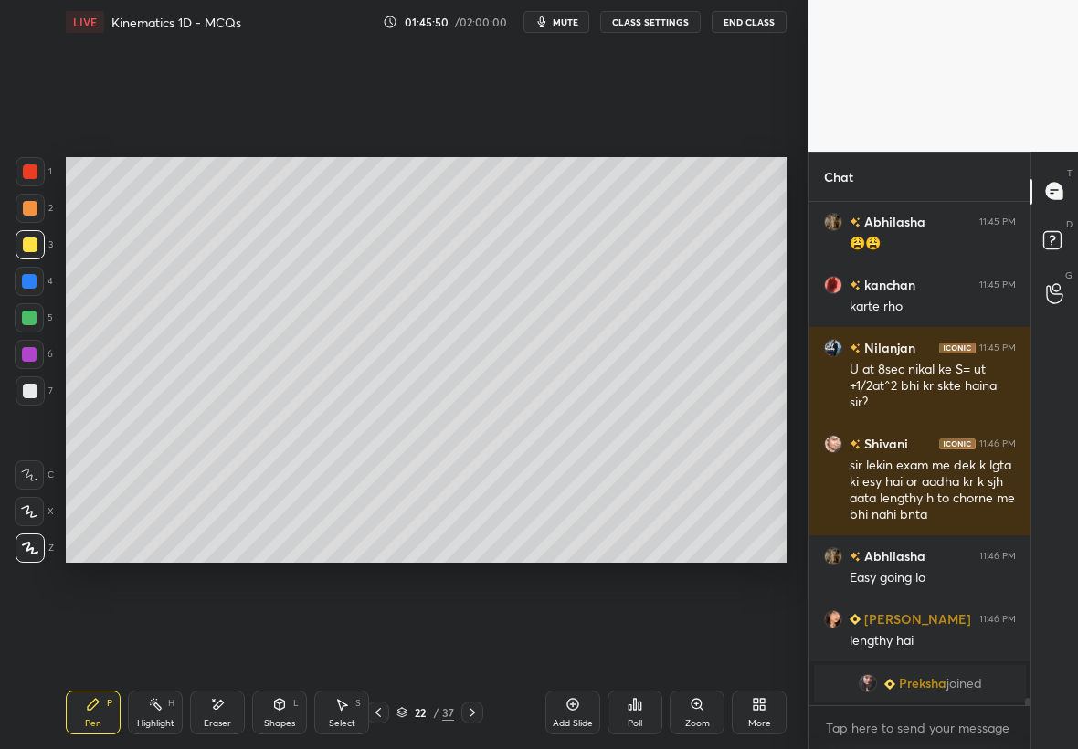
scroll to position [34893, 0]
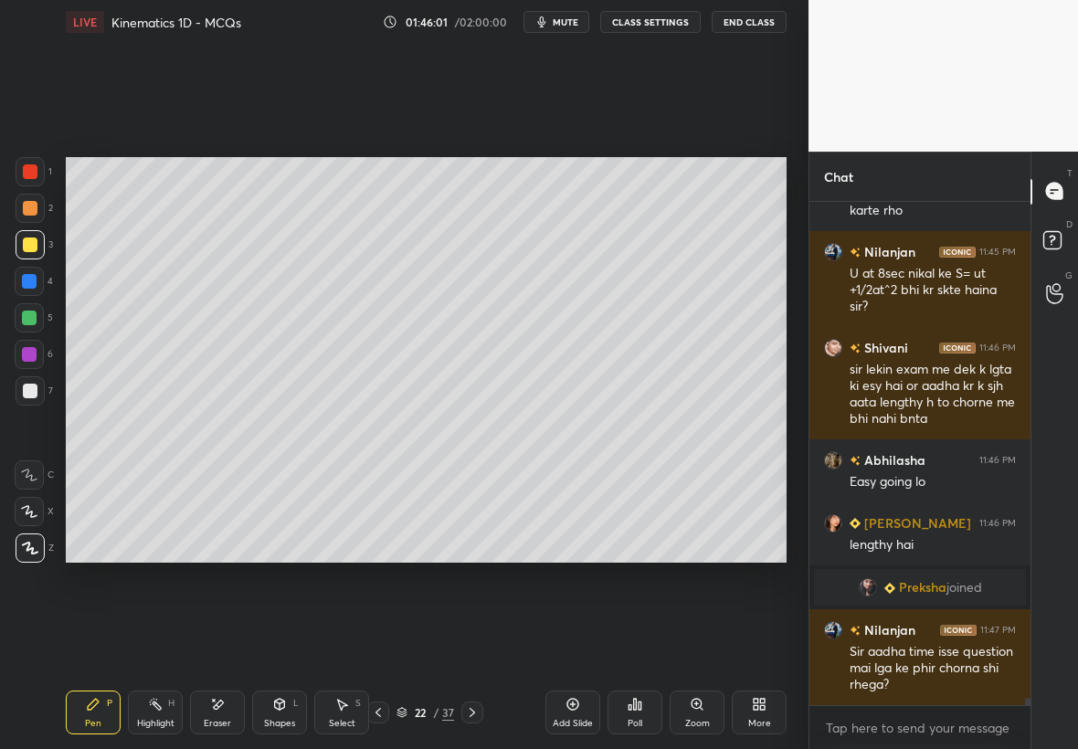
click at [377, 714] on icon at bounding box center [378, 712] width 15 height 15
click at [376, 713] on icon at bounding box center [378, 712] width 15 height 15
click at [467, 712] on icon at bounding box center [472, 712] width 15 height 15
click at [29, 243] on div at bounding box center [30, 244] width 15 height 15
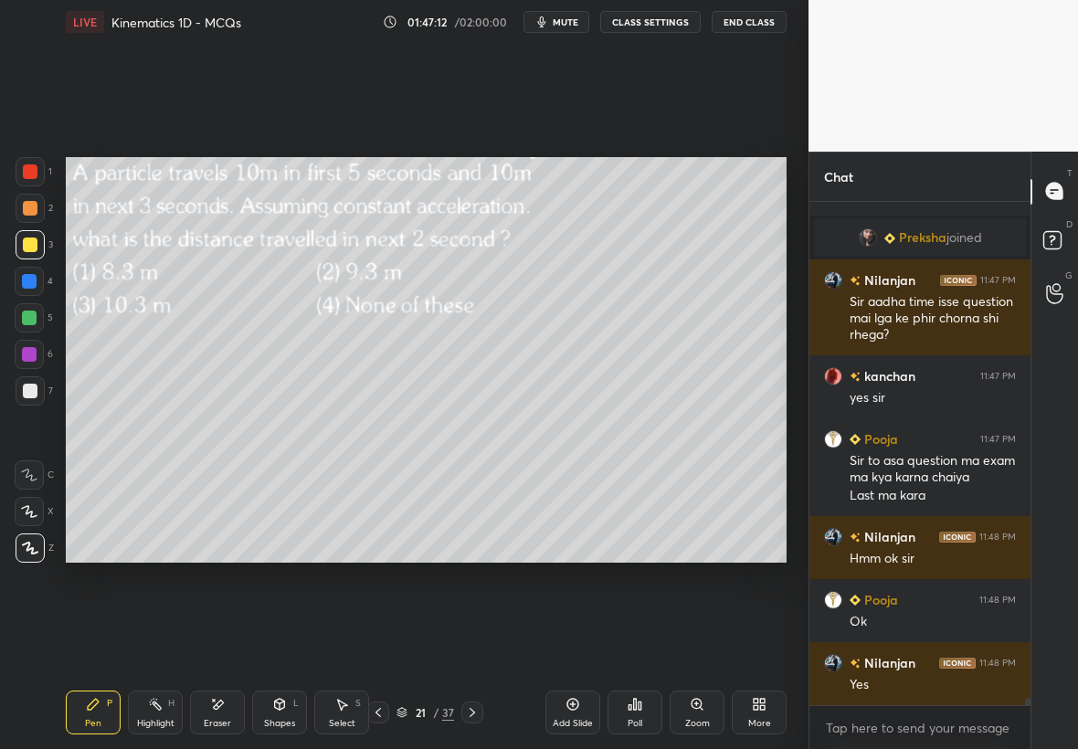
scroll to position [35306, 0]
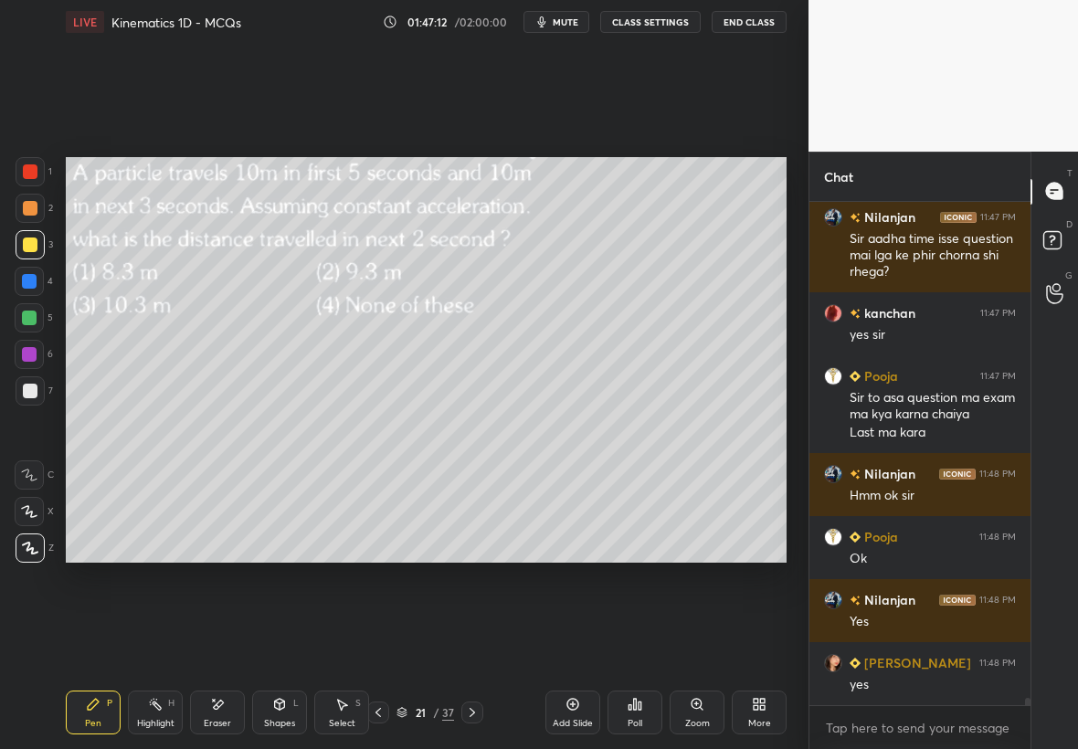
click at [467, 711] on icon at bounding box center [472, 712] width 15 height 15
click at [476, 711] on icon at bounding box center [472, 712] width 15 height 15
click at [30, 240] on div at bounding box center [30, 244] width 15 height 15
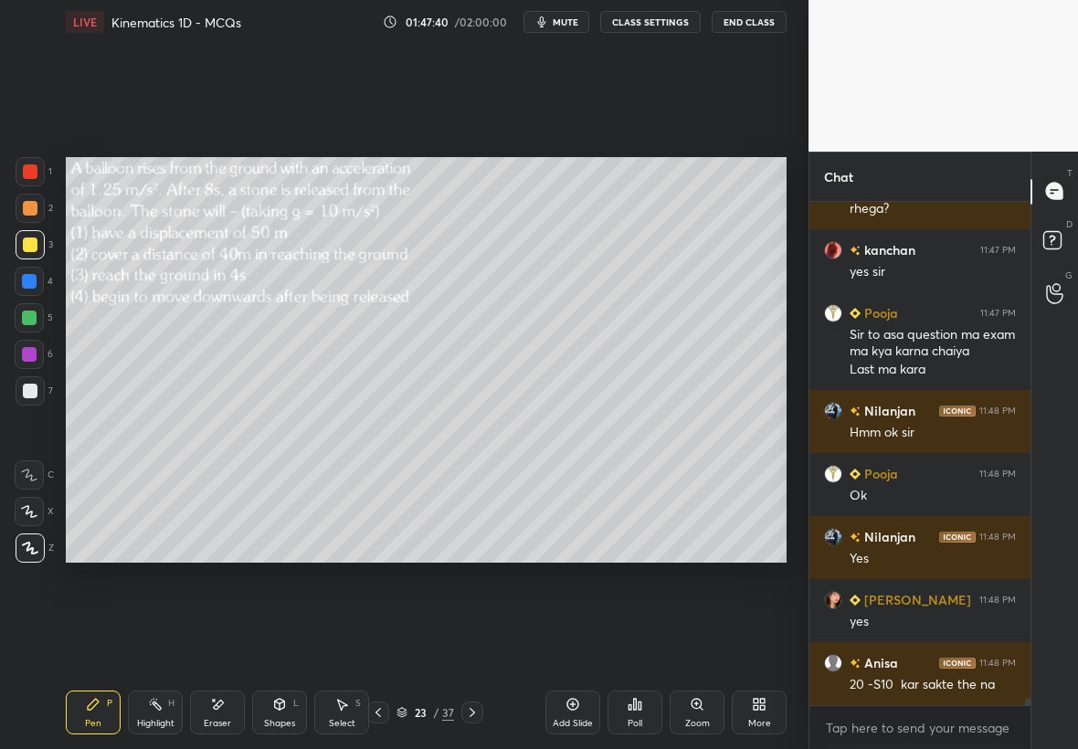
click at [381, 714] on icon at bounding box center [378, 712] width 15 height 15
click at [382, 712] on icon at bounding box center [378, 712] width 15 height 15
click at [466, 711] on icon at bounding box center [472, 712] width 15 height 15
click at [379, 717] on icon at bounding box center [378, 712] width 15 height 15
click at [469, 711] on icon at bounding box center [472, 712] width 15 height 15
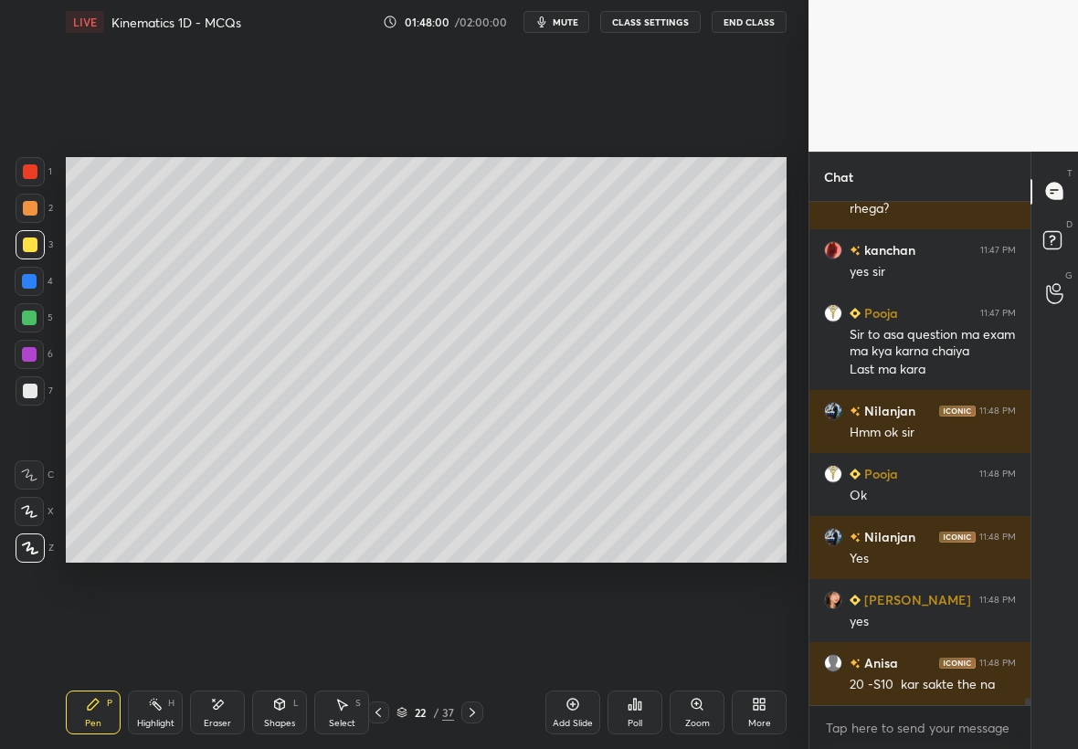
click at [469, 711] on icon at bounding box center [472, 712] width 15 height 15
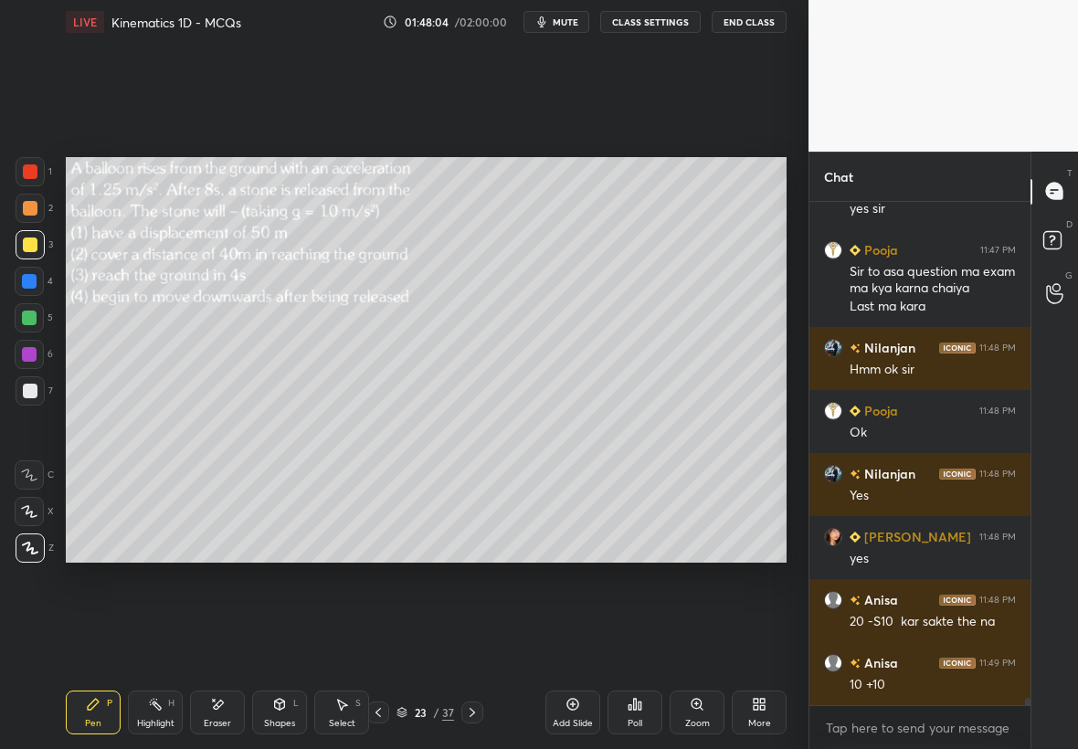
click at [378, 711] on icon at bounding box center [378, 712] width 15 height 15
click at [381, 709] on icon at bounding box center [378, 712] width 15 height 15
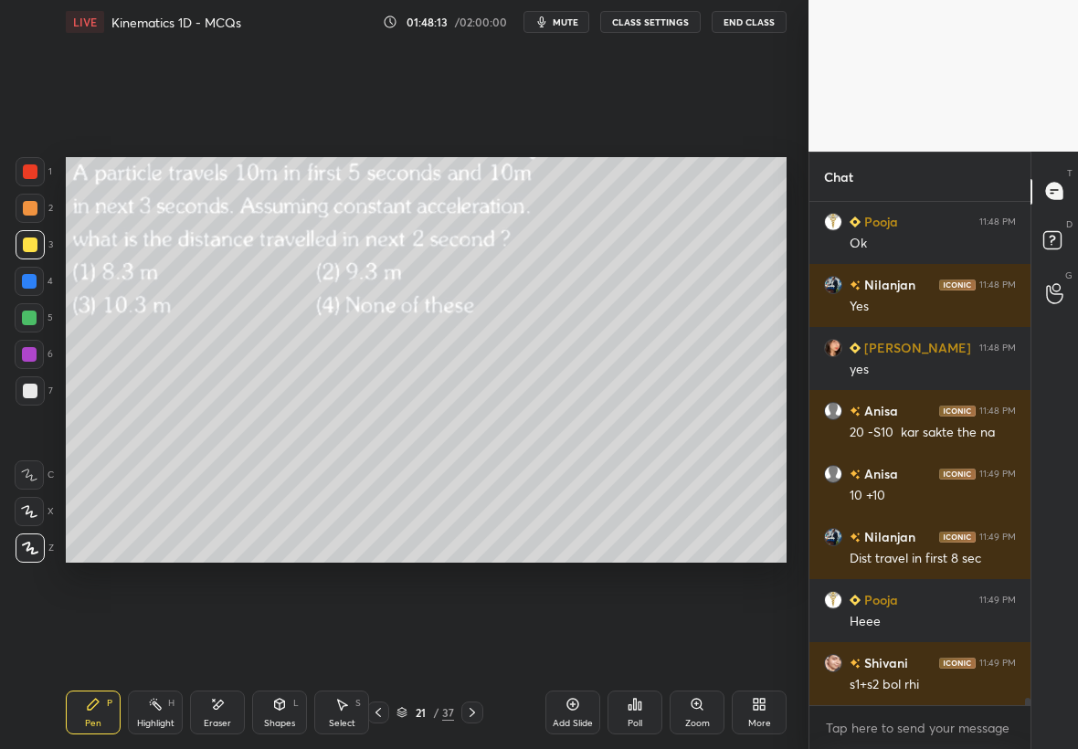
scroll to position [35684, 0]
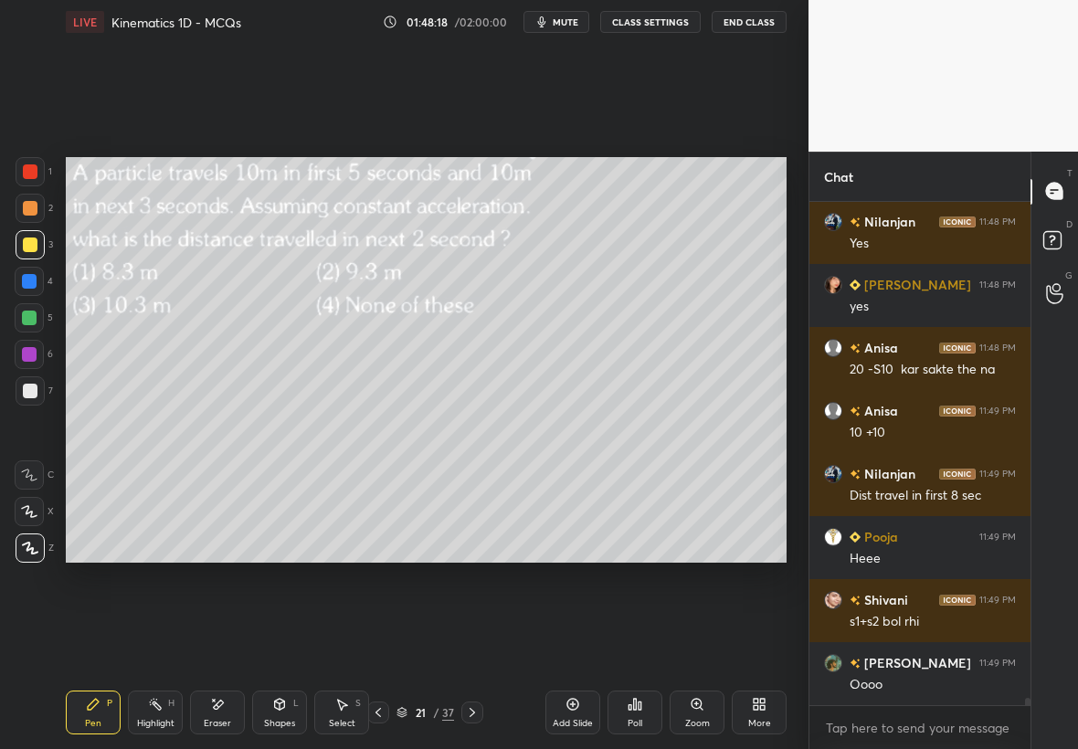
click at [154, 701] on rect at bounding box center [157, 705] width 9 height 9
click at [43, 163] on div at bounding box center [30, 171] width 29 height 29
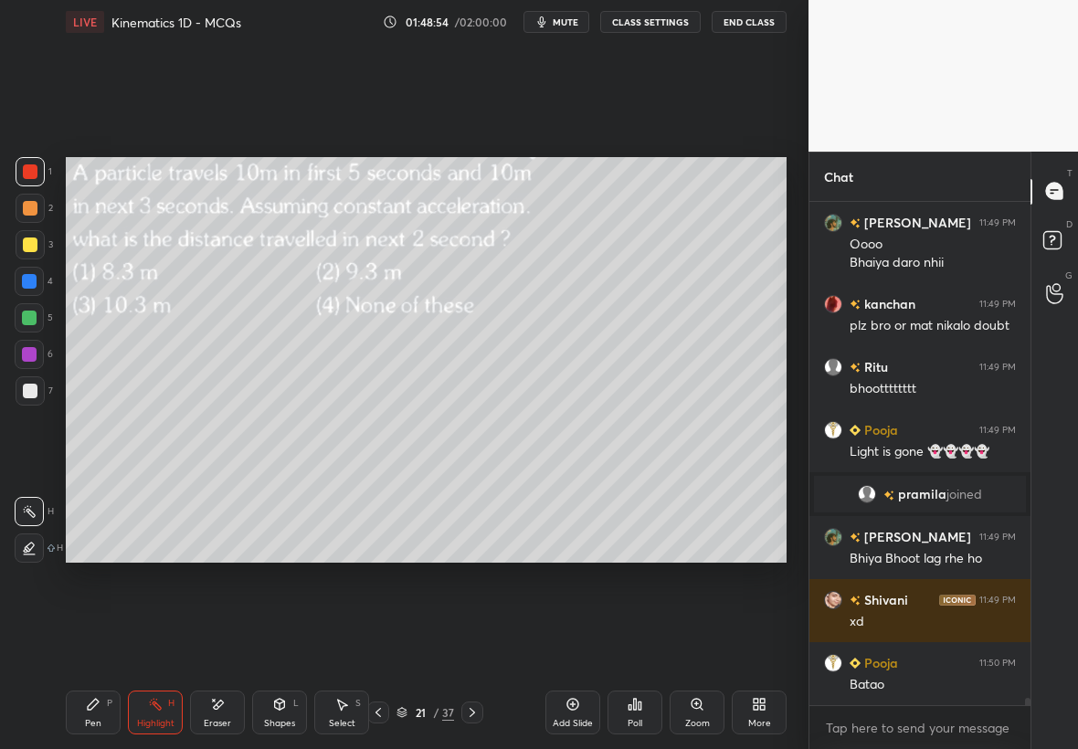
scroll to position [35943, 0]
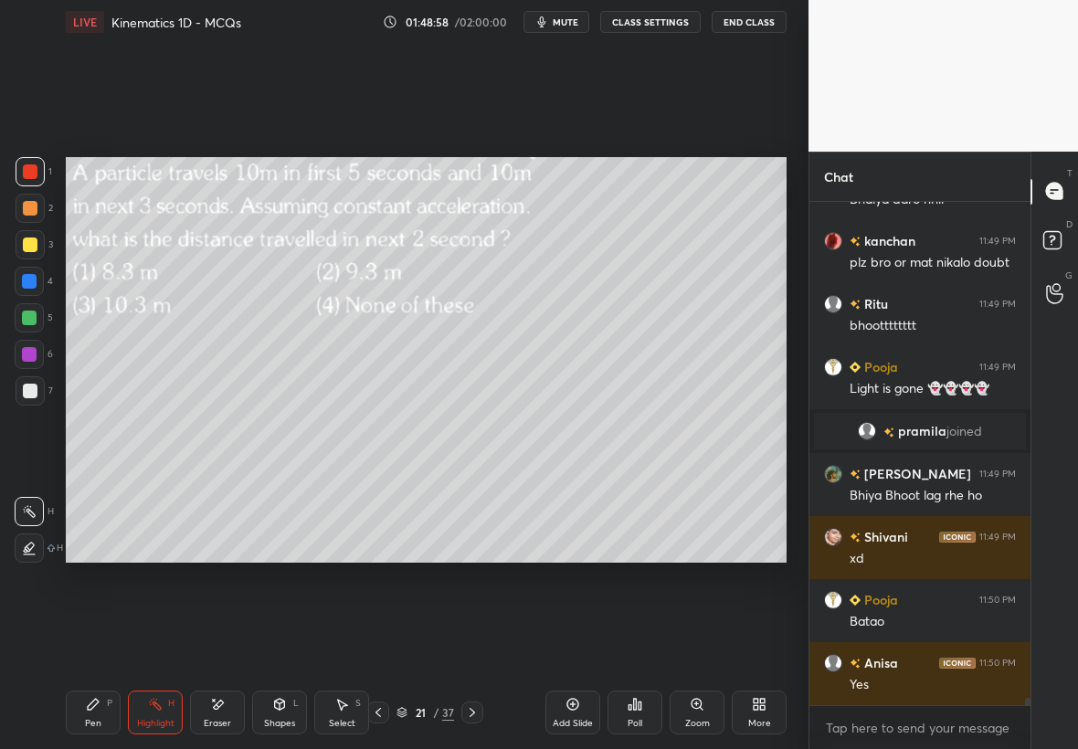
click at [470, 714] on icon at bounding box center [472, 712] width 15 height 15
click at [465, 715] on icon at bounding box center [472, 712] width 15 height 15
click at [475, 705] on icon at bounding box center [472, 712] width 15 height 15
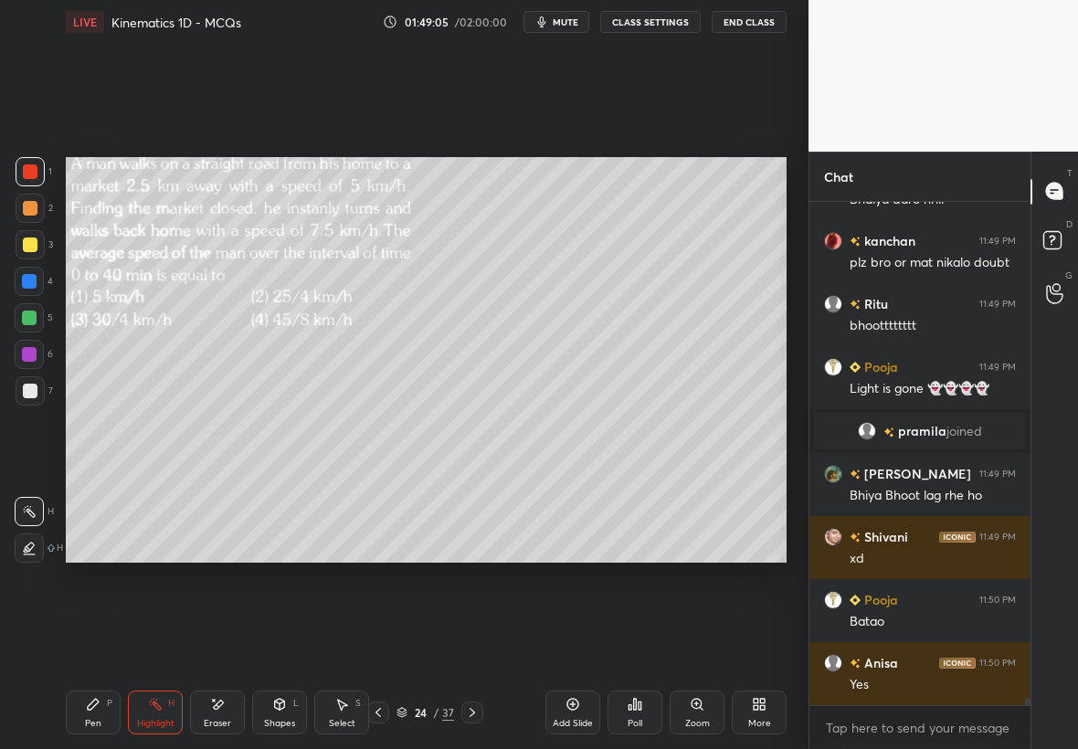
click at [35, 392] on div at bounding box center [30, 390] width 29 height 29
click at [32, 242] on div at bounding box center [30, 244] width 15 height 15
click at [100, 695] on div "Pen P" at bounding box center [93, 712] width 55 height 44
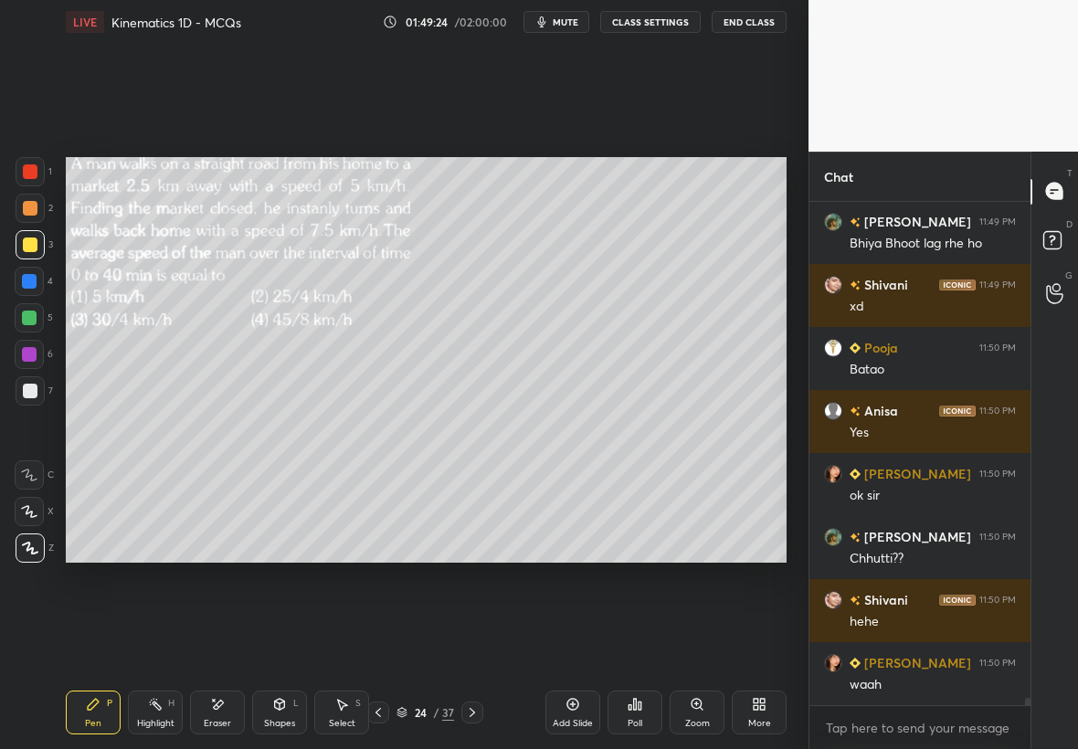
scroll to position [36258, 0]
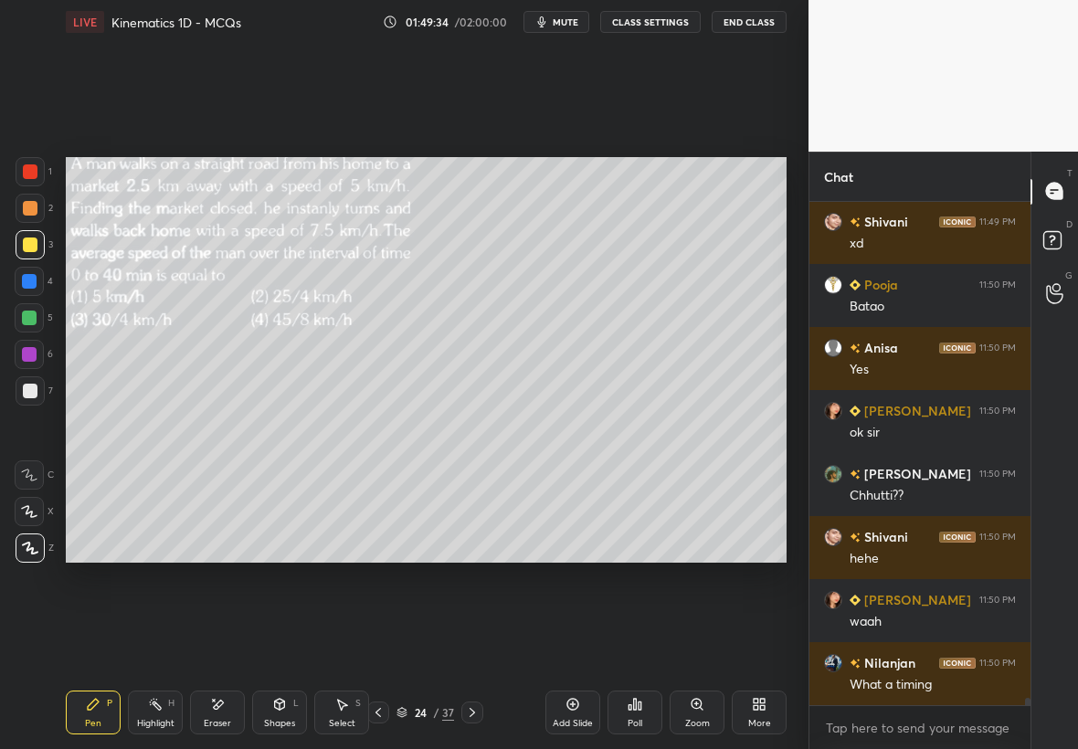
click at [474, 711] on icon at bounding box center [472, 712] width 15 height 15
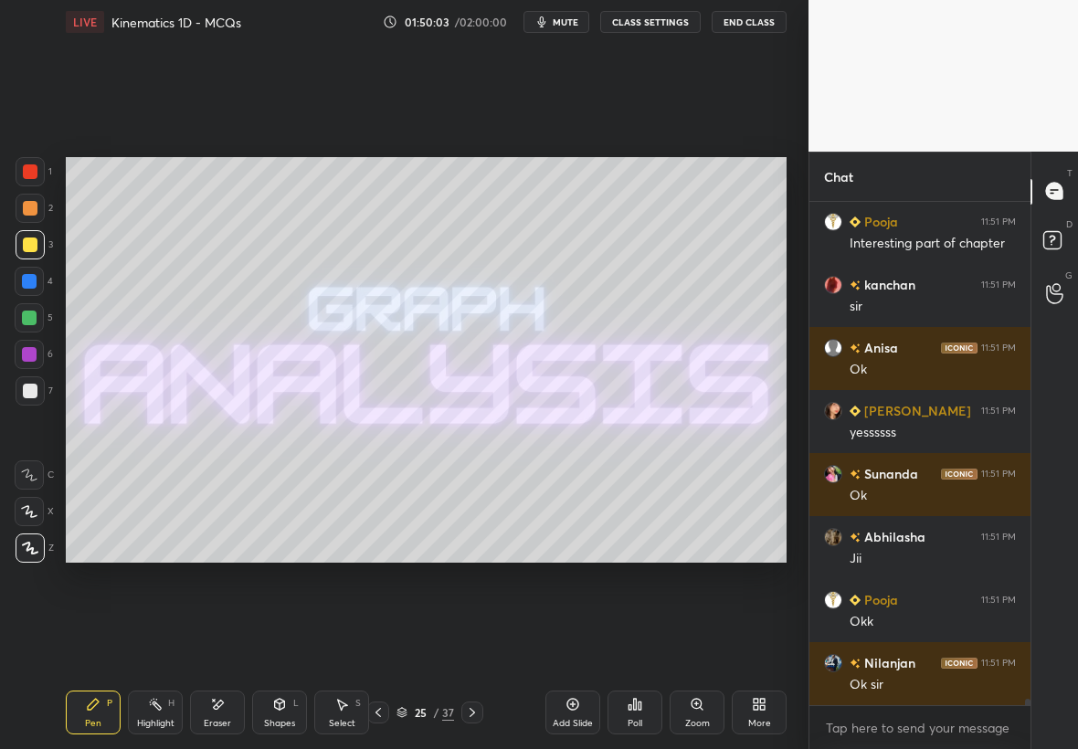
scroll to position [37266, 0]
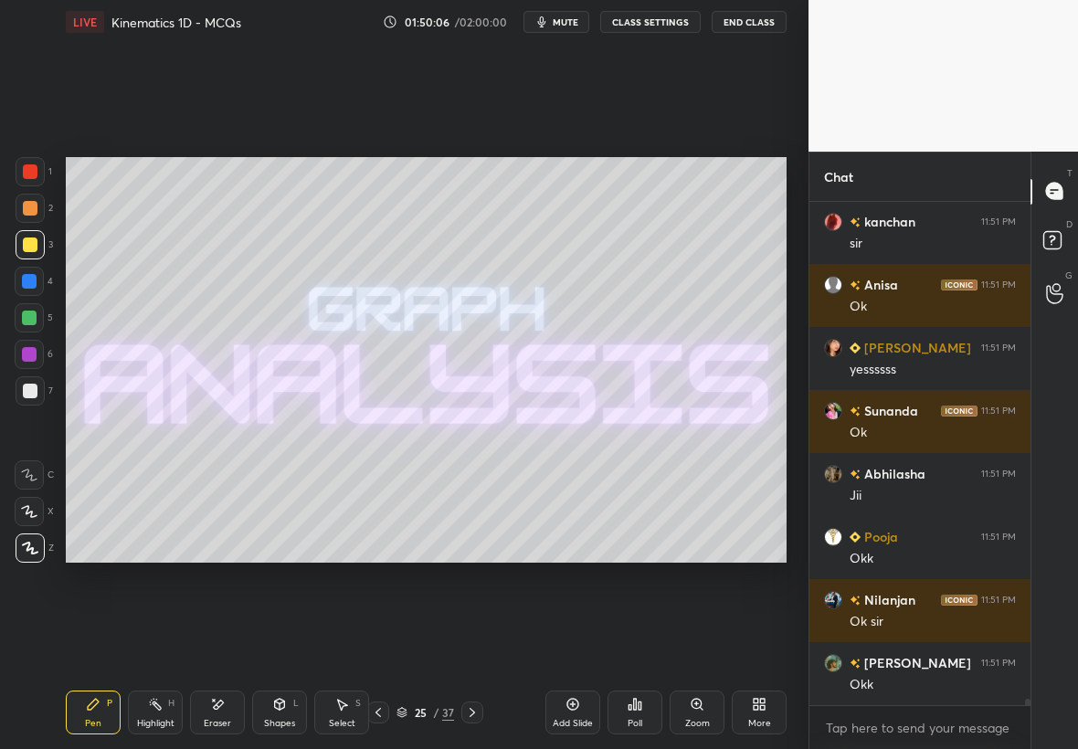
click at [764, 26] on button "End Class" at bounding box center [748, 22] width 75 height 22
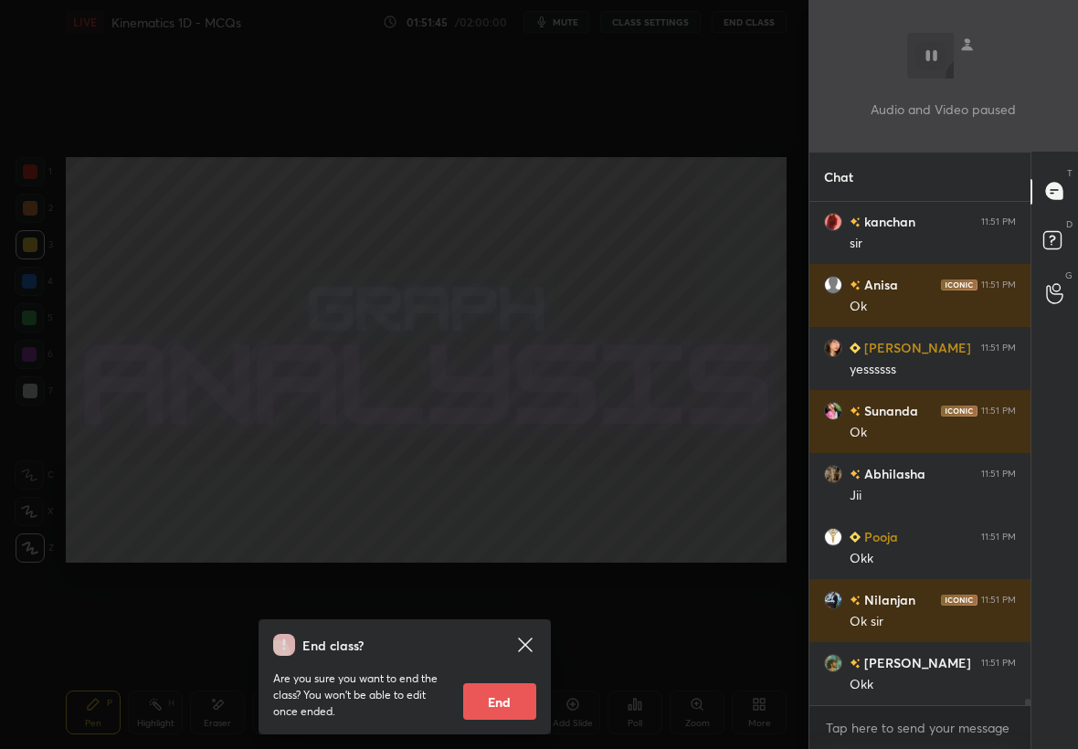
scroll to position [37329, 0]
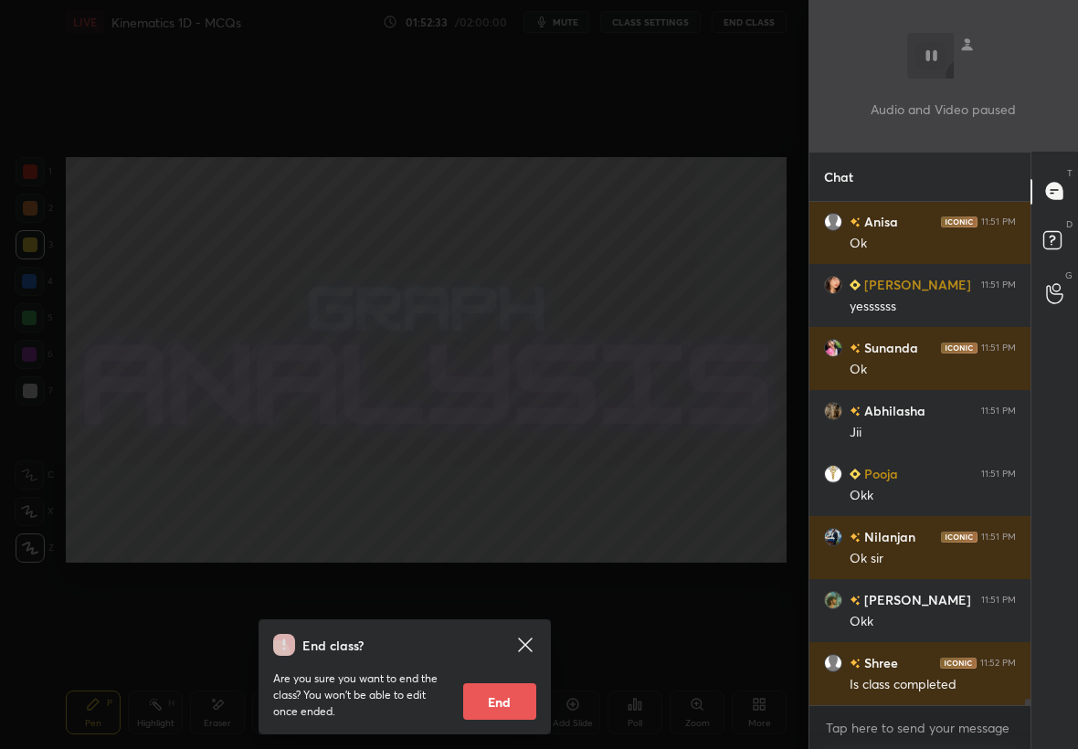
click at [664, 240] on div "End class? Are you sure you want to end the class? You won’t be able to edit on…" at bounding box center [404, 374] width 808 height 749
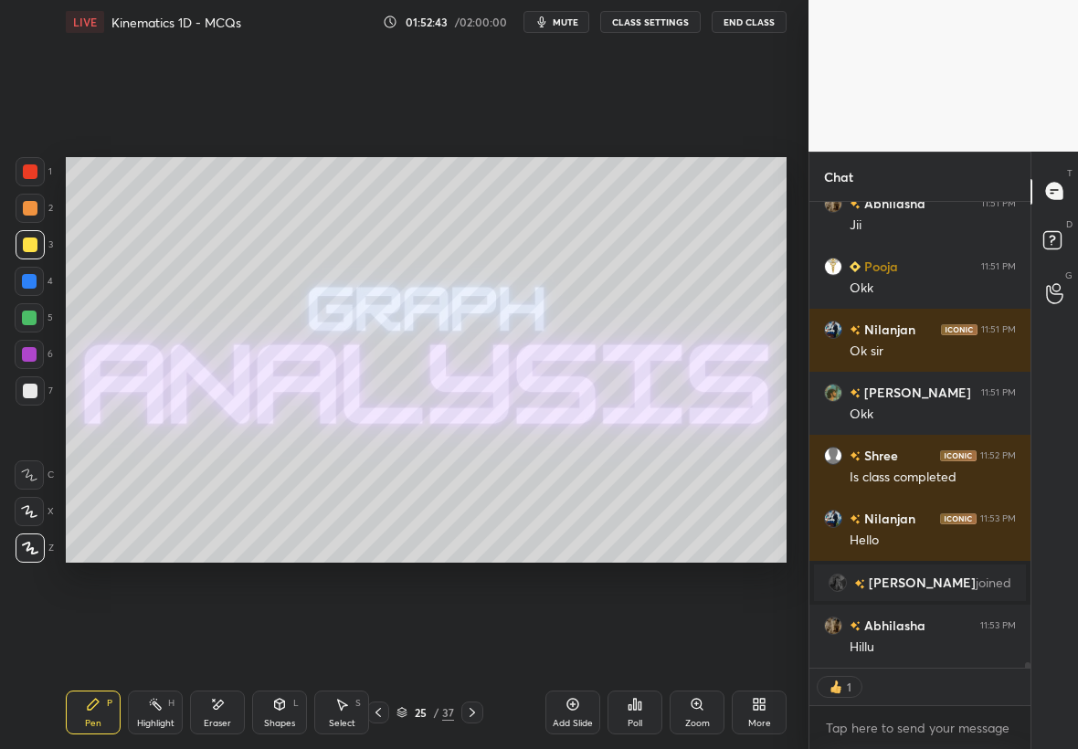
scroll to position [36869, 0]
type textarea "x"
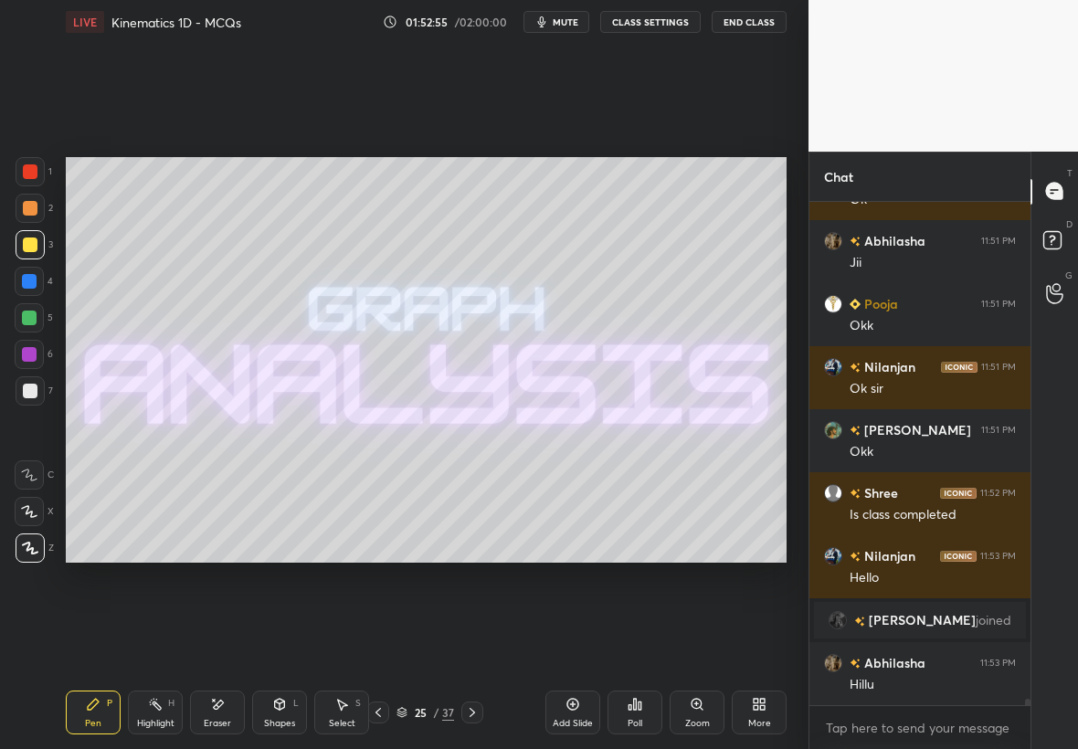
scroll to position [36895, 0]
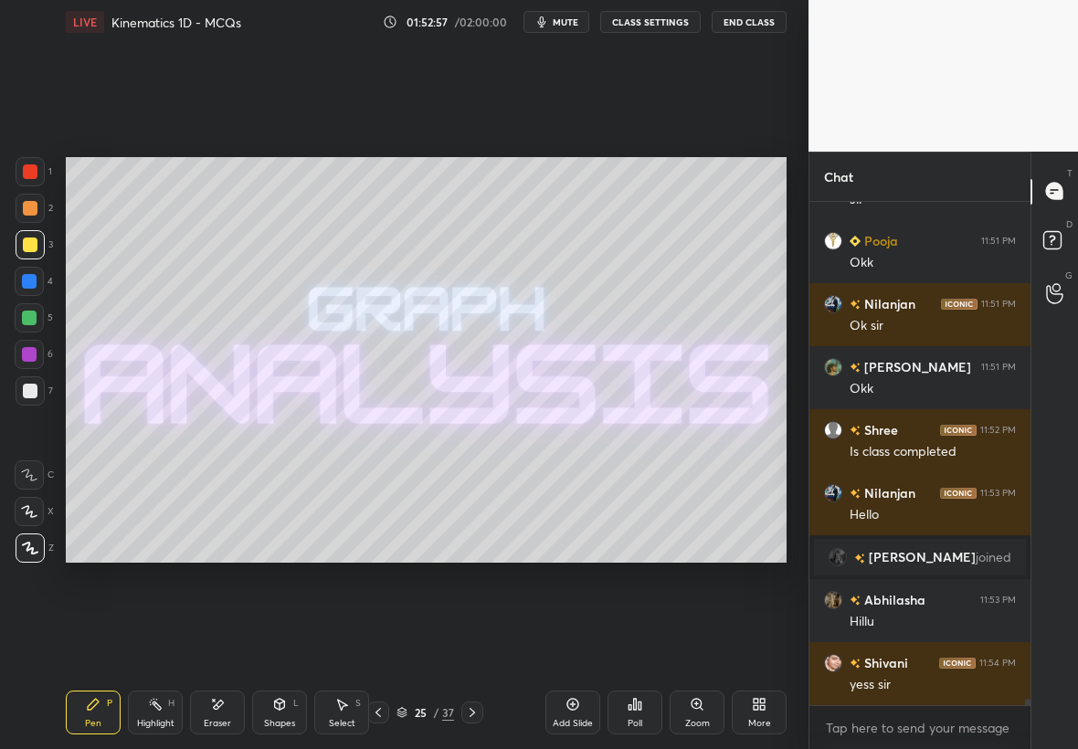
click at [470, 719] on div at bounding box center [472, 712] width 22 height 22
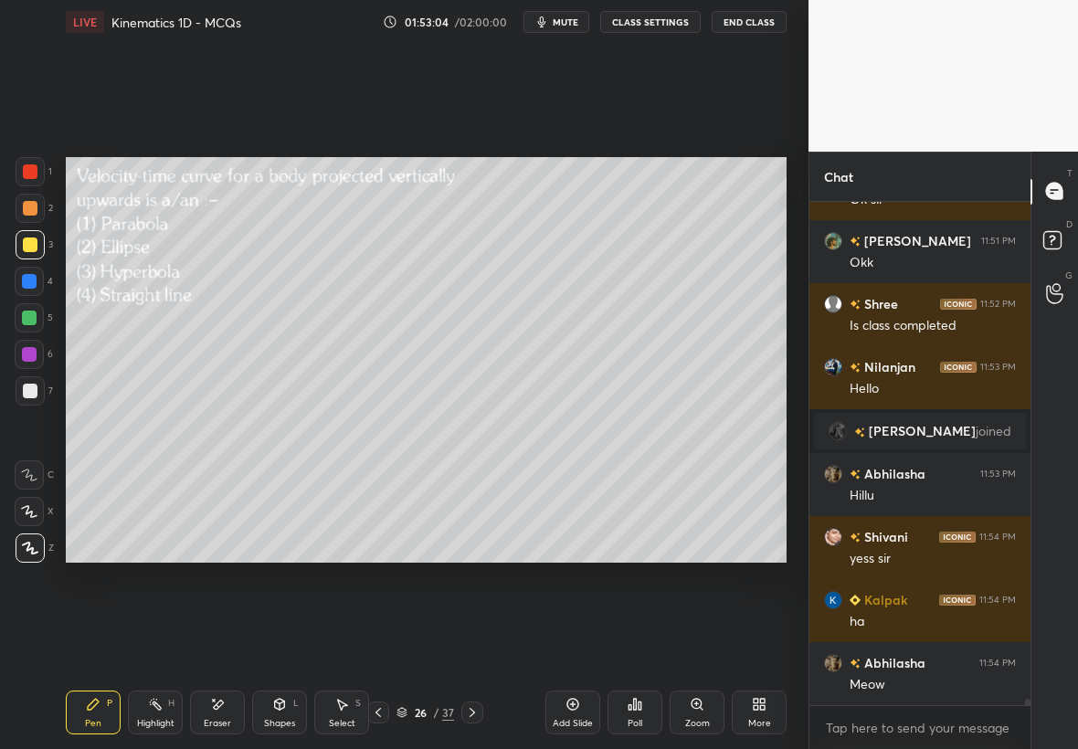
scroll to position [37084, 0]
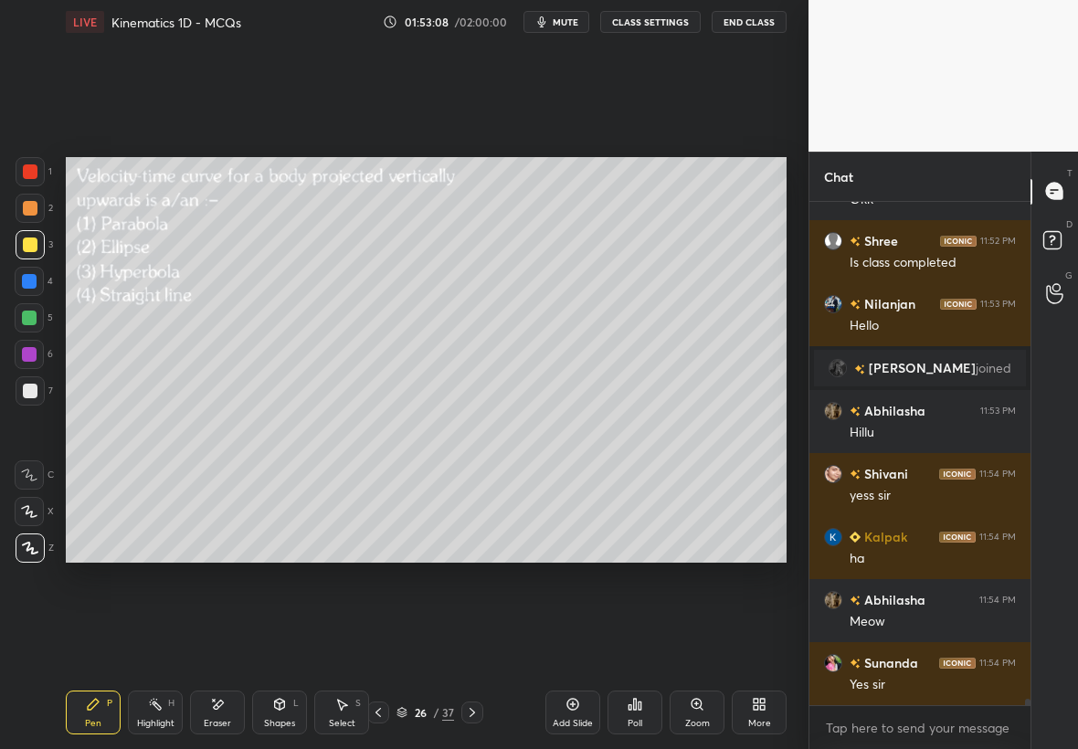
click at [621, 710] on div "Poll" at bounding box center [634, 712] width 55 height 44
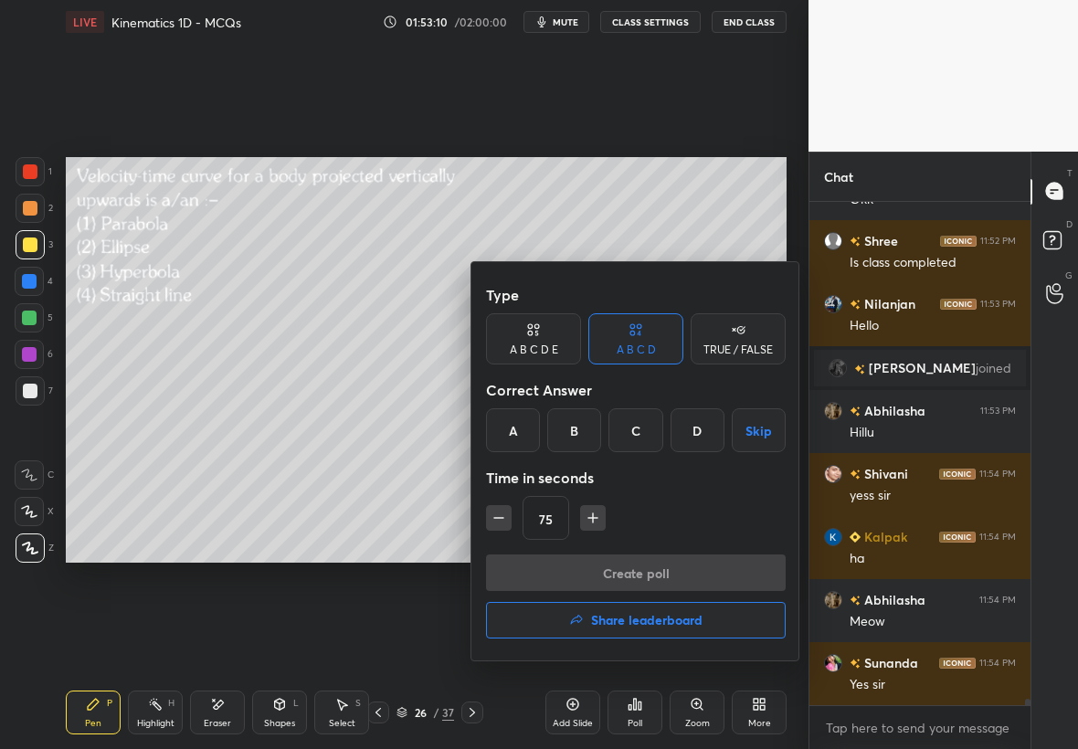
click at [500, 512] on icon "button" at bounding box center [499, 518] width 18 height 18
click at [494, 519] on icon "button" at bounding box center [499, 518] width 18 height 18
type input "45"
click at [693, 437] on div "D" at bounding box center [697, 430] width 54 height 44
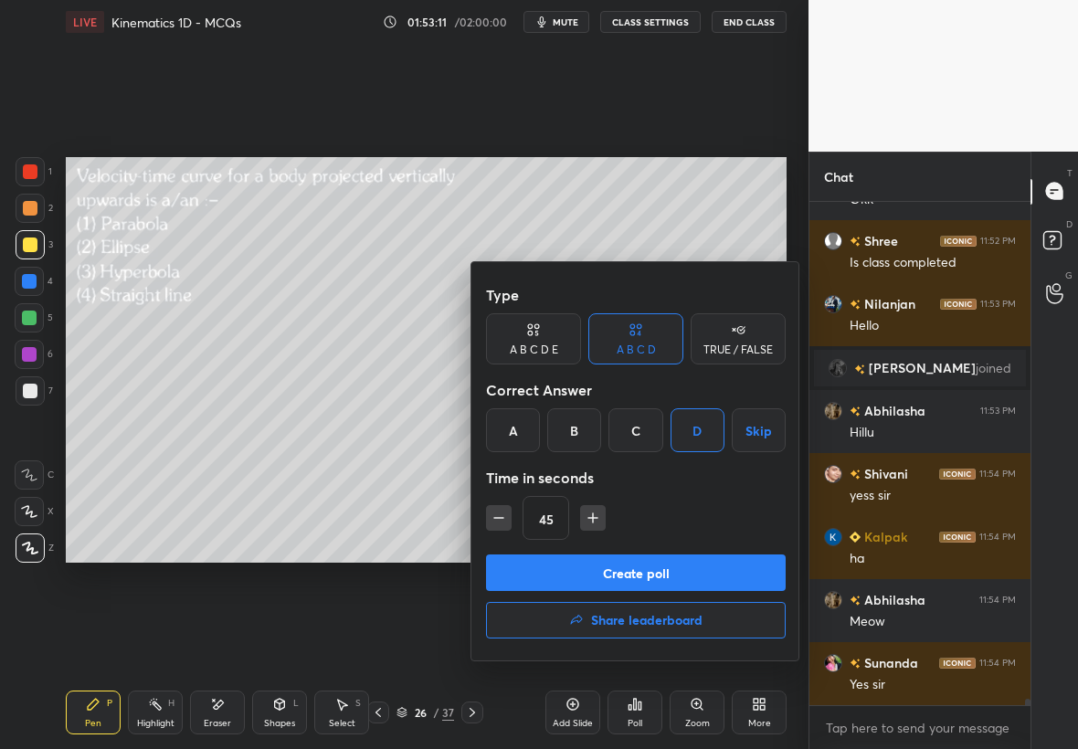
click at [685, 575] on button "Create poll" at bounding box center [636, 572] width 300 height 37
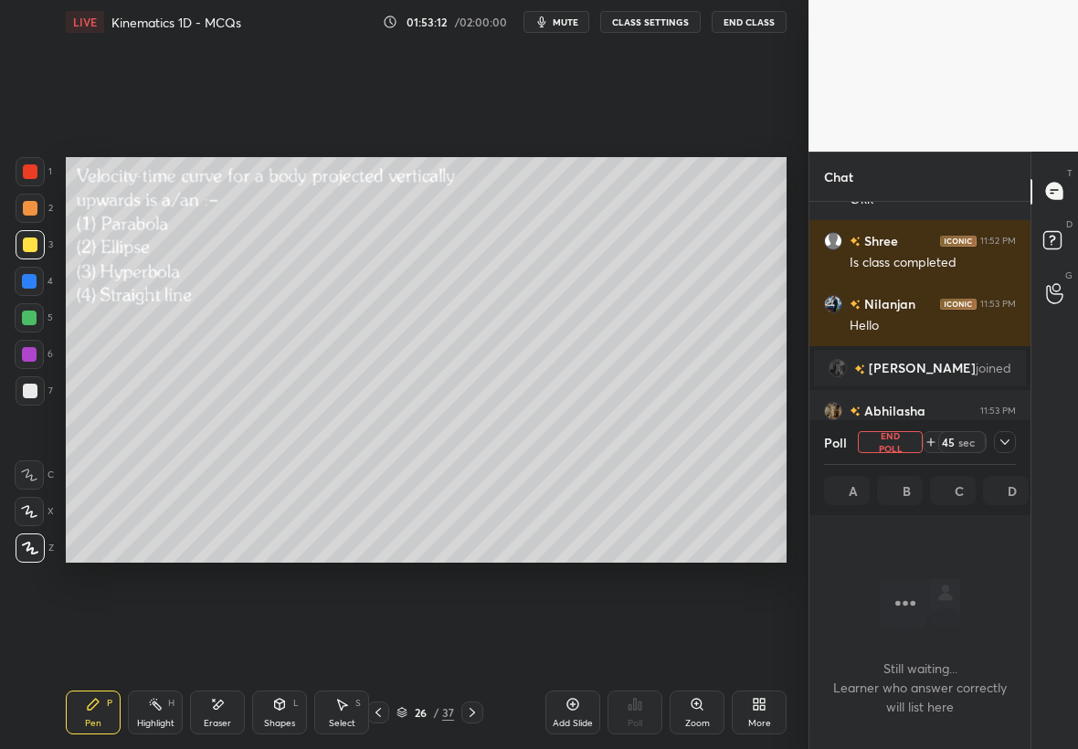
scroll to position [250, 216]
click at [999, 435] on div "45 sec" at bounding box center [968, 442] width 93 height 22
drag, startPoint x: 1005, startPoint y: 440, endPoint x: 1015, endPoint y: 437, distance: 10.7
click at [1008, 438] on icon at bounding box center [1004, 442] width 15 height 15
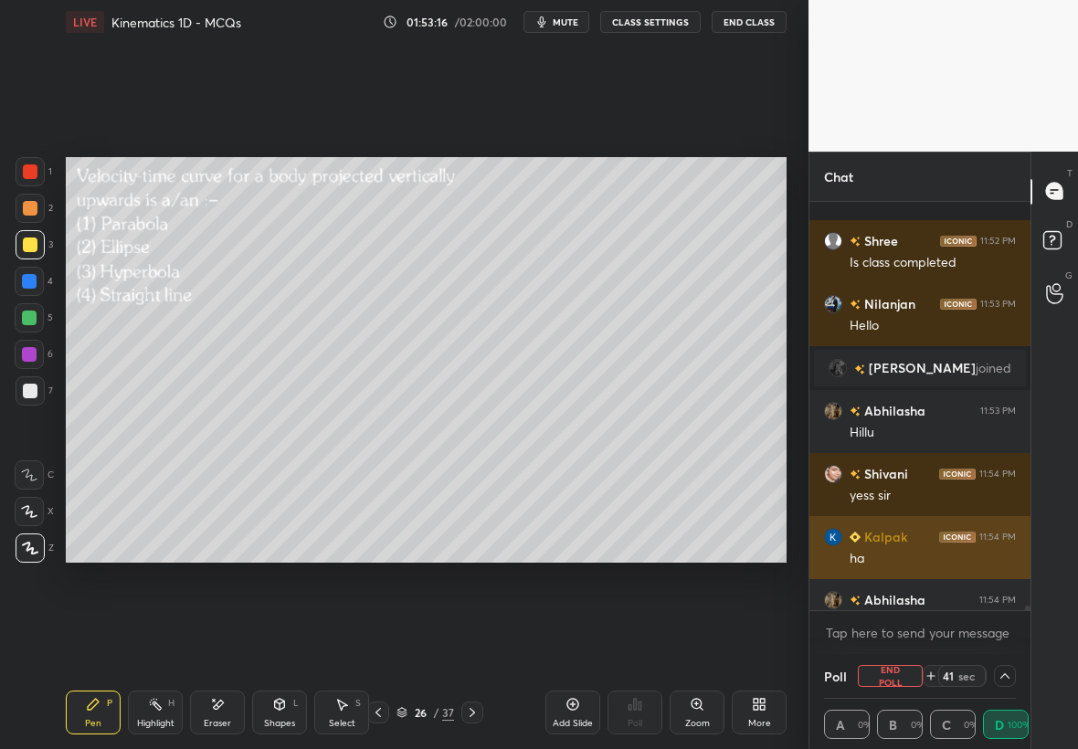
scroll to position [37179, 0]
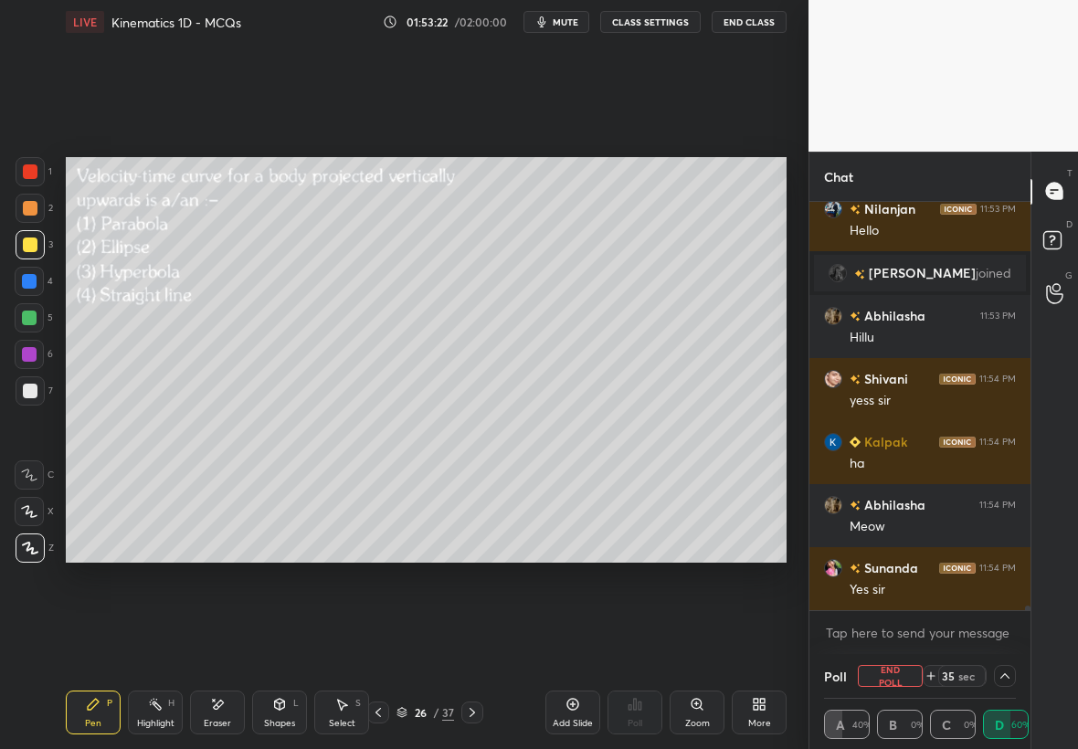
click at [37, 237] on div at bounding box center [30, 244] width 29 height 29
click at [28, 285] on div at bounding box center [29, 281] width 15 height 15
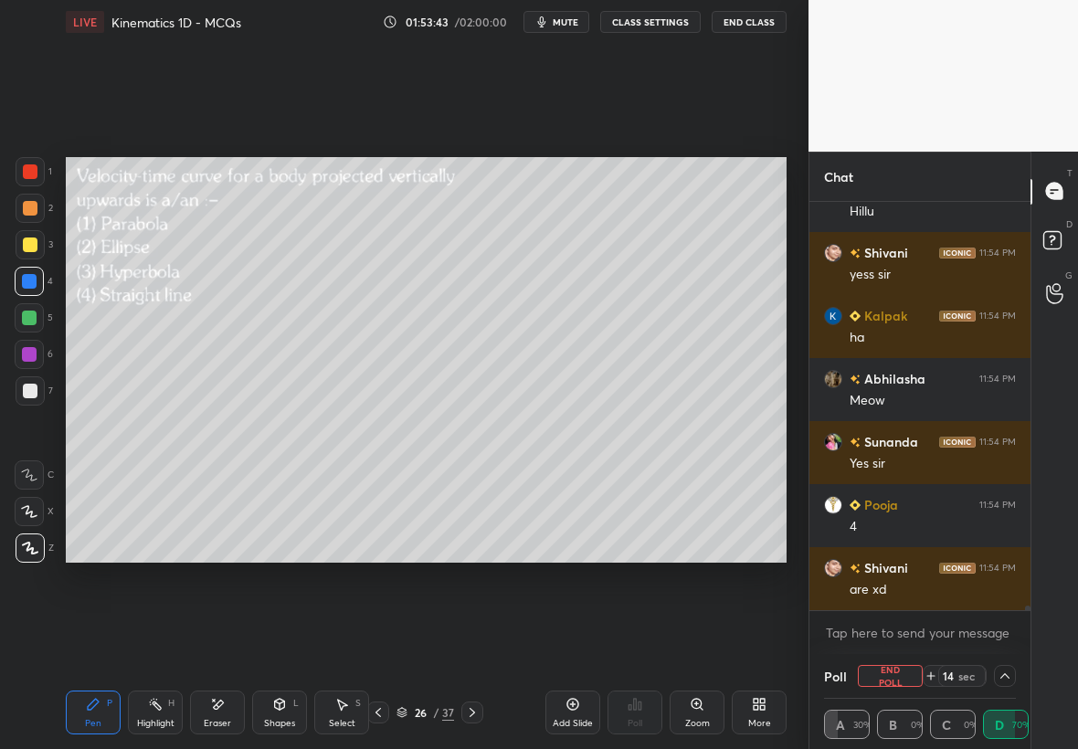
scroll to position [37368, 0]
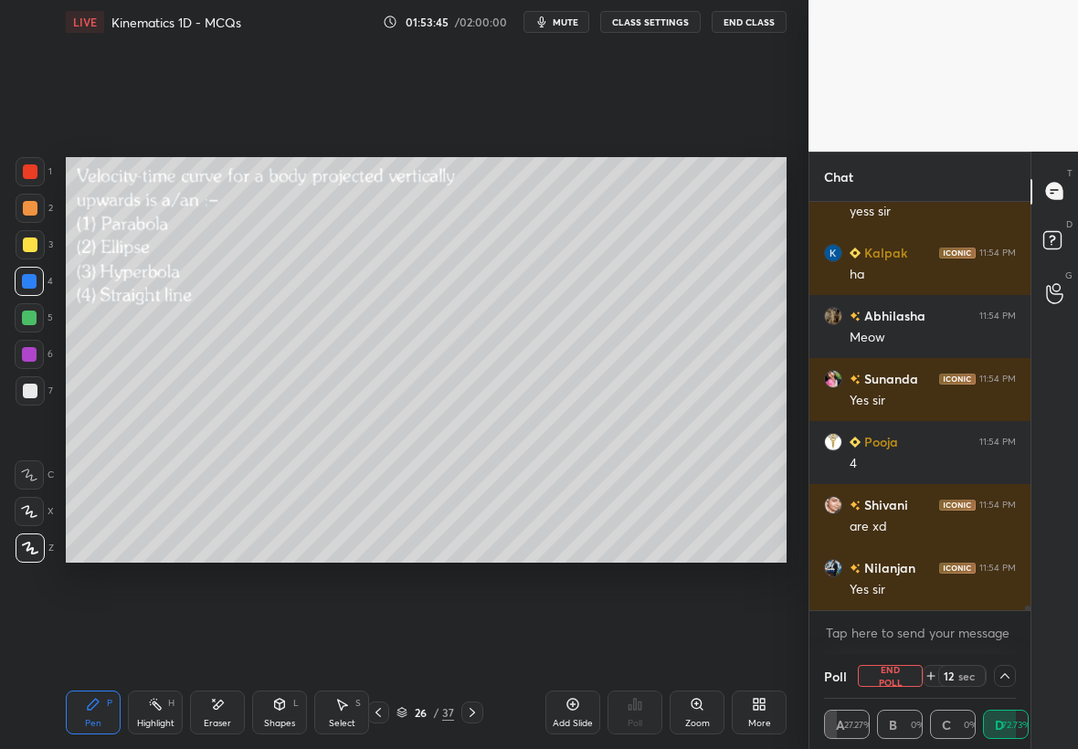
click at [894, 673] on button "End Poll" at bounding box center [890, 676] width 65 height 22
type textarea "x"
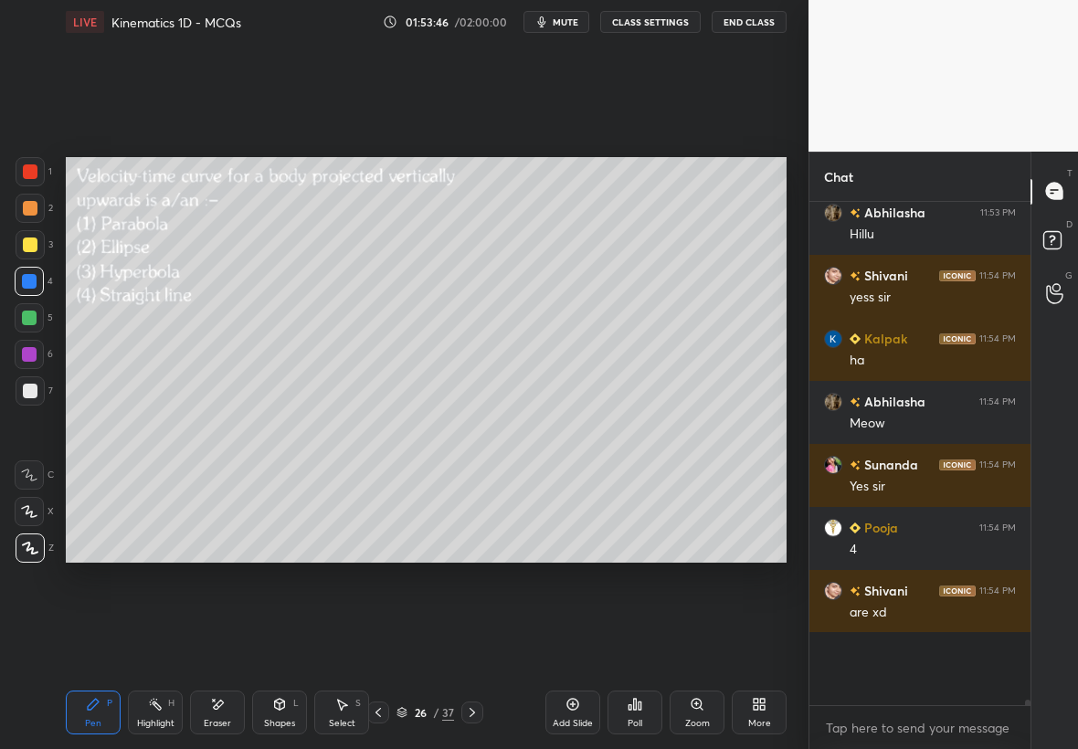
scroll to position [498, 216]
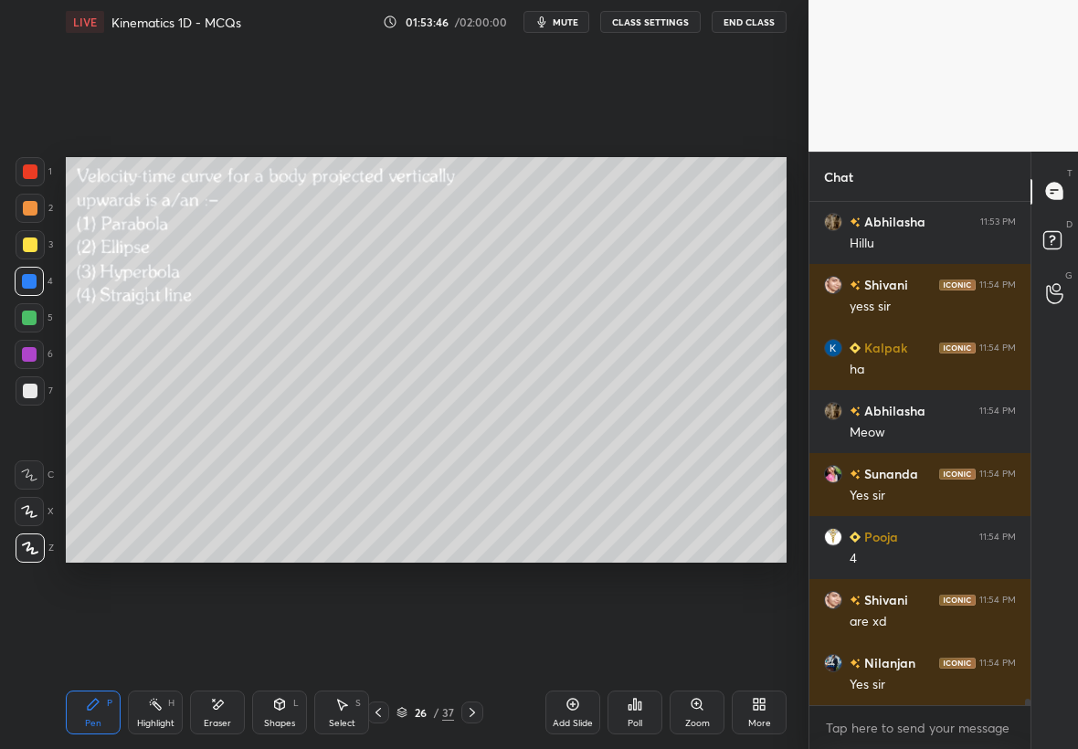
click at [468, 714] on icon at bounding box center [472, 712] width 15 height 15
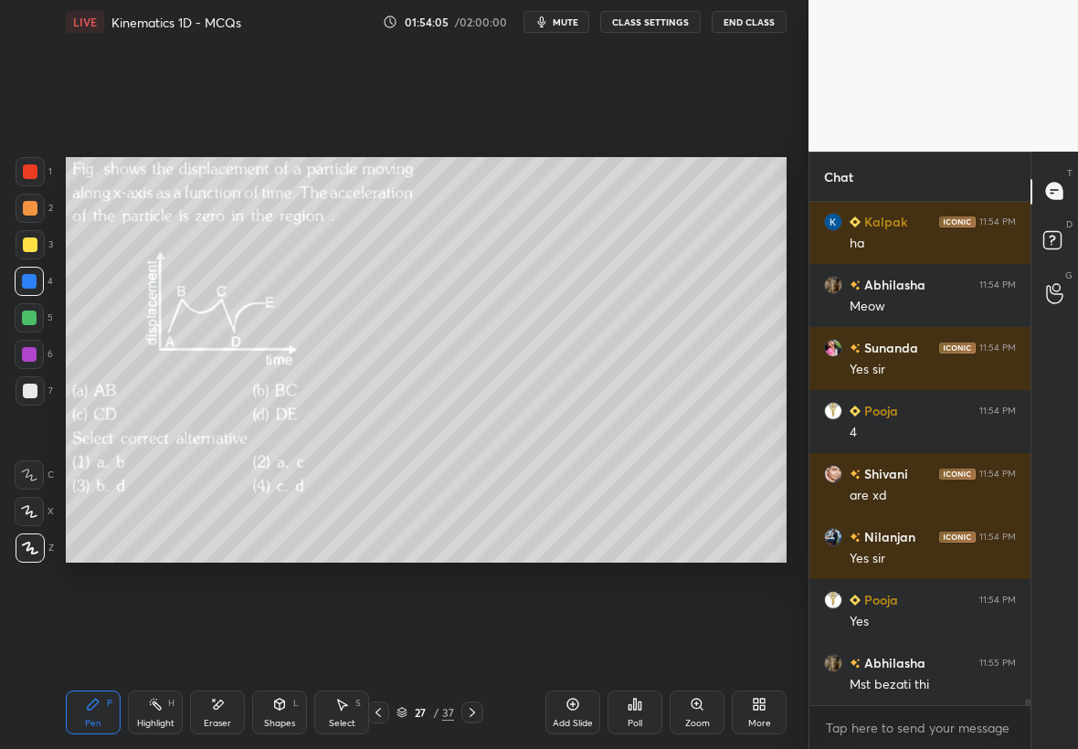
click at [37, 248] on div at bounding box center [30, 244] width 29 height 29
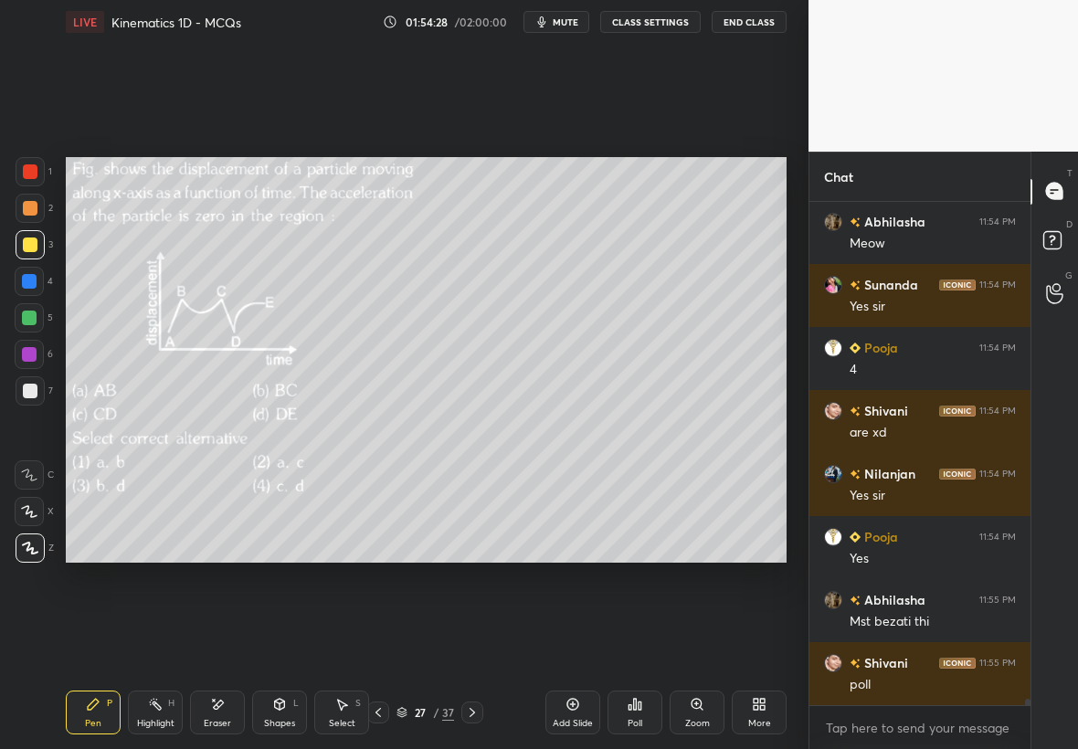
click at [630, 719] on div "Poll" at bounding box center [634, 723] width 15 height 9
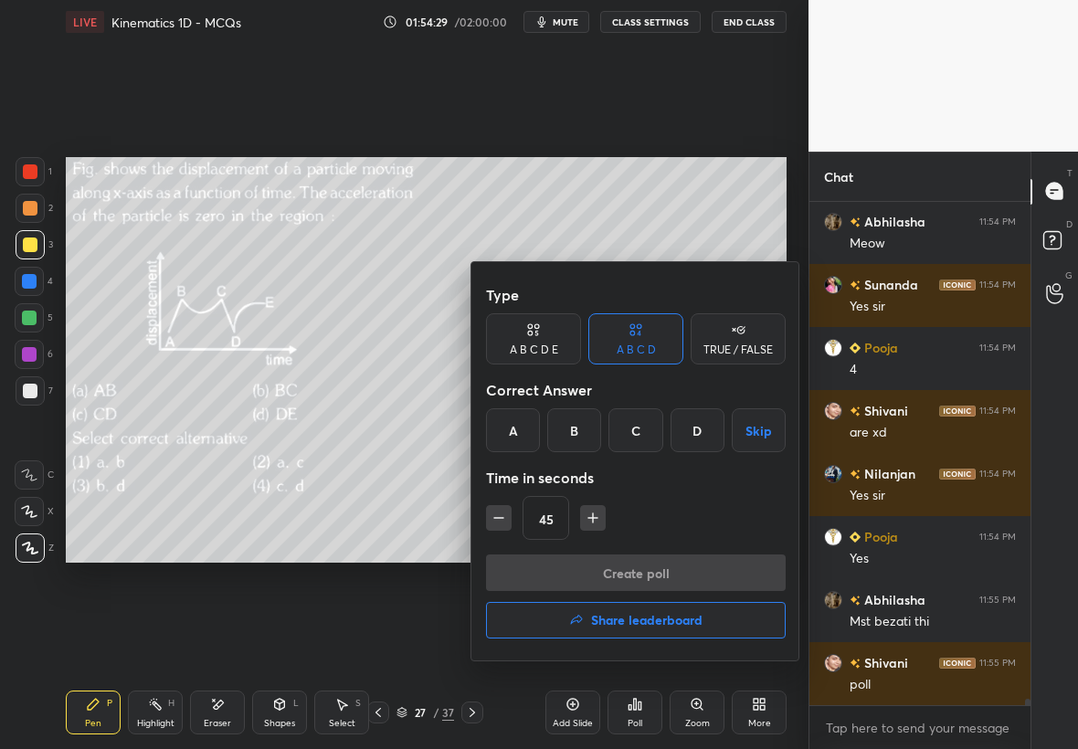
click at [495, 521] on icon "button" at bounding box center [499, 518] width 18 height 18
type input "30"
click at [575, 427] on div "B" at bounding box center [574, 430] width 54 height 44
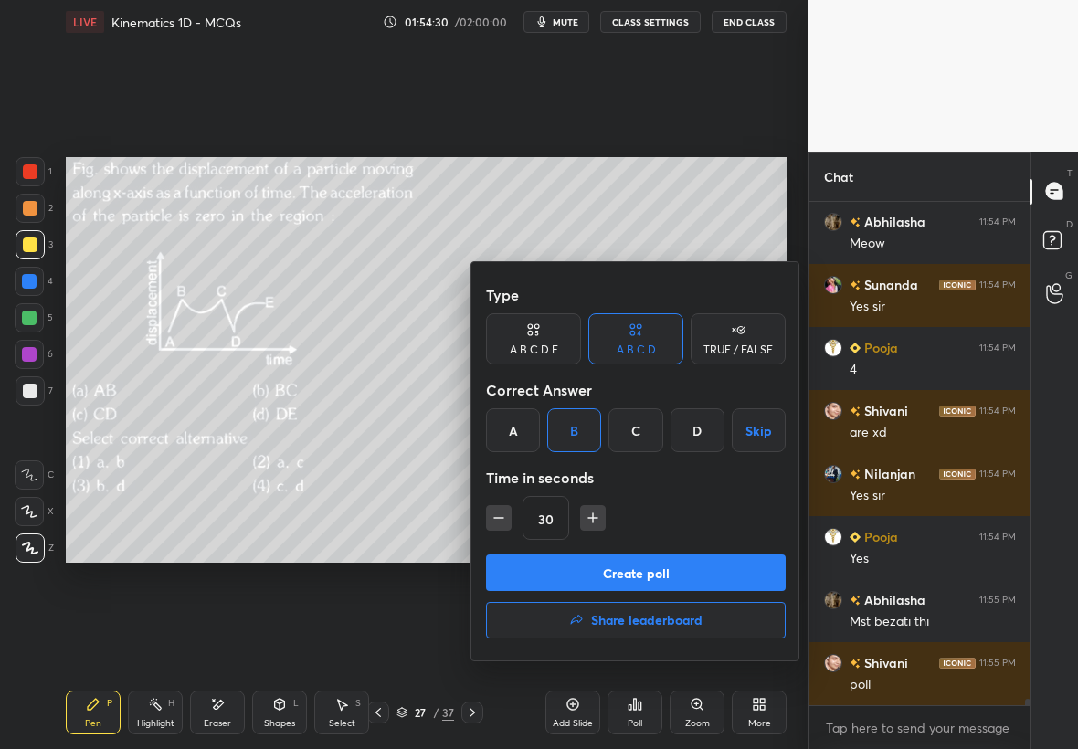
click at [658, 573] on button "Create poll" at bounding box center [636, 572] width 300 height 37
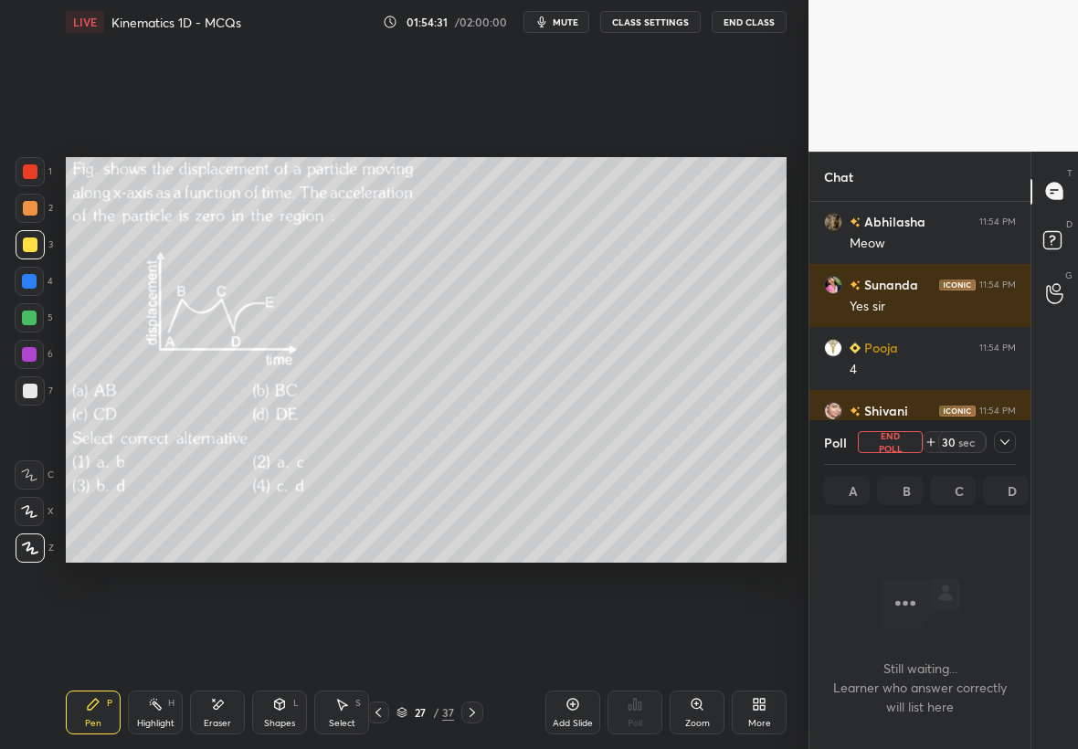
scroll to position [250, 216]
click at [1001, 445] on icon at bounding box center [1004, 442] width 15 height 15
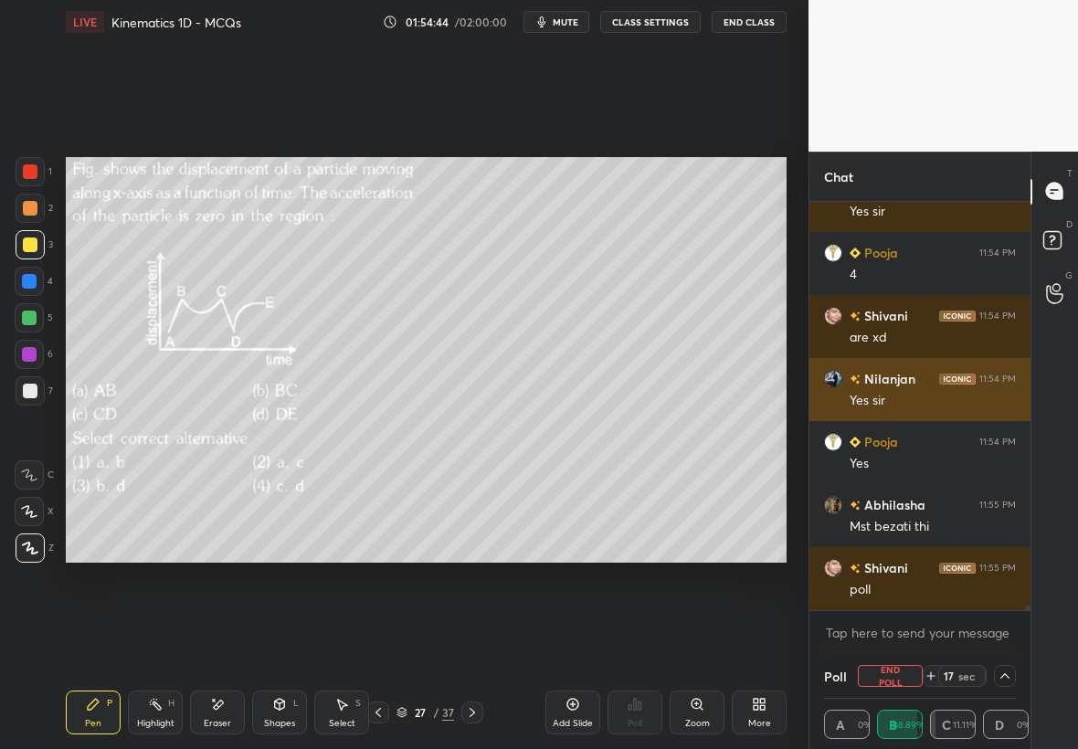
scroll to position [37620, 0]
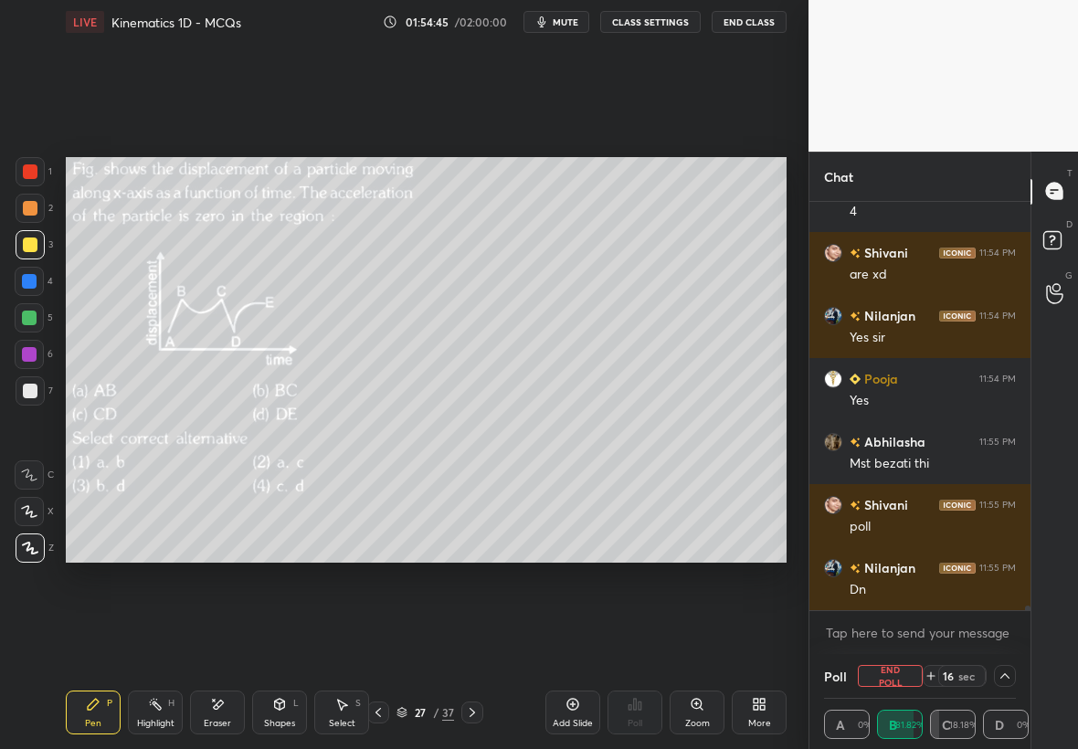
click at [705, 714] on div "Zoom" at bounding box center [696, 712] width 55 height 44
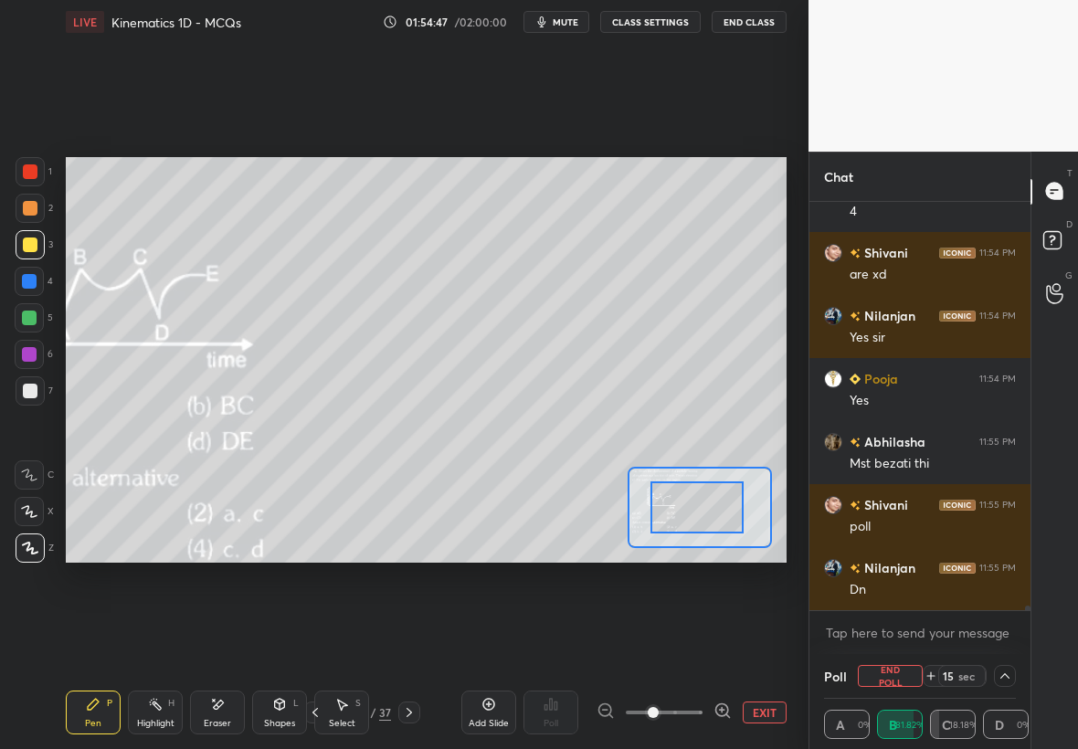
scroll to position [37664, 0]
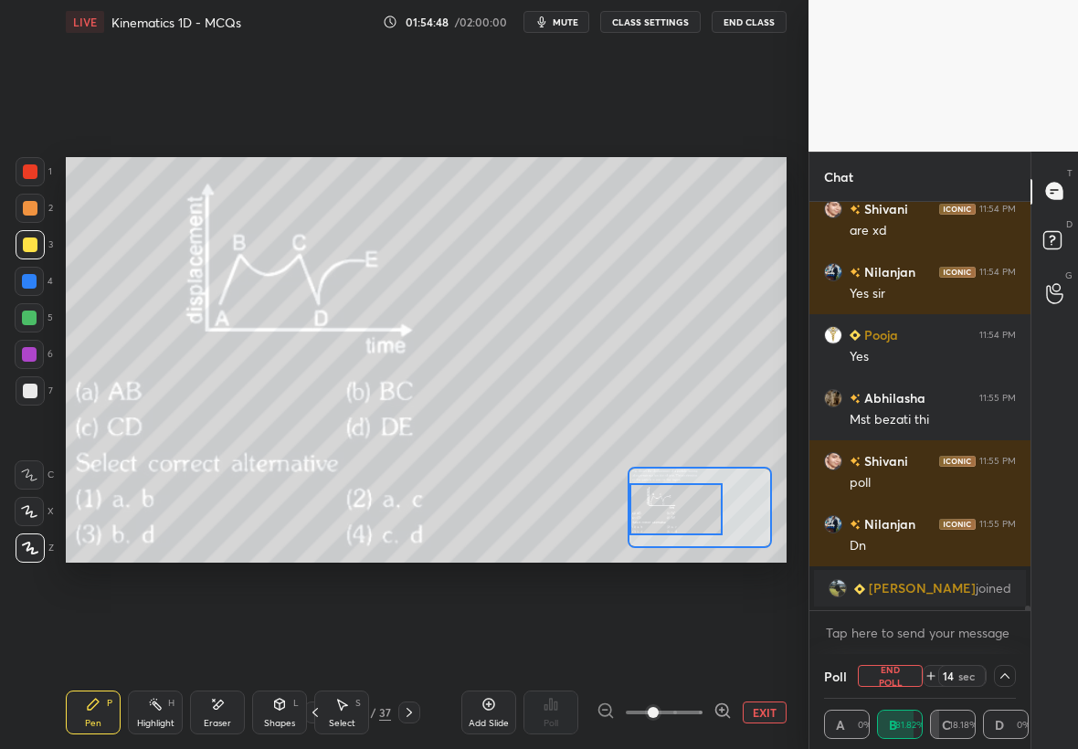
drag, startPoint x: 683, startPoint y: 518, endPoint x: 654, endPoint y: 517, distance: 29.2
click at [654, 520] on div at bounding box center [676, 509] width 94 height 52
click at [153, 719] on div "Highlight" at bounding box center [155, 723] width 37 height 9
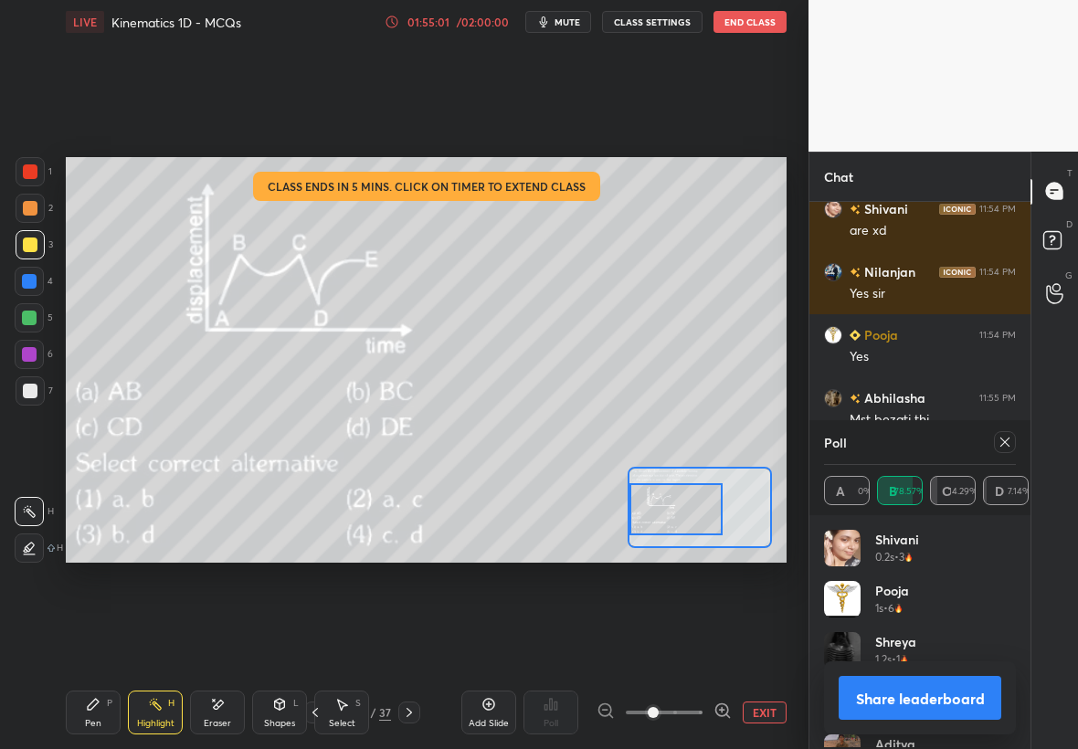
scroll to position [214, 186]
click at [457, 23] on div "01:55:03 / 02:00:00" at bounding box center [448, 22] width 126 height 15
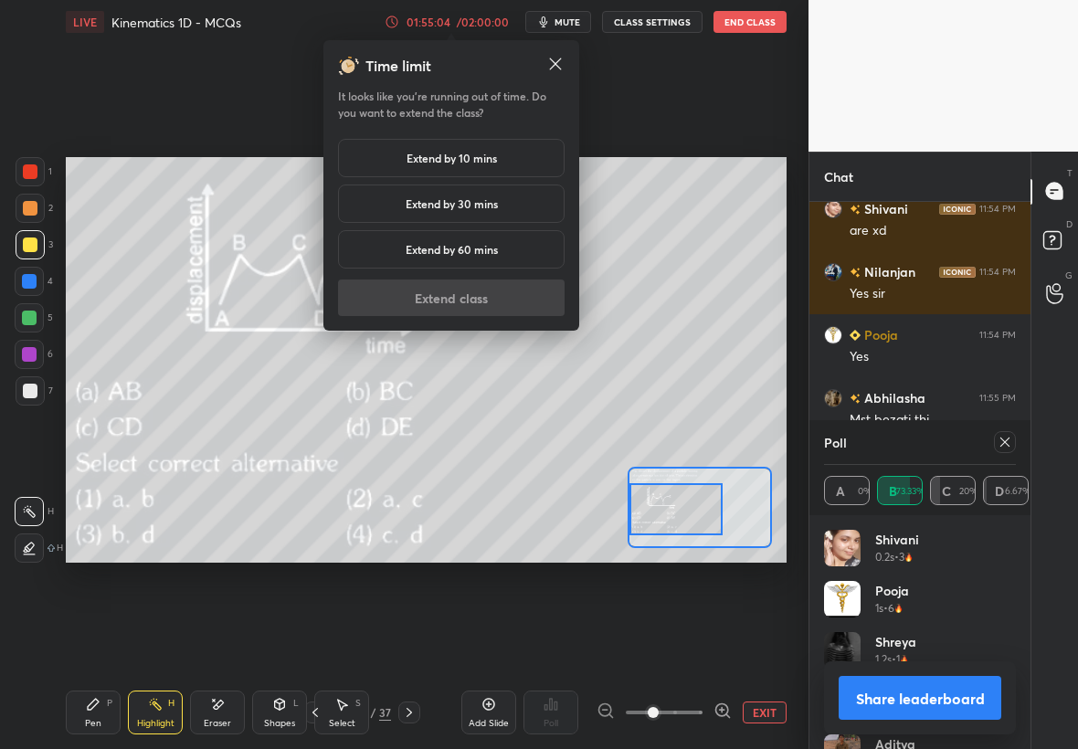
click at [471, 150] on h5 "Extend by 10 mins" at bounding box center [451, 158] width 90 height 16
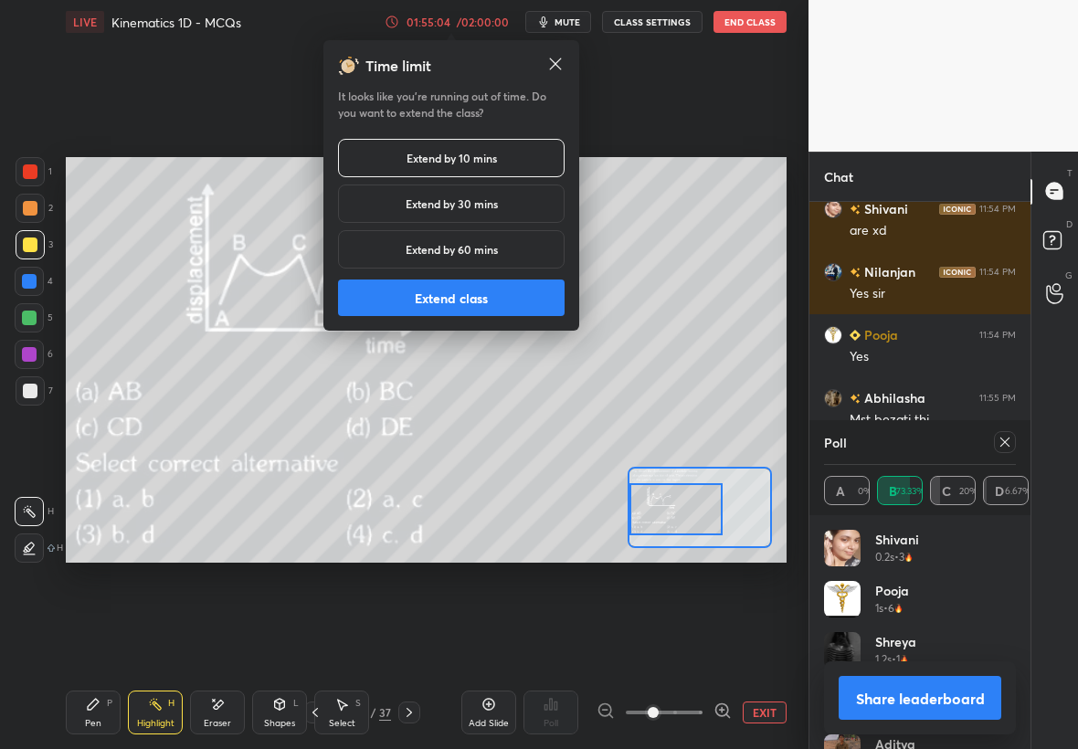
click at [492, 296] on button "Extend class" at bounding box center [451, 297] width 227 height 37
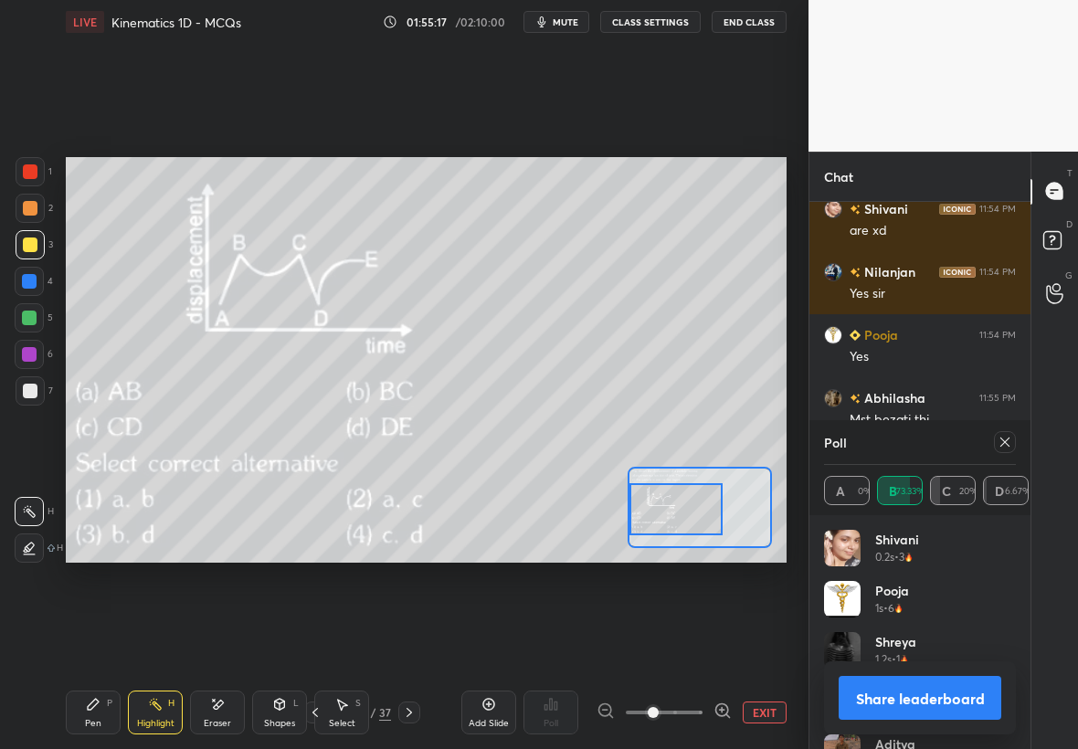
scroll to position [37466, 0]
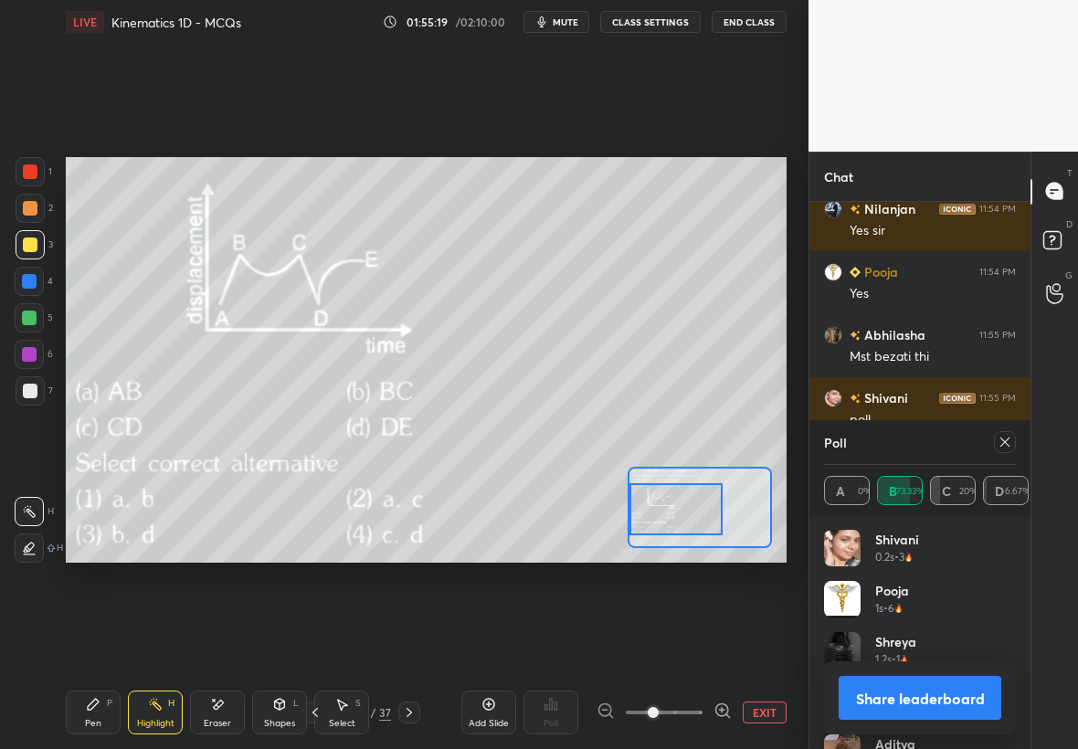
click at [1007, 441] on icon at bounding box center [1004, 442] width 15 height 15
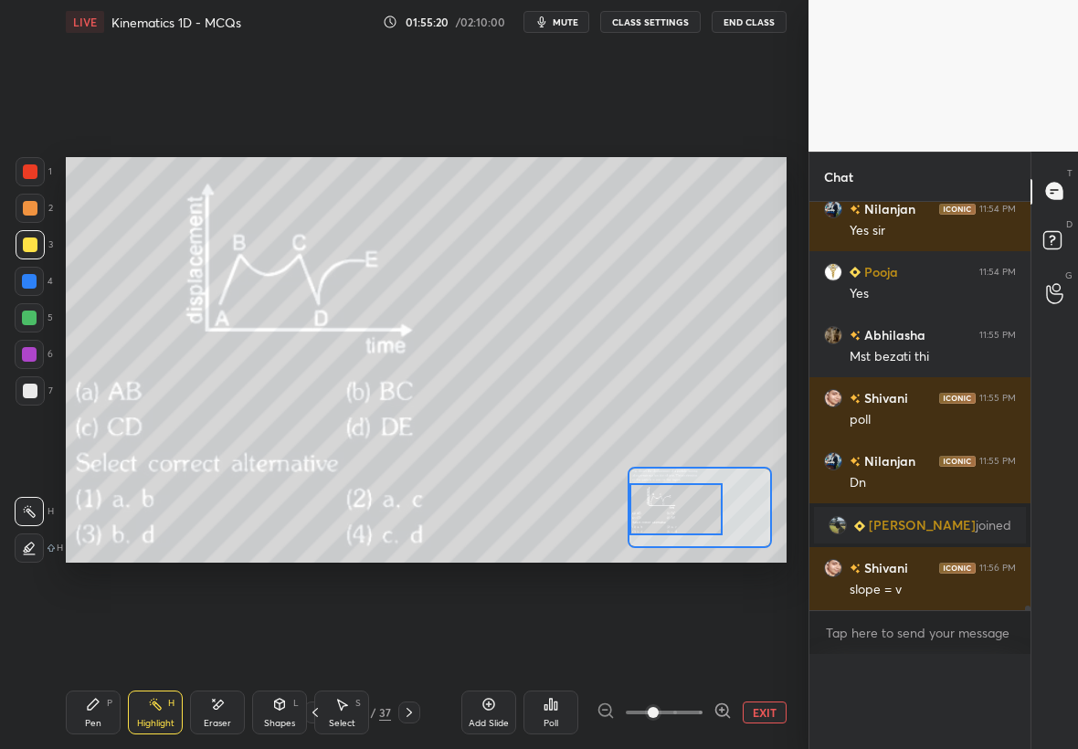
scroll to position [6, 6]
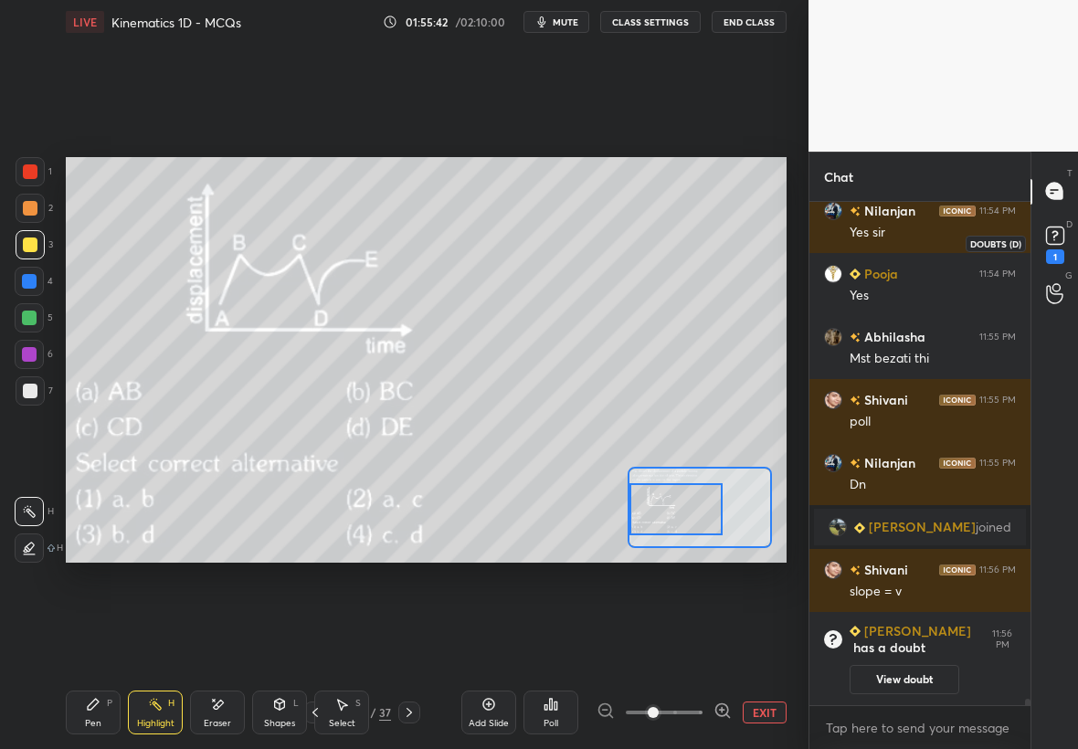
click at [1060, 235] on rect at bounding box center [1054, 235] width 17 height 17
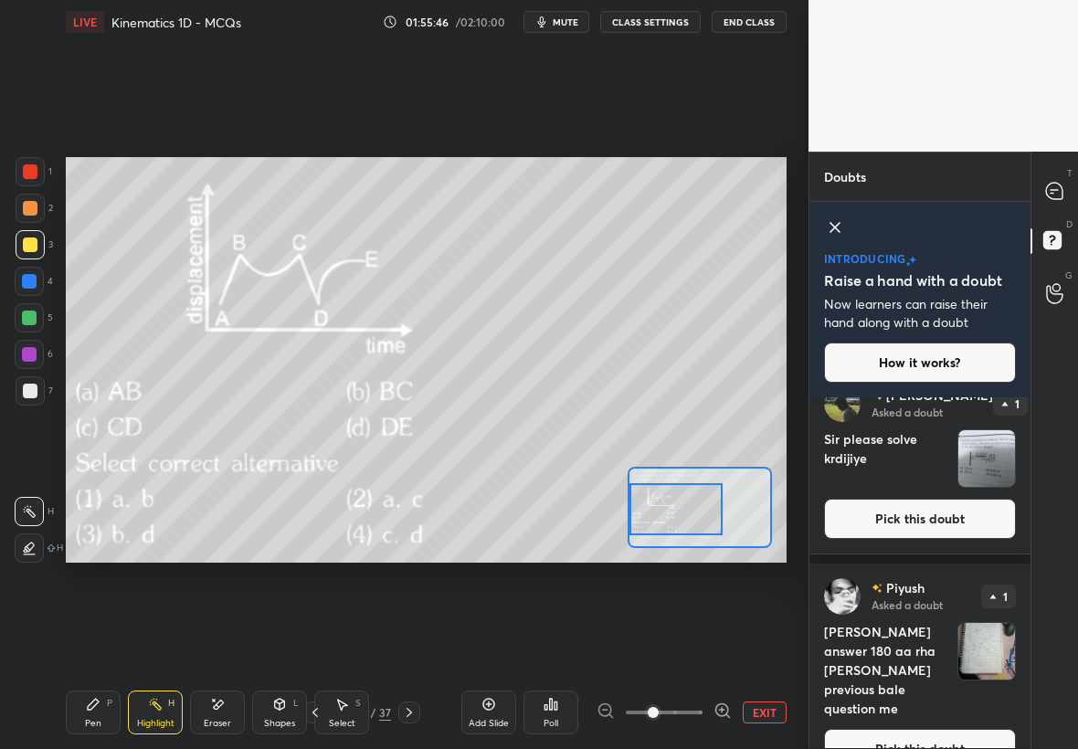
scroll to position [227, 0]
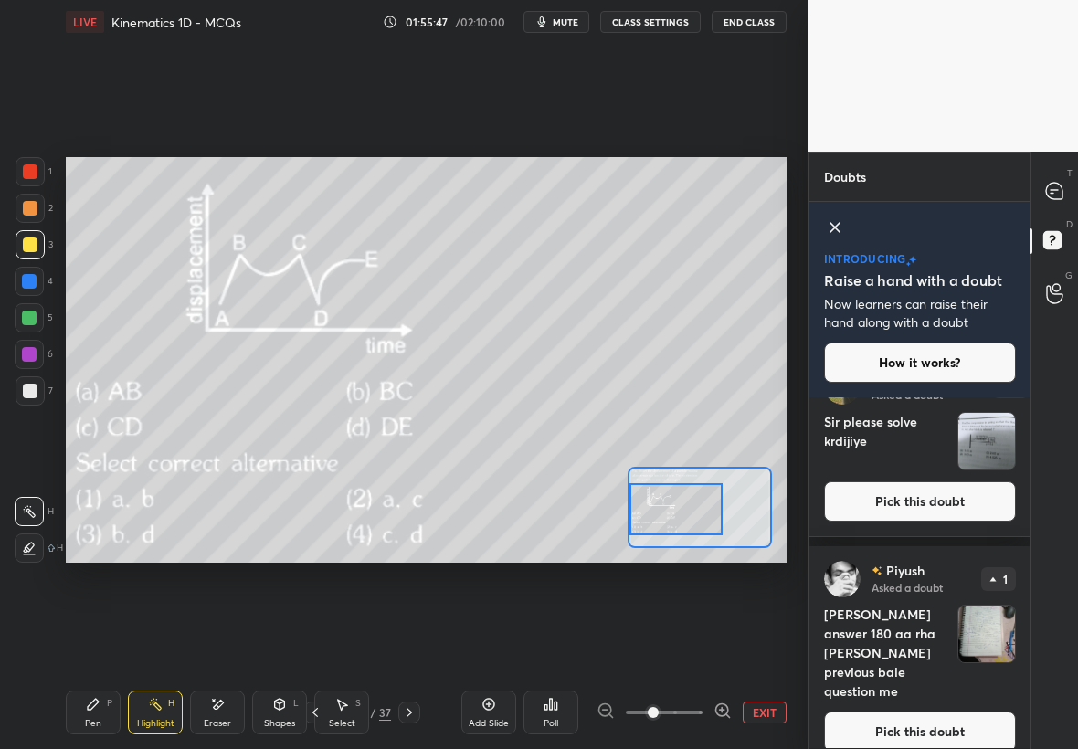
click at [988, 447] on img "grid" at bounding box center [986, 441] width 57 height 57
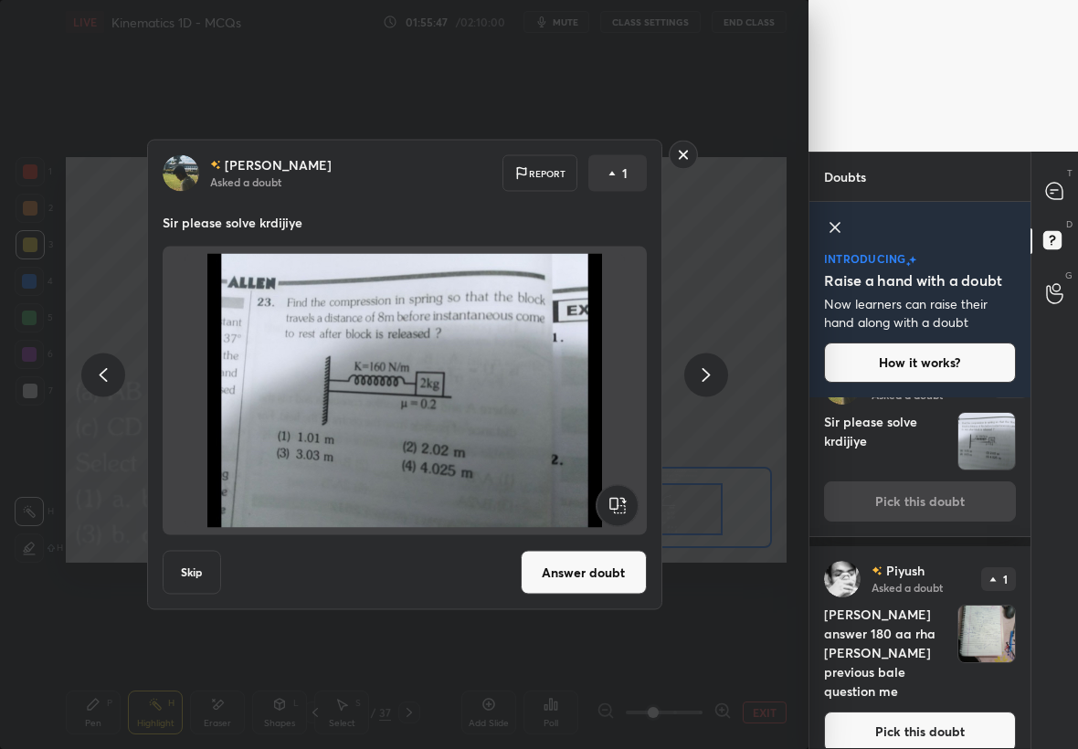
scroll to position [184, 0]
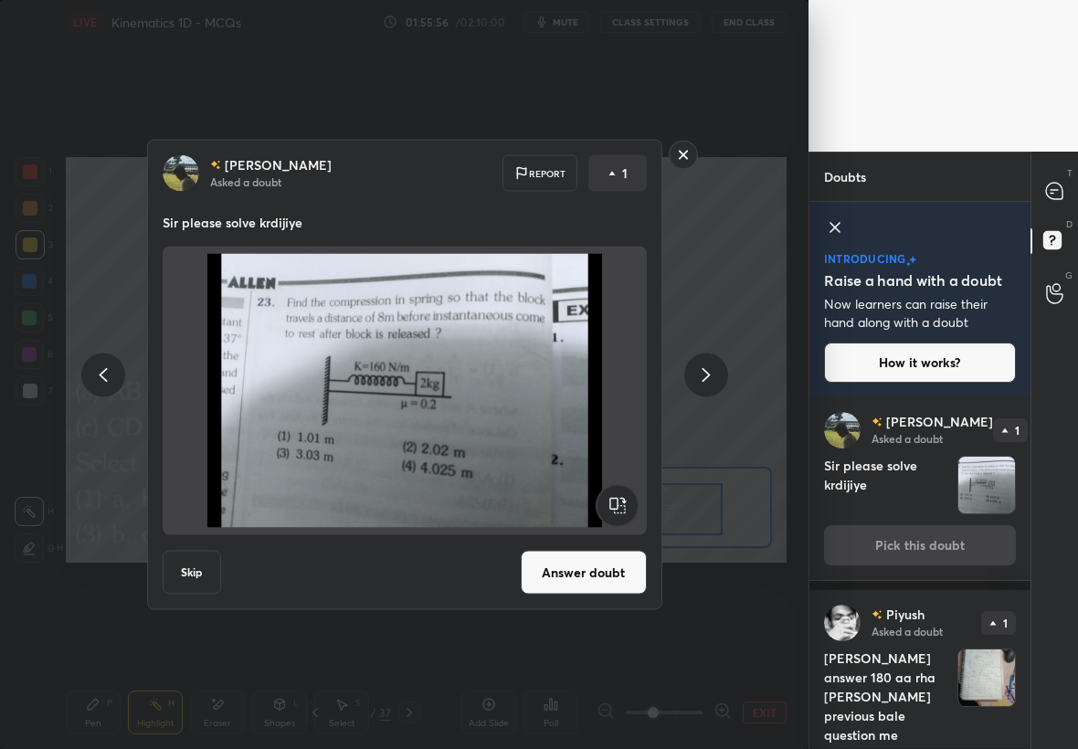
click at [685, 150] on rect at bounding box center [683, 155] width 28 height 28
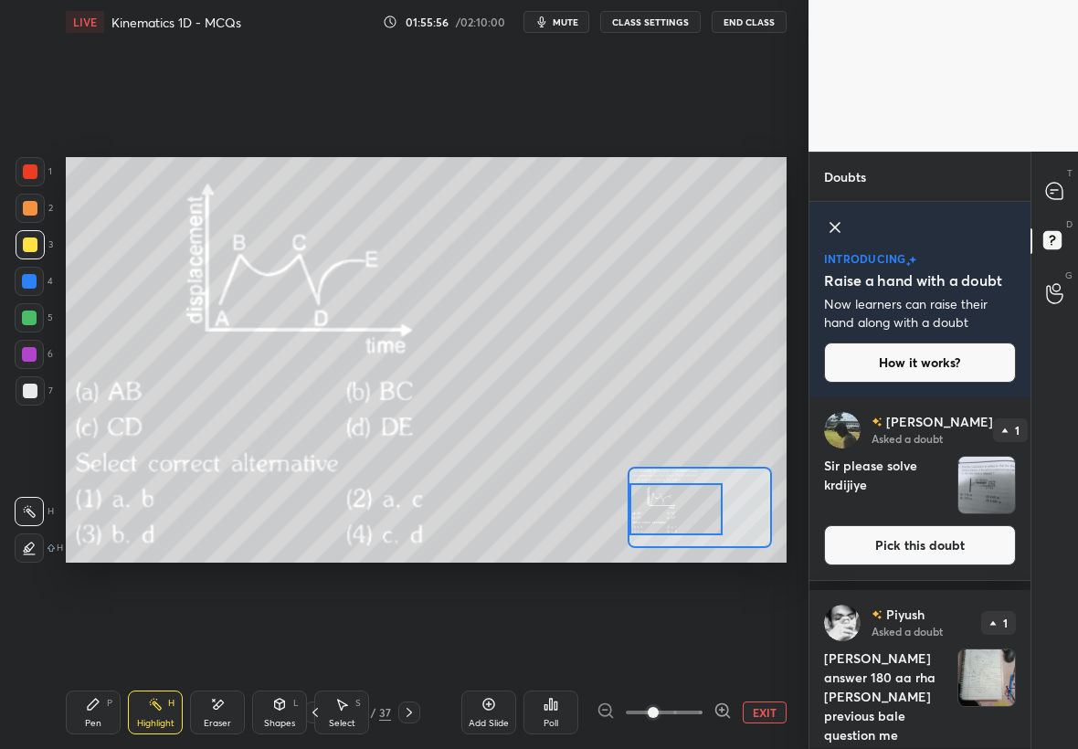
scroll to position [0, 0]
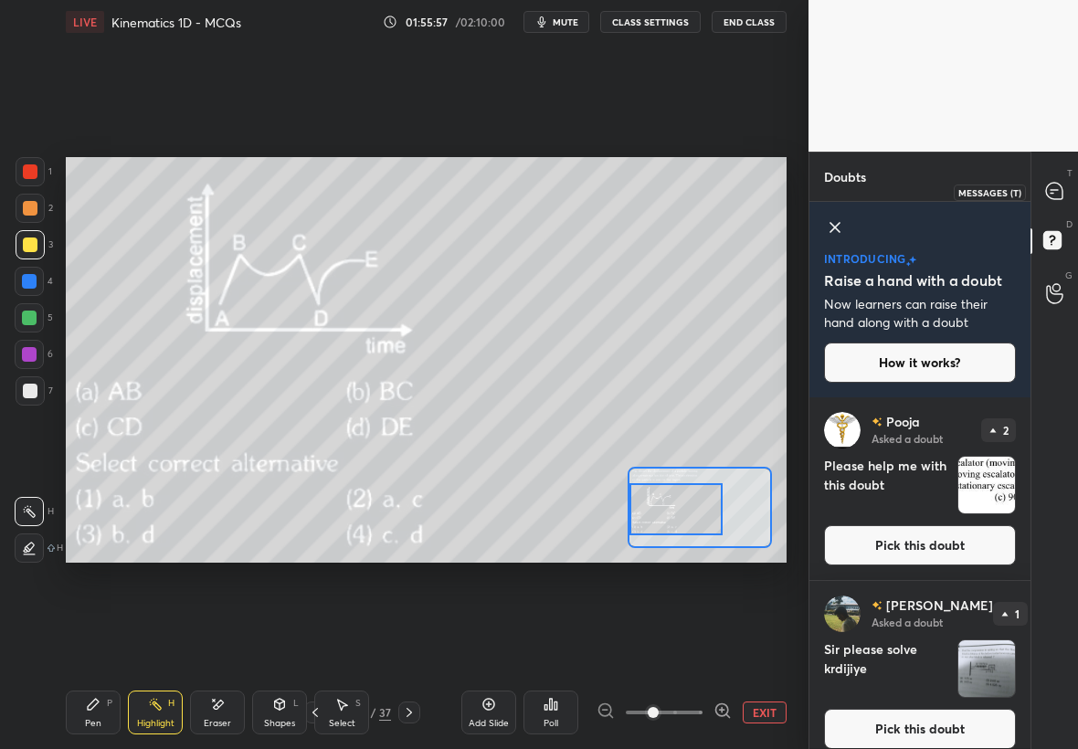
click at [1056, 190] on div at bounding box center [1055, 191] width 37 height 33
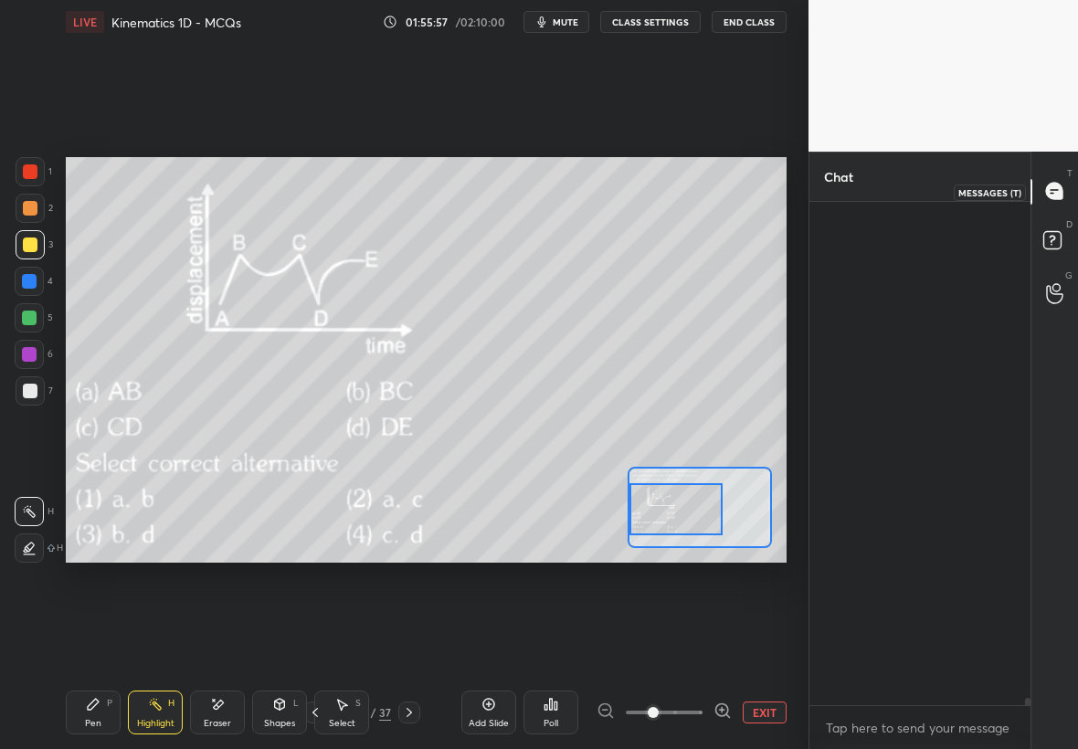
scroll to position [37863, 0]
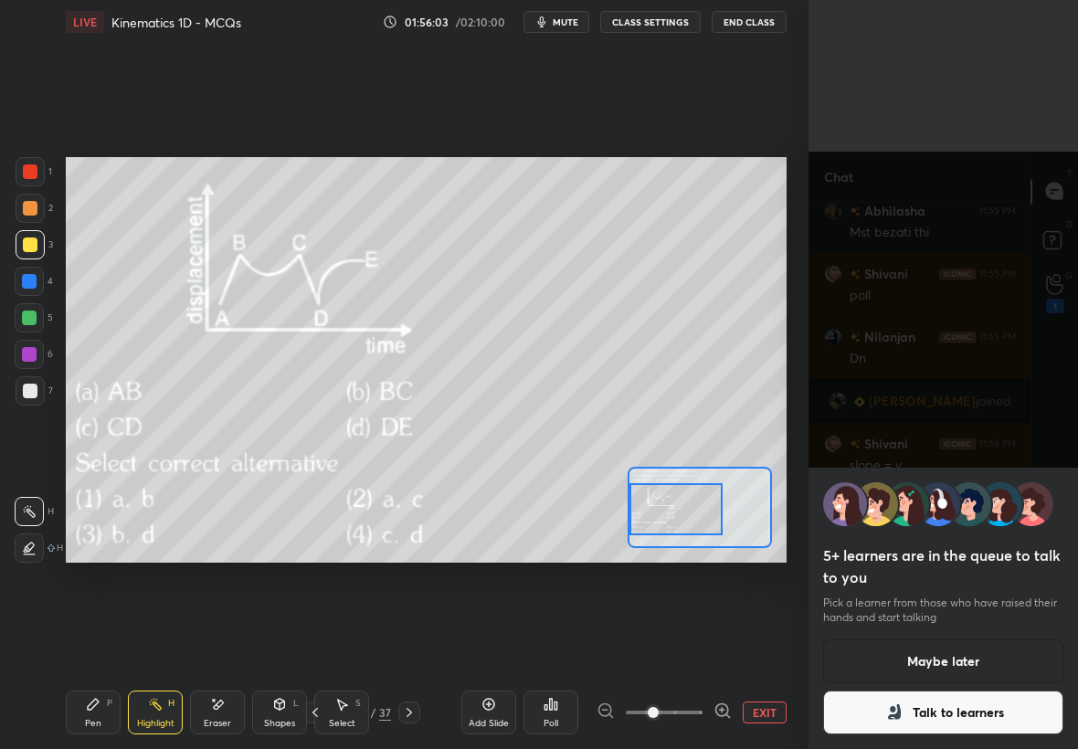
click at [23, 240] on div at bounding box center [30, 244] width 15 height 15
click at [90, 719] on div "Pen" at bounding box center [93, 723] width 16 height 9
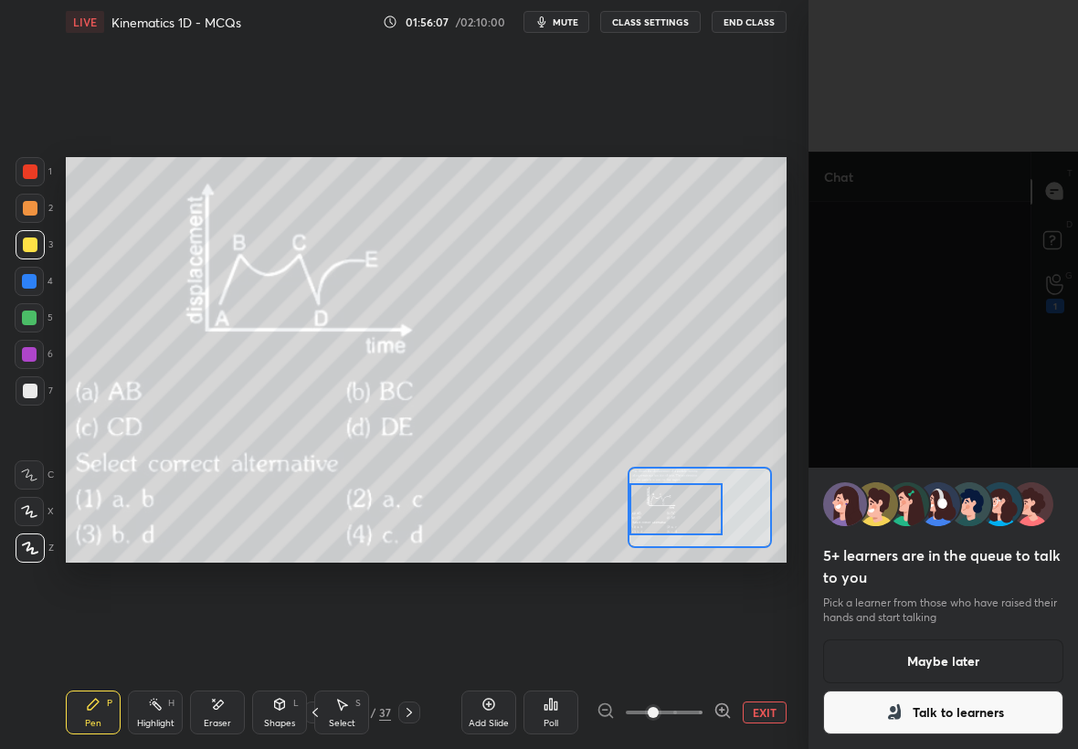
scroll to position [37600, 0]
click at [980, 662] on button "Maybe later" at bounding box center [943, 661] width 240 height 44
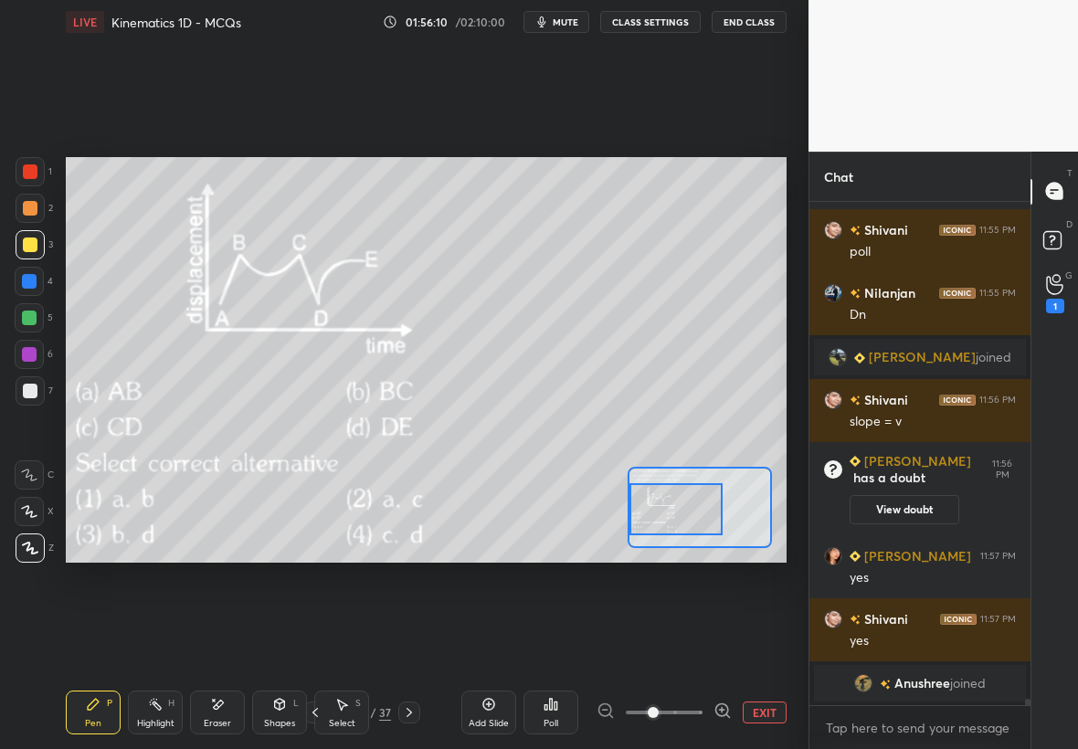
click at [1063, 288] on div "1" at bounding box center [1055, 293] width 18 height 39
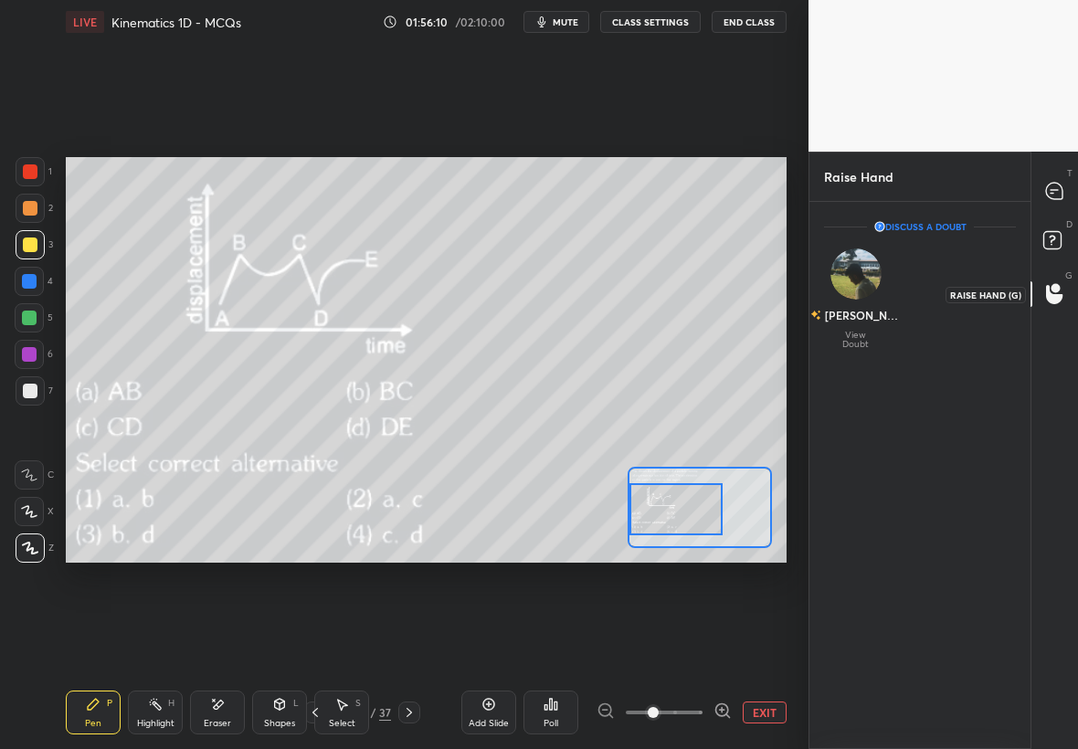
scroll to position [6, 6]
click at [1059, 194] on icon at bounding box center [1054, 191] width 16 height 16
type textarea "x"
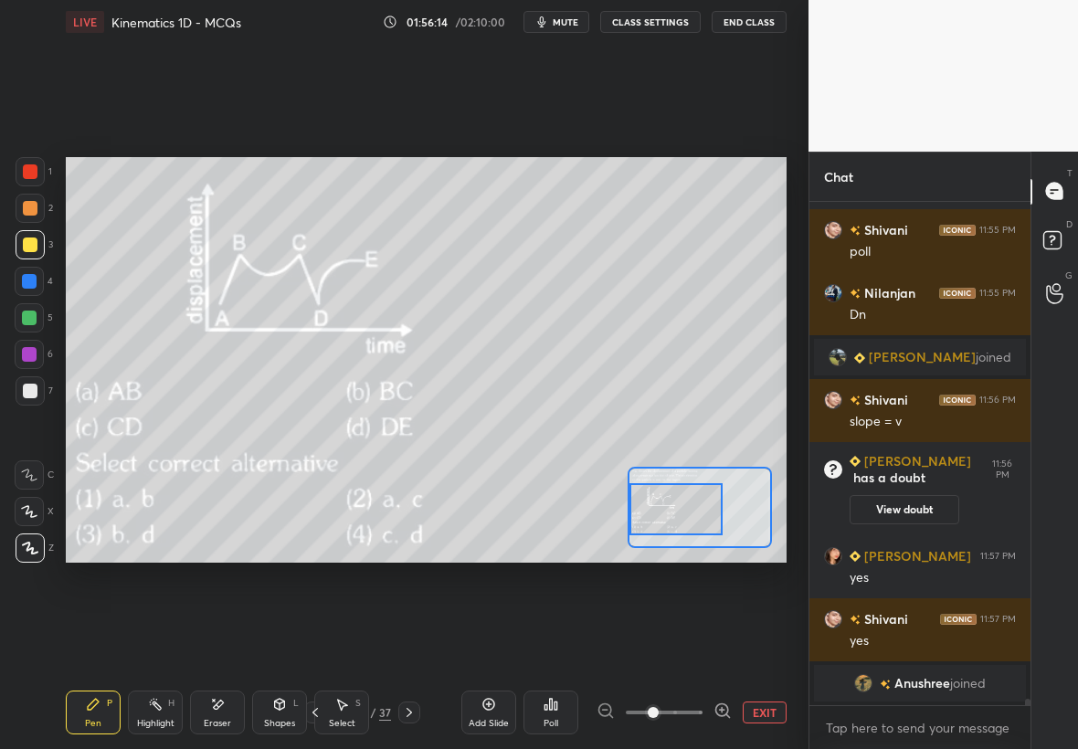
click at [775, 723] on div "EXIT" at bounding box center [691, 712] width 190 height 22
click at [775, 718] on button "EXIT" at bounding box center [765, 712] width 44 height 22
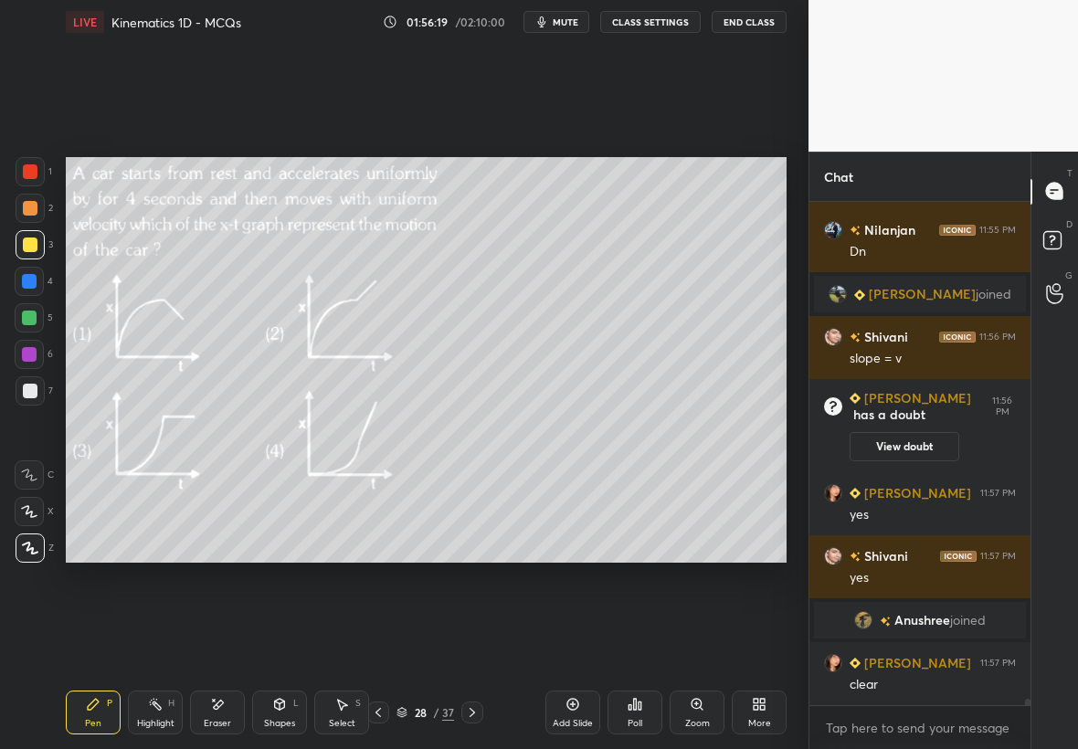
click at [624, 715] on div "Poll" at bounding box center [634, 712] width 55 height 44
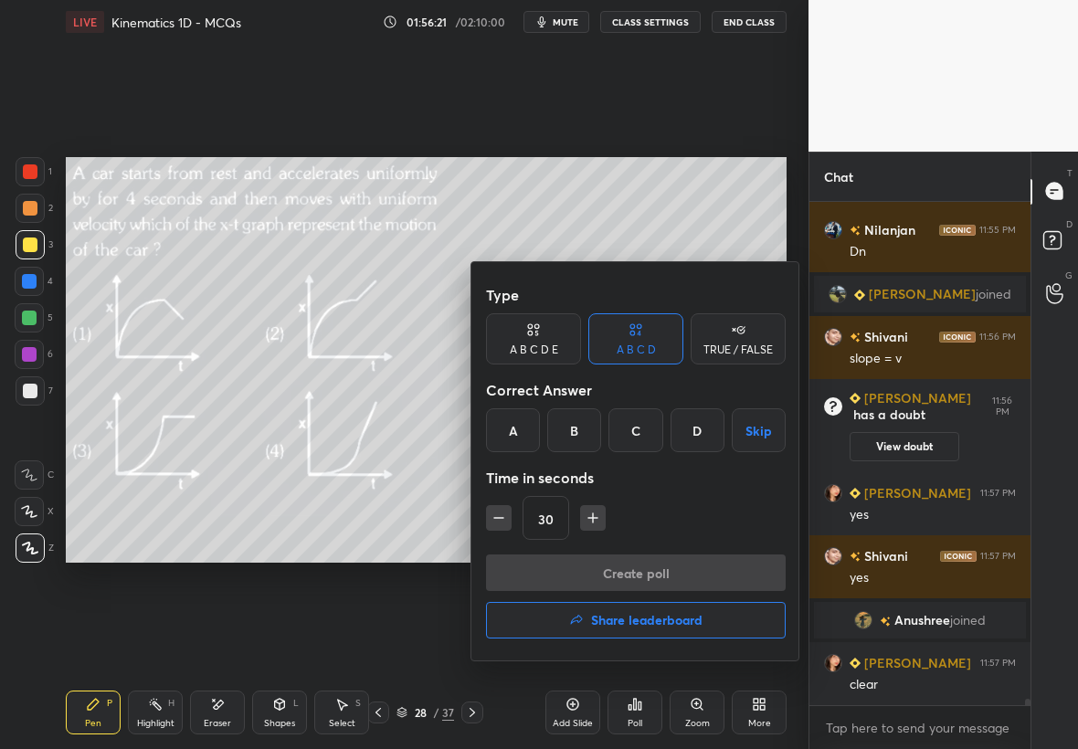
click at [585, 520] on icon "button" at bounding box center [593, 518] width 18 height 18
click at [594, 521] on icon "button" at bounding box center [593, 518] width 18 height 18
type input "75"
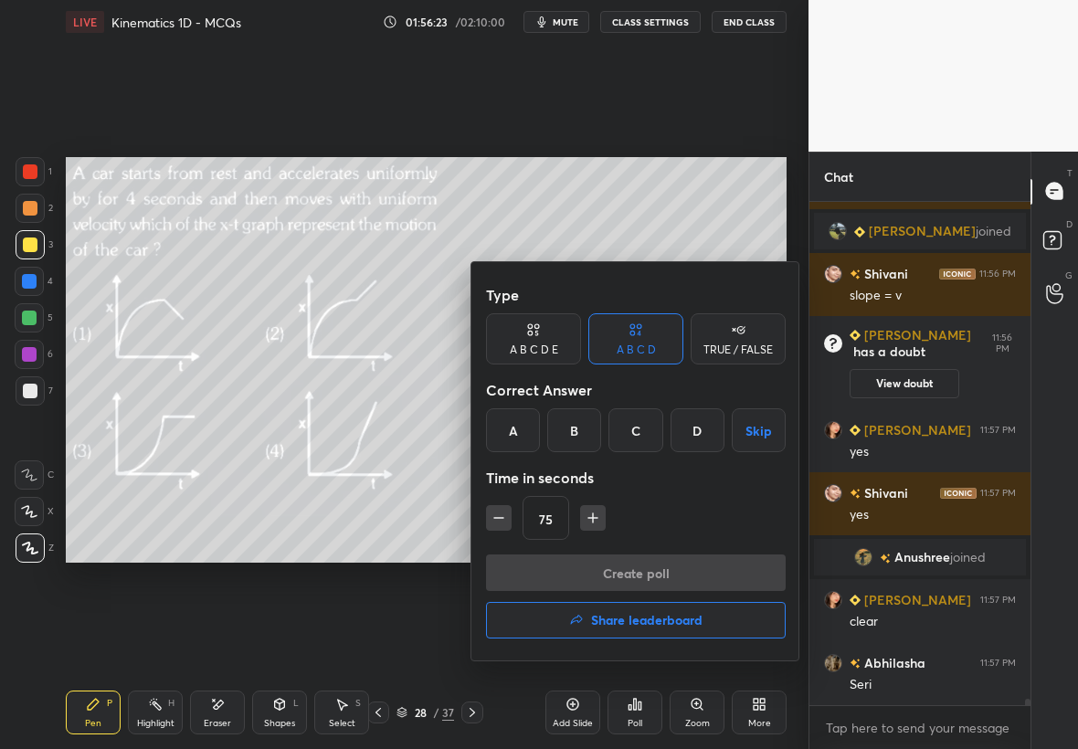
click at [705, 435] on div "D" at bounding box center [697, 430] width 54 height 44
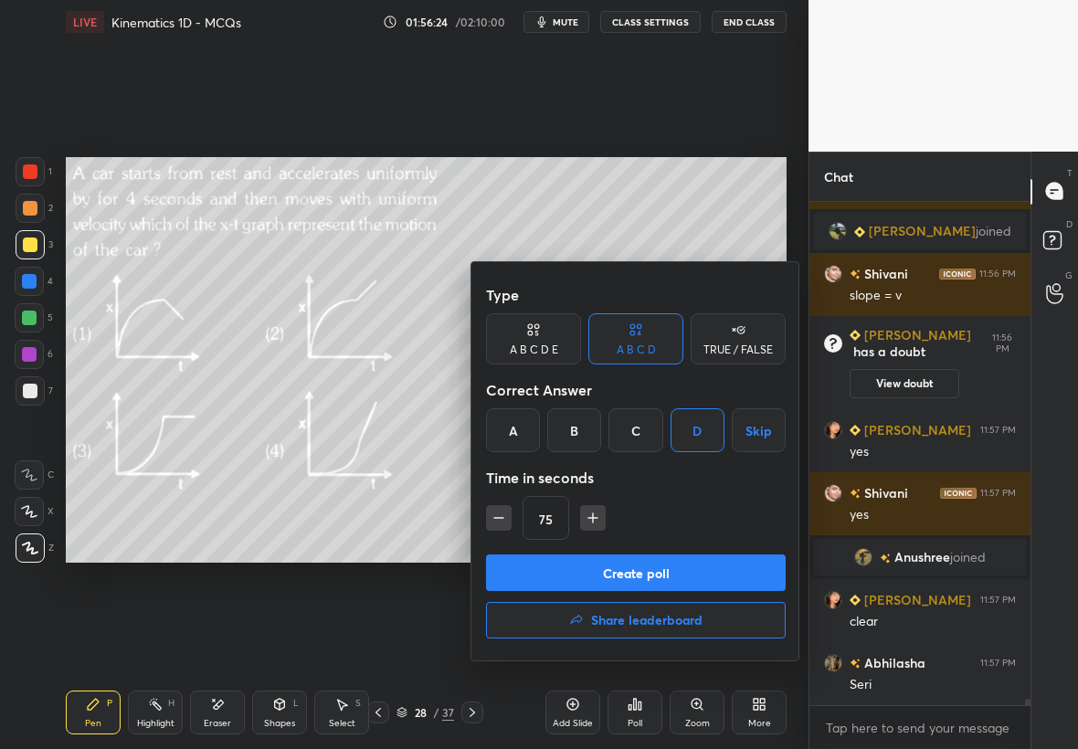
click at [722, 565] on button "Create poll" at bounding box center [636, 572] width 300 height 37
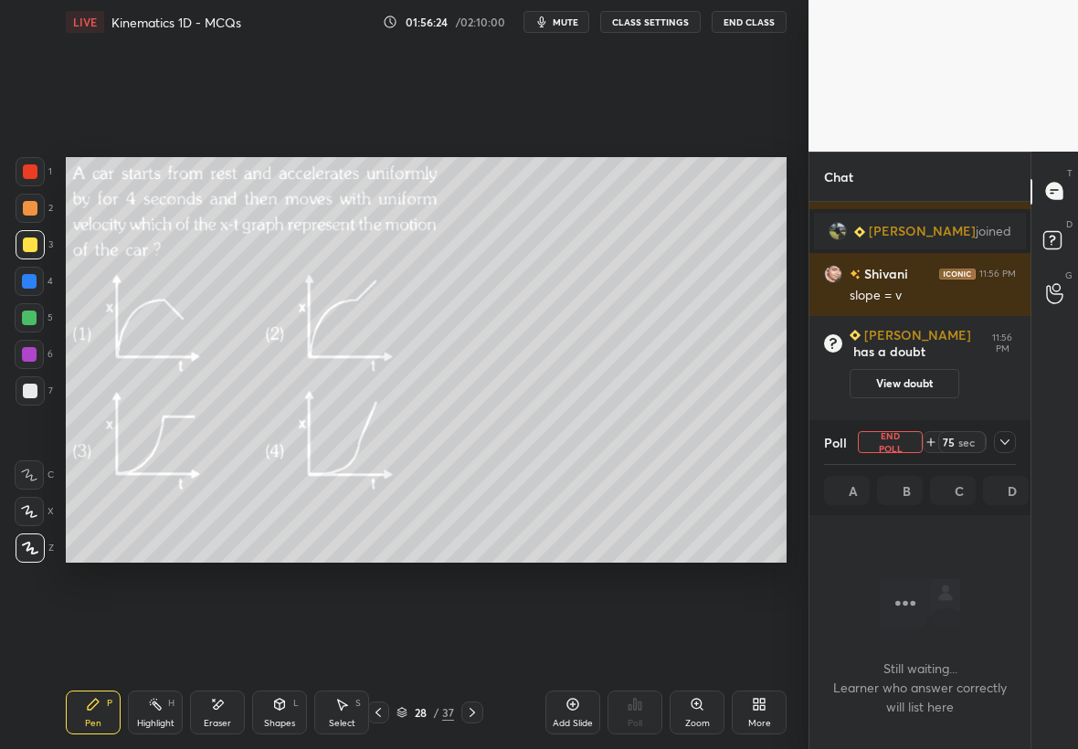
scroll to position [5, 6]
click at [1012, 444] on div at bounding box center [1005, 442] width 22 height 22
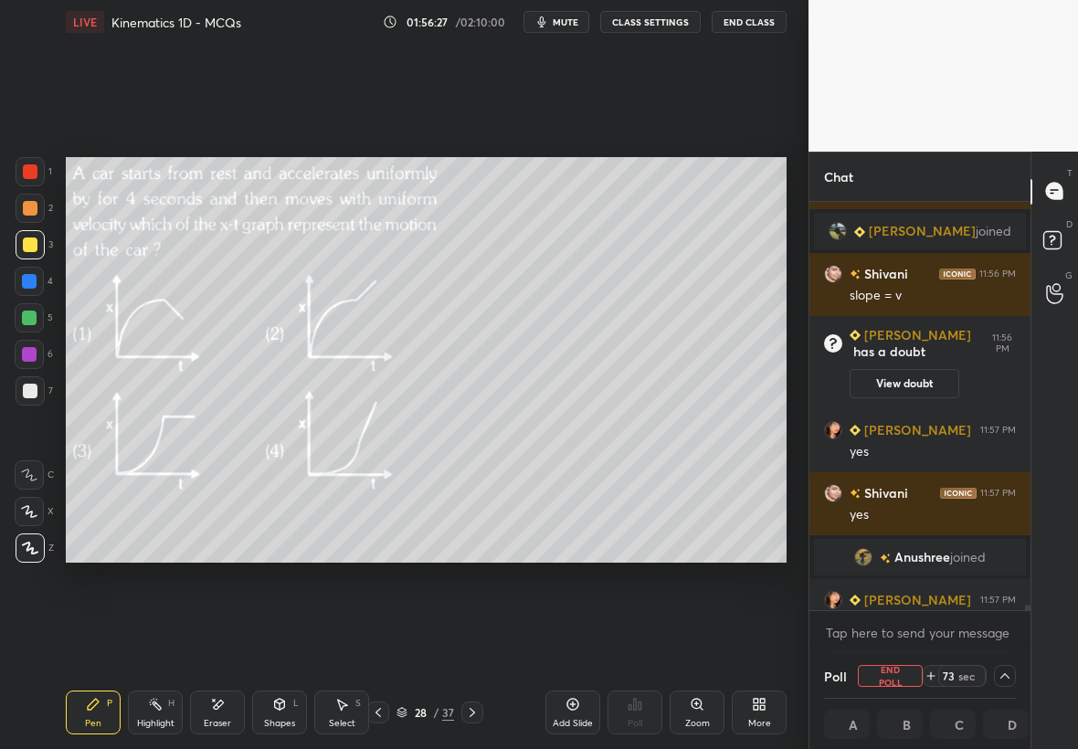
click at [1041, 253] on icon at bounding box center [1054, 243] width 33 height 33
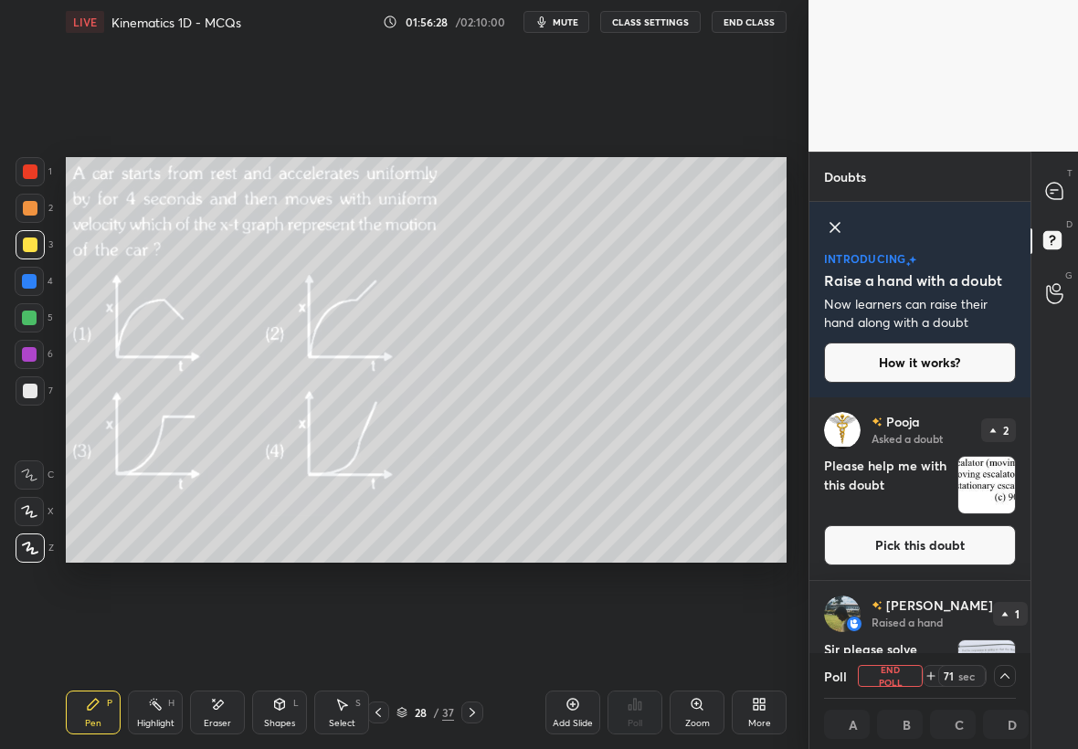
drag, startPoint x: 1027, startPoint y: 462, endPoint x: 1034, endPoint y: 509, distance: 47.1
click at [1036, 513] on div "T Messages (T) D Doubts (D) G Raise Hand (G)" at bounding box center [1053, 450] width 47 height 597
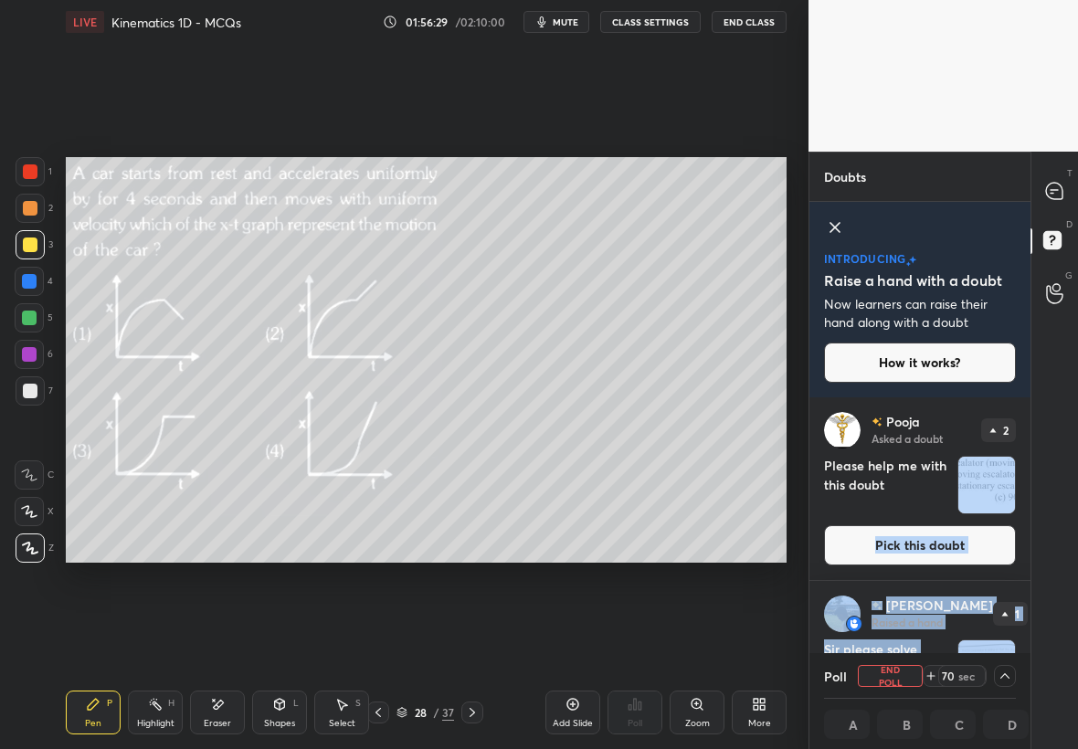
drag, startPoint x: 1028, startPoint y: 481, endPoint x: 1032, endPoint y: 496, distance: 15.1
click at [1031, 501] on div "Doubts Enable hand raising Enable raise hand to speak to learners. Once enabled…" at bounding box center [942, 450] width 269 height 597
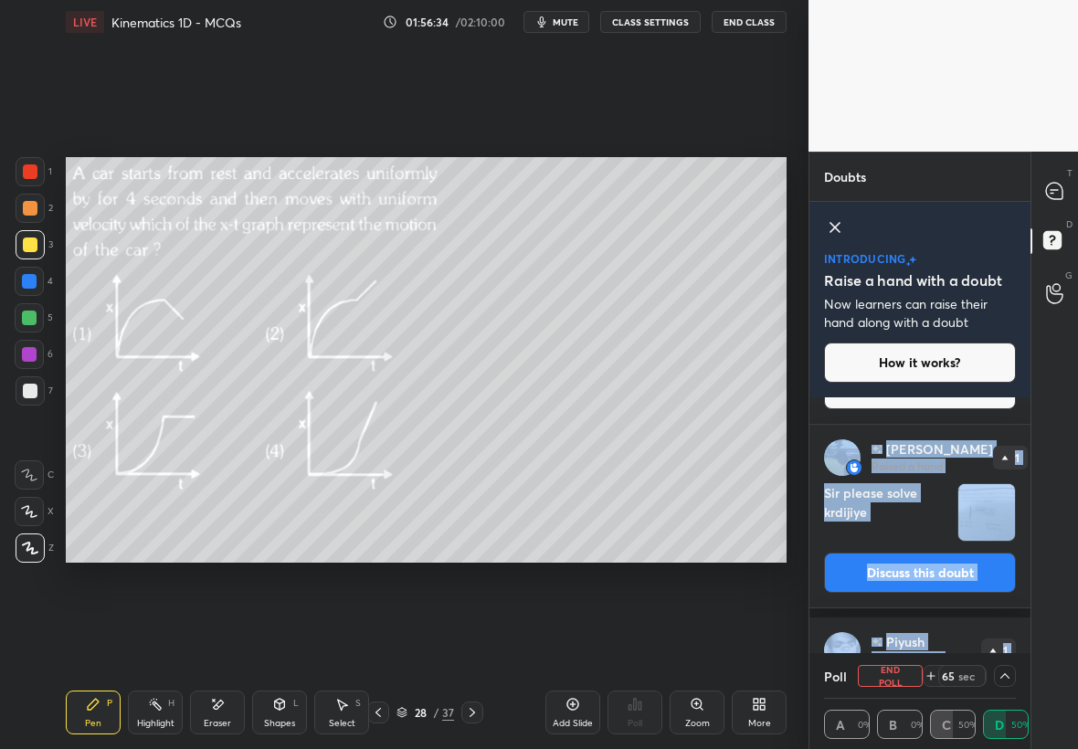
scroll to position [1, 6]
click at [981, 529] on img "grid" at bounding box center [986, 512] width 57 height 57
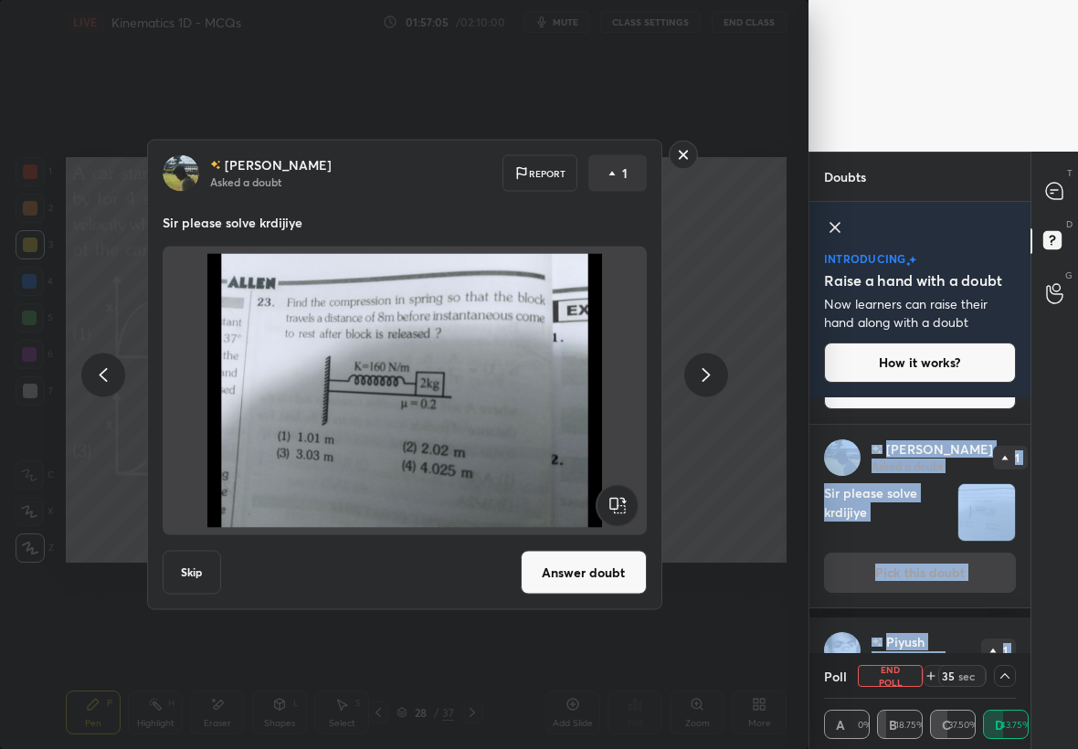
click at [685, 154] on rect at bounding box center [683, 155] width 28 height 28
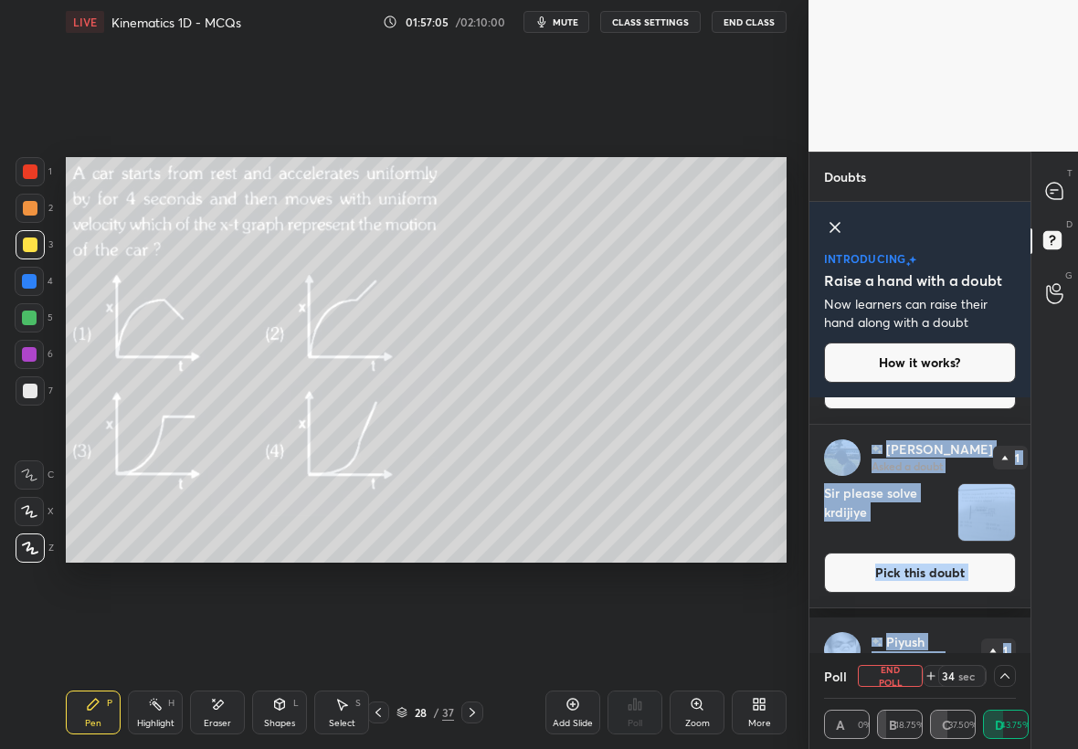
scroll to position [0, 0]
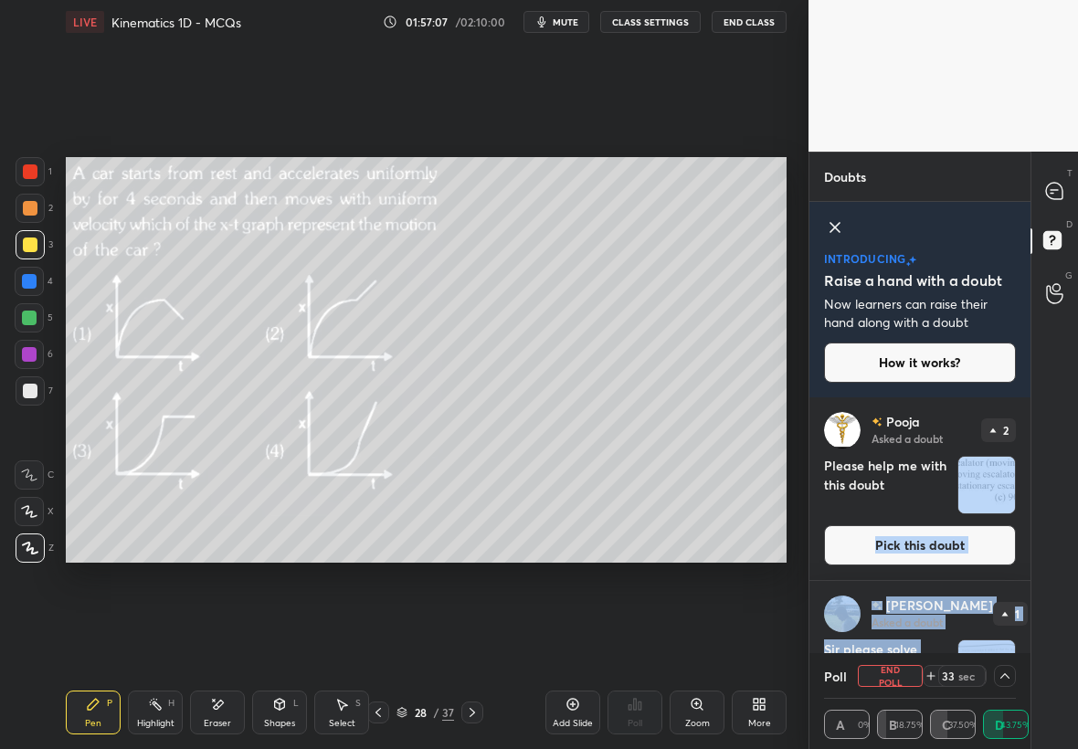
click at [799, 437] on div "1 2 3 4 5 6 7 C X Z E E Erase all H H LIVE Kinematics 1D - MCQs 01:57:07 / 02:1…" at bounding box center [404, 374] width 808 height 749
click at [902, 418] on p "Pooja" at bounding box center [903, 422] width 34 height 15
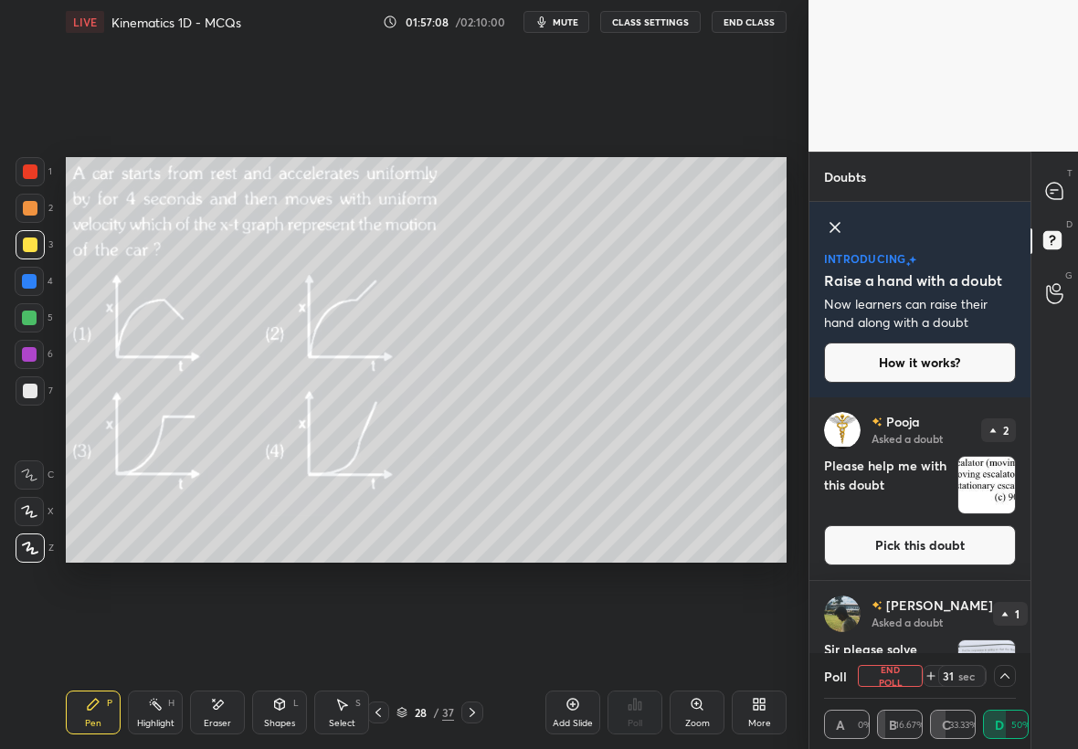
click at [1052, 193] on icon at bounding box center [1054, 191] width 19 height 19
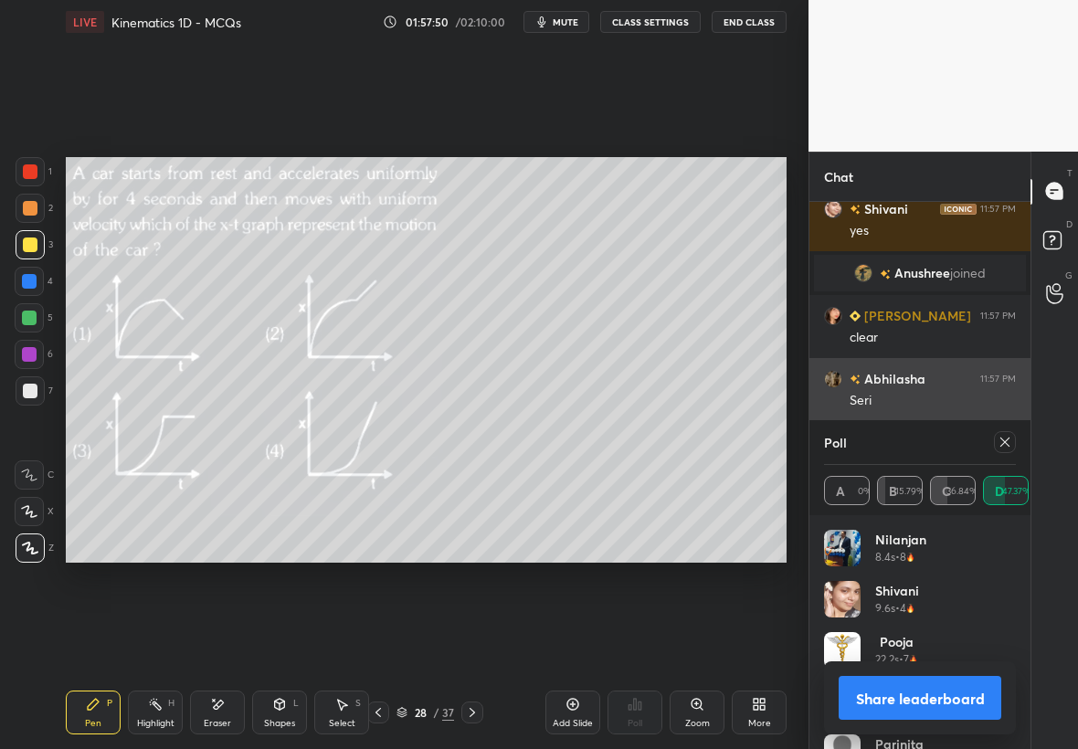
scroll to position [38361, 0]
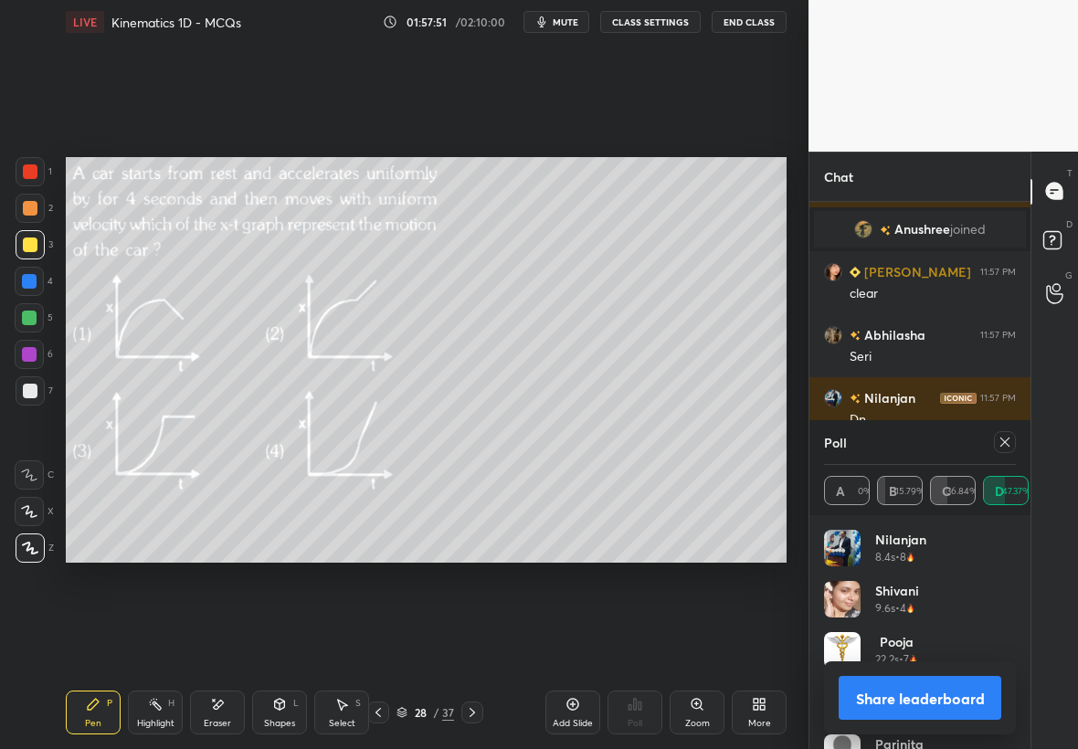
click at [1000, 437] on icon at bounding box center [1004, 442] width 15 height 15
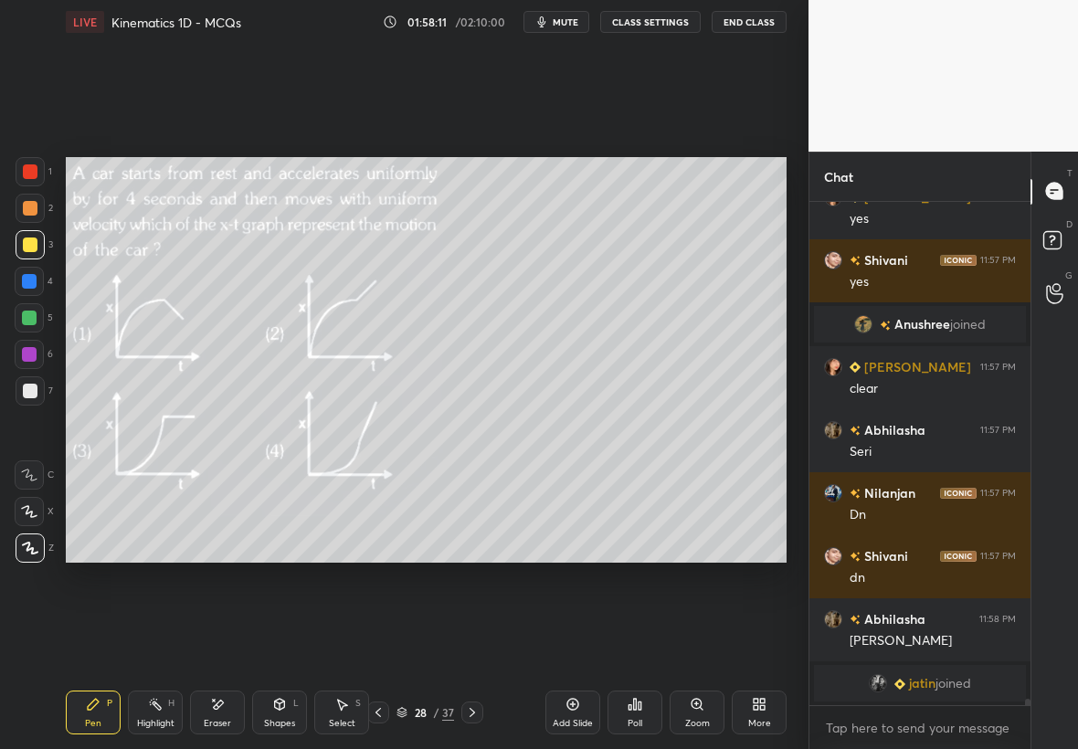
scroll to position [37902, 0]
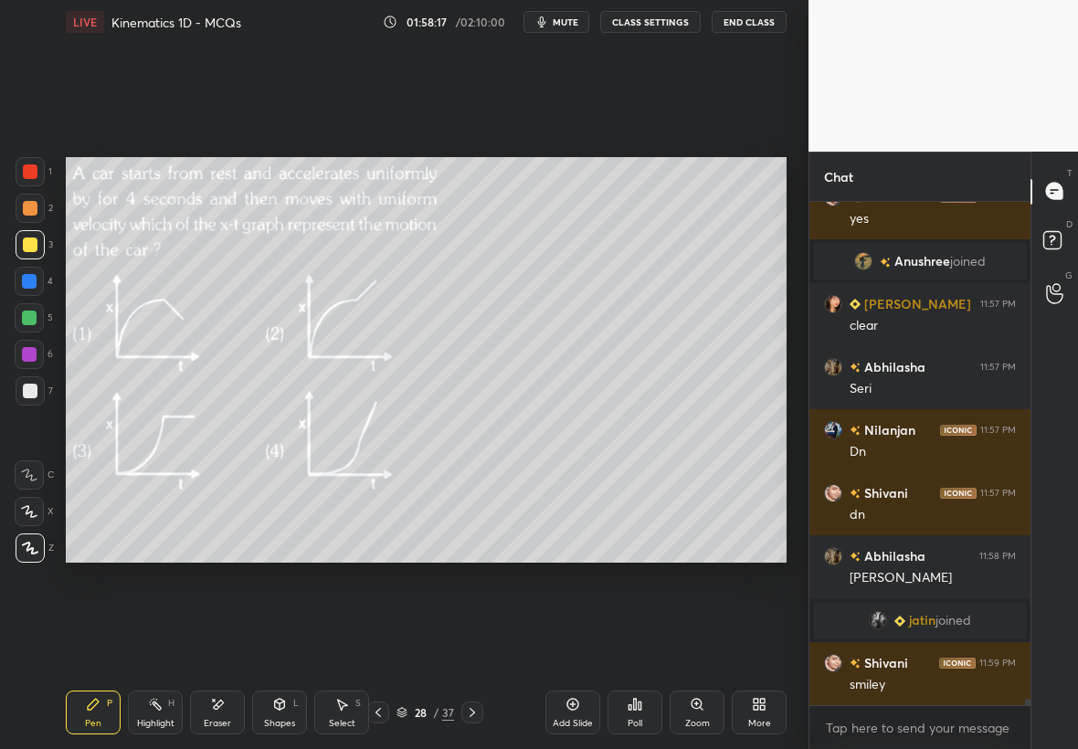
click at [155, 701] on icon at bounding box center [155, 704] width 15 height 15
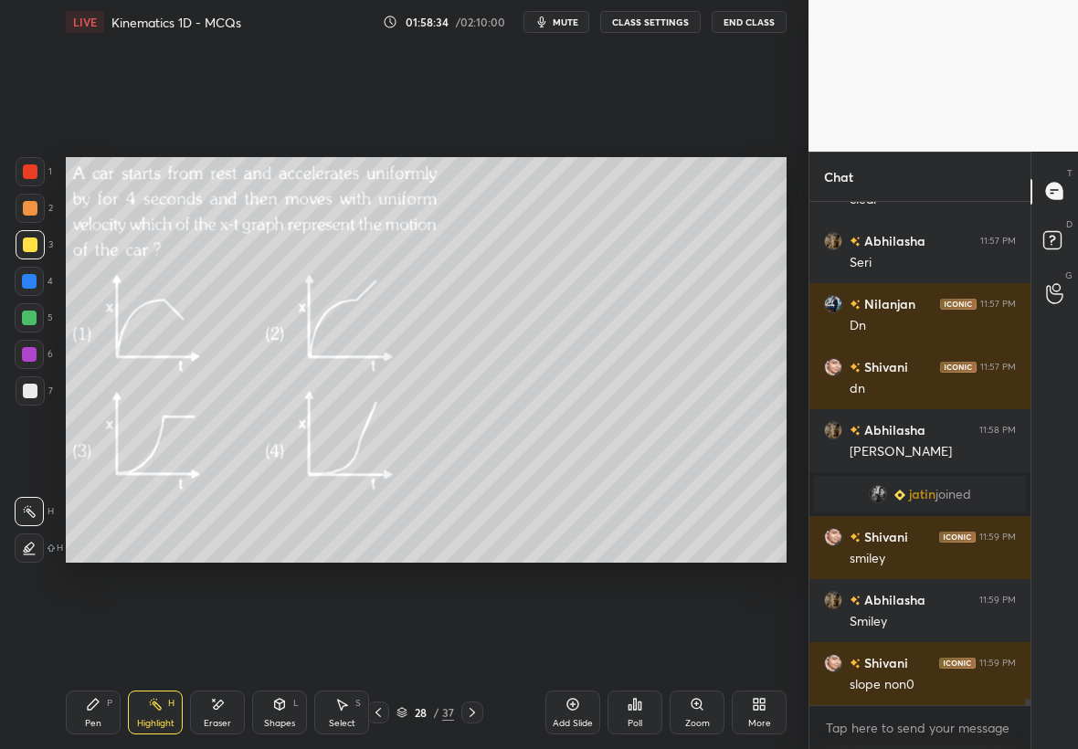
scroll to position [38091, 0]
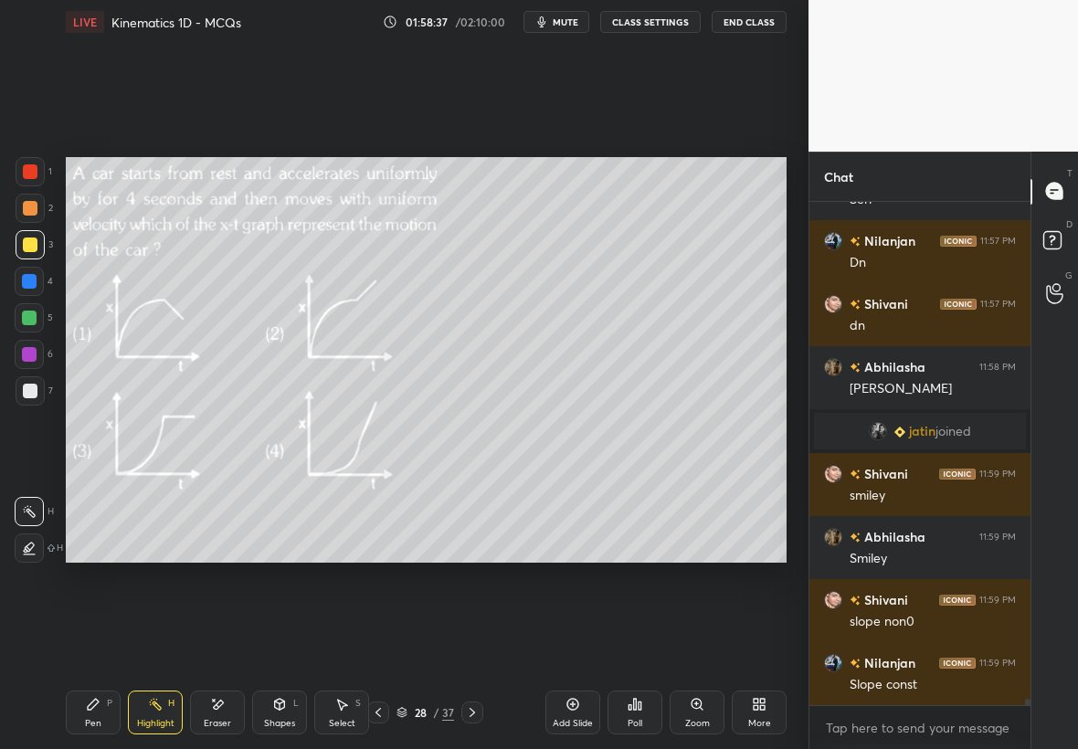
click at [86, 716] on div "Pen P" at bounding box center [93, 712] width 55 height 44
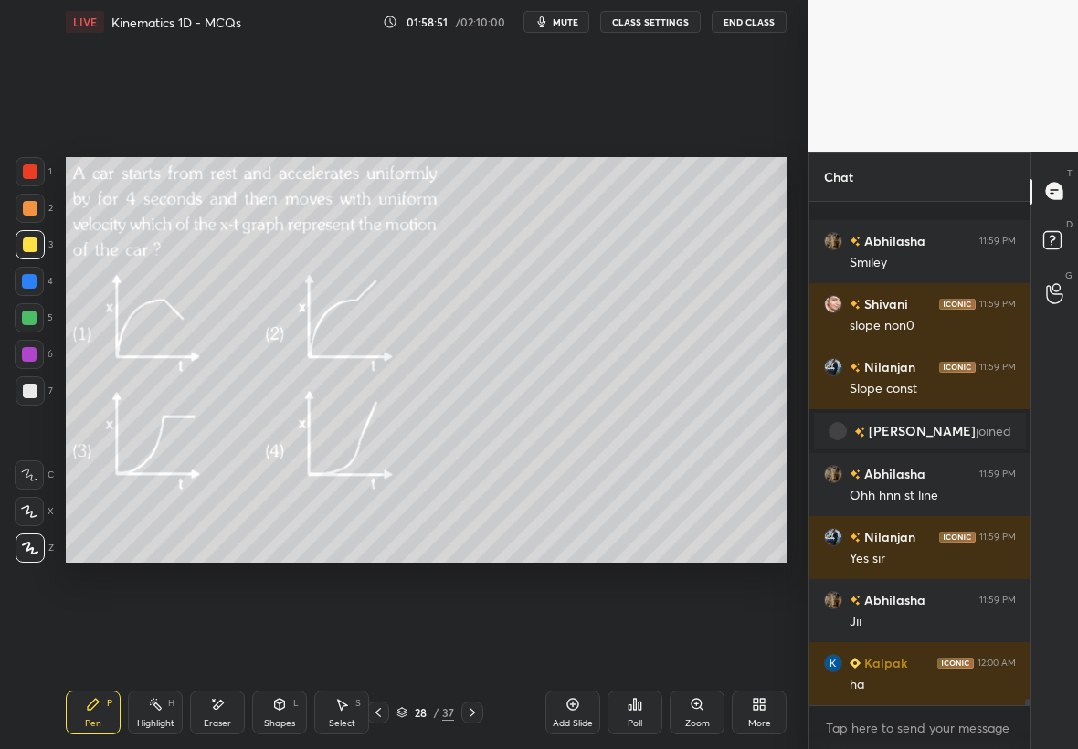
scroll to position [38444, 0]
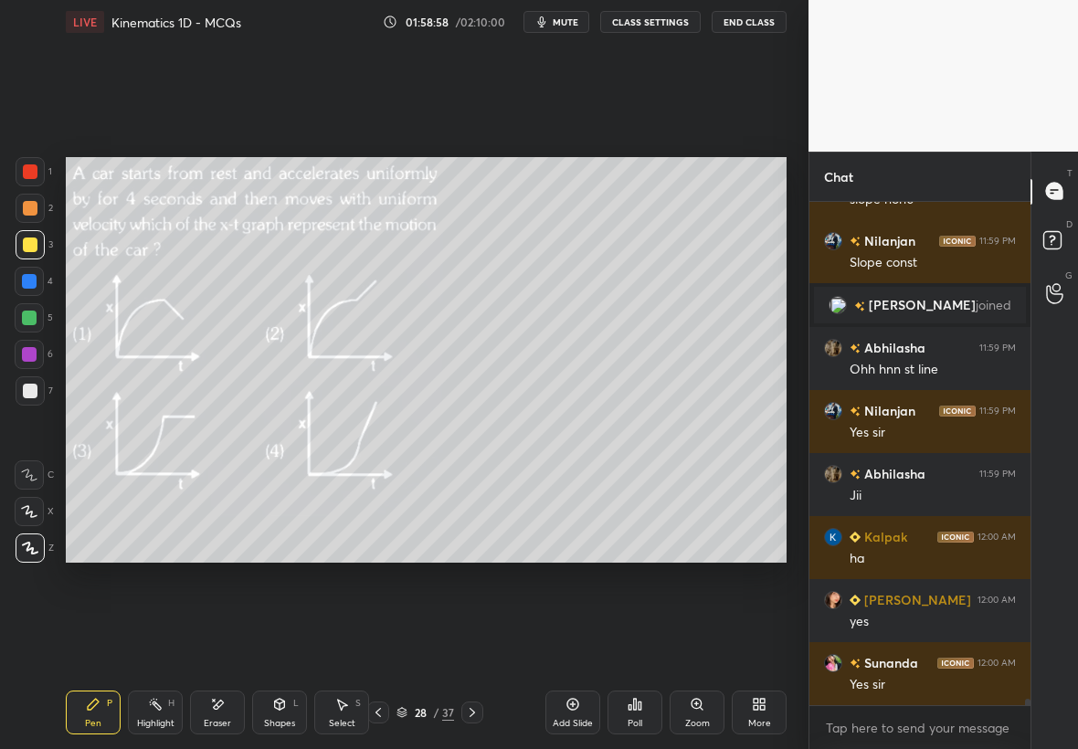
click at [472, 710] on icon at bounding box center [472, 712] width 15 height 15
click at [693, 719] on div "Zoom" at bounding box center [697, 723] width 25 height 9
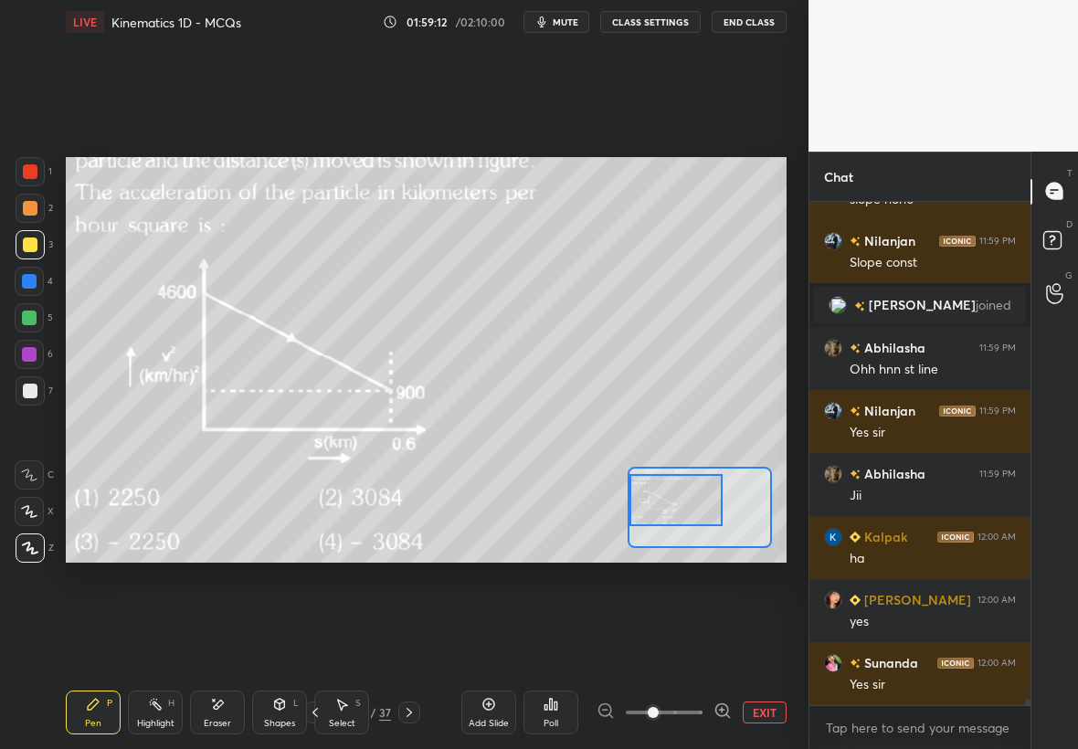
drag, startPoint x: 692, startPoint y: 519, endPoint x: 633, endPoint y: 511, distance: 59.9
click at [631, 511] on div at bounding box center [676, 500] width 94 height 52
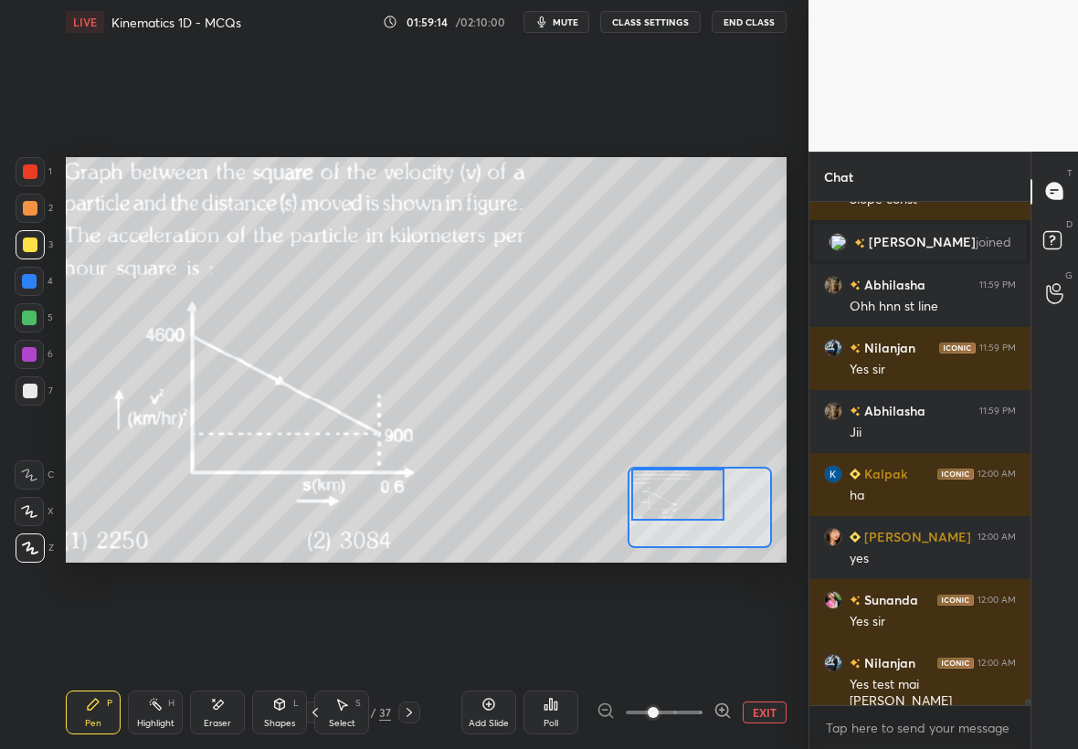
click at [669, 496] on div at bounding box center [678, 495] width 94 height 52
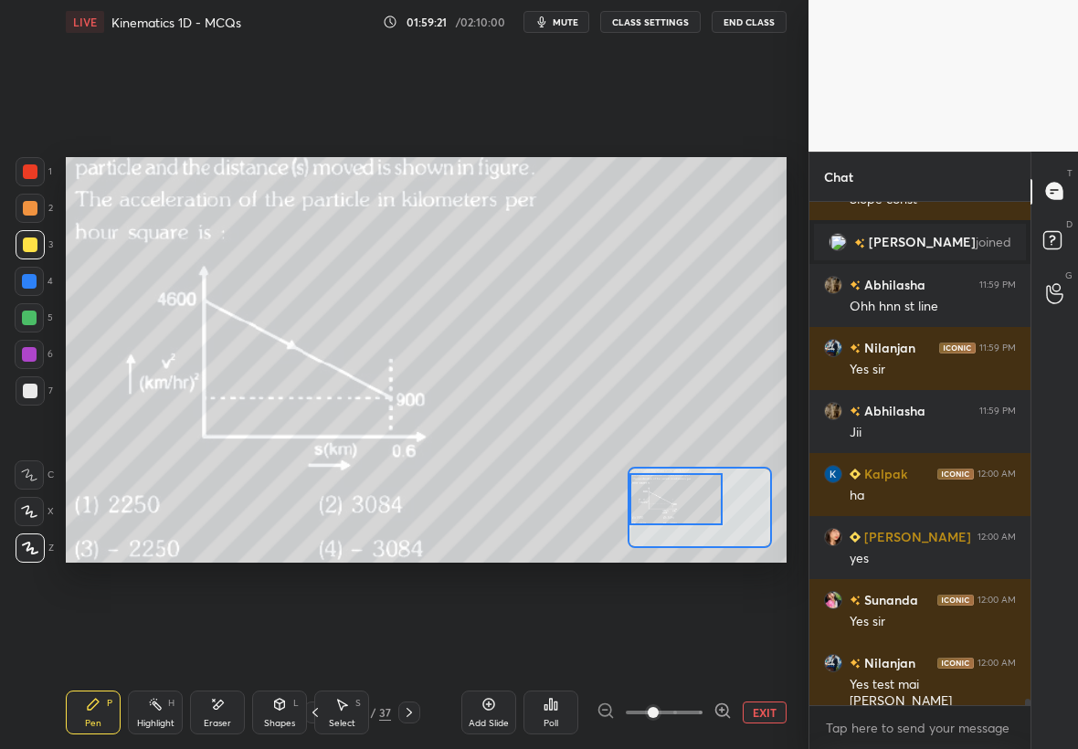
click at [616, 513] on div "Setting up your live class Poll for secs No correct answer Start poll" at bounding box center [426, 360] width 721 height 406
drag, startPoint x: 677, startPoint y: 495, endPoint x: 645, endPoint y: 501, distance: 32.4
click at [645, 498] on div at bounding box center [676, 500] width 94 height 52
click at [27, 312] on div at bounding box center [29, 318] width 15 height 15
click at [30, 241] on div at bounding box center [30, 244] width 15 height 15
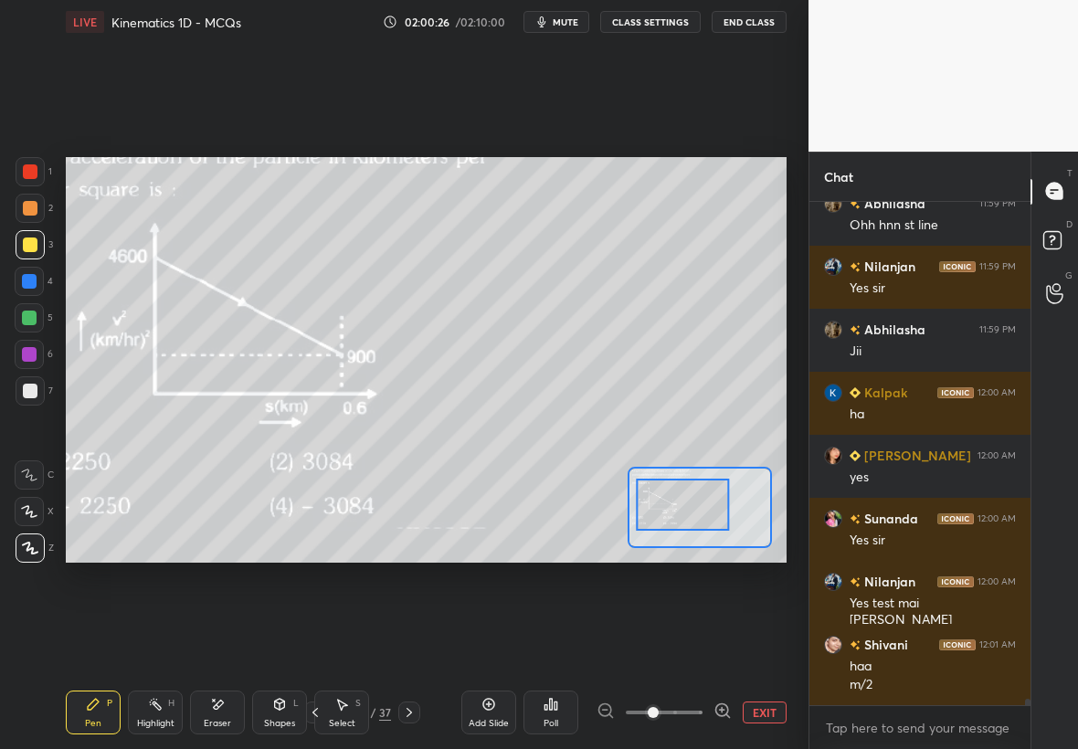
scroll to position [38651, 0]
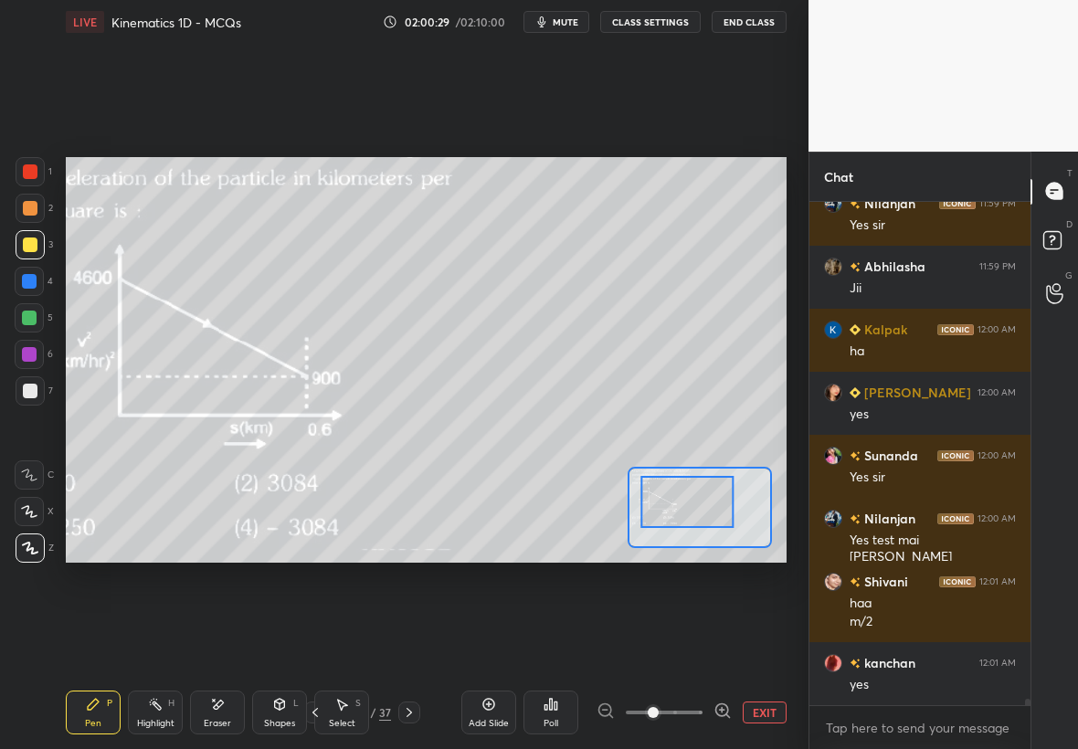
drag, startPoint x: 680, startPoint y: 500, endPoint x: 691, endPoint y: 499, distance: 11.9
click at [692, 502] on div at bounding box center [687, 502] width 94 height 52
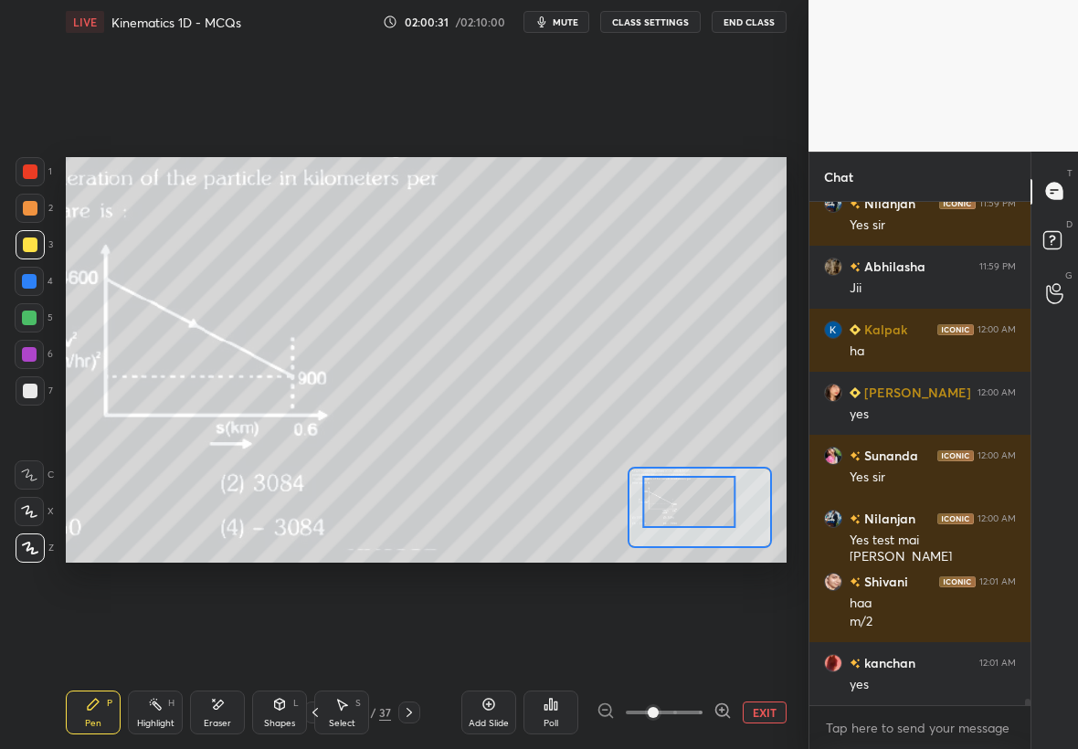
click at [29, 314] on div at bounding box center [29, 318] width 15 height 15
click at [679, 504] on div at bounding box center [689, 503] width 94 height 52
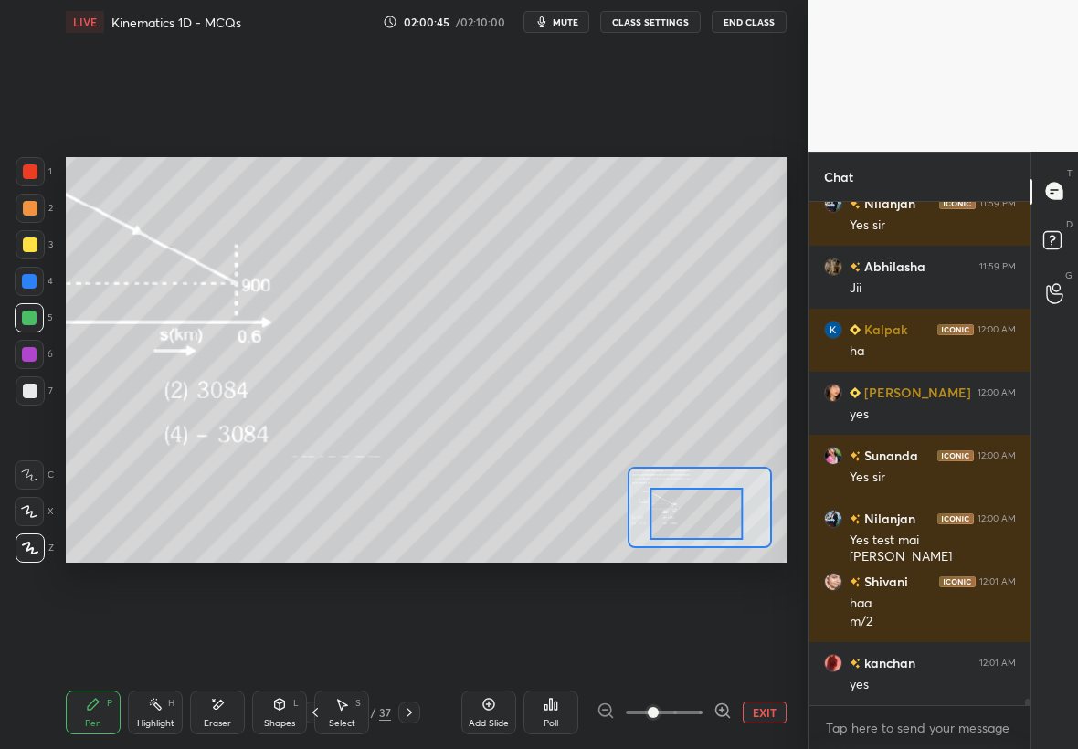
click at [685, 505] on div at bounding box center [696, 514] width 94 height 52
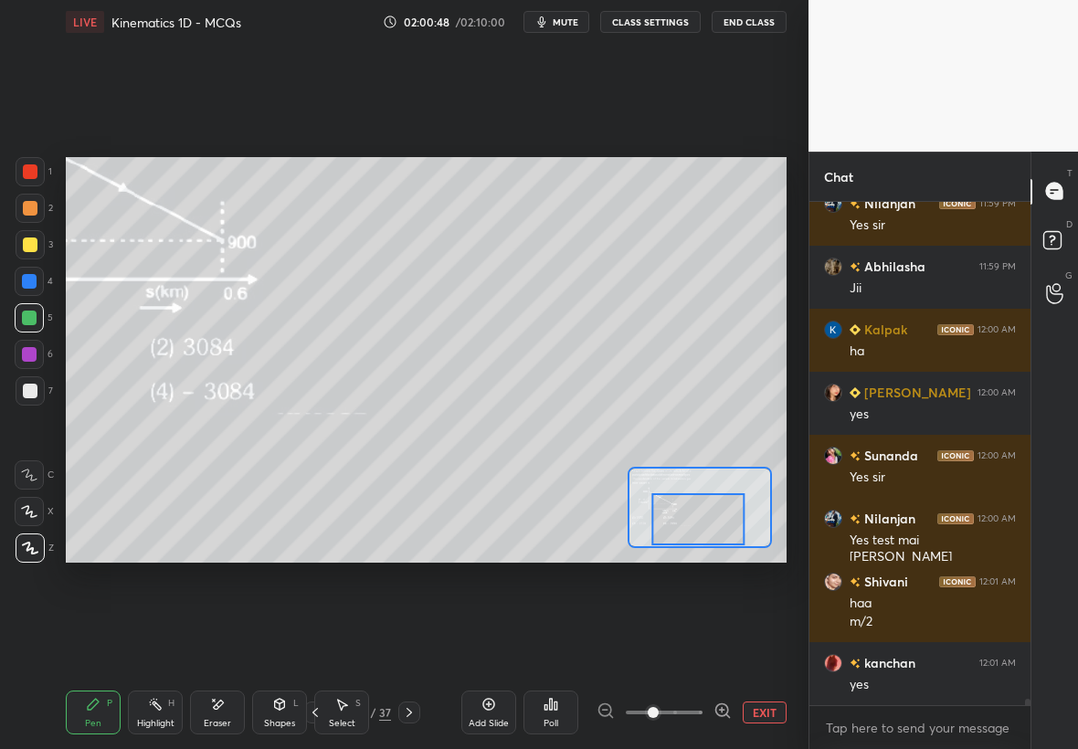
drag, startPoint x: 682, startPoint y: 499, endPoint x: 692, endPoint y: 491, distance: 12.4
click at [691, 493] on div at bounding box center [698, 519] width 94 height 52
click at [699, 509] on div at bounding box center [698, 514] width 94 height 52
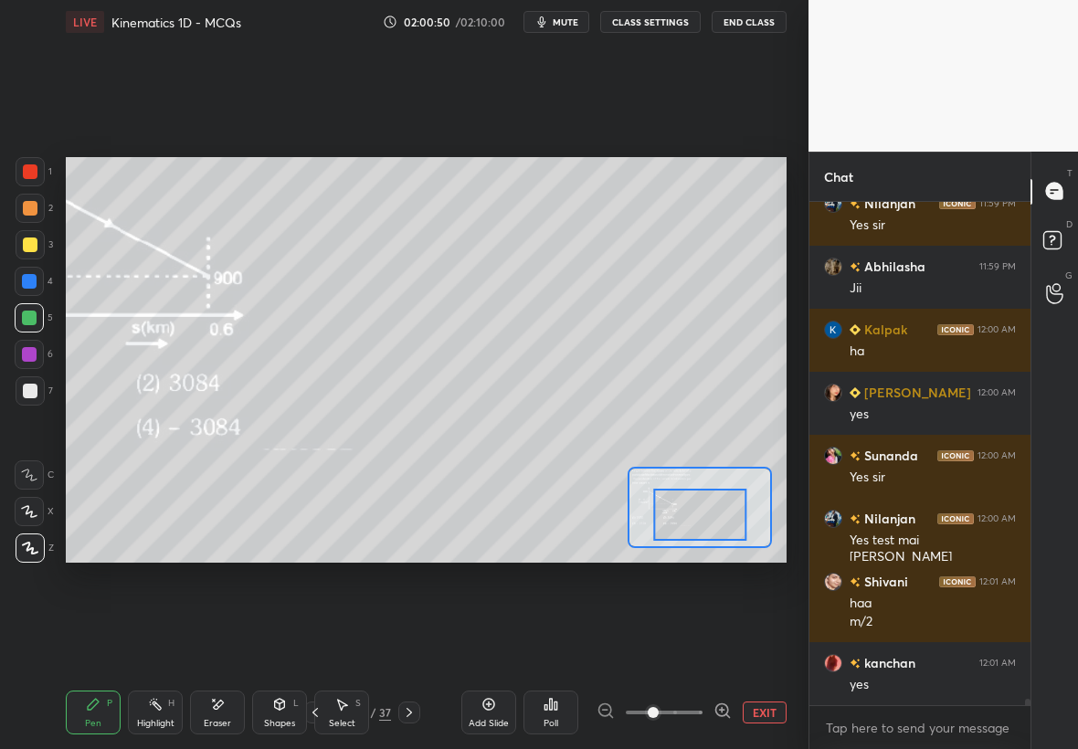
click at [296, 711] on div "Shapes L" at bounding box center [279, 712] width 55 height 44
click at [217, 719] on div "Eraser" at bounding box center [217, 723] width 27 height 9
click at [776, 711] on button "EXIT" at bounding box center [765, 712] width 44 height 22
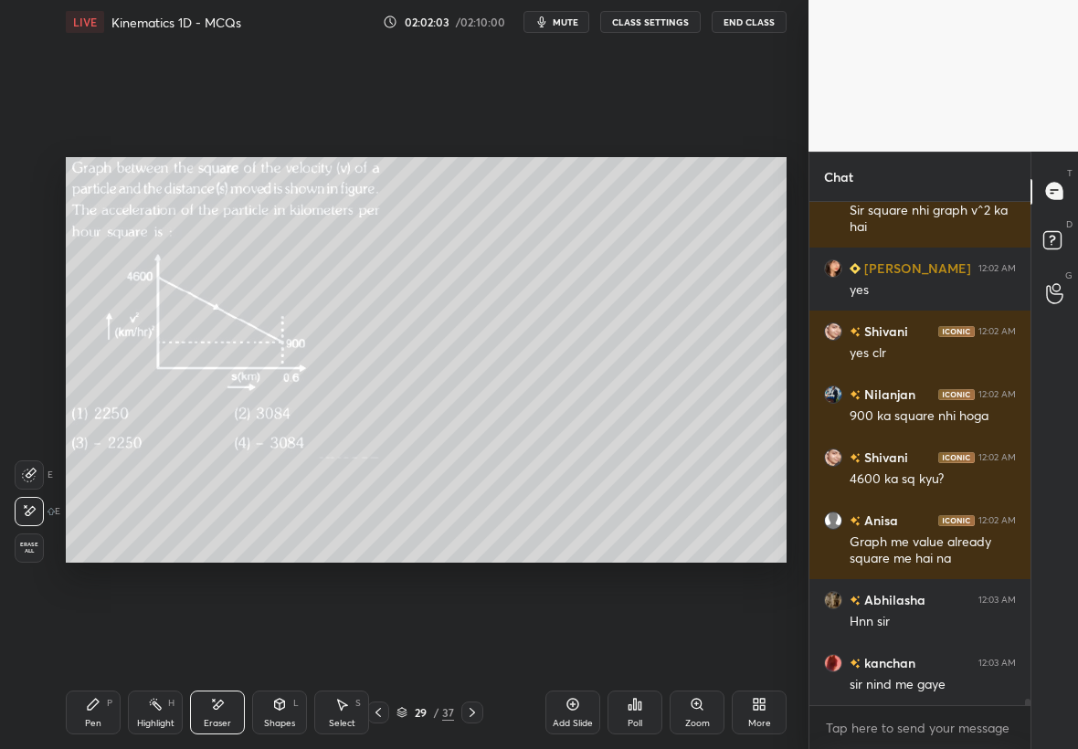
scroll to position [39314, 0]
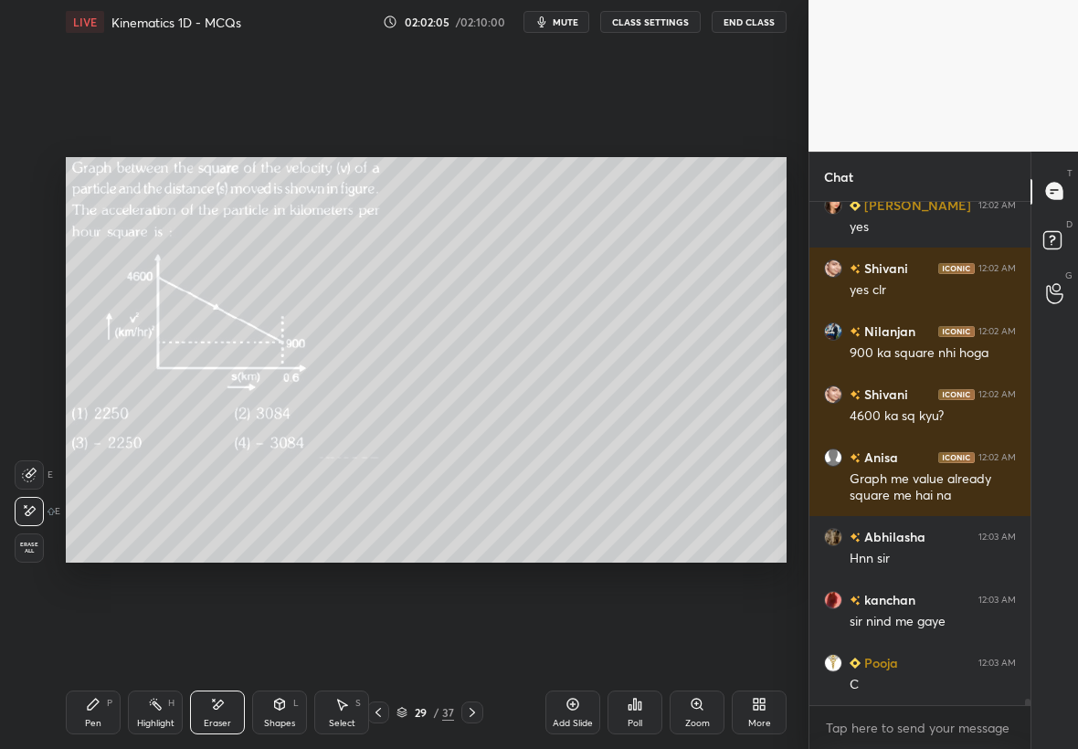
click at [96, 719] on div "Pen" at bounding box center [93, 723] width 16 height 9
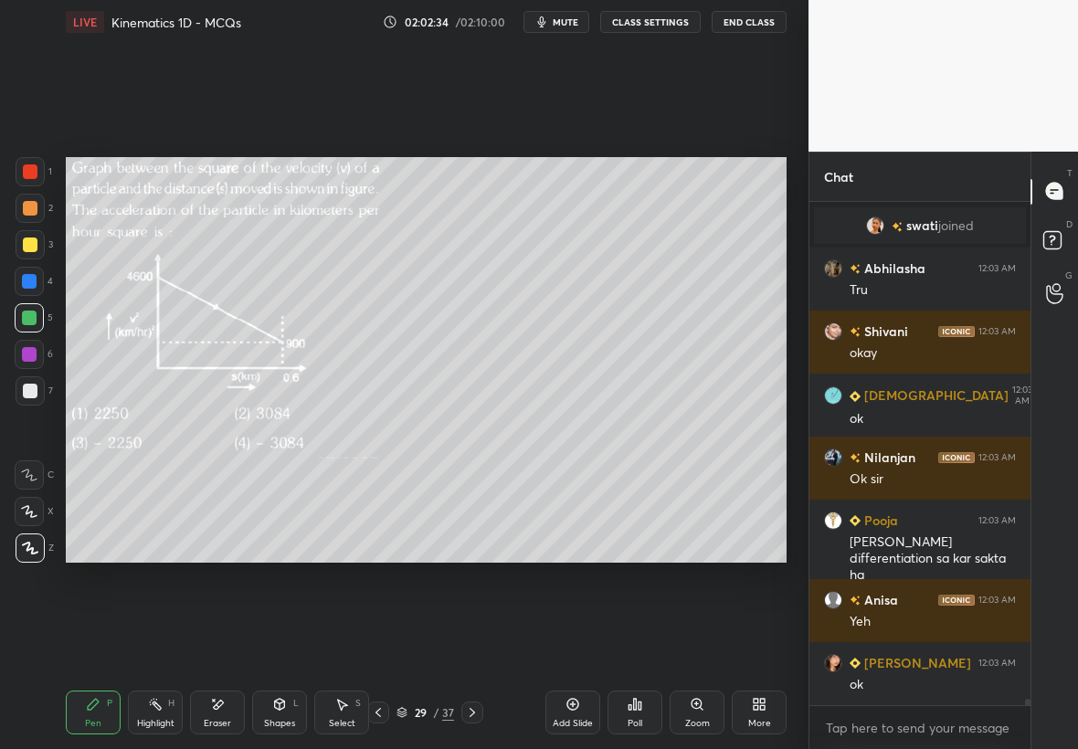
scroll to position [39668, 0]
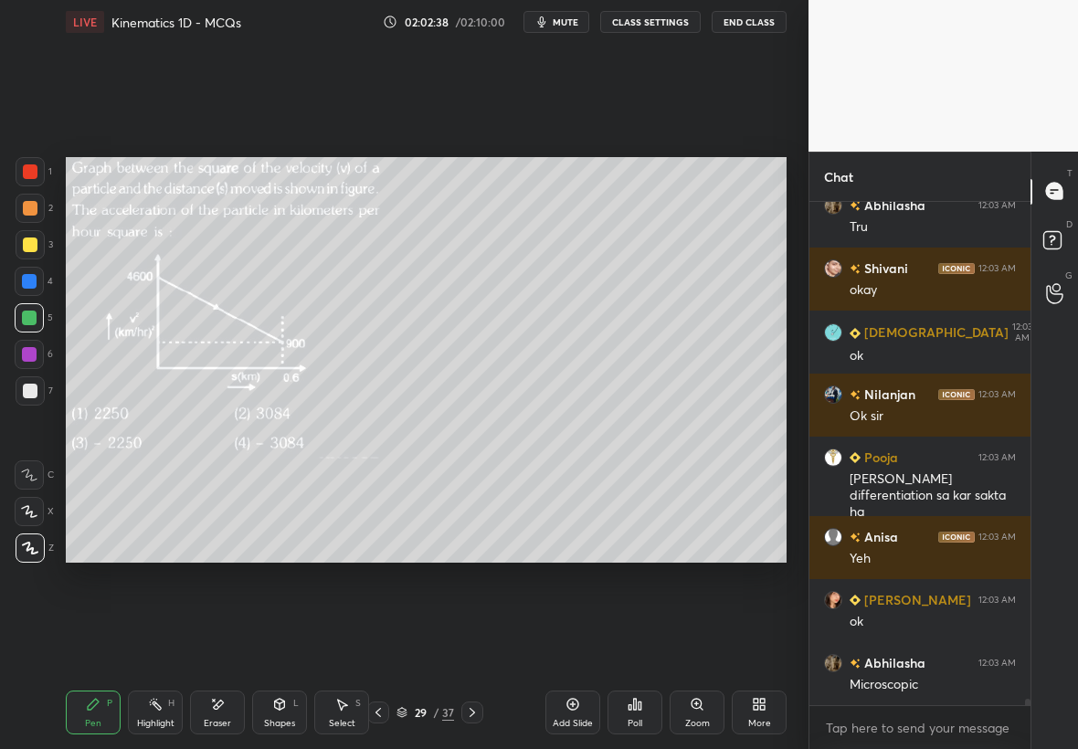
click at [397, 712] on icon at bounding box center [401, 713] width 9 height 3
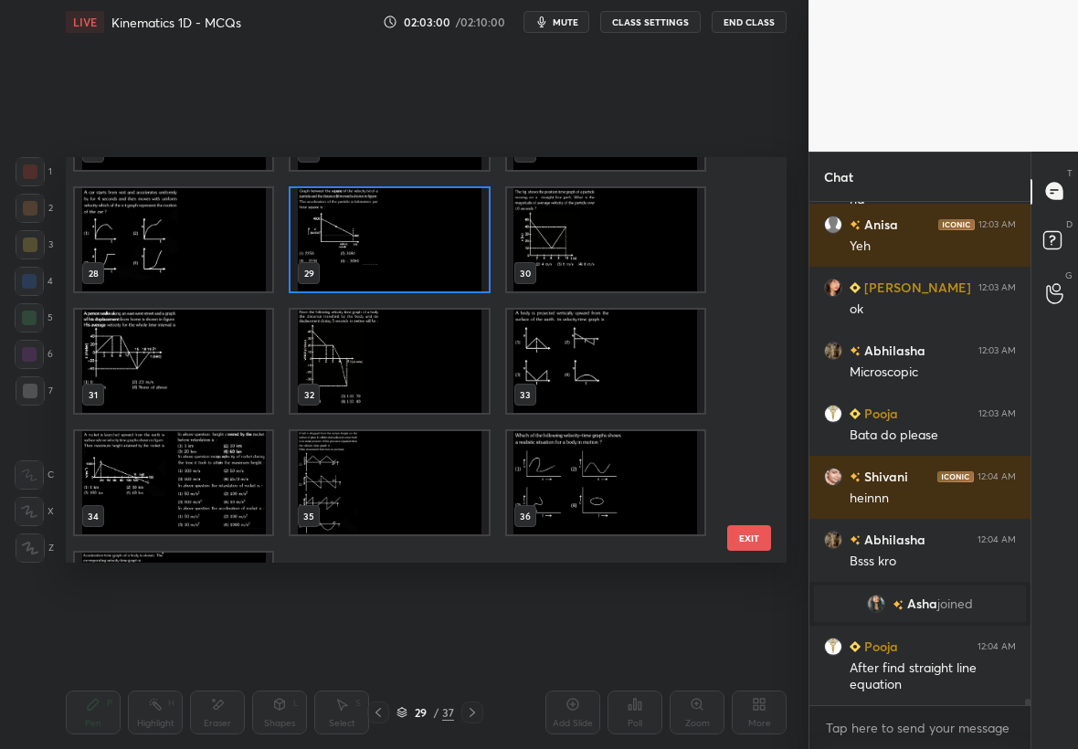
scroll to position [39702, 0]
click at [418, 248] on img "grid" at bounding box center [388, 240] width 197 height 103
click at [416, 251] on img "grid" at bounding box center [388, 240] width 197 height 103
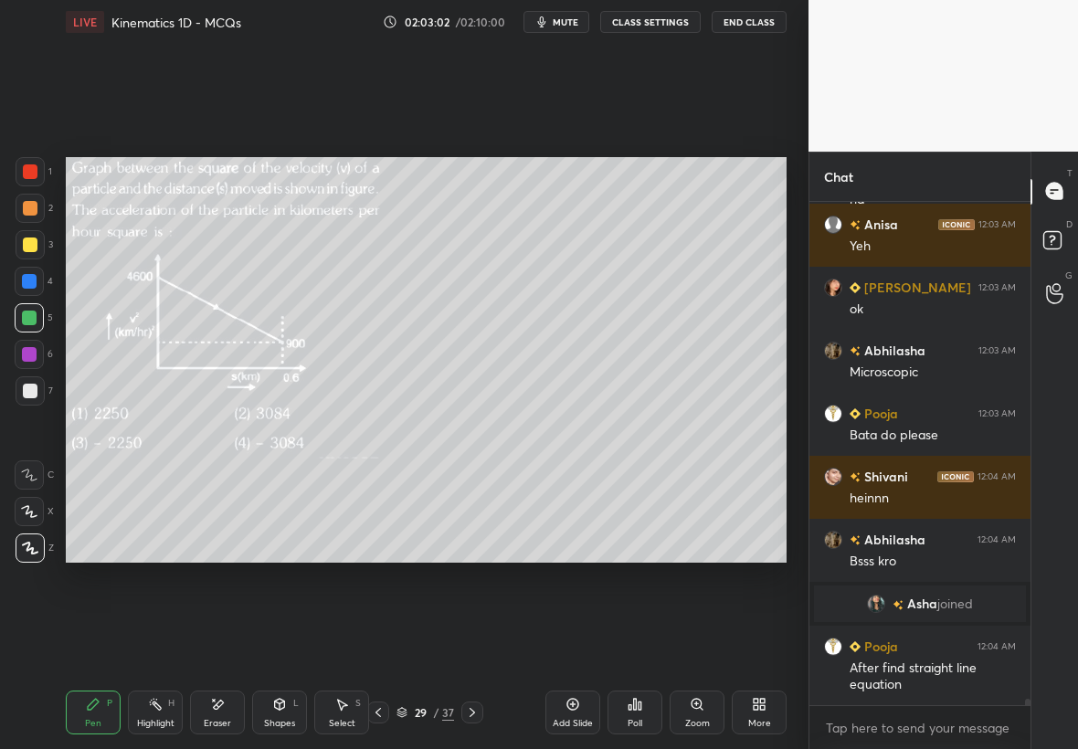
scroll to position [39782, 0]
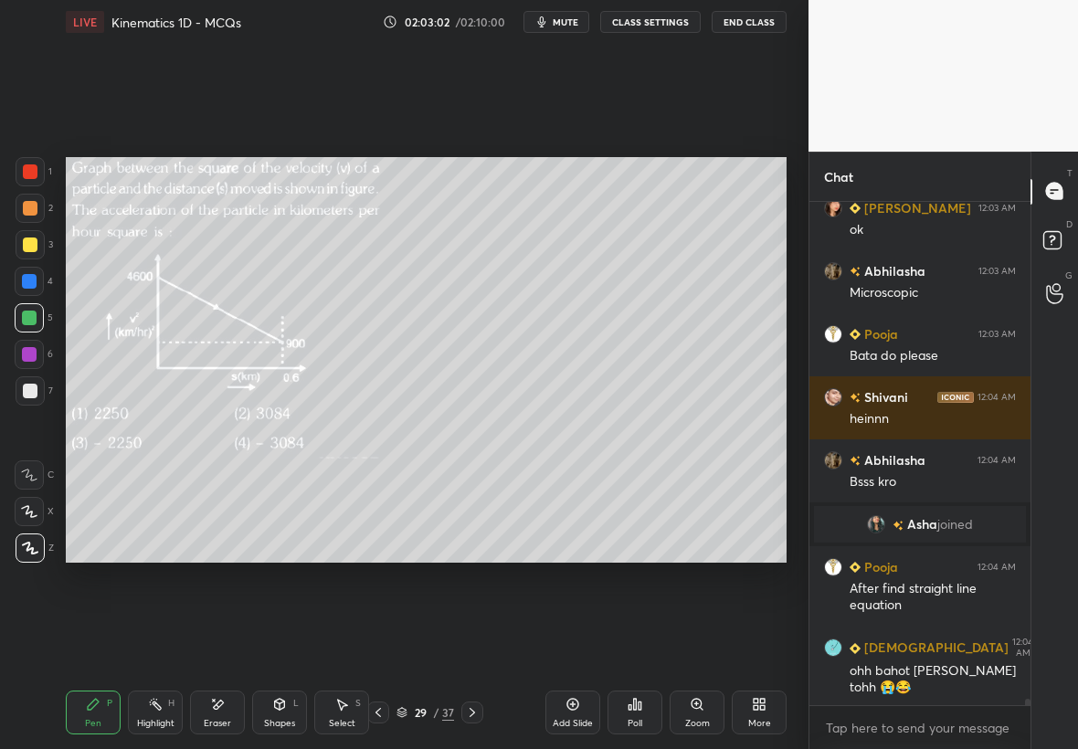
click at [469, 714] on icon at bounding box center [472, 712] width 15 height 15
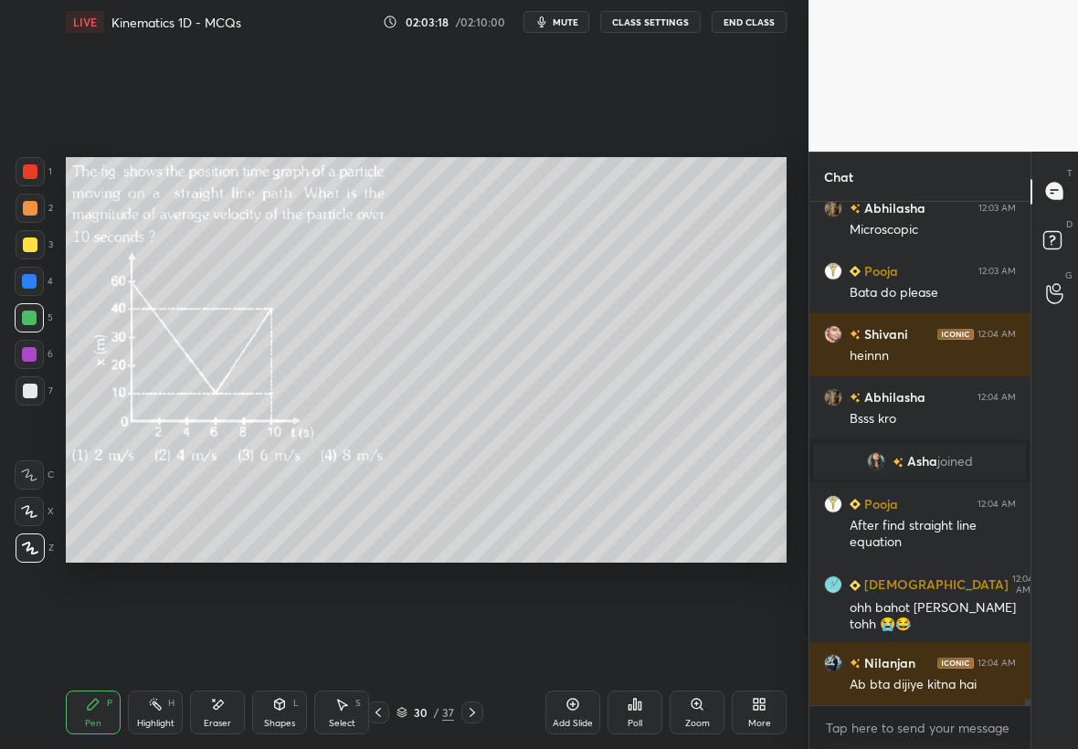
click at [28, 249] on div at bounding box center [30, 244] width 29 height 29
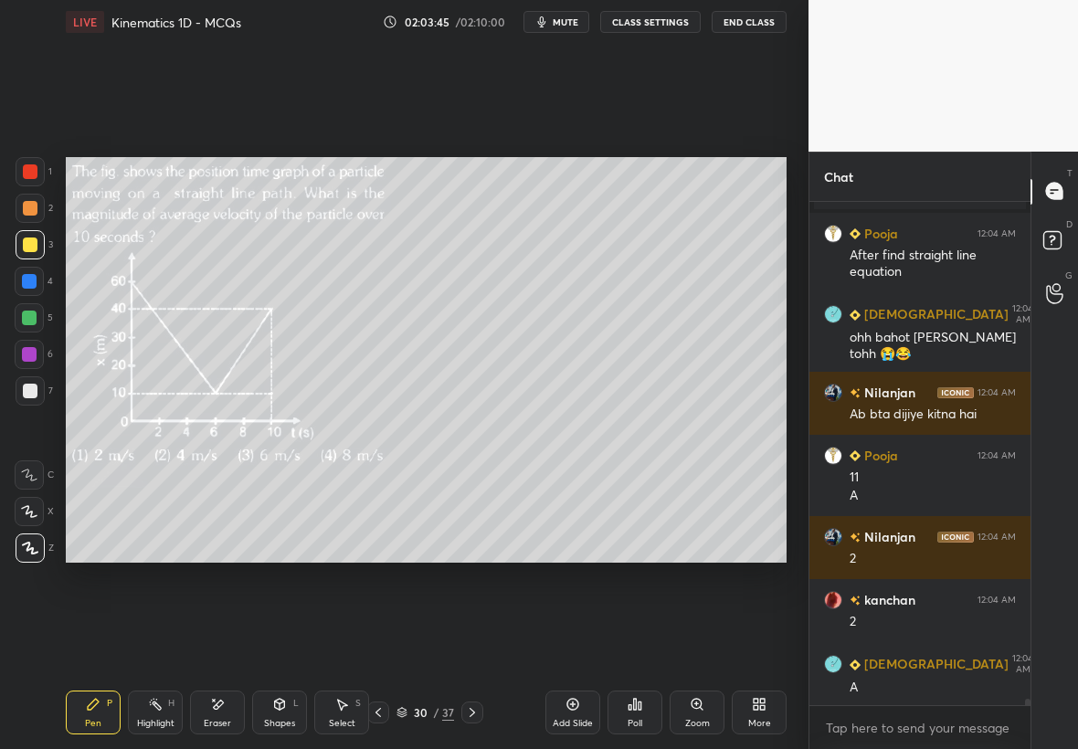
scroll to position [40178, 0]
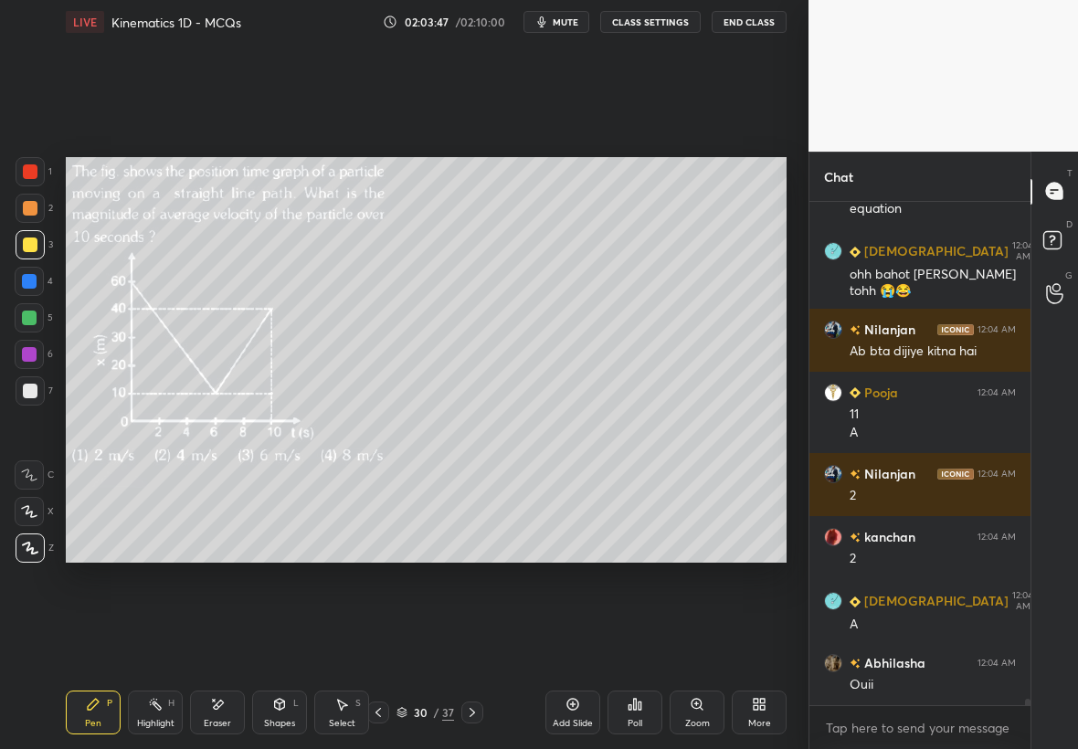
click at [467, 713] on icon at bounding box center [472, 712] width 15 height 15
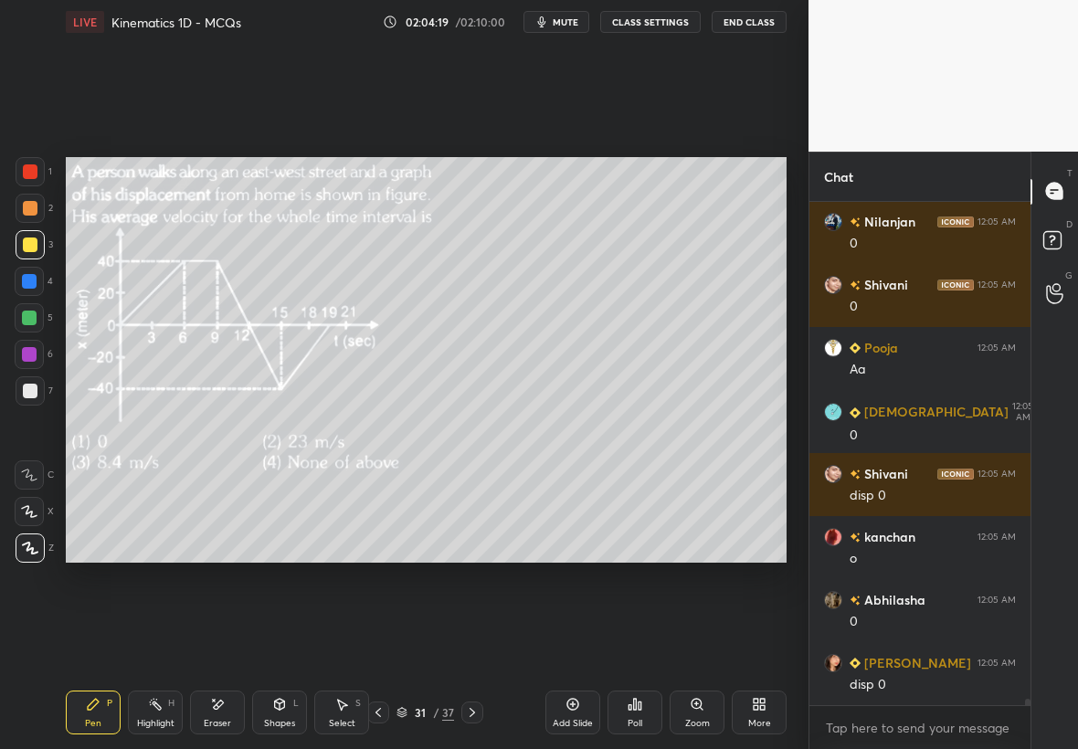
scroll to position [40764, 0]
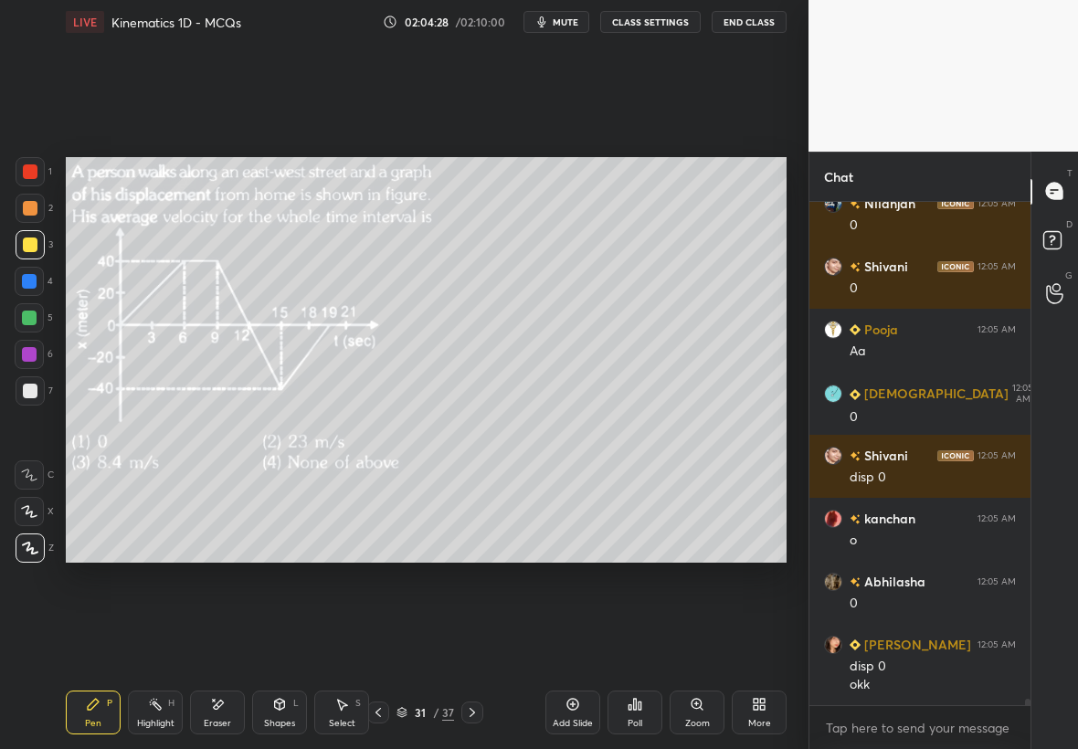
click at [471, 711] on icon at bounding box center [472, 712] width 15 height 15
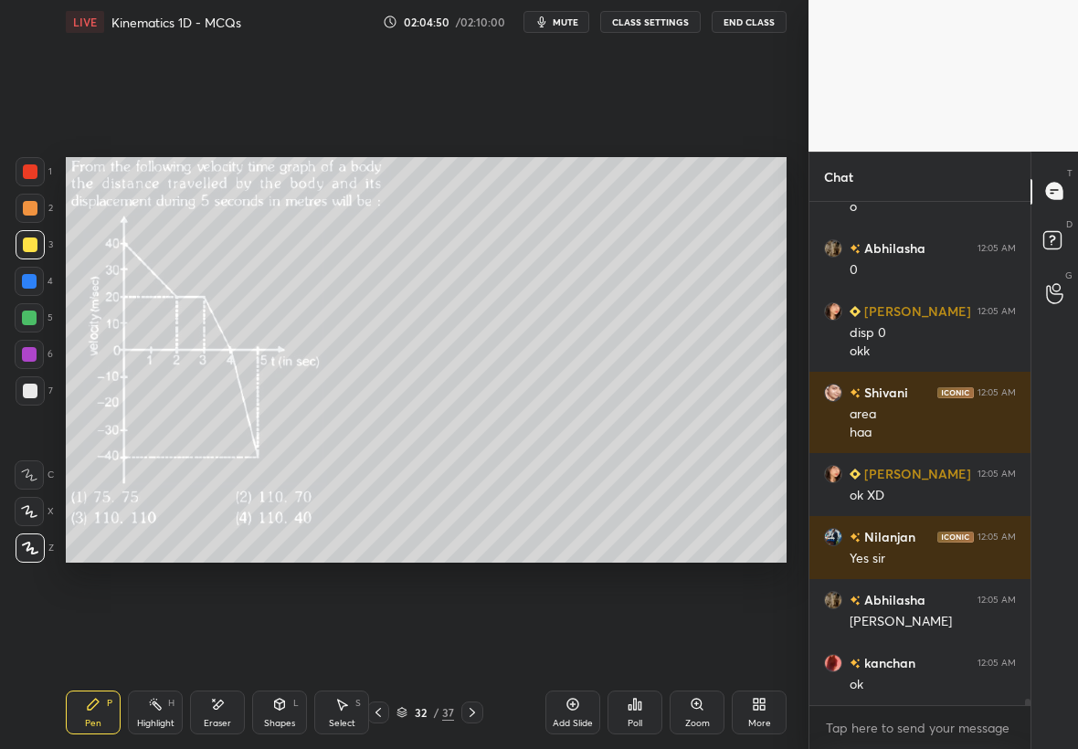
scroll to position [41160, 0]
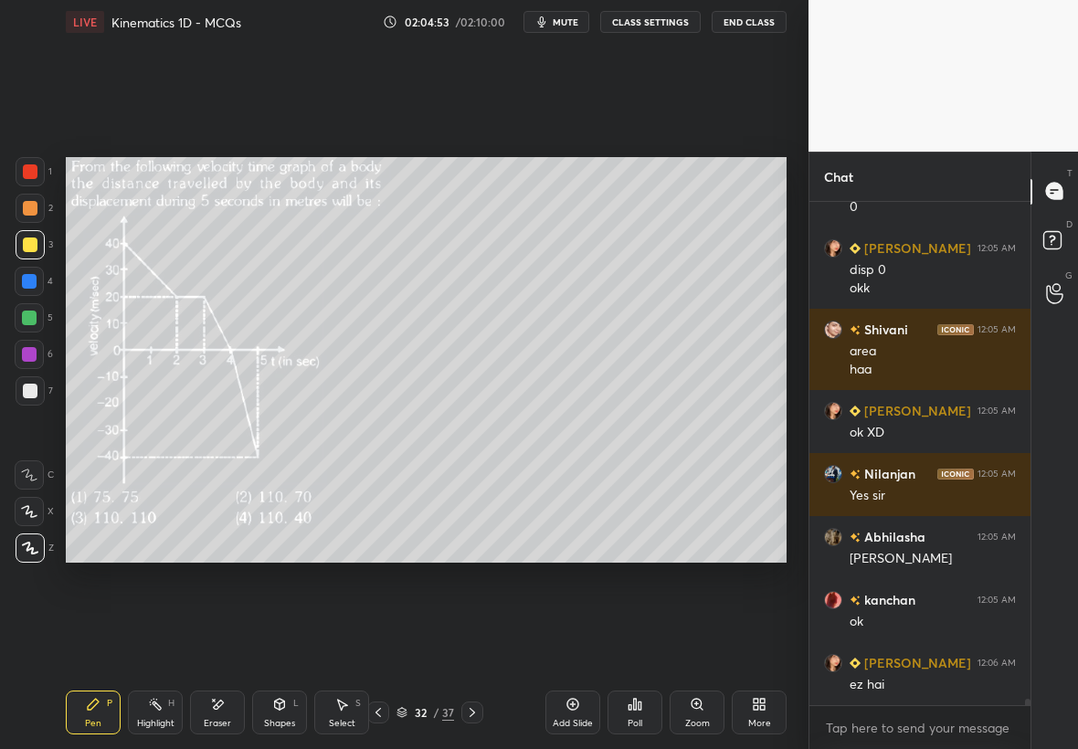
click at [477, 717] on icon at bounding box center [472, 712] width 15 height 15
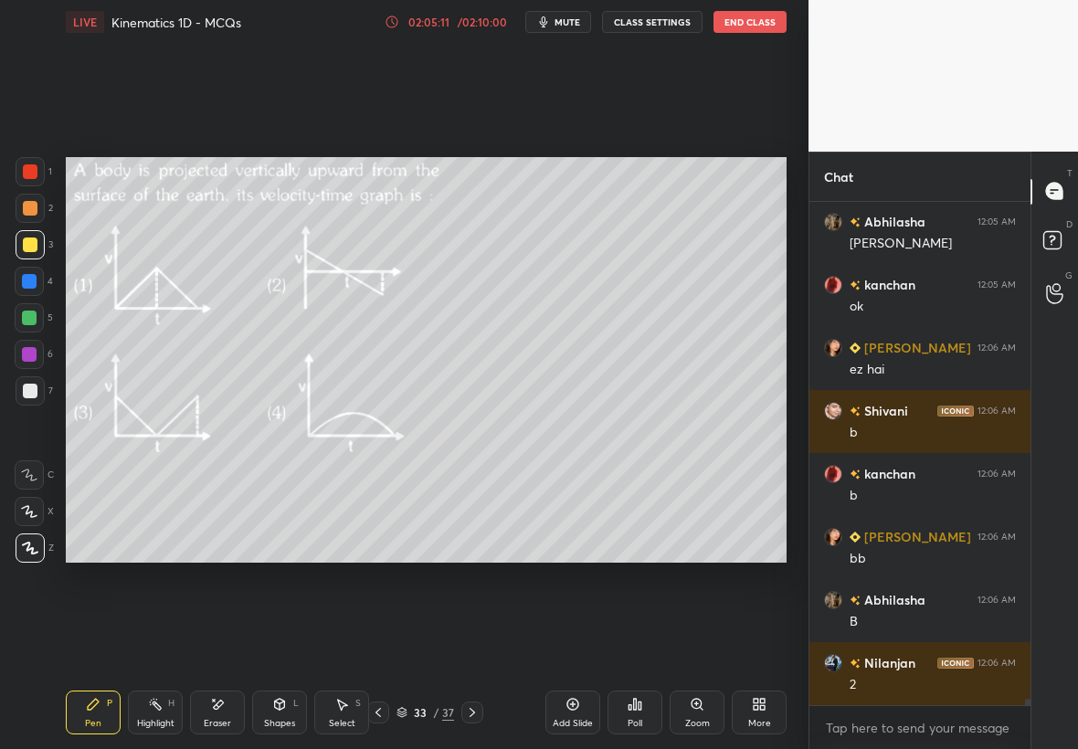
scroll to position [41538, 0]
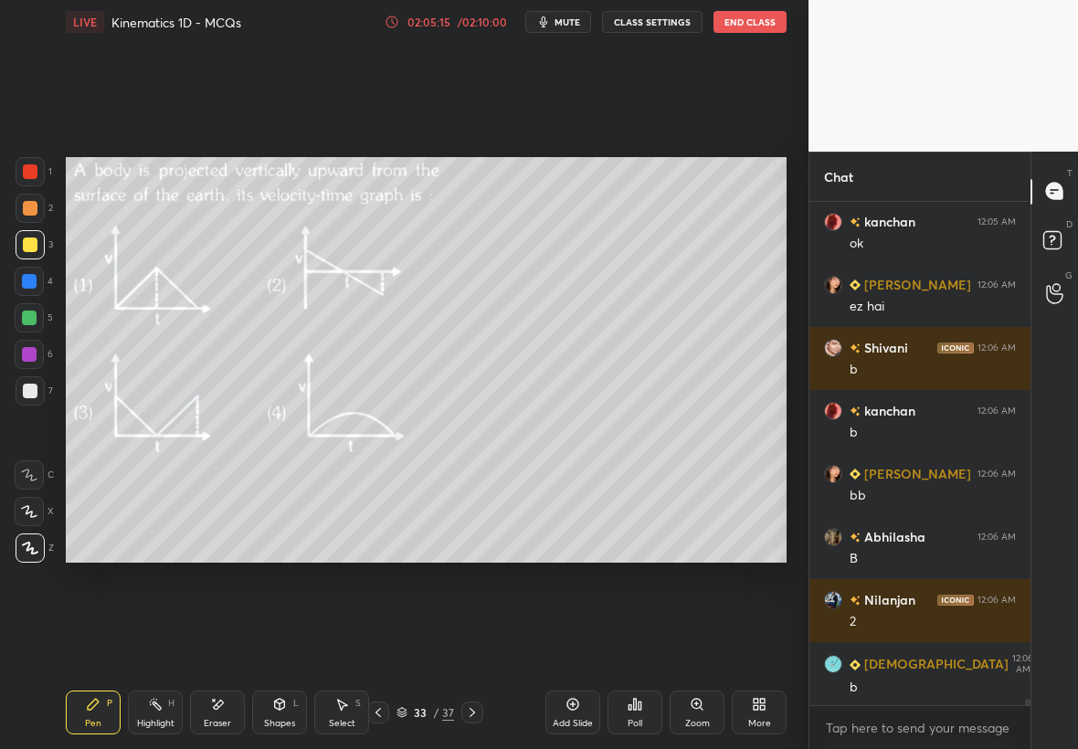
click at [693, 716] on div "Zoom" at bounding box center [696, 712] width 55 height 44
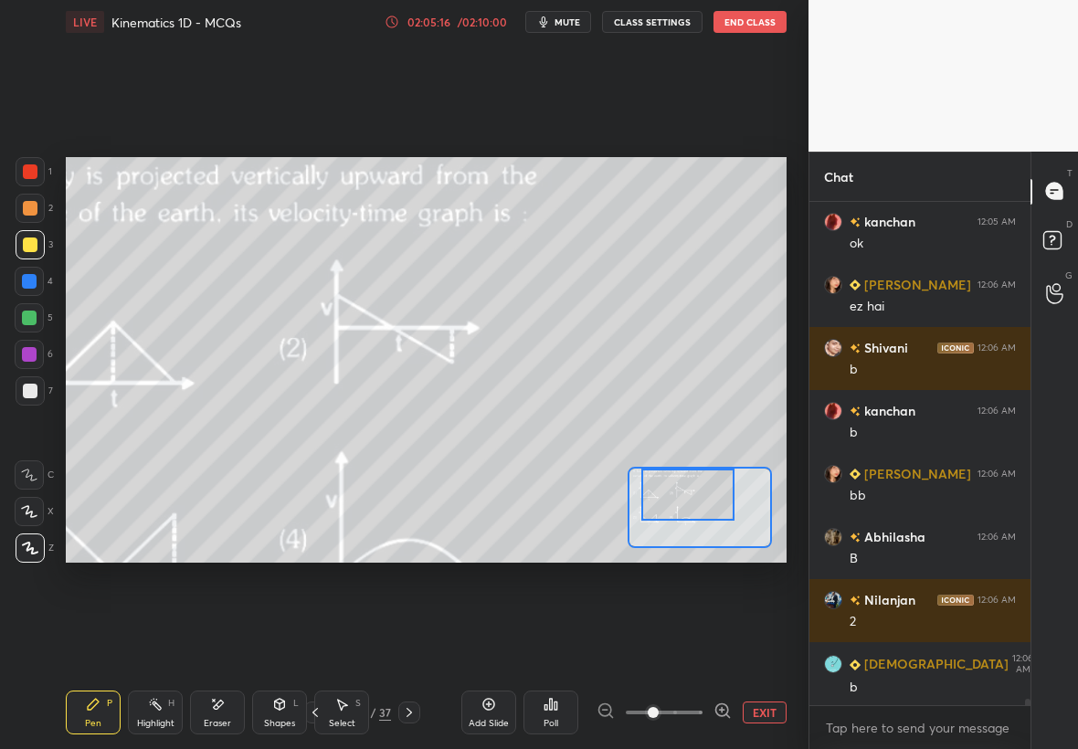
drag, startPoint x: 688, startPoint y: 492, endPoint x: 684, endPoint y: 477, distance: 16.0
click at [685, 476] on div at bounding box center [688, 495] width 94 height 52
click at [159, 713] on div "Highlight H" at bounding box center [155, 712] width 55 height 44
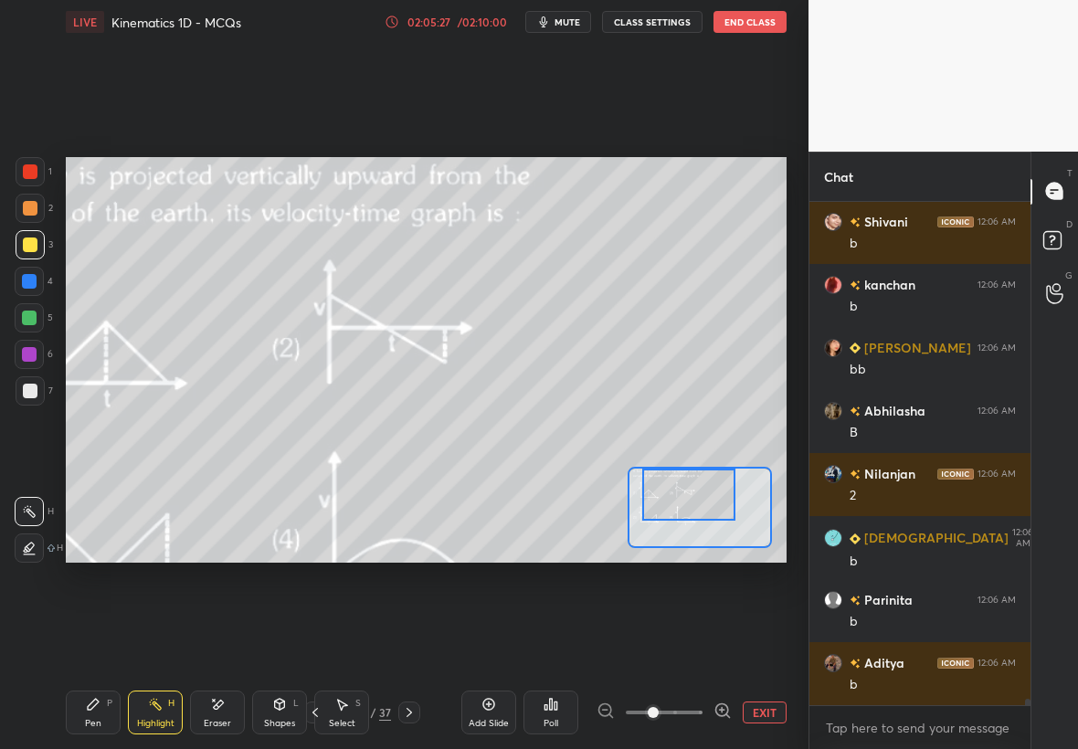
scroll to position [41727, 0]
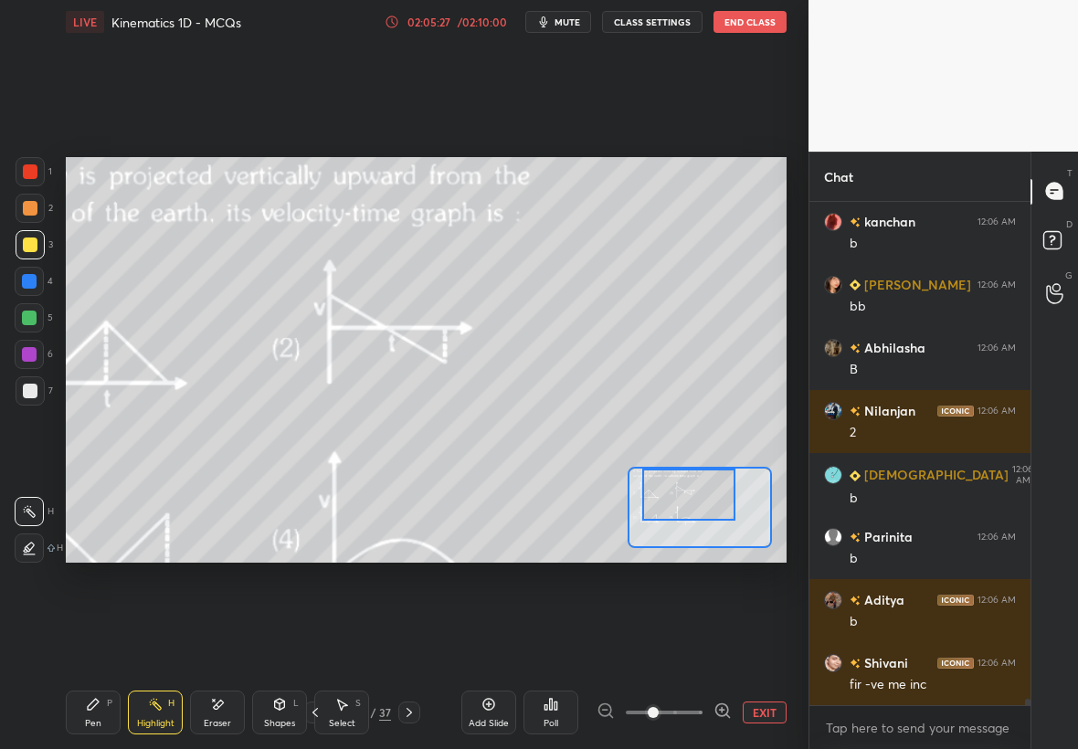
click at [764, 711] on button "EXIT" at bounding box center [765, 712] width 44 height 22
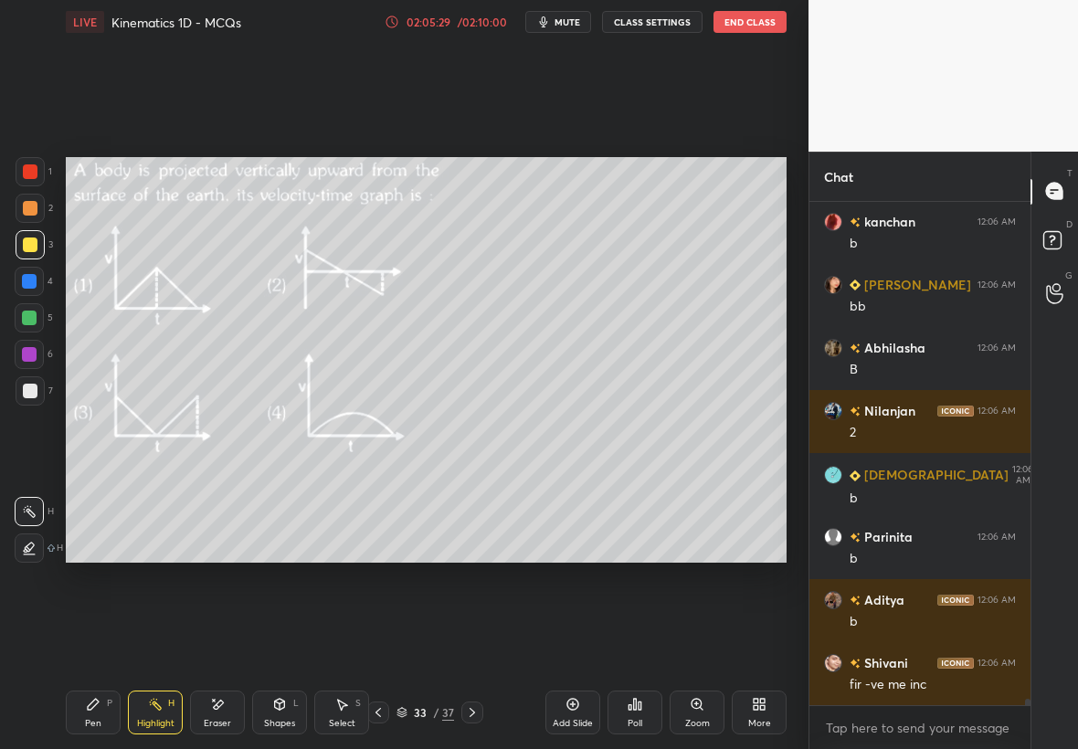
click at [478, 719] on icon at bounding box center [472, 712] width 15 height 15
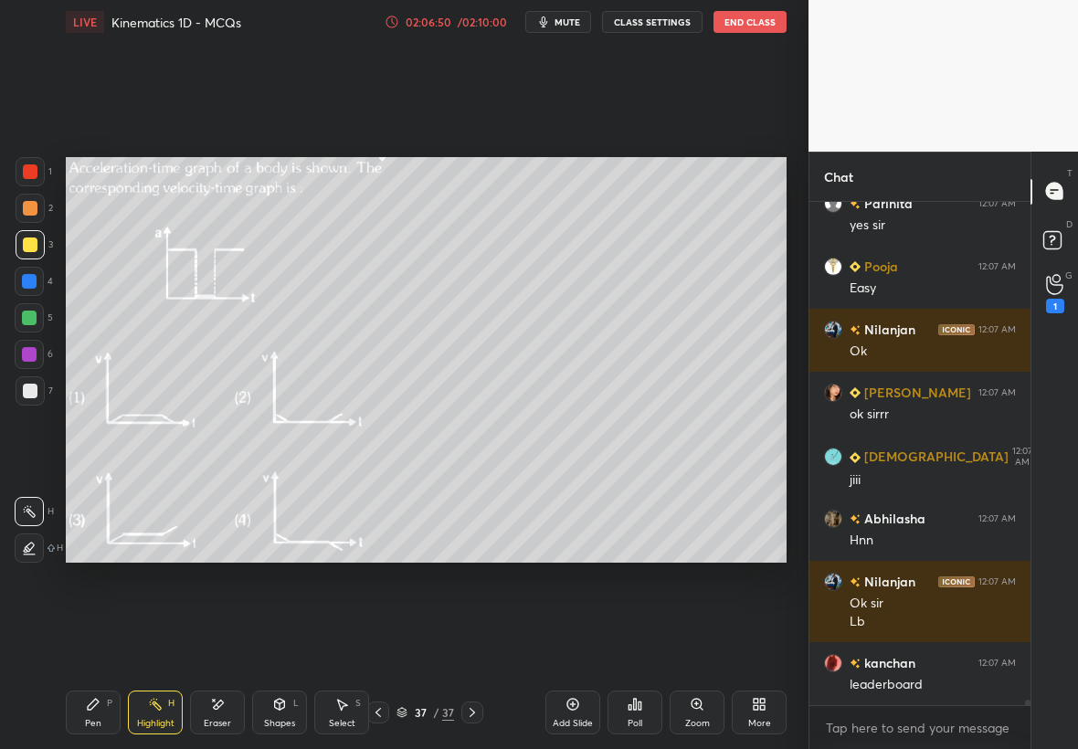
scroll to position [42273, 0]
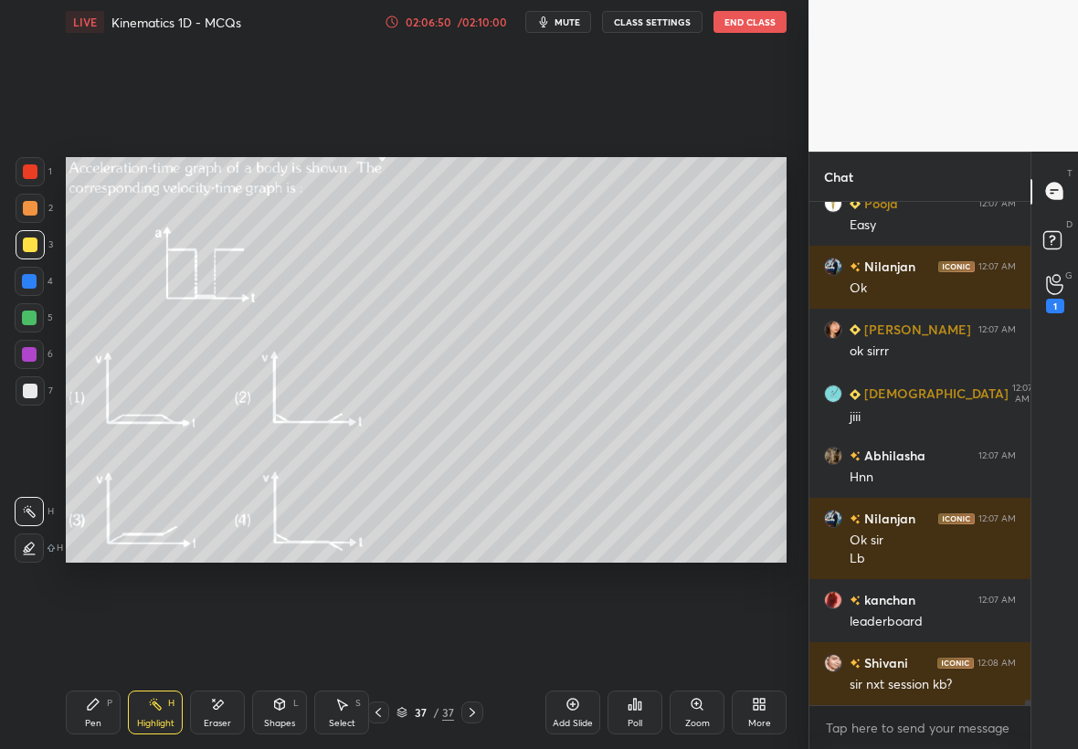
click at [640, 703] on icon at bounding box center [639, 705] width 3 height 8
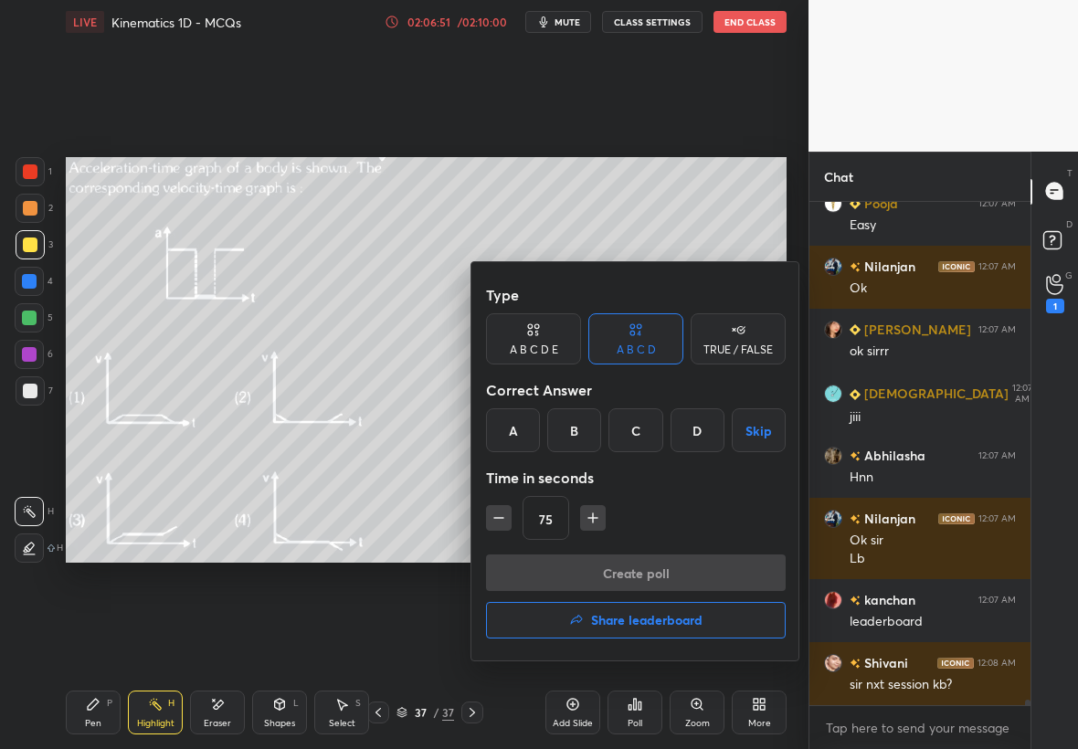
click at [661, 620] on h4 "Share leaderboard" at bounding box center [646, 620] width 111 height 13
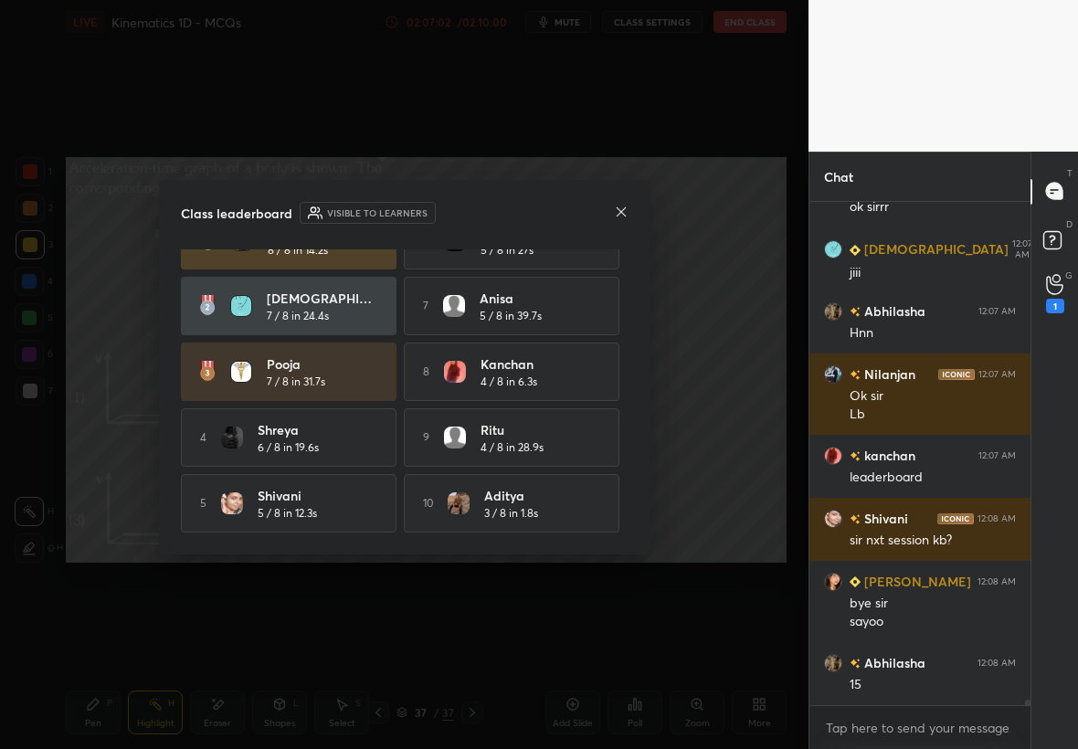
scroll to position [0, 0]
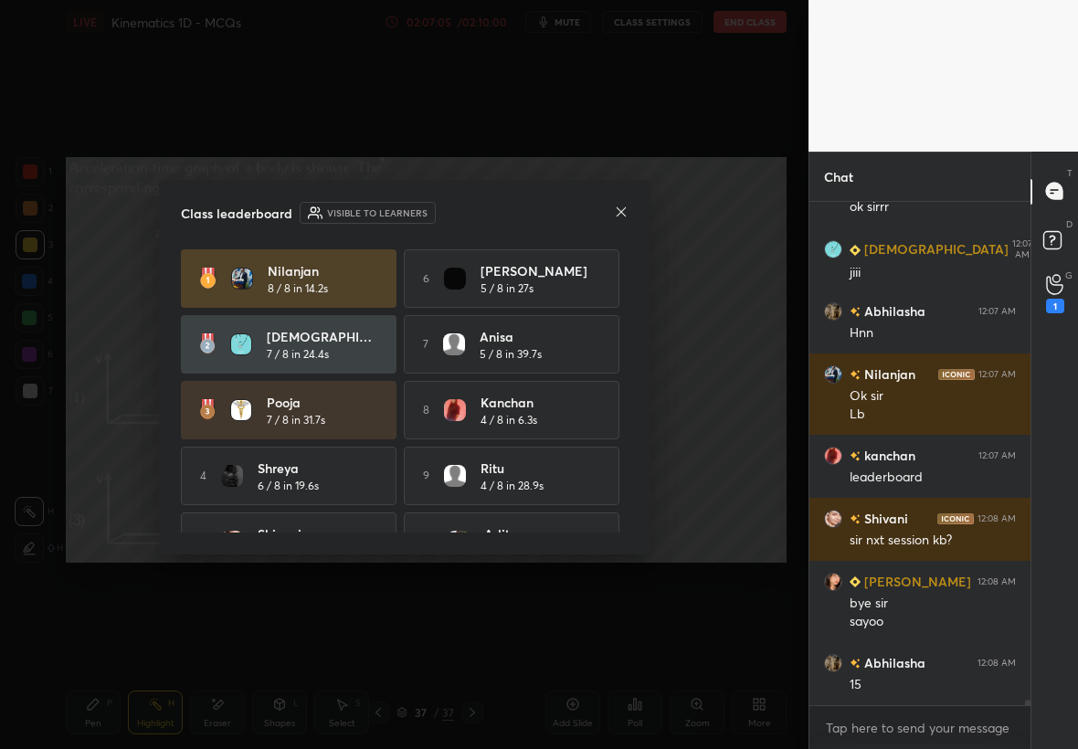
click at [626, 207] on icon at bounding box center [621, 212] width 15 height 15
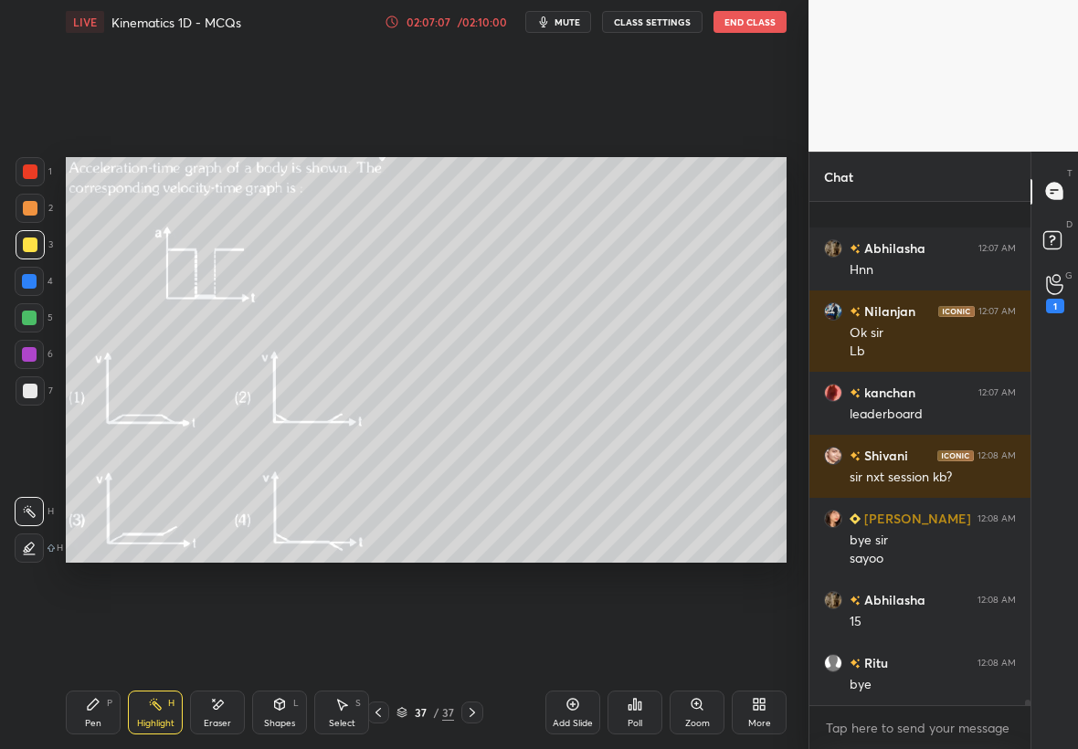
scroll to position [42607, 0]
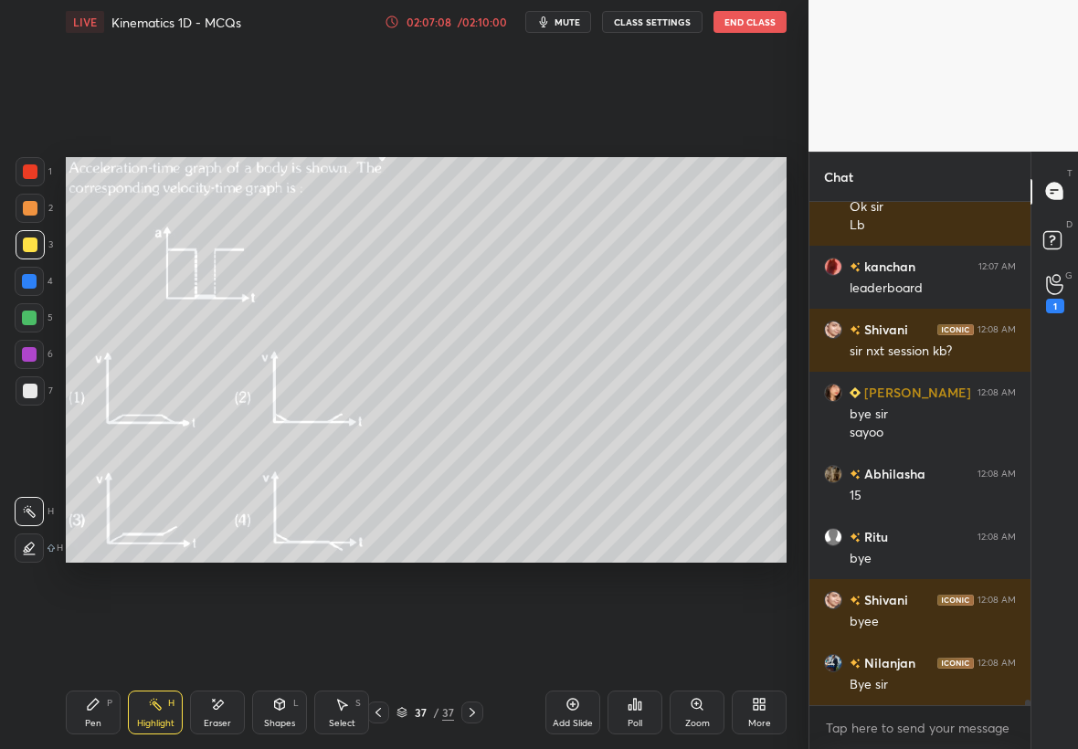
click at [756, 22] on button "End Class" at bounding box center [749, 22] width 73 height 22
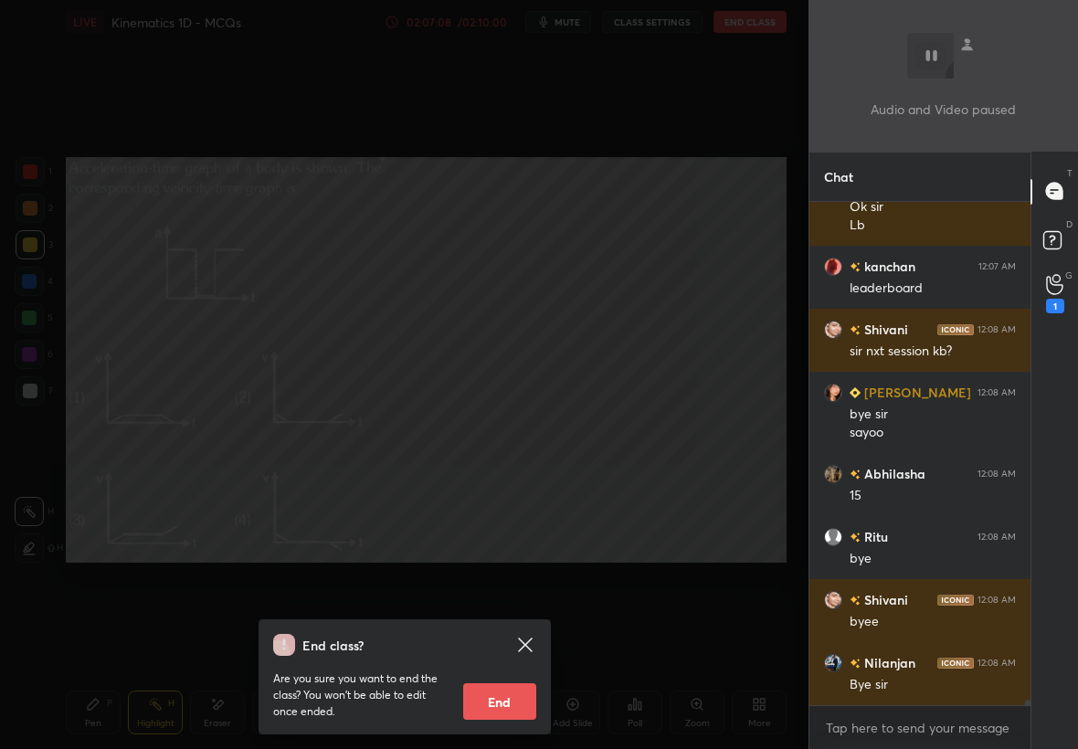
click at [504, 706] on button "End" at bounding box center [499, 701] width 73 height 37
type textarea "x"
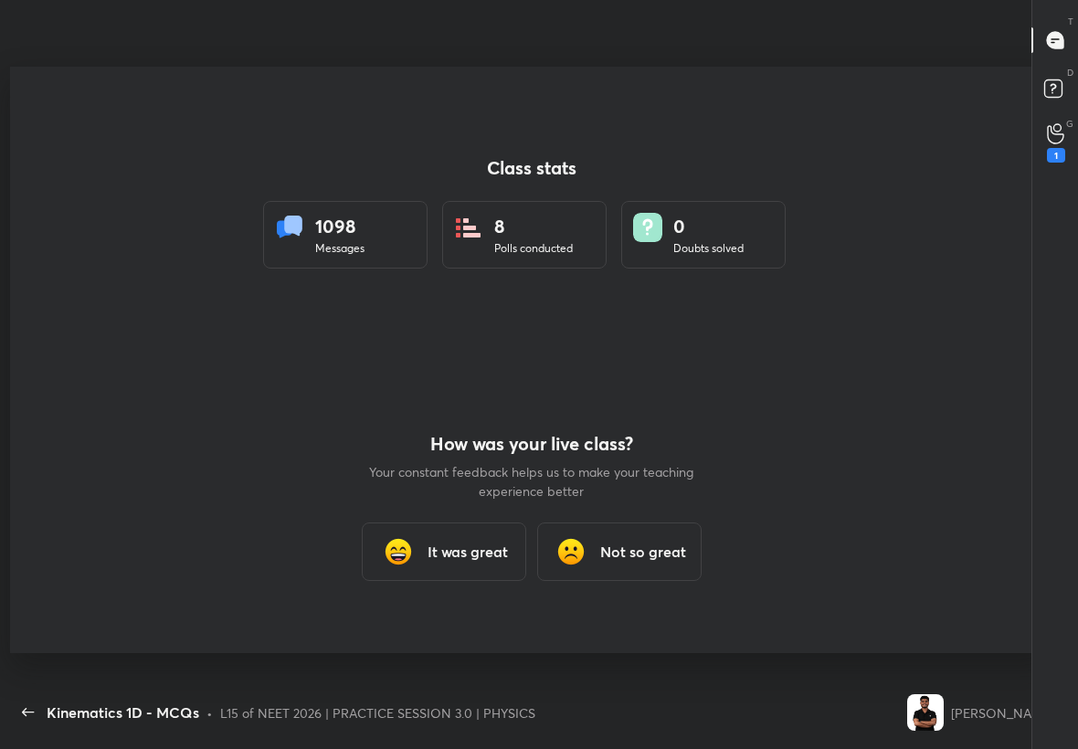
scroll to position [90701, 90270]
